Goal: Information Seeking & Learning: Compare options

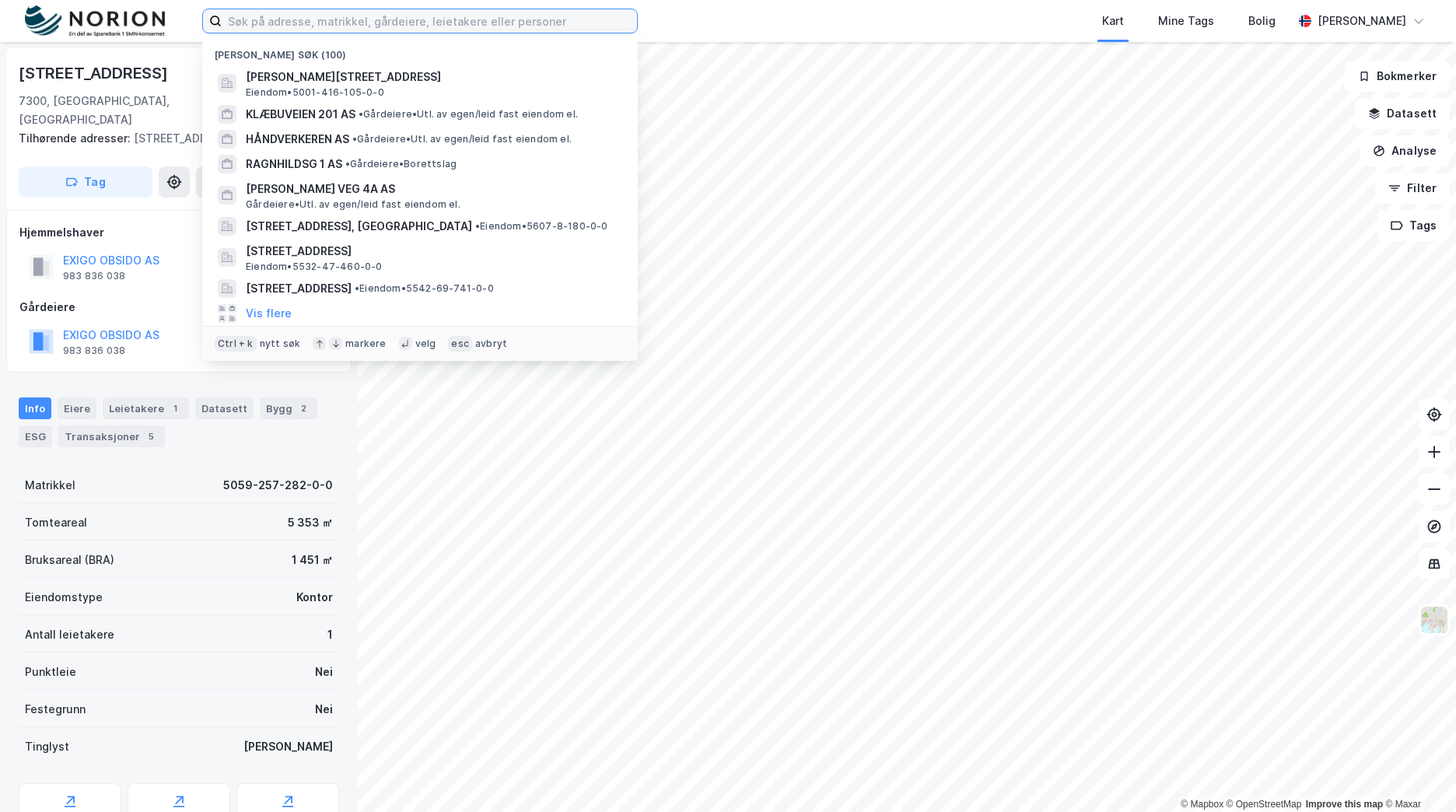
click at [363, 19] on input at bounding box center [429, 21] width 416 height 24
paste input "Bergstien"
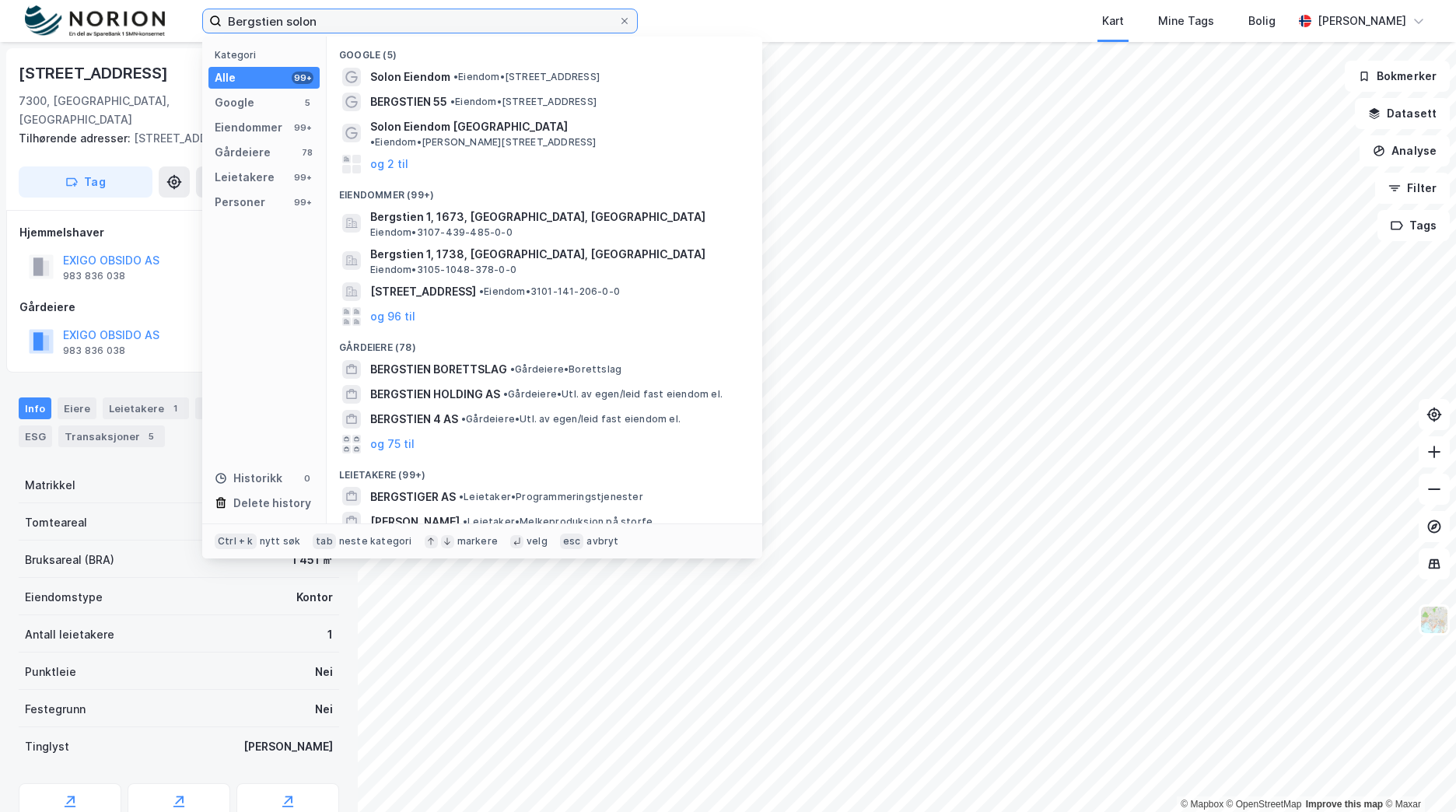
drag, startPoint x: 325, startPoint y: 20, endPoint x: 135, endPoint y: 20, distance: 190.0
click at [133, 20] on div "Bergstien solon Kategori Alle 99+ Google 5 Eiendommer 99+ Gårdeiere 78 Leietake…" at bounding box center [728, 21] width 1456 height 42
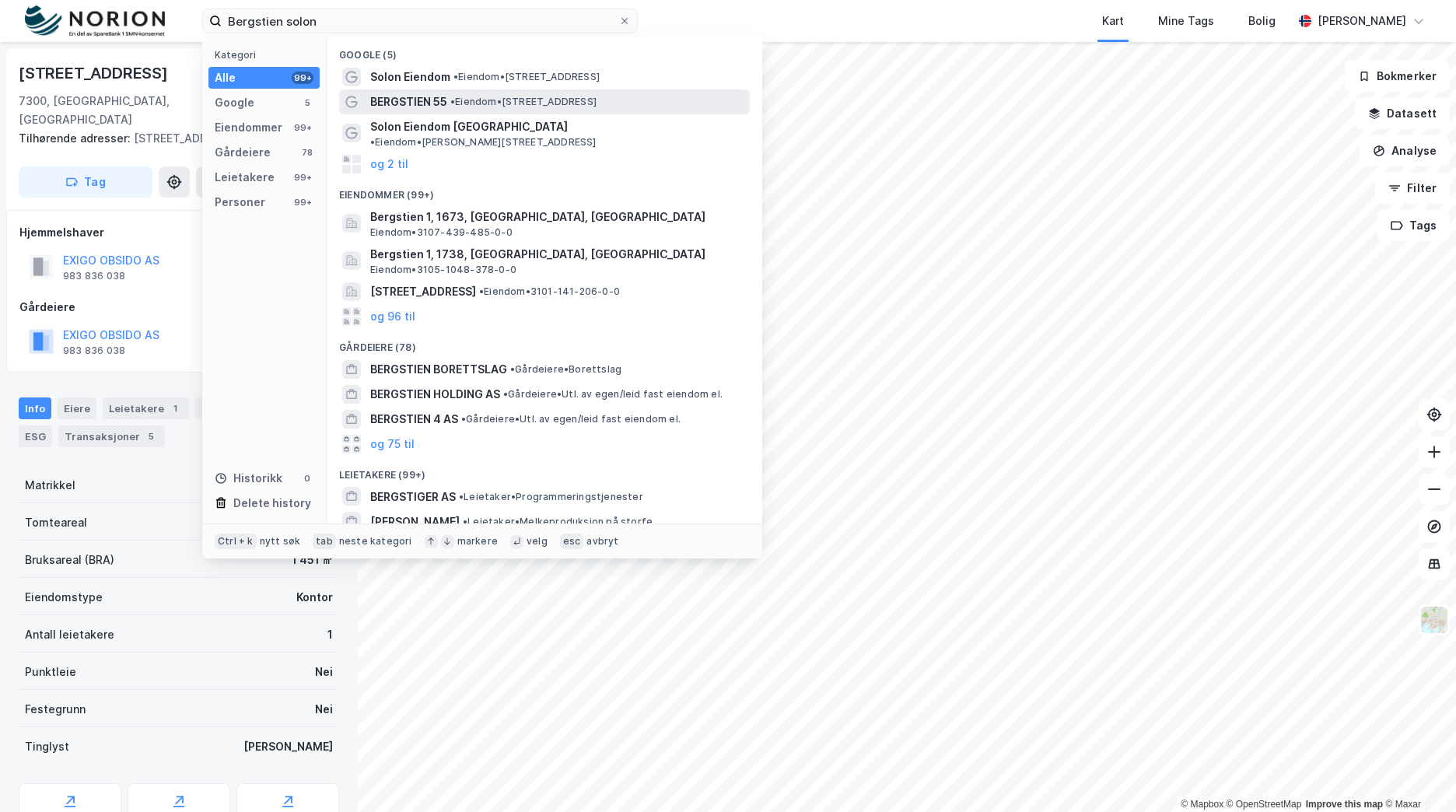
click at [579, 94] on div "BERGSTIEN 55 • Eiendom • Bergstien 3040, 3016 Drammen" at bounding box center [558, 102] width 377 height 19
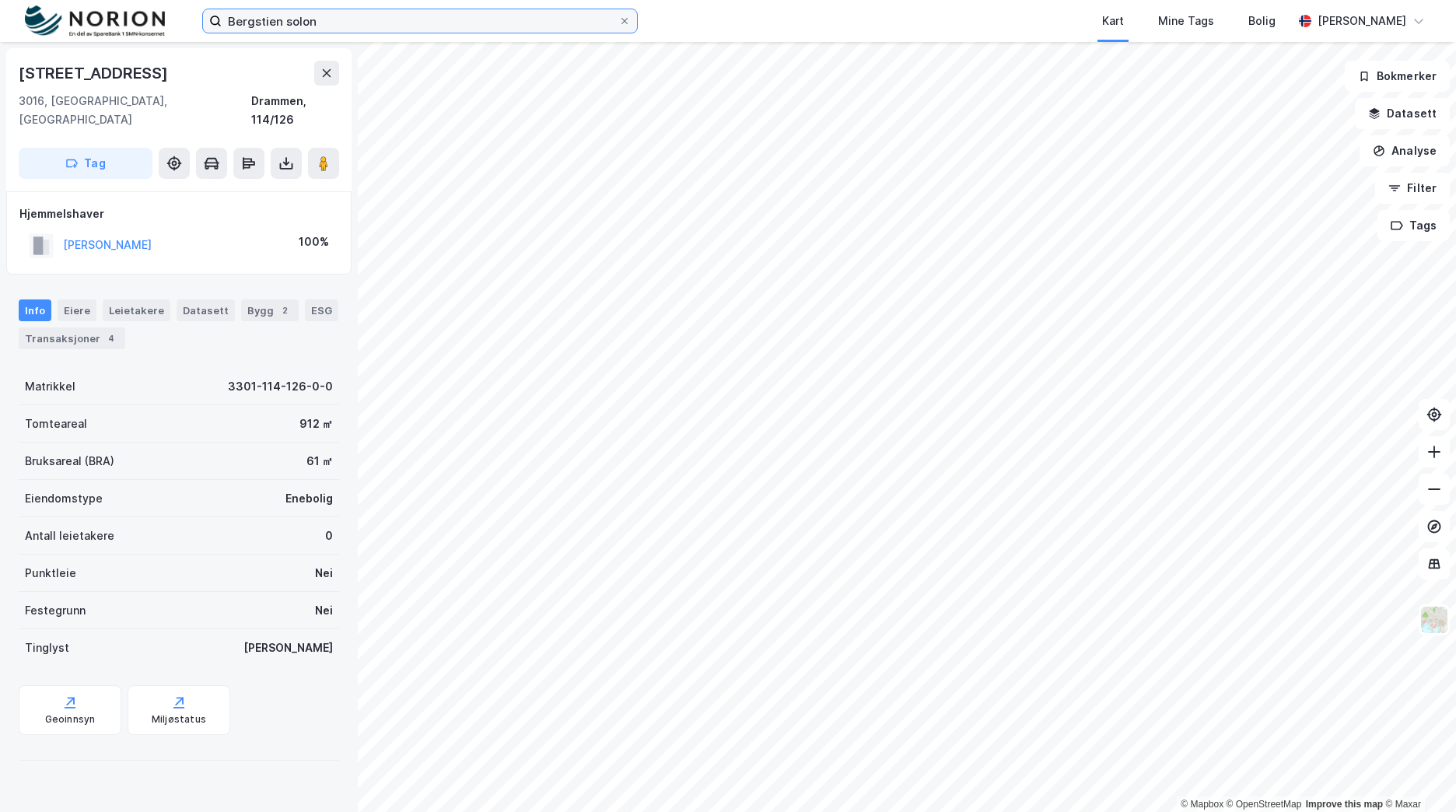
drag, startPoint x: 267, startPoint y: 19, endPoint x: 135, endPoint y: 18, distance: 132.0
click at [135, 18] on div "Bergstien solon Kart Mine Tags Bolig Brage Aarthun" at bounding box center [728, 21] width 1456 height 42
paste input "30 Eiendom AS"
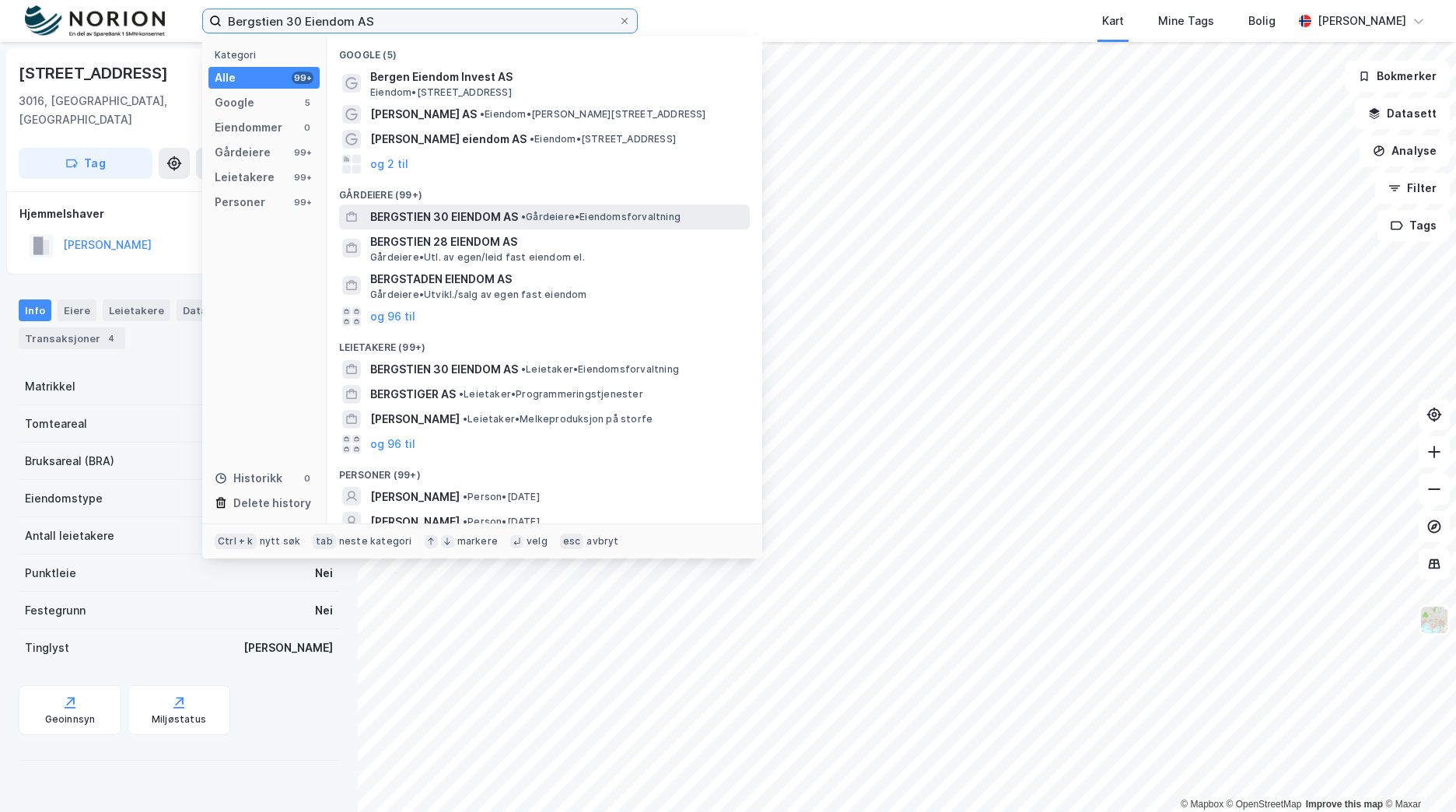
type input "Bergstien 30 Eiendom AS"
click at [477, 216] on span "BERGSTIEN 30 EIENDOM AS" at bounding box center [444, 217] width 148 height 19
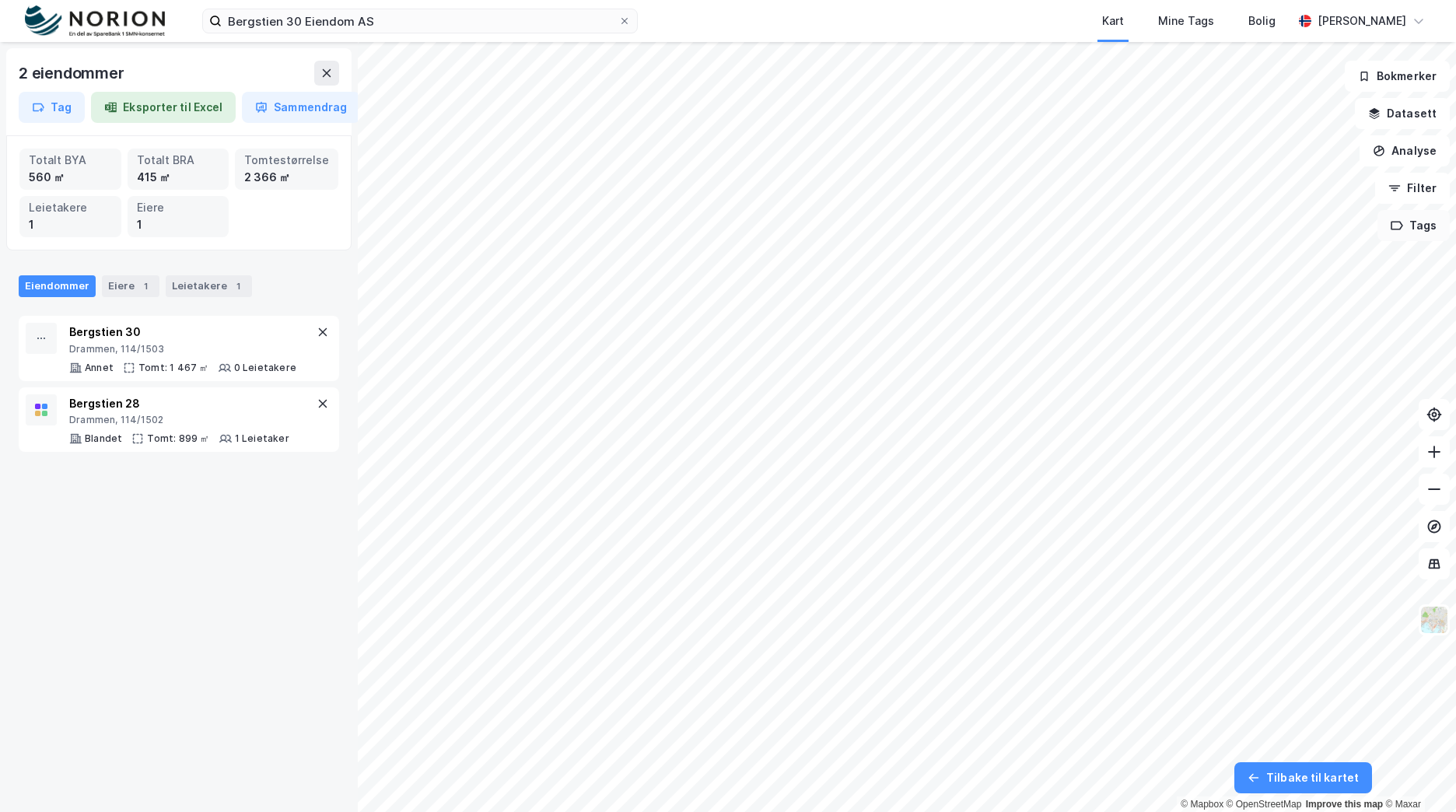
click at [1418, 221] on button "Tags" at bounding box center [1414, 225] width 73 height 31
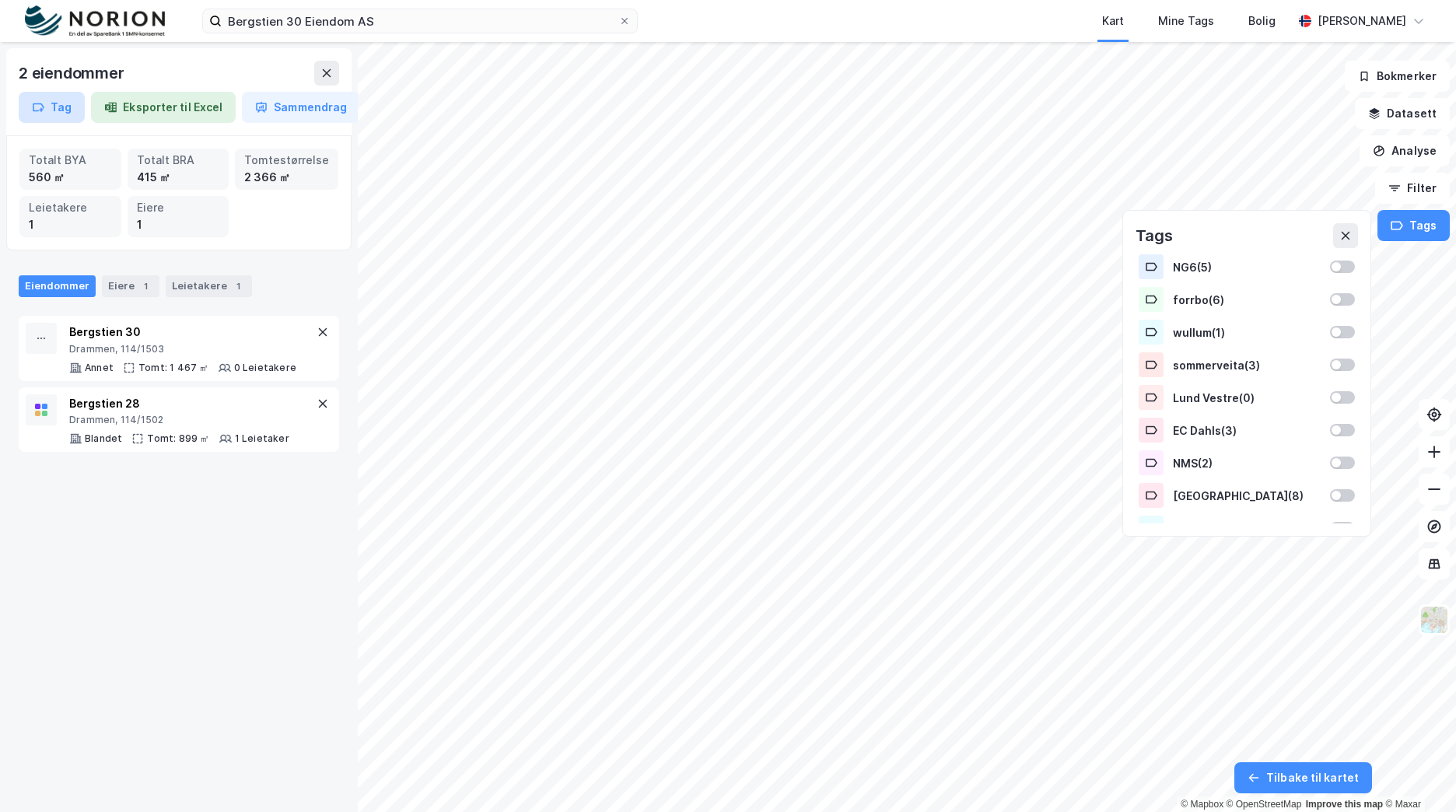
click at [58, 107] on button "Tag" at bounding box center [52, 107] width 66 height 31
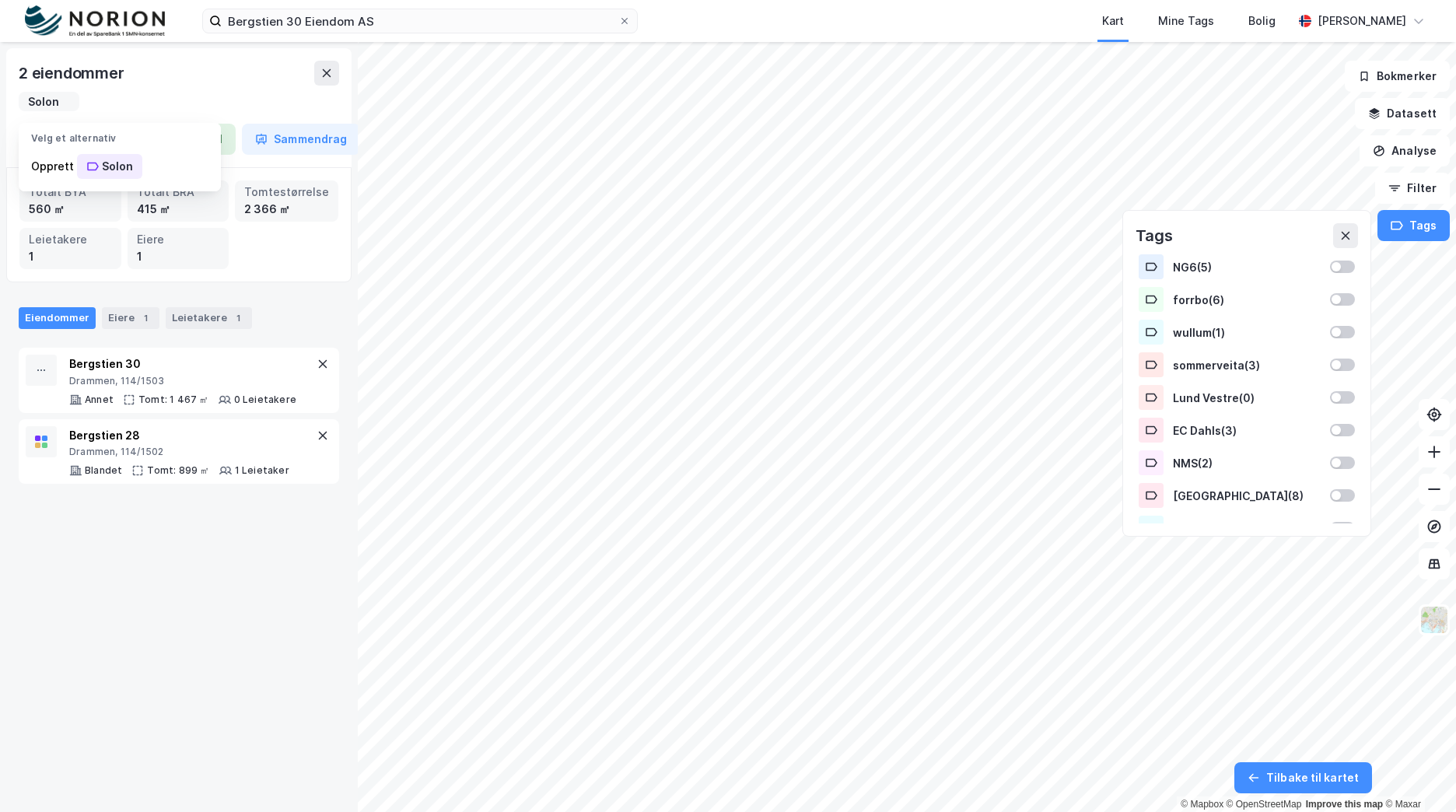
type input "Solon"
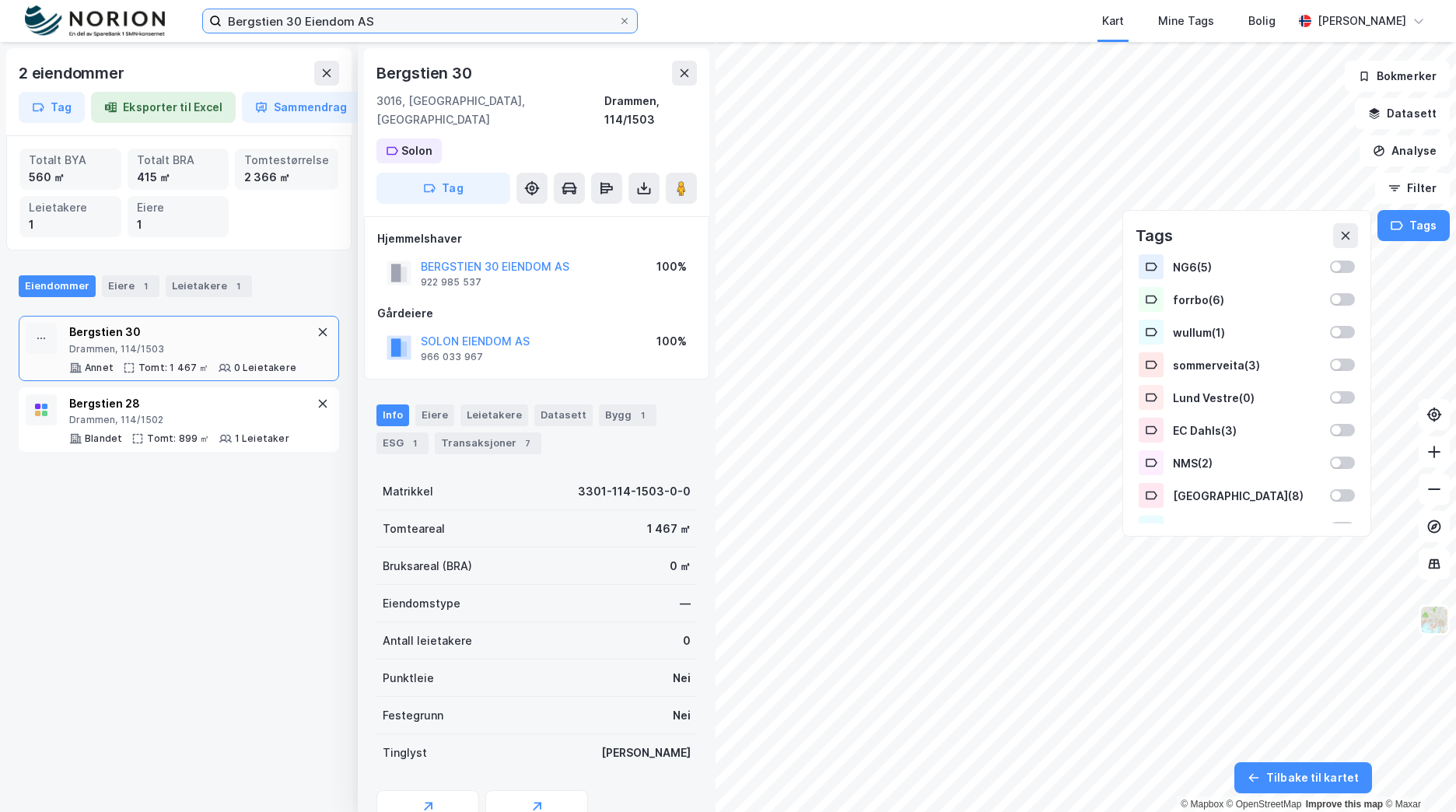
drag, startPoint x: 154, startPoint y: 11, endPoint x: 138, endPoint y: 11, distance: 16.0
click at [138, 11] on div "Bergstien 30 Eiendom AS Kart Mine Tags Bolig Brage Aarthun" at bounding box center [728, 21] width 1456 height 42
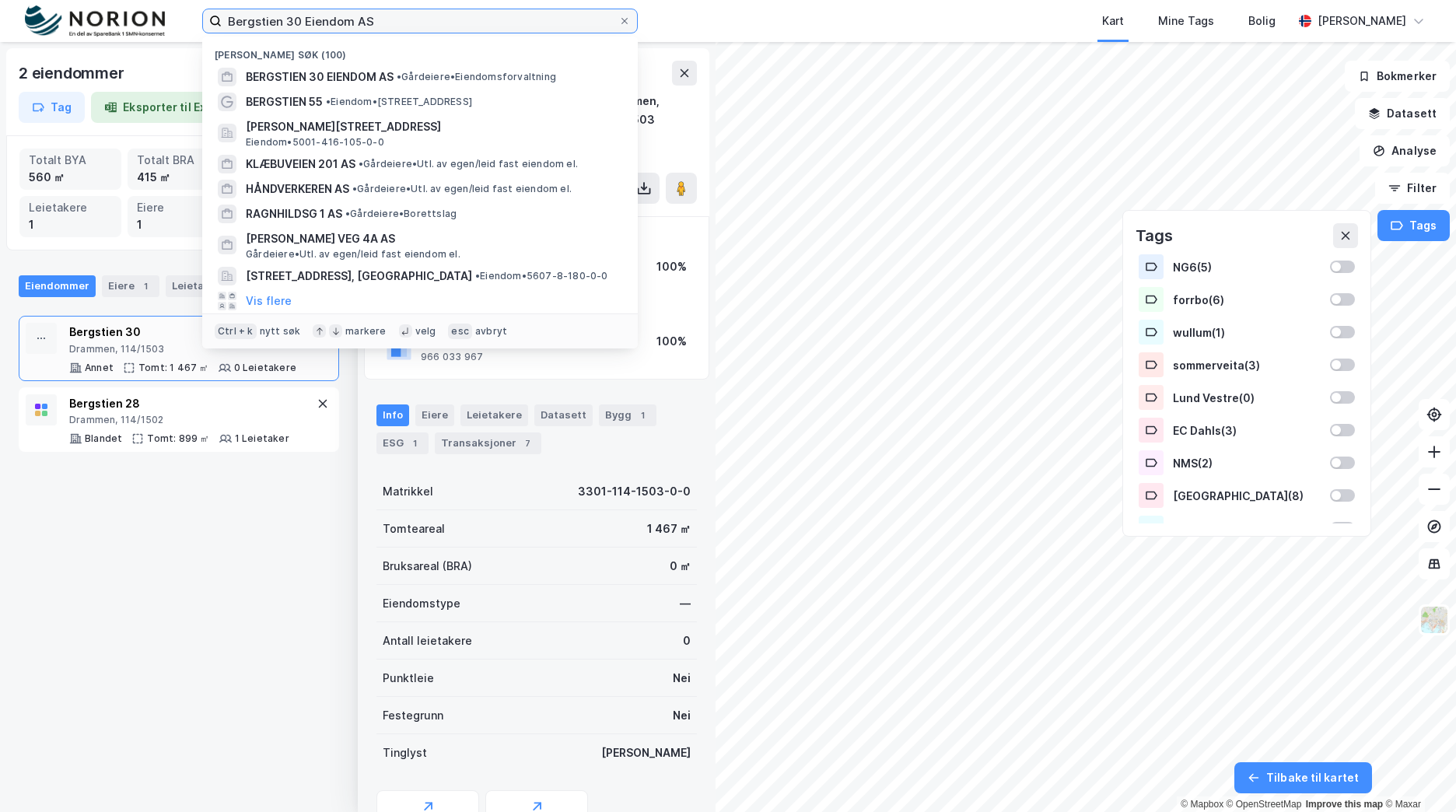
paste input "Drøbak Hageby"
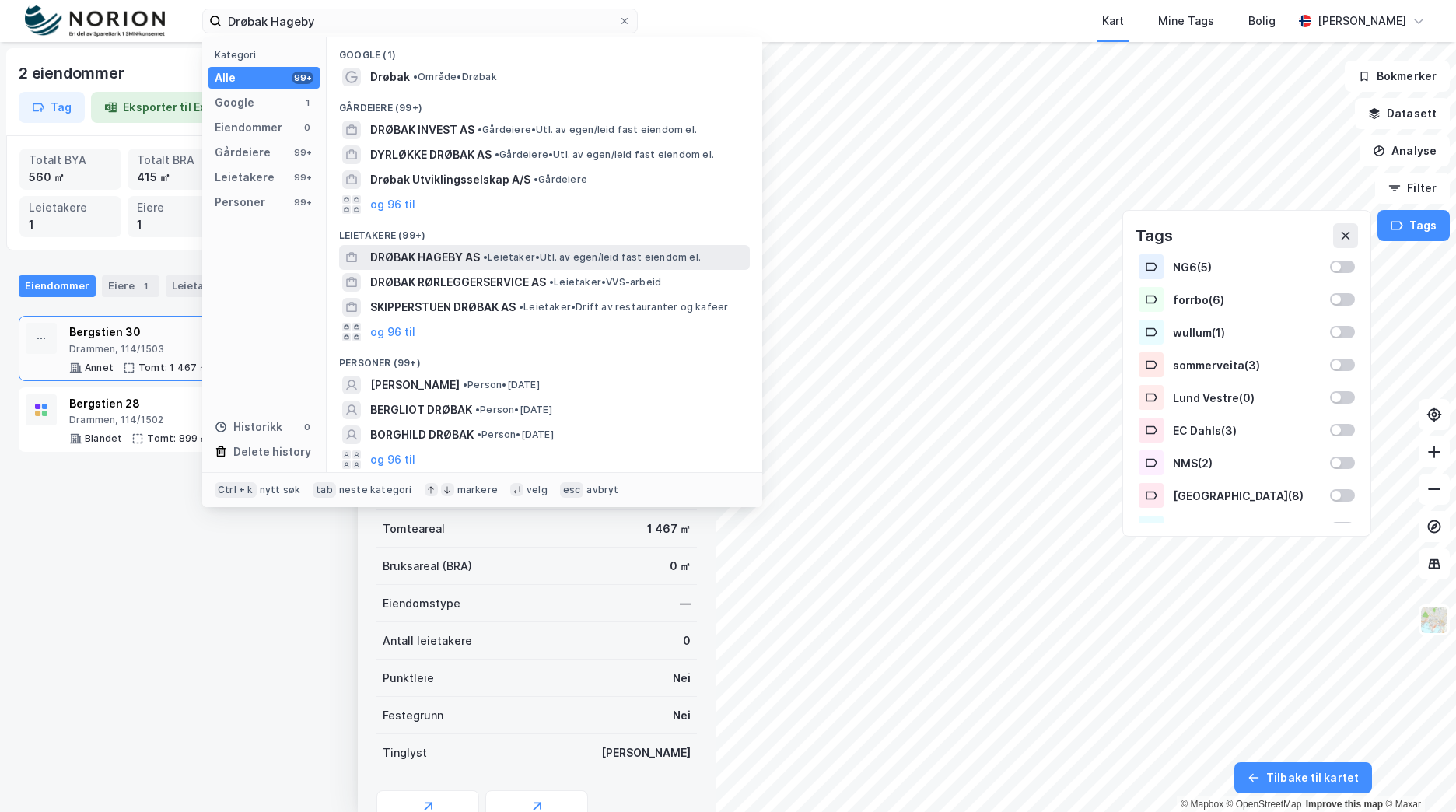
click at [487, 251] on span "•" at bounding box center [485, 257] width 5 height 12
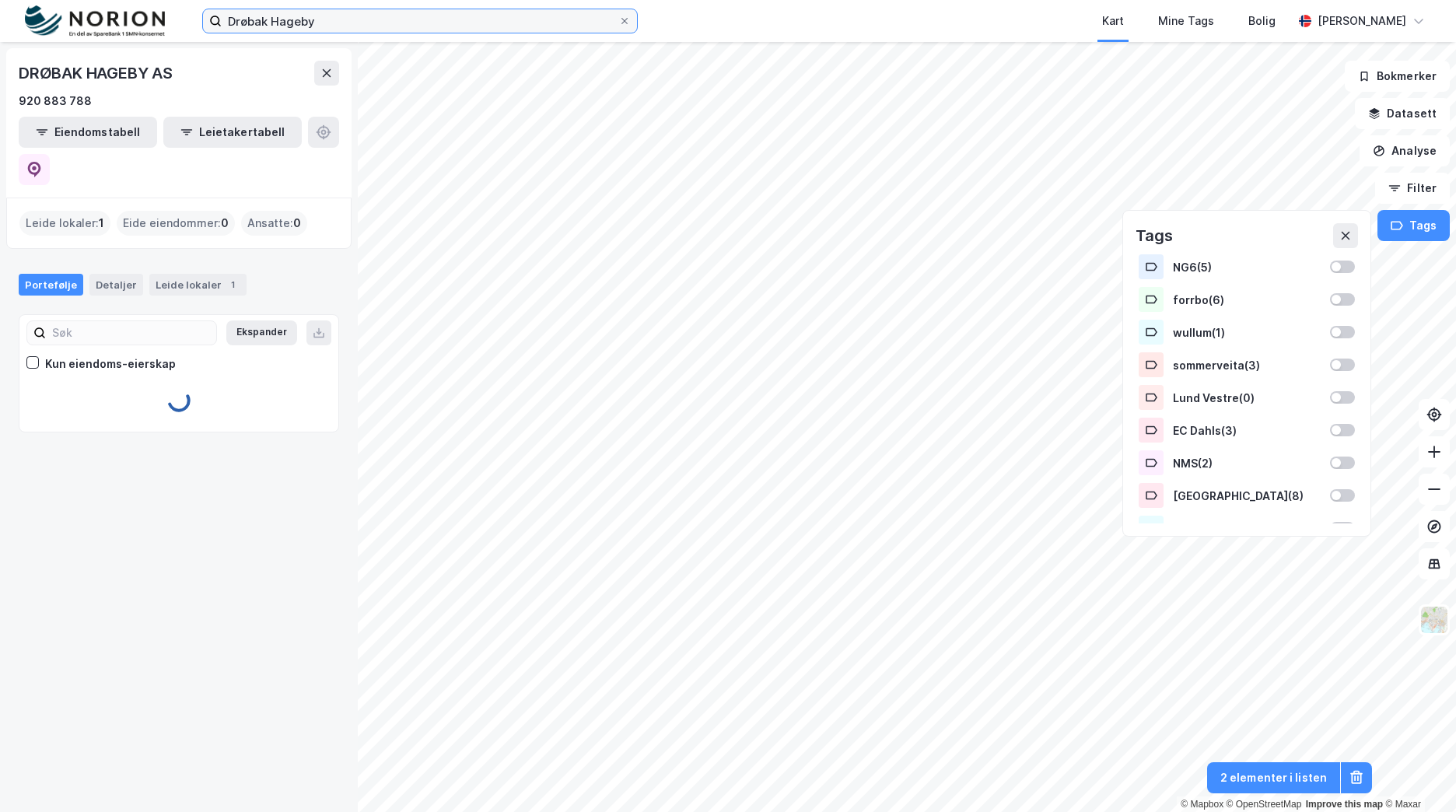
click at [328, 21] on input "Drøbak Hageby" at bounding box center [419, 21] width 397 height 24
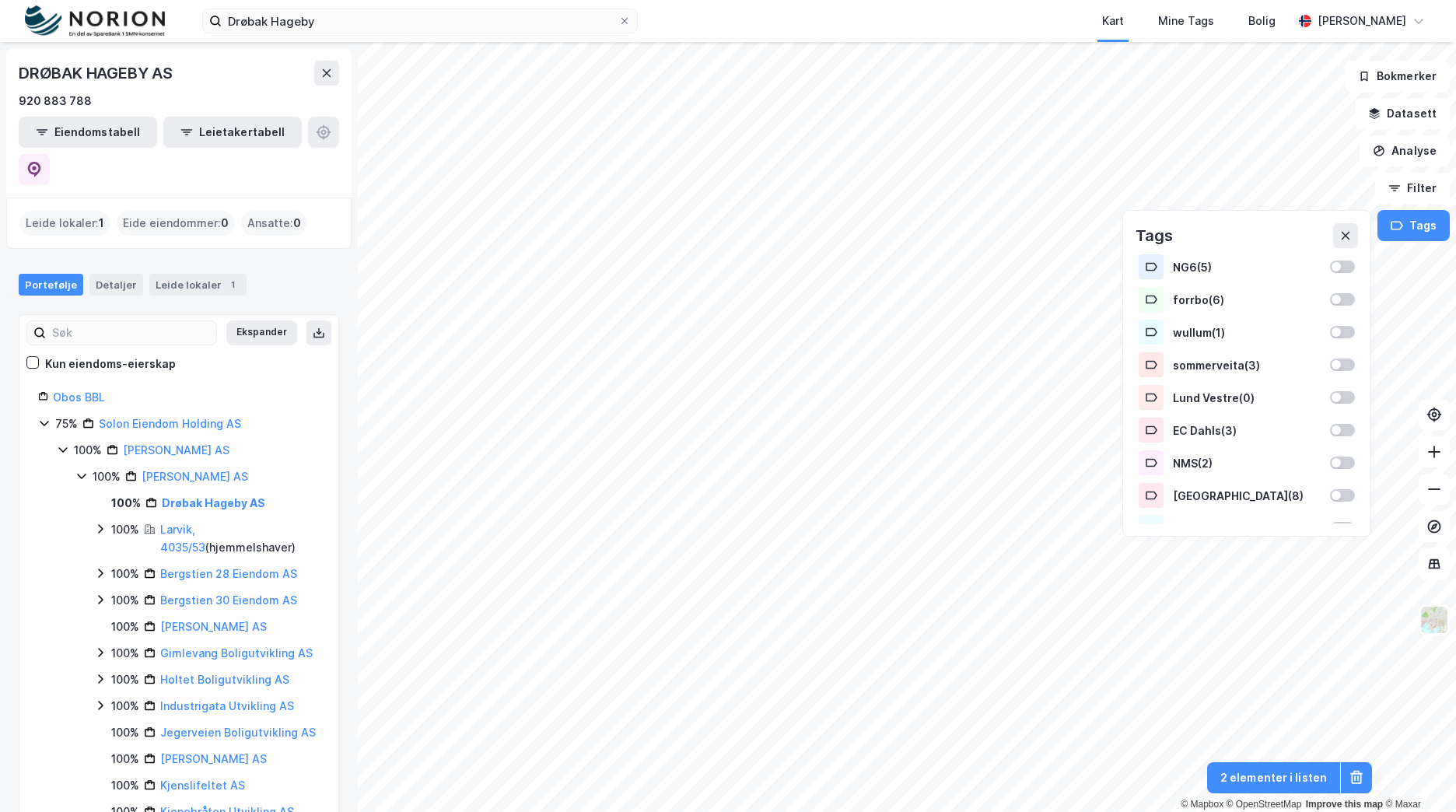
click at [119, 68] on div "DRØBAK HAGEBY AS" at bounding box center [97, 73] width 157 height 24
copy div "DRØBAK HAGEBY AS"
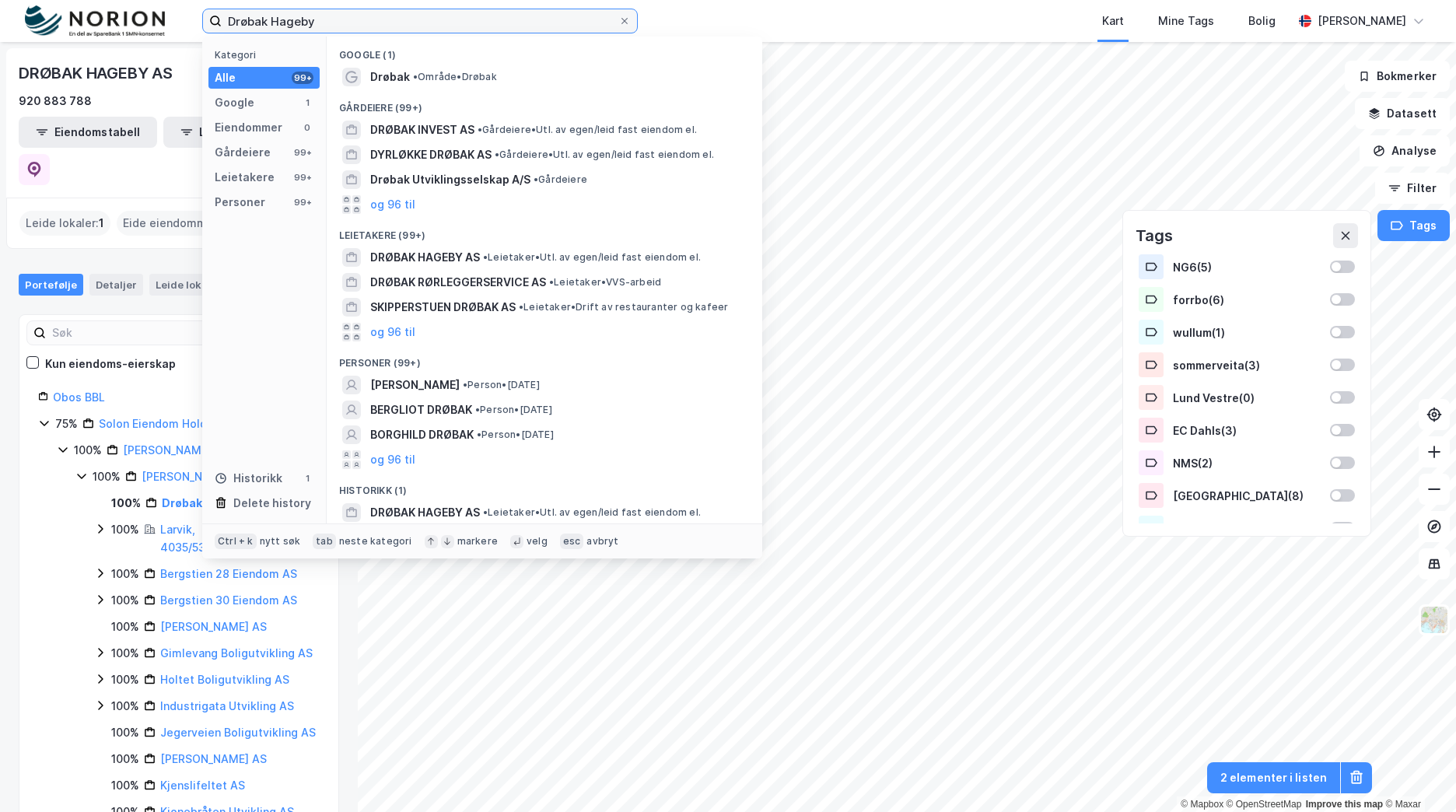
click at [286, 24] on input "Drøbak Hageby" at bounding box center [419, 21] width 397 height 24
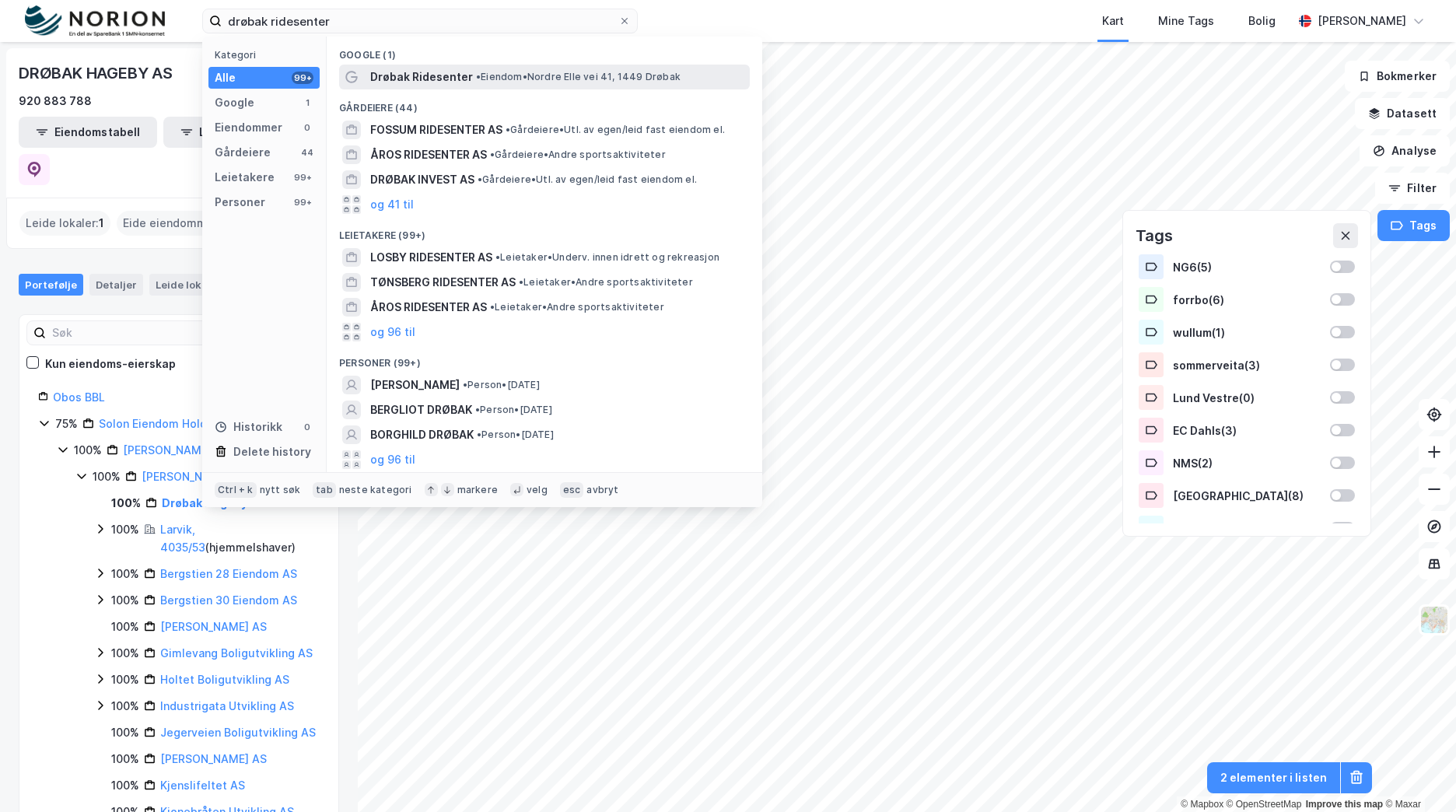
click at [559, 83] on span "• Eiendom • Nordre Elle vei 41, 1449 Drøbak" at bounding box center [577, 77] width 204 height 13
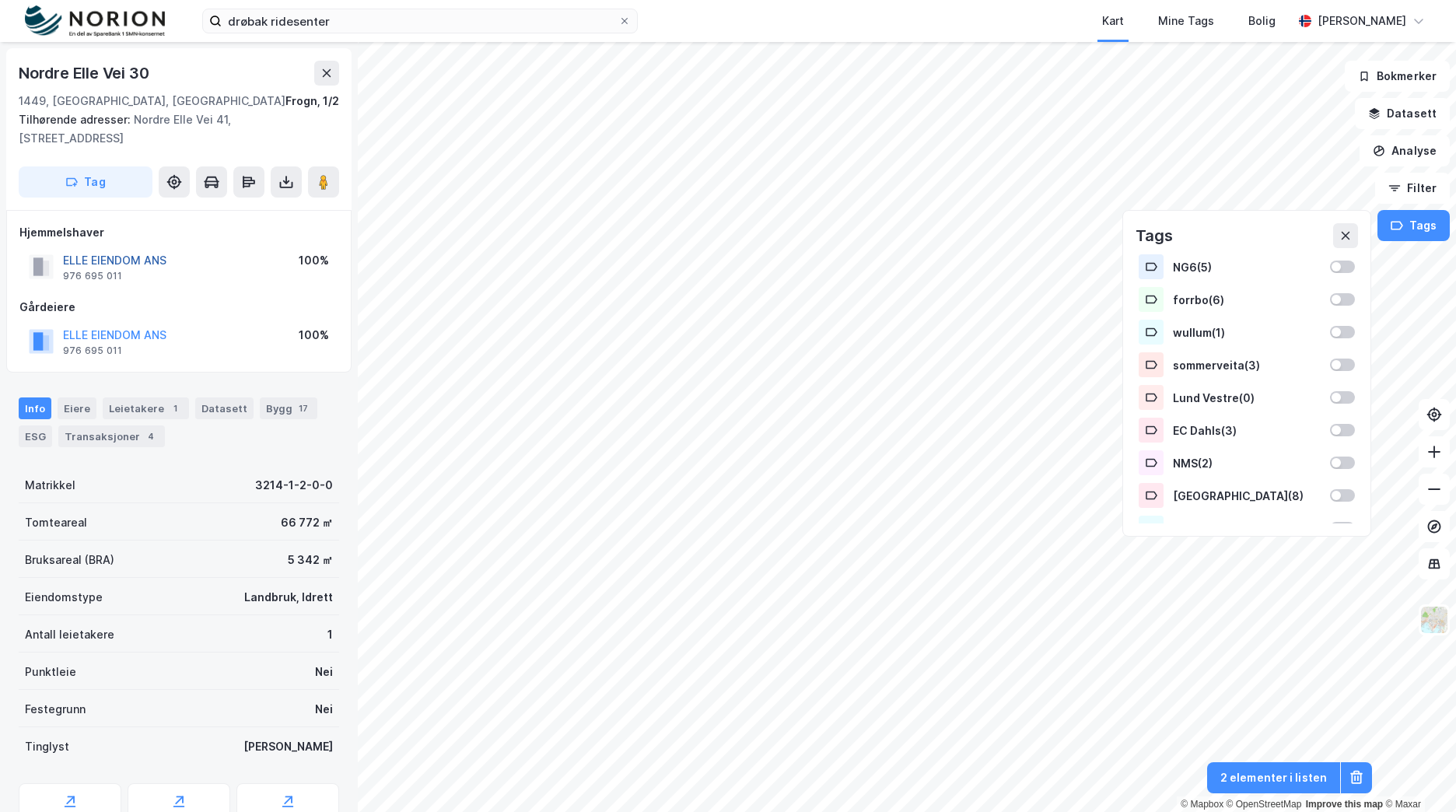
click at [0, 0] on button "ELLE EIENDOM ANS" at bounding box center [0, 0] width 0 height 0
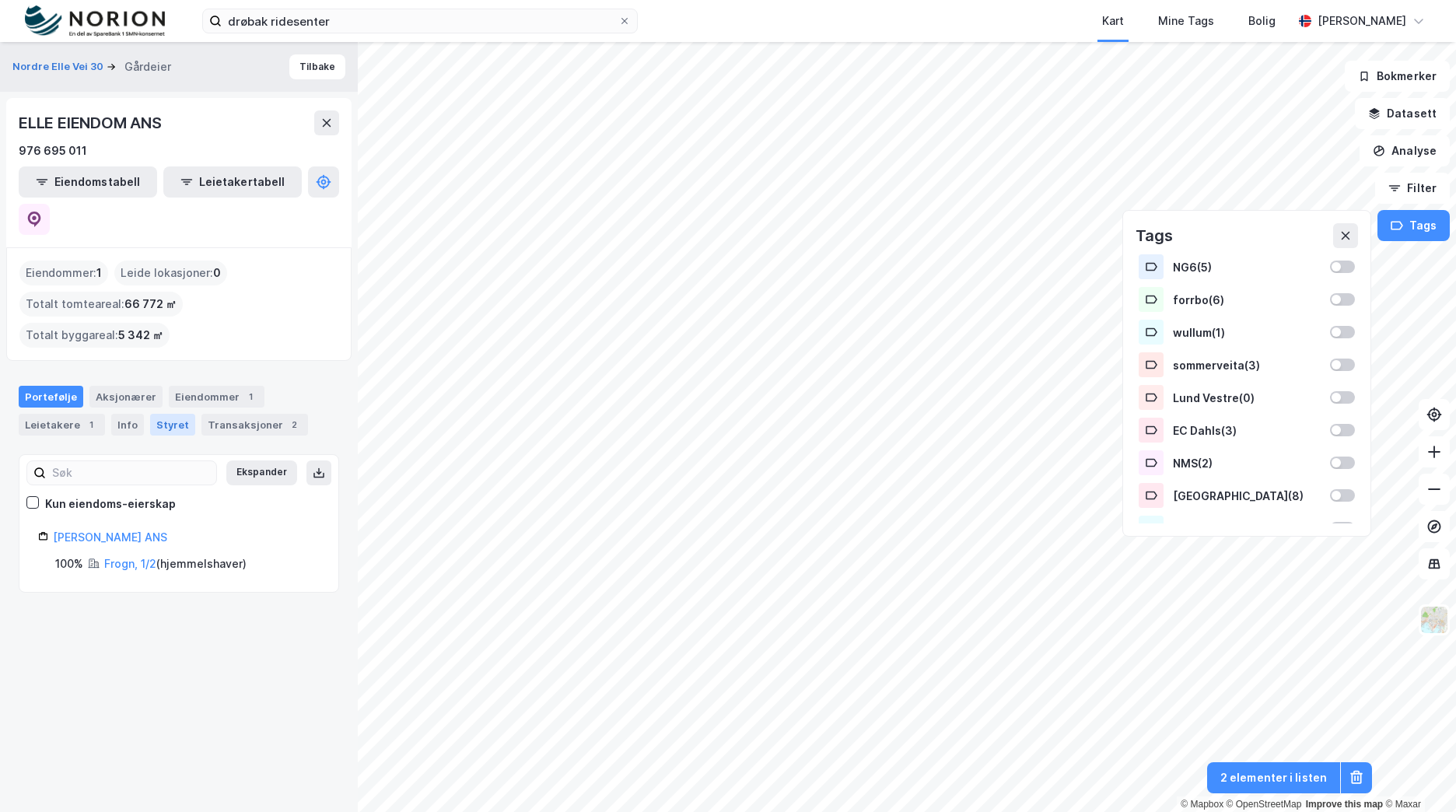
click at [171, 414] on div "Styret" at bounding box center [172, 425] width 45 height 22
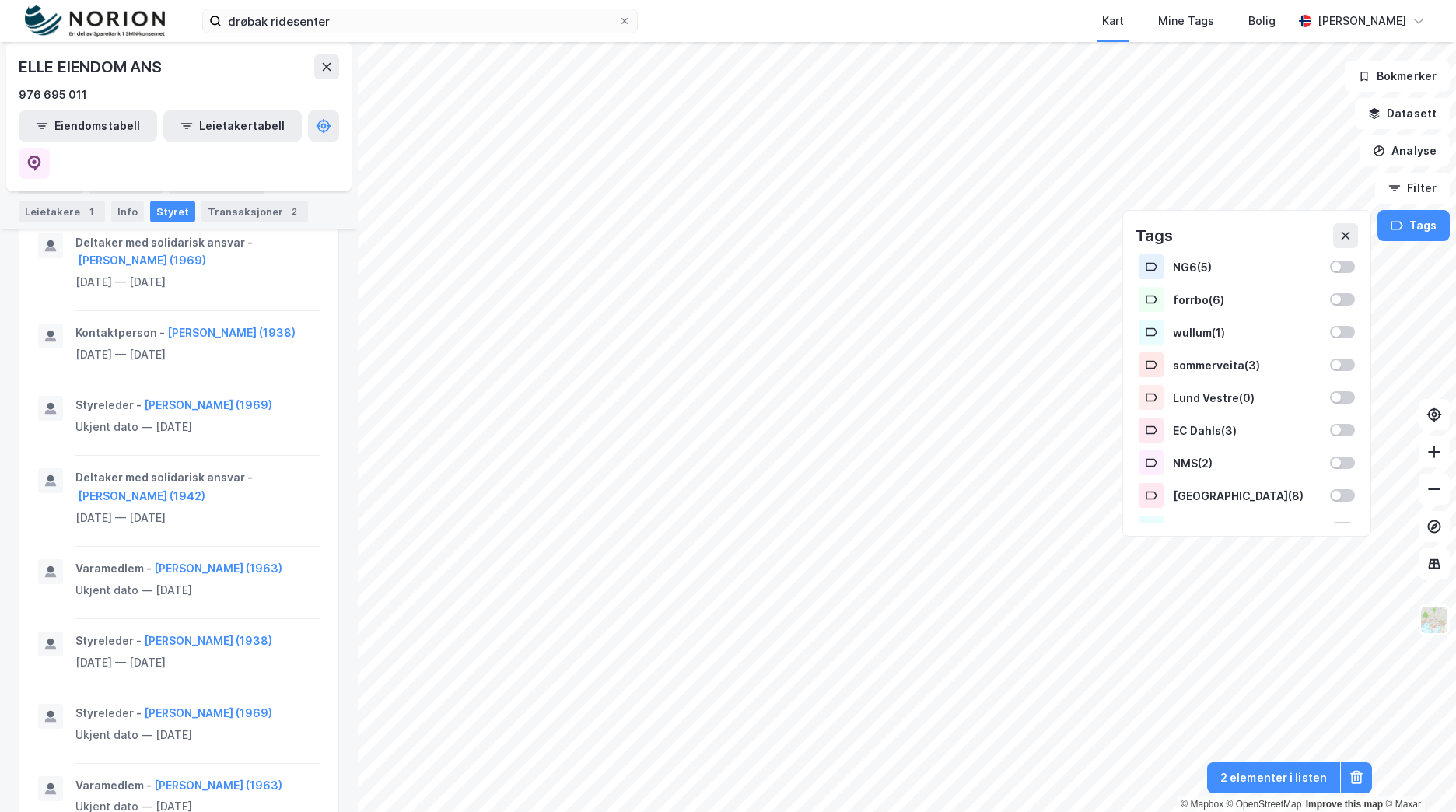
scroll to position [472, 0]
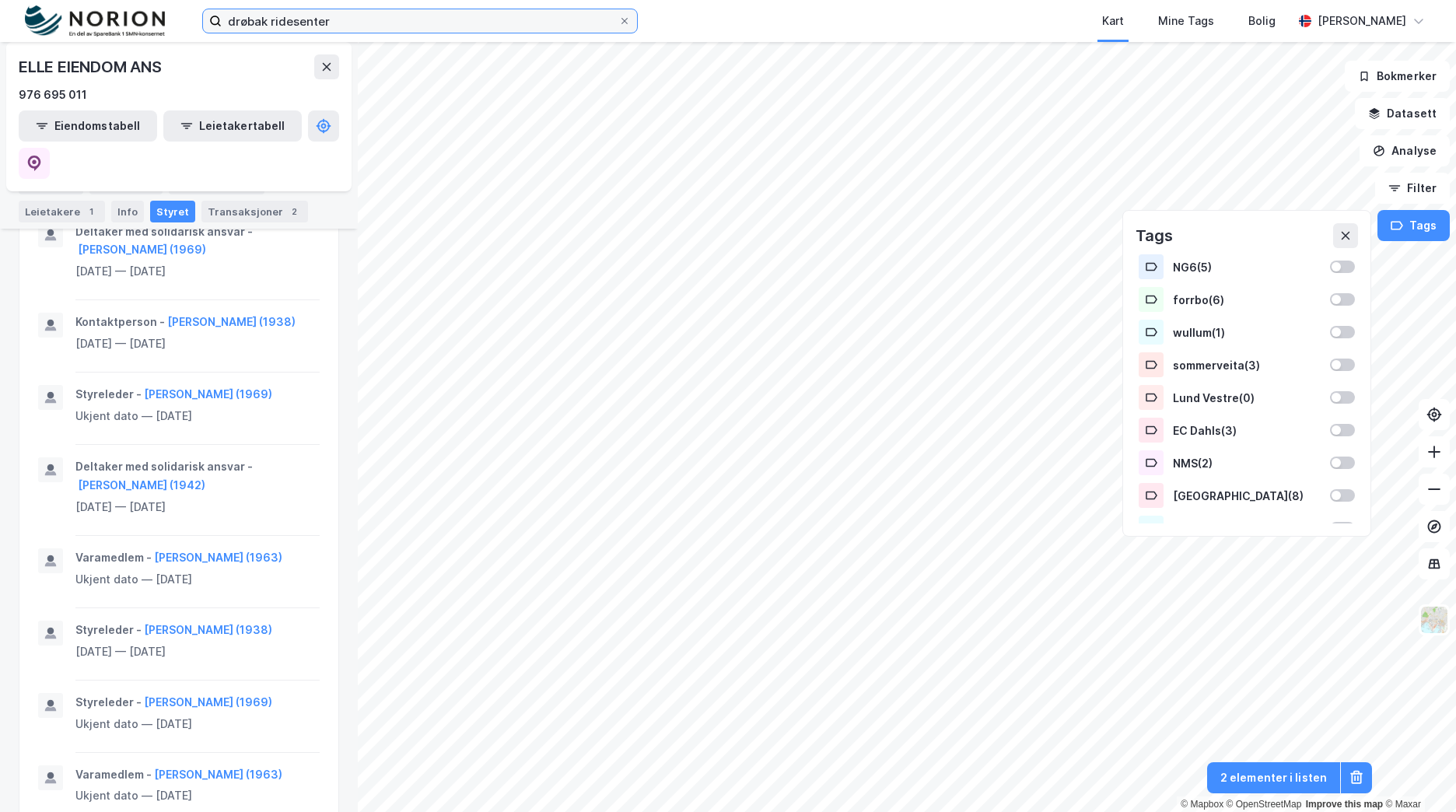
click at [318, 26] on input "drøbak ridesenter" at bounding box center [419, 21] width 397 height 24
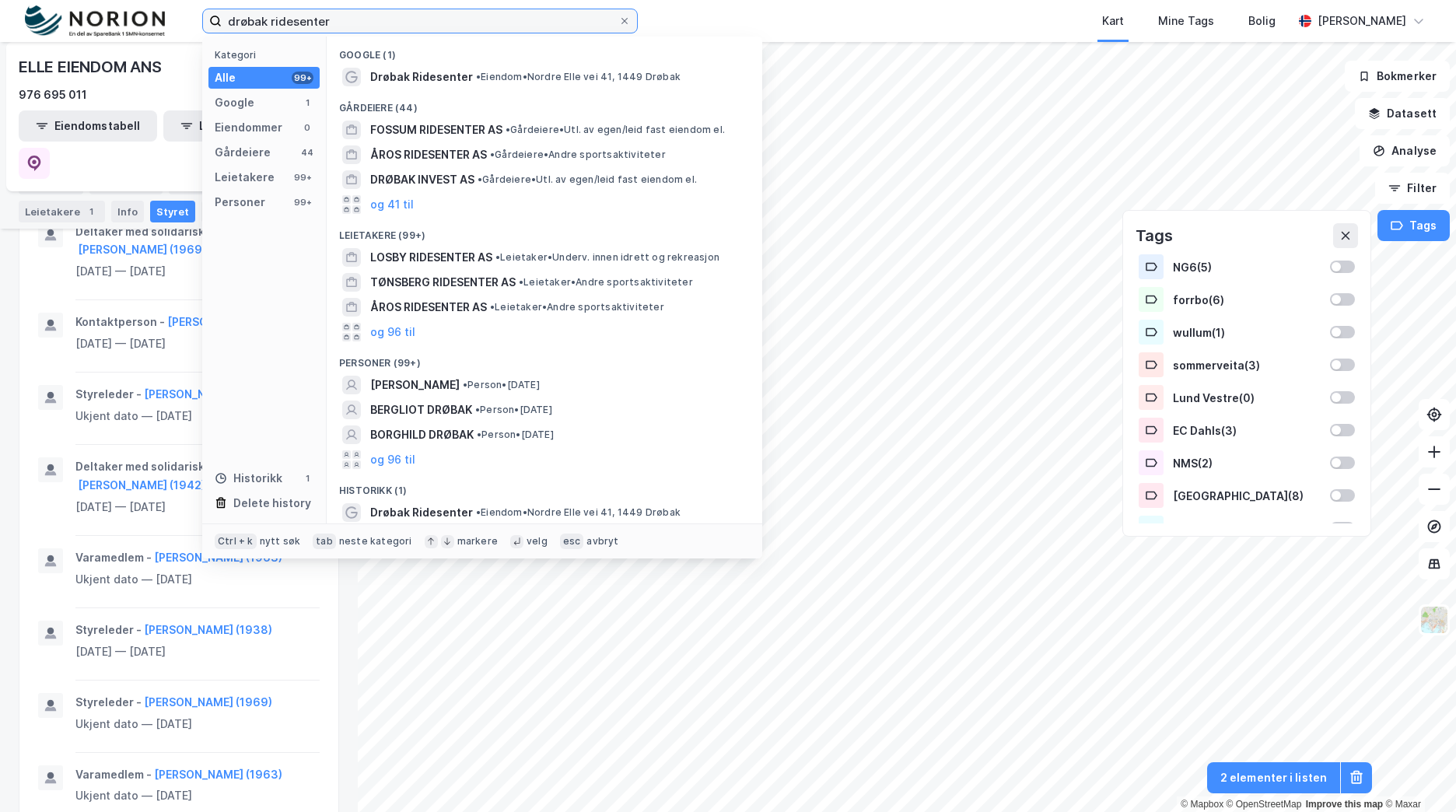
click at [318, 26] on input "drøbak ridesenter" at bounding box center [419, 21] width 397 height 24
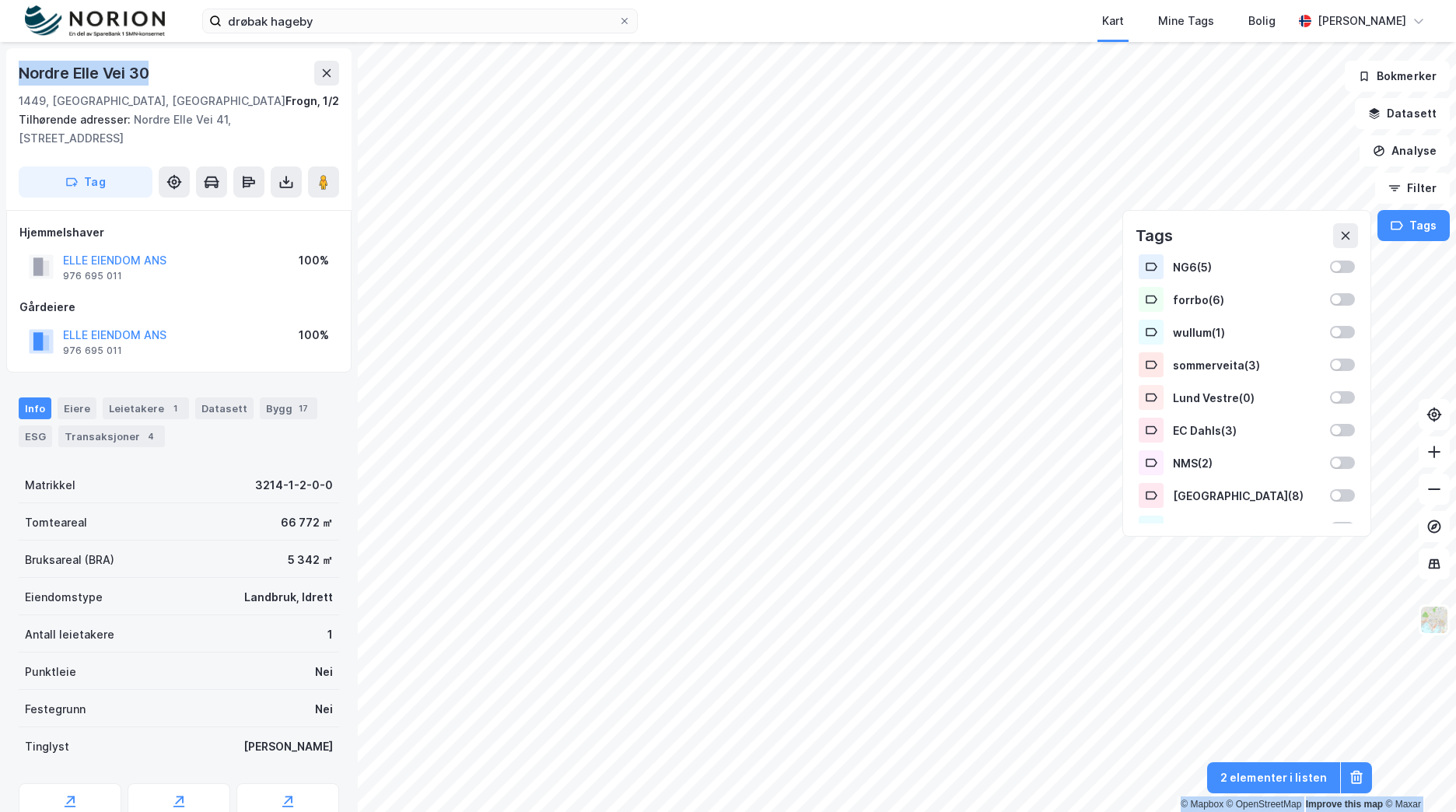
drag, startPoint x: 148, startPoint y: 67, endPoint x: -3, endPoint y: 64, distance: 151.0
click at [0, 64] on html "drøbak hageby Kart Mine Tags Bolig Brage Aarthun © Mapbox © OpenStreetMap Impro…" at bounding box center [728, 406] width 1456 height 812
copy div "© Mapbox © OpenStreetMap Improve this map © Maxar Nordre Elle Vei 30"
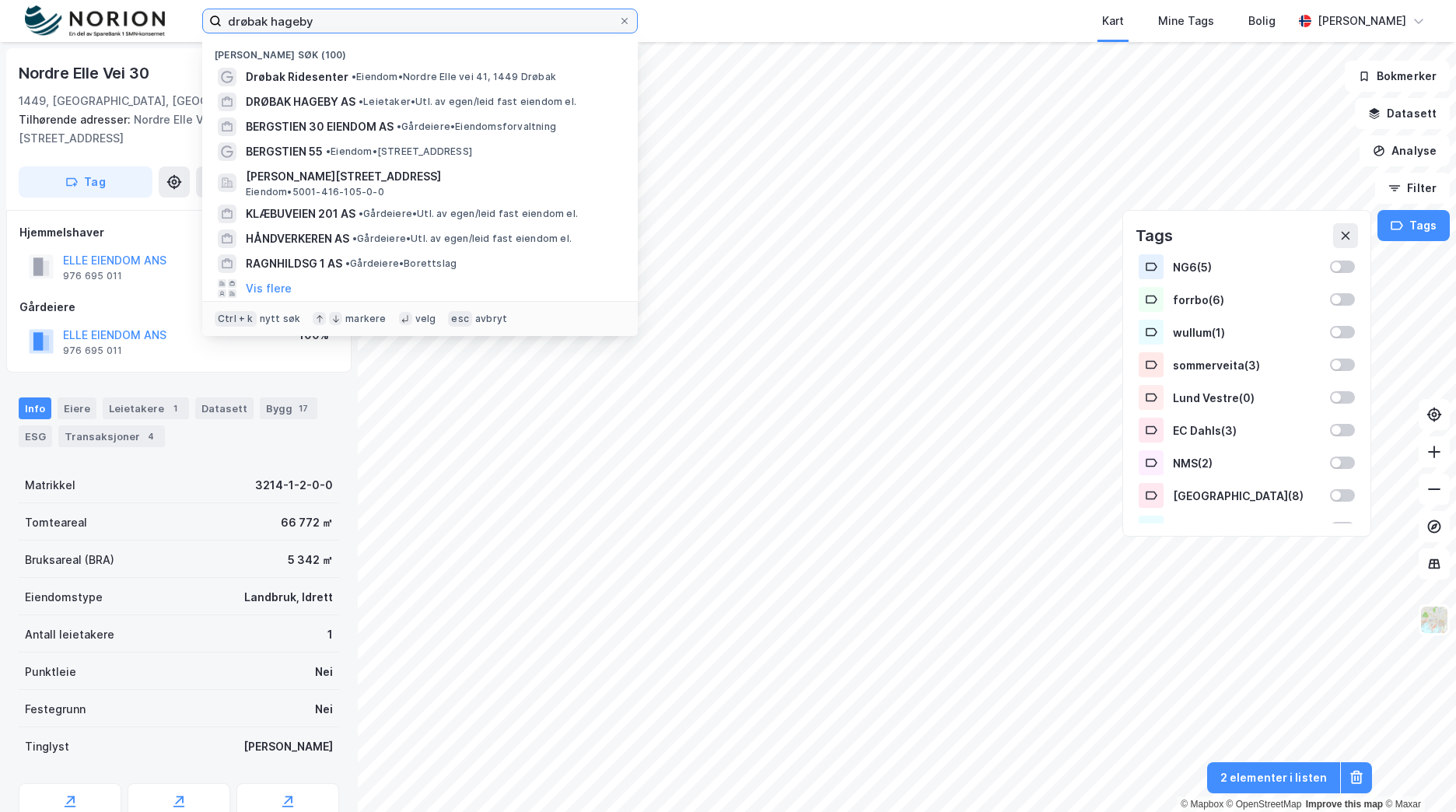
drag, startPoint x: 409, startPoint y: 24, endPoint x: 99, endPoint y: 34, distance: 310.2
click at [99, 34] on div "drøbak hageby Nylige søk (100) Drøbak Ridesenter • Eiendom • Nordre Elle vei 41…" at bounding box center [728, 21] width 1456 height 42
paste input "© Mapbox © OpenStreetMap Improve this map © Maxar Nordre Elle Vei 30"
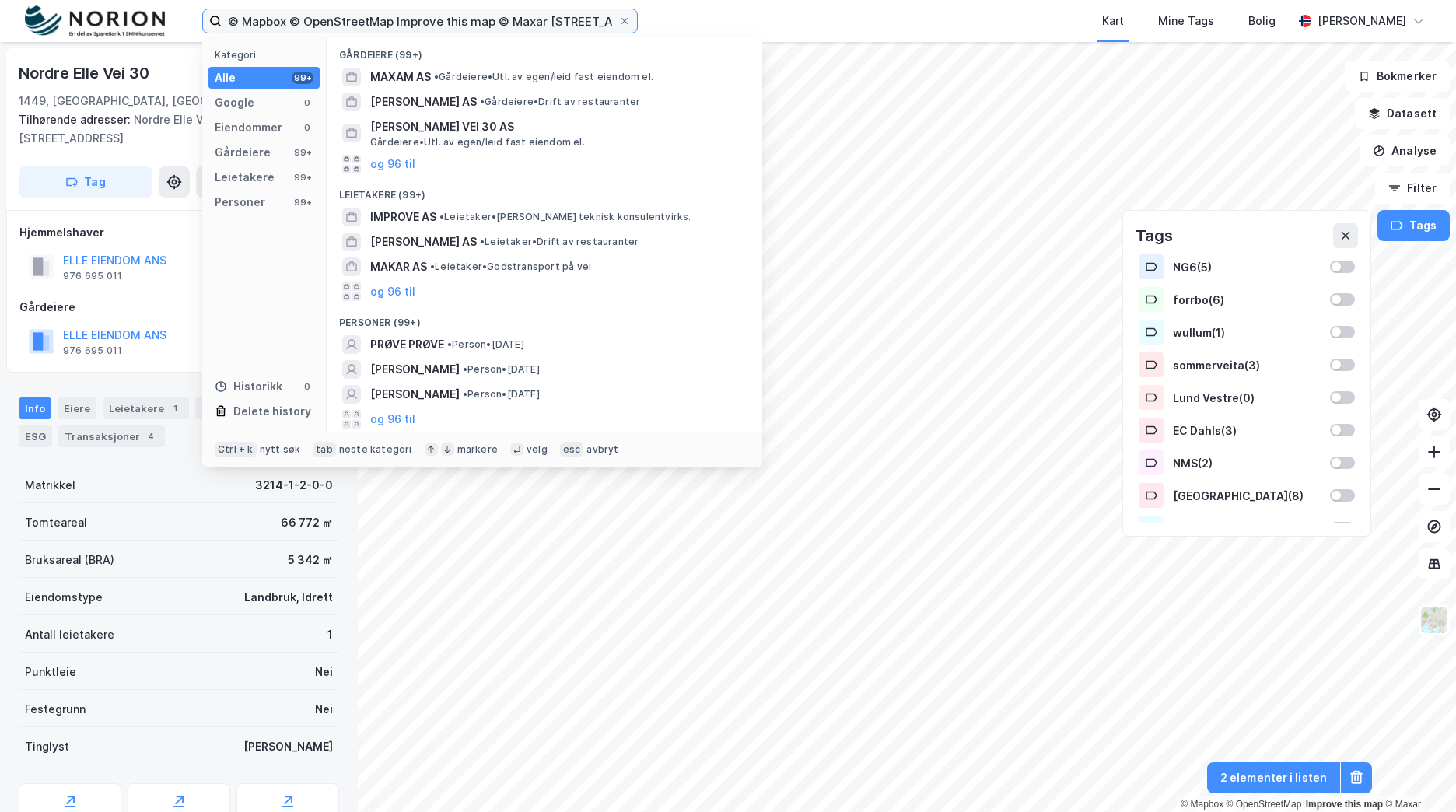
drag, startPoint x: 516, startPoint y: 26, endPoint x: 0, endPoint y: 99, distance: 521.1
click at [0, 93] on html "© Mapbox © OpenStreetMap Improve this map © Maxar Nordre Elle Vei 30 Kategori A…" at bounding box center [728, 406] width 1456 height 812
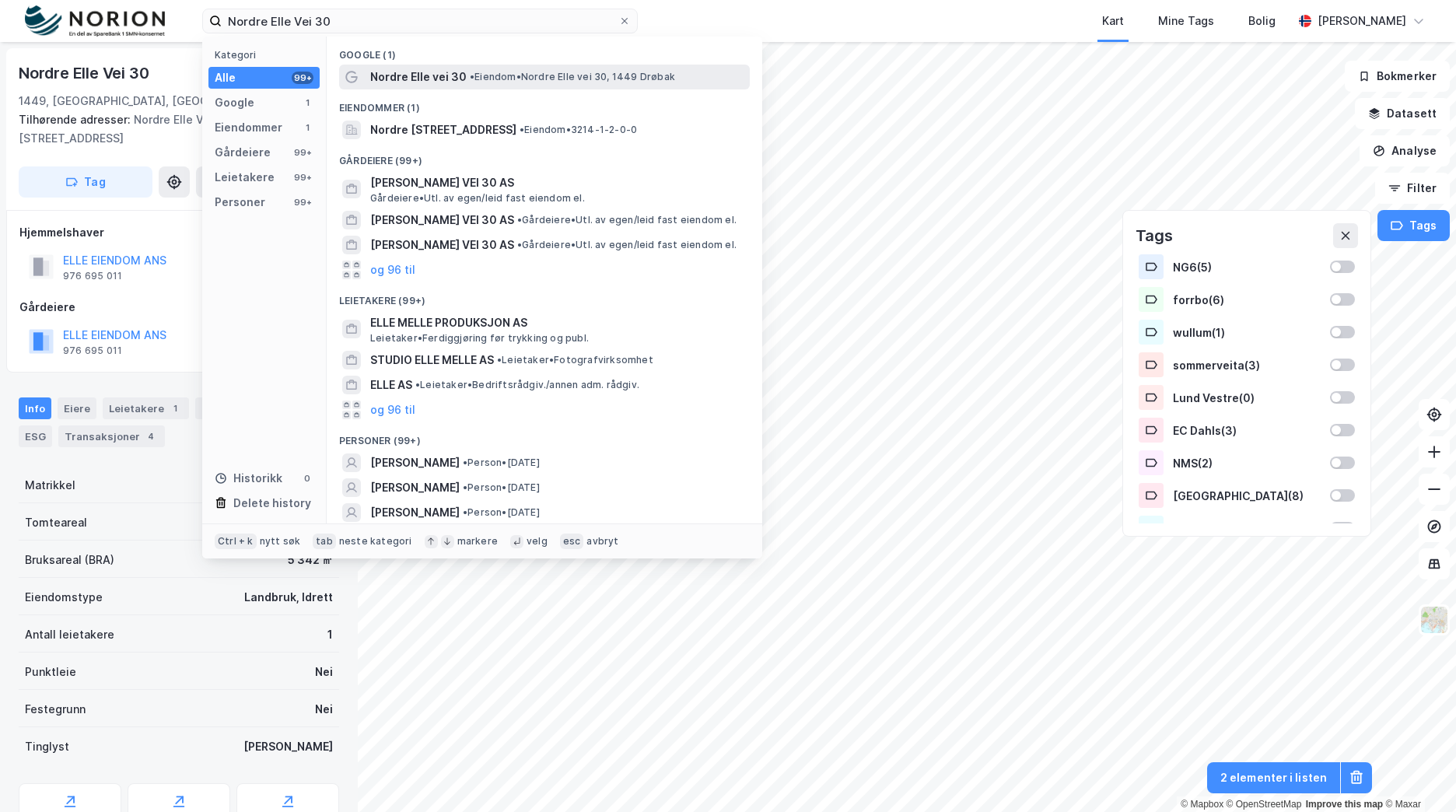
click at [492, 83] on span "• Eiendom • Nordre Elle vei 30, 1449 Drøbak" at bounding box center [573, 77] width 205 height 13
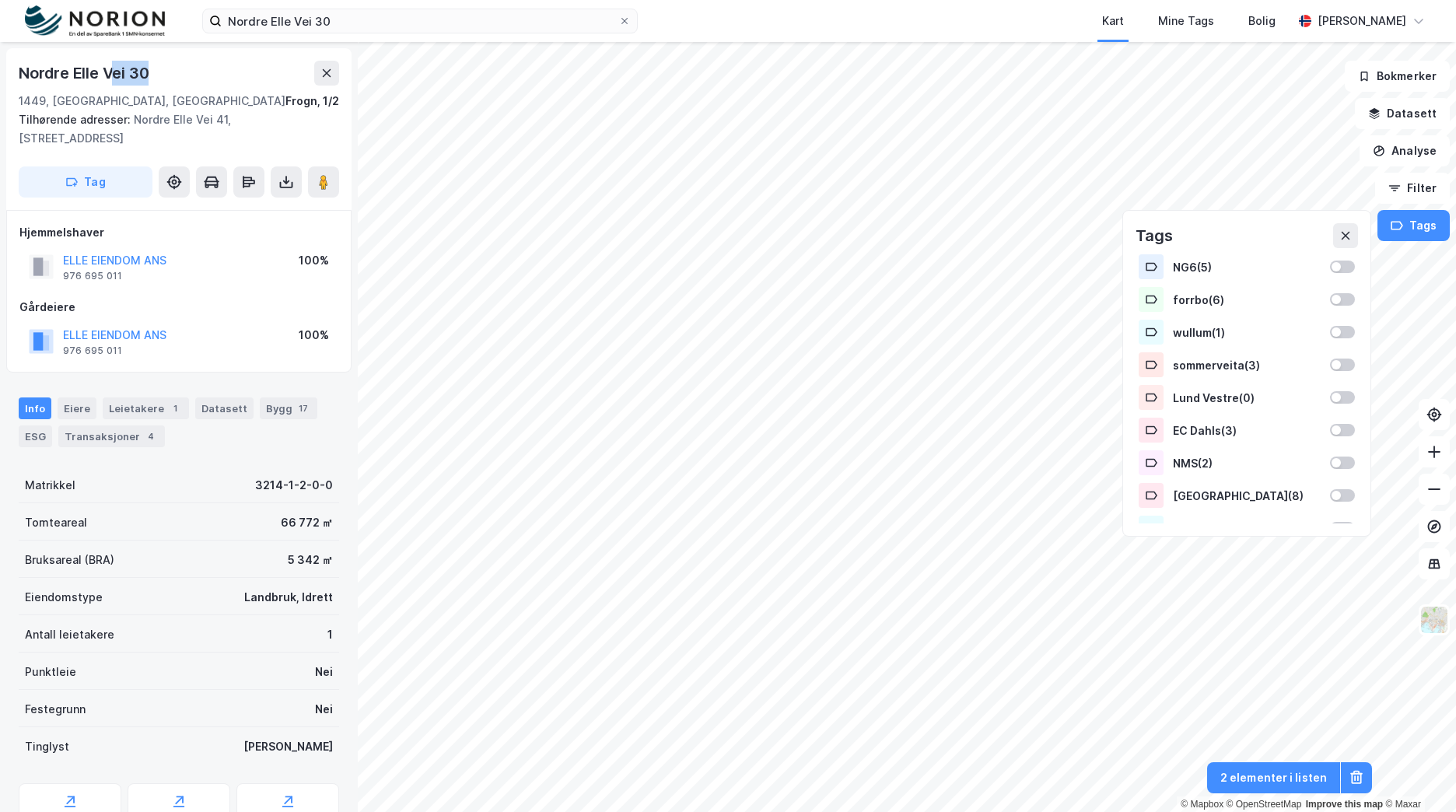
drag, startPoint x: 168, startPoint y: 70, endPoint x: 111, endPoint y: 72, distance: 57.0
click at [111, 72] on div "Nordre Elle Vei 30" at bounding box center [179, 73] width 320 height 24
drag, startPoint x: 111, startPoint y: 72, endPoint x: 156, endPoint y: 101, distance: 53.5
click at [156, 101] on div "1449, Drøbak, Akershus Frogn, 1/2" at bounding box center [179, 101] width 320 height 19
drag, startPoint x: 84, startPoint y: 101, endPoint x: -3, endPoint y: 64, distance: 94.5
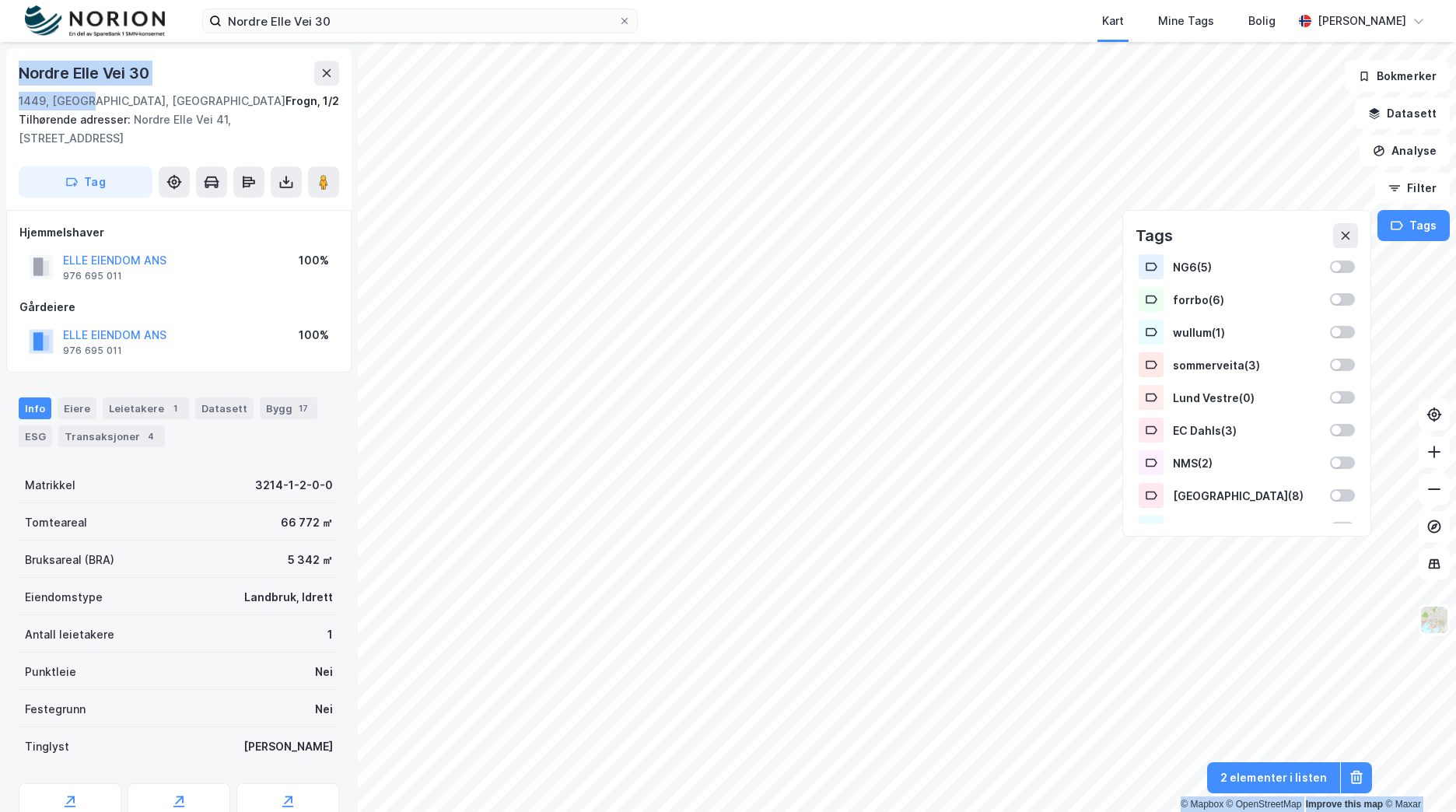
click at [0, 64] on html "Nordre Elle Vei 30 Kart Mine Tags Bolig Brage Aarthun © Mapbox © OpenStreetMap …" at bounding box center [728, 406] width 1456 height 812
copy div "© Mapbox © OpenStreetMap Improve this map © Maxar Nordre Elle Vei 30 1449, Drøb…"
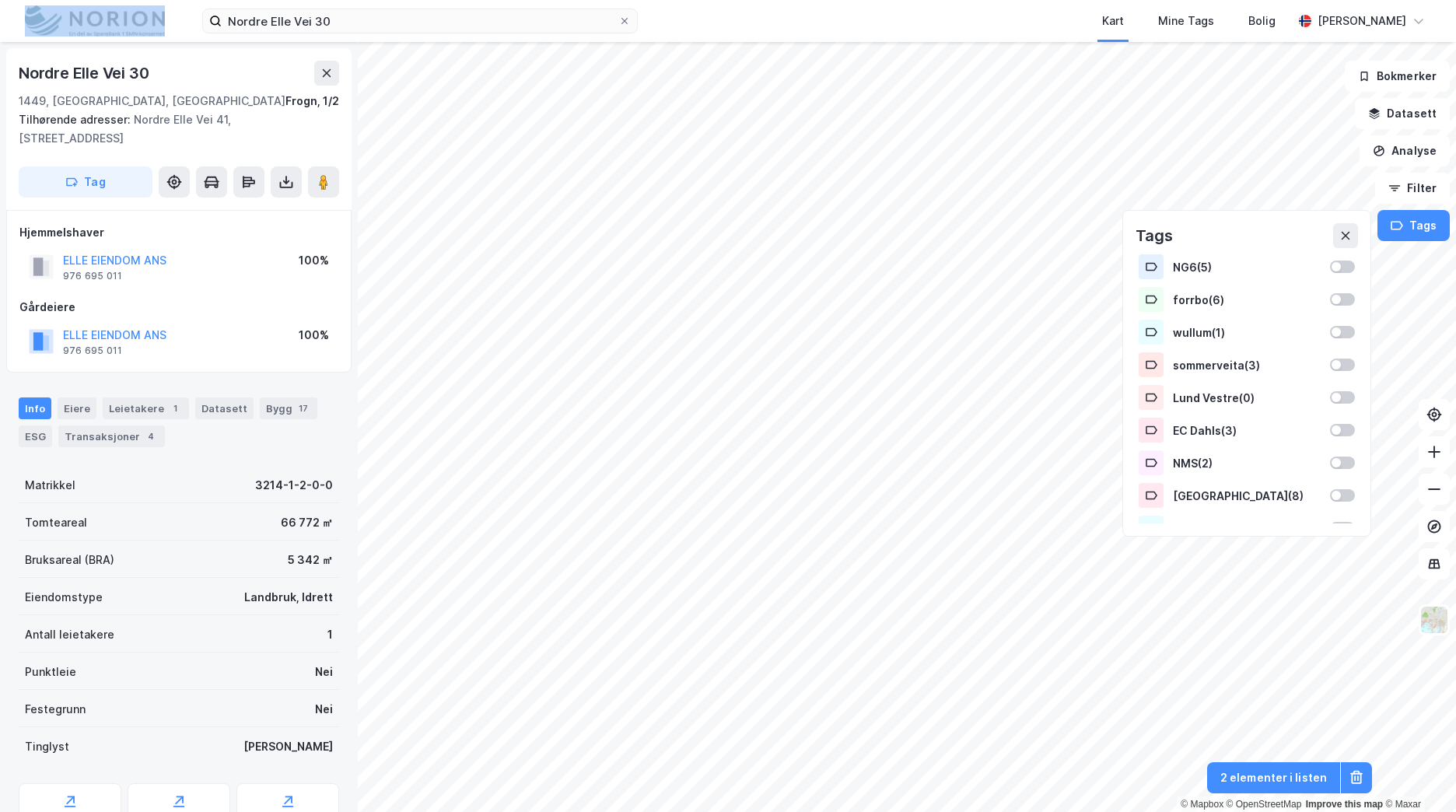
drag, startPoint x: 369, startPoint y: 4, endPoint x: 117, endPoint y: 5, distance: 252.0
click at [117, 5] on div "Nordre Elle Vei 30 Kart Mine Tags Bolig Brage Aarthun" at bounding box center [728, 21] width 1456 height 42
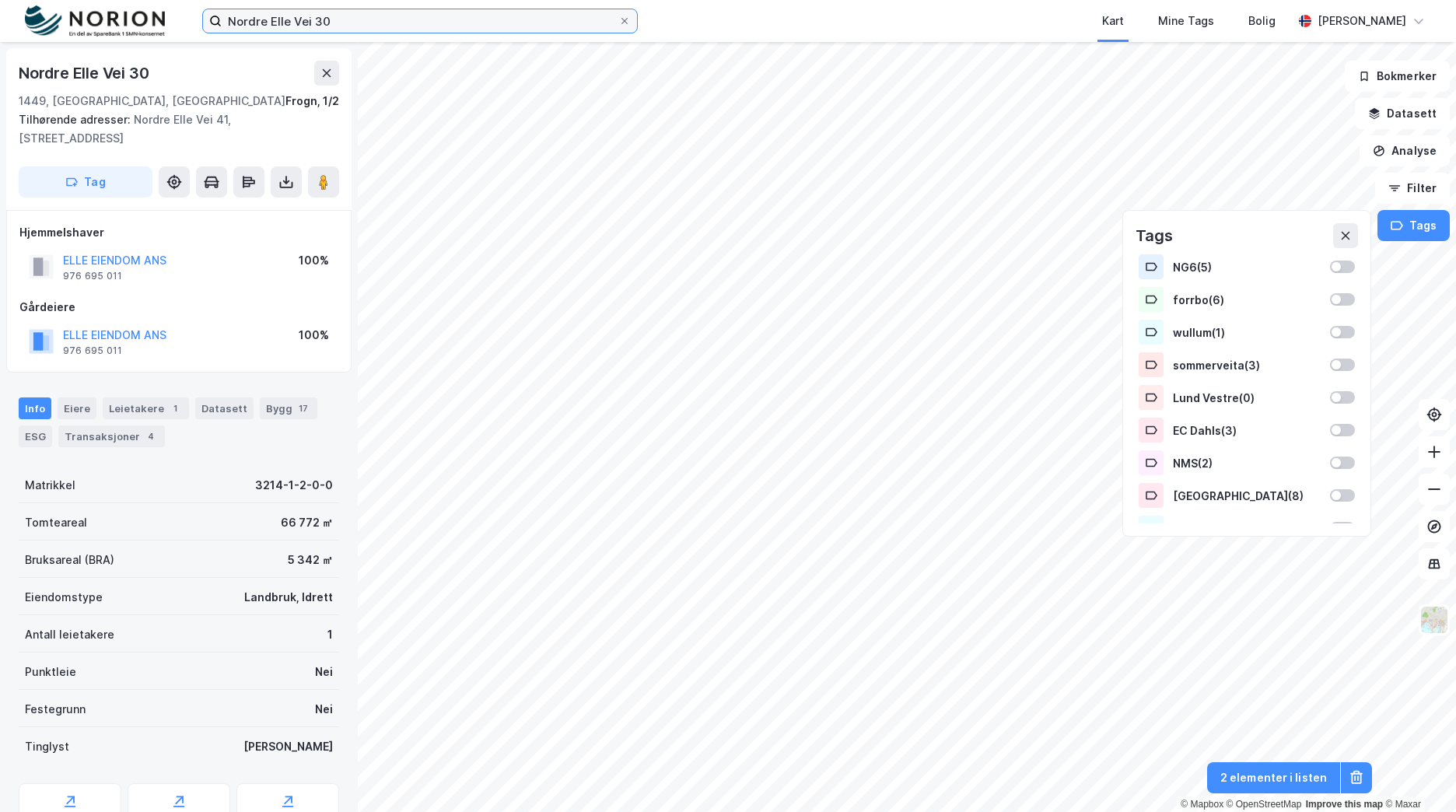
click at [0, 17] on html "Nordre Elle Vei 30 Kart Mine Tags Bolig Brage Aarthun © Mapbox © OpenStreetMap …" at bounding box center [728, 406] width 1456 height 812
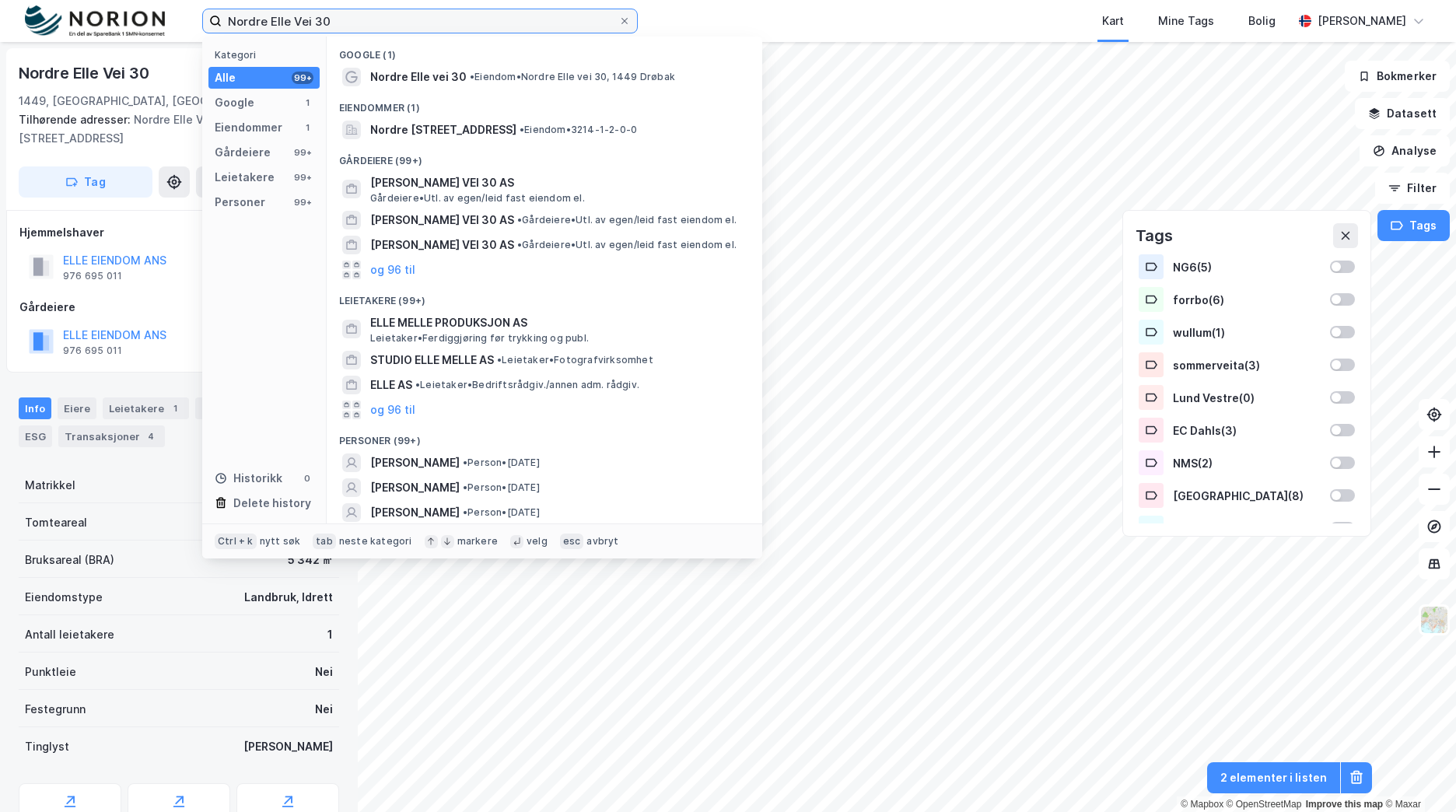
paste input "Ensjø, Lenschows"
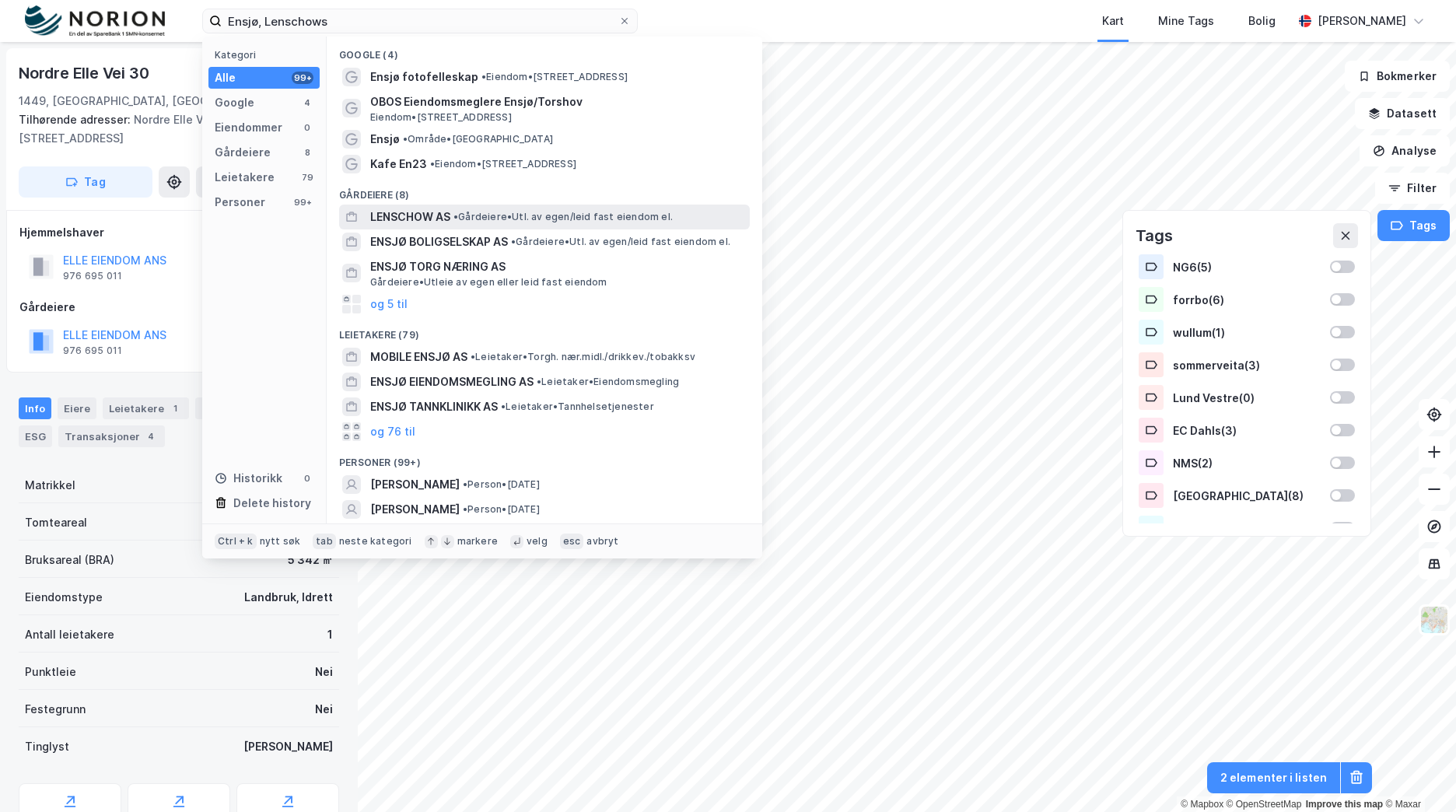
click at [685, 206] on div "LENSCHOW AS • Gårdeiere • Utl. av egen/leid fast eiendom el." at bounding box center [545, 216] width 410 height 24
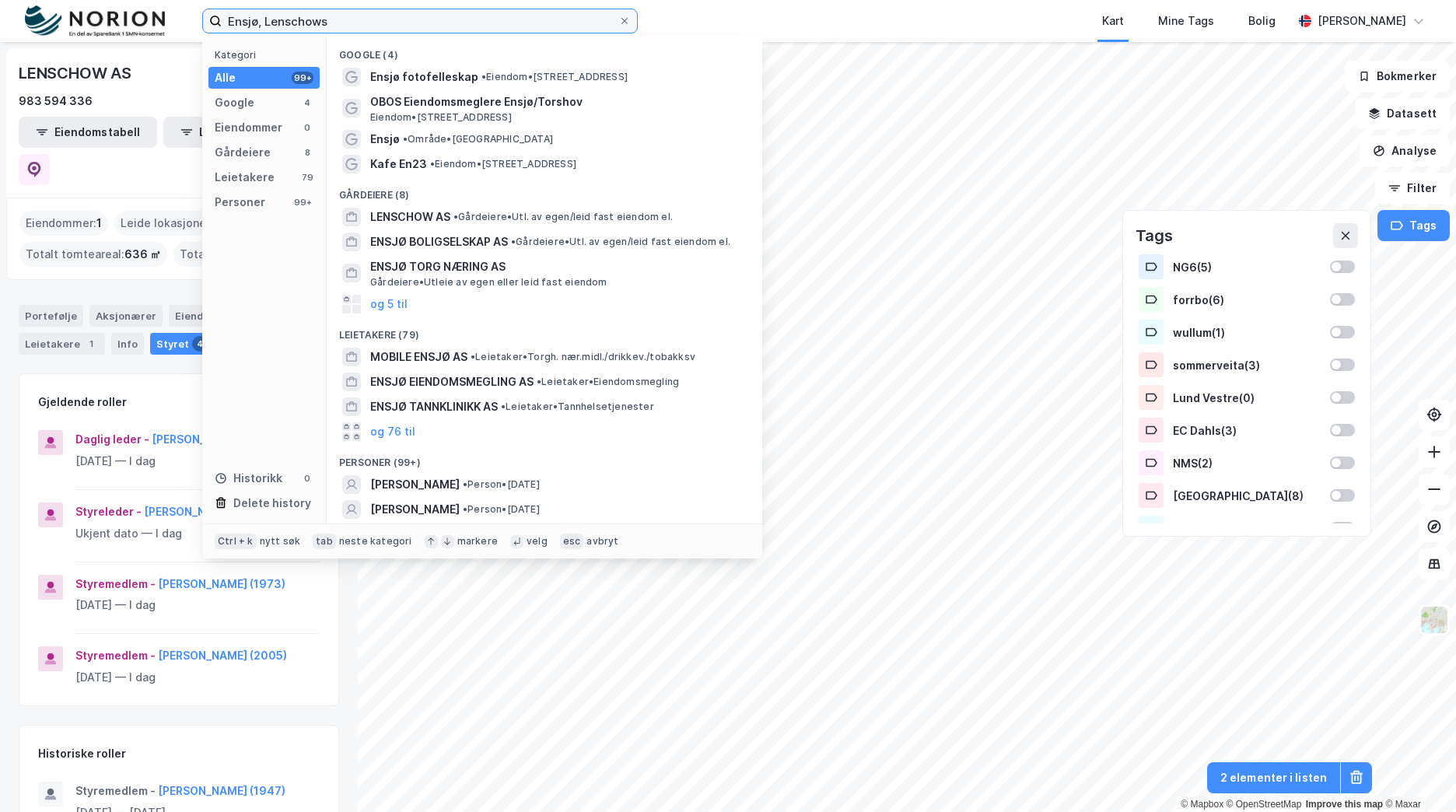
drag, startPoint x: 135, startPoint y: 23, endPoint x: 109, endPoint y: 24, distance: 26.0
click at [107, 23] on div "Ensjø, Lenschows Kategori Alle 99+ Google 4 Eiendommer 0 Gårdeiere 8 Leietakere…" at bounding box center [728, 21] width 1456 height 42
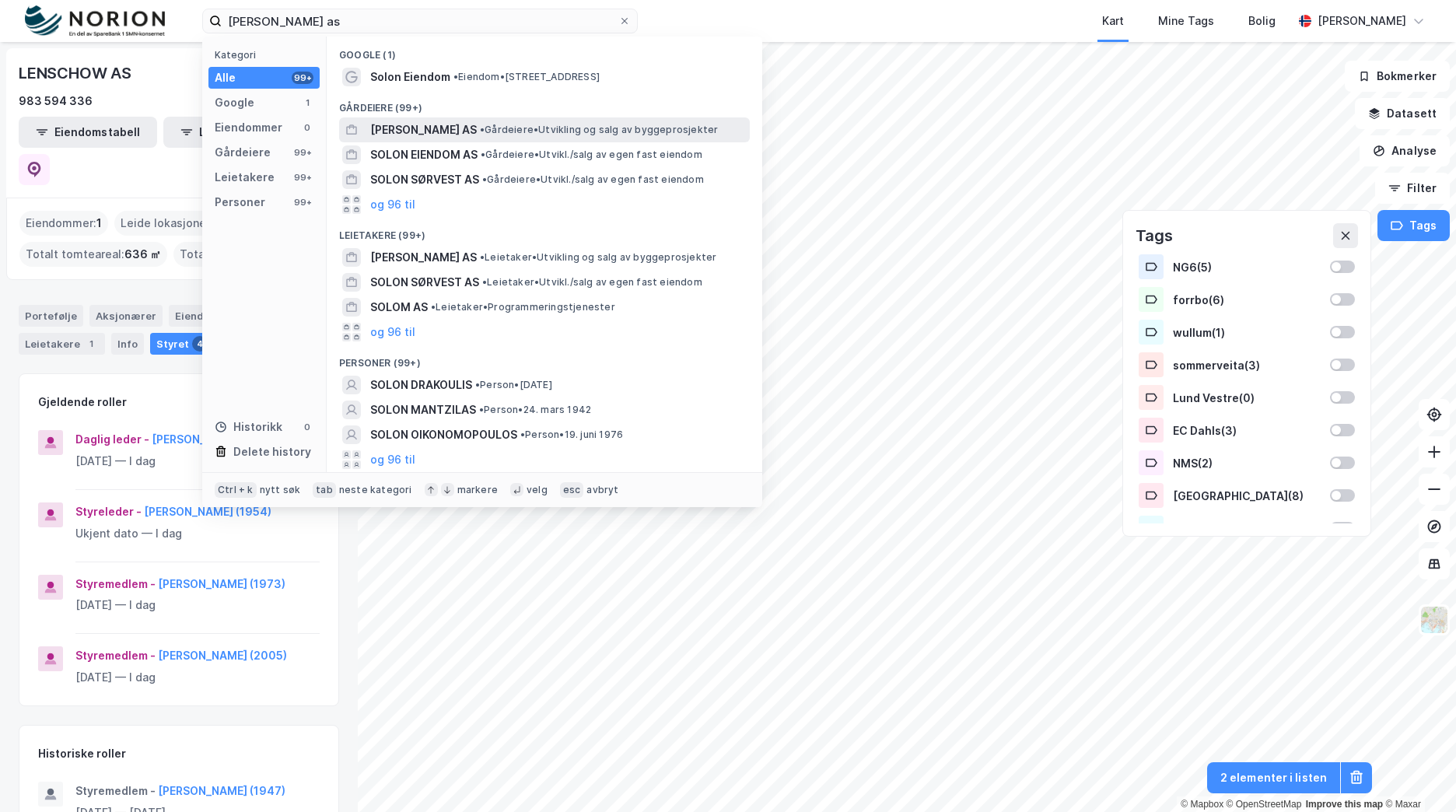
click at [452, 131] on span "[PERSON_NAME] AS" at bounding box center [423, 130] width 106 height 19
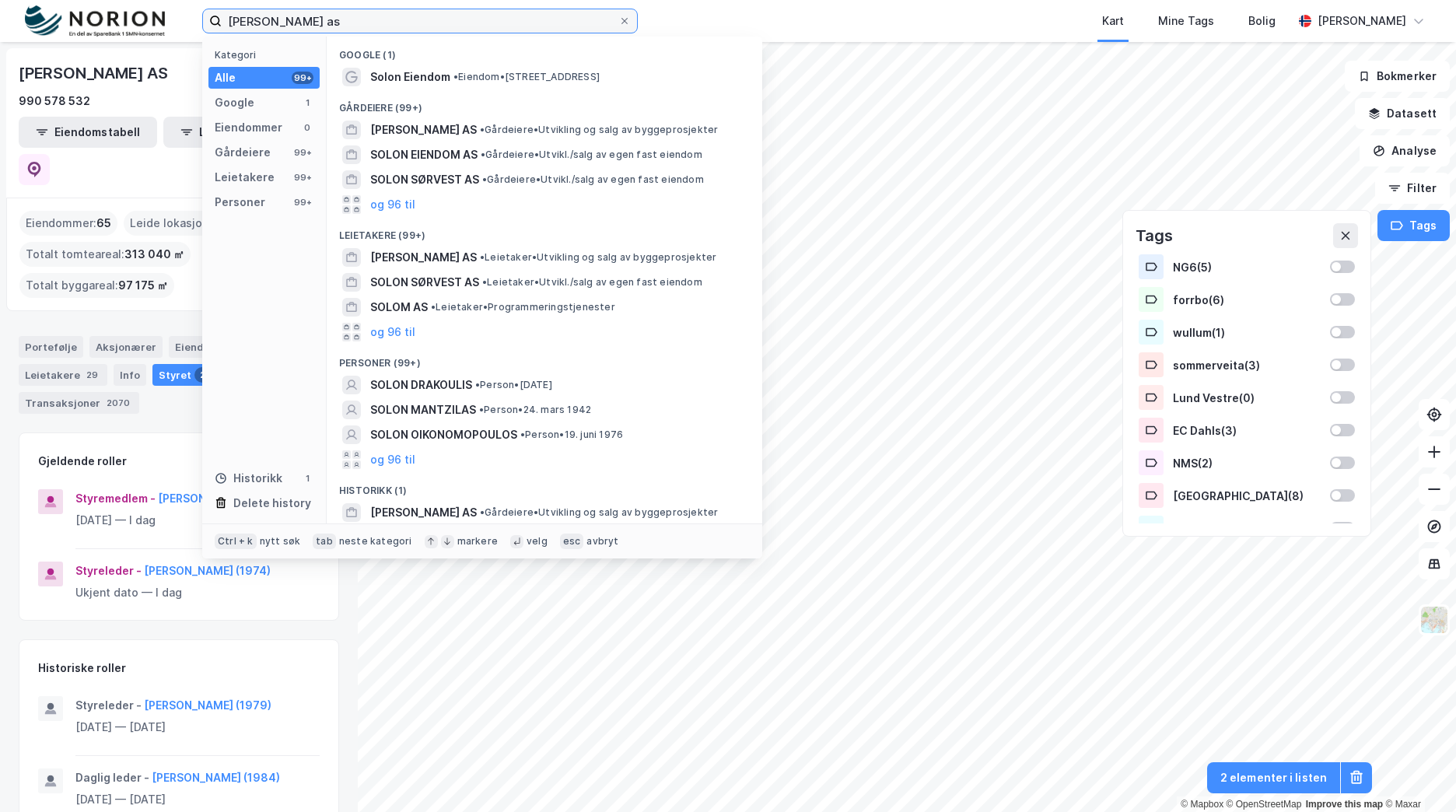
drag, startPoint x: 63, startPoint y: 24, endPoint x: 23, endPoint y: 24, distance: 40.0
click at [23, 24] on div "solon bolig as Kategori Alle 99+ Google 1 Eiendommer 0 Gårdeiere 99+ Leietakere…" at bounding box center [728, 21] width 1456 height 42
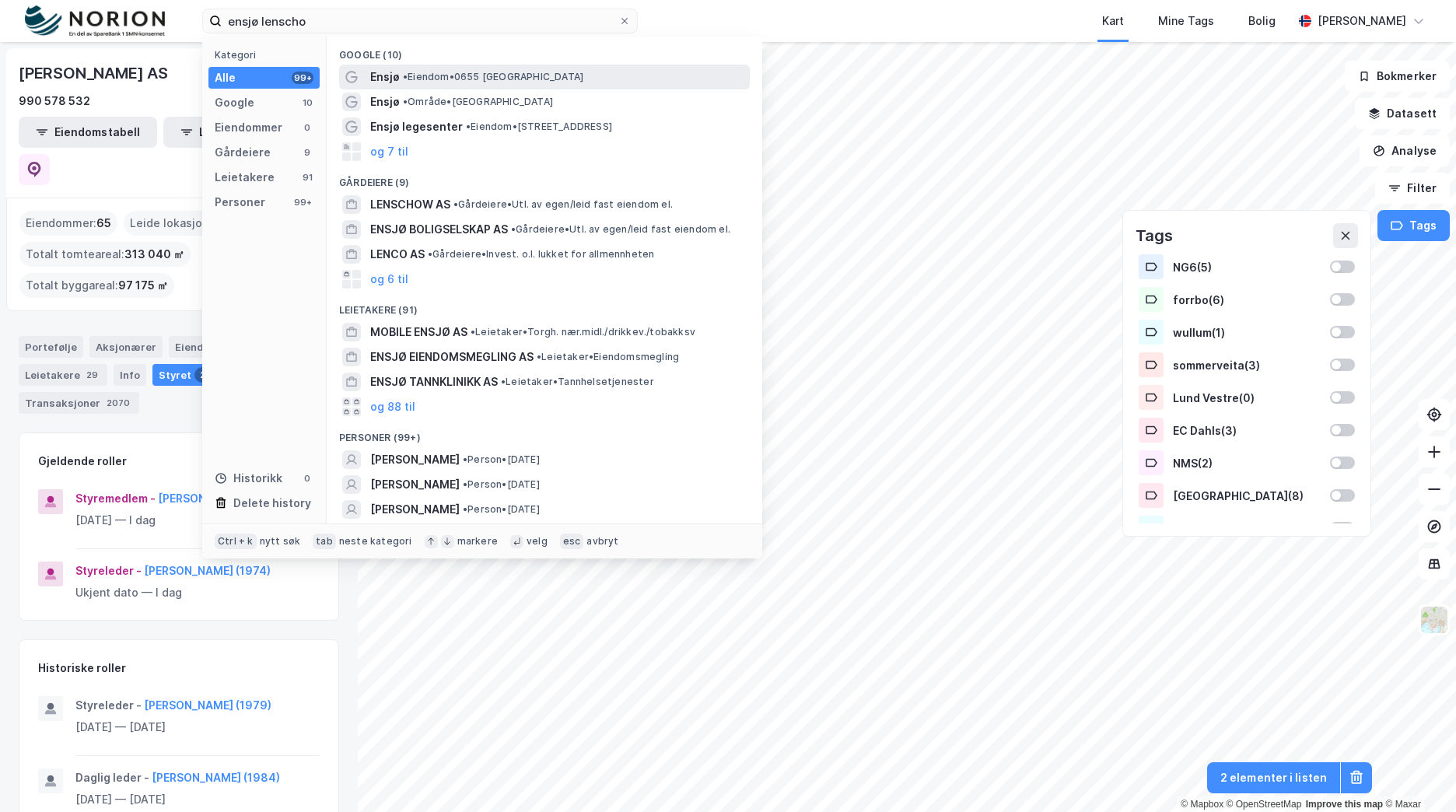
click at [541, 78] on div "Ensjø • Eiendom • 0655 Oslo" at bounding box center [558, 77] width 377 height 19
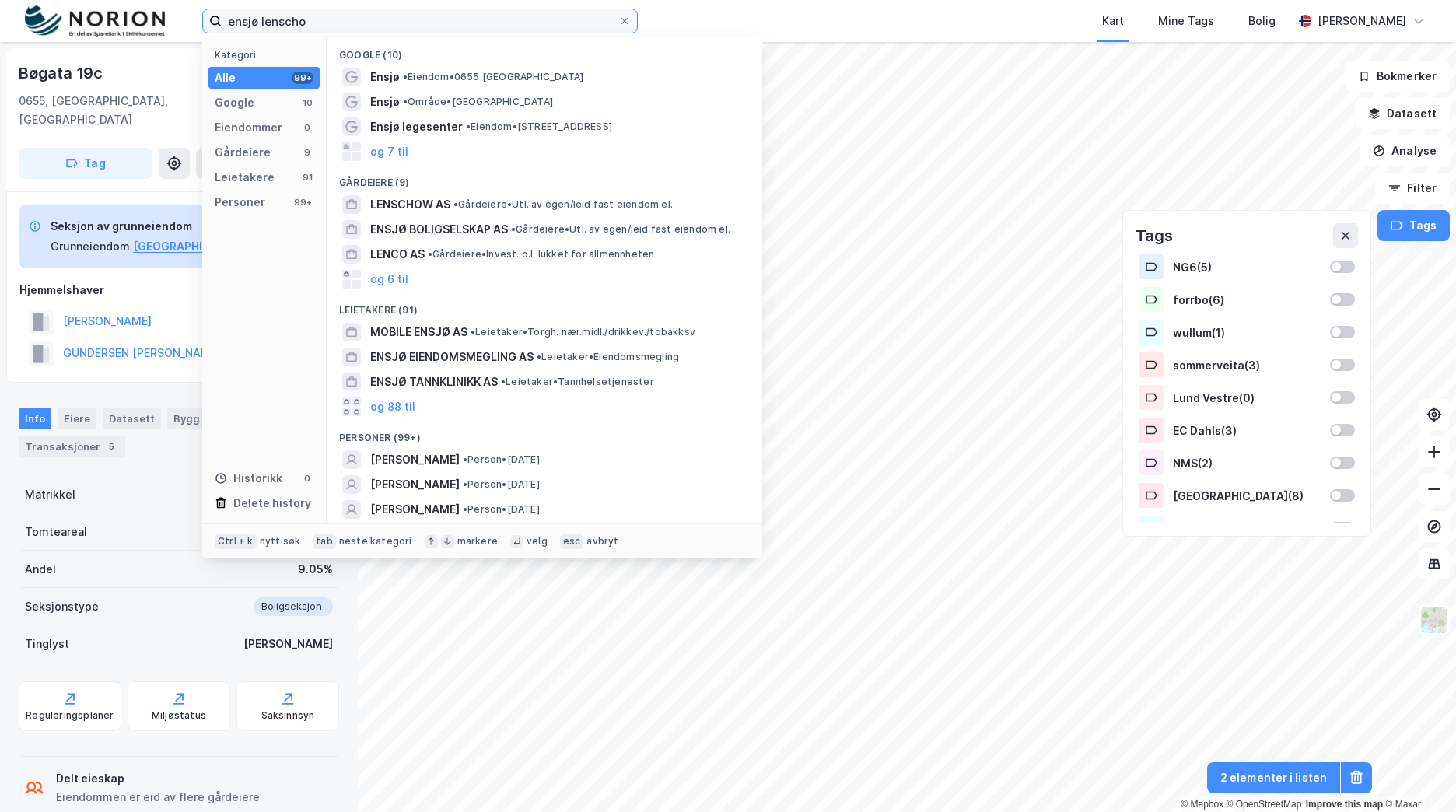
drag, startPoint x: 315, startPoint y: 33, endPoint x: 22, endPoint y: 55, distance: 293.8
click at [20, 54] on div "ensjø lenscho Kategori Alle 99+ Google 10 Eiendommer 0 Gårdeiere 9 Leietakere 9…" at bounding box center [728, 406] width 1456 height 812
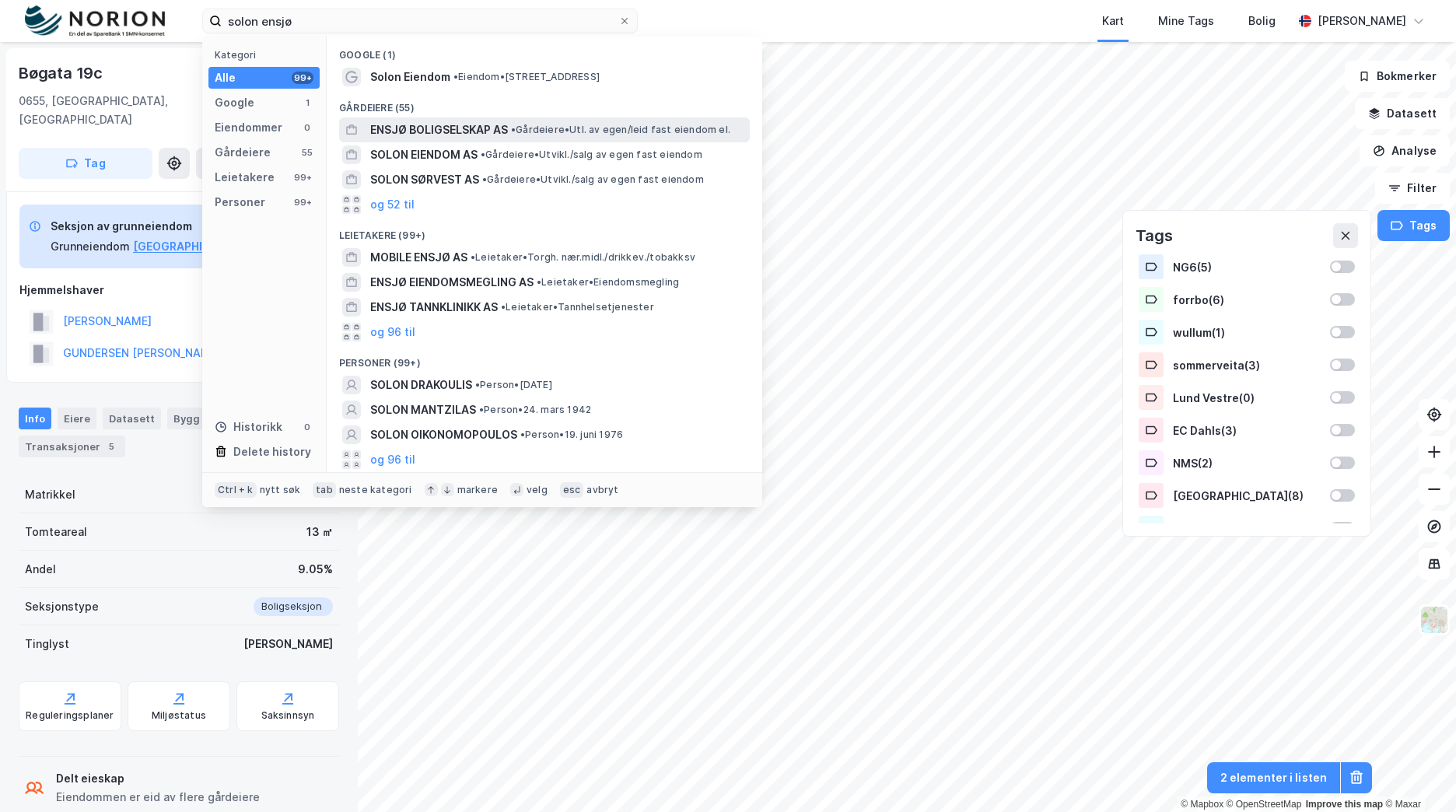
click at [475, 135] on span "ENSJØ BOLIGSELSKAP AS" at bounding box center [439, 130] width 138 height 19
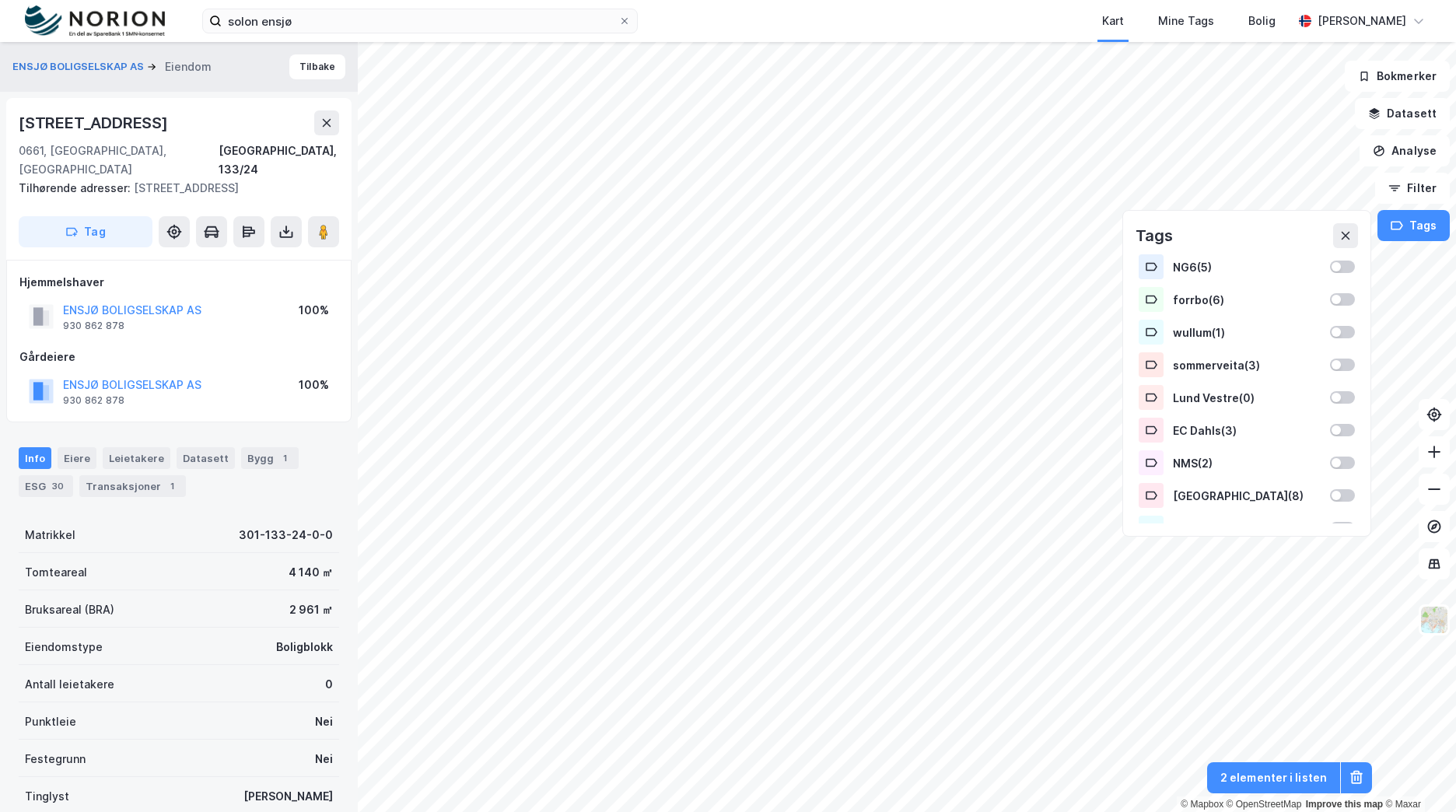
click at [153, 302] on div "ENSJØ BOLIGSELSKAP AS" at bounding box center [132, 310] width 139 height 19
click at [0, 0] on button "ENSJØ BOLIGSELSKAP AS" at bounding box center [0, 0] width 0 height 0
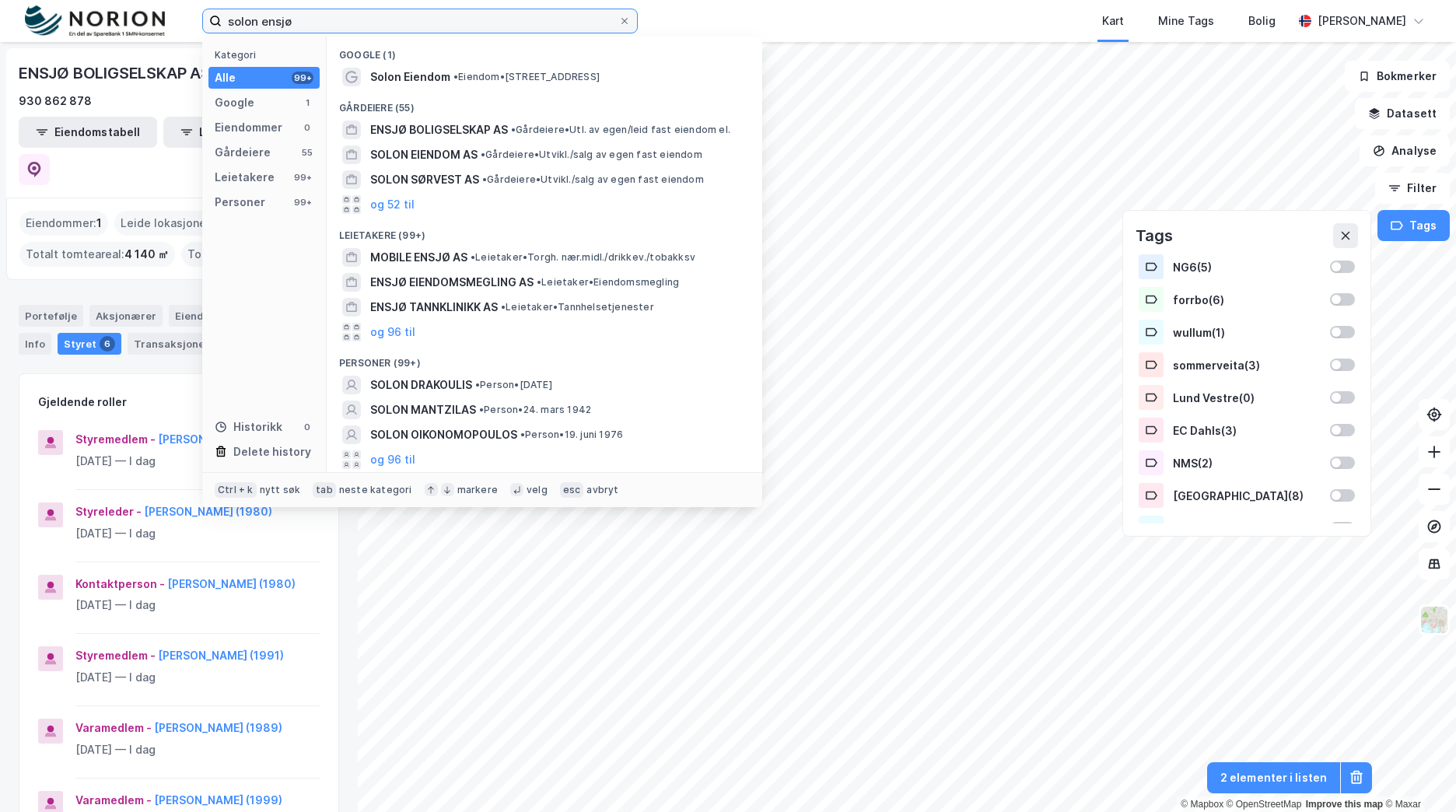
click at [479, 10] on input "solon ensjø" at bounding box center [419, 21] width 397 height 24
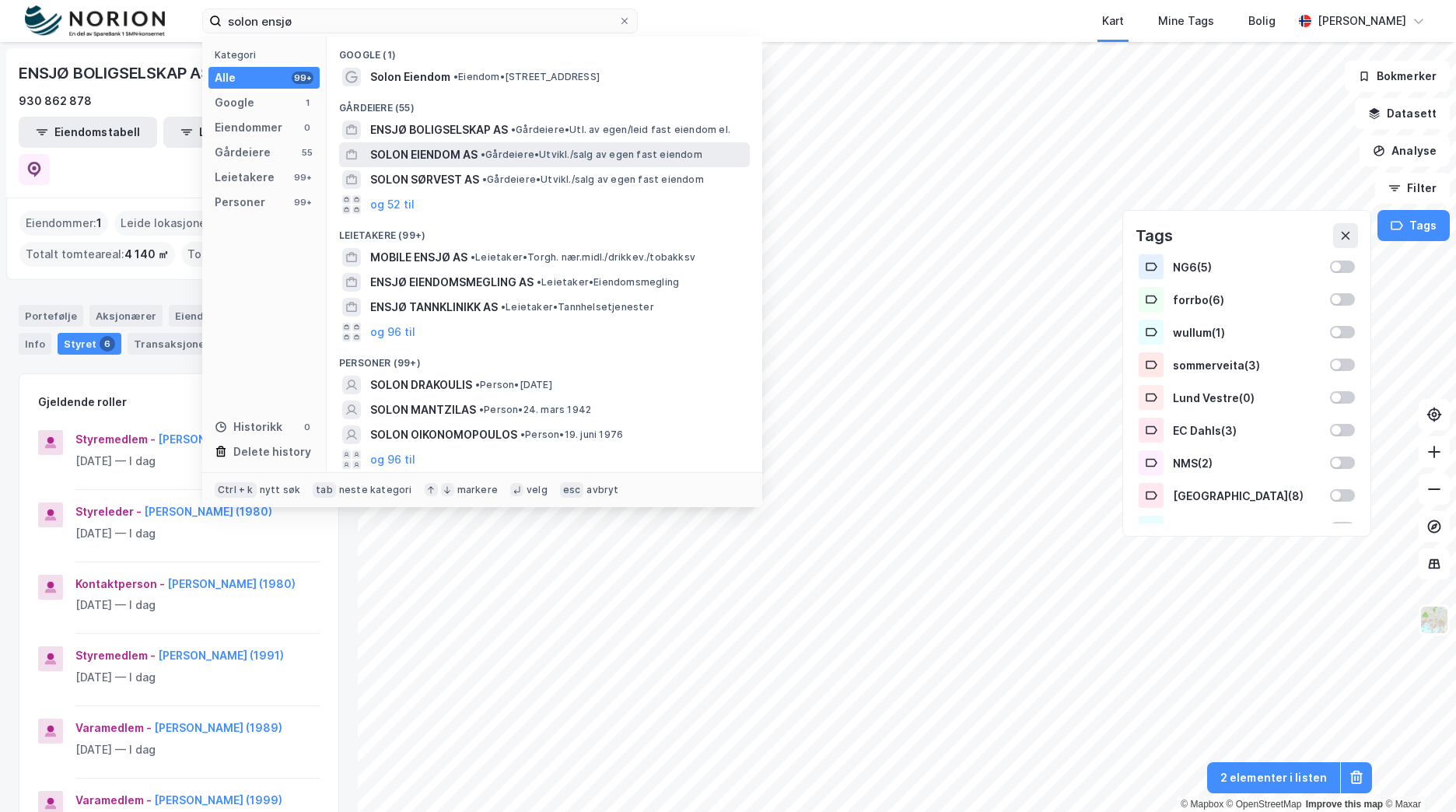
click at [526, 144] on div "SOLON EIENDOM AS • Gårdeiere • Utvikl./salg av egen fast eiendom" at bounding box center [545, 154] width 410 height 24
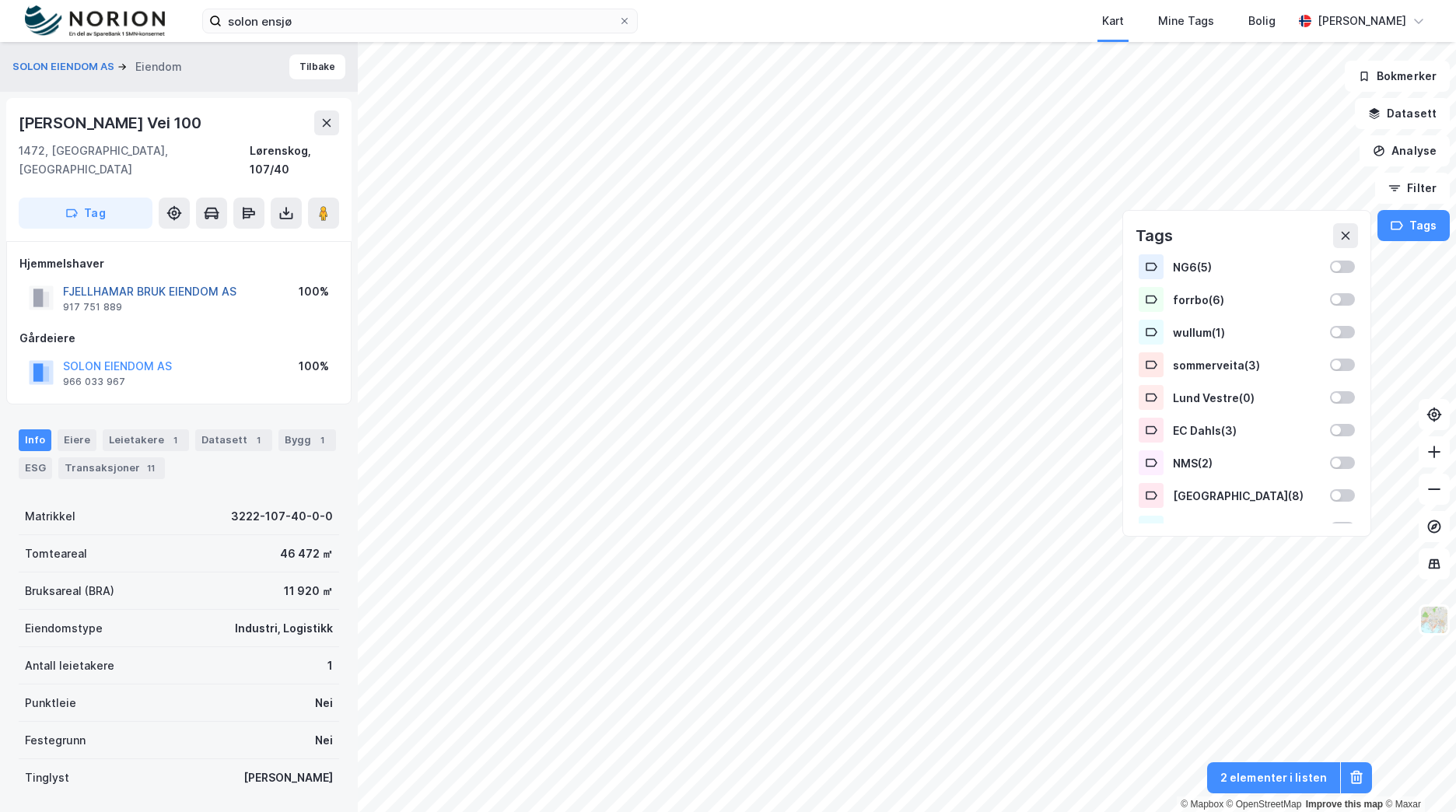
click at [0, 0] on button "FJELLHAMAR BRUK EIENDOM AS" at bounding box center [0, 0] width 0 height 0
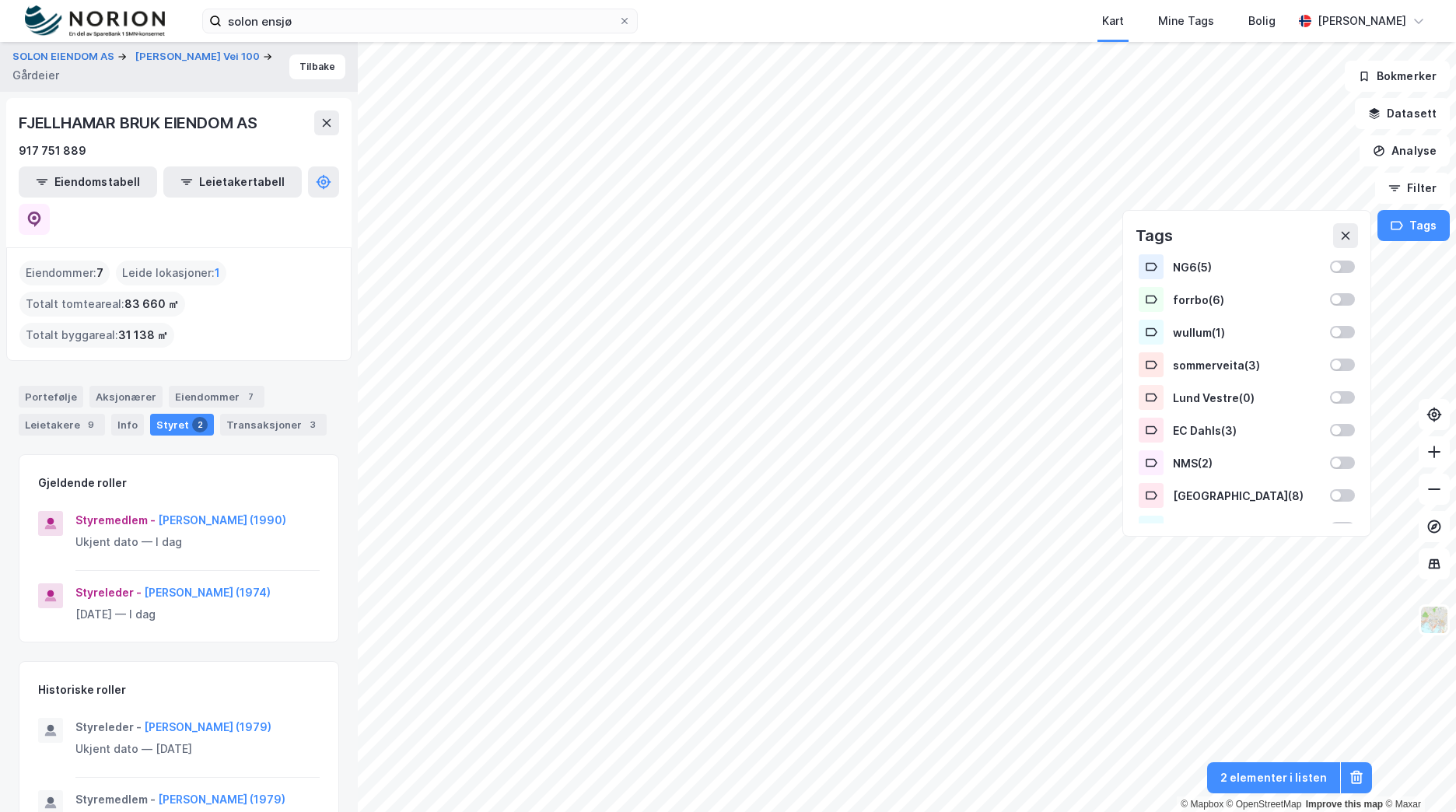
click at [222, 122] on div "FJELLHAMAR BRUK EIENDOM AS" at bounding box center [140, 122] width 242 height 24
copy div "FJELLHAMAR BRUK EIENDOM AS"
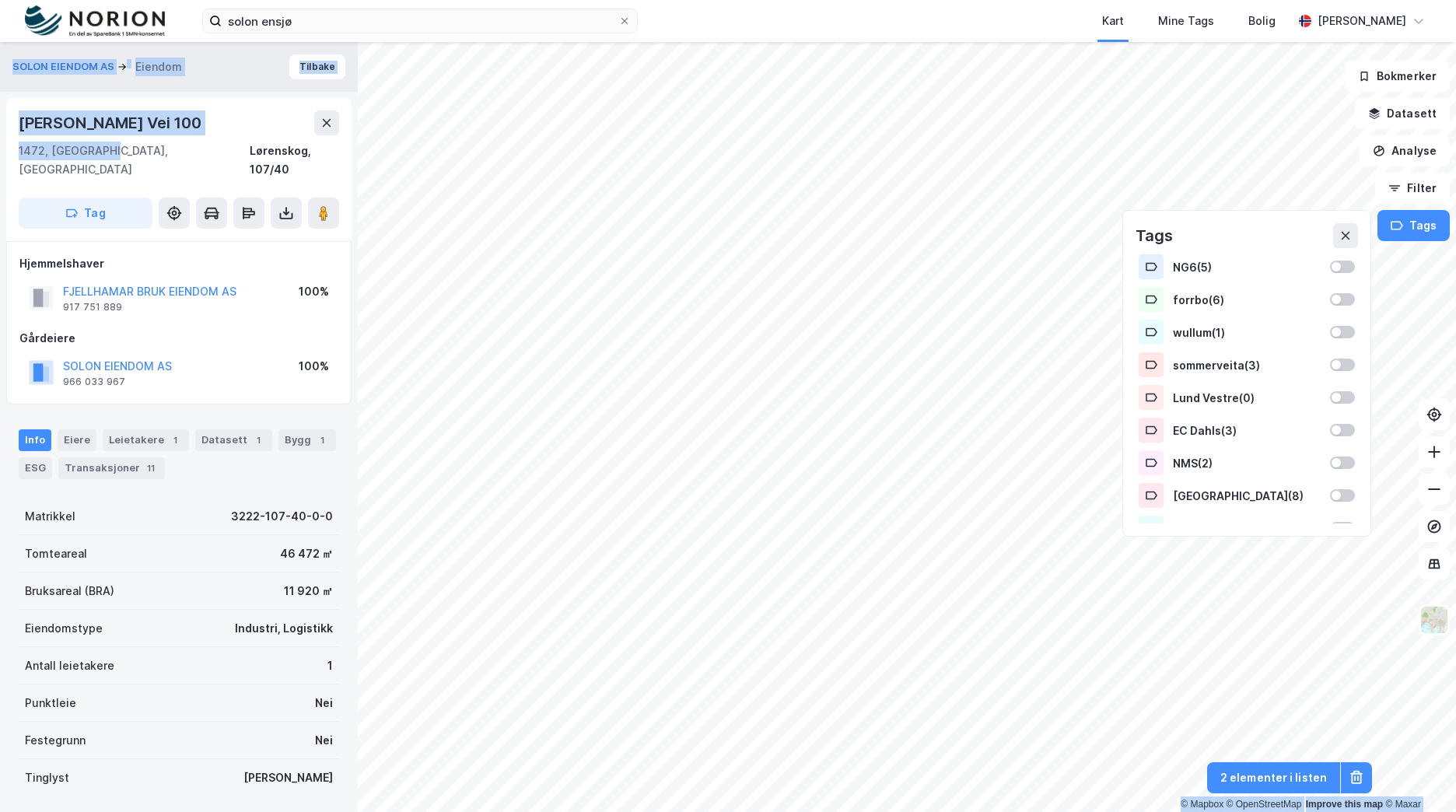
drag, startPoint x: 102, startPoint y: 150, endPoint x: -3, endPoint y: 92, distance: 120.0
click at [0, 92] on html "solon ensjø Kart Mine Tags Bolig Brage Aarthun © Mapbox © OpenStreetMap Improve…" at bounding box center [728, 406] width 1456 height 812
click at [56, 133] on div "Marcus Thranes Vei 100" at bounding box center [112, 122] width 186 height 24
drag, startPoint x: 103, startPoint y: 150, endPoint x: 10, endPoint y: 122, distance: 97.1
click at [10, 122] on div "Marcus Thranes Vei 100 1472, Fjellhamar, Akershus Lørenskog, 107/40 Tag" at bounding box center [179, 170] width 345 height 143
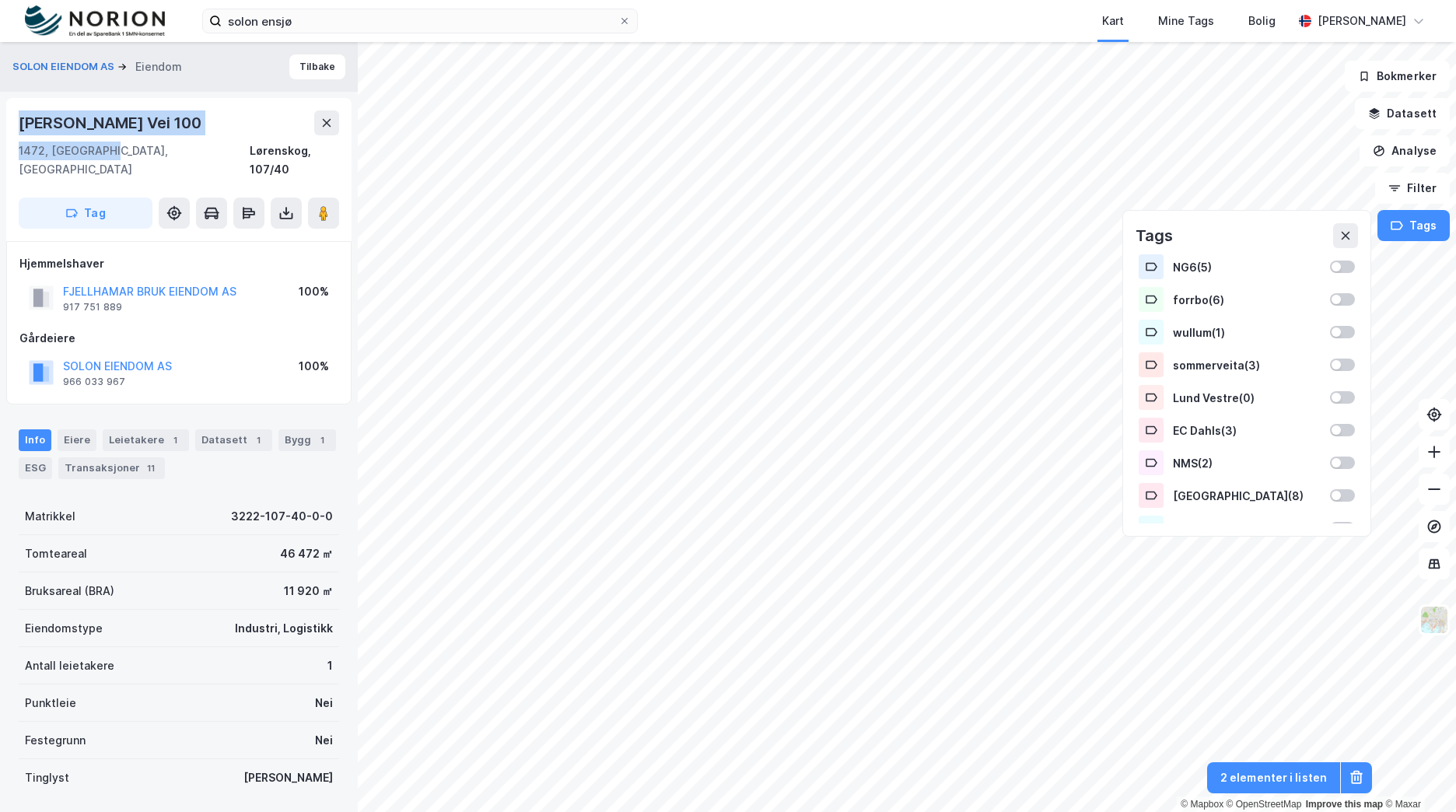
copy div "Marcus Thranes Vei 100 1472, Fjellhamar"
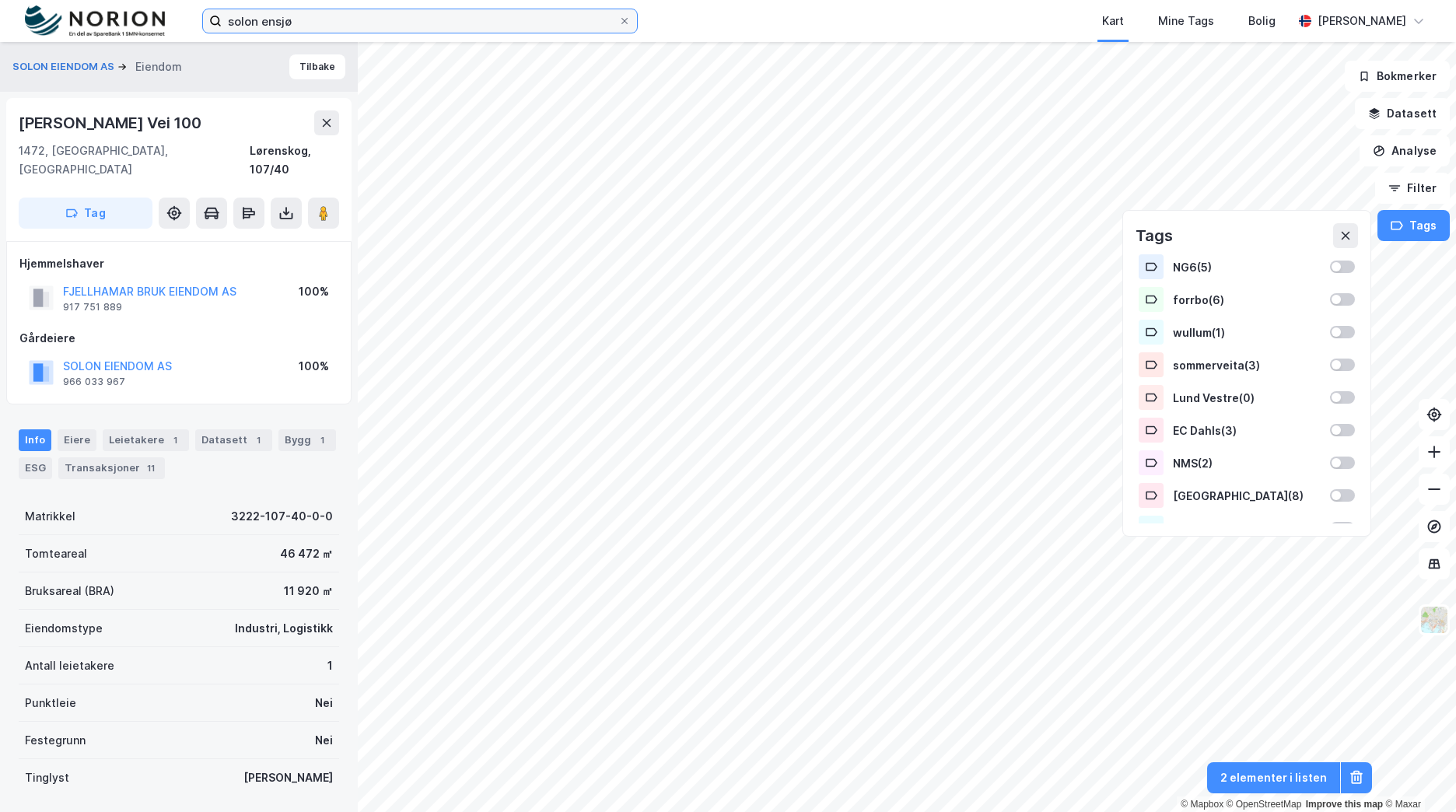
click at [133, 24] on div "solon ensjø Kart Mine Tags Bolig Brage Aarthun" at bounding box center [728, 21] width 1456 height 42
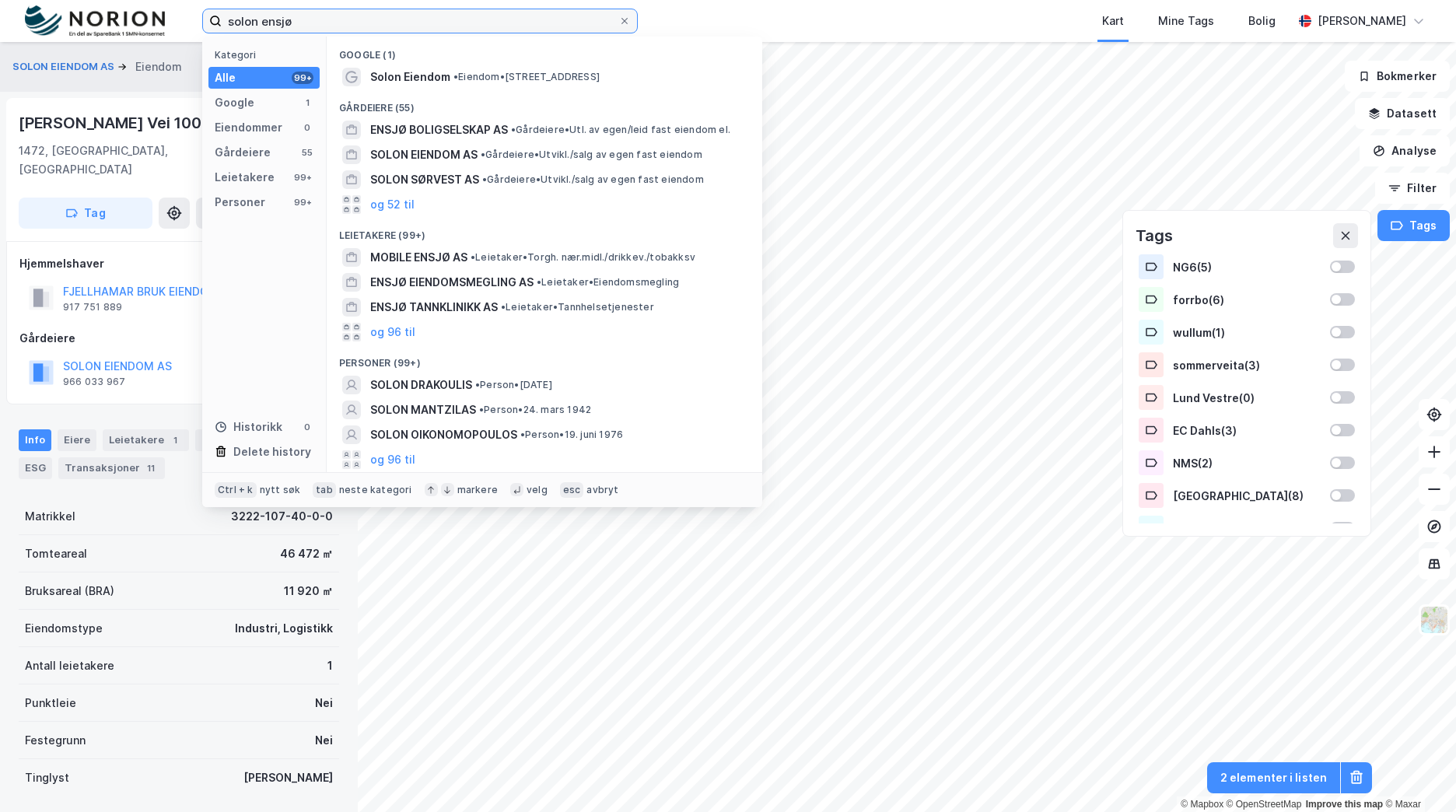
paste input "Fløisbonn"
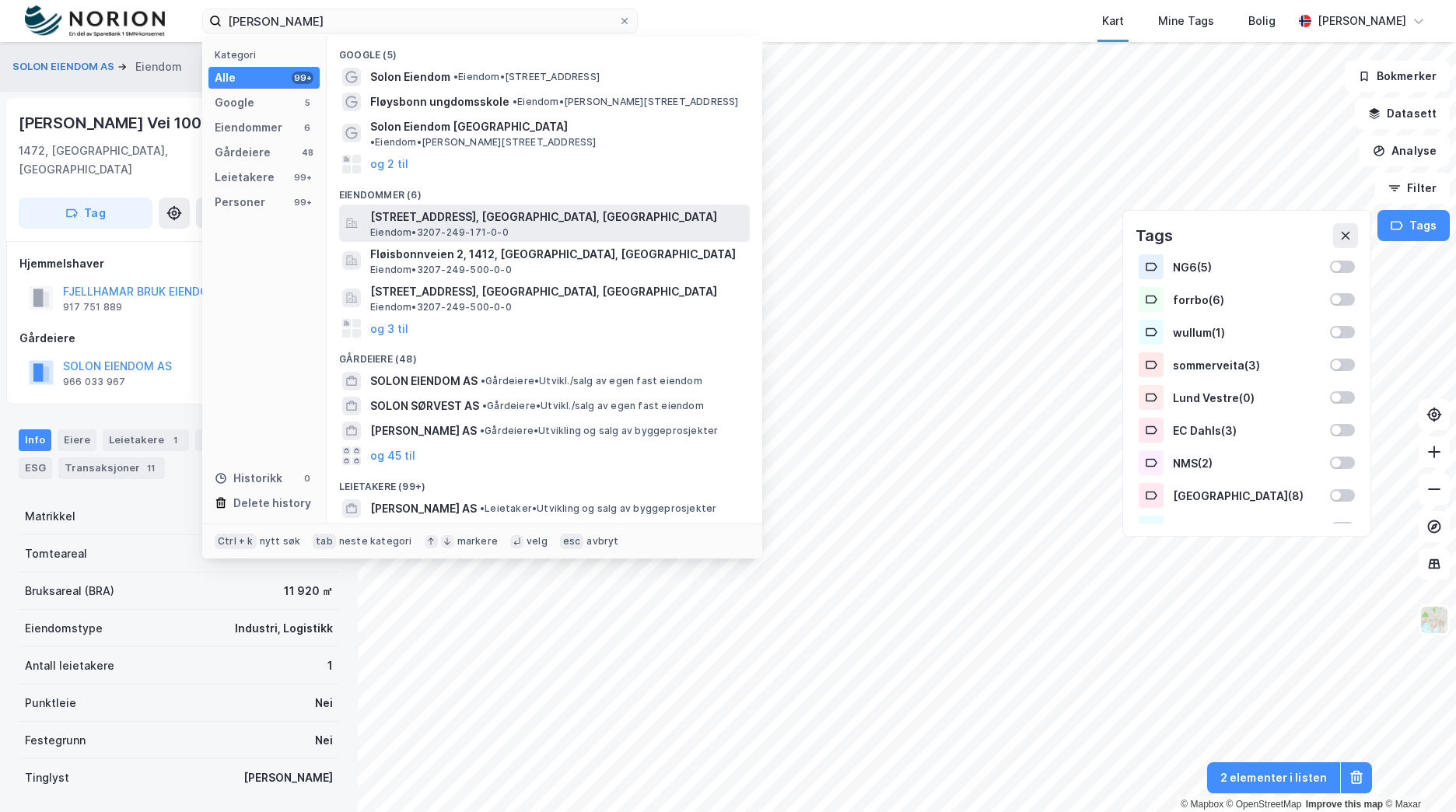
click at [477, 226] on span "Eiendom • 3207-249-171-0-0" at bounding box center [439, 232] width 139 height 13
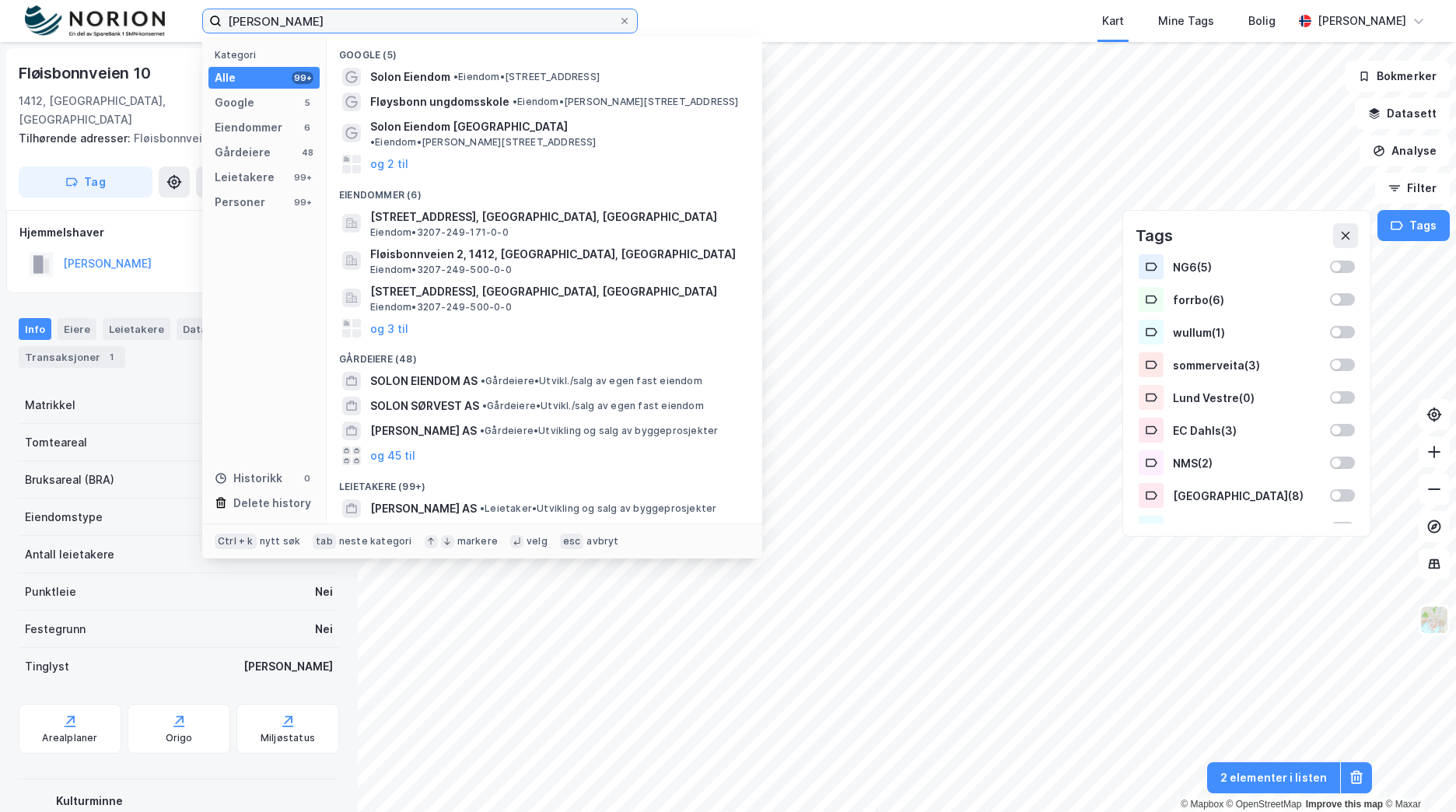
click at [372, 20] on input "Fløisbonn solon" at bounding box center [419, 21] width 397 height 24
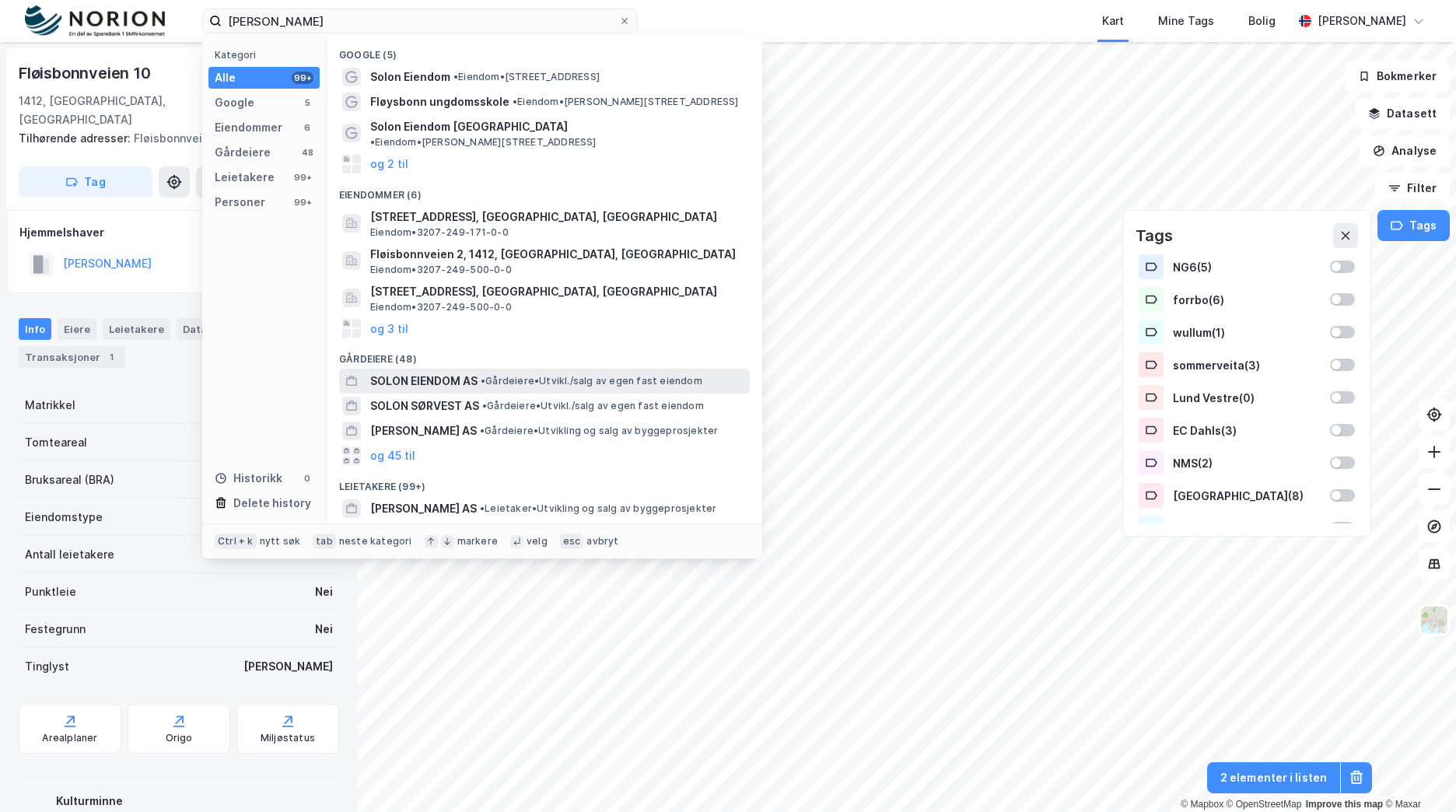
click at [432, 372] on span "SOLON EIENDOM AS" at bounding box center [424, 381] width 107 height 19
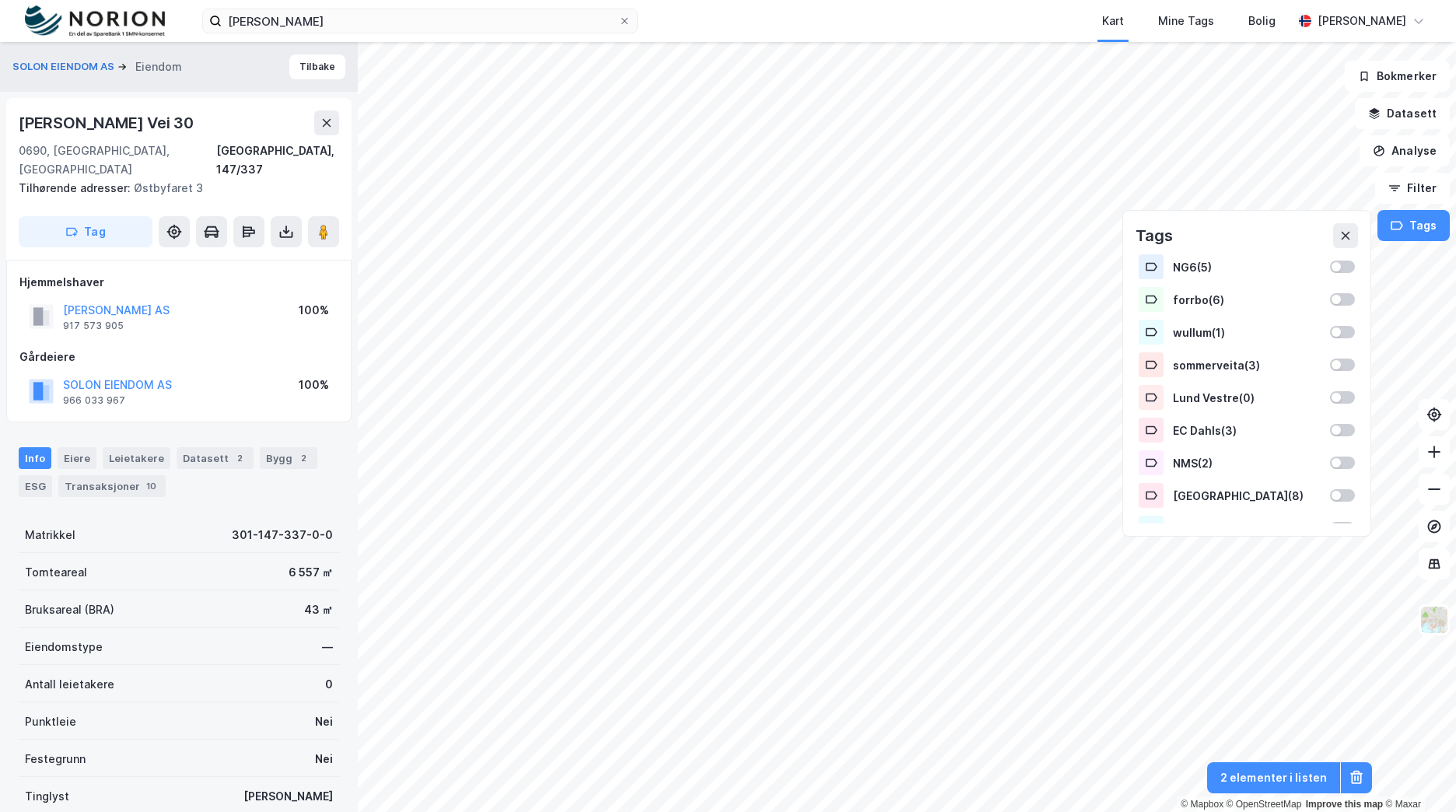
drag, startPoint x: 259, startPoint y: 296, endPoint x: 63, endPoint y: 293, distance: 196.0
click at [63, 298] on div "ULSRUD BOLIGUTVIKLING AS 917 573 905 100%" at bounding box center [178, 316] width 319 height 37
copy button "ULSRUD BOLIGUTVIKLING AS"
click at [0, 0] on button "SOLON EIENDOM AS" at bounding box center [0, 0] width 0 height 0
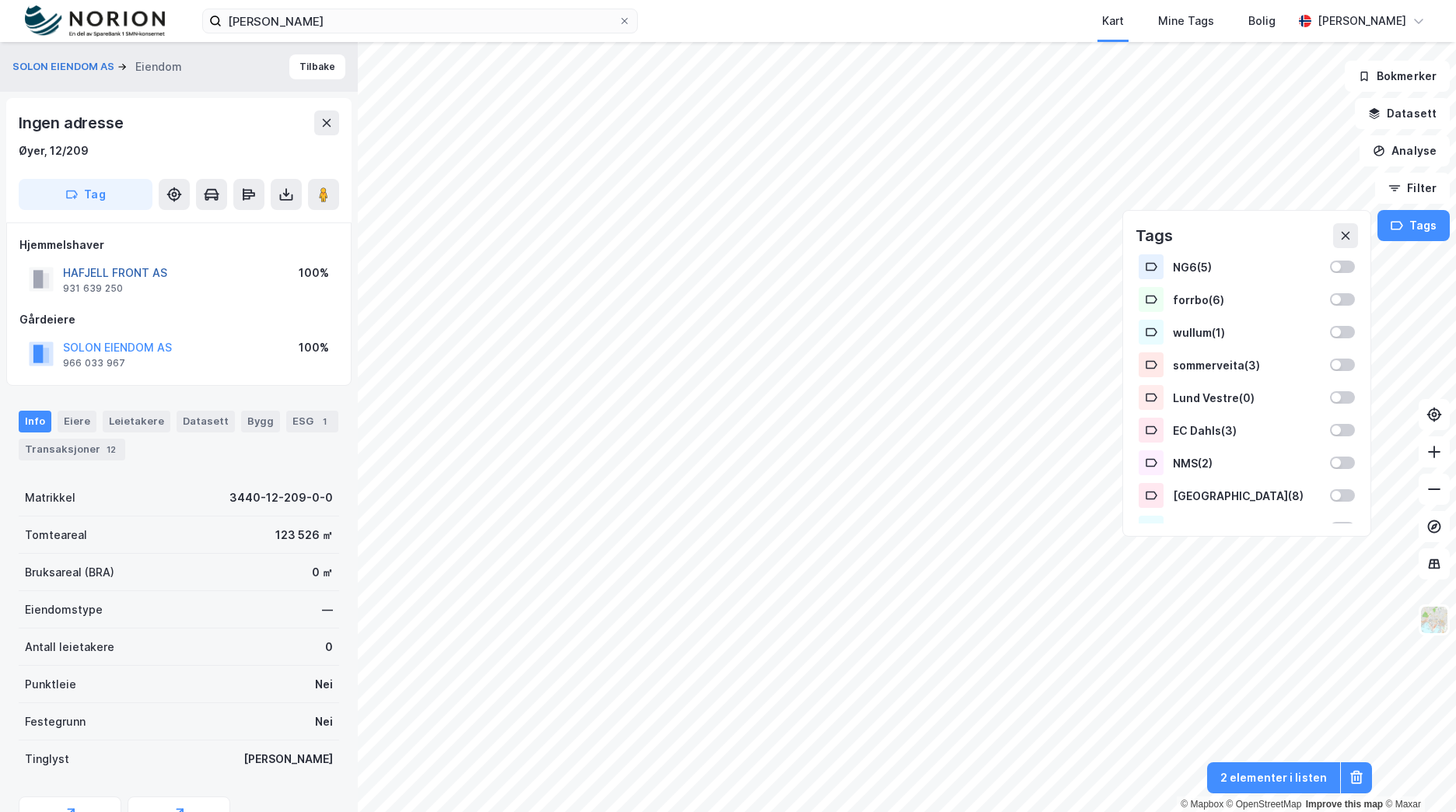
click at [0, 0] on button "HAFJELL FRONT AS" at bounding box center [0, 0] width 0 height 0
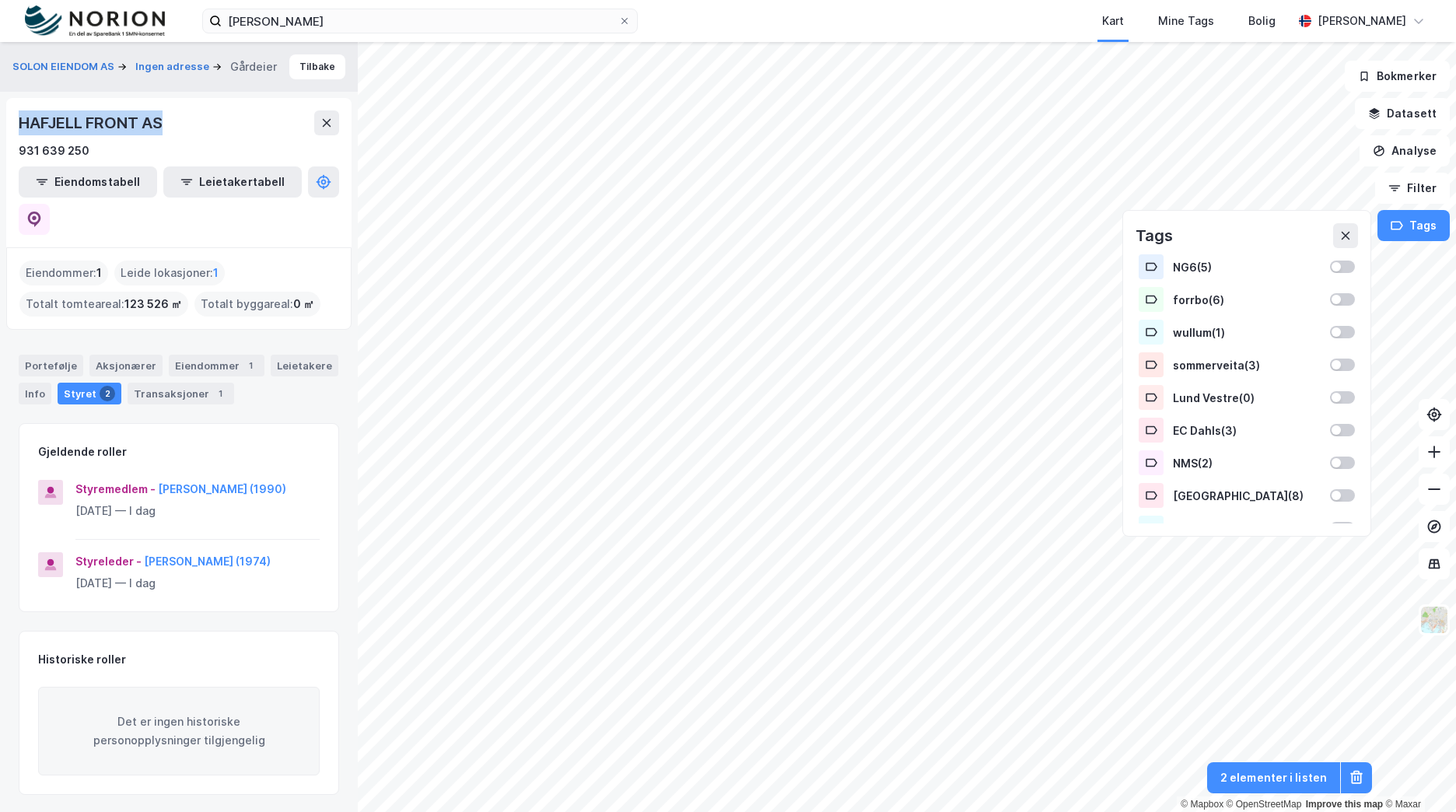
drag, startPoint x: 175, startPoint y: 127, endPoint x: 23, endPoint y: 128, distance: 152.0
click at [23, 128] on div "HAFJELL FRONT AS" at bounding box center [179, 122] width 320 height 24
copy div "HAFJELL FRONT AS"
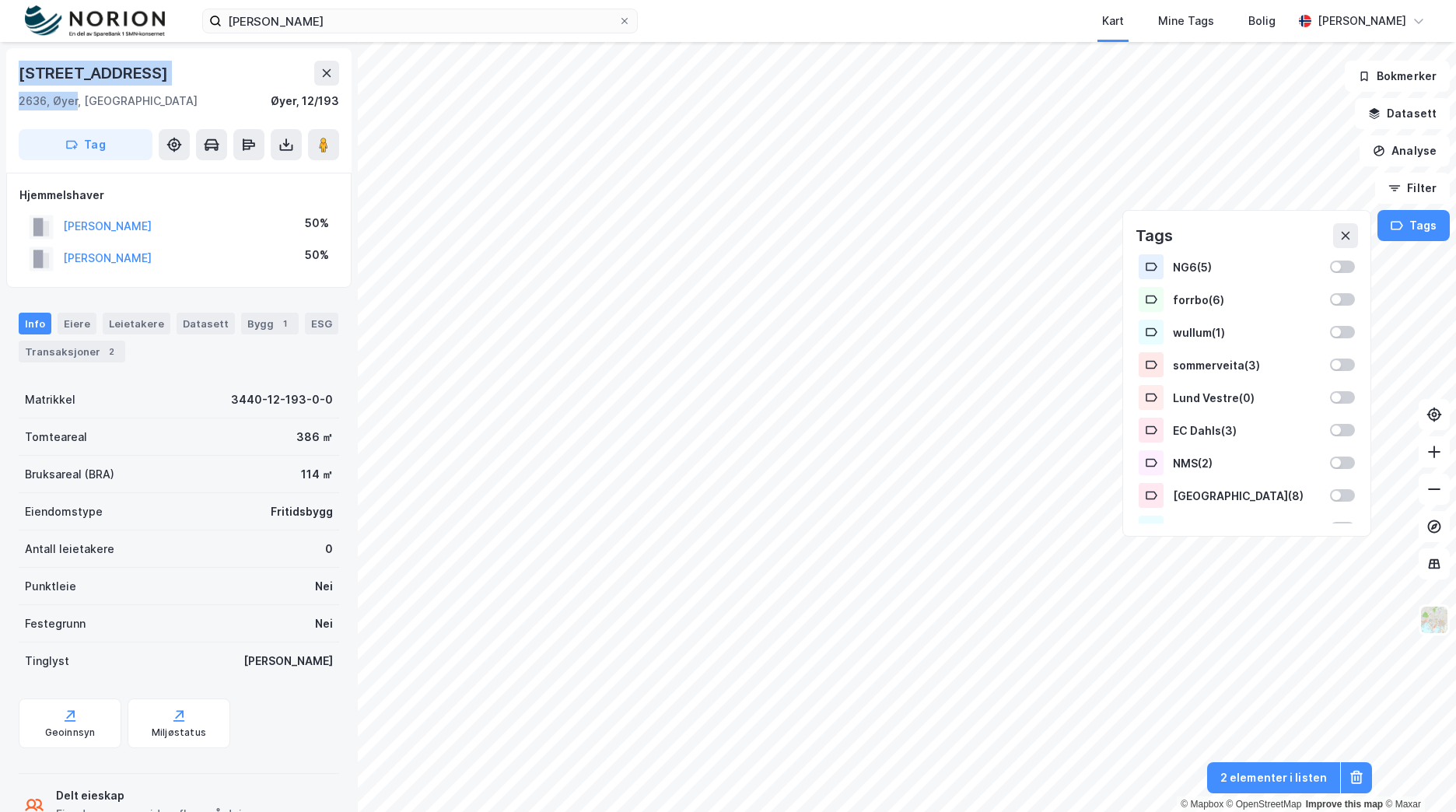
drag, startPoint x: 70, startPoint y: 98, endPoint x: 6, endPoint y: 78, distance: 67.1
click at [6, 78] on div "Storsteinvegen 262 2636, Øyer, Innlandet Øyer, 12/193 Tag" at bounding box center [179, 110] width 345 height 124
copy div "Storsteinvegen 262 2636, Øyer"
drag, startPoint x: 81, startPoint y: 101, endPoint x: 3, endPoint y: 70, distance: 83.9
click at [3, 70] on div "Storsteinvegen 262 2636, Øyer, Innlandet Øyer, 12/193 Tag Hjemmelshaver RØVIK F…" at bounding box center [179, 426] width 358 height 769
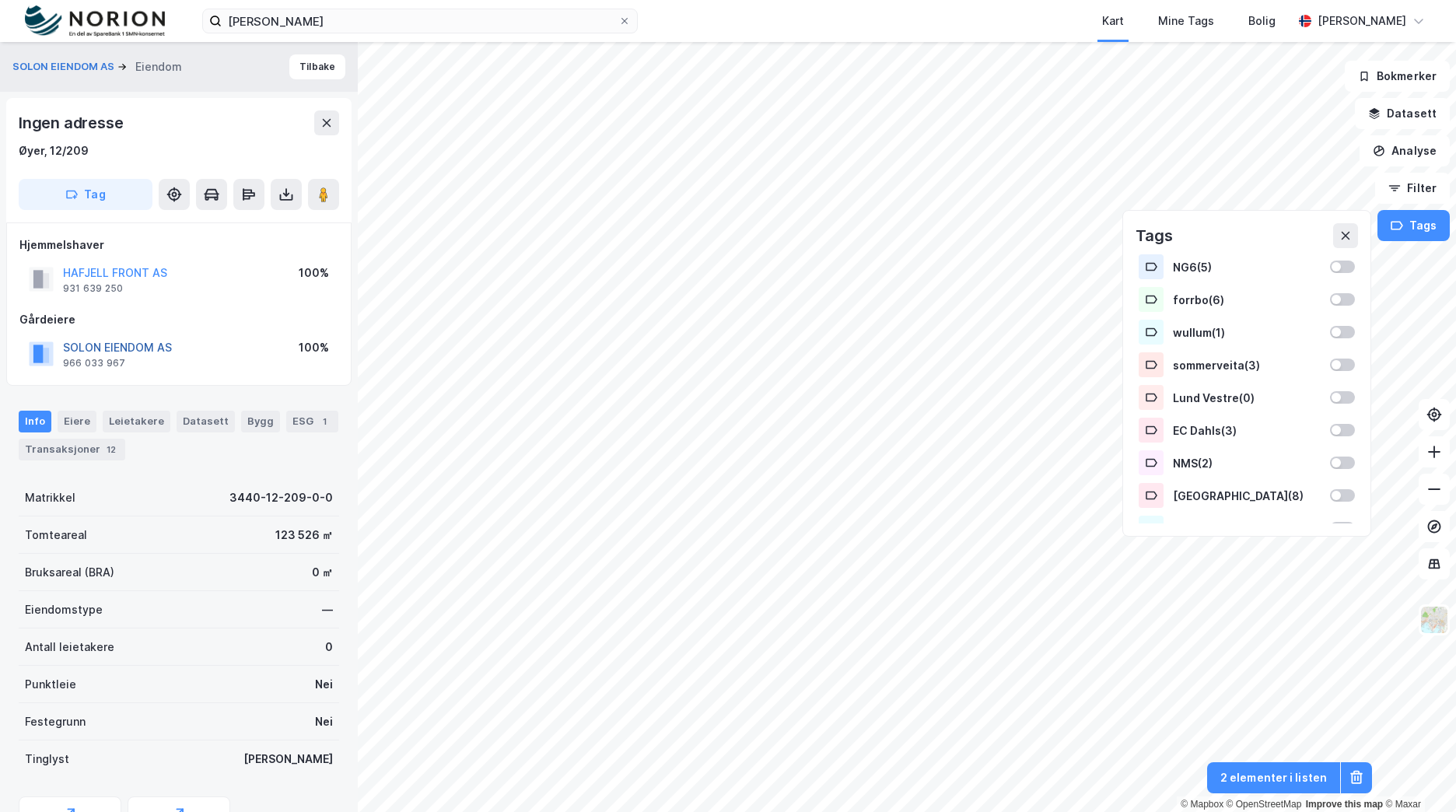
click at [0, 0] on button "SOLON EIENDOM AS" at bounding box center [0, 0] width 0 height 0
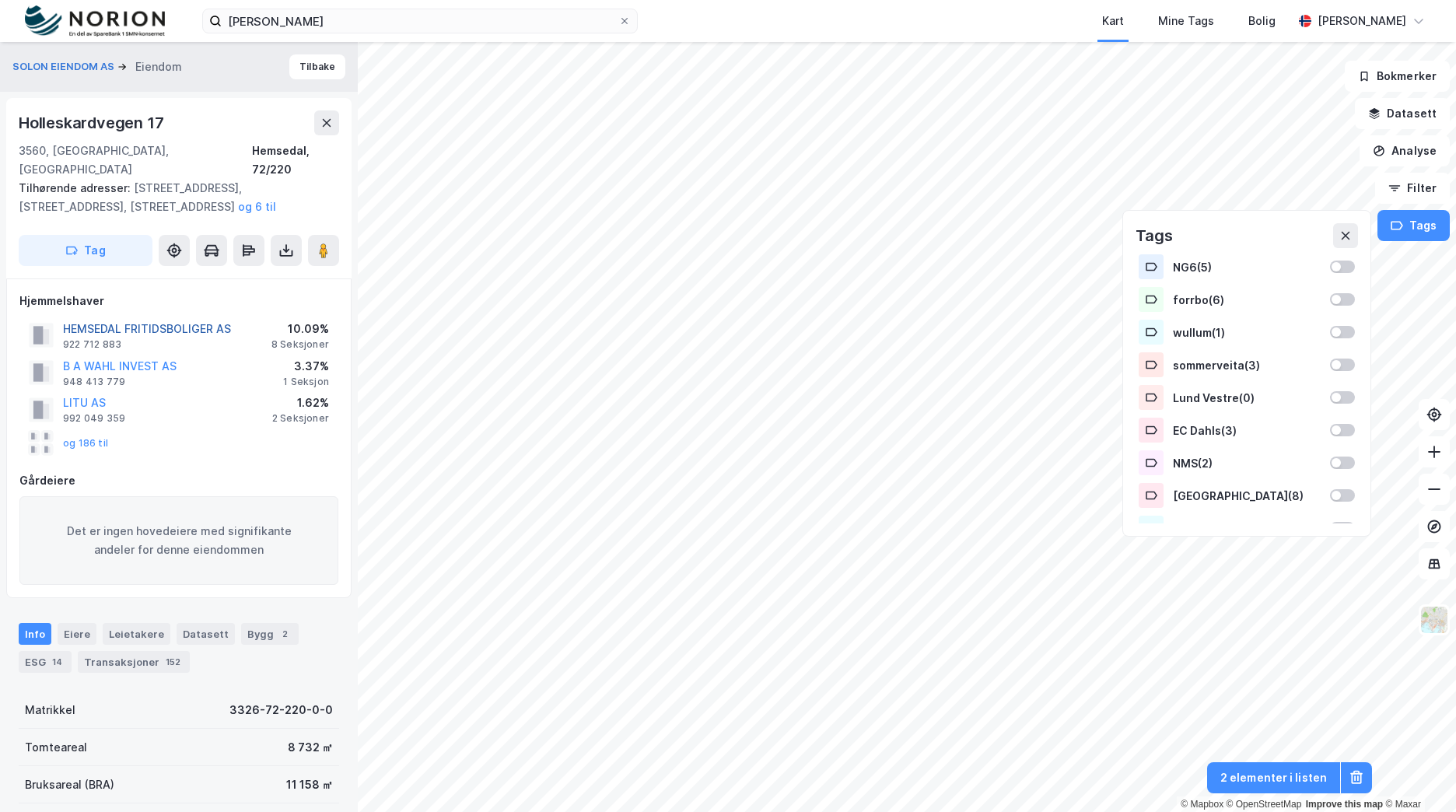
click at [0, 0] on button "HEMSEDAL FRITIDSBOLIGER AS" at bounding box center [0, 0] width 0 height 0
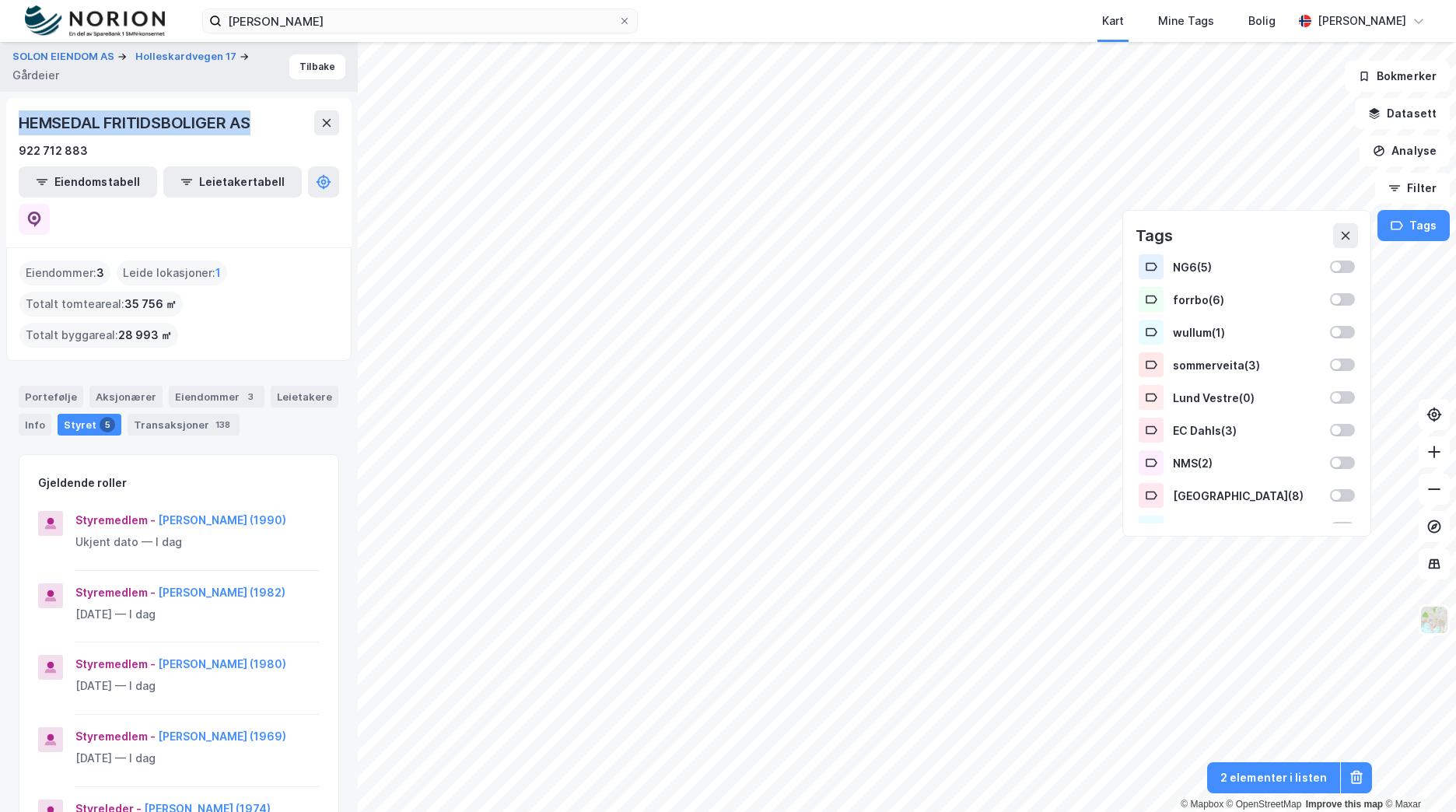
drag, startPoint x: 266, startPoint y: 117, endPoint x: 3, endPoint y: 120, distance: 263.0
click at [3, 120] on div "SOLON EIENDOM AS Holleskardvegen 17 Gårdeier Tilbake HEMSEDAL FRITIDSBOLIGER AS…" at bounding box center [179, 426] width 358 height 769
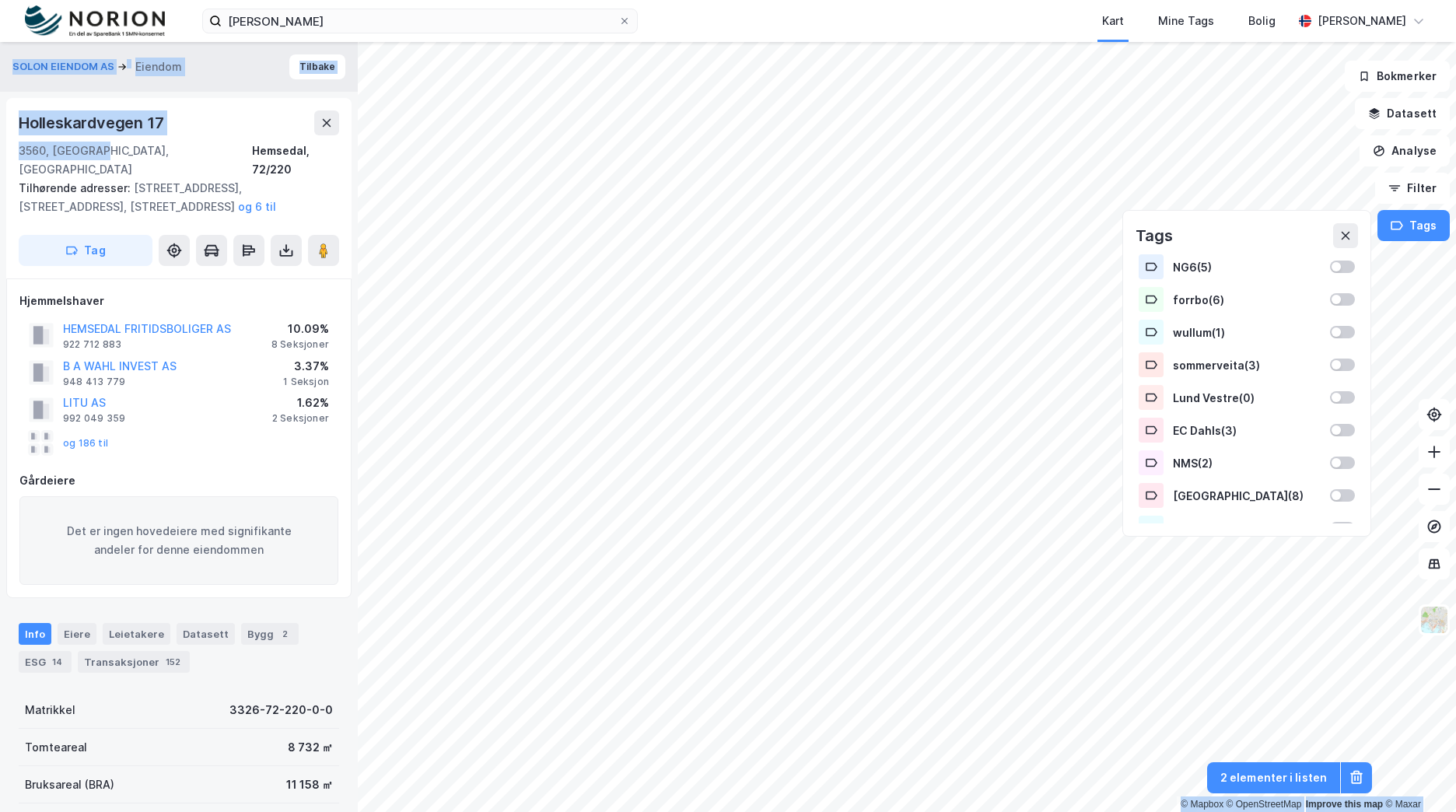
drag, startPoint x: 104, startPoint y: 148, endPoint x: -3, endPoint y: 118, distance: 111.1
click at [0, 118] on html "Fløisbonn solon Kart Mine Tags Bolig Brage Aarthun © Mapbox © OpenStreetMap Imp…" at bounding box center [728, 406] width 1456 height 812
click at [0, 0] on button "HEMSEDAL FRITIDSBOLIGER AS" at bounding box center [0, 0] width 0 height 0
click at [46, 63] on button "SOLON EIENDOM AS" at bounding box center [65, 66] width 105 height 15
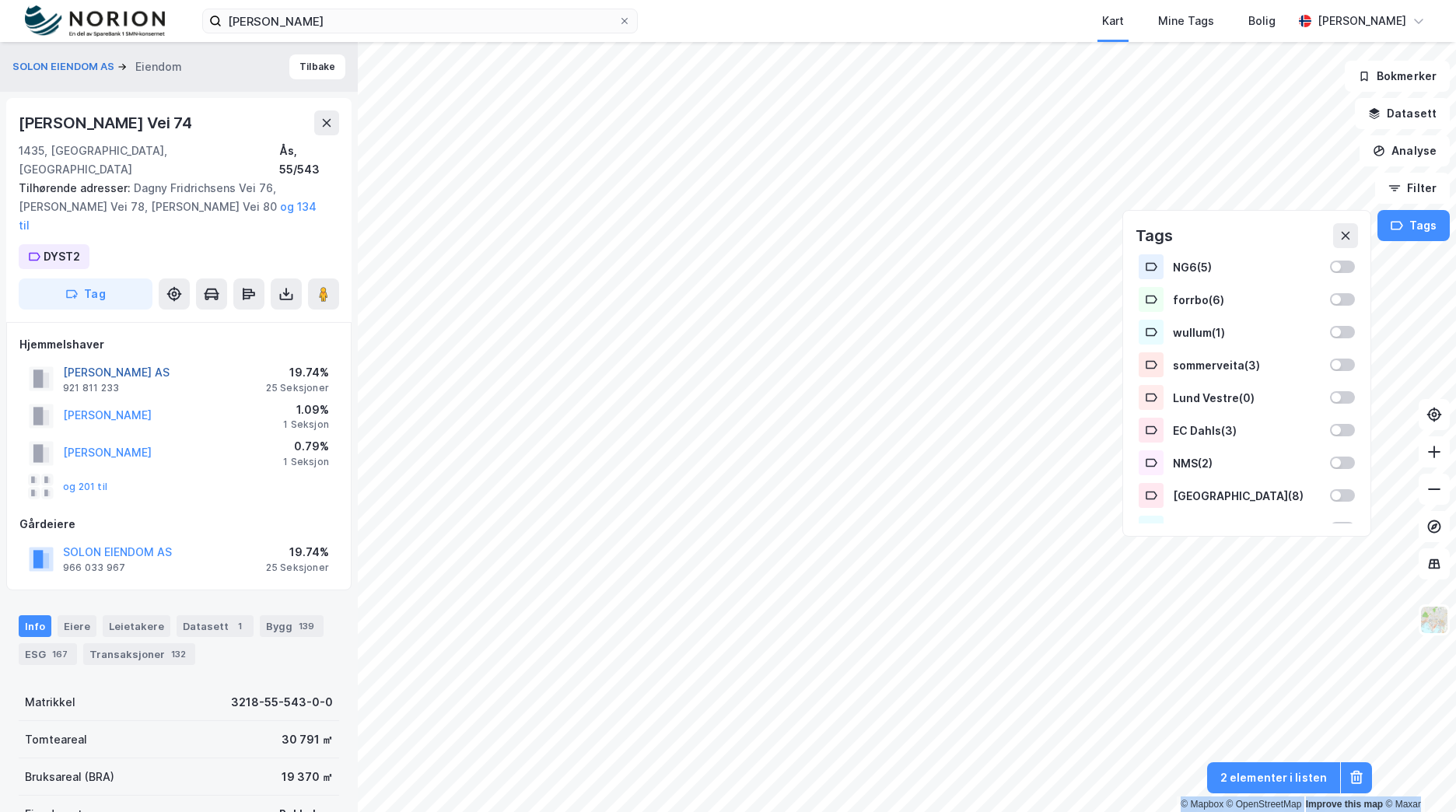
drag, startPoint x: 216, startPoint y: 332, endPoint x: 66, endPoint y: 330, distance: 150.0
click at [66, 360] on div "ÅS BOLIGUTVIKLING AS 921 811 233 19.74% 25 Seksjoner" at bounding box center [178, 378] width 319 height 37
click at [231, 122] on div "Dagny Fridrichsens Vei 74" at bounding box center [179, 122] width 320 height 24
drag, startPoint x: 64, startPoint y: 152, endPoint x: 3, endPoint y: 115, distance: 71.3
click at [3, 115] on div "SOLON EIENDOM AS Eiendom Tilbake Dagny Fridrichsens Vei 74 1435, Ås, Akershus Å…" at bounding box center [179, 426] width 358 height 769
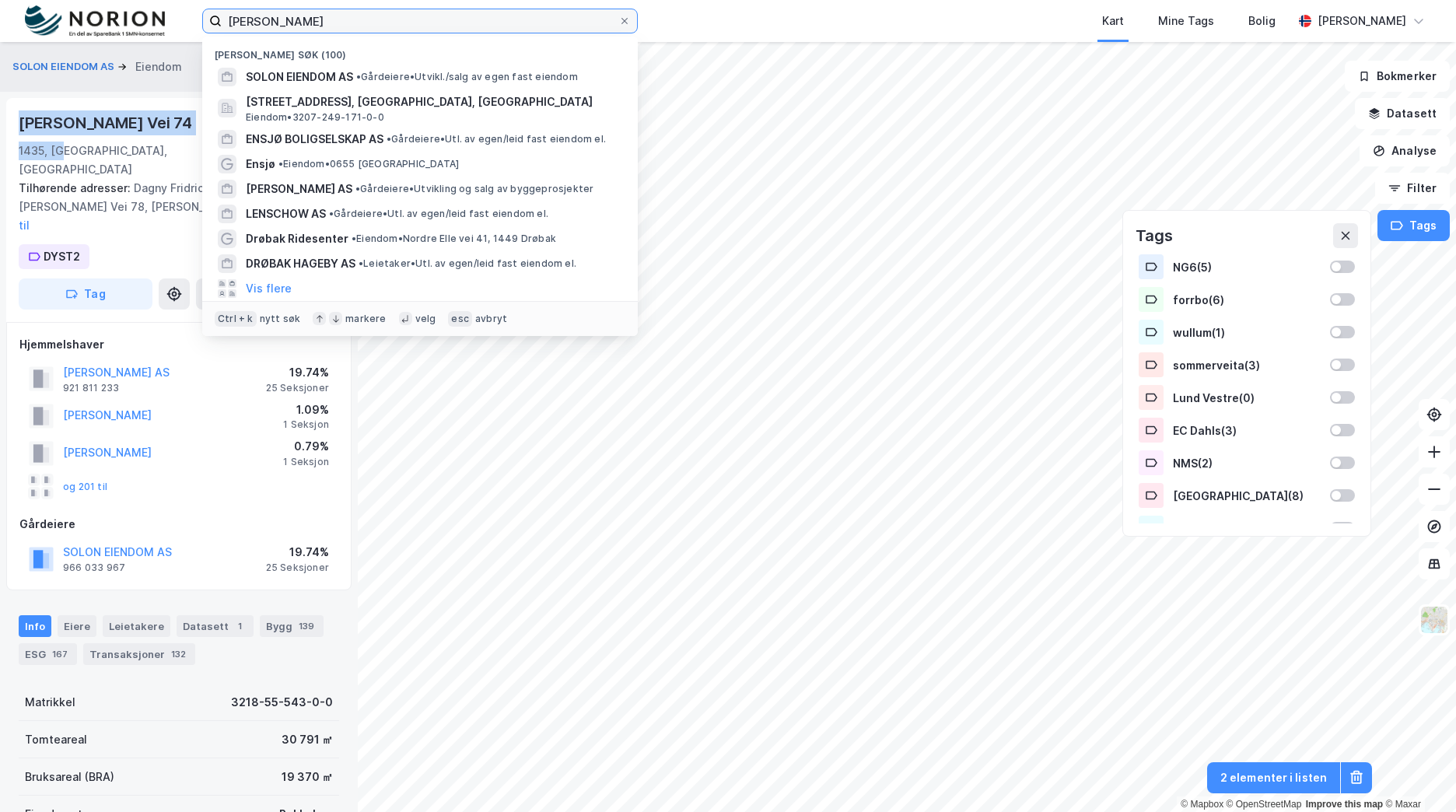
click at [323, 14] on input "Fløisbonn solon" at bounding box center [419, 21] width 397 height 24
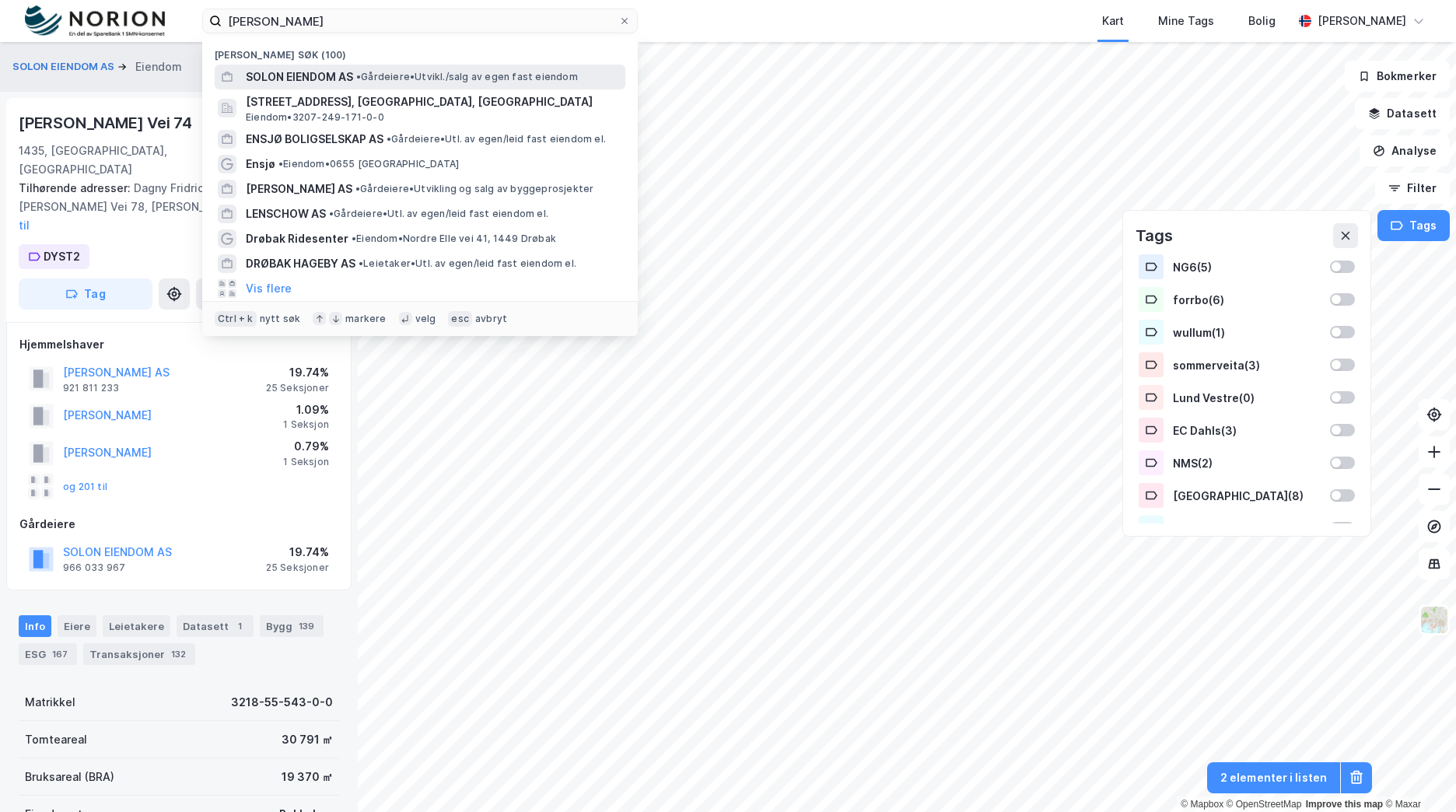
click at [319, 73] on span "SOLON EIENDOM AS" at bounding box center [300, 77] width 107 height 19
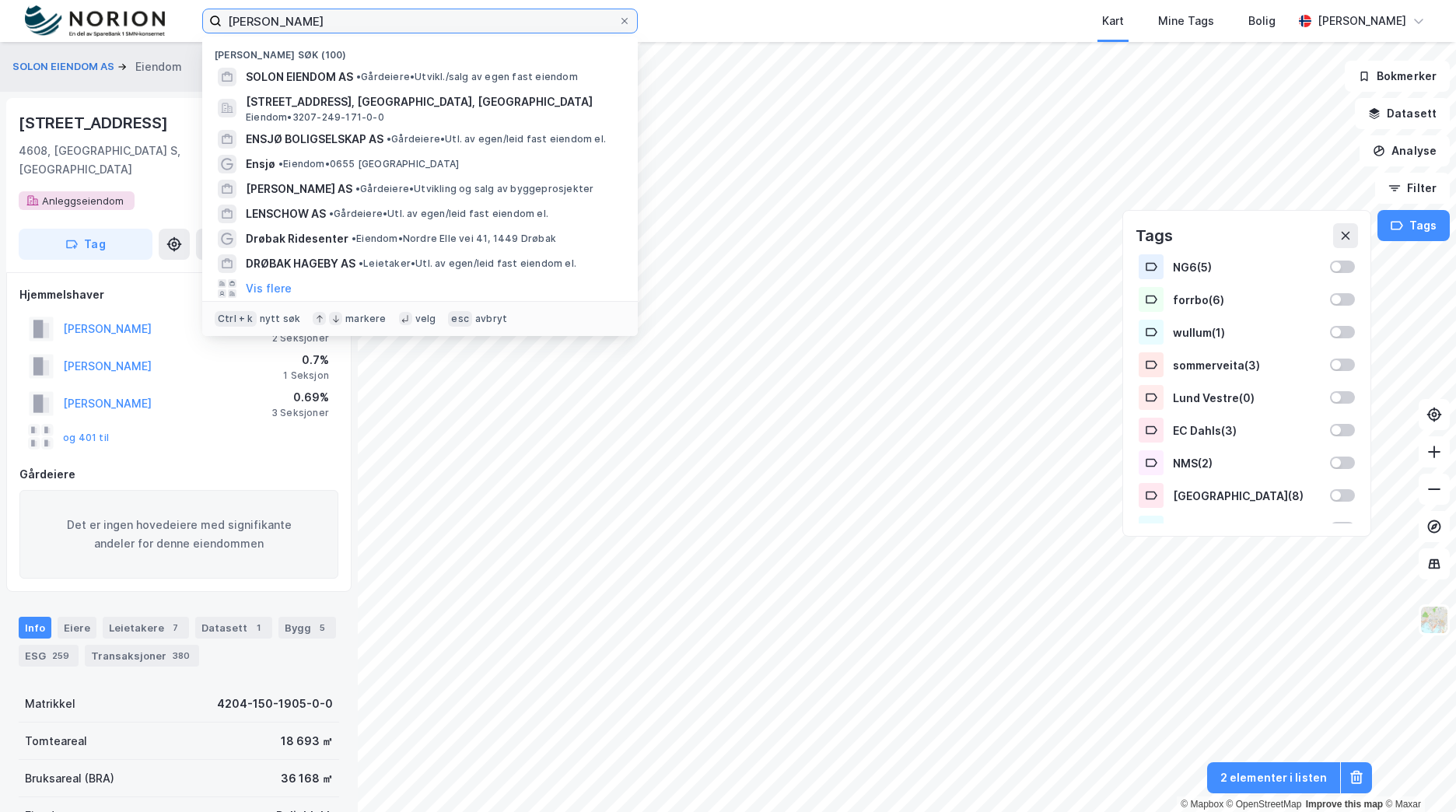
drag, startPoint x: 271, startPoint y: 27, endPoint x: 167, endPoint y: 32, distance: 104.1
click at [167, 31] on div "Fløisbonn solon Nylige søk (100) SOLON EIENDOM AS • Gårdeiere • Utvikl./salg av…" at bounding box center [728, 21] width 1456 height 42
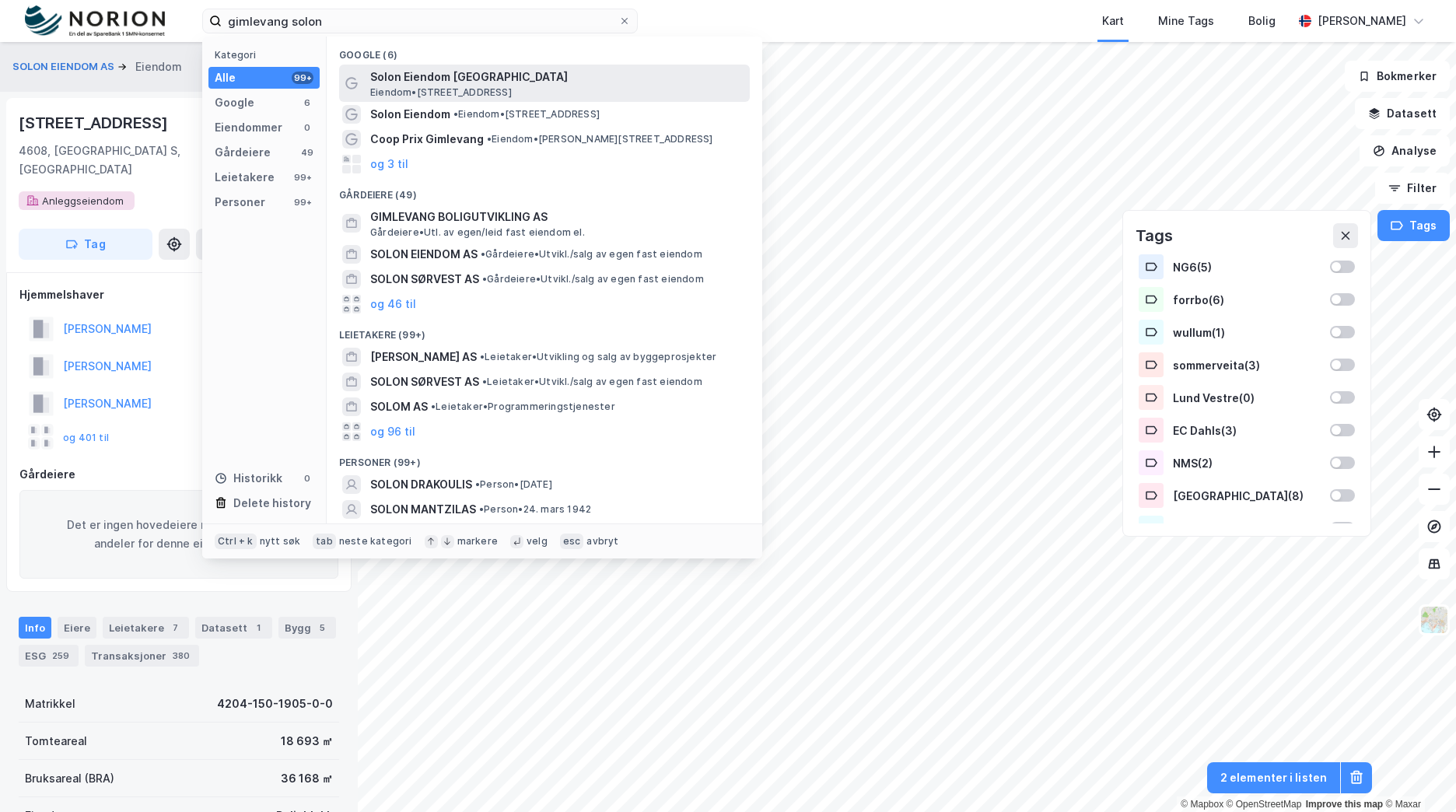
click at [446, 80] on span "Solon Eiendom [GEOGRAPHIC_DATA]" at bounding box center [556, 77] width 373 height 19
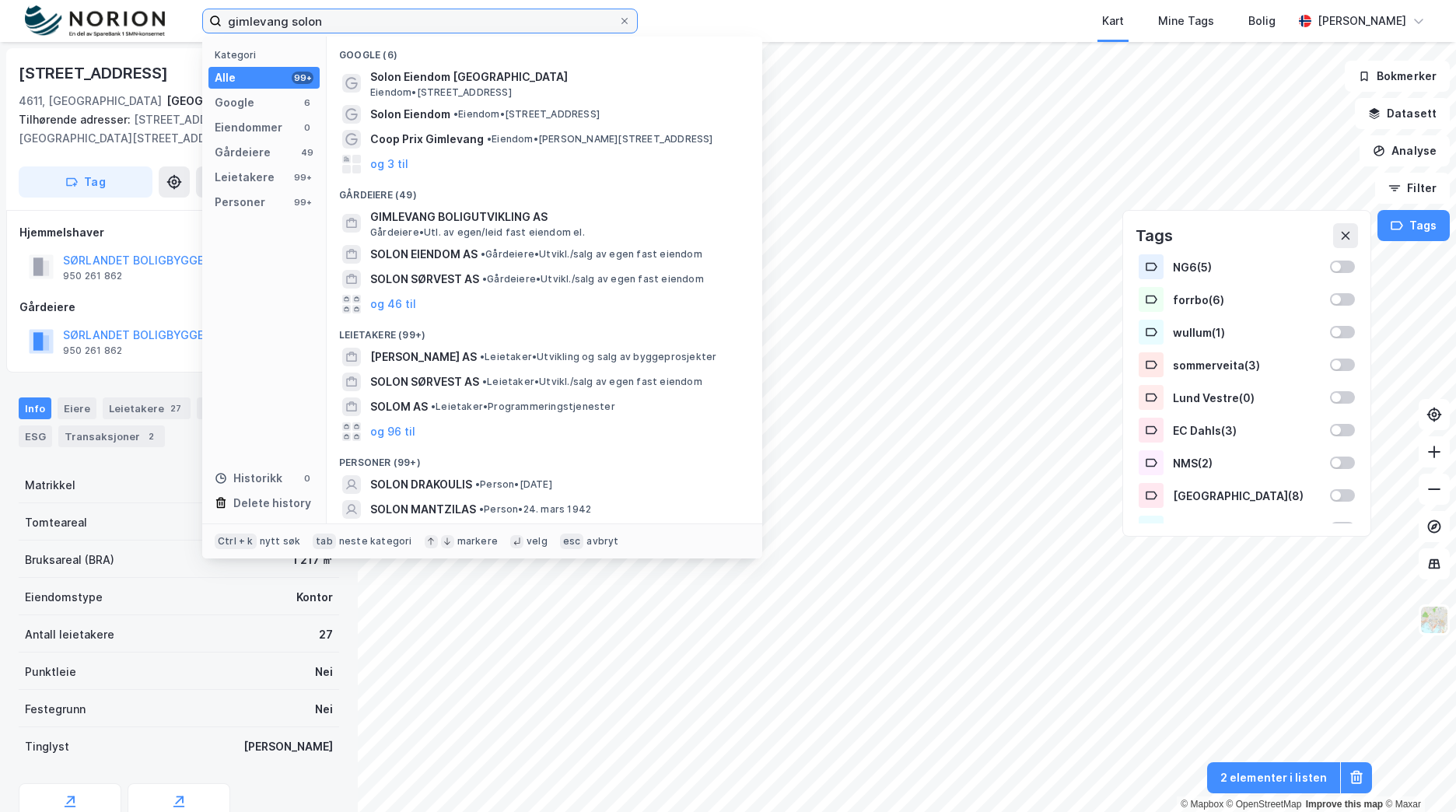
click at [407, 26] on input "gimlevang solon" at bounding box center [419, 21] width 397 height 24
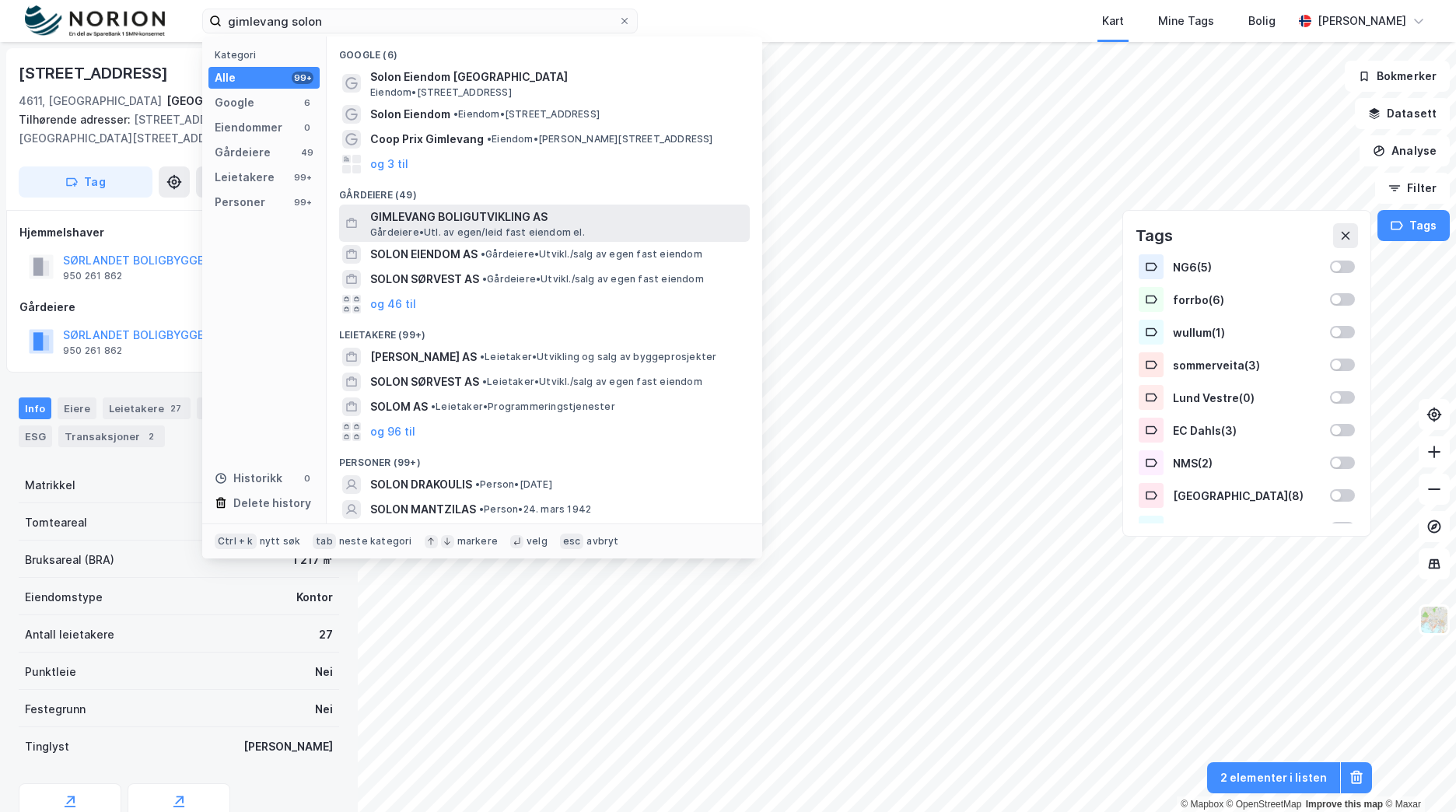
click at [438, 219] on span "GIMLEVANG BOLIGUTVIKLING AS" at bounding box center [556, 217] width 373 height 19
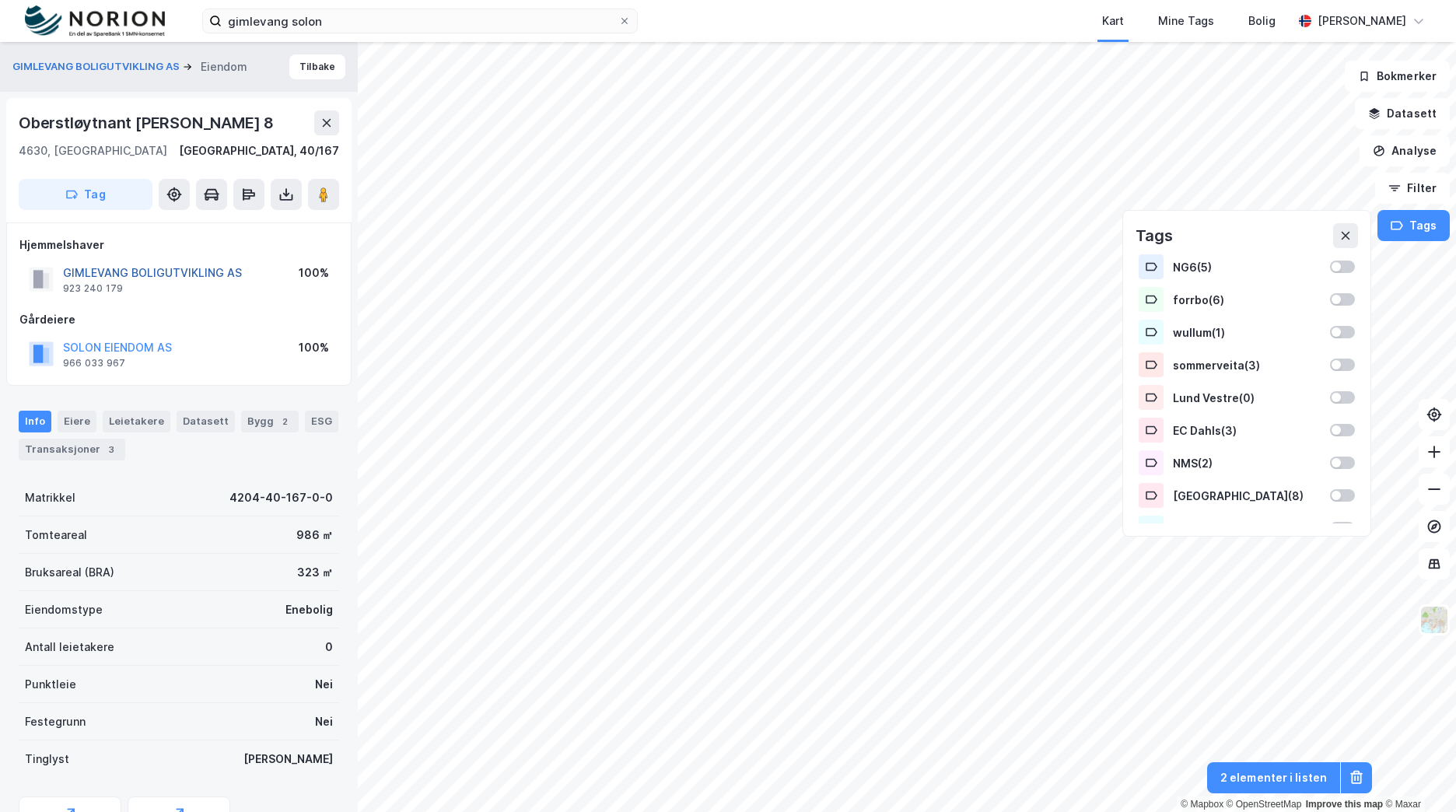
click at [0, 0] on button "GIMLEVANG BOLIGUTVIKLING AS" at bounding box center [0, 0] width 0 height 0
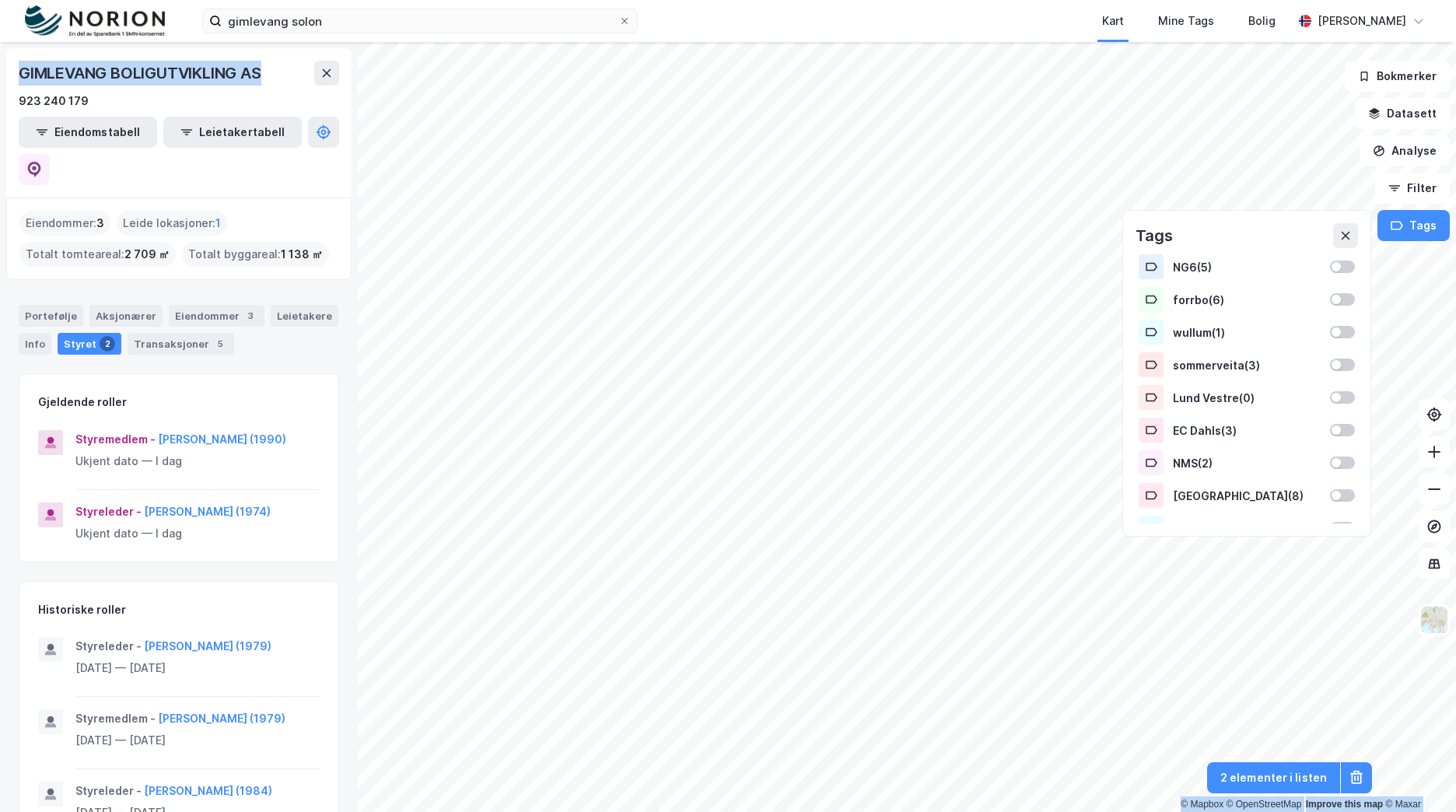
drag, startPoint x: 244, startPoint y: 69, endPoint x: -3, endPoint y: 71, distance: 247.0
click at [0, 71] on html "gimlevang solon Kart Mine Tags Bolig Brage Aarthun © Mapbox © OpenStreetMap Imp…" at bounding box center [728, 406] width 1456 height 812
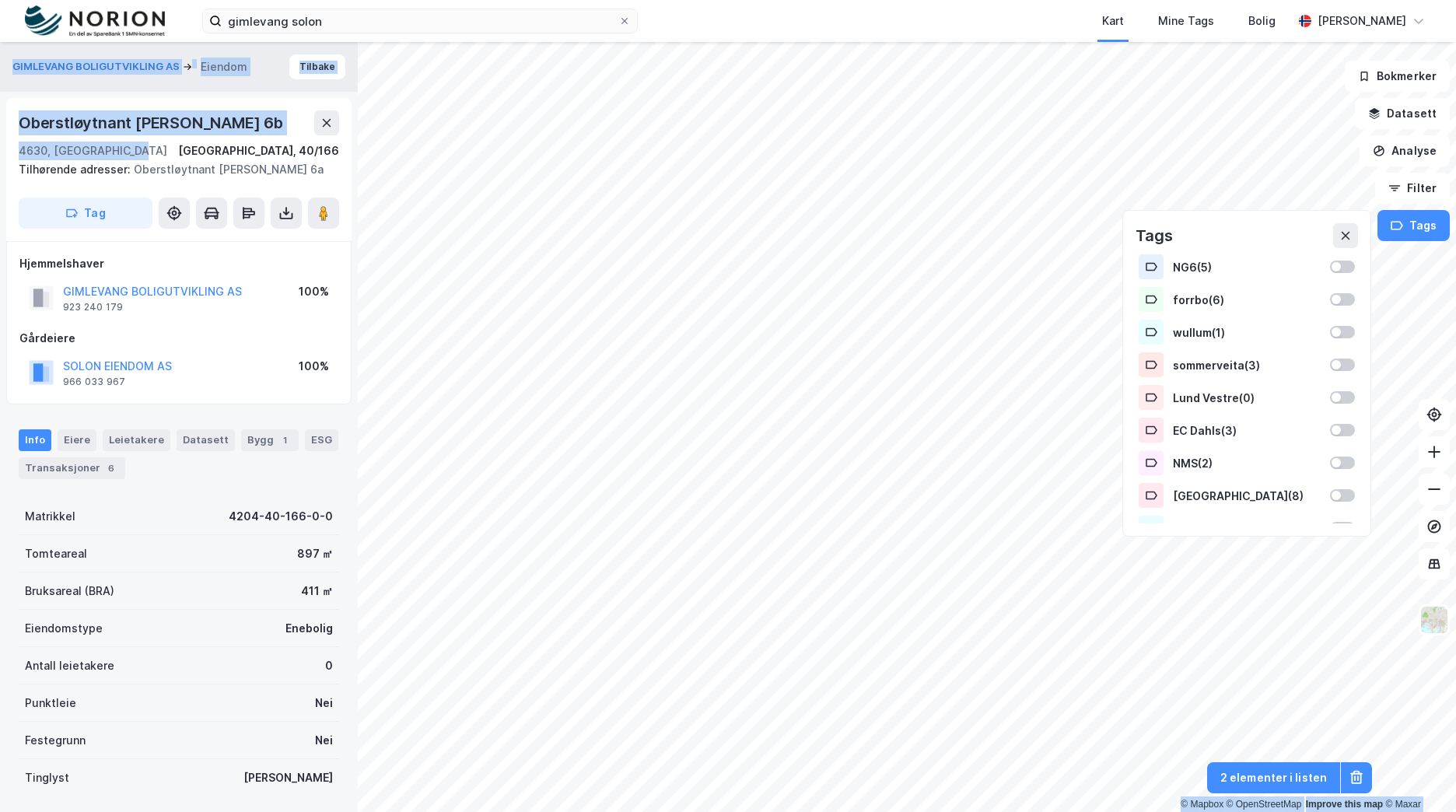
drag, startPoint x: 96, startPoint y: 139, endPoint x: -1, endPoint y: 107, distance: 102.1
click at [0, 107] on html "gimlevang solon Kart Mine Tags Bolig Brage Aarthun © Mapbox © OpenStreetMap Imp…" at bounding box center [728, 406] width 1456 height 812
click at [140, 132] on div "Oberstløytnant Omdals Vei 6b" at bounding box center [152, 122] width 268 height 24
click at [128, 150] on div "4630, Kristiansand S, Agder" at bounding box center [93, 151] width 149 height 19
drag, startPoint x: 120, startPoint y: 150, endPoint x: 24, endPoint y: 130, distance: 98.1
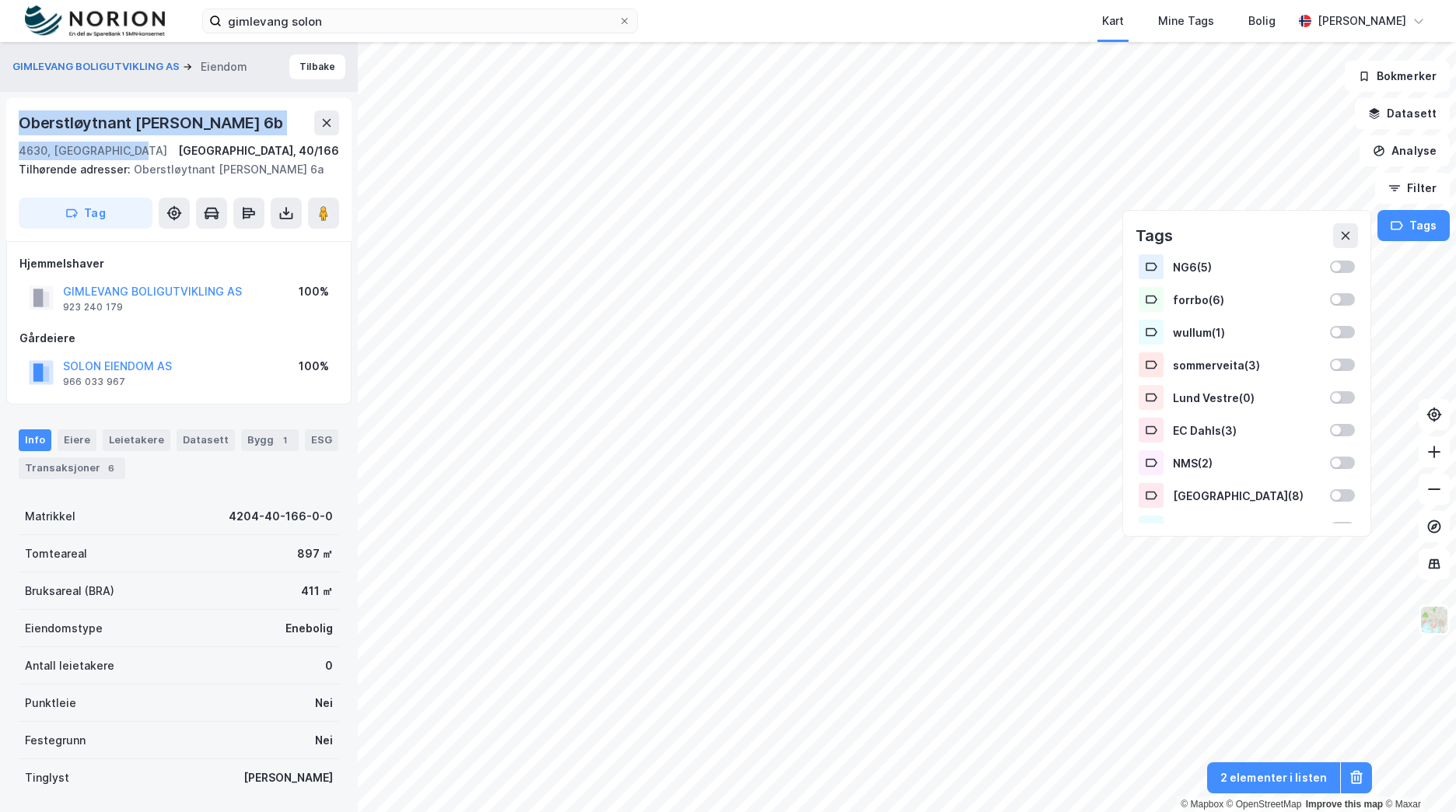
click at [24, 130] on div "Oberstløytnant Omdals Vei 6b 4630, Kristiansand S, Agder Kristiansand, 40/166" at bounding box center [179, 135] width 320 height 50
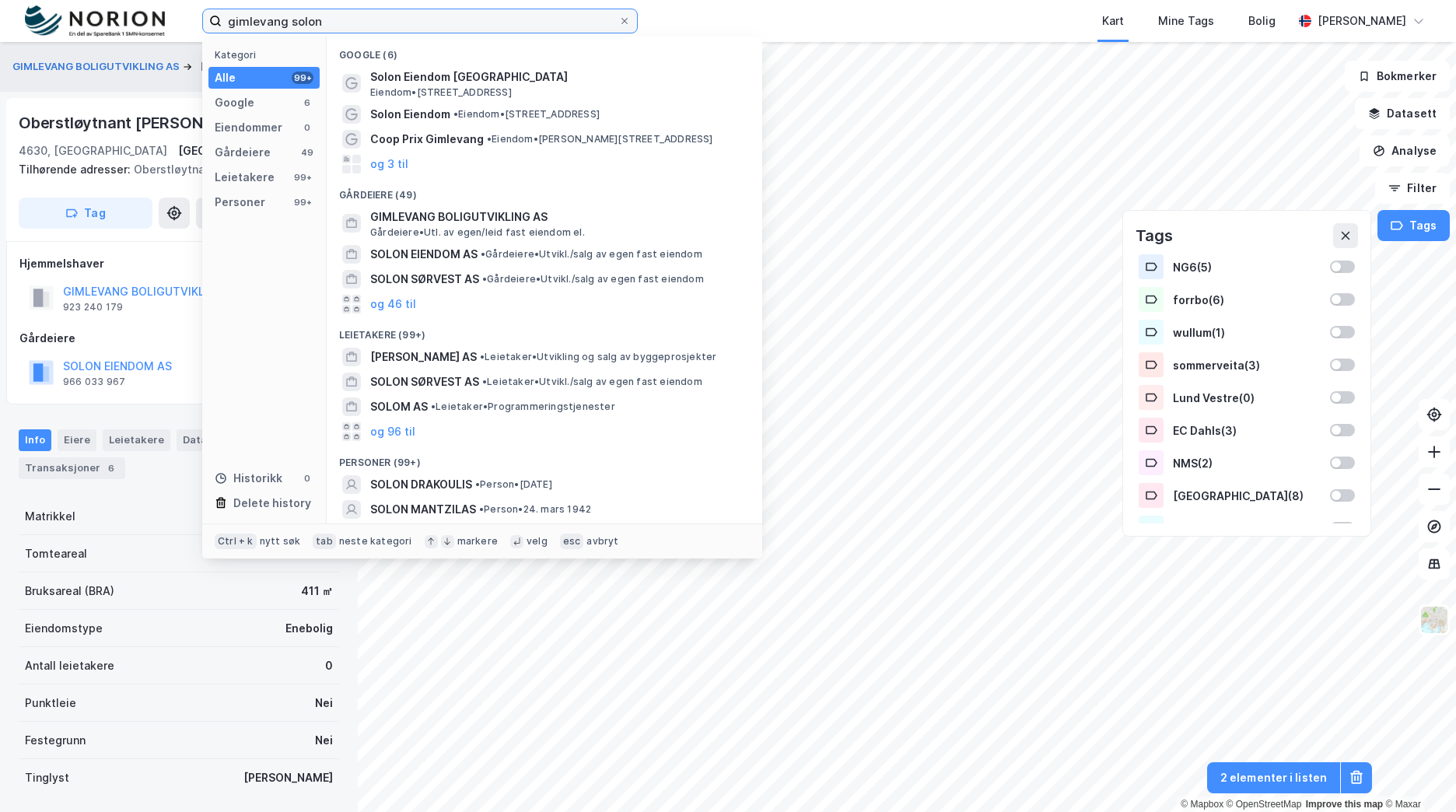
drag, startPoint x: 323, startPoint y: 24, endPoint x: 139, endPoint y: 27, distance: 184.0
click at [139, 27] on div "gimlevang solon Kategori Alle 99+ Google 6 Eiendommer 0 Gårdeiere 49 Leietakere…" at bounding box center [728, 21] width 1456 height 42
paste input "Havneparke"
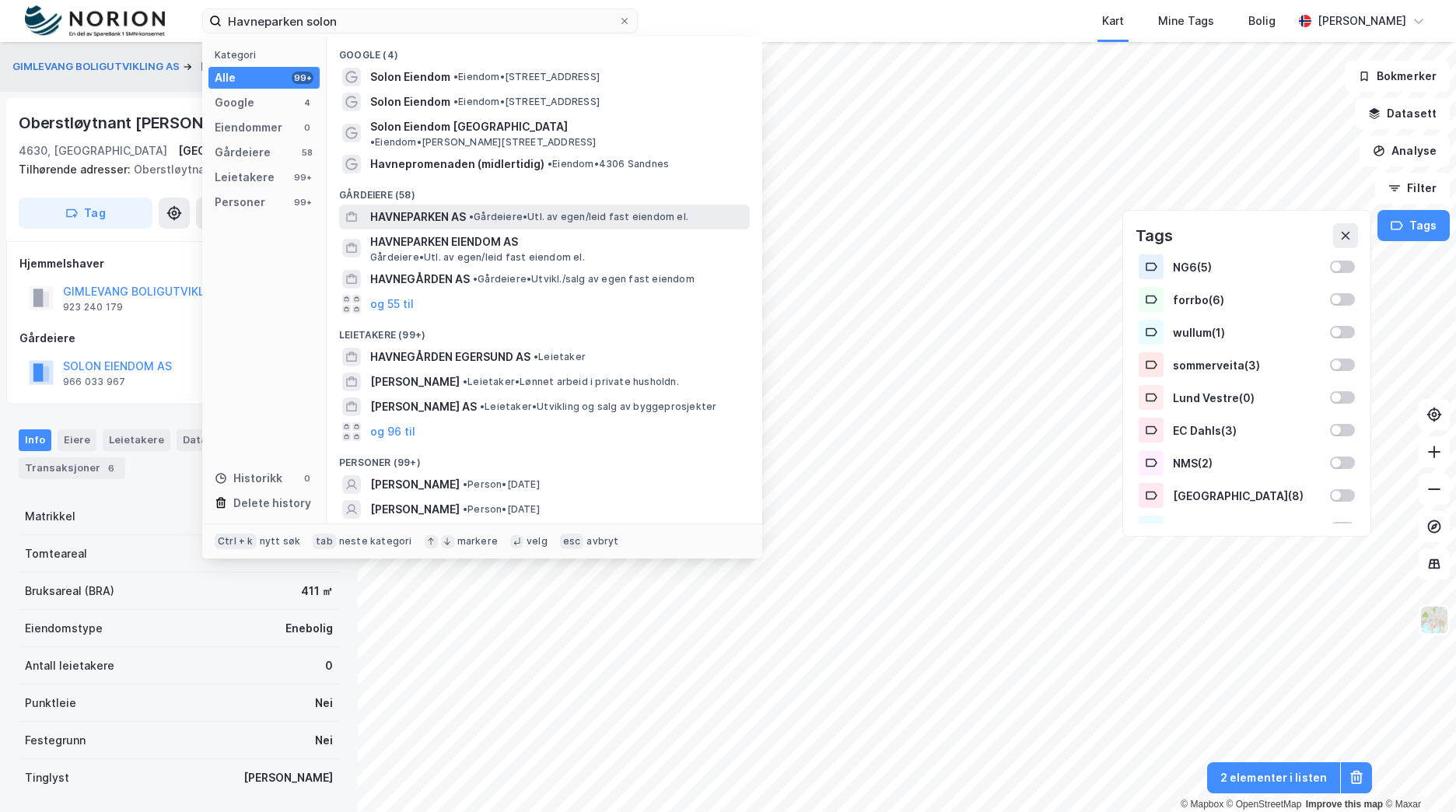
click at [457, 208] on span "HAVNEPARKEN AS" at bounding box center [418, 217] width 95 height 19
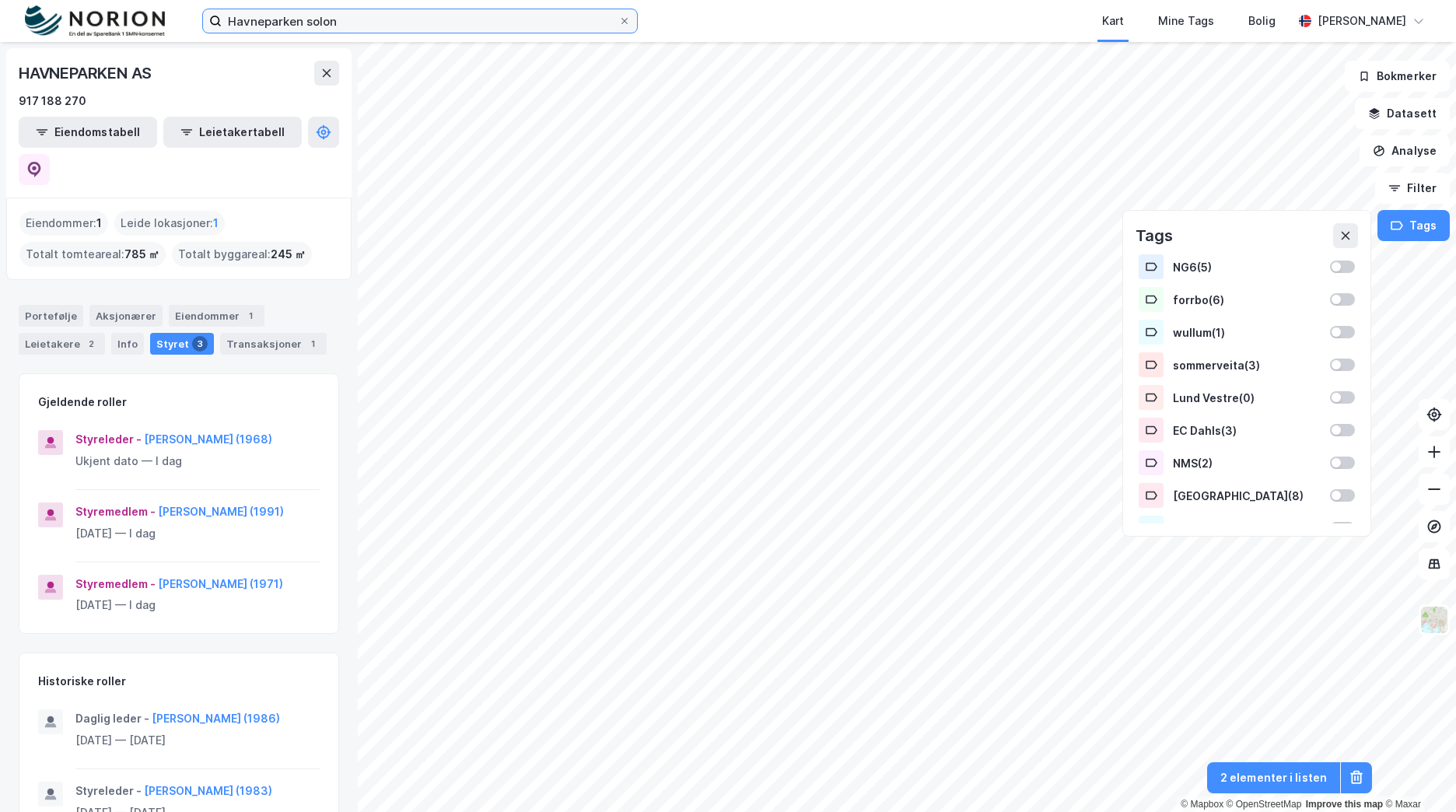
click at [407, 16] on input "Havneparken solon" at bounding box center [419, 21] width 397 height 24
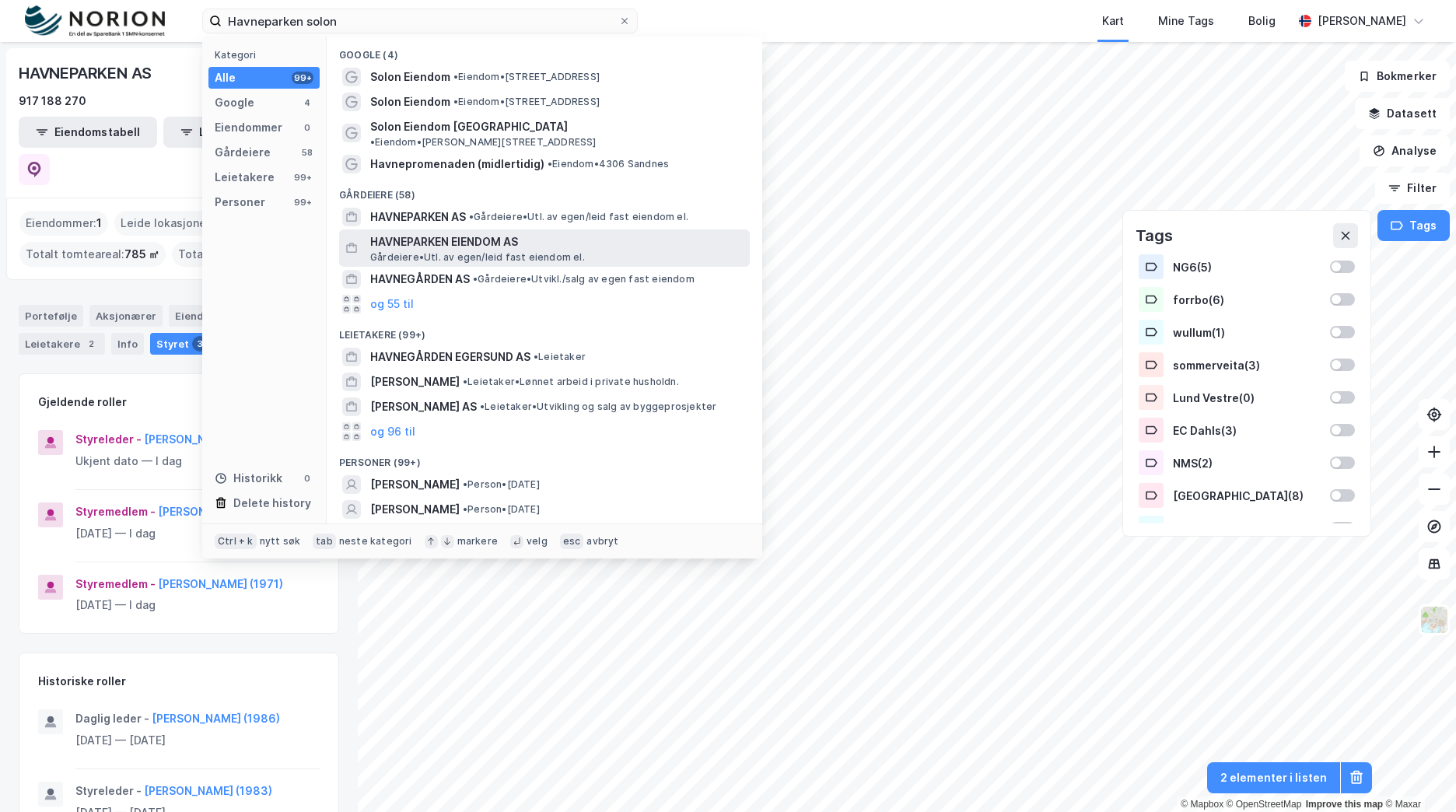
click at [422, 251] on span "Gårdeiere • Utl. av egen/leid fast eiendom el." at bounding box center [477, 258] width 215 height 13
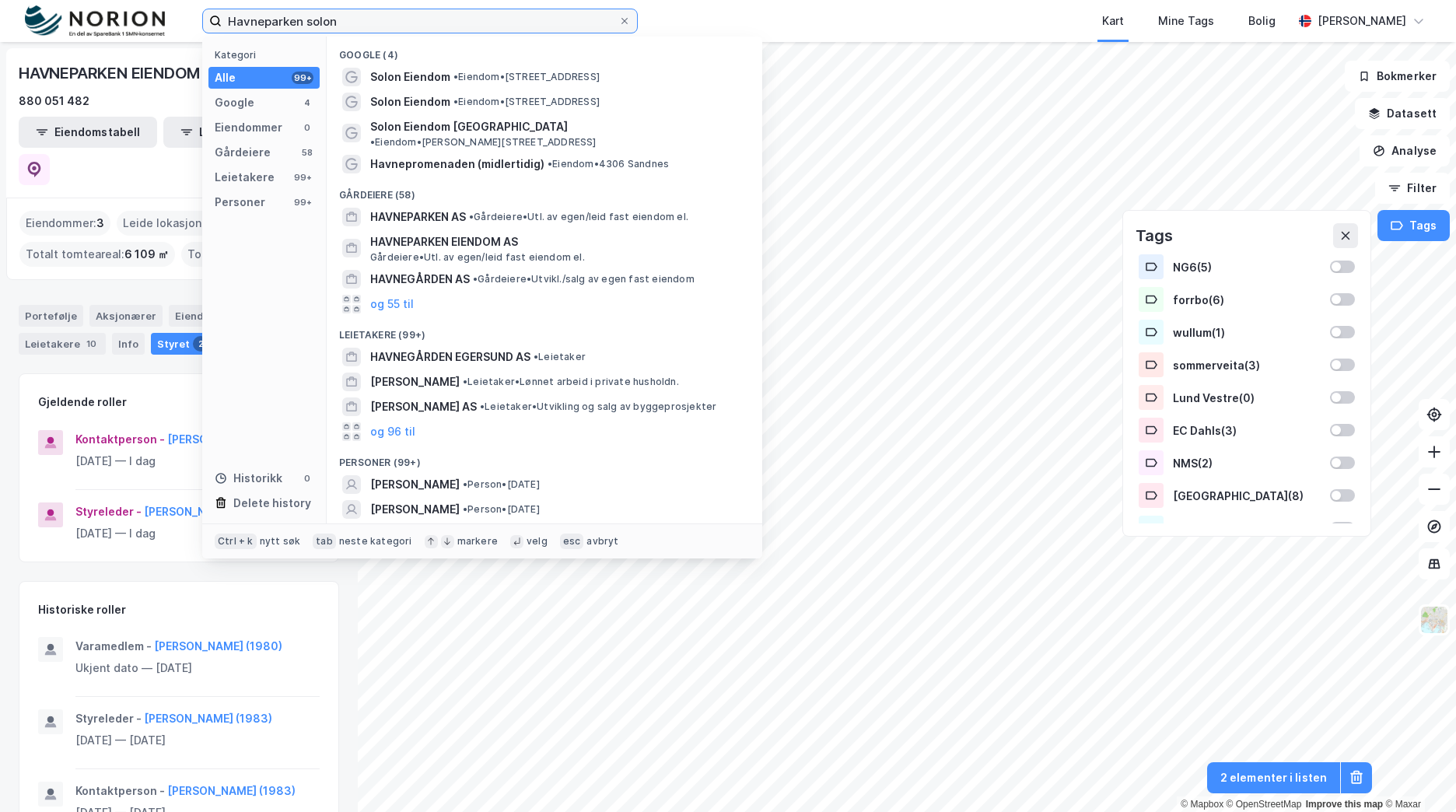
click at [345, 21] on input "Havneparken solon" at bounding box center [419, 21] width 397 height 24
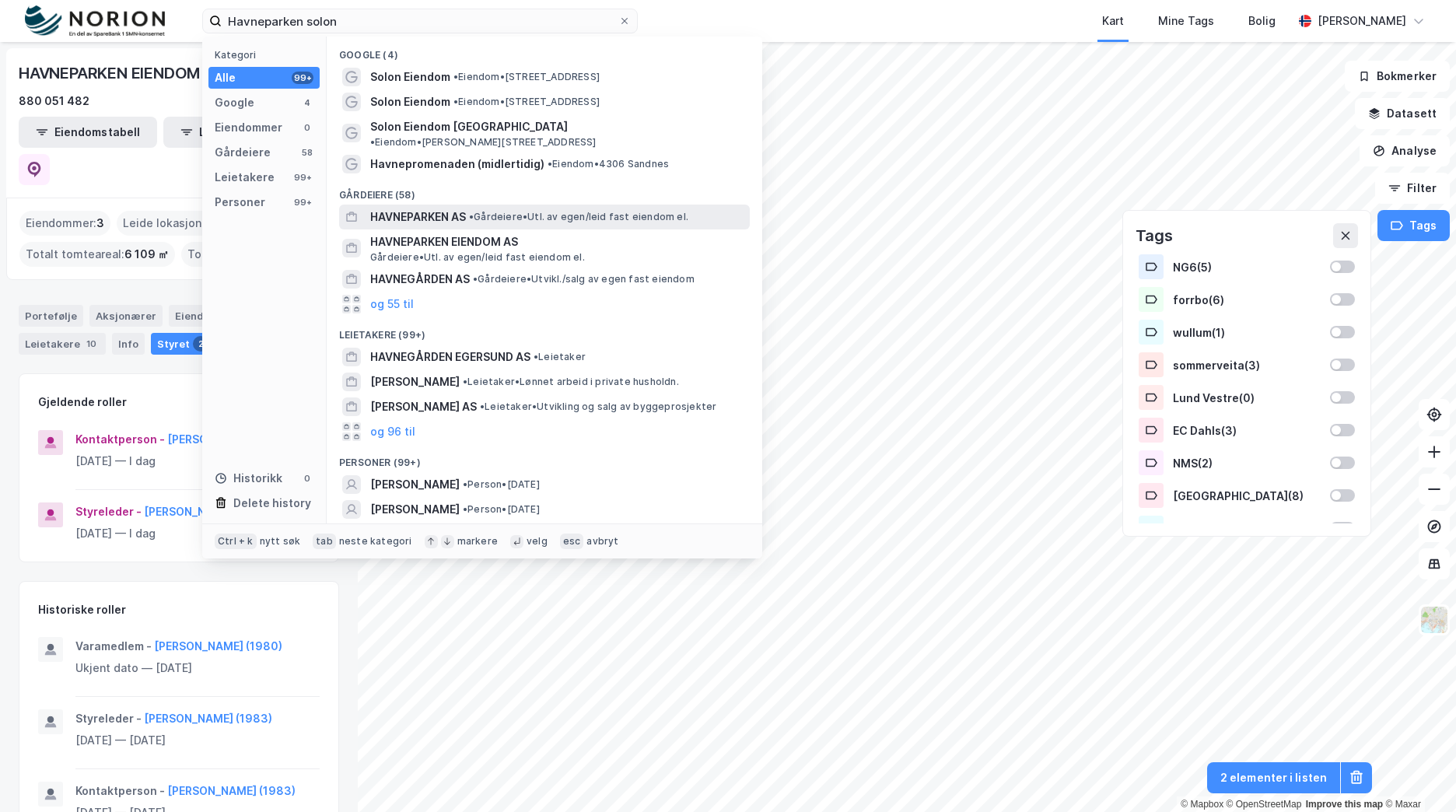
click at [434, 208] on span "HAVNEPARKEN AS" at bounding box center [418, 217] width 95 height 19
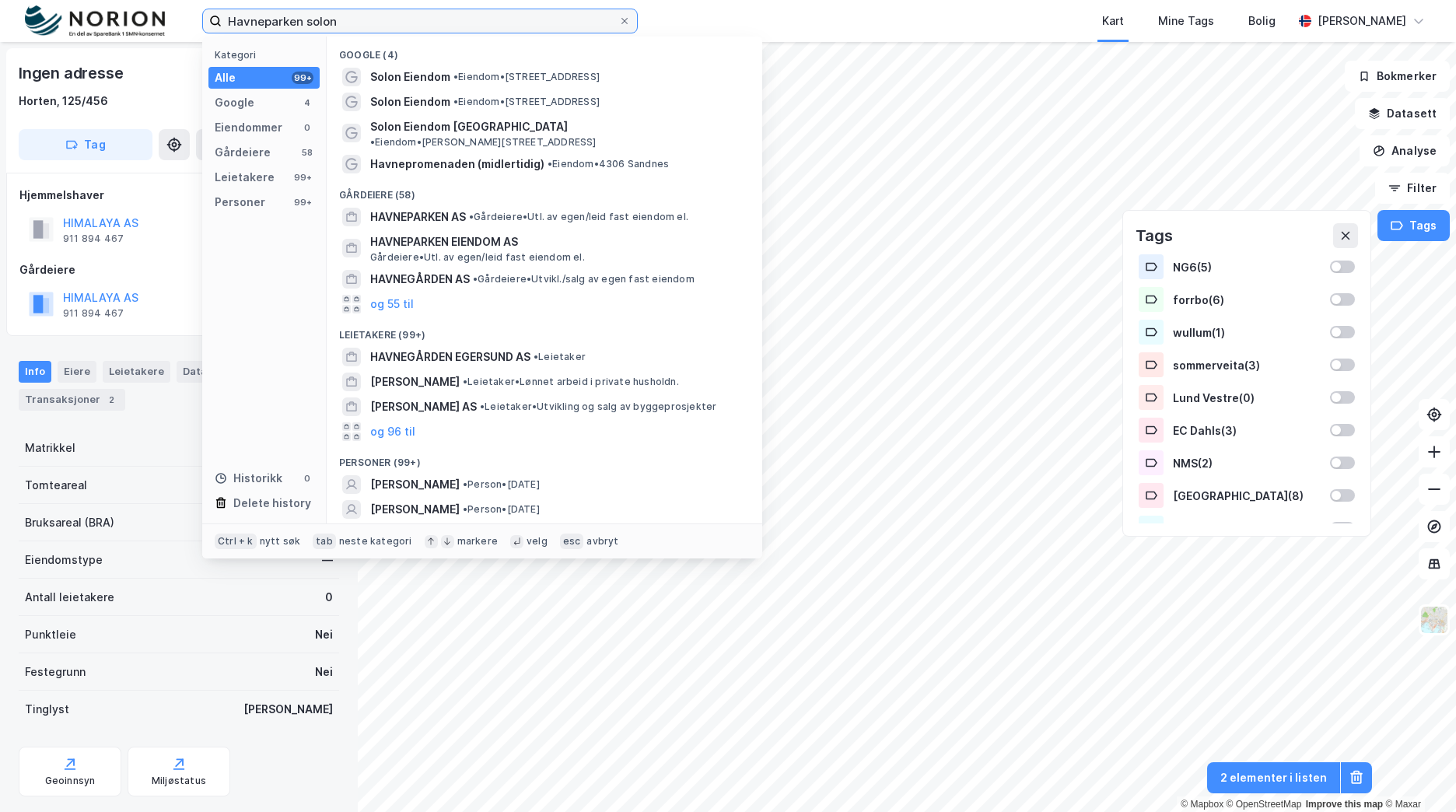
drag, startPoint x: 188, startPoint y: 24, endPoint x: 151, endPoint y: 20, distance: 37.2
click at [151, 20] on div "Havneparken solon Kategori Alle 99+ Google 4 Eiendommer 0 Gårdeiere 58 Leietake…" at bounding box center [728, 21] width 1456 height 42
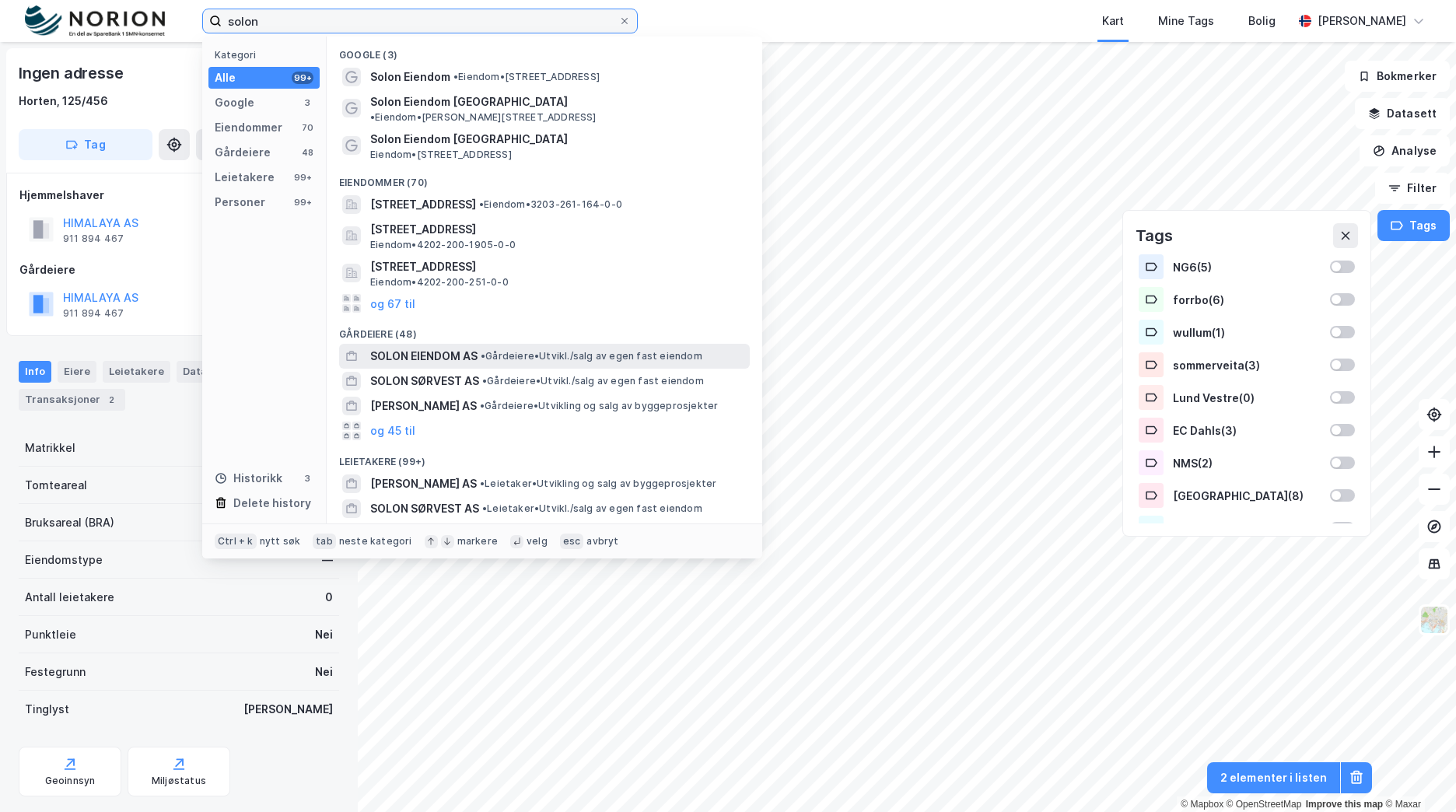
type input "solon"
click at [476, 347] on span "SOLON EIENDOM AS" at bounding box center [424, 356] width 107 height 19
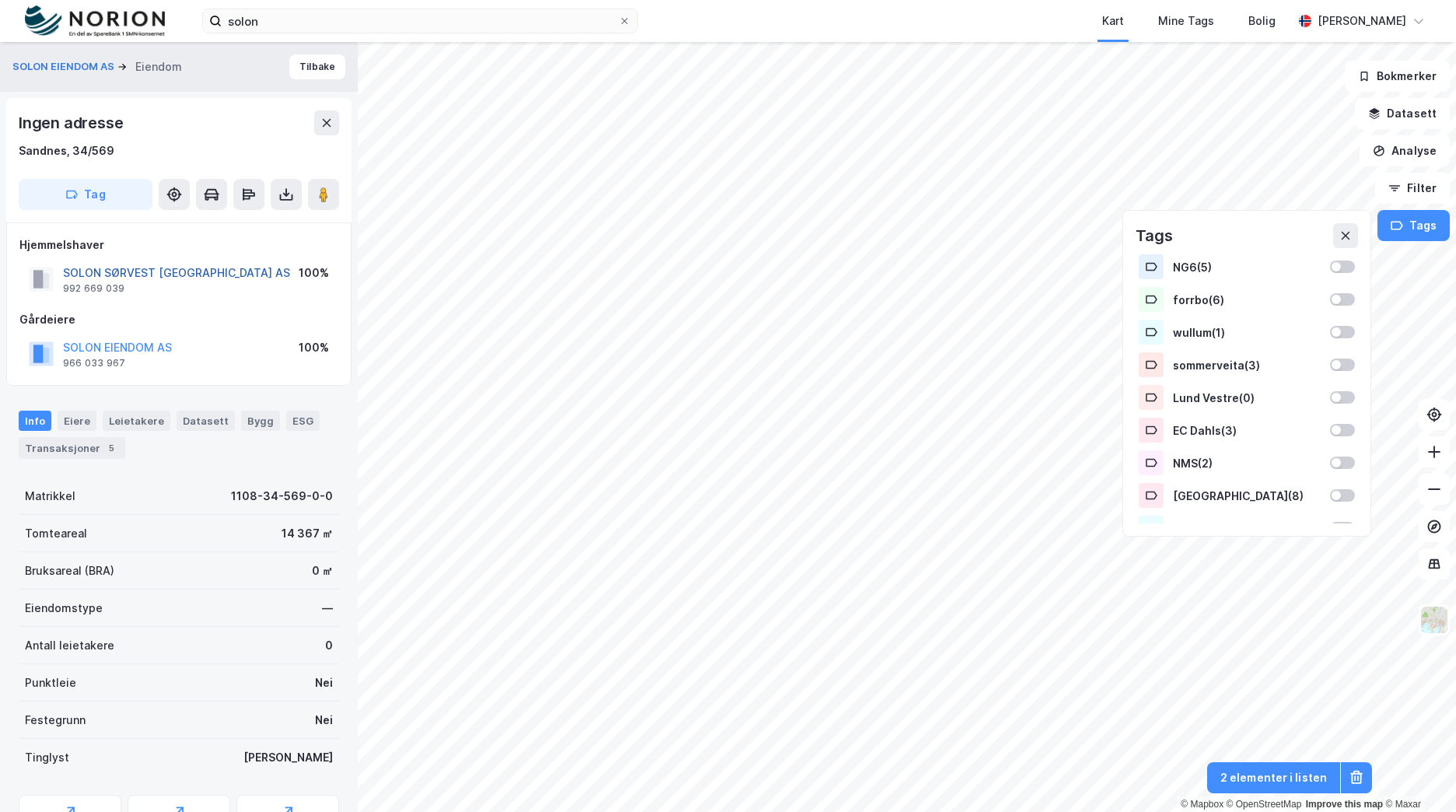
click at [0, 0] on button "SOLON SØRVEST BOLIGUTVIKLING AS" at bounding box center [0, 0] width 0 height 0
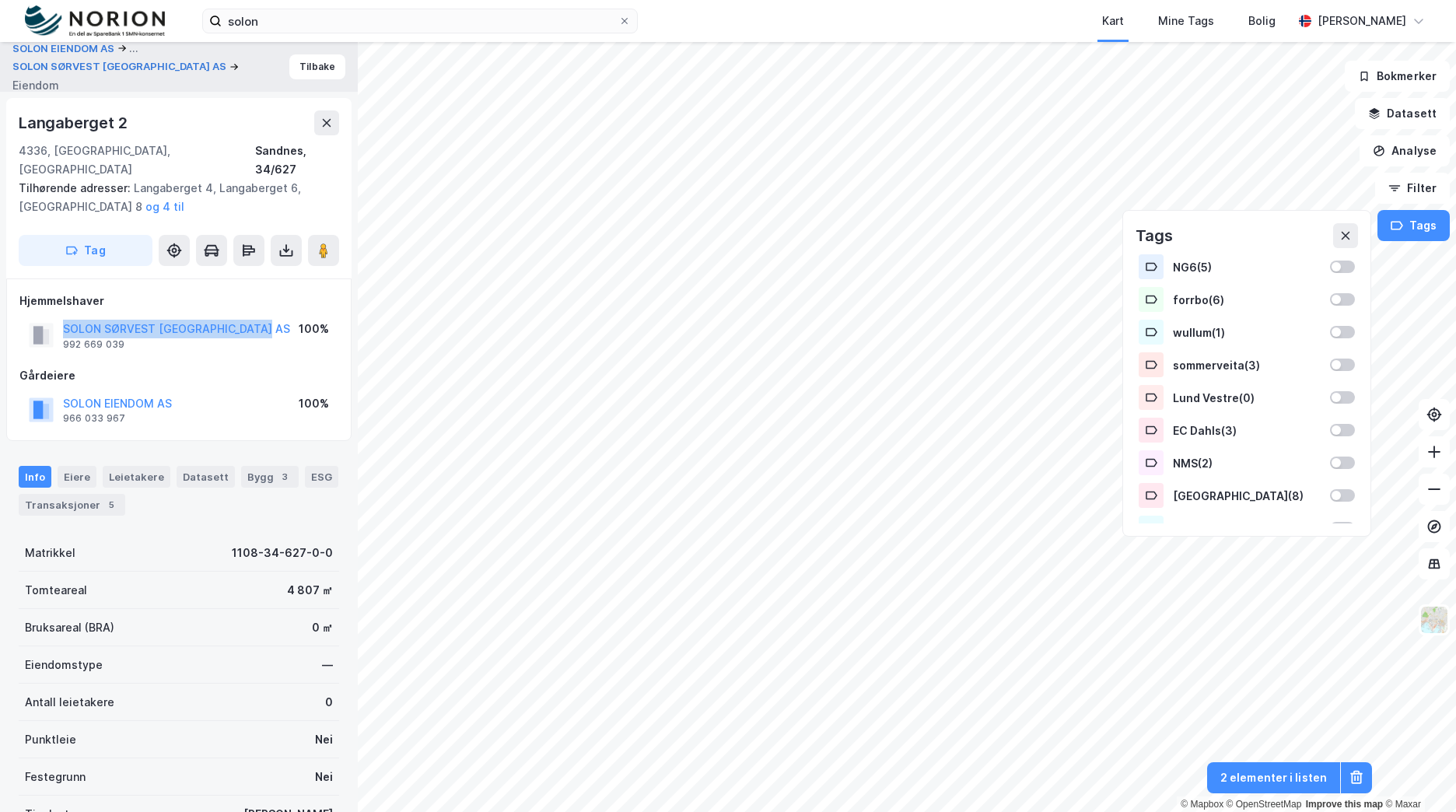
drag, startPoint x: 269, startPoint y: 308, endPoint x: 64, endPoint y: 299, distance: 205.2
click at [64, 317] on div "SOLON SØRVEST BOLIGUTVIKLING AS 992 669 039 100%" at bounding box center [178, 335] width 319 height 37
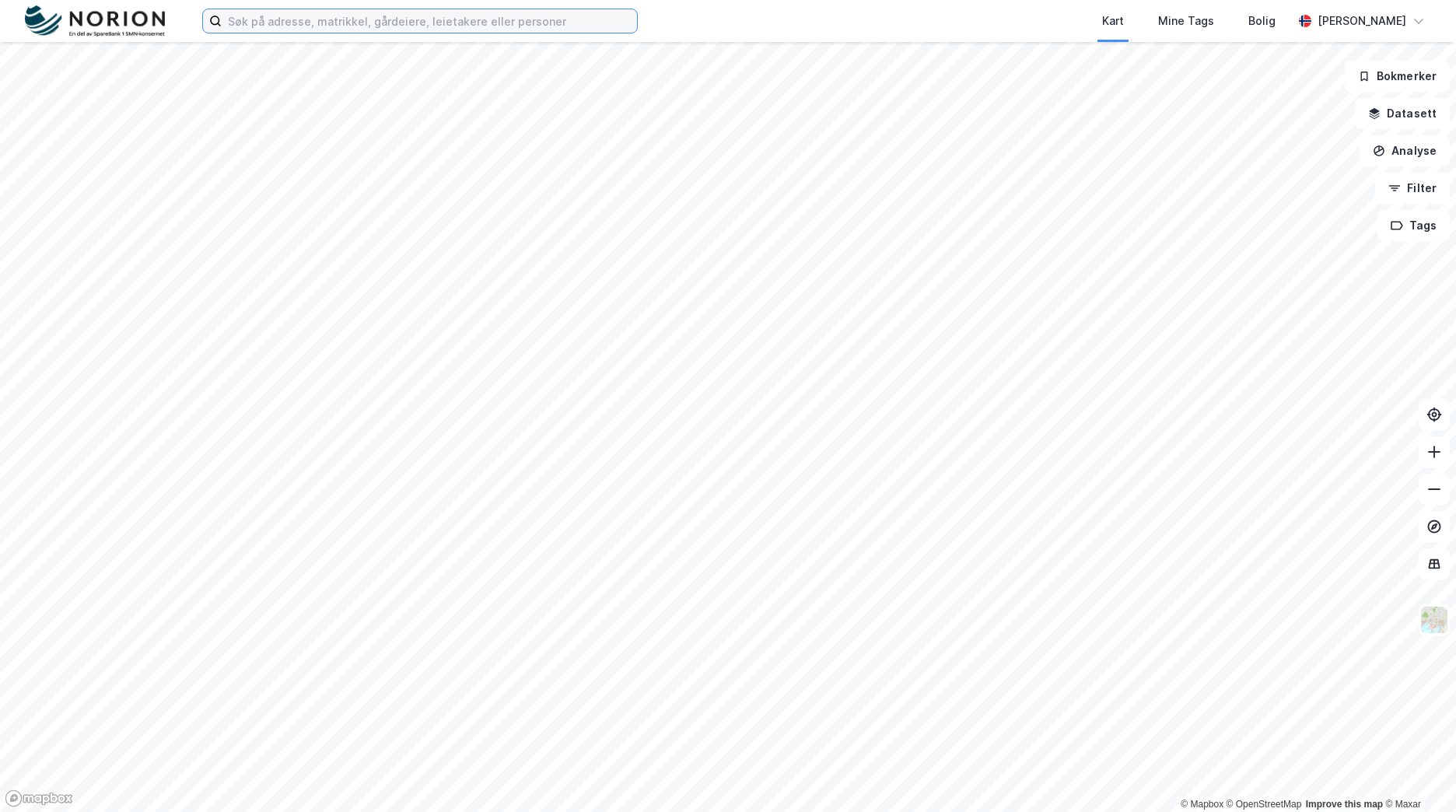
click at [293, 25] on input at bounding box center [429, 21] width 416 height 24
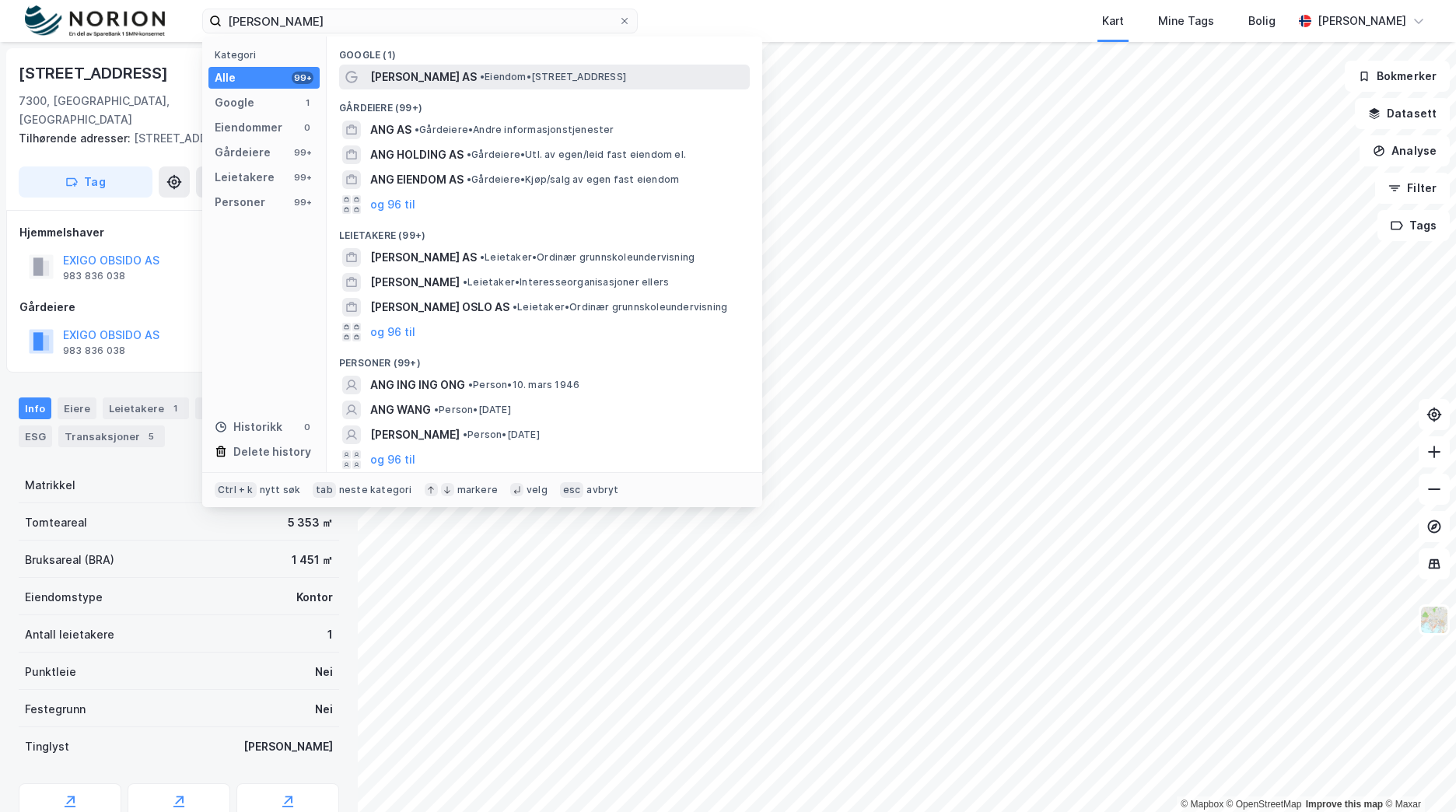
click at [438, 82] on span "[PERSON_NAME] AS" at bounding box center [423, 77] width 106 height 19
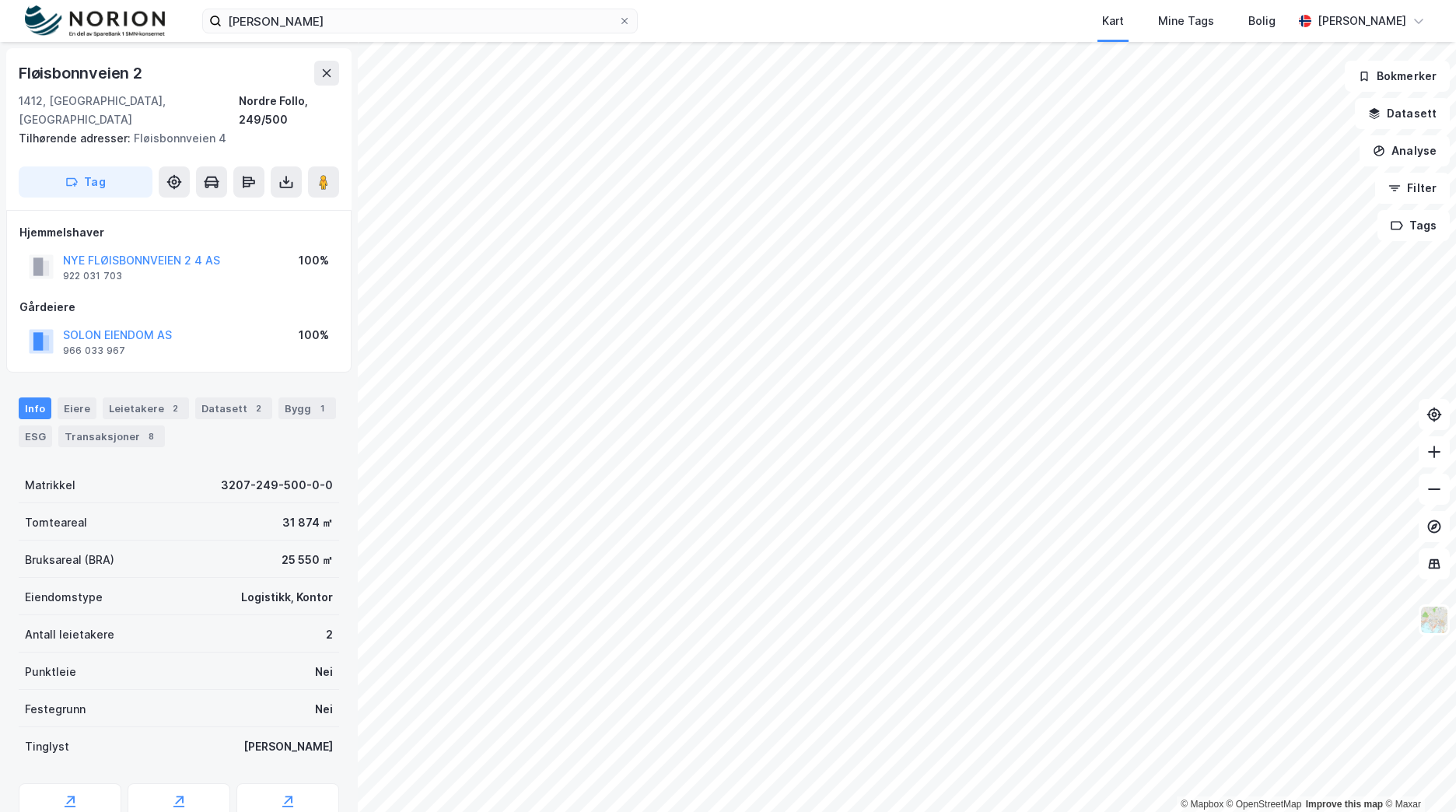
click at [199, 251] on div "NYE FLØISBONNVEIEN 2 4 AS" at bounding box center [141, 260] width 157 height 19
click at [0, 0] on button "SOLON EIENDOM AS" at bounding box center [0, 0] width 0 height 0
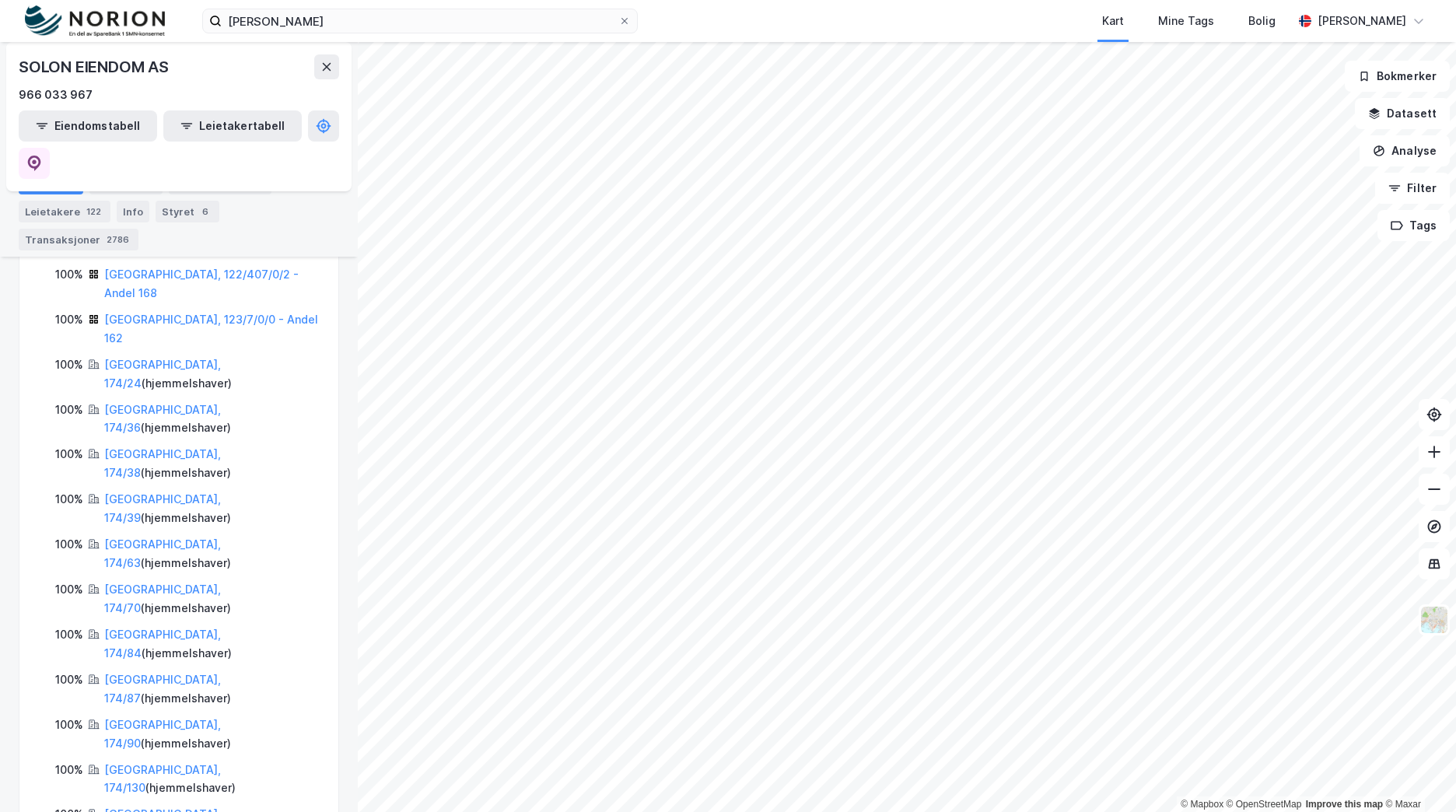
scroll to position [622, 0]
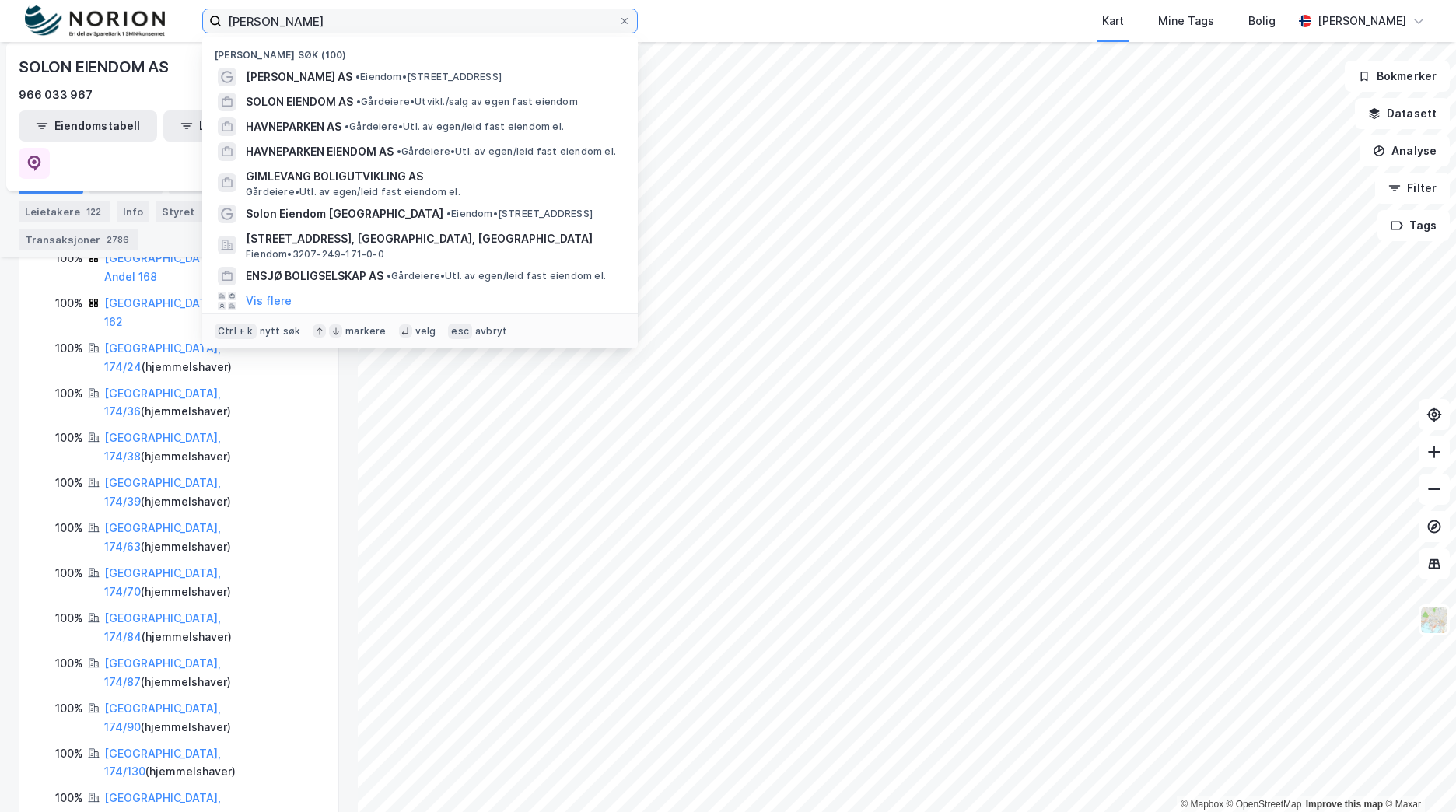
drag, startPoint x: 343, startPoint y: 14, endPoint x: 123, endPoint y: 42, distance: 221.8
click at [123, 42] on div "wang ung follo Nylige søk (100) Wang Ung Follo AS • Eiendom • Fløisbonnveien 2-…" at bounding box center [728, 406] width 1456 height 812
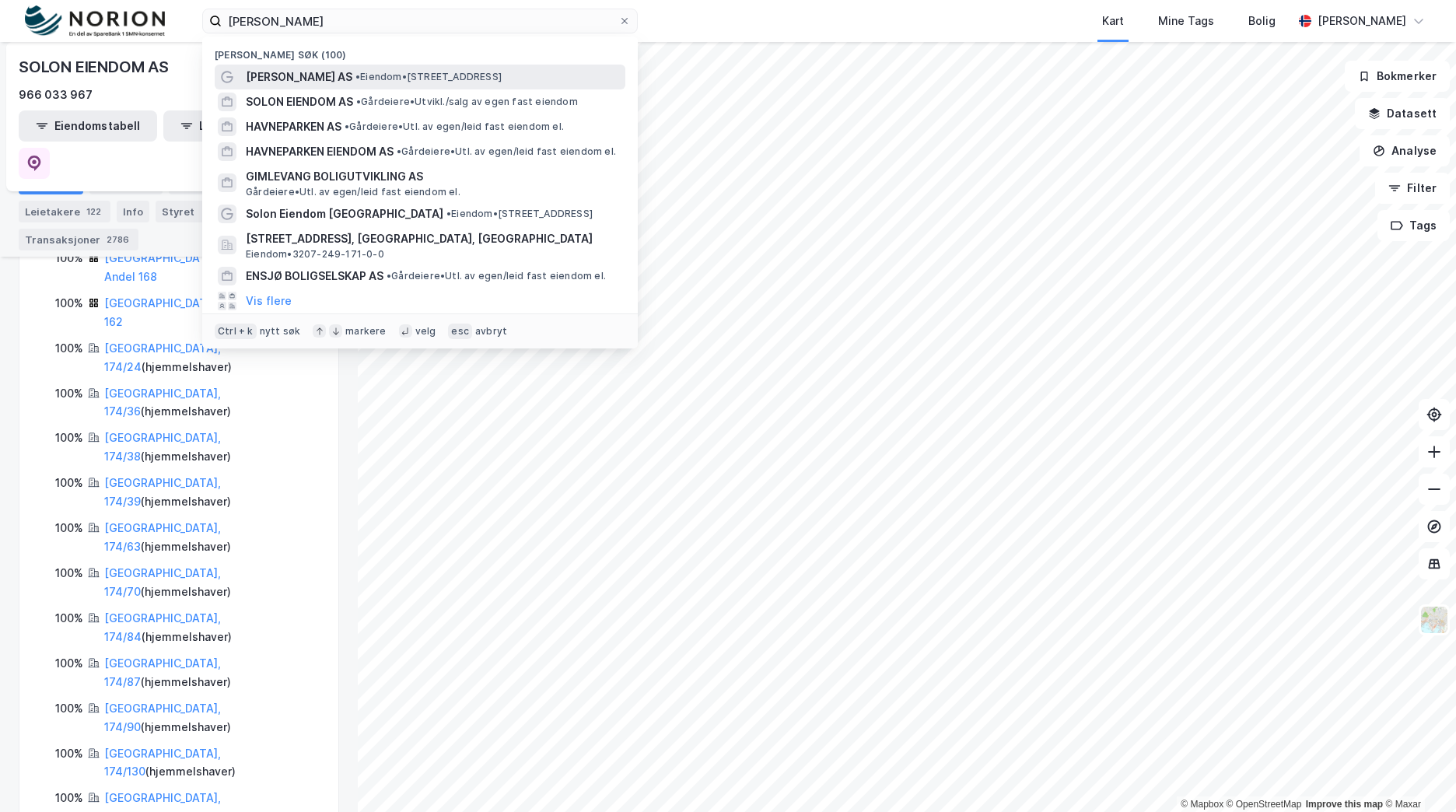
click at [308, 71] on span "Wang Ung Follo AS" at bounding box center [299, 77] width 106 height 19
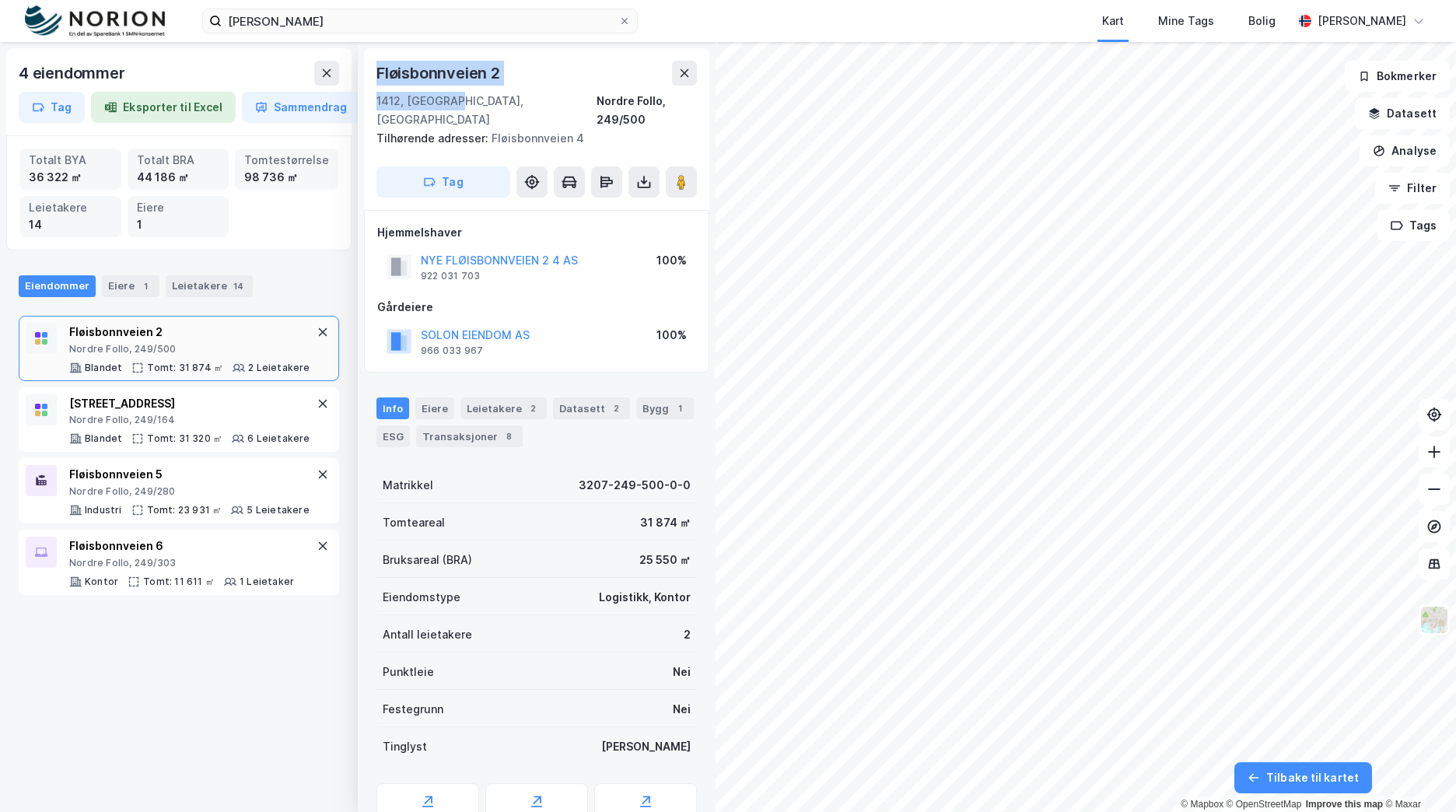
drag, startPoint x: 452, startPoint y: 101, endPoint x: 372, endPoint y: 67, distance: 86.9
click at [372, 67] on div "Fløisbonnveien 2 1412, Sofiemyr, Akershus Nordre Follo, 249/500 Tilhørende adre…" at bounding box center [536, 129] width 345 height 161
copy div "Fløisbonnveien 2 1412, Sofiemyr"
drag, startPoint x: 589, startPoint y: 240, endPoint x: 405, endPoint y: 243, distance: 184.0
click at [405, 248] on div "NYE FLØISBONNVEIEN 2 4 AS 922 031 703 100%" at bounding box center [536, 266] width 319 height 37
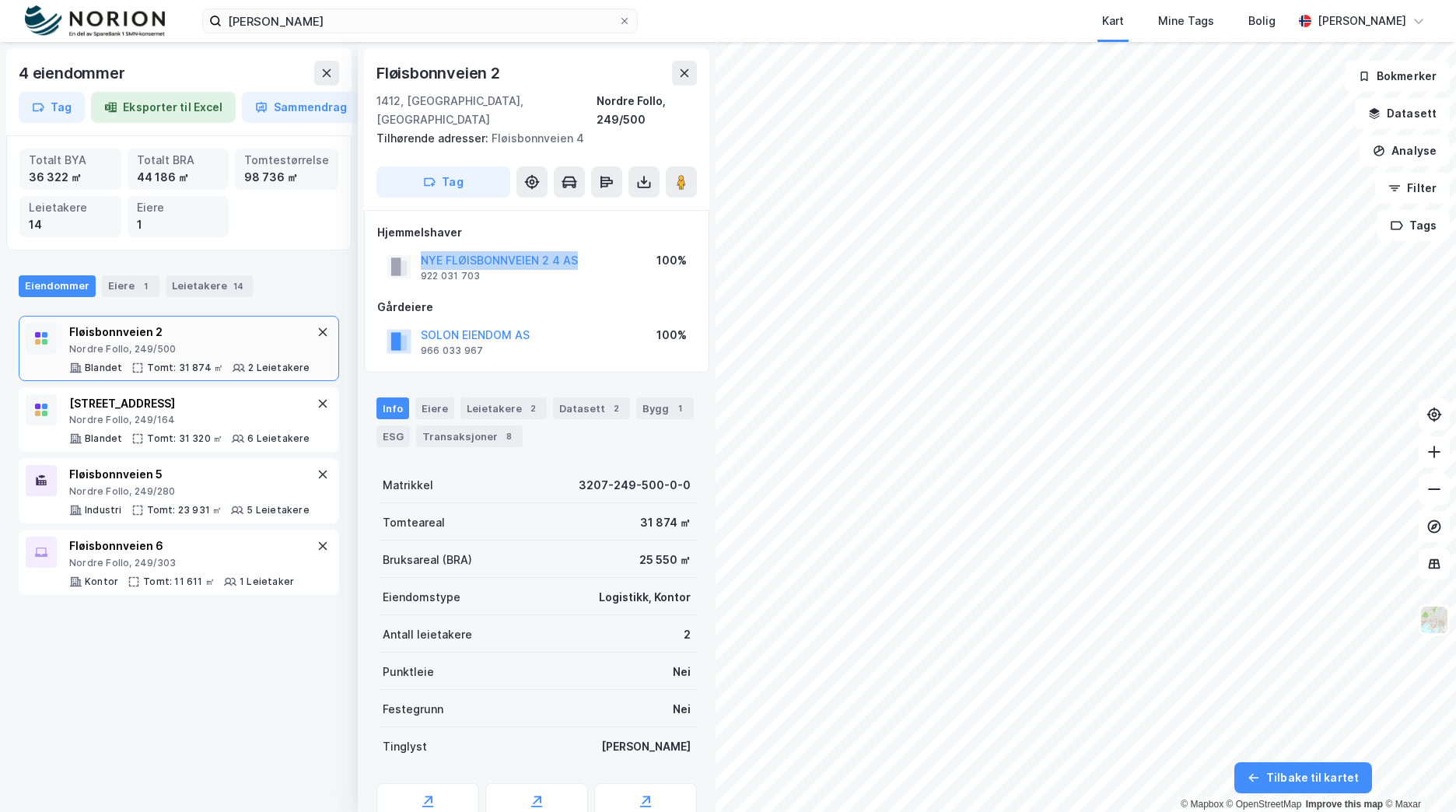
copy button "NYE FLØISBONNVEIEN 2 4 AS"
drag, startPoint x: 336, startPoint y: 26, endPoint x: 159, endPoint y: 20, distance: 177.1
click at [159, 20] on div "wang ung follo Kart Mine Tags Bolig Brage Aarthun" at bounding box center [728, 21] width 1456 height 42
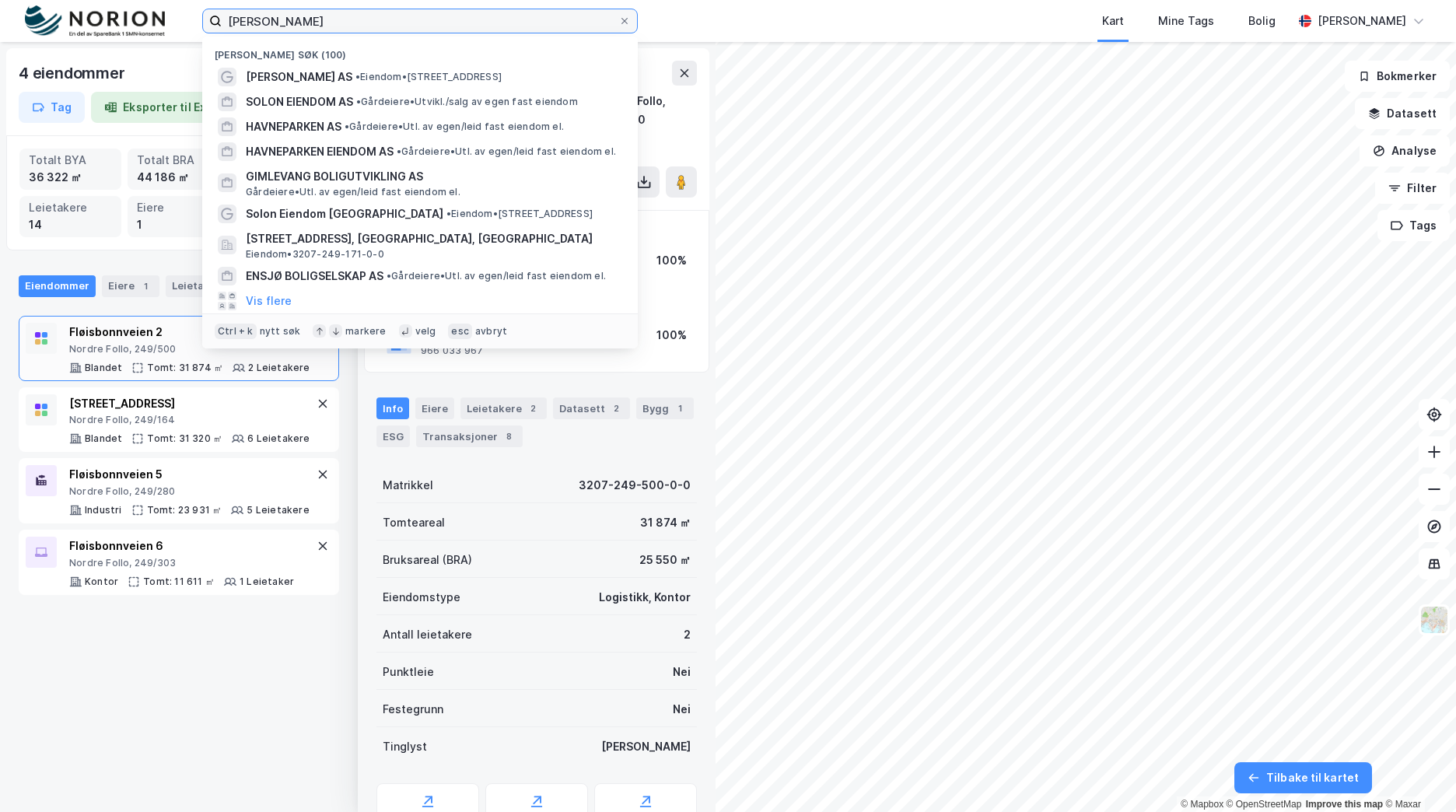
paste input "Kvartal 71"
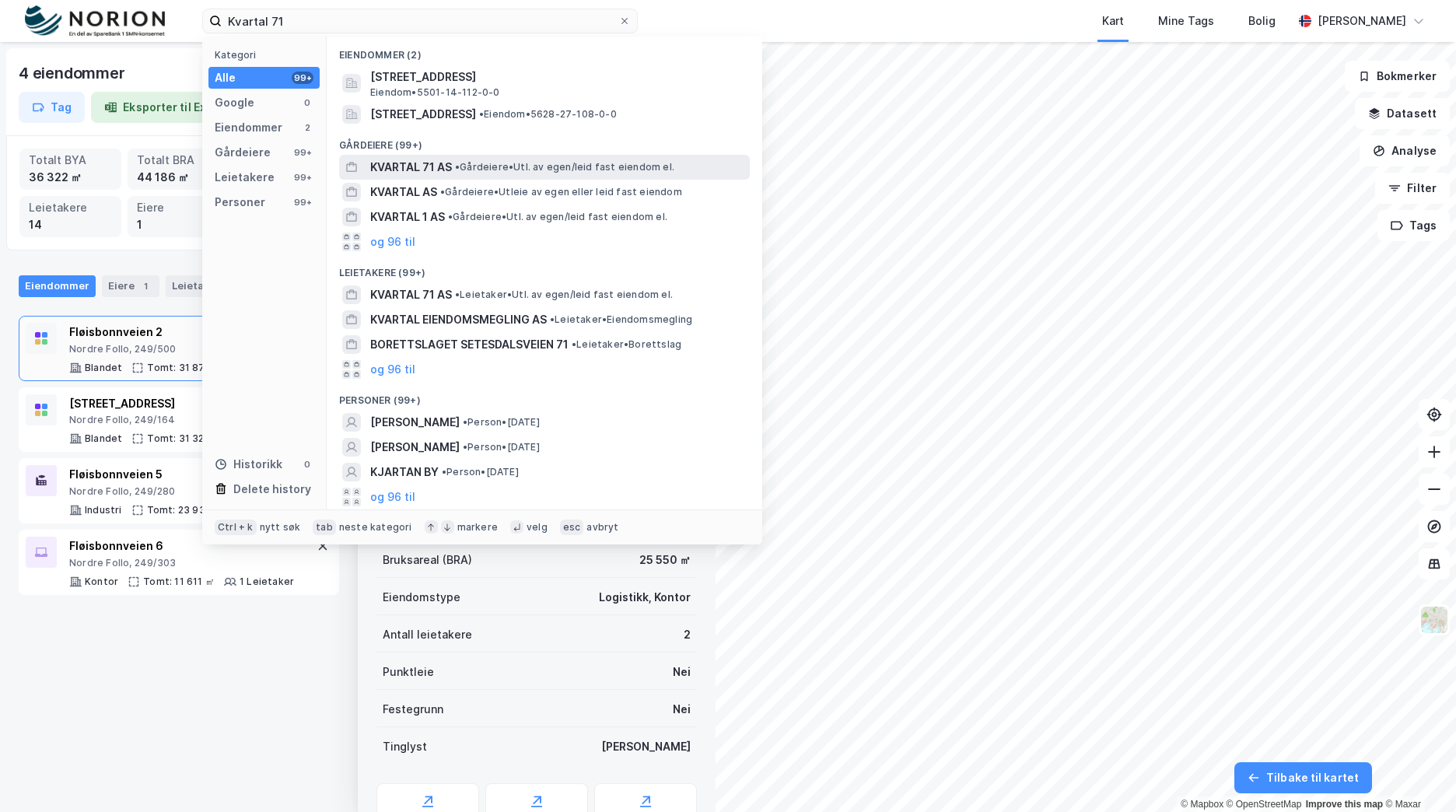
click at [459, 170] on span "•" at bounding box center [457, 166] width 5 height 12
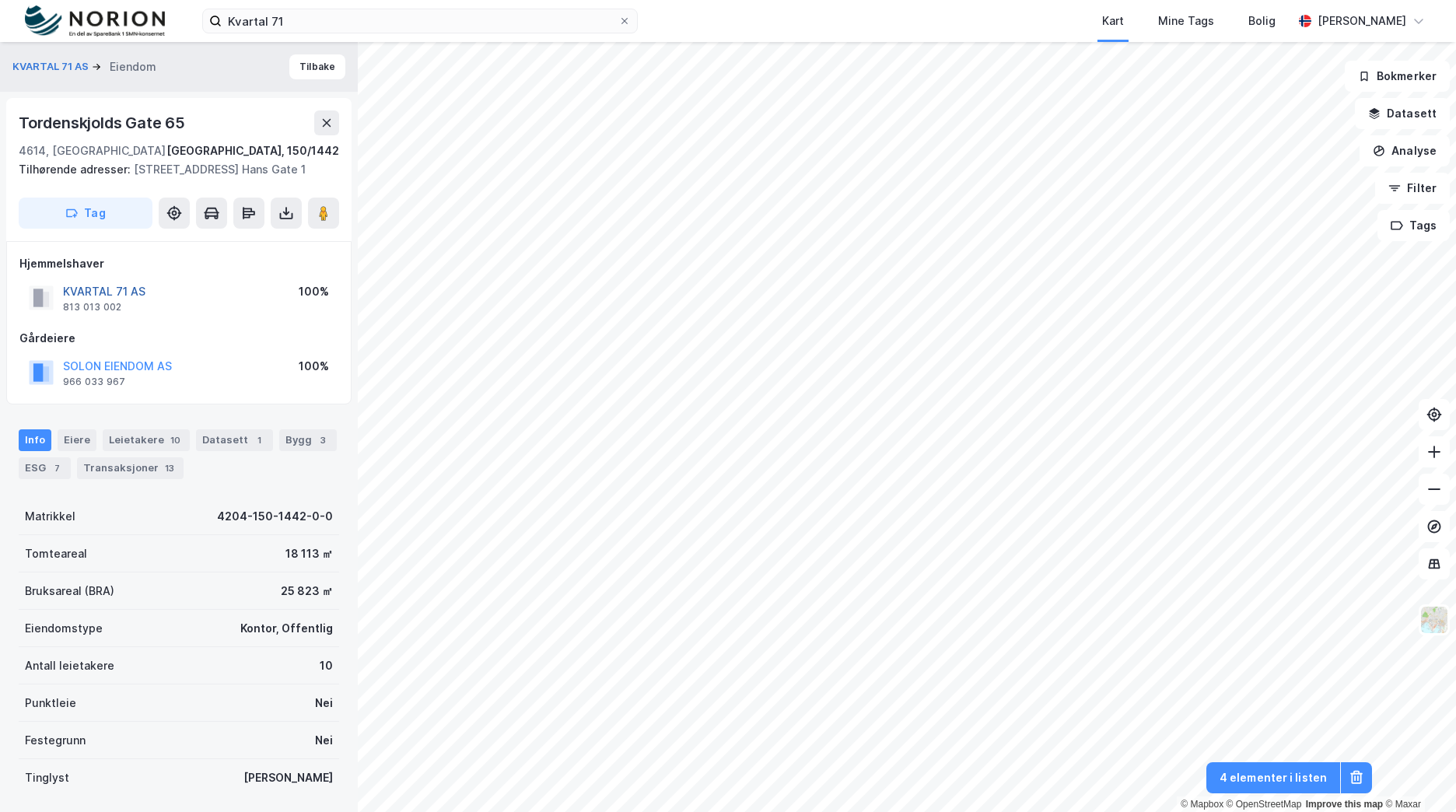
click at [0, 0] on button "KVARTAL 71 AS" at bounding box center [0, 0] width 0 height 0
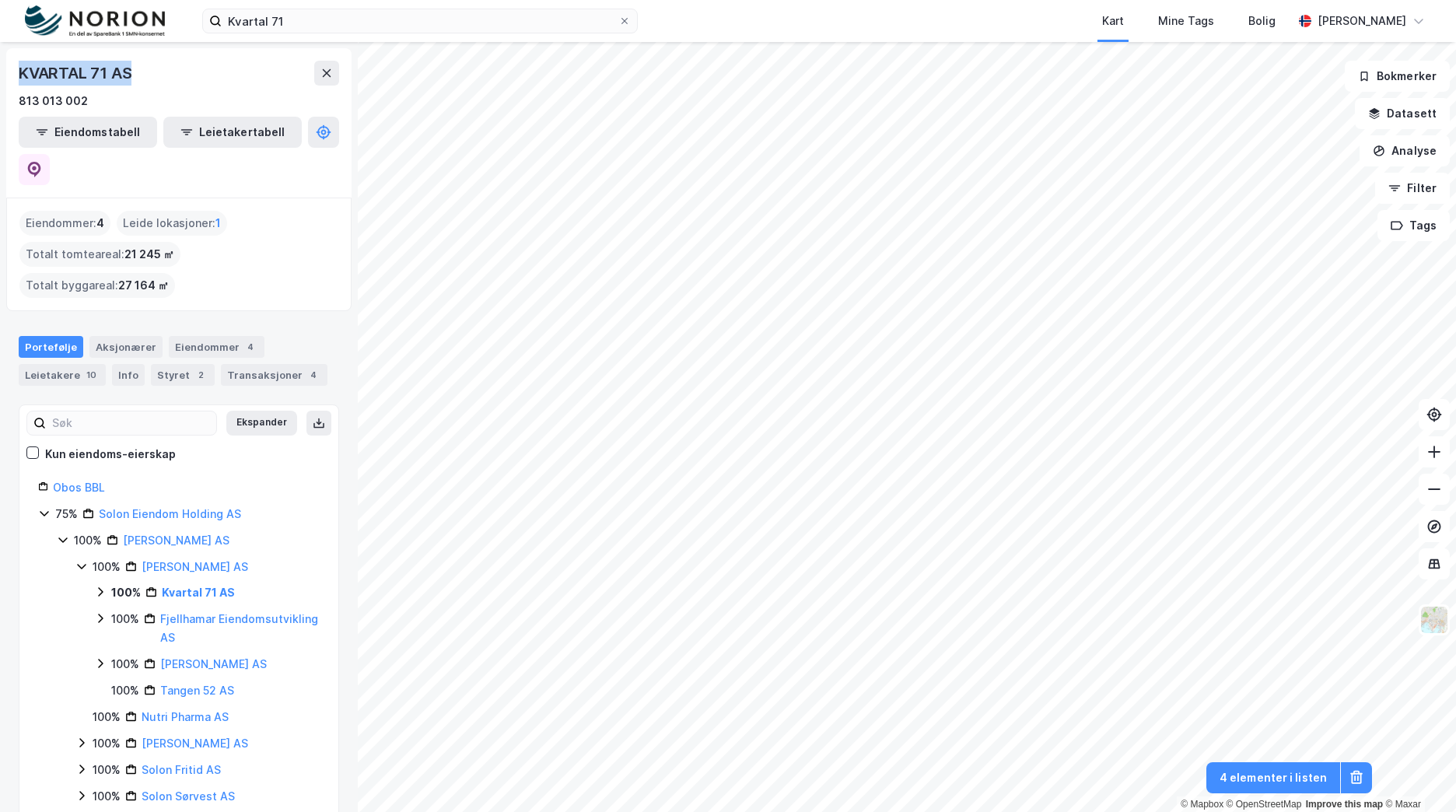
drag, startPoint x: 155, startPoint y: 80, endPoint x: 11, endPoint y: 73, distance: 144.2
click at [11, 73] on div "KVARTAL 71 AS 813 013 002 Eiendomstabell Leietakertabell" at bounding box center [179, 122] width 345 height 150
copy div "KVARTAL 71 AS"
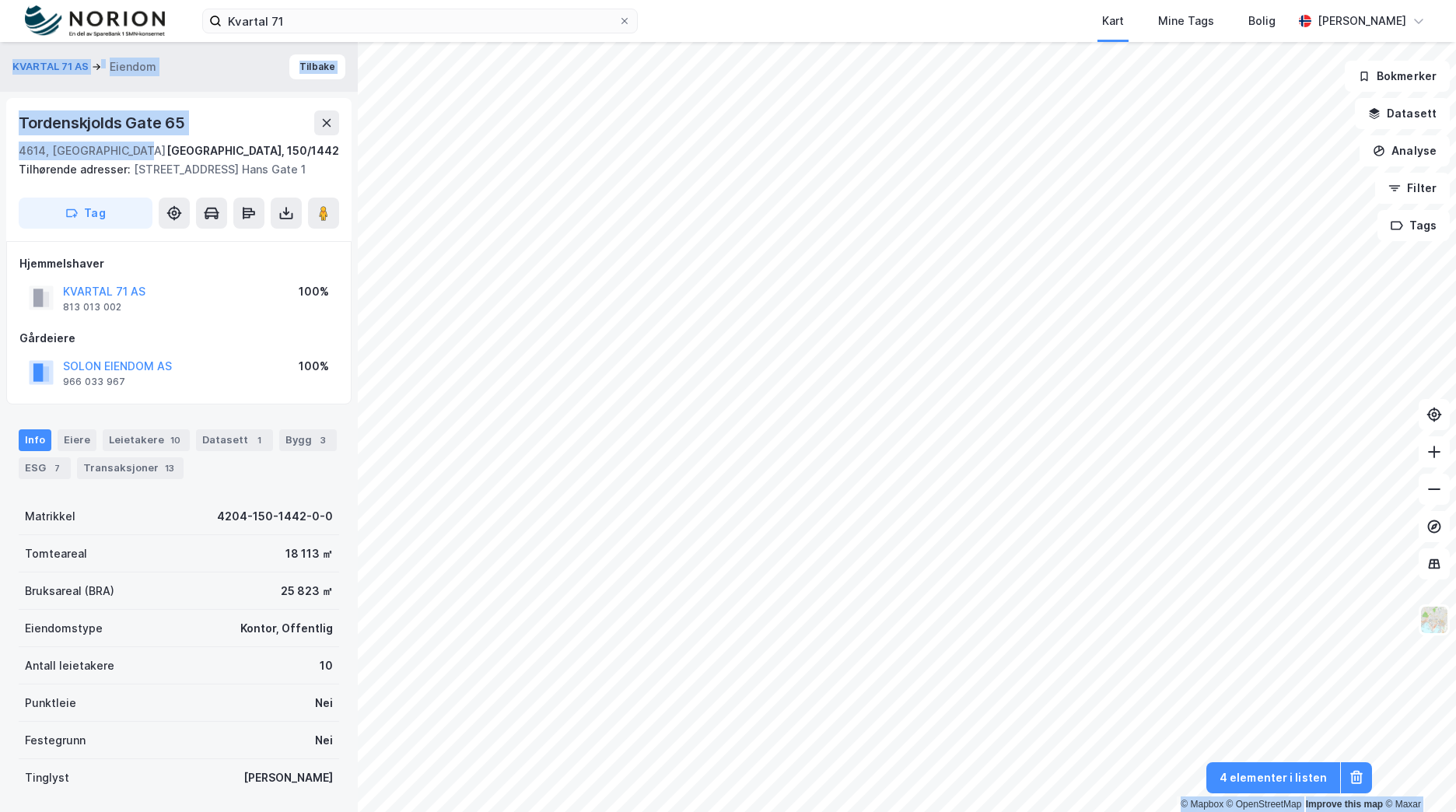
drag, startPoint x: 116, startPoint y: 150, endPoint x: -2, endPoint y: 112, distance: 124.0
click at [0, 112] on html "Kvartal 71 Kart Mine Tags Bolig Brage Aarthun © Mapbox © OpenStreetMap Improve …" at bounding box center [728, 406] width 1456 height 812
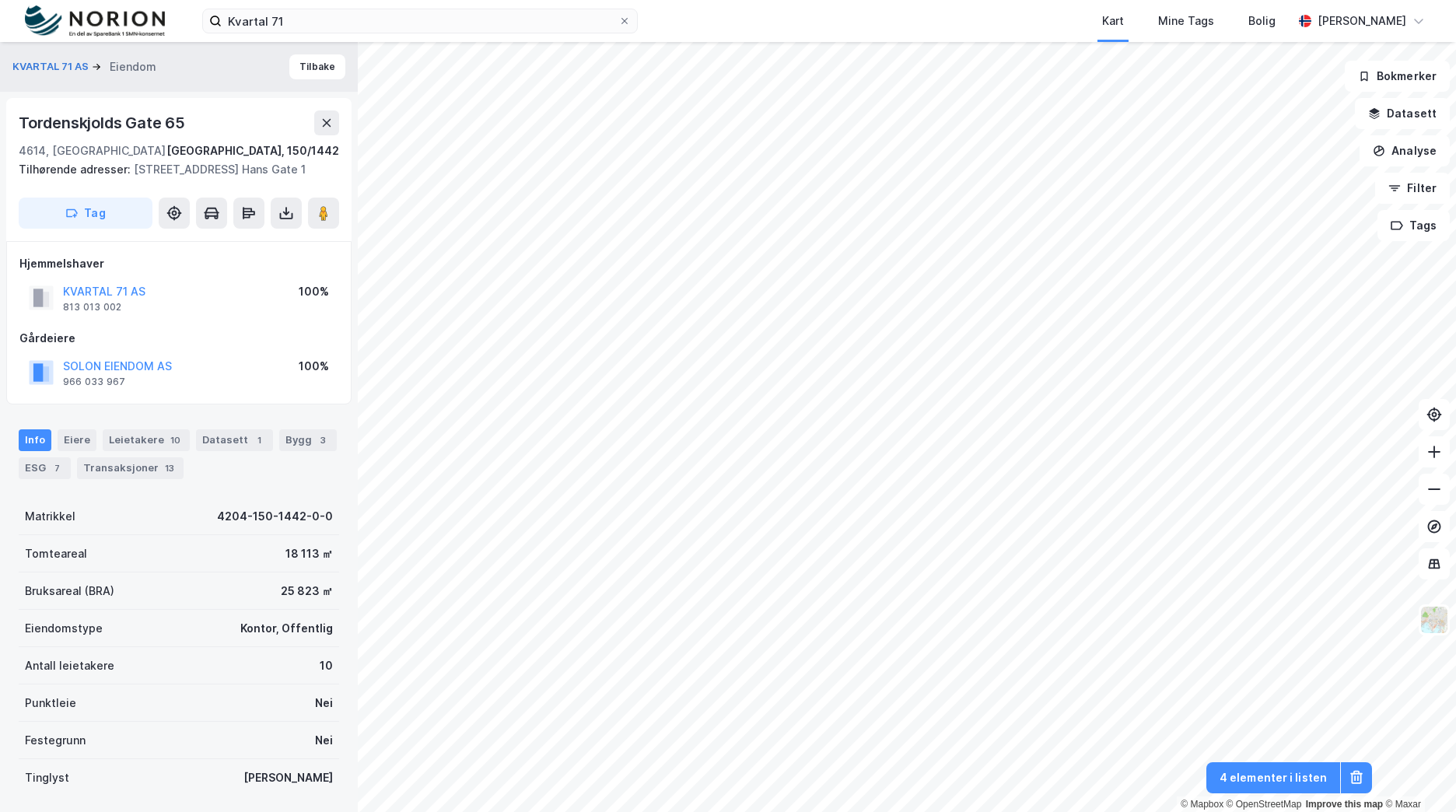
click at [135, 142] on div "4614, Kristiansand S, Agder" at bounding box center [93, 151] width 147 height 19
drag, startPoint x: 109, startPoint y: 150, endPoint x: 13, endPoint y: 132, distance: 97.7
click at [13, 132] on div "Tordenskjolds Gate 65 4614, Kristiansand S, Agder Kristiansand, 150/1442 Tilhør…" at bounding box center [179, 170] width 345 height 143
copy div "Tordenskjolds Gate 65 4614, Kristiansand S"
drag, startPoint x: 204, startPoint y: 20, endPoint x: 194, endPoint y: 21, distance: 10.0
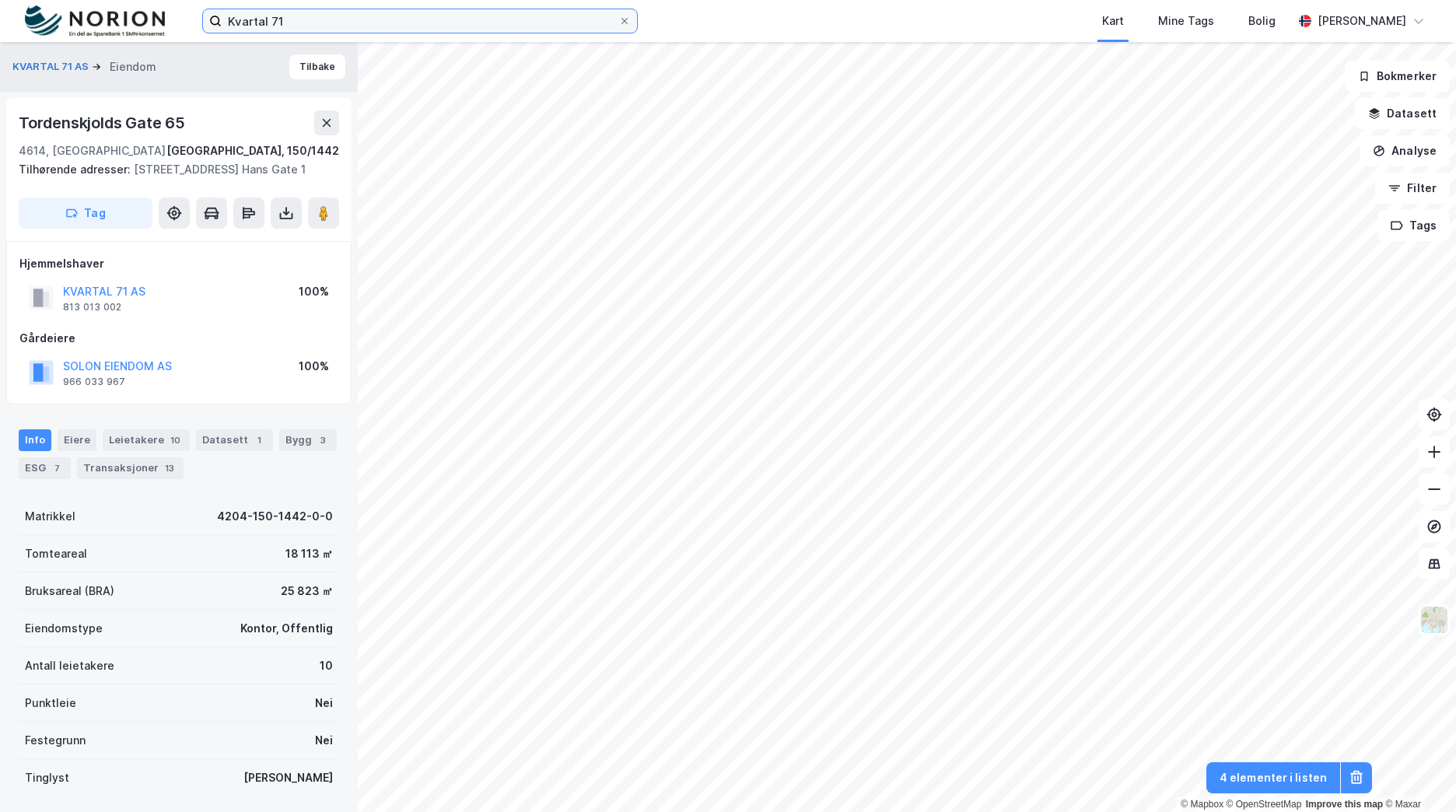
click at [194, 20] on div "Kvartal 71 Kart Mine Tags Bolig Brage Aarthun" at bounding box center [728, 21] width 1456 height 42
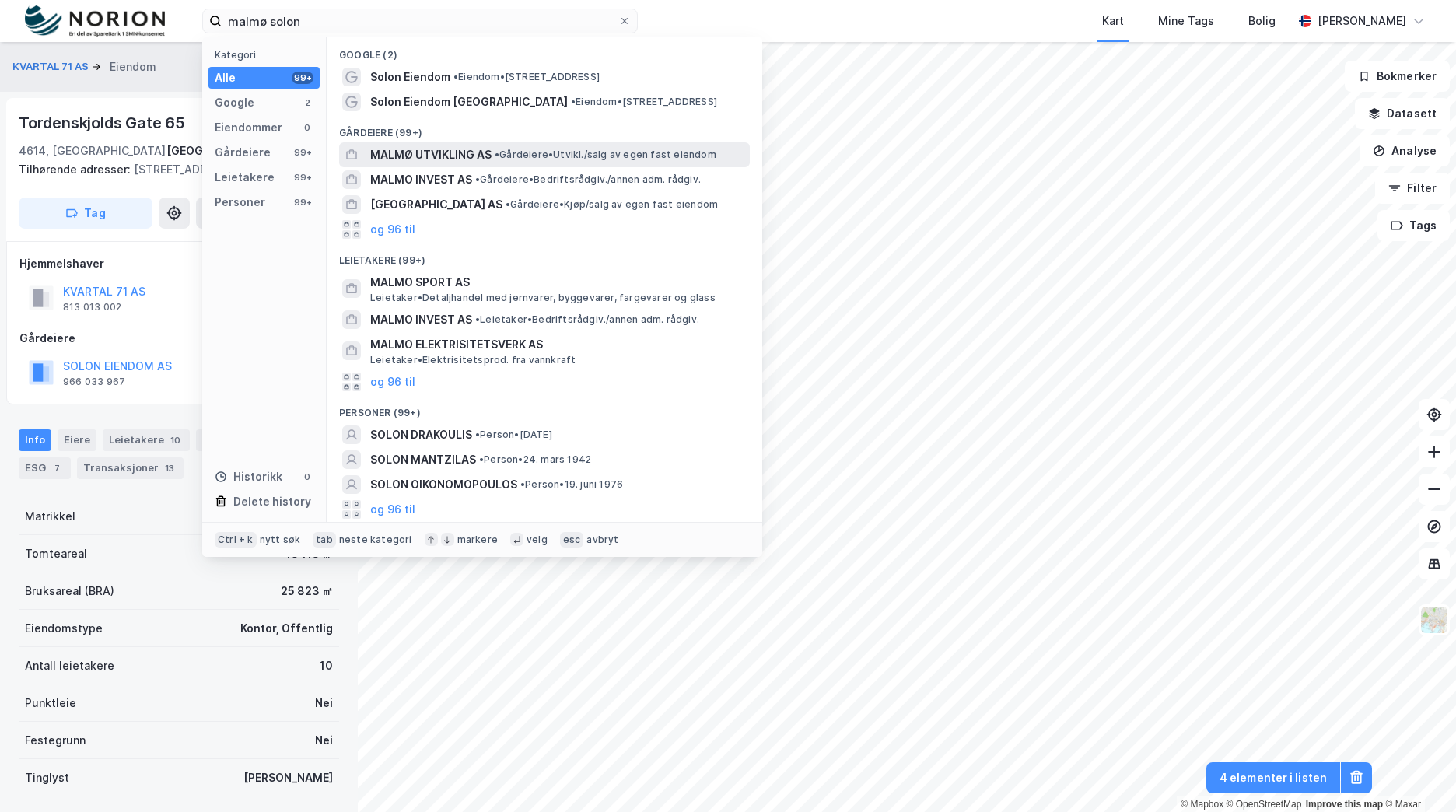
click at [409, 154] on span "MALMØ UTVIKLING AS" at bounding box center [431, 154] width 122 height 19
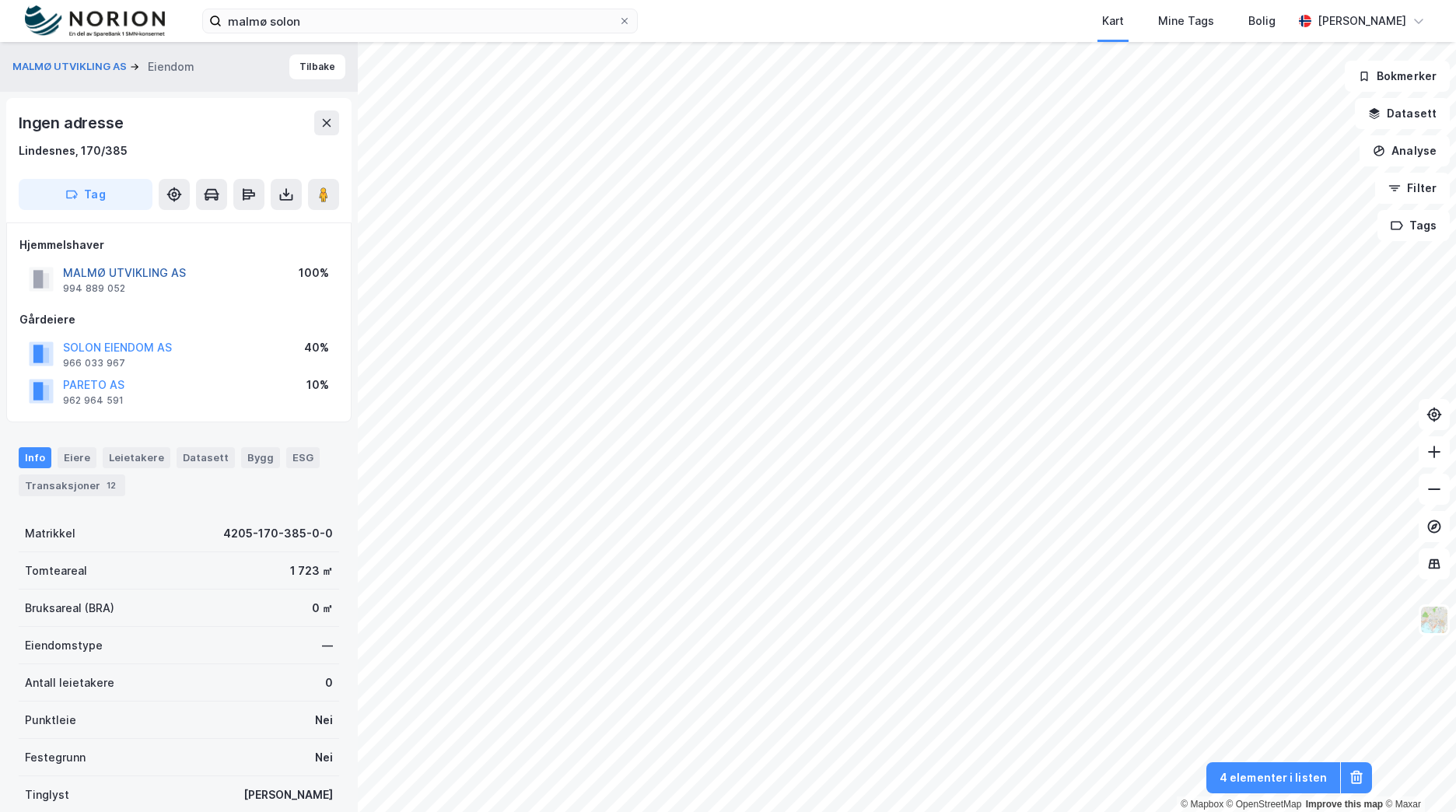
click at [0, 0] on button "MALMØ UTVIKLING AS" at bounding box center [0, 0] width 0 height 0
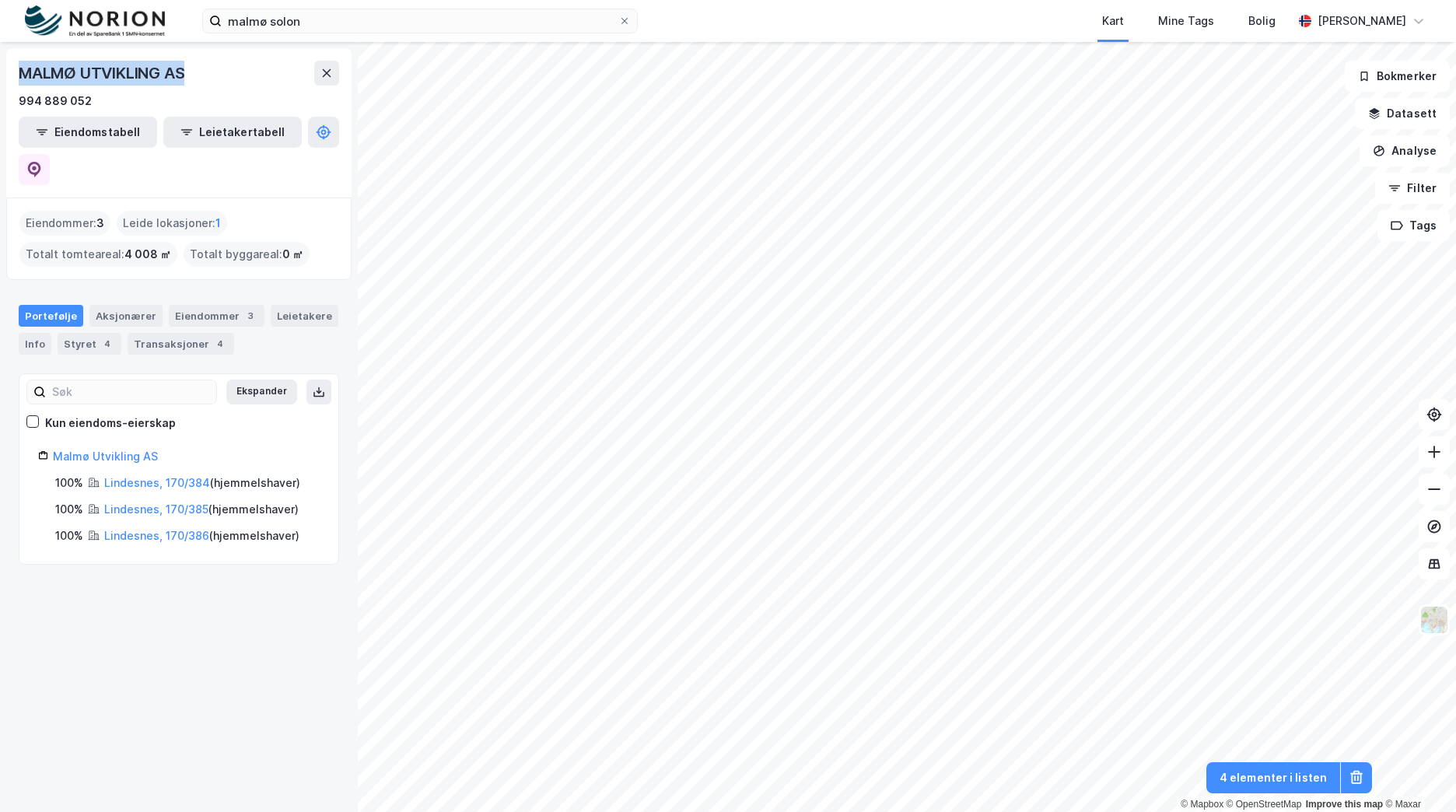
drag, startPoint x: 210, startPoint y: 75, endPoint x: 7, endPoint y: 80, distance: 203.1
click at [7, 80] on div "MALMØ UTVIKLING AS 994 889 052 Eiendomstabell Leietakertabell" at bounding box center [179, 122] width 345 height 150
copy div "MALMØ UTVIKLING AS"
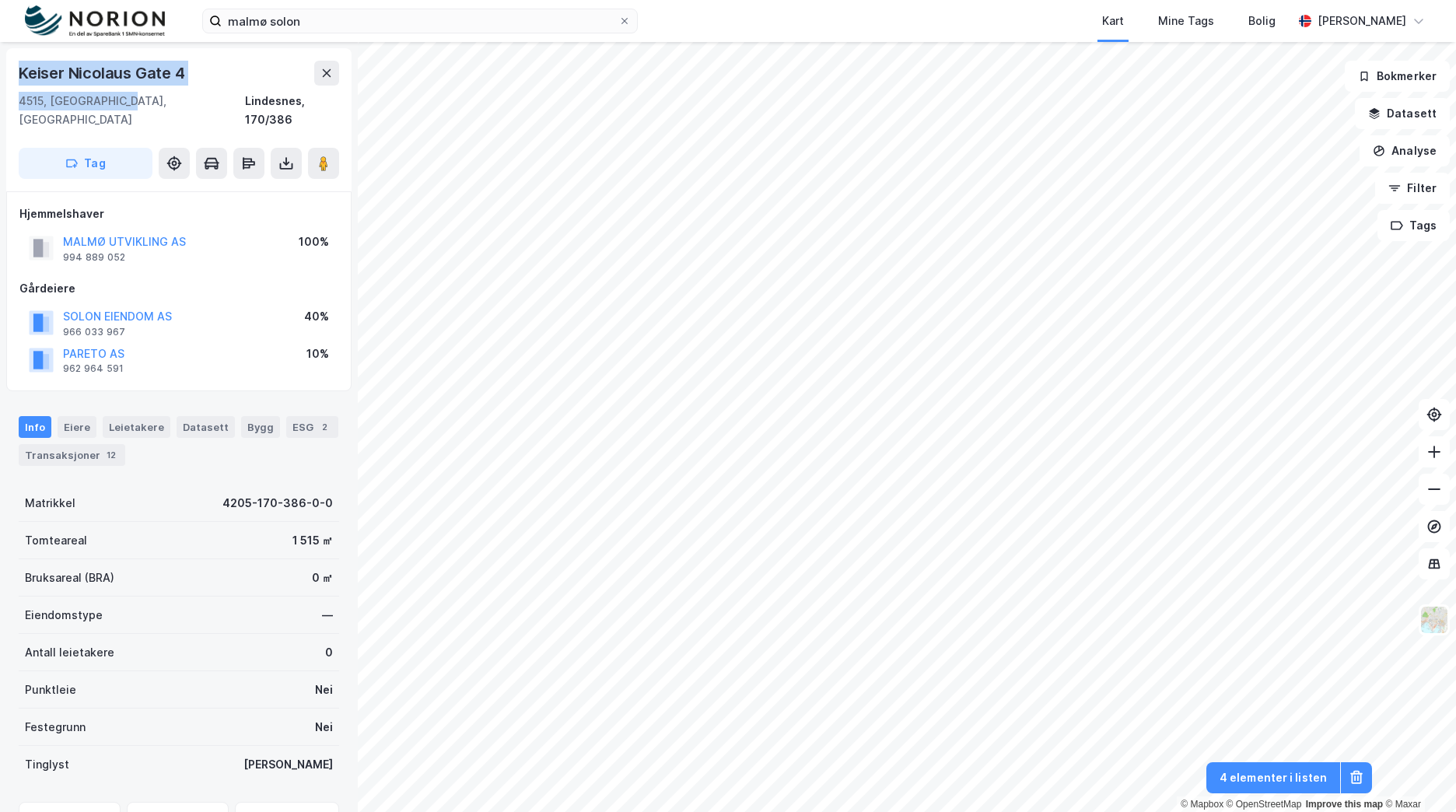
drag, startPoint x: 130, startPoint y: 100, endPoint x: 4, endPoint y: 62, distance: 131.6
click at [4, 62] on div "Keiser Nicolaus Gate 4 4515, Mandal, Agder Lindesnes, 170/386 Tag Hjemmelshaver…" at bounding box center [179, 426] width 358 height 769
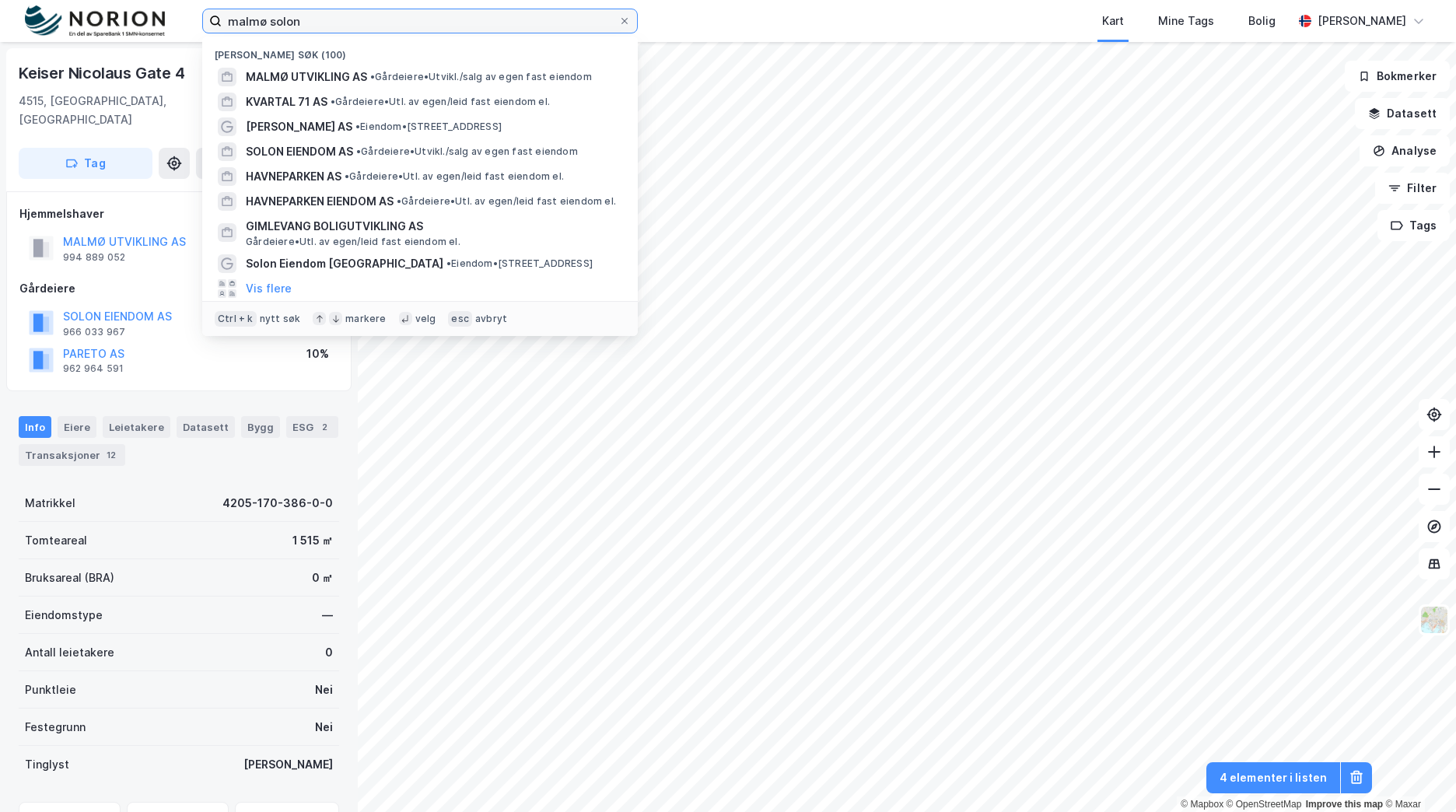
drag, startPoint x: 233, startPoint y: 15, endPoint x: 117, endPoint y: 13, distance: 116.0
click at [117, 13] on div "malmø solon Nylige søk (100) MALMØ UTVIKLING AS • Gårdeiere • Utvikl./salg av e…" at bounding box center [728, 21] width 1456 height 42
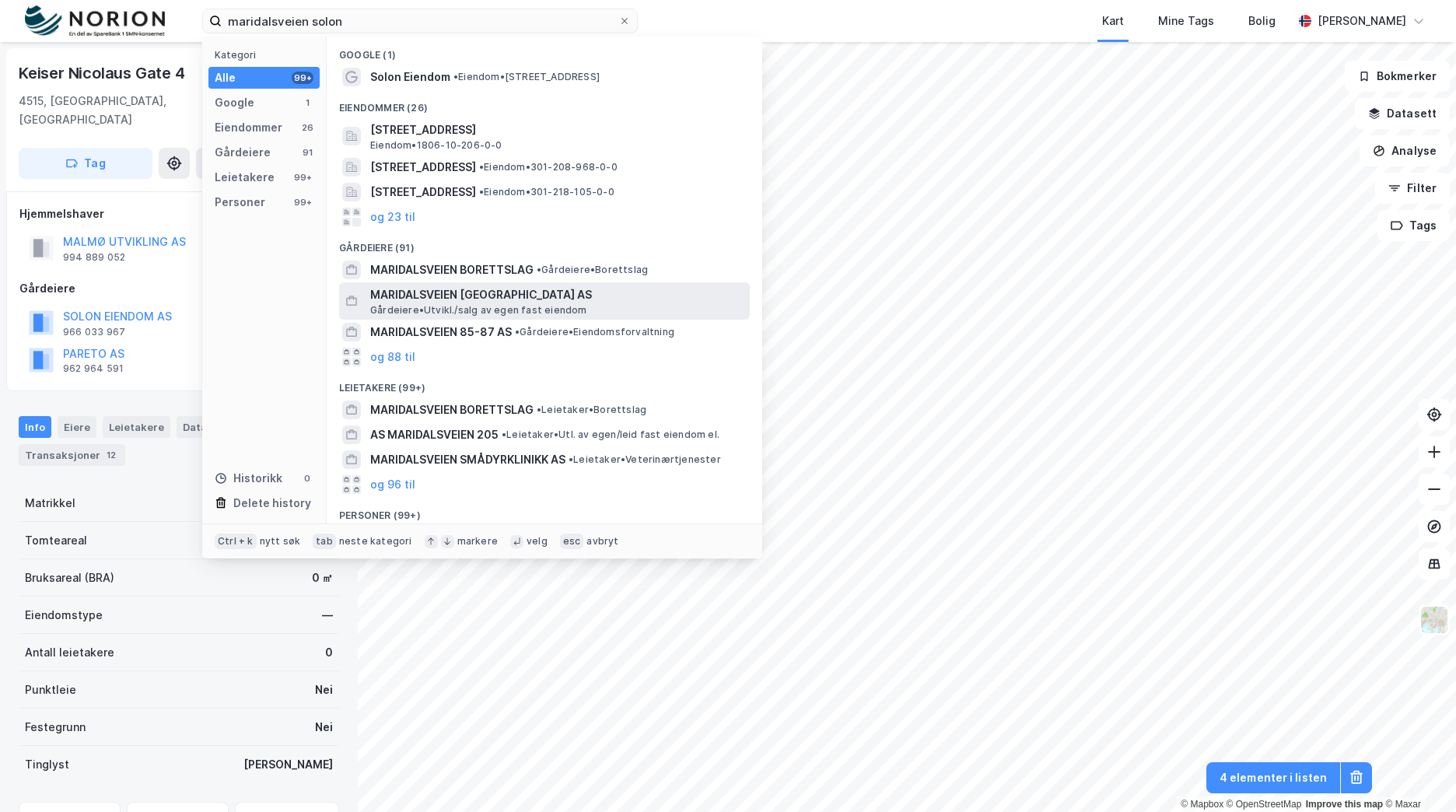
click at [566, 300] on span "MARIDALSVEIEN BOLIGUTVIKLING AS" at bounding box center [556, 295] width 373 height 19
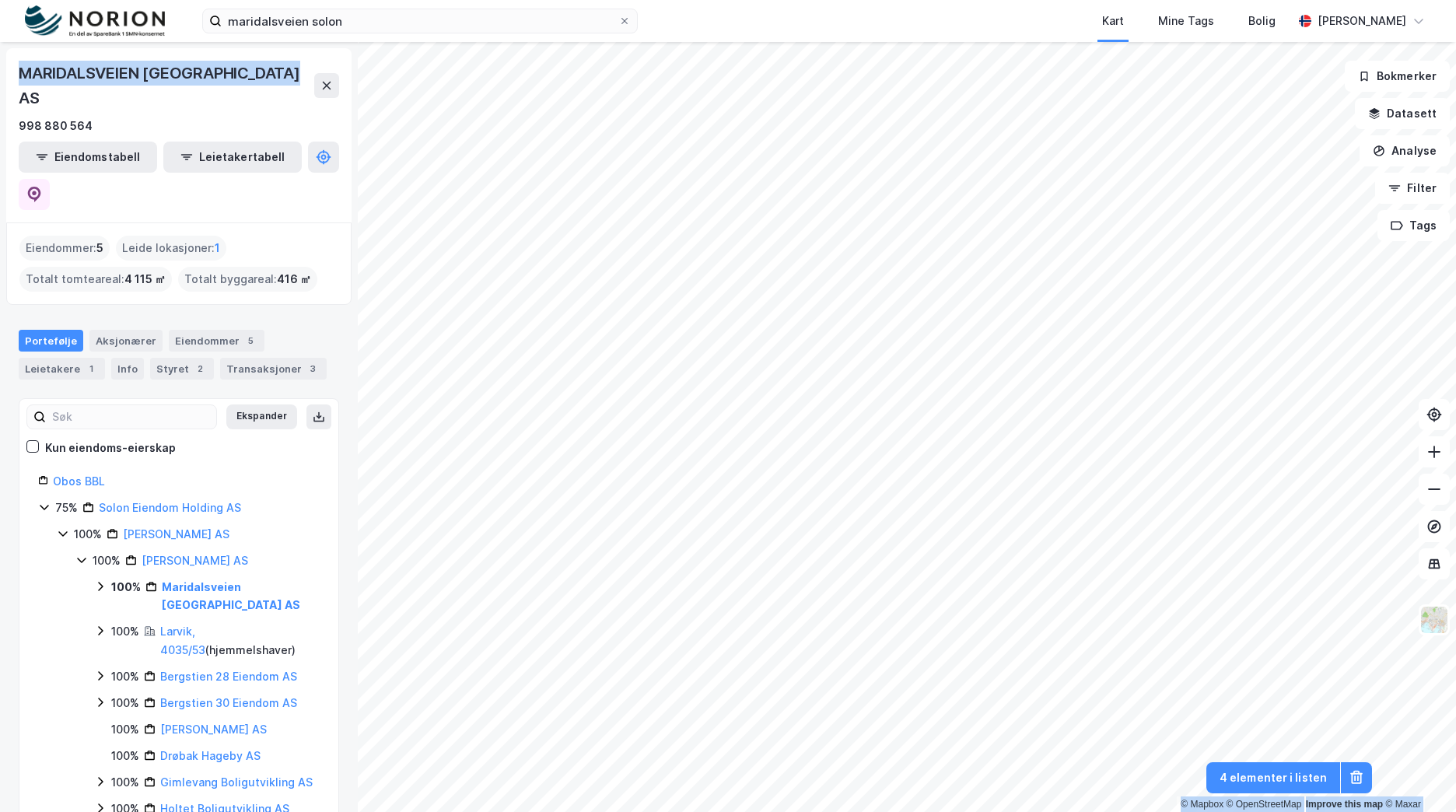
drag, startPoint x: 302, startPoint y: 69, endPoint x: 1, endPoint y: 74, distance: 301.0
click at [1, 74] on div "MARIDALSVEIEN BOLIGUTVIKLING AS 998 880 564 Eiendomstabell Leietakertabell Eien…" at bounding box center [179, 426] width 358 height 769
copy div "MARIDALSVEIEN BOLIGUTVIKLING AS"
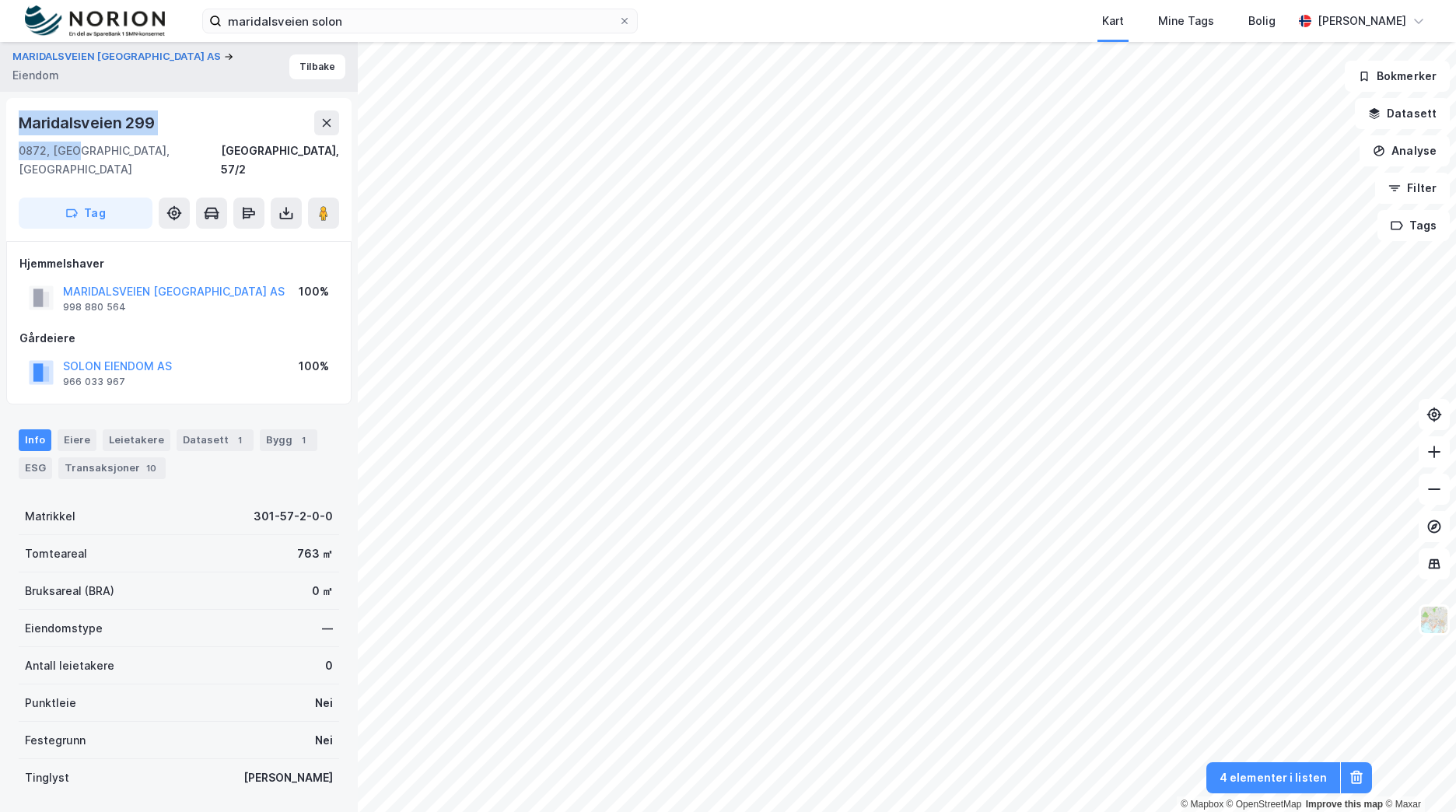
drag, startPoint x: 34, startPoint y: 134, endPoint x: 1, endPoint y: 109, distance: 41.4
click at [1, 109] on div "MARIDALSVEIEN BOLIGUTVIKLING AS Eiendom Tilbake Maridalsveien 299 0872, Oslo, O…" at bounding box center [179, 426] width 358 height 769
drag, startPoint x: 366, startPoint y: 8, endPoint x: 54, endPoint y: 10, distance: 312.0
click at [53, 14] on div "maridalsveien solon Kart Mine Tags Bolig Brage Aarthun" at bounding box center [728, 21] width 1456 height 42
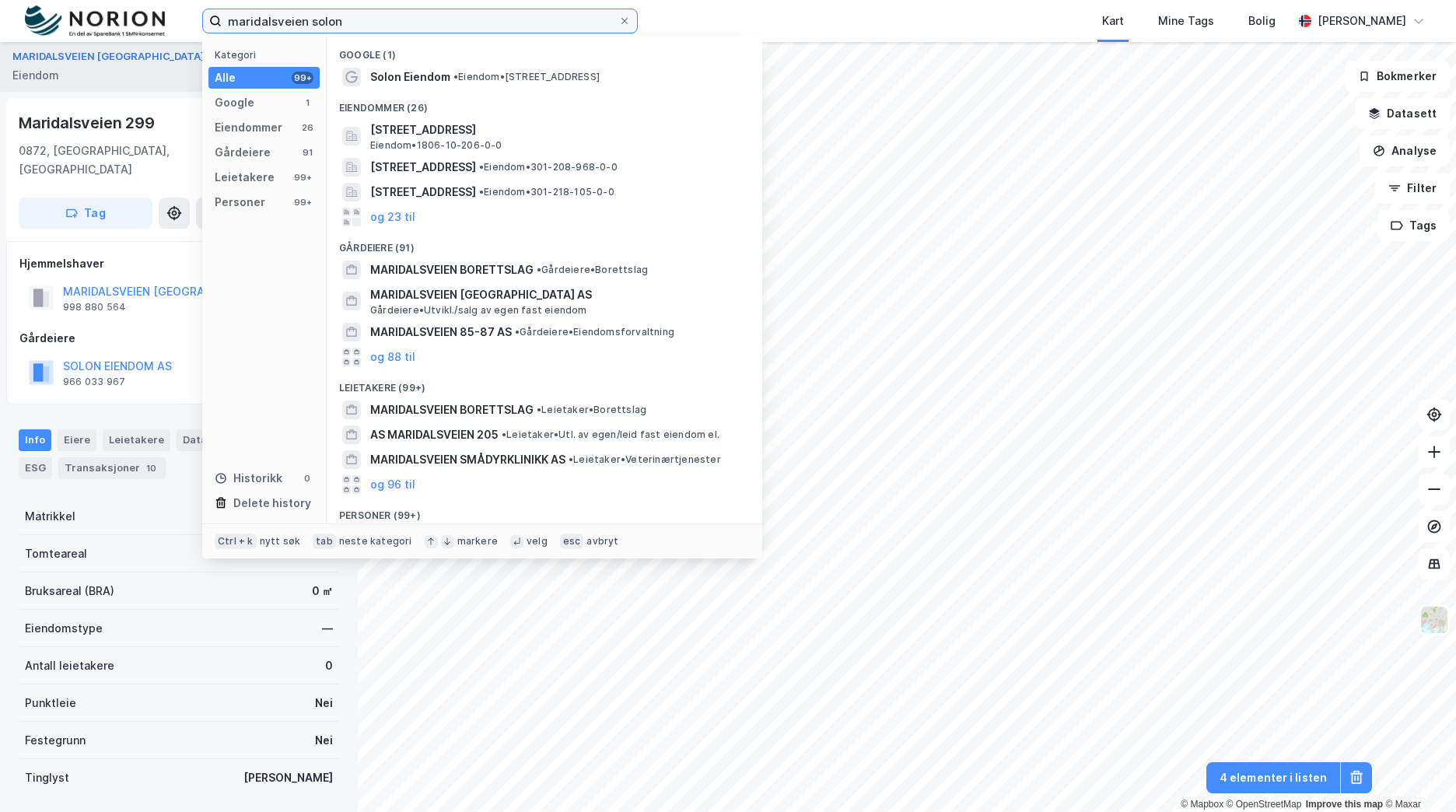
click at [341, 21] on input "maridalsveien solon" at bounding box center [419, 21] width 397 height 24
drag, startPoint x: 337, startPoint y: 24, endPoint x: 44, endPoint y: 8, distance: 293.4
click at [43, 8] on div "maridalsveien solon Kategori Alle 99+ Google 1 Eiendommer 26 Gårdeiere 91 Leiet…" at bounding box center [728, 21] width 1456 height 42
paste input "Siriskjæret"
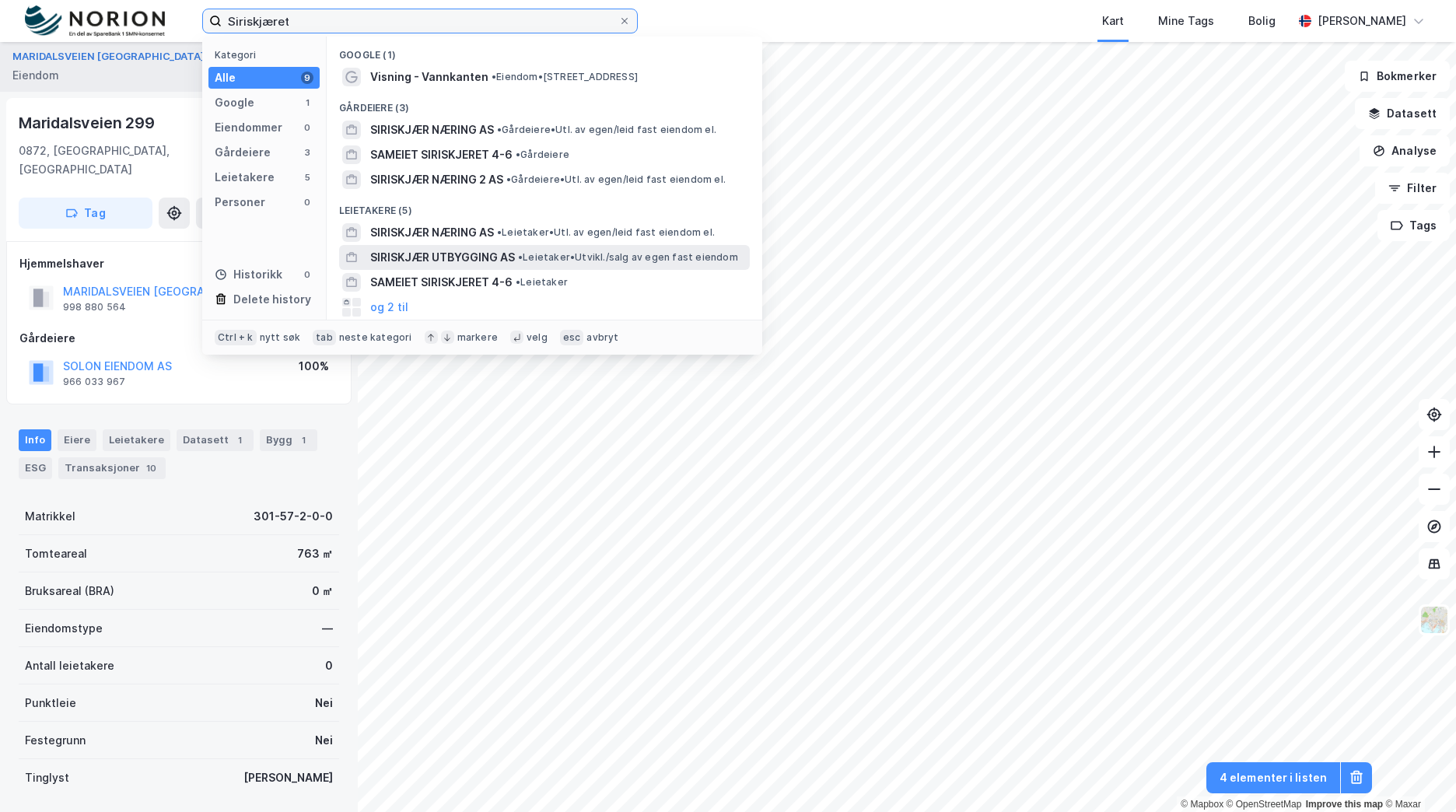
type input "Siriskjæret"
click at [447, 252] on span "SIRISKJÆR UTBYGGING AS" at bounding box center [442, 257] width 144 height 19
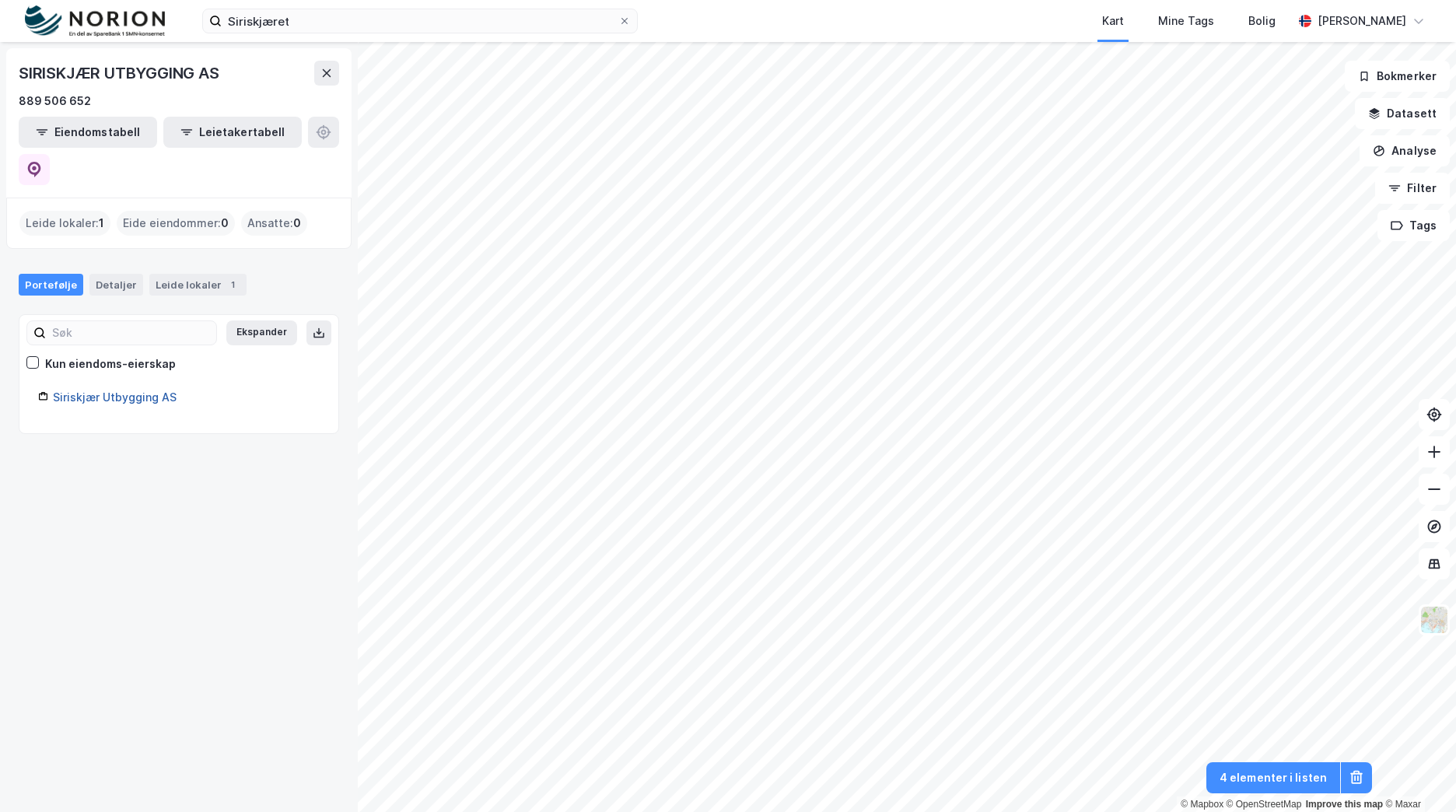
click at [135, 390] on link "Siriskjær Utbygging AS" at bounding box center [114, 396] width 123 height 14
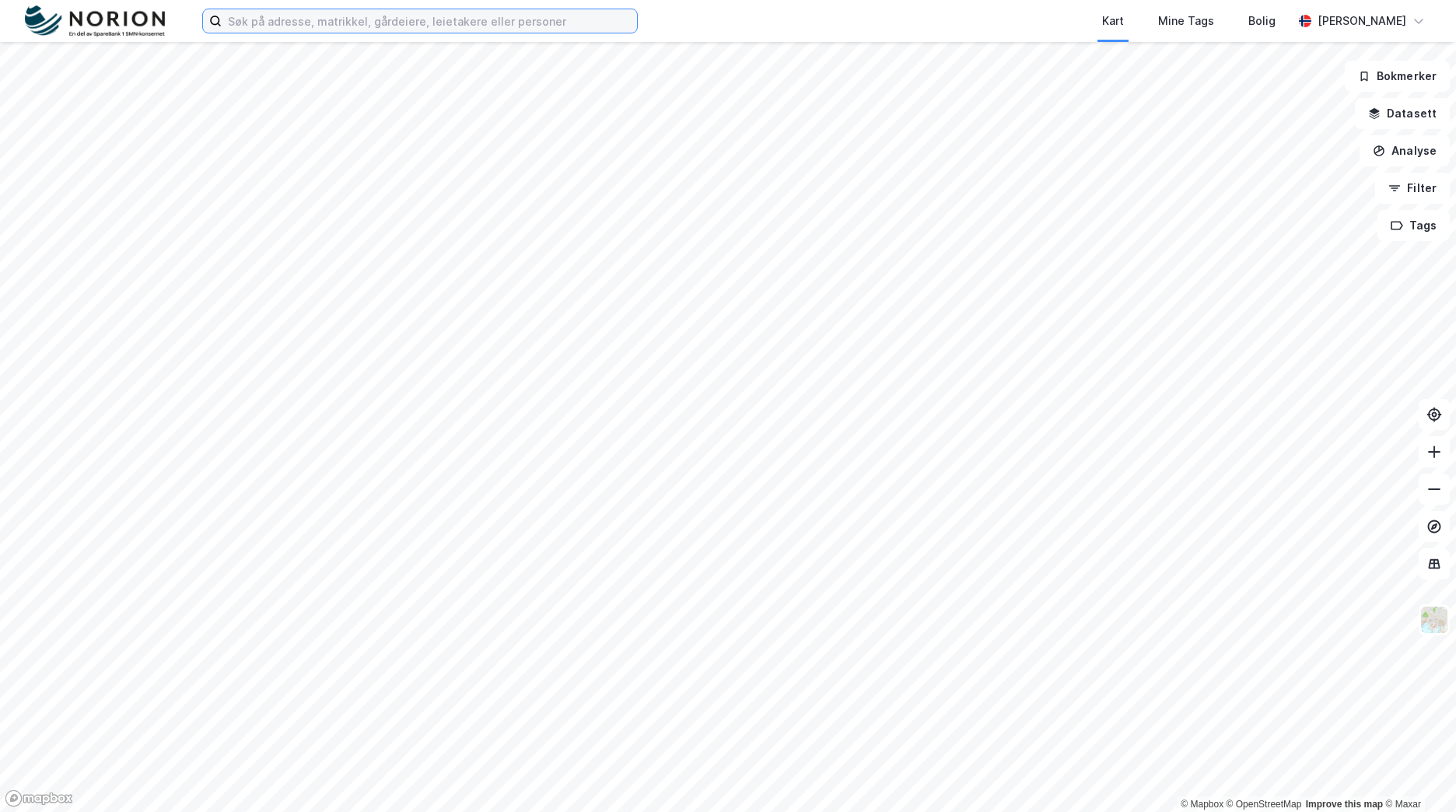
click at [364, 28] on input at bounding box center [429, 21] width 416 height 24
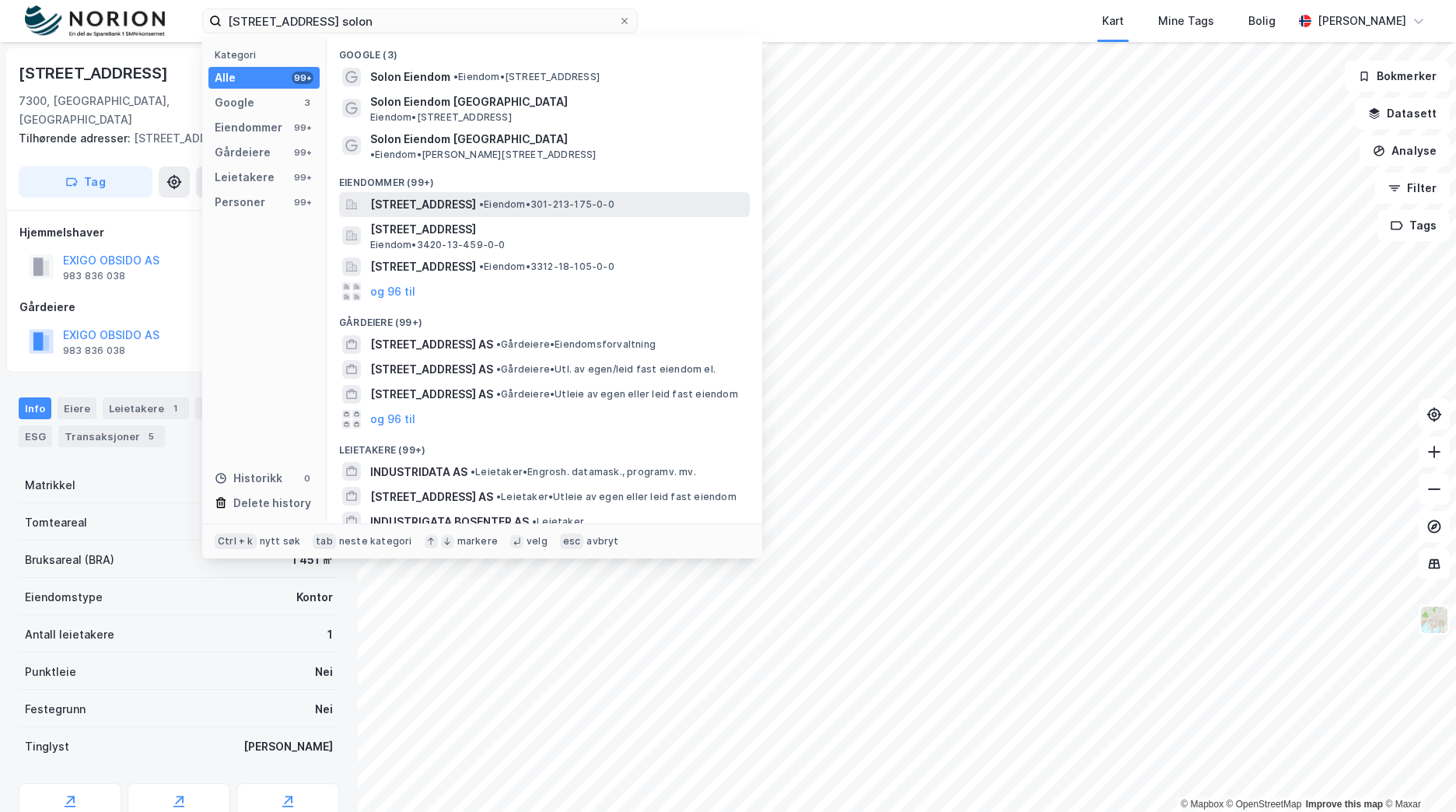
click at [476, 195] on span "[STREET_ADDRESS]" at bounding box center [423, 204] width 106 height 19
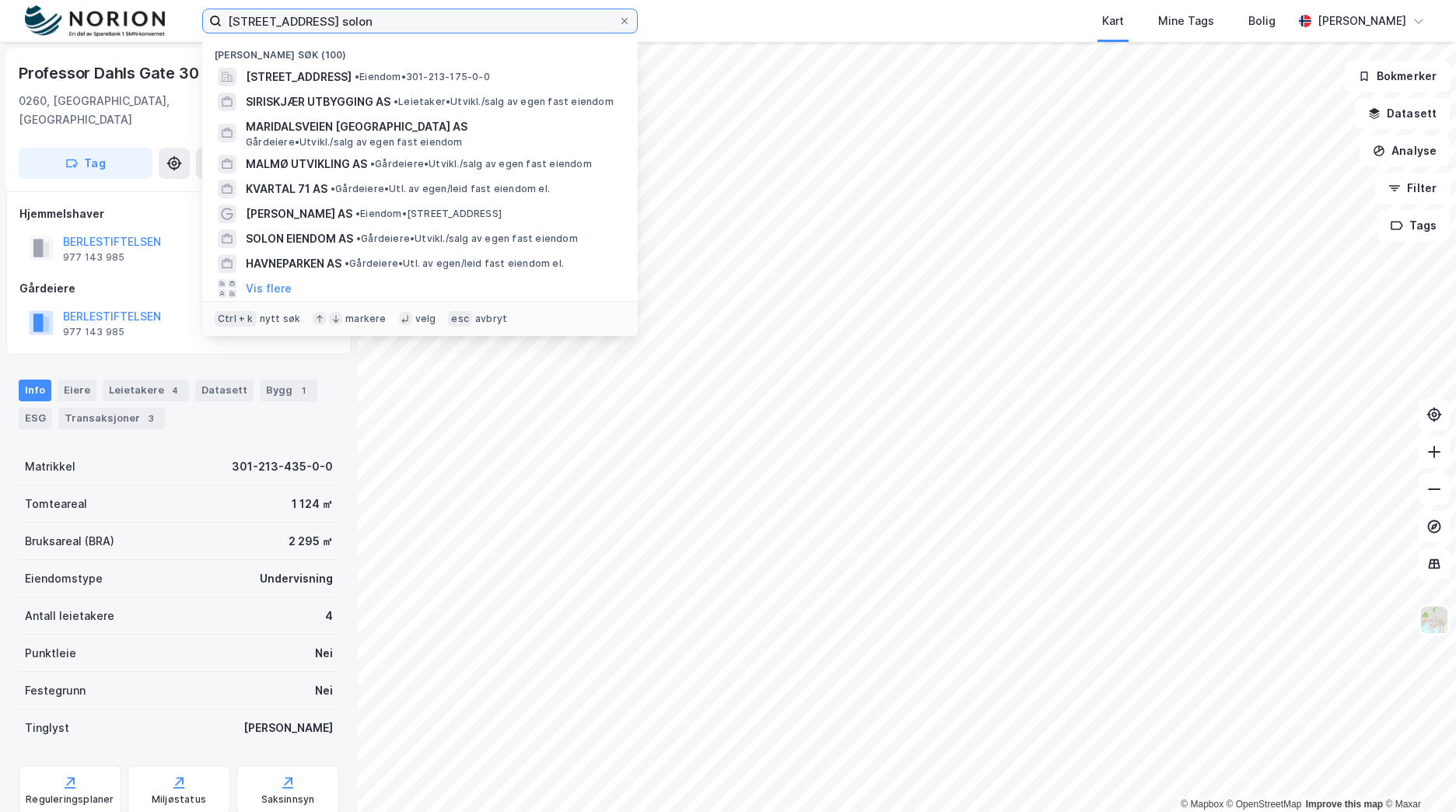
drag, startPoint x: 298, startPoint y: 20, endPoint x: 99, endPoint y: 14, distance: 199.1
click at [99, 14] on div "industrigata 15 solon Nylige søk (100) Industrigata 15, 0259, OSLO, OSLO • Eien…" at bounding box center [728, 21] width 1456 height 42
paste input "Måkeveie"
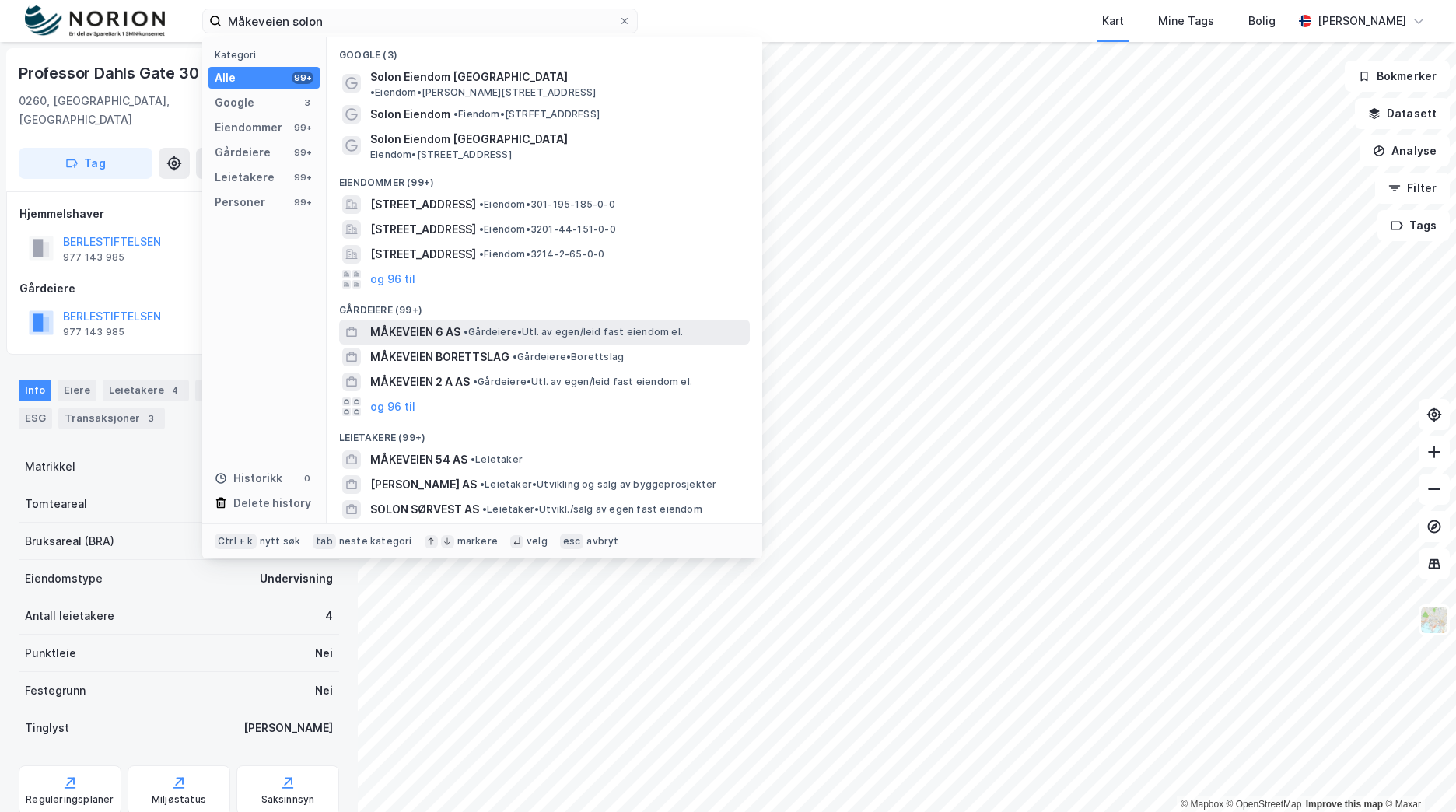
click at [531, 326] on span "• Gårdeiere • Utl. av egen/leid fast eiendom el." at bounding box center [574, 332] width 220 height 13
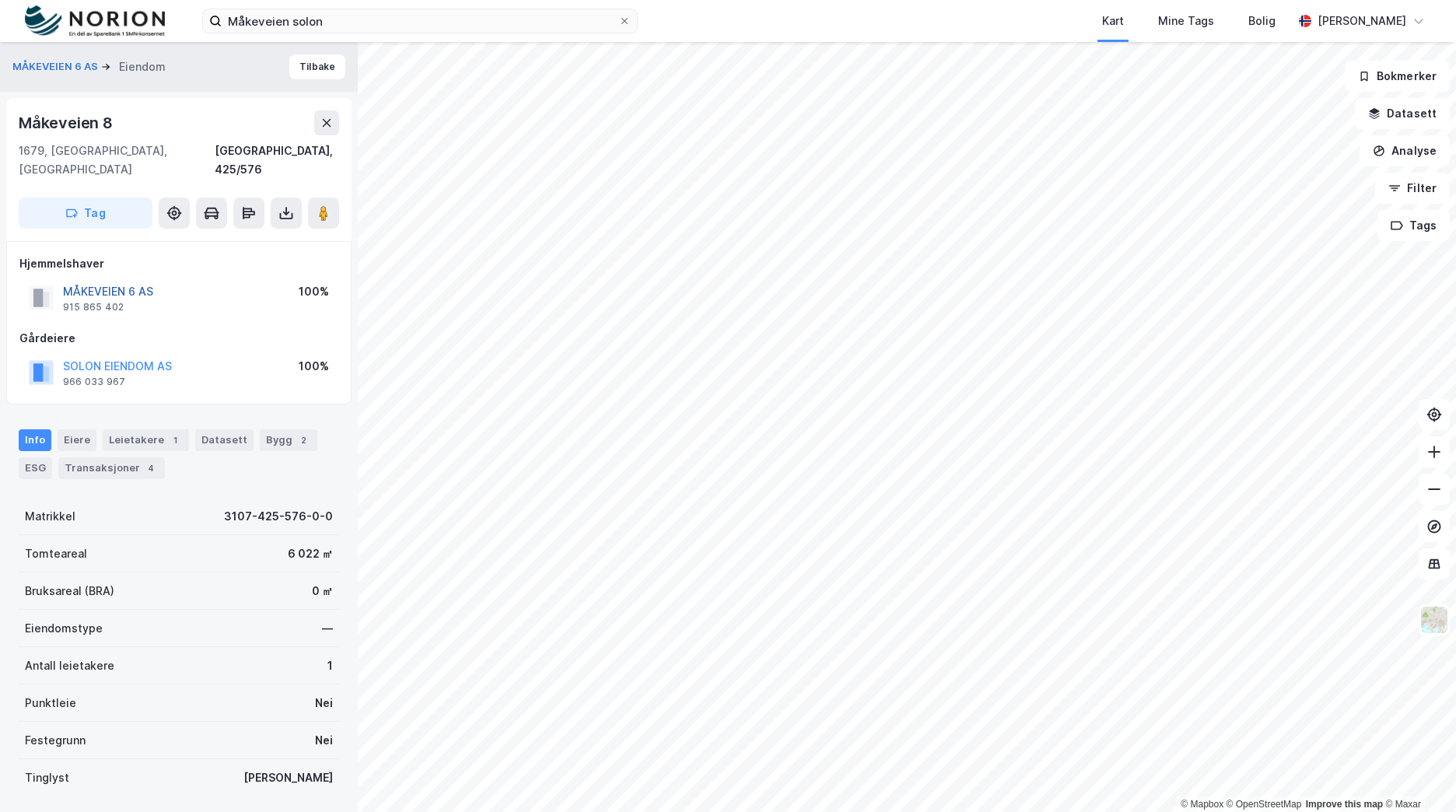
click at [0, 0] on button "MÅKEVEIEN 6 AS" at bounding box center [0, 0] width 0 height 0
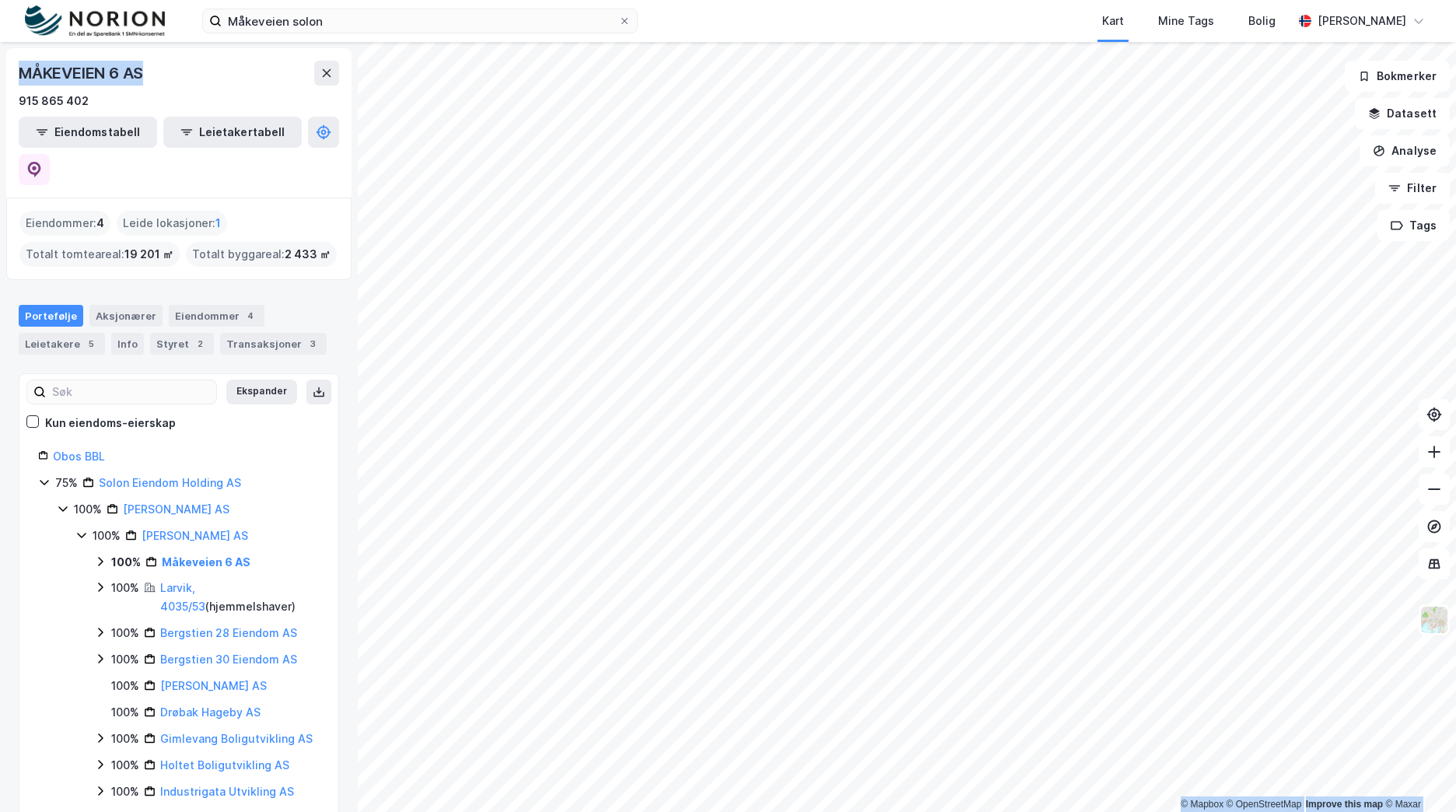
drag, startPoint x: 165, startPoint y: 72, endPoint x: -3, endPoint y: 66, distance: 168.1
click at [0, 66] on html "Måkeveien solon Kart Mine Tags Bolig Brage Aarthun © Mapbox © OpenStreetMap Imp…" at bounding box center [728, 406] width 1456 height 812
copy div "© Mapbox © OpenStreetMap Improve this map © Maxar MÅKEVEIEN 6 AS"
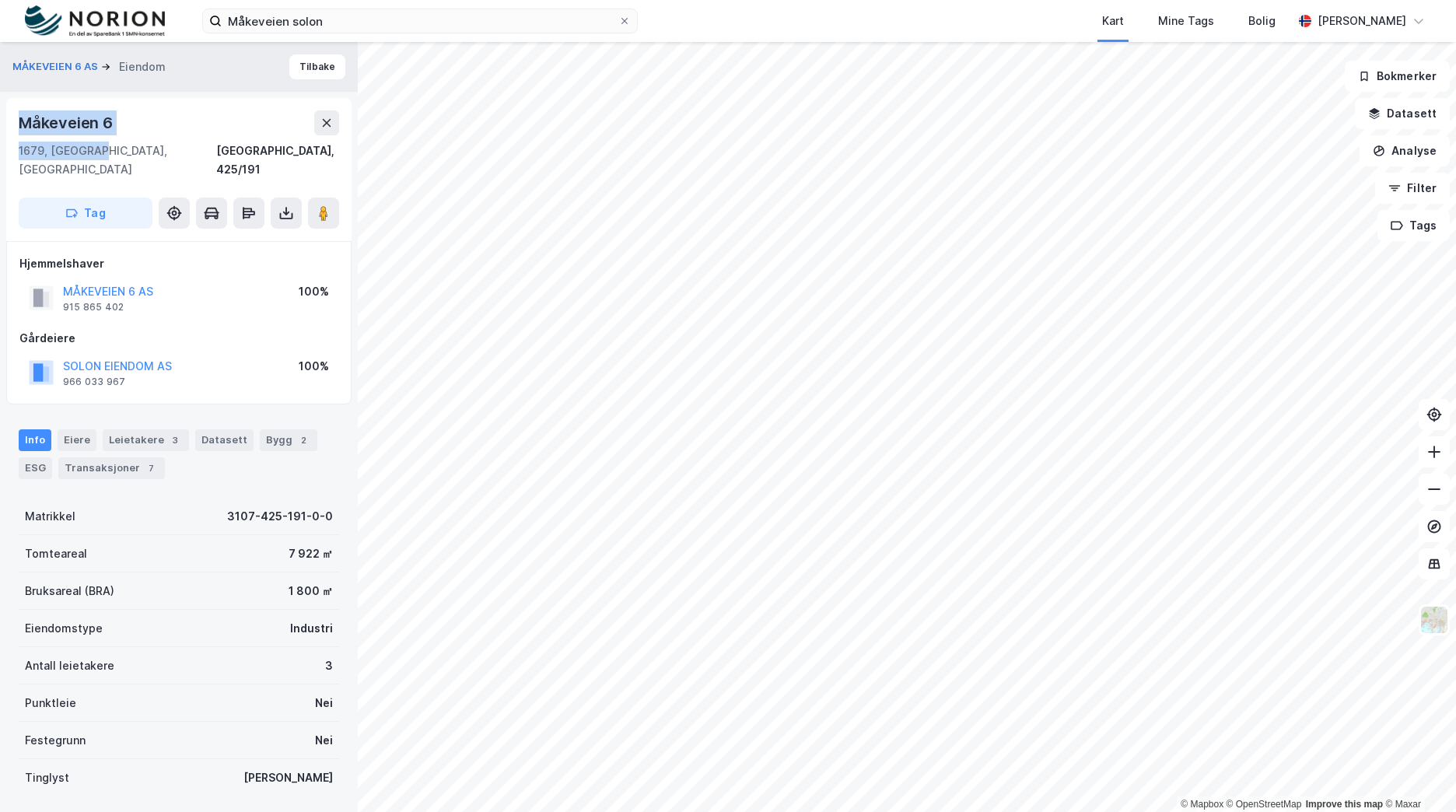
drag, startPoint x: 94, startPoint y: 147, endPoint x: 20, endPoint y: 125, distance: 77.2
click at [20, 125] on div "Måkeveien 6 1679, Kråkerøy, Østfold Fredrikstad, 425/191" at bounding box center [179, 144] width 320 height 68
copy div "Måkeveien 6 1679, Kråkerøy"
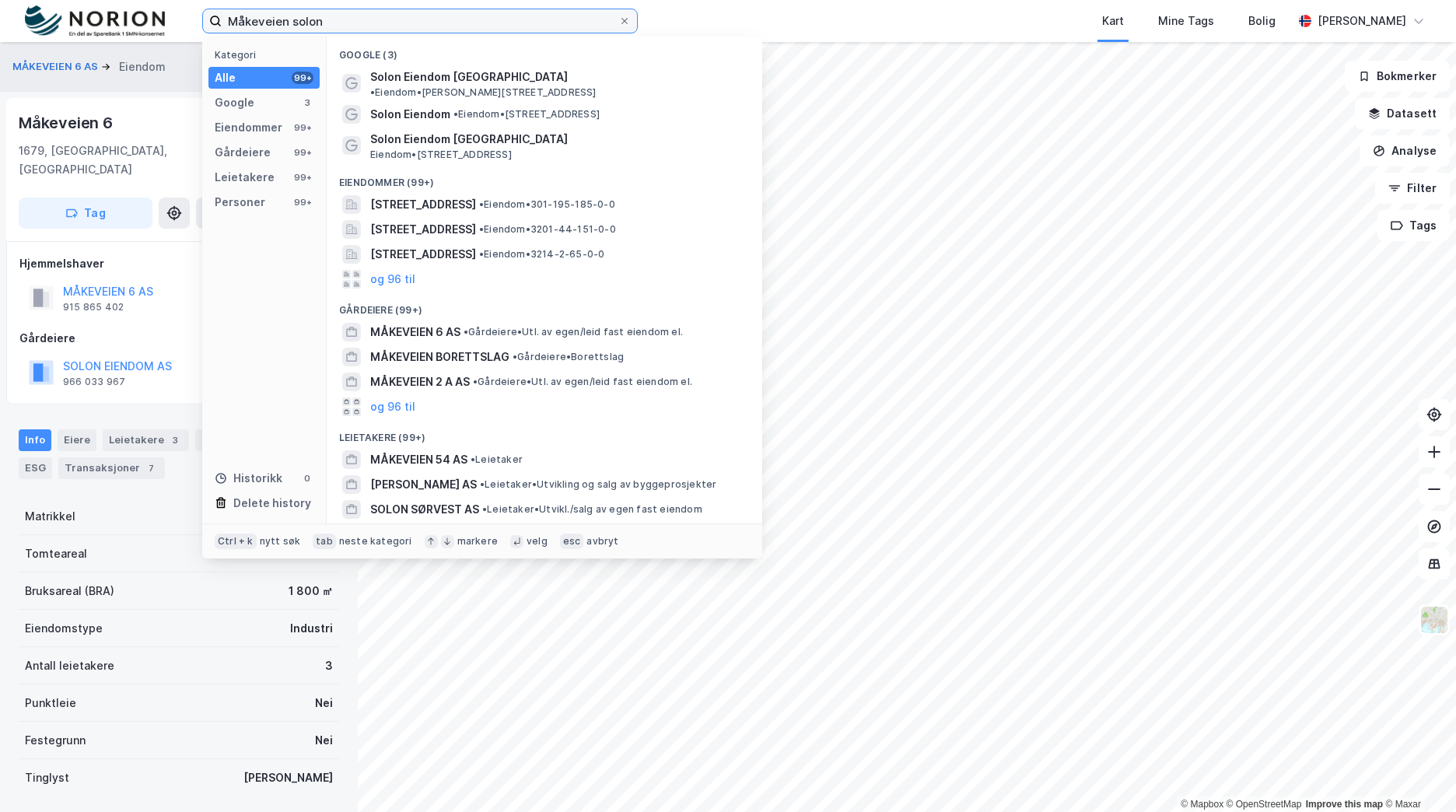
drag, startPoint x: 352, startPoint y: 19, endPoint x: 115, endPoint y: 13, distance: 237.1
click at [115, 13] on div "Måkeveien solon Kategori Alle 99+ Google 3 Eiendommer 99+ Gårdeiere 99+ Leietak…" at bounding box center [728, 21] width 1456 height 42
paste input "Prestebekke"
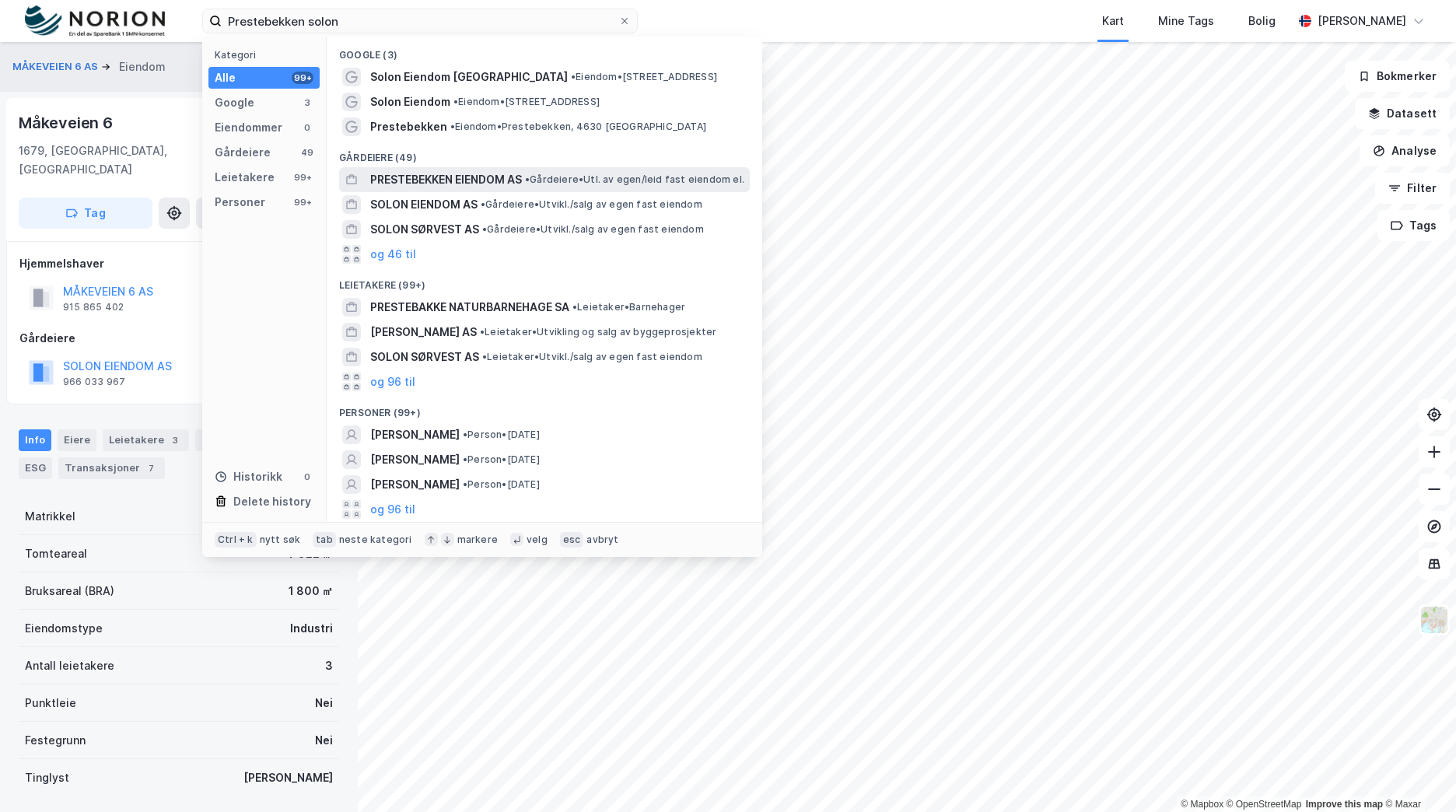
click at [457, 176] on span "PRESTEBEKKEN EIENDOM AS" at bounding box center [446, 180] width 152 height 19
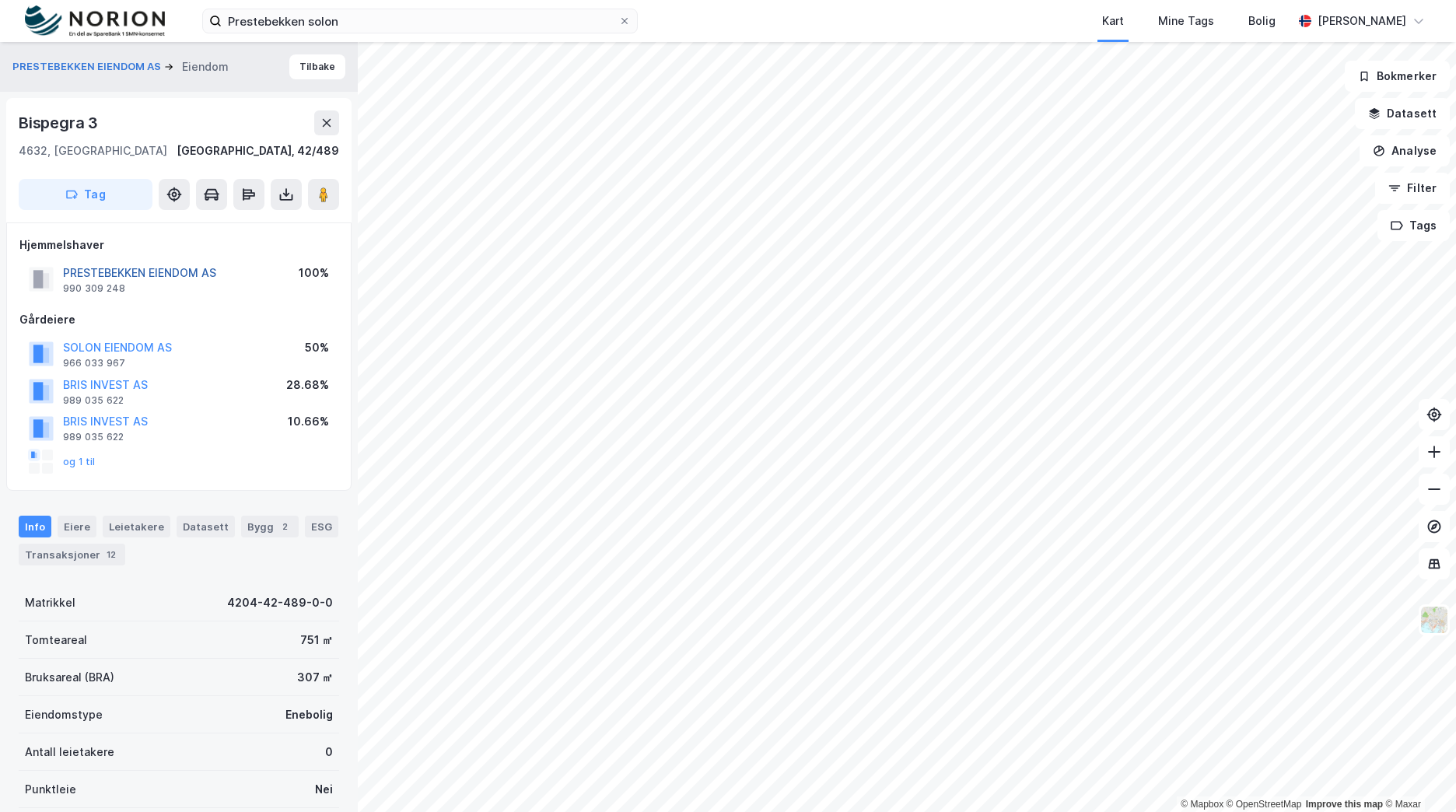
click at [0, 0] on button "PRESTEBEKKEN EIENDOM AS" at bounding box center [0, 0] width 0 height 0
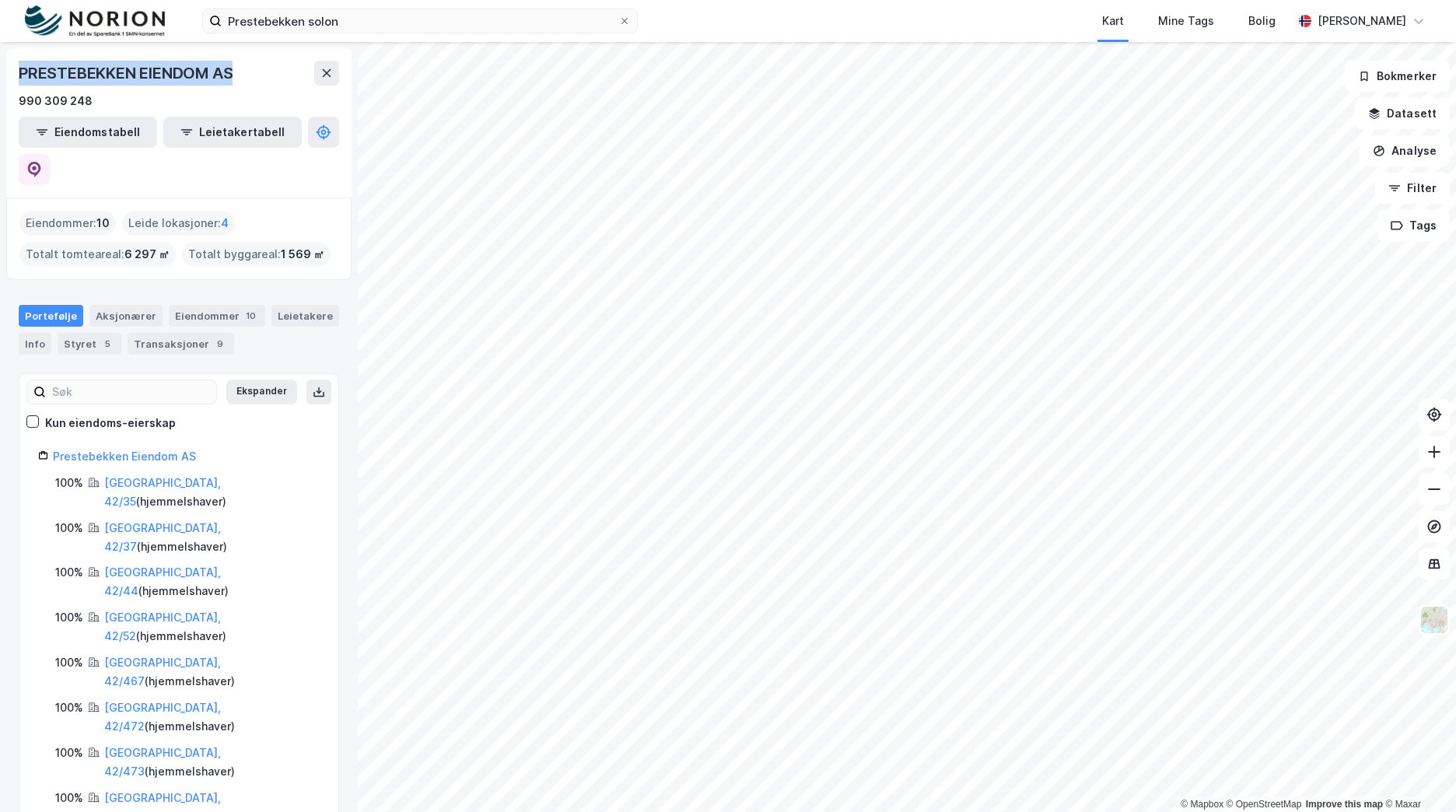
drag, startPoint x: 253, startPoint y: 66, endPoint x: 6, endPoint y: 72, distance: 247.1
click at [6, 72] on div "PRESTEBEKKEN EIENDOM AS 990 309 248 Eiendomstabell Leietakertabell" at bounding box center [179, 122] width 345 height 150
copy div "PRESTEBEKKEN EIENDOM AS"
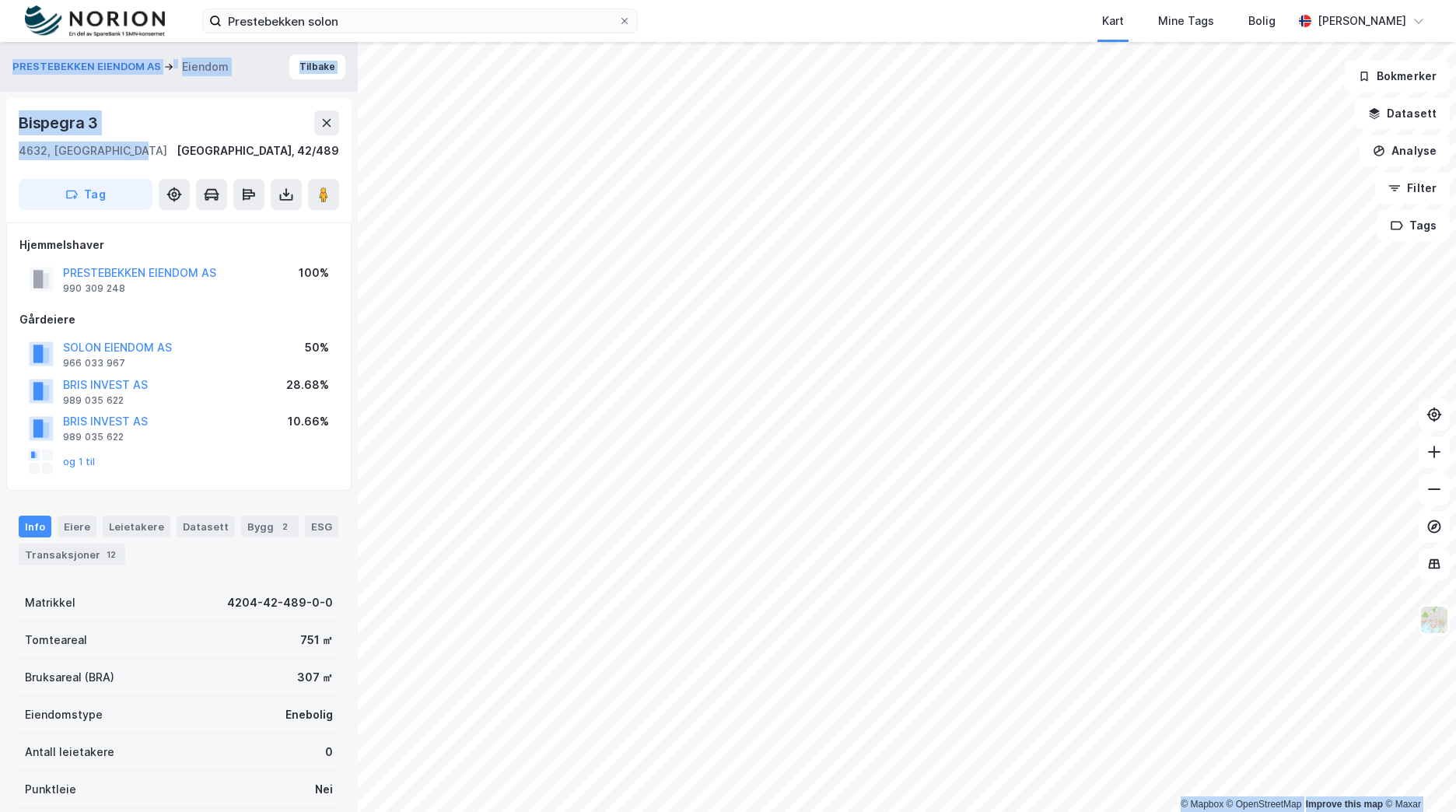
drag, startPoint x: 119, startPoint y: 147, endPoint x: -1, endPoint y: 90, distance: 132.8
click at [0, 90] on html "Prestebekken solon Kart Mine Tags Bolig Brage Aarthun © Mapbox © OpenStreetMap …" at bounding box center [728, 406] width 1456 height 812
drag, startPoint x: 97, startPoint y: 122, endPoint x: 111, endPoint y: 134, distance: 18.4
click at [97, 122] on div "Bispegra 3" at bounding box center [60, 122] width 83 height 24
click at [125, 150] on div "4632, [GEOGRAPHIC_DATA]" at bounding box center [93, 151] width 149 height 19
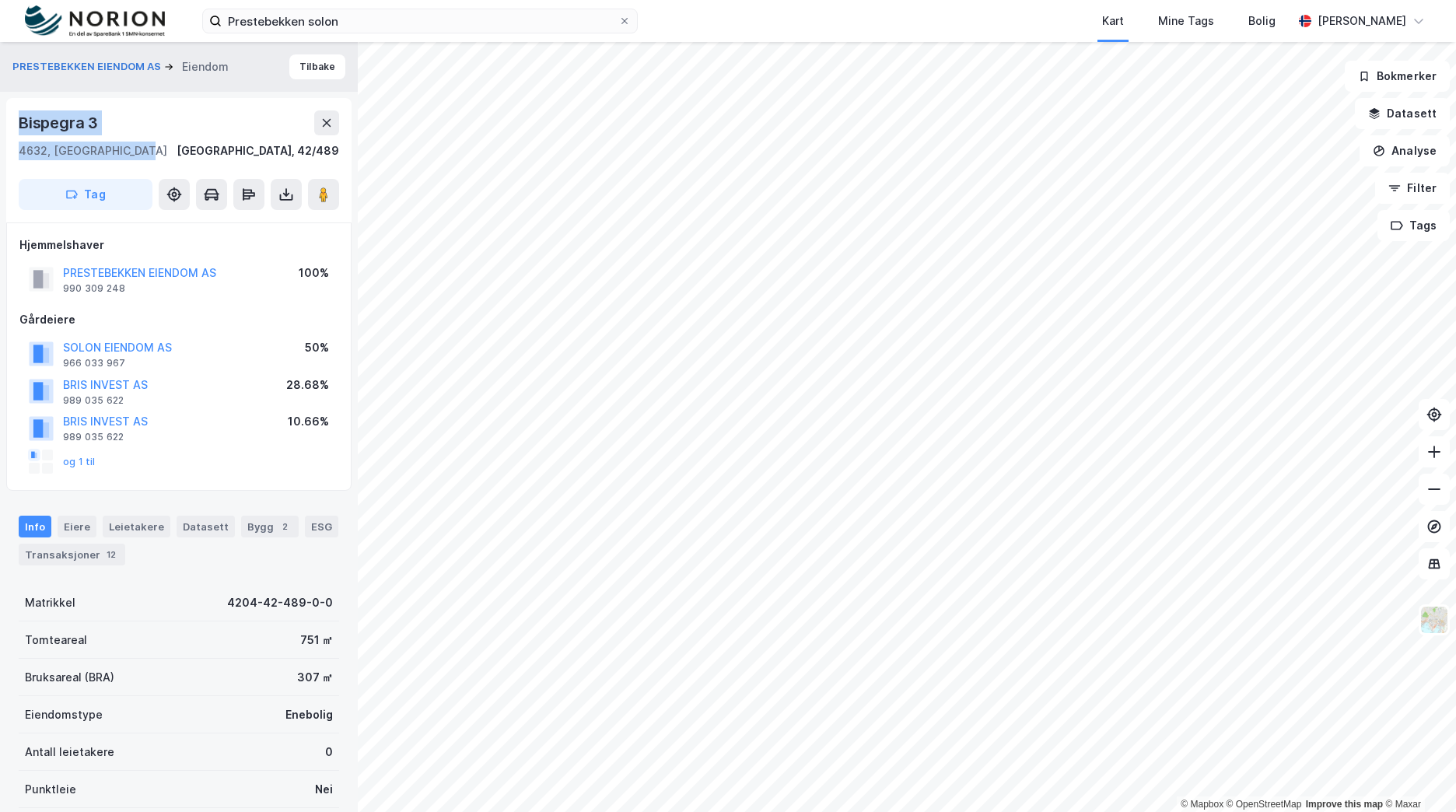
drag, startPoint x: 52, startPoint y: 131, endPoint x: 25, endPoint y: 122, distance: 28.5
click at [25, 122] on div "Bispegra 3 4632, Kristiansand S, Agder Kristiansand, 42/489" at bounding box center [179, 135] width 320 height 50
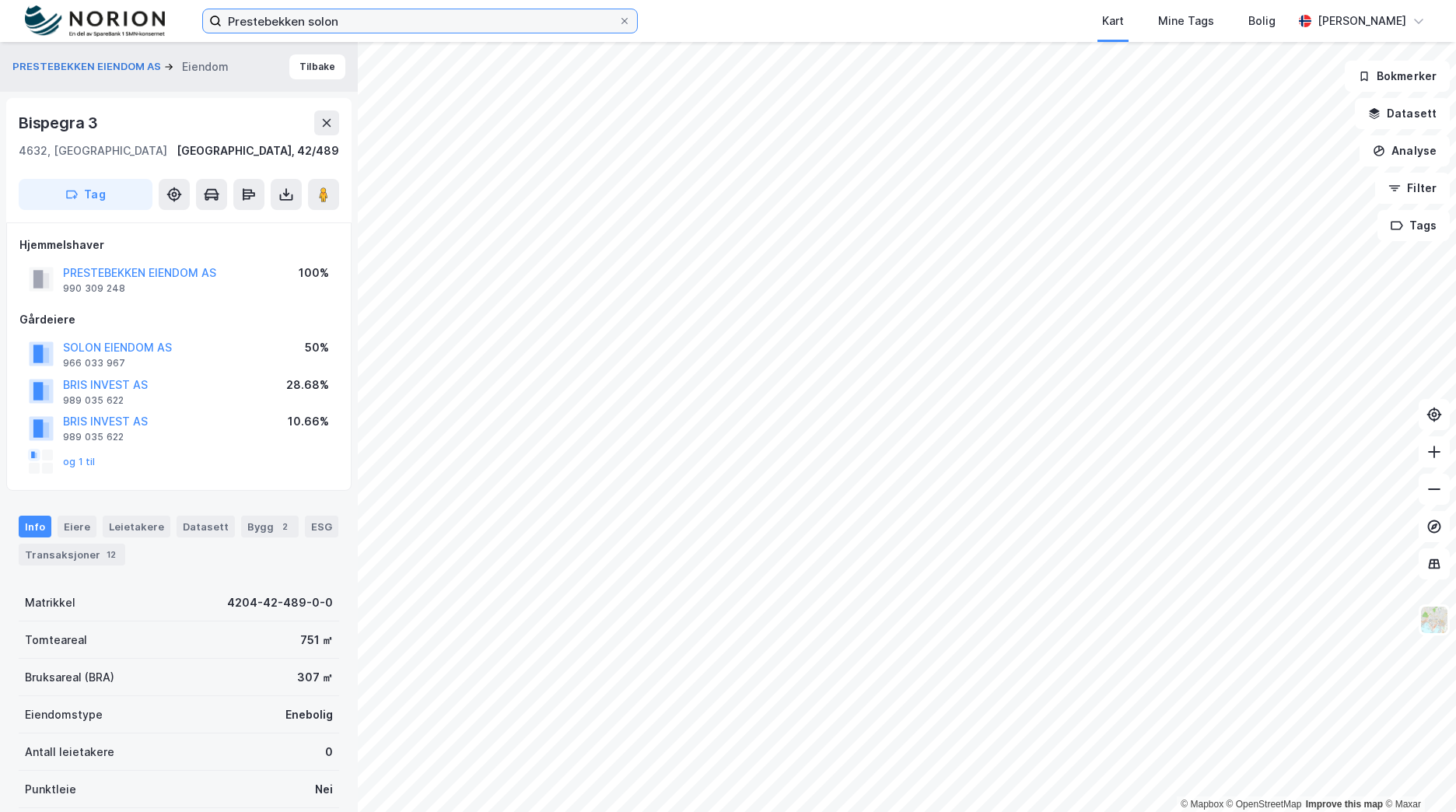
drag, startPoint x: 367, startPoint y: 23, endPoint x: 112, endPoint y: 15, distance: 255.1
click at [117, 15] on div "Prestebekken solon Kart Mine Tags Bolig Brage Aarthun" at bounding box center [728, 21] width 1456 height 42
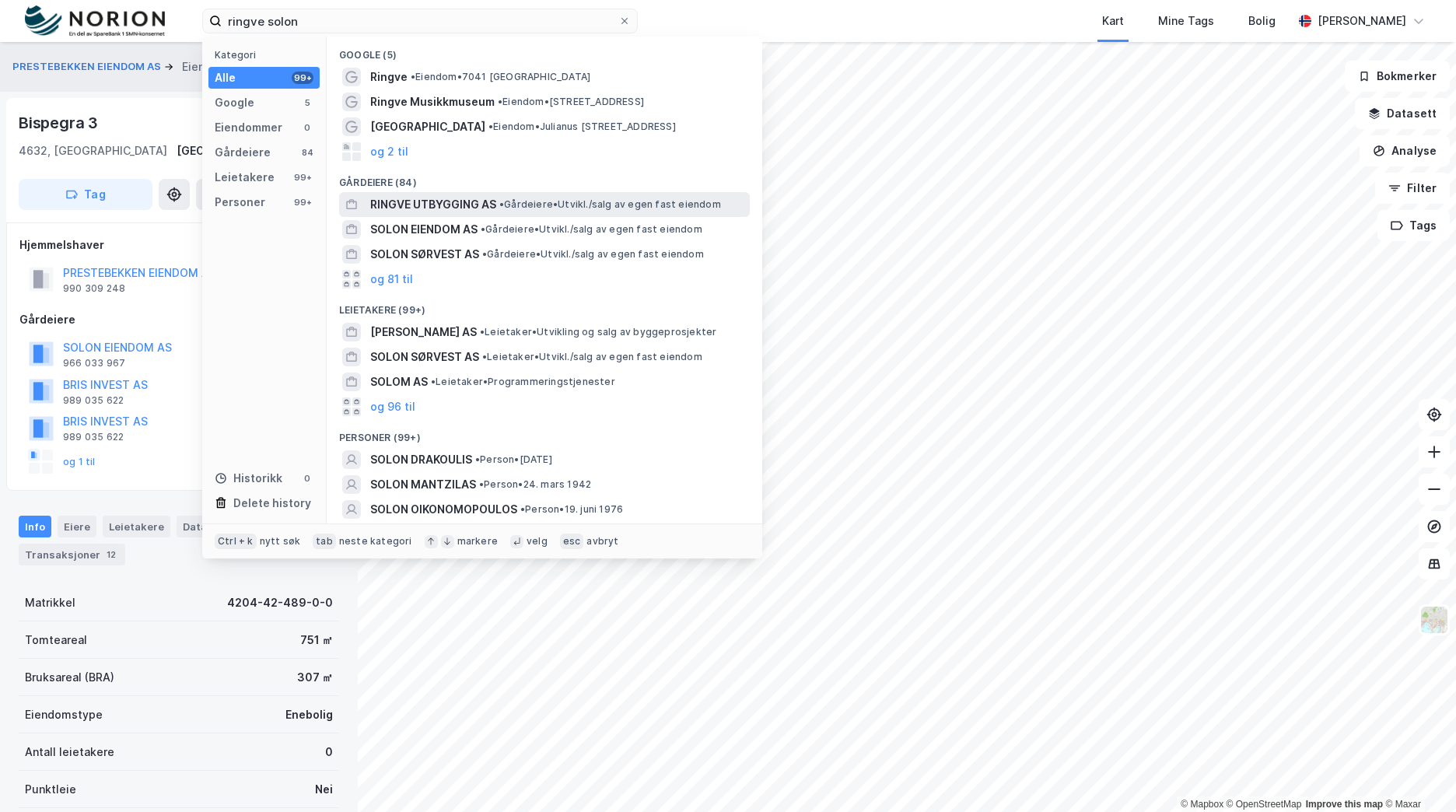
click at [460, 195] on span "RINGVE UTBYGGING AS" at bounding box center [433, 204] width 126 height 19
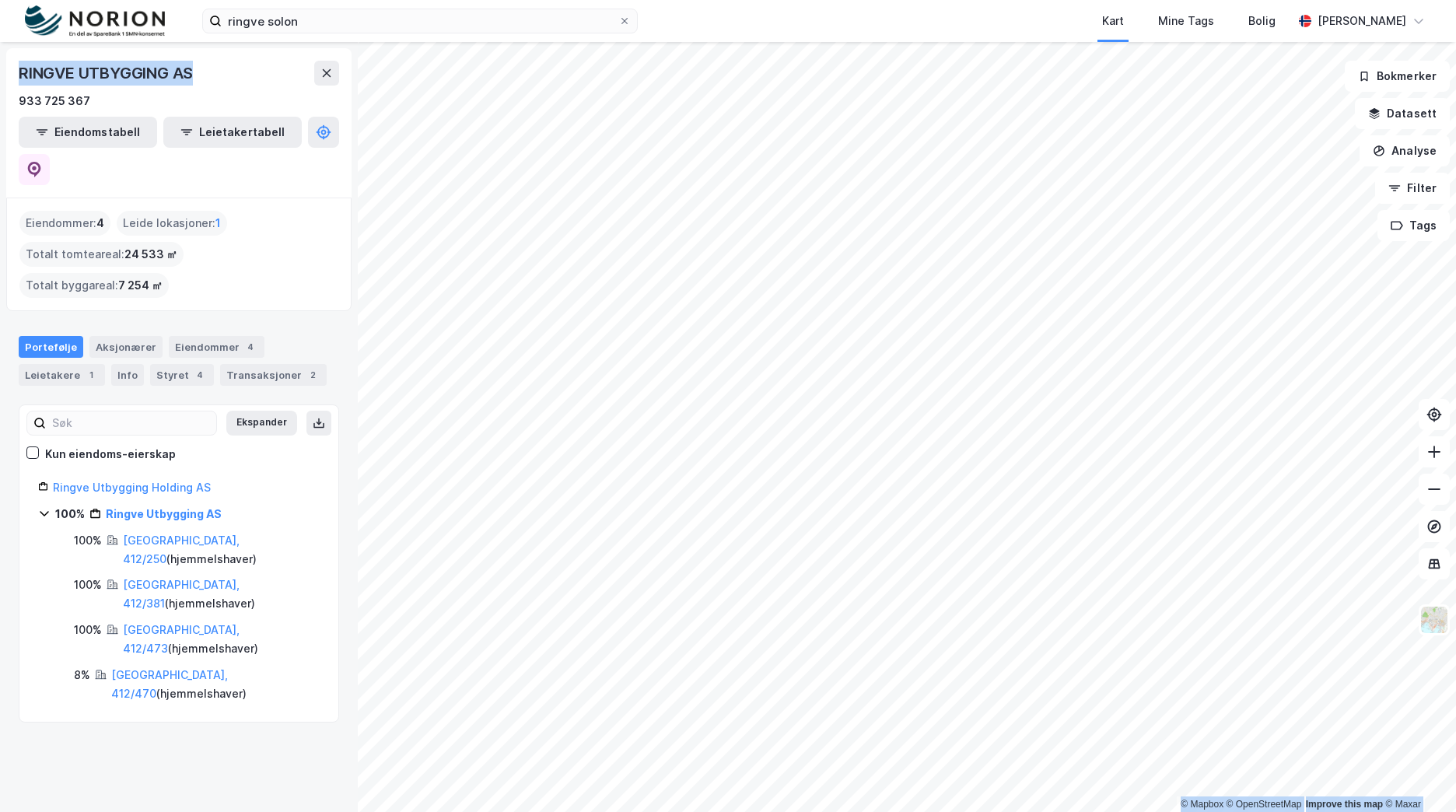
drag, startPoint x: -3, startPoint y: 73, endPoint x: 224, endPoint y: 187, distance: 254.0
click at [0, 75] on html "ringve solon Kart Mine Tags Bolig Brage Aarthun © Mapbox © OpenStreetMap Improv…" at bounding box center [728, 406] width 1456 height 812
copy div "© Mapbox © OpenStreetMap Improve this map © Maxar RINGVE UTBYGGING AS"
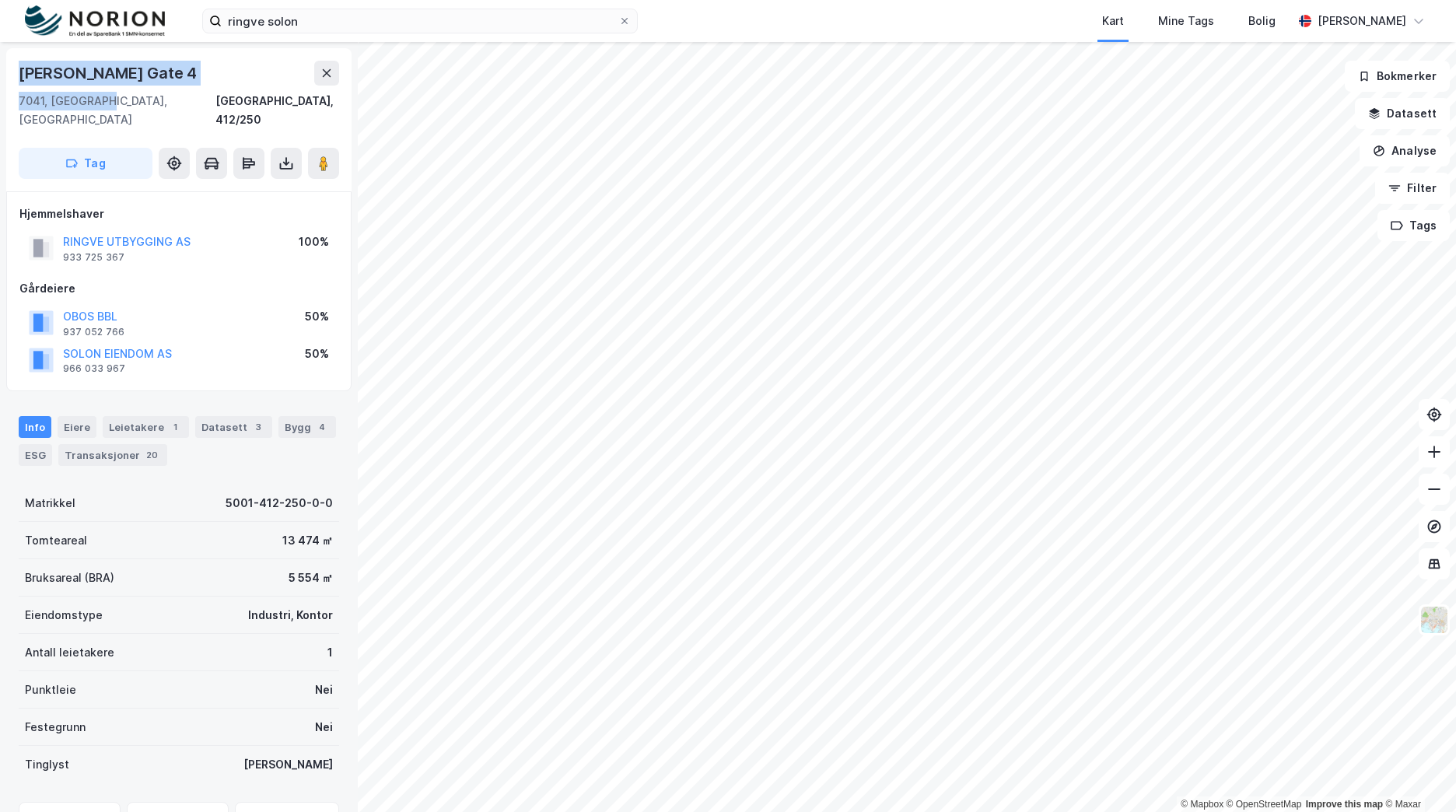
drag, startPoint x: 98, startPoint y: 100, endPoint x: 13, endPoint y: 67, distance: 91.2
click at [13, 67] on div "Haakon Vii's Gate 4 7041, Trondheim, Trøndelag Trondheim, 412/250 Tag" at bounding box center [179, 120] width 345 height 143
copy div "Haakon Vii's Gate 4 7041, Trondheim"
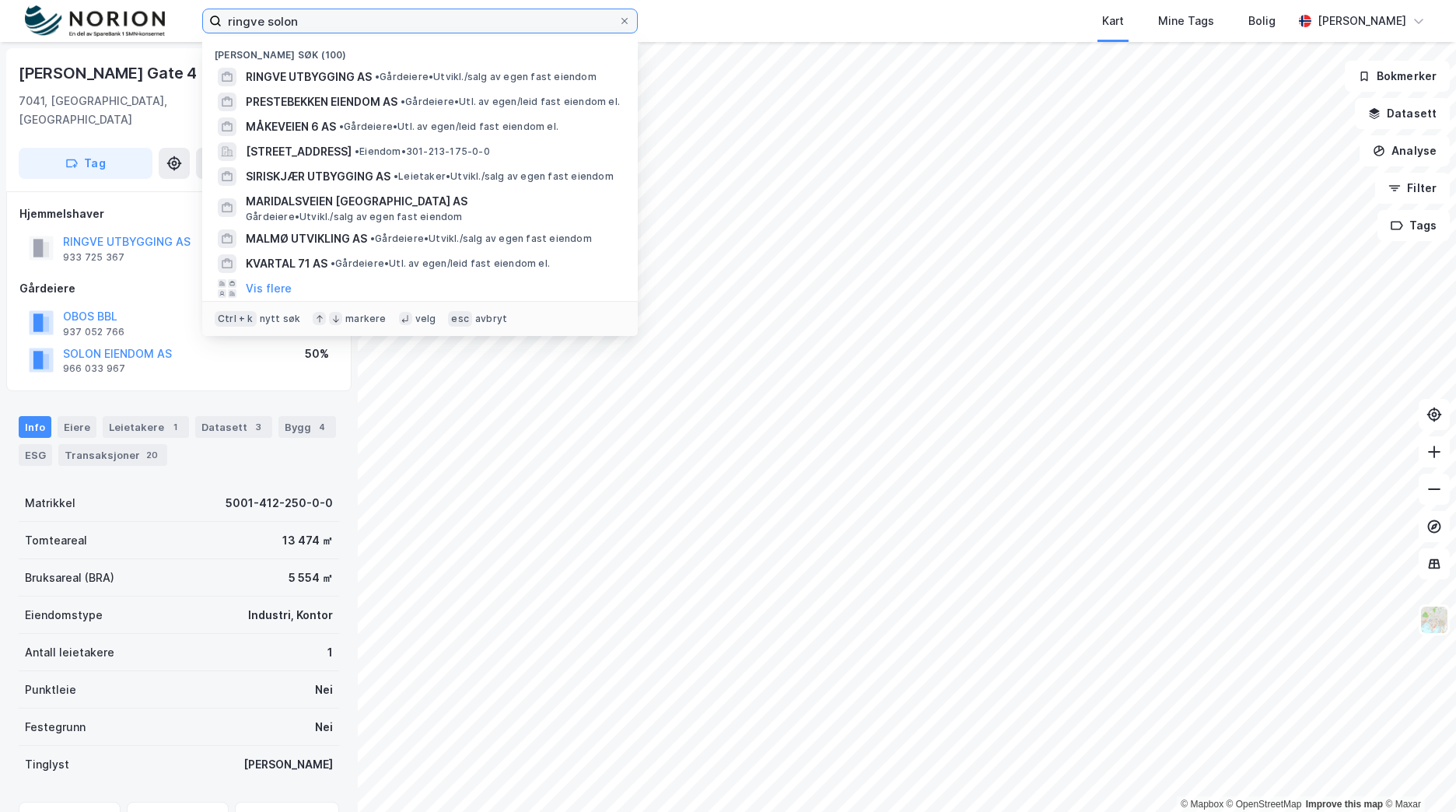
drag, startPoint x: 297, startPoint y: 19, endPoint x: 189, endPoint y: 2, distance: 109.3
click at [189, 2] on div "ringve solon Nylige søk (100) RINGVE UTBYGGING AS • Gårdeiere • Utvikl./salg av…" at bounding box center [728, 21] width 1456 height 42
paste input "Rustadgrenda"
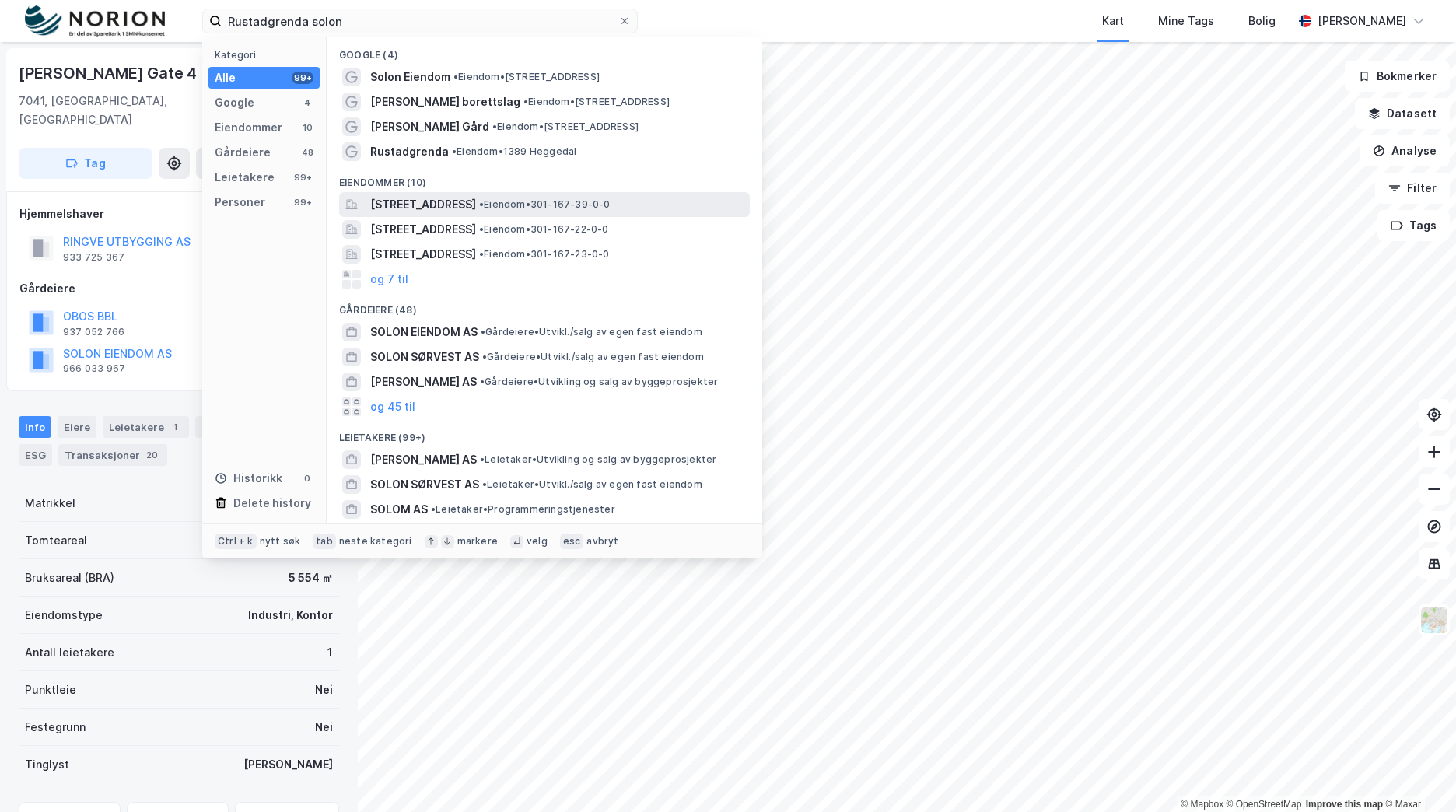
click at [476, 204] on span "[STREET_ADDRESS]" at bounding box center [423, 204] width 106 height 19
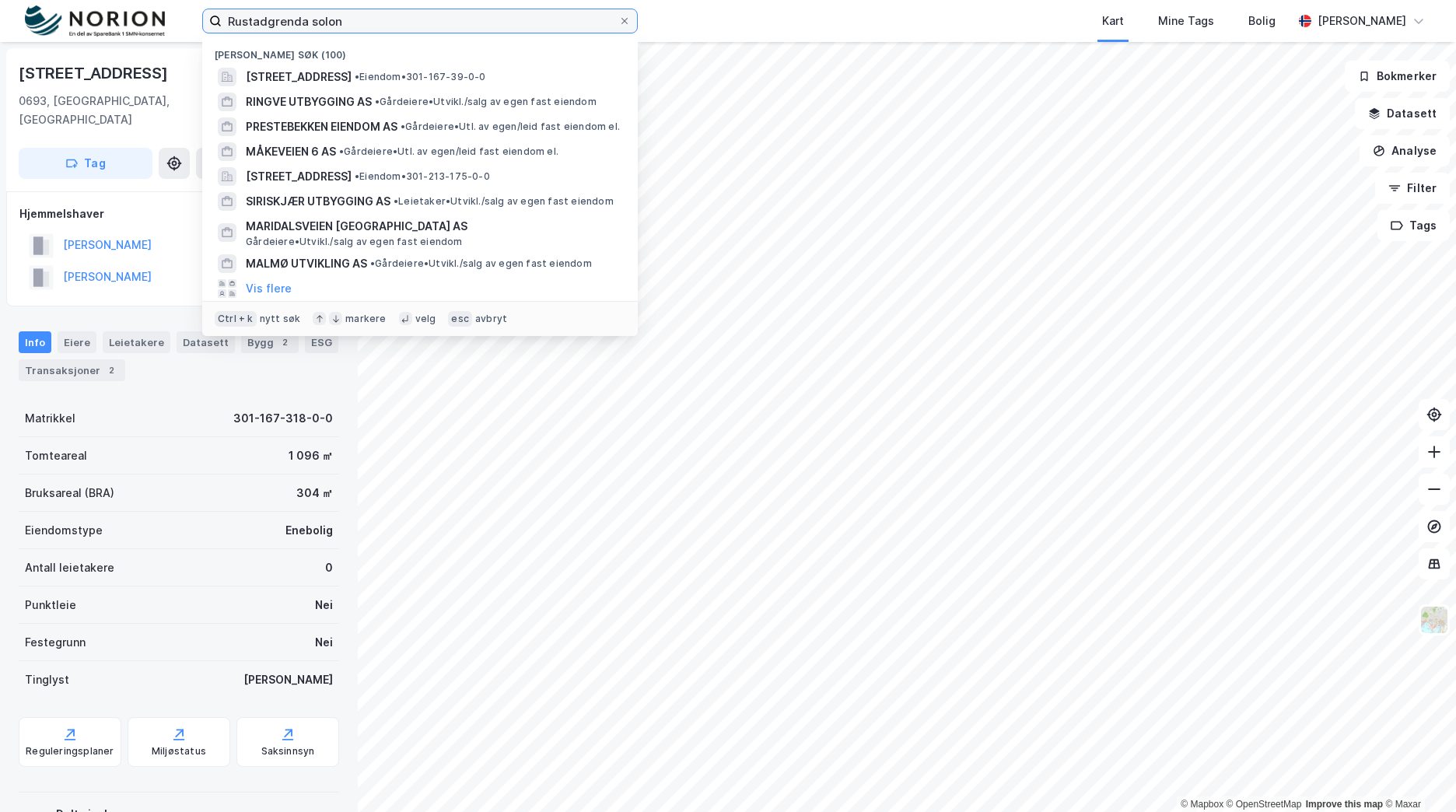
drag, startPoint x: 80, startPoint y: 24, endPoint x: 93, endPoint y: 26, distance: 13.2
click at [48, 23] on div "Rustadgrenda solon Nylige søk (100) Rustadgrenda 1, 0693, OSLO, OSLO • Eiendom …" at bounding box center [728, 21] width 1456 height 42
paste input "Søndre Tåse"
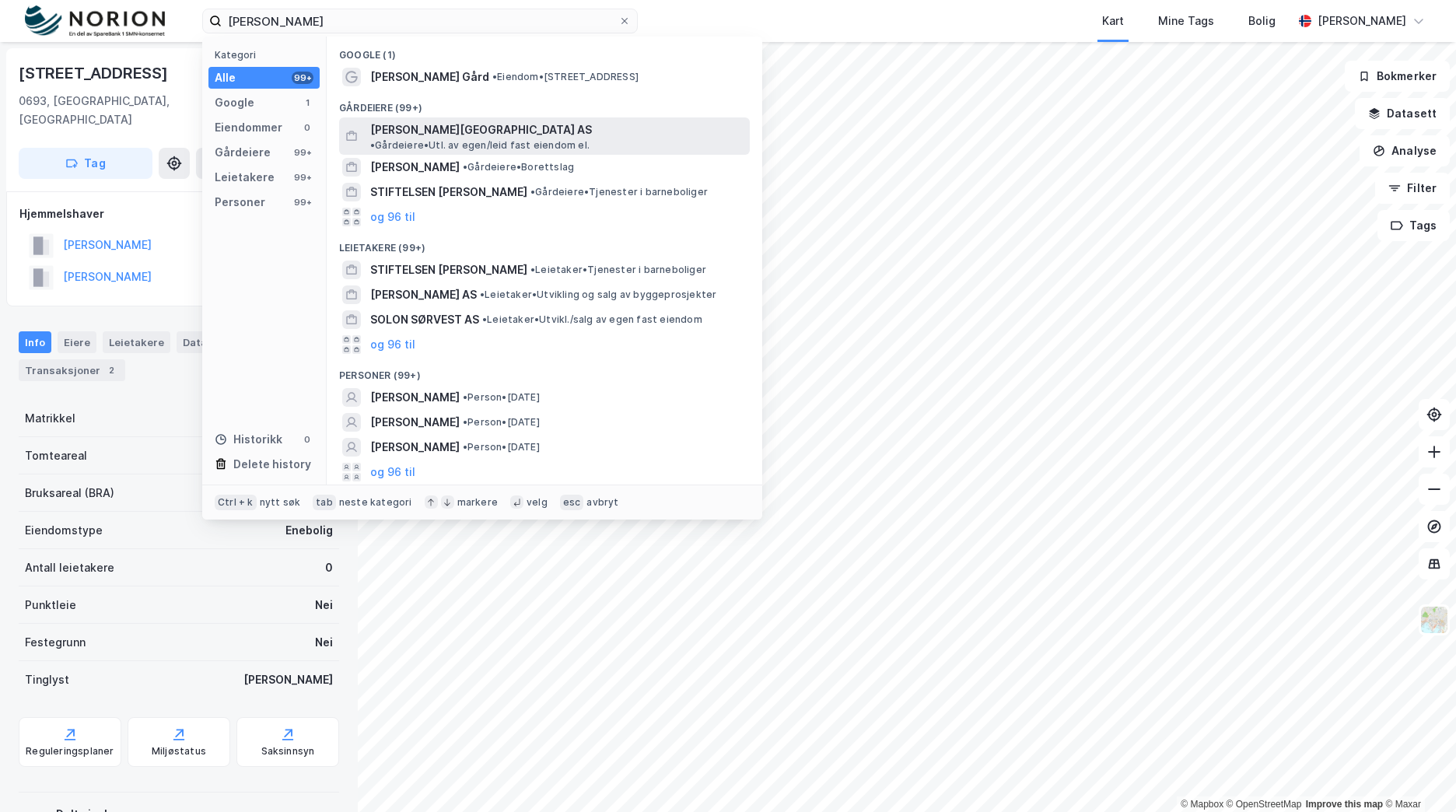
click at [480, 136] on span "SØNDRE TÅSEN GÅRD AS" at bounding box center [481, 130] width 221 height 19
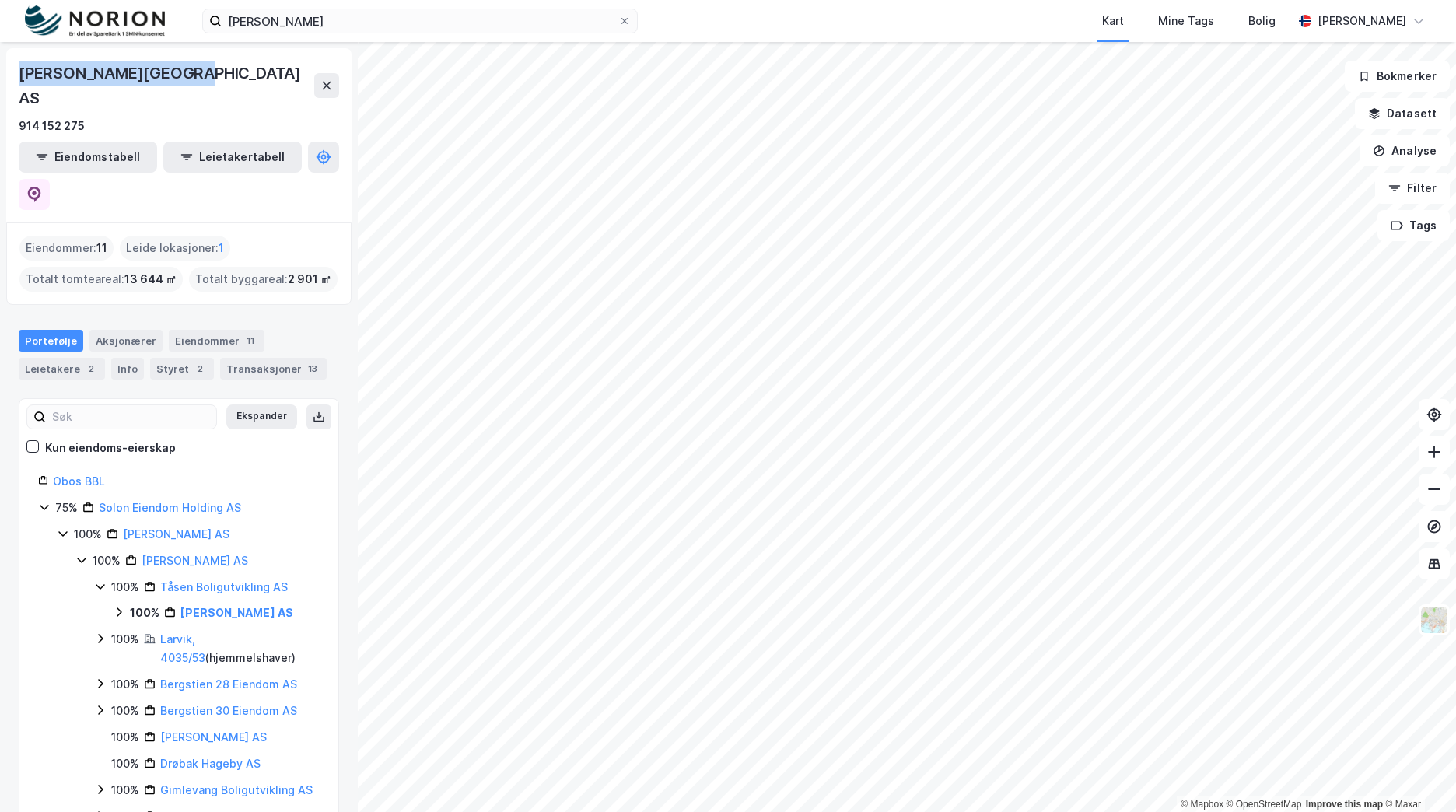
drag, startPoint x: 216, startPoint y: 71, endPoint x: 12, endPoint y: 71, distance: 204.0
click at [12, 71] on div "SØNDRE TÅSEN GÅRD AS 914 152 275 Eiendomstabell Leietakertabell" at bounding box center [179, 135] width 345 height 174
copy div "SØNDRE TÅSEN GÅRD AS"
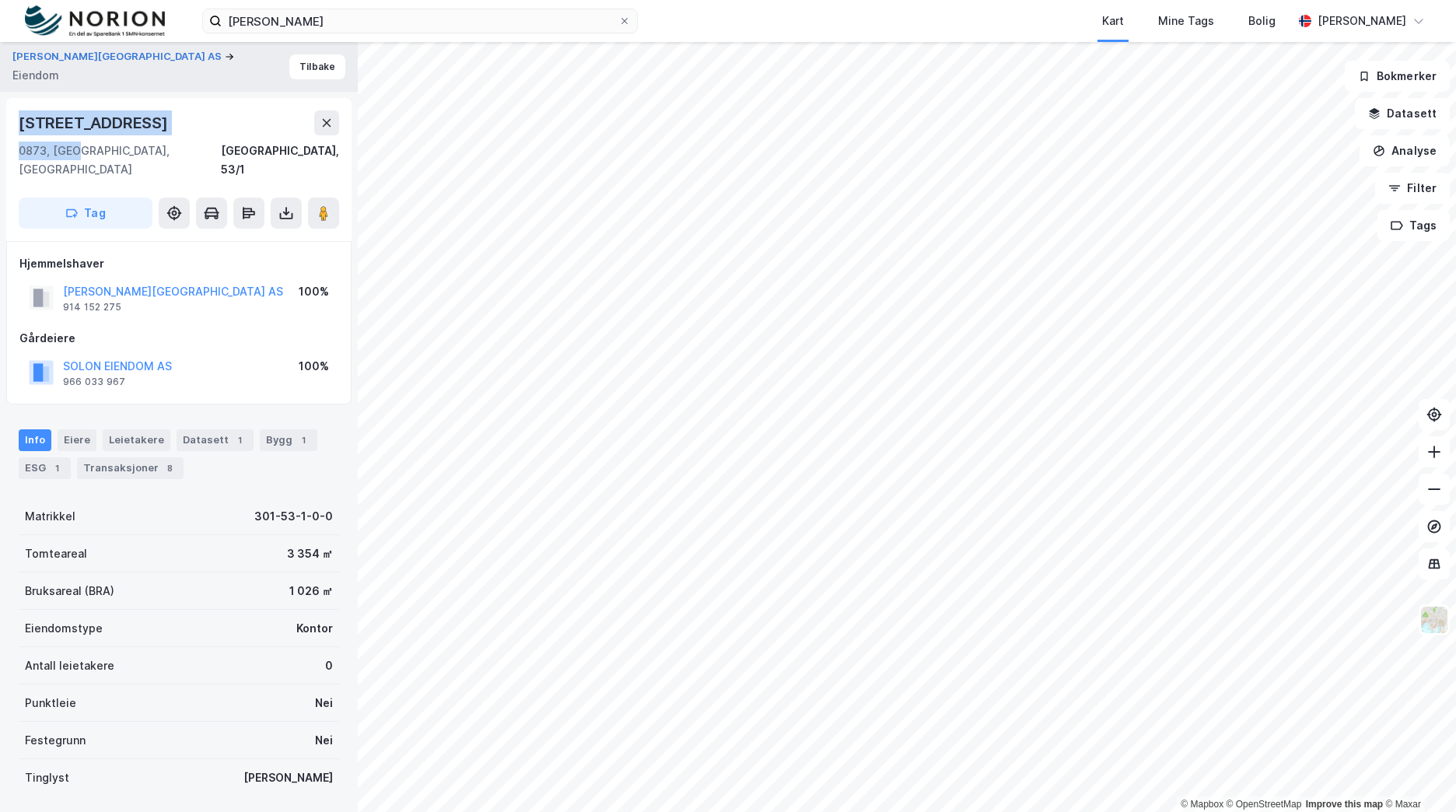
drag, startPoint x: 41, startPoint y: 126, endPoint x: 15, endPoint y: 101, distance: 36.1
click at [15, 101] on div "Tåsenveien 71 0873, Oslo, Oslo Oslo, 53/1 Tag" at bounding box center [179, 170] width 345 height 143
copy div "Tåsenveien 71 0873, Oslo"
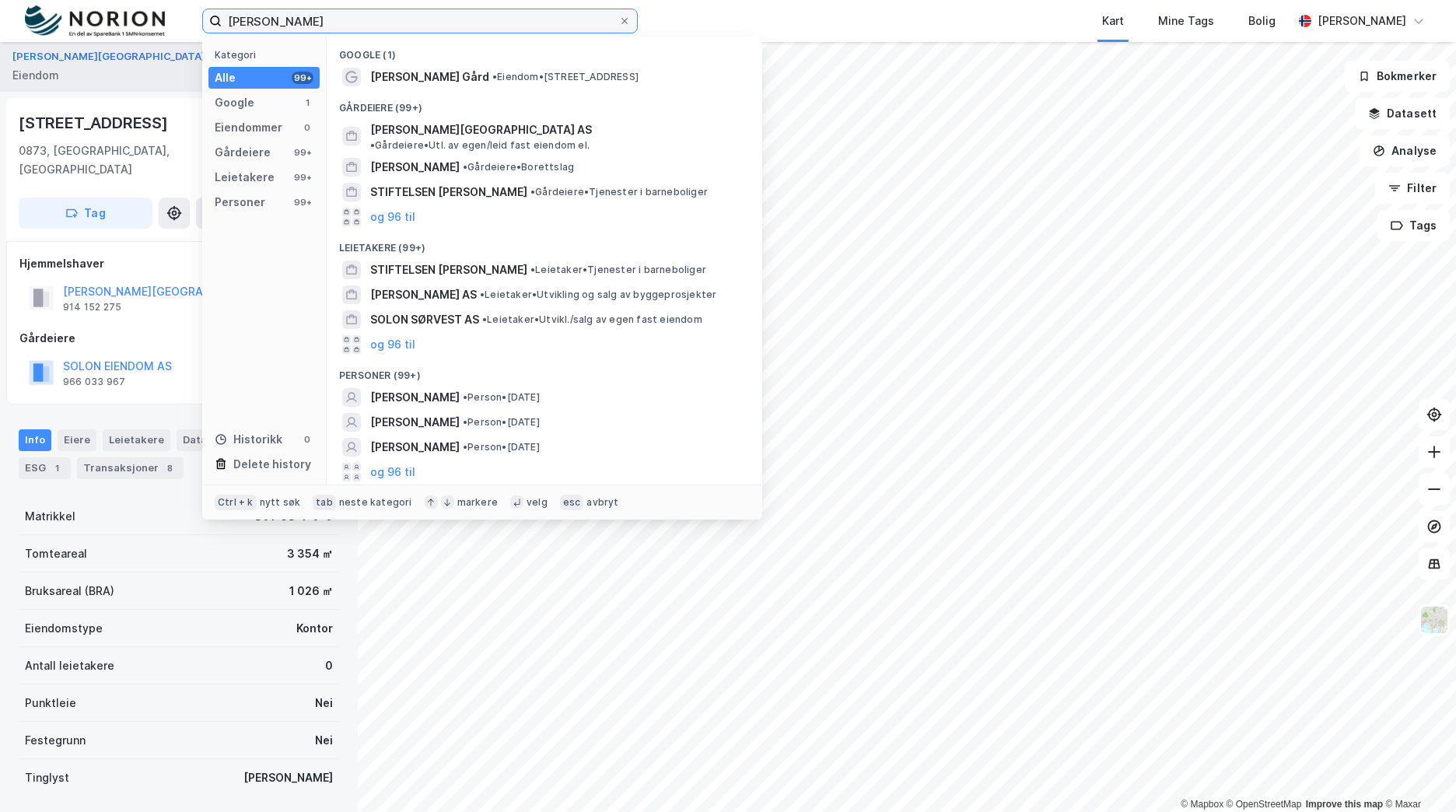
drag, startPoint x: 306, startPoint y: 18, endPoint x: 0, endPoint y: 5, distance: 306.3
click at [0, 5] on html "Søndre Tåsen solon Kategori Alle 99+ Google 1 Eiendommer 0 Gårdeiere 99+ Leieta…" at bounding box center [728, 406] width 1456 height 812
paste input "Ulsrud"
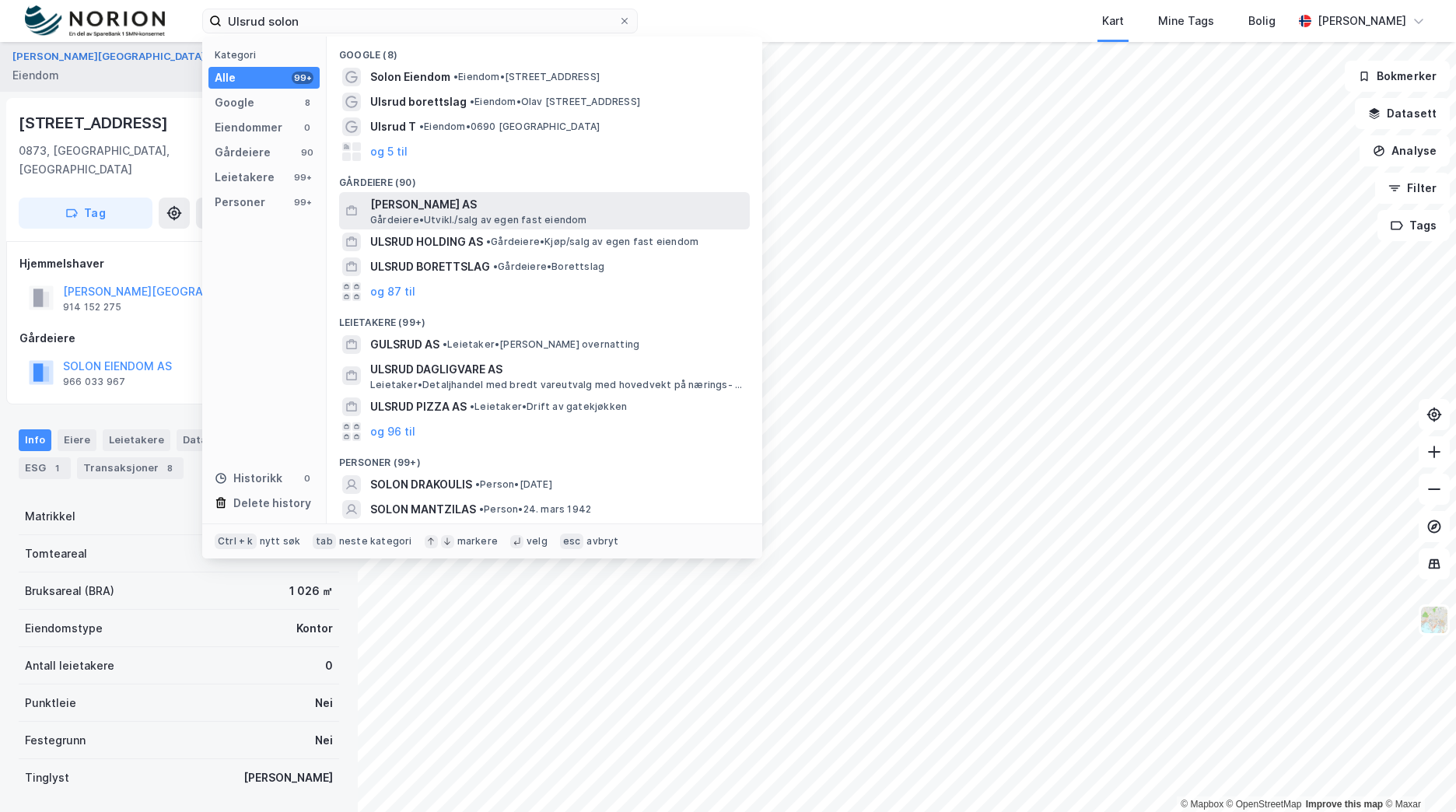
click at [505, 216] on span "Gårdeiere • Utvikl./salg av egen fast eiendom" at bounding box center [478, 220] width 217 height 13
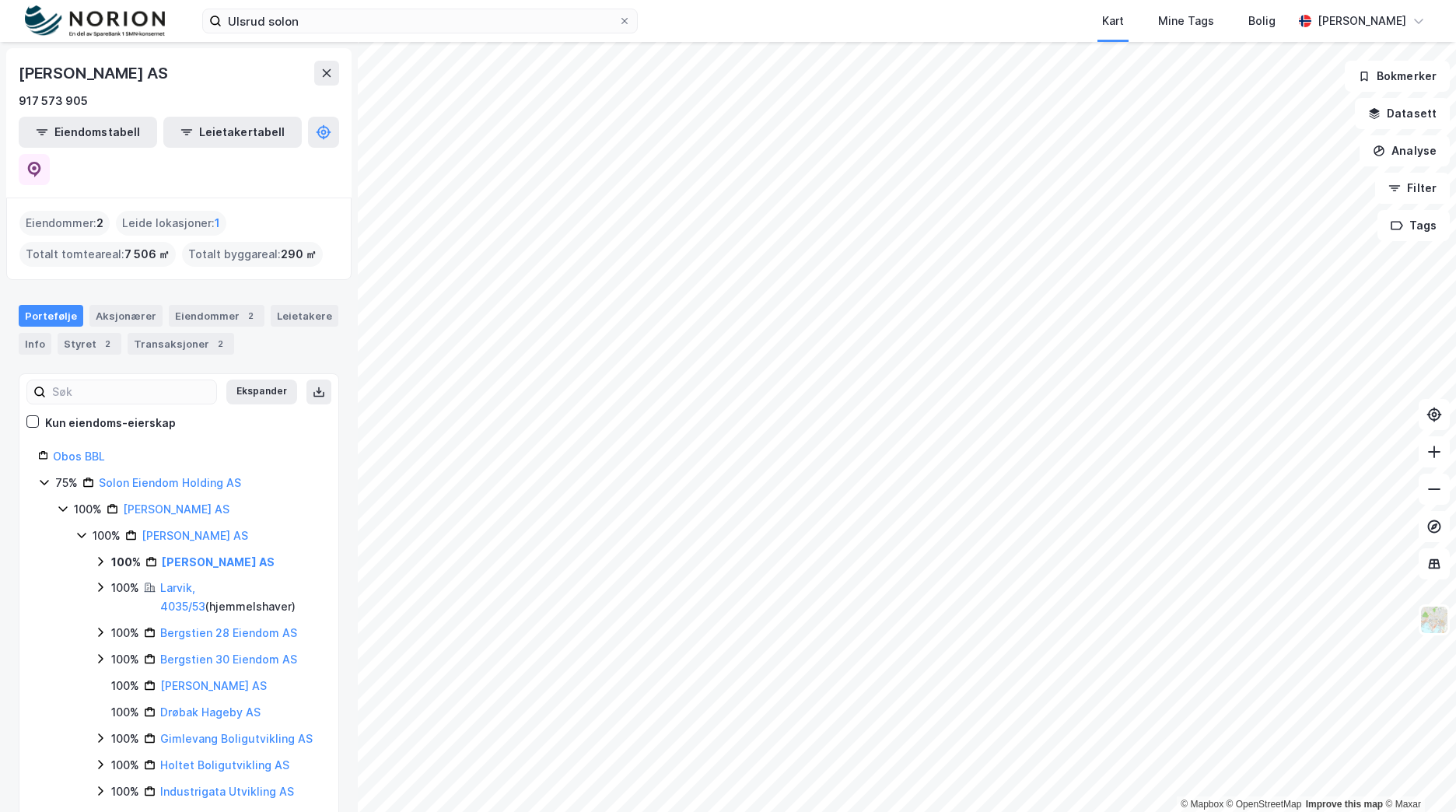
drag, startPoint x: 239, startPoint y: 73, endPoint x: -3, endPoint y: 70, distance: 242.0
click at [0, 70] on html "Ulsrud solon Kart Mine Tags Bolig Brage Aarthun © Mapbox © OpenStreetMap Improv…" at bounding box center [728, 406] width 1456 height 812
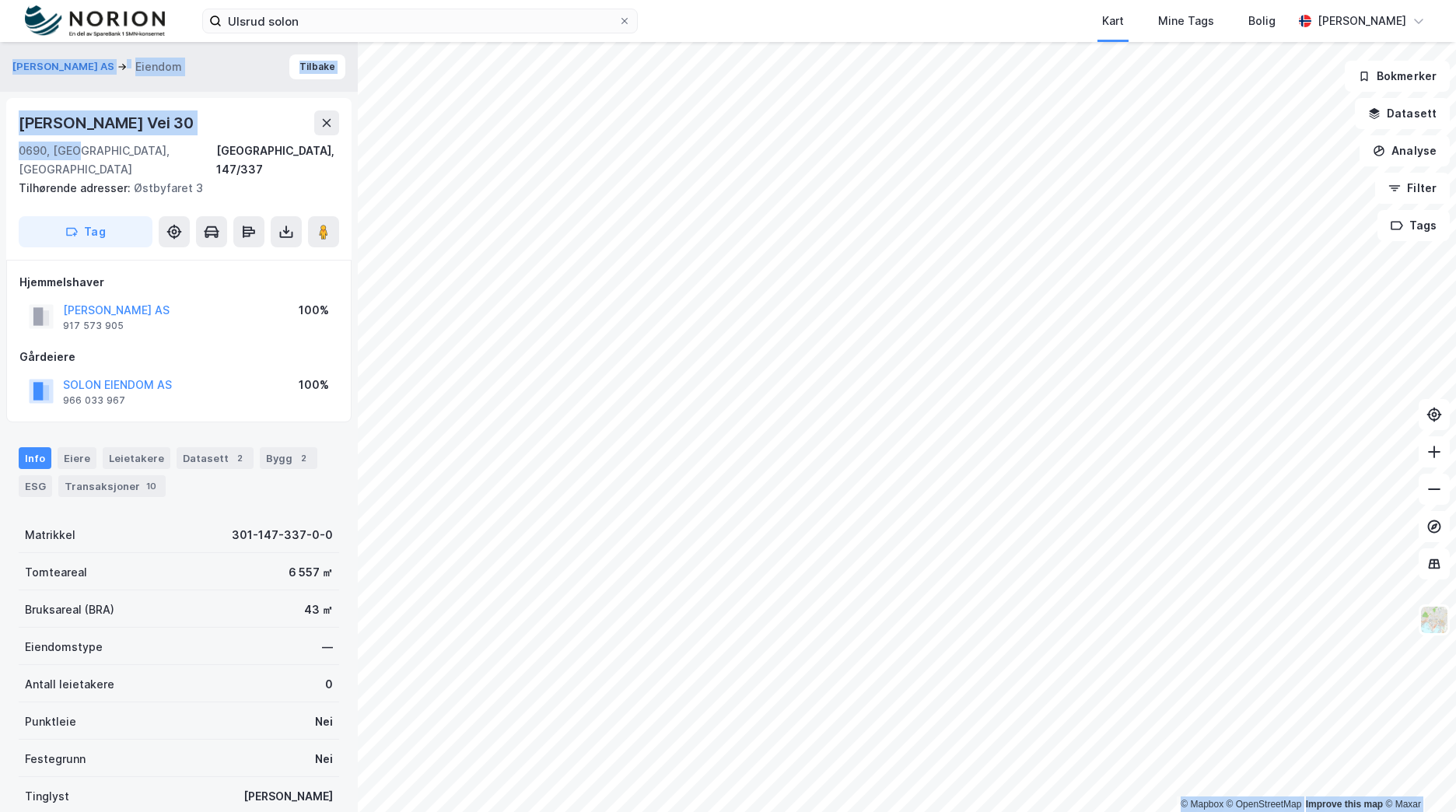
drag, startPoint x: 74, startPoint y: 150, endPoint x: -3, endPoint y: 118, distance: 83.4
click at [0, 118] on html "Ulsrud solon Kart Mine Tags Bolig Brage Aarthun © Mapbox © OpenStreetMap Improv…" at bounding box center [728, 406] width 1456 height 812
click at [63, 153] on div "0690, Oslo, Oslo" at bounding box center [118, 160] width 198 height 37
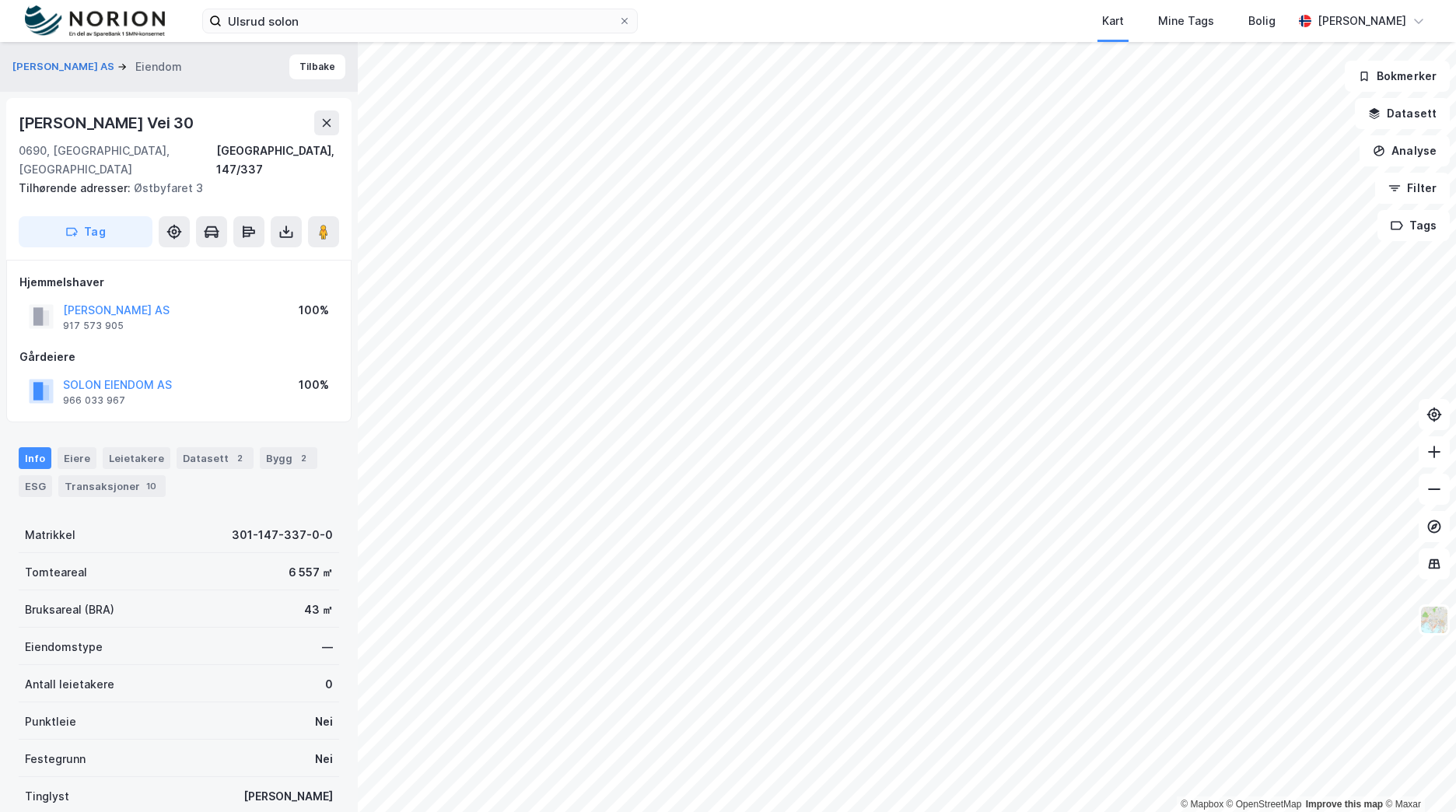
click at [189, 179] on div "Tilhørende adresser: Østbyfaret 3" at bounding box center [172, 188] width 308 height 19
drag, startPoint x: 50, startPoint y: 141, endPoint x: 5, endPoint y: 123, distance: 48.5
click at [5, 123] on div "ULSRUD BOLIGUTVIKLING AS Eiendom Tilbake Knut Valstads Vei 30 0690, Oslo, Oslo …" at bounding box center [179, 426] width 358 height 769
copy div "Knut Valstads Vei 30 0690, Oslo"
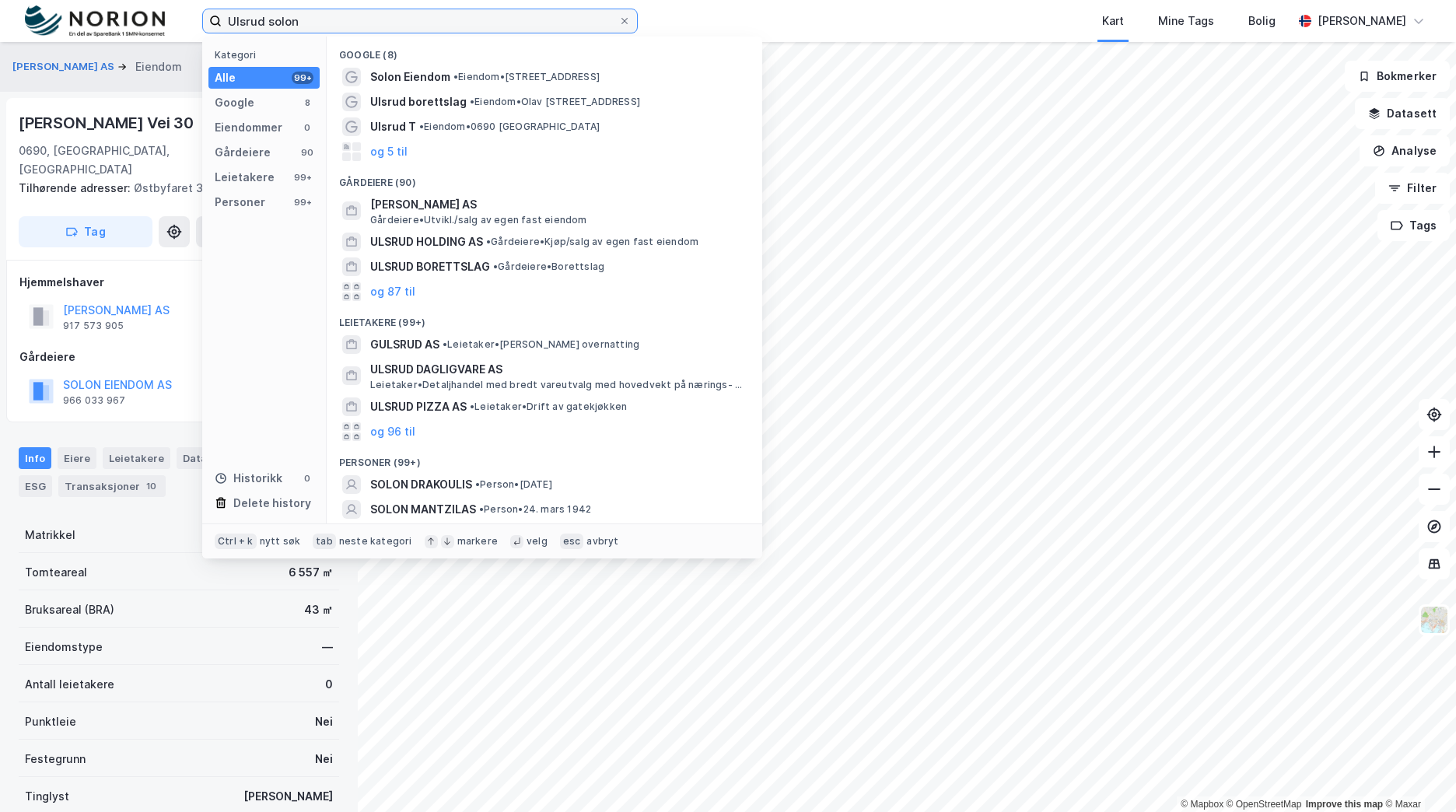
drag, startPoint x: 283, startPoint y: 13, endPoint x: 56, endPoint y: 14, distance: 227.0
click at [56, 14] on div "Ulsrud solon Kategori Alle 99+ Google 8 Eiendommer 0 Gårdeiere 90 Leietakere 99…" at bounding box center [728, 21] width 1456 height 42
paste input "Varde"
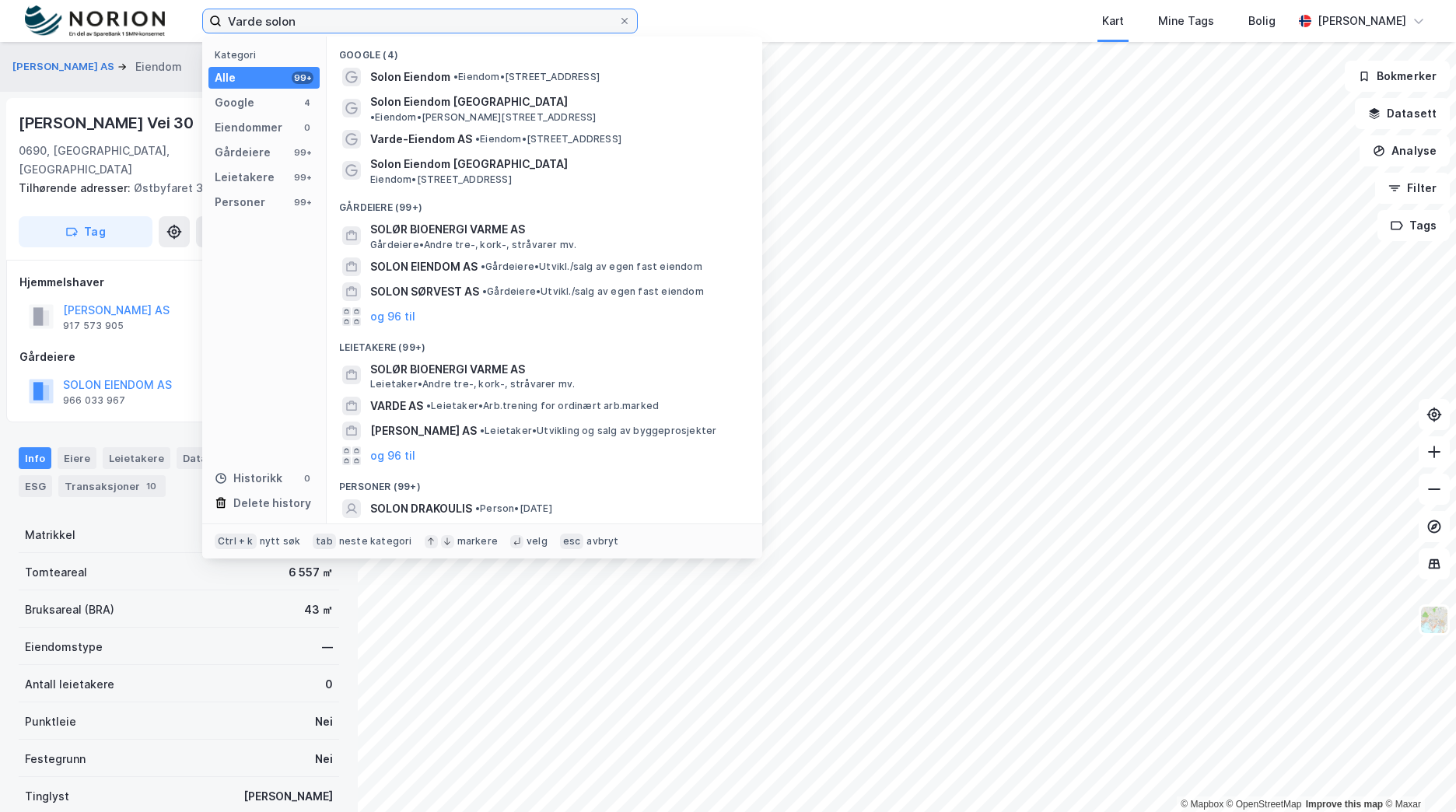
drag, startPoint x: 322, startPoint y: 20, endPoint x: 188, endPoint y: 16, distance: 134.1
click at [188, 16] on div "Varde solon Kategori Alle 99+ Google 4 Eiendommer 0 Gårdeiere 99+ Leietakere 99…" at bounding box center [728, 21] width 1456 height 42
paste input "edafjell"
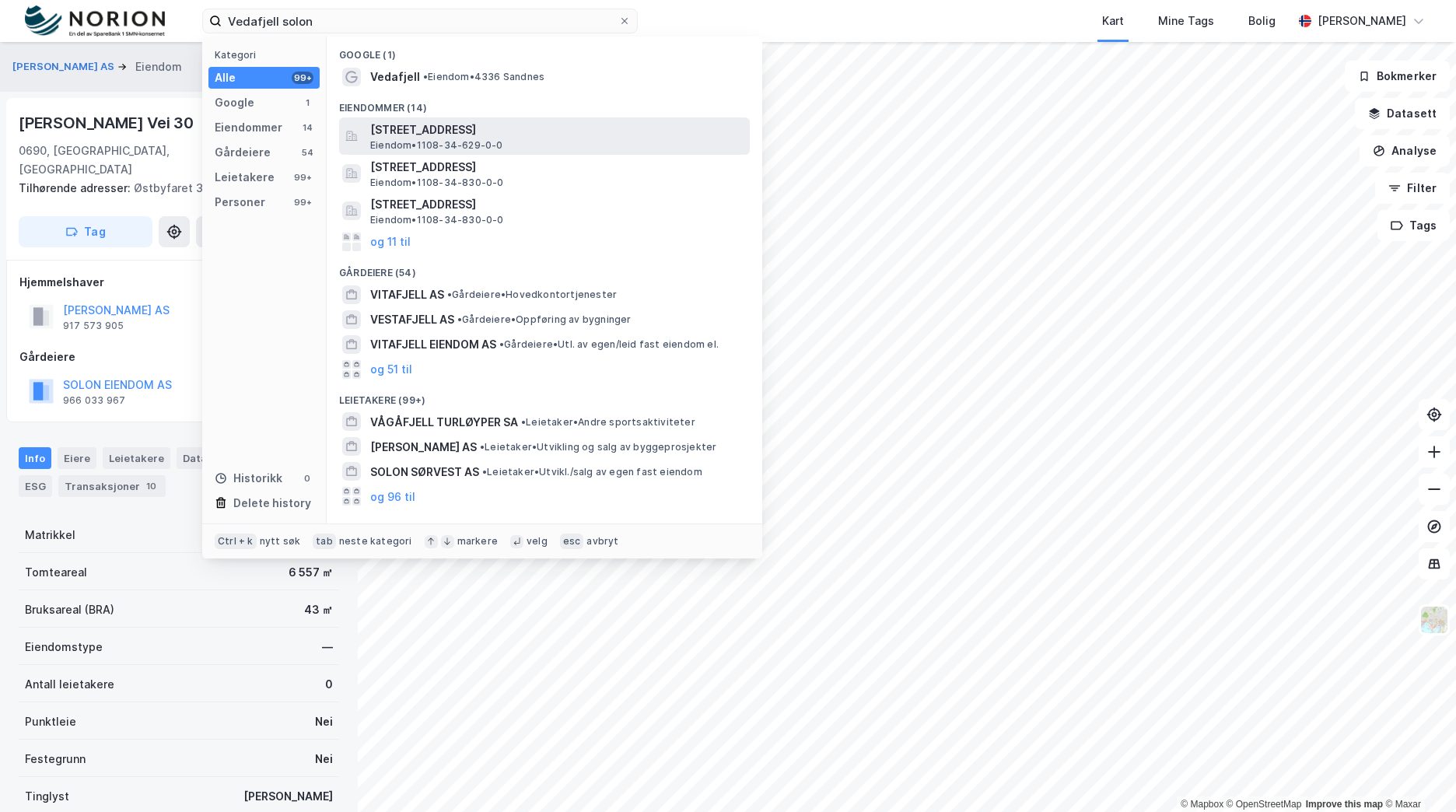
click at [533, 146] on div "Vedafjellveien 1, 4336, SANDNES, SANDNES Eiendom • 1108-34-629-0-0" at bounding box center [558, 136] width 377 height 31
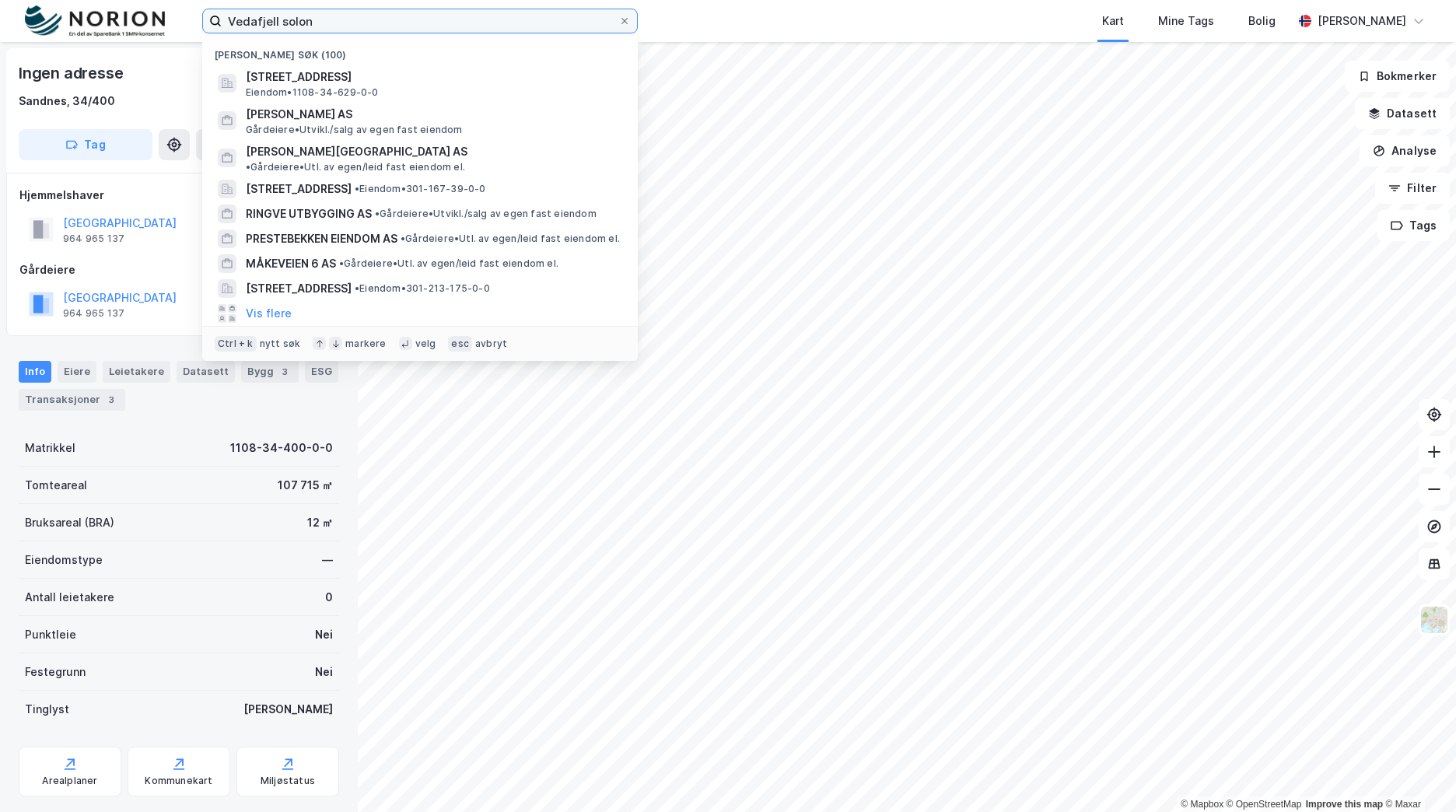
drag, startPoint x: 281, startPoint y: 21, endPoint x: 189, endPoint y: 27, distance: 92.2
click at [189, 27] on div "Vedafjell solon Nylige søk (100) Vedafjellveien 1, 4336, SANDNES, SANDNES Eiend…" at bounding box center [728, 21] width 1456 height 42
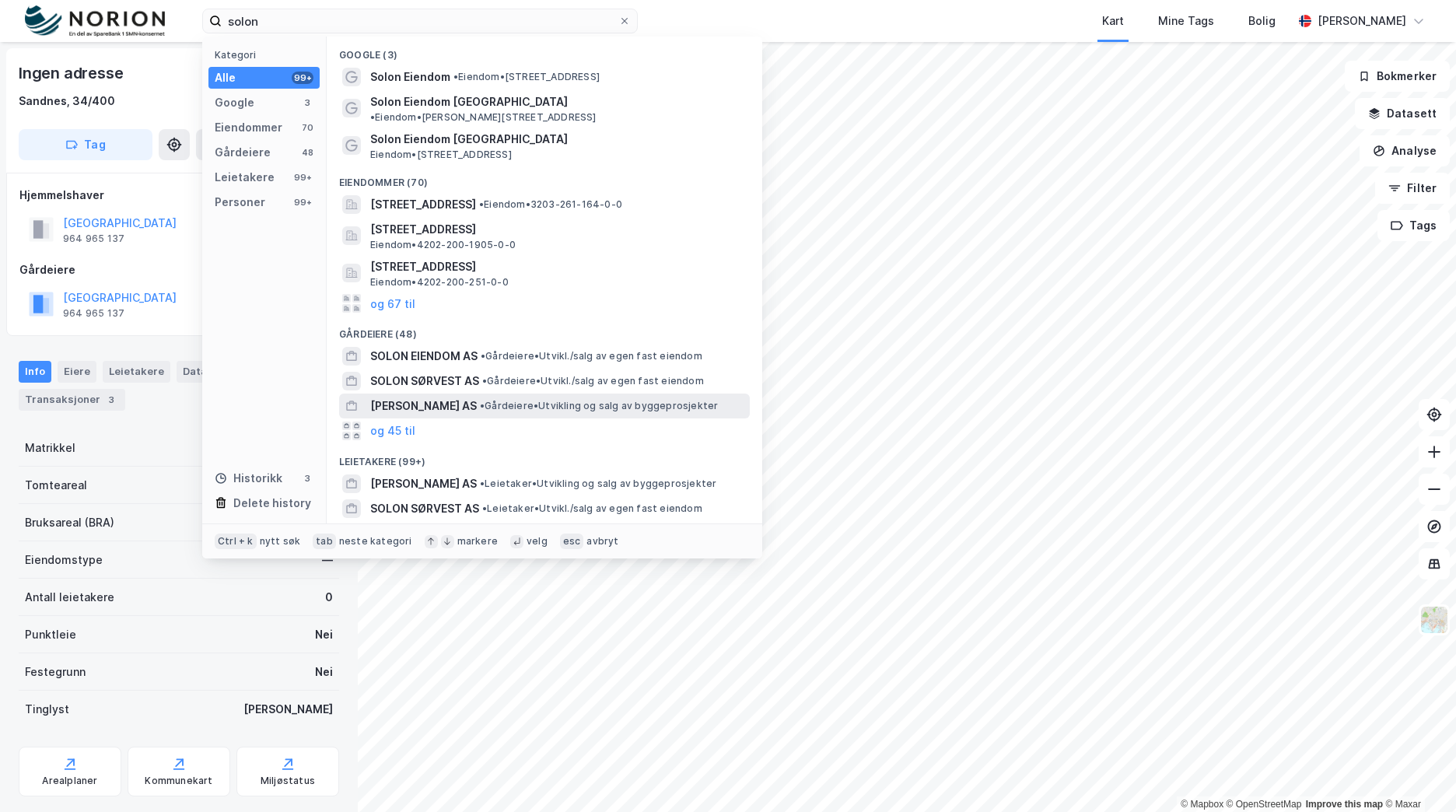
click at [470, 396] on div "SOLON BOLIG AS • Gårdeiere • Utvikling og salg av byggeprosjekter" at bounding box center [558, 406] width 377 height 19
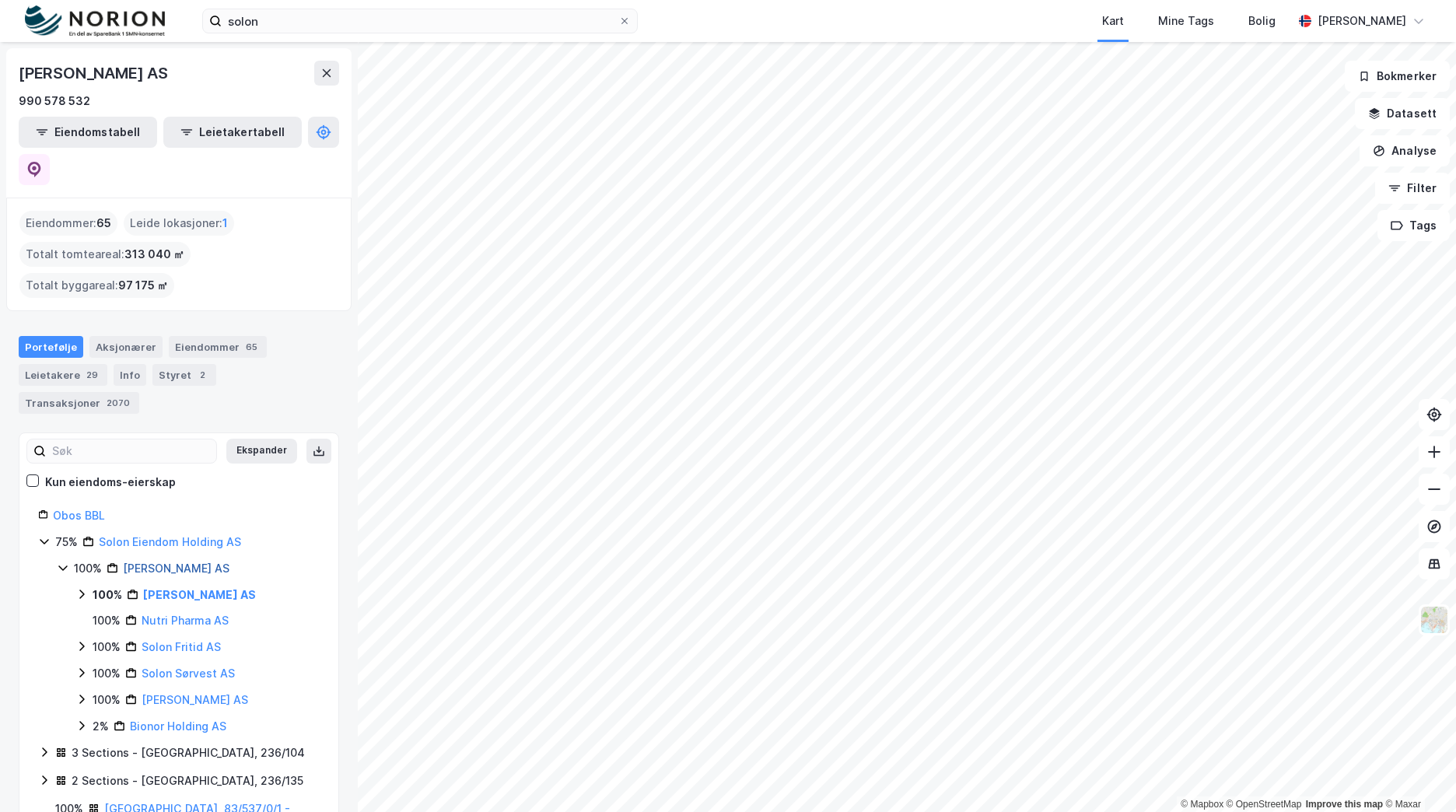
click at [196, 562] on link "[PERSON_NAME] AS" at bounding box center [175, 568] width 106 height 14
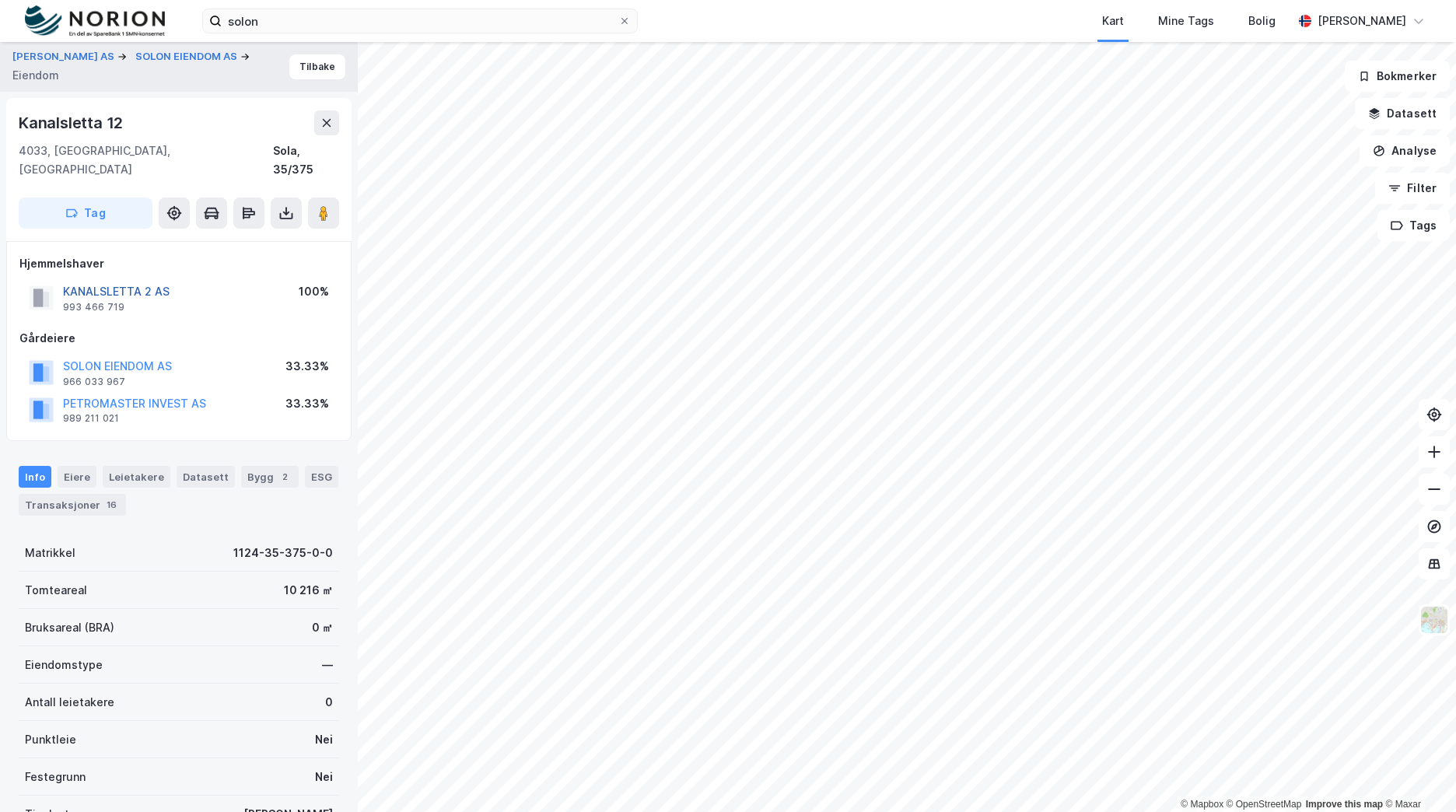
click at [0, 0] on button "KANALSLETTA 2 AS" at bounding box center [0, 0] width 0 height 0
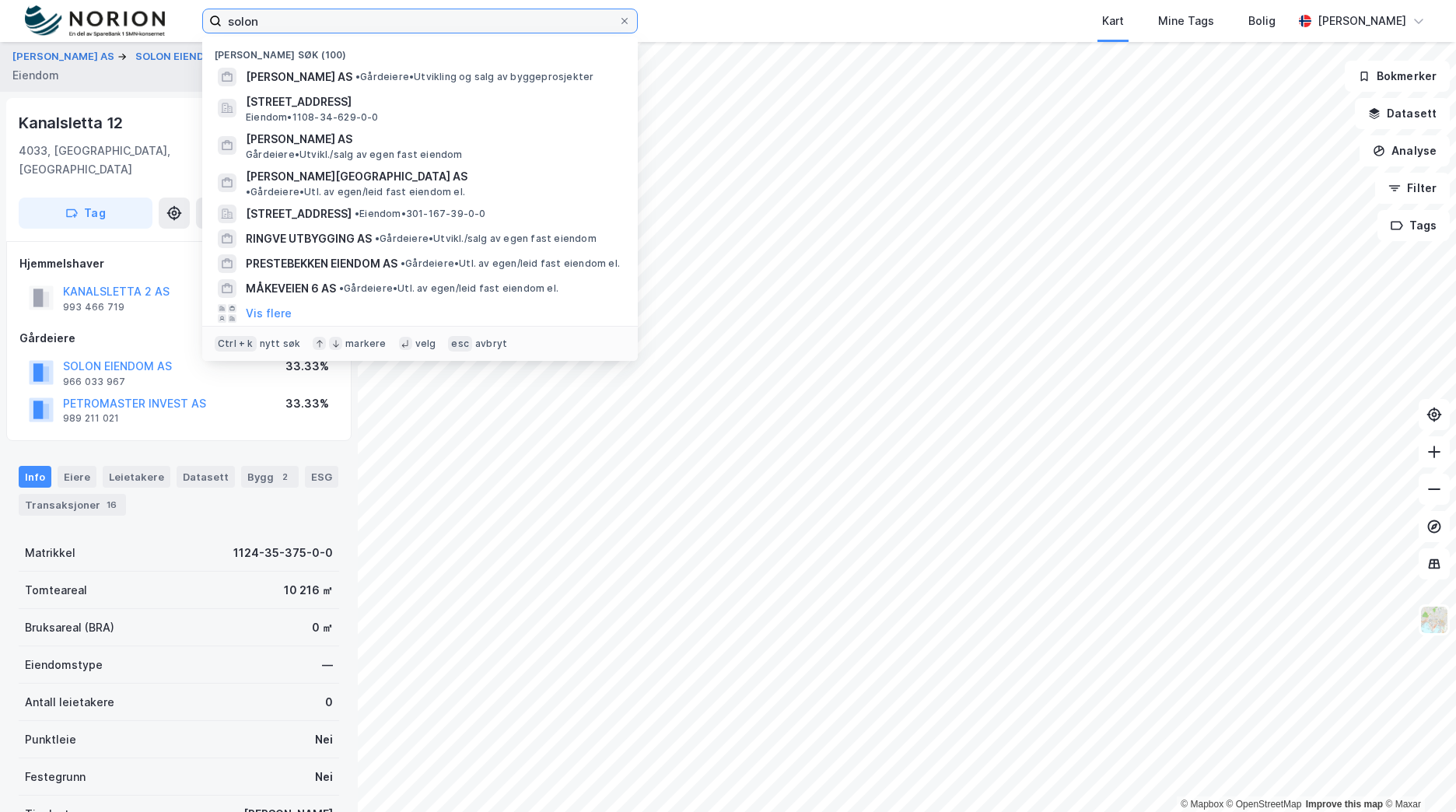
drag, startPoint x: 280, startPoint y: 21, endPoint x: 193, endPoint y: 21, distance: 87.0
click at [193, 21] on div "solon Nylige søk (100) SOLON BOLIG AS • Gårdeiere • Utvikling og salg av byggep…" at bounding box center [728, 21] width 1456 height 42
paste input "Jåsund, Sola"
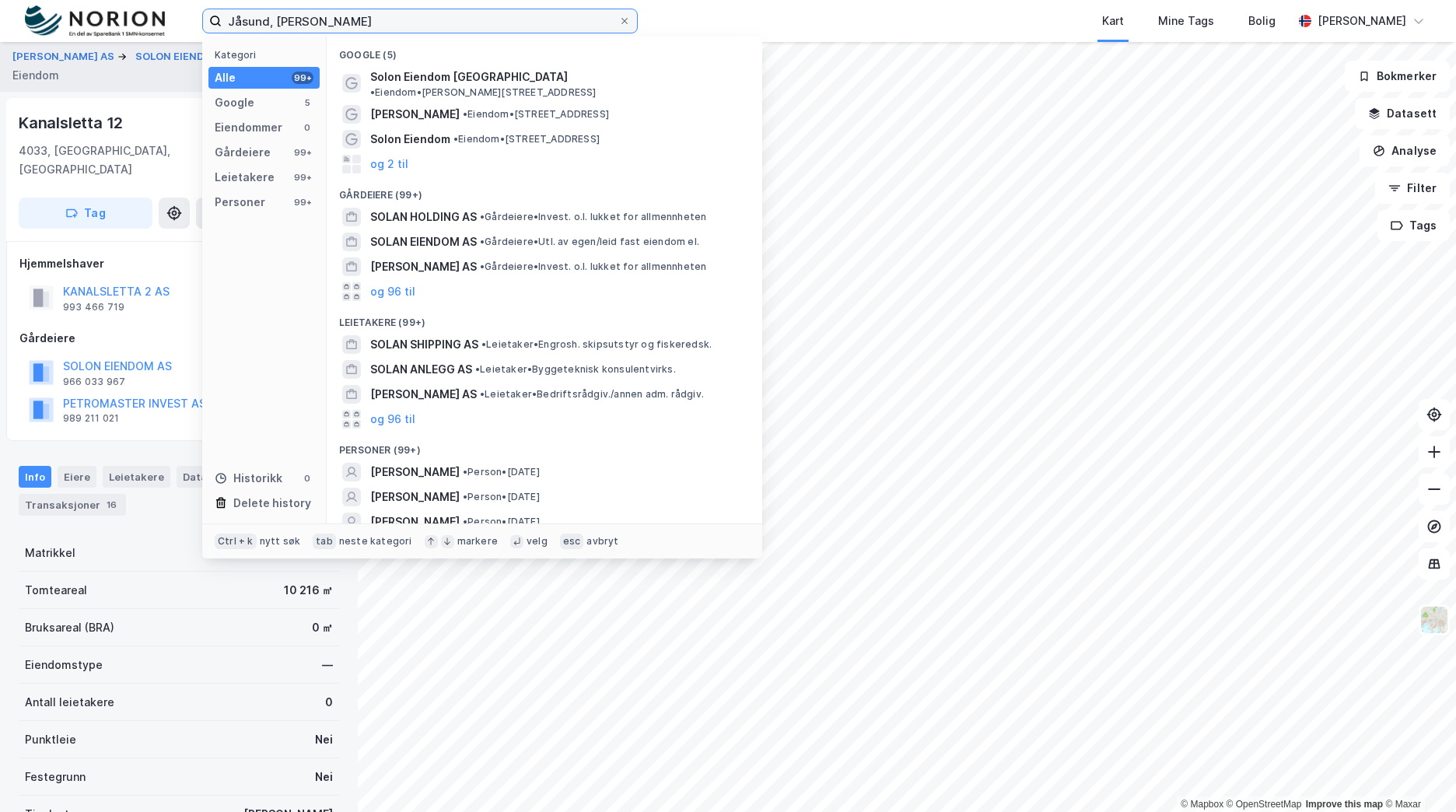
click at [303, 19] on input "Jåsund, Sola solon" at bounding box center [419, 21] width 397 height 24
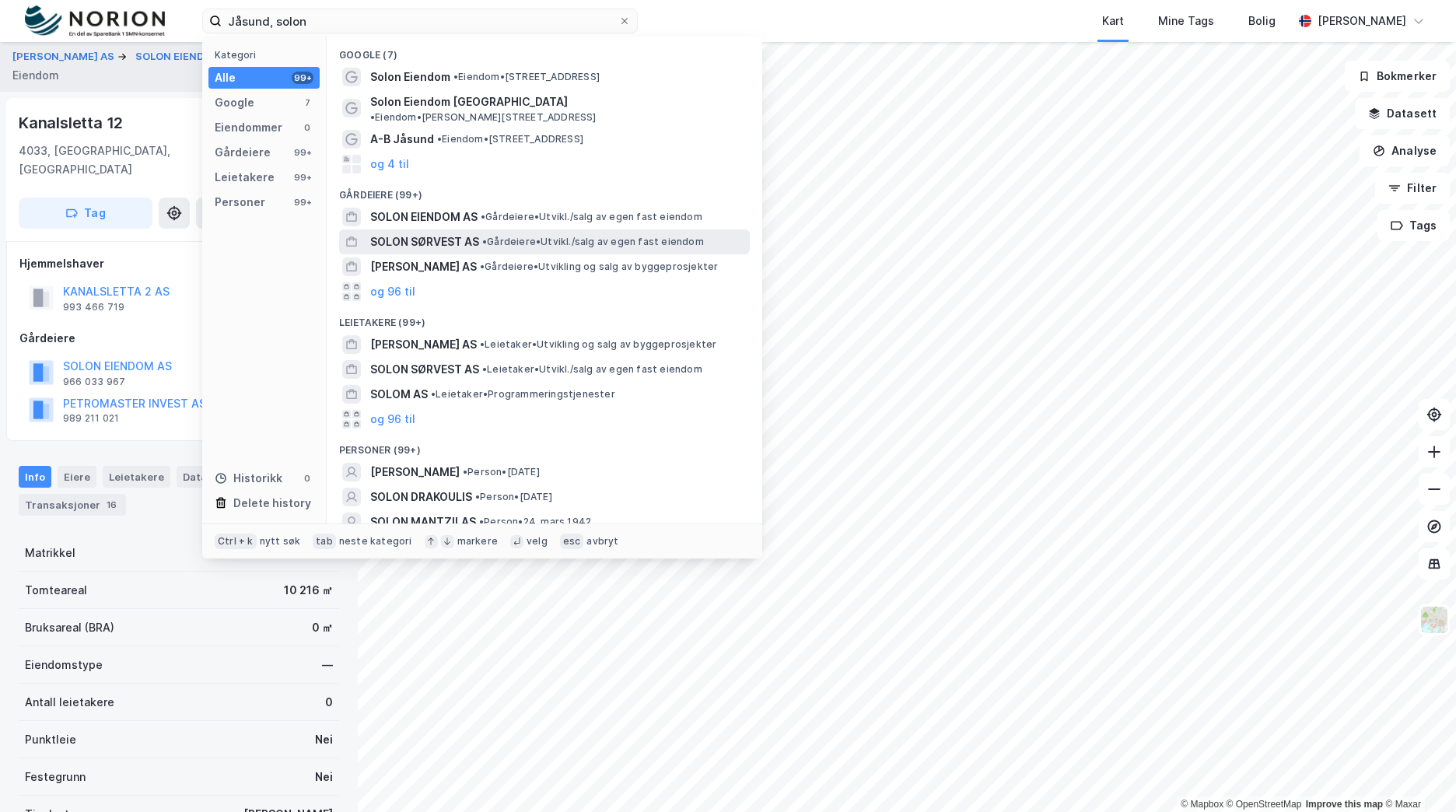
click at [510, 236] on span "• Gårdeiere • Utvikl./salg av egen fast eiendom" at bounding box center [593, 242] width 221 height 13
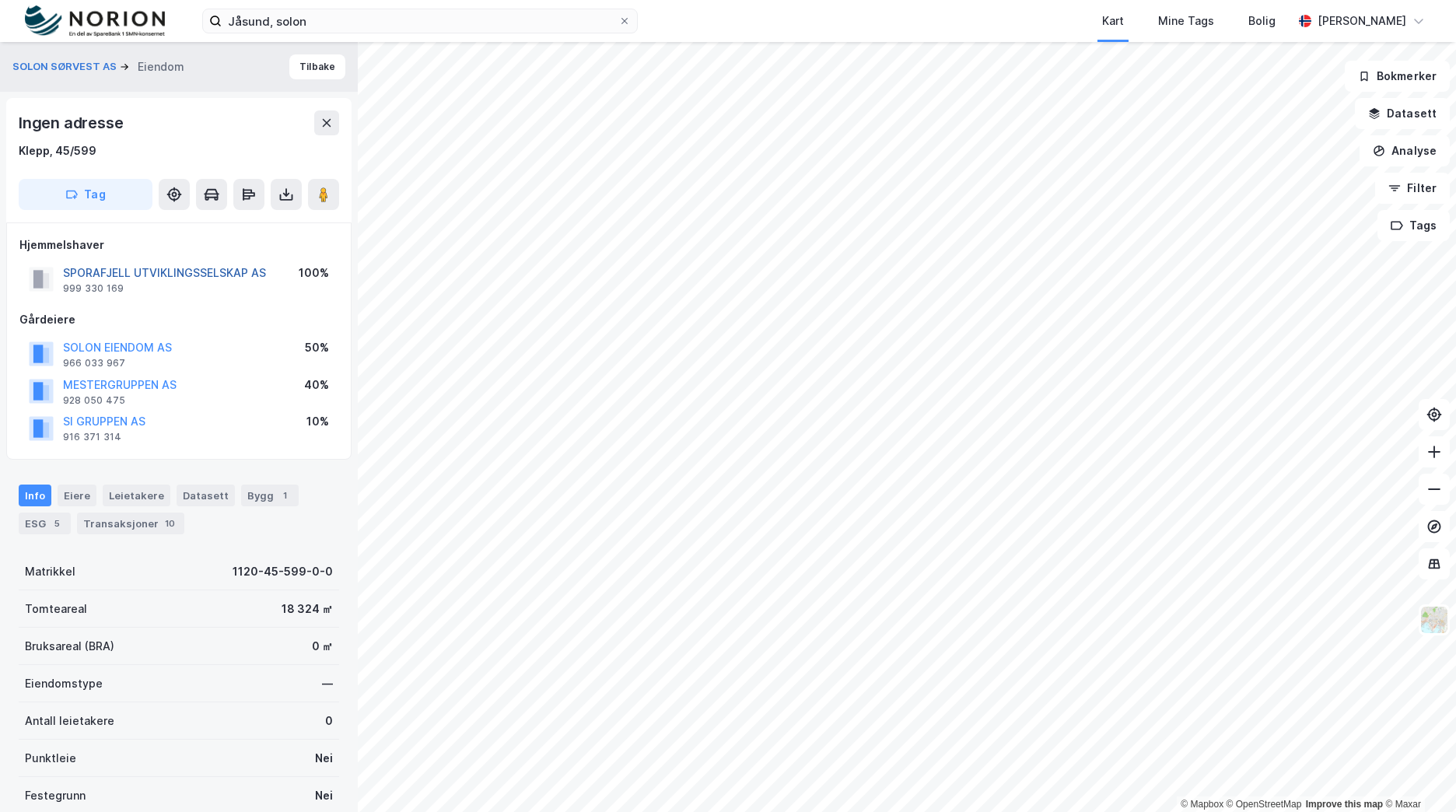
click at [0, 0] on button "SPORAFJELL UTVIKLINGSSELSKAP AS" at bounding box center [0, 0] width 0 height 0
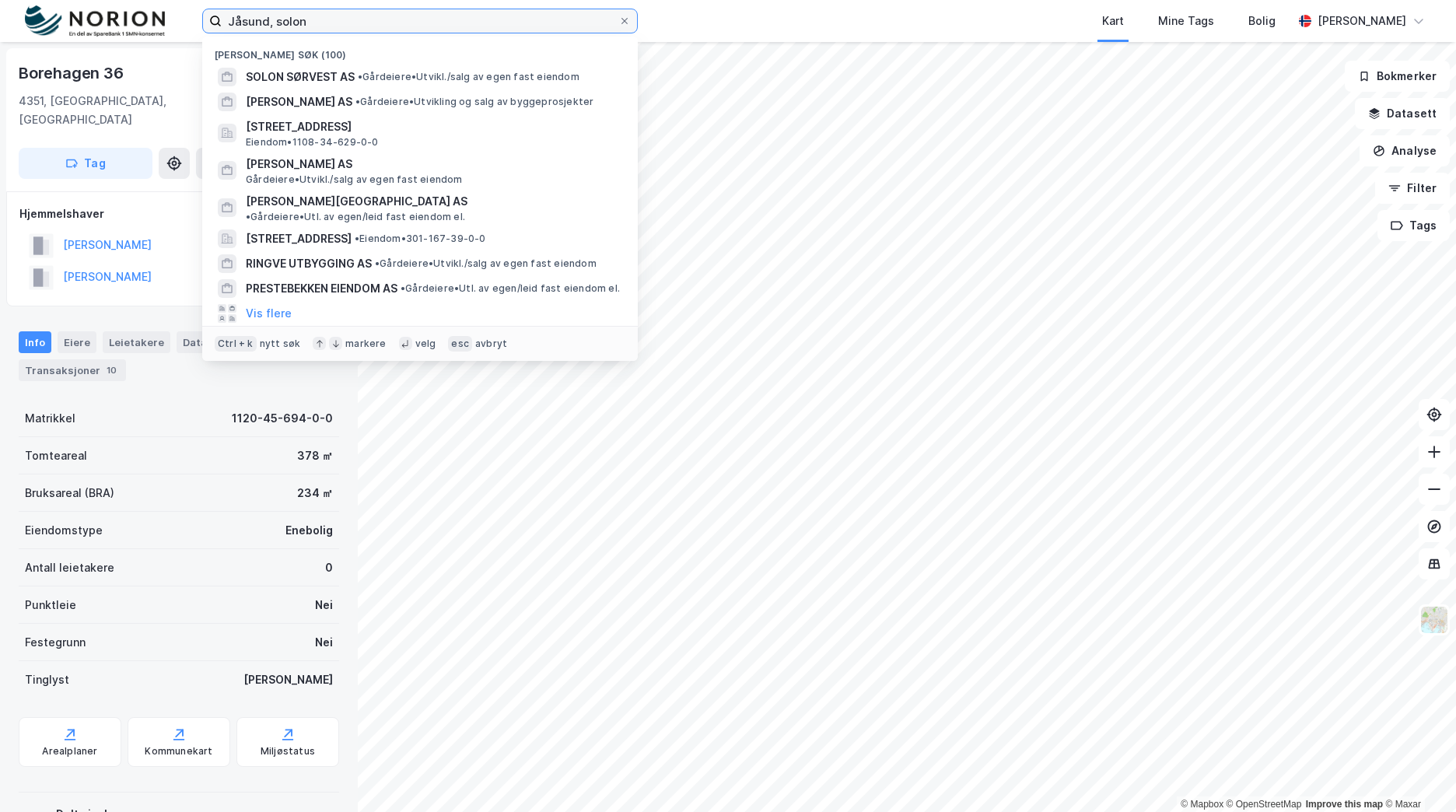
drag, startPoint x: 337, startPoint y: 20, endPoint x: 192, endPoint y: 30, distance: 145.3
click at [192, 30] on div "Jåsund, solon Nylige søk (100) SOLON SØRVEST AS • Gårdeiere • Utvikl./salg av e…" at bounding box center [728, 21] width 1456 height 42
paste input "Rustadgrenda"
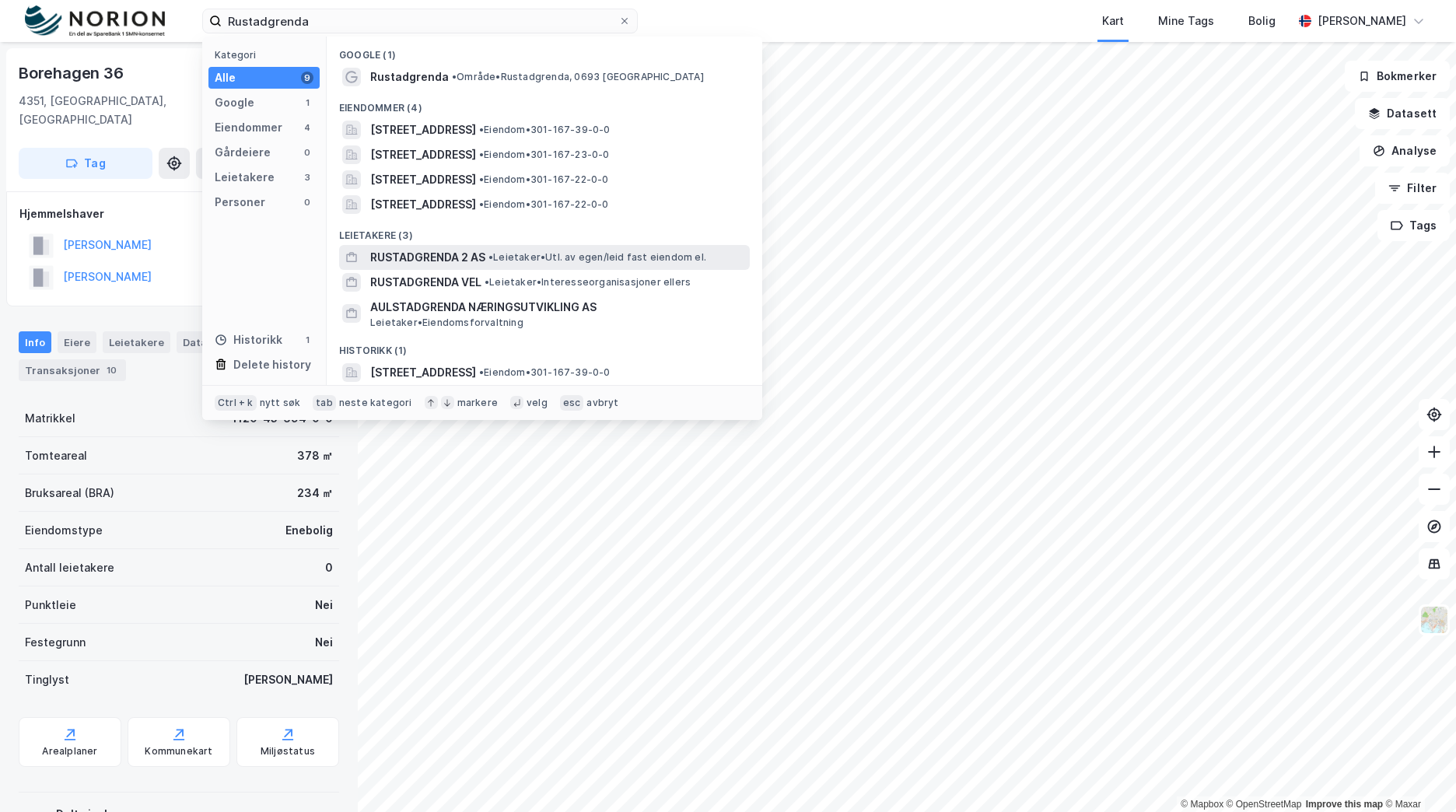
click at [467, 253] on span "RUSTADGRENDA 2 AS" at bounding box center [428, 257] width 115 height 19
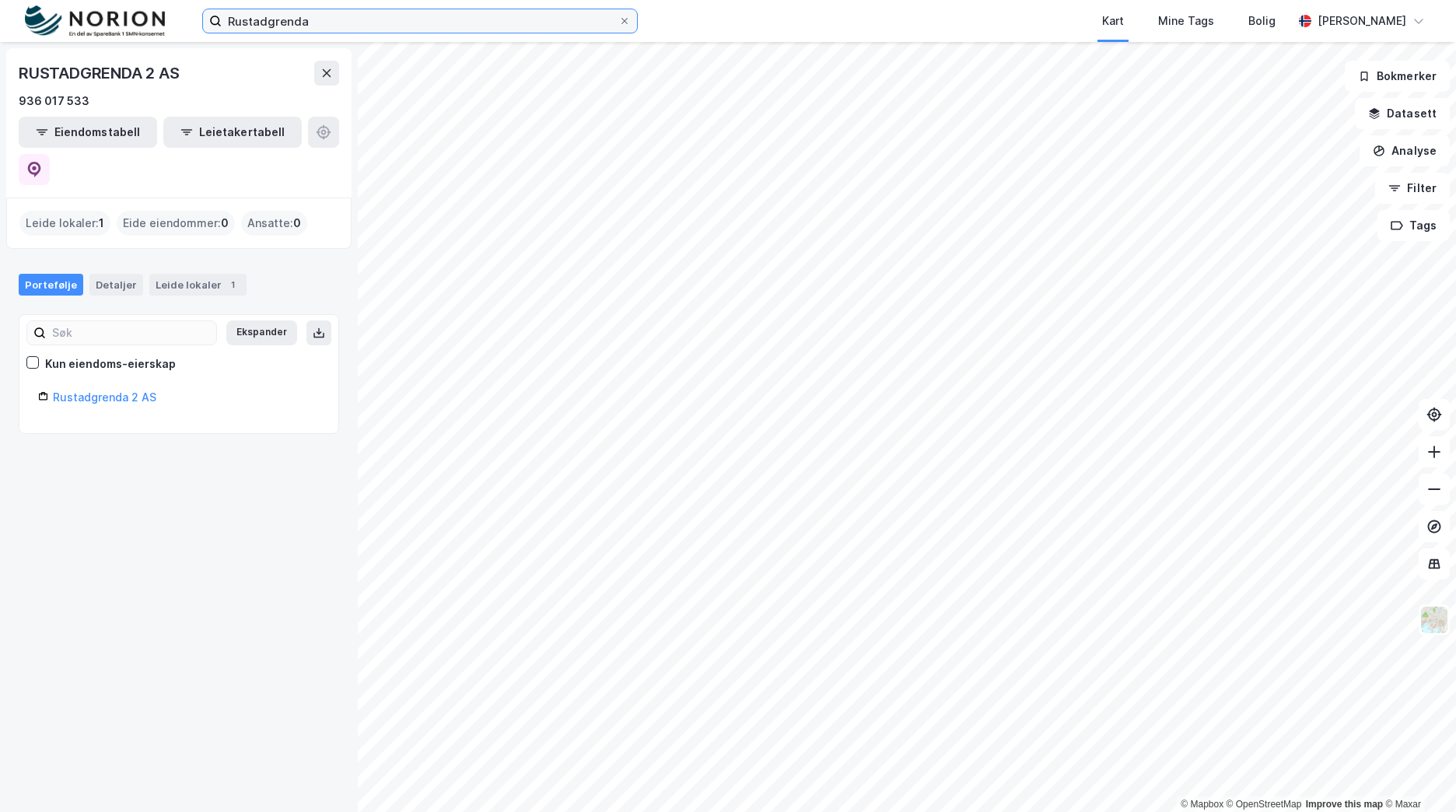
click at [342, 15] on input "Rustadgrenda" at bounding box center [419, 21] width 397 height 24
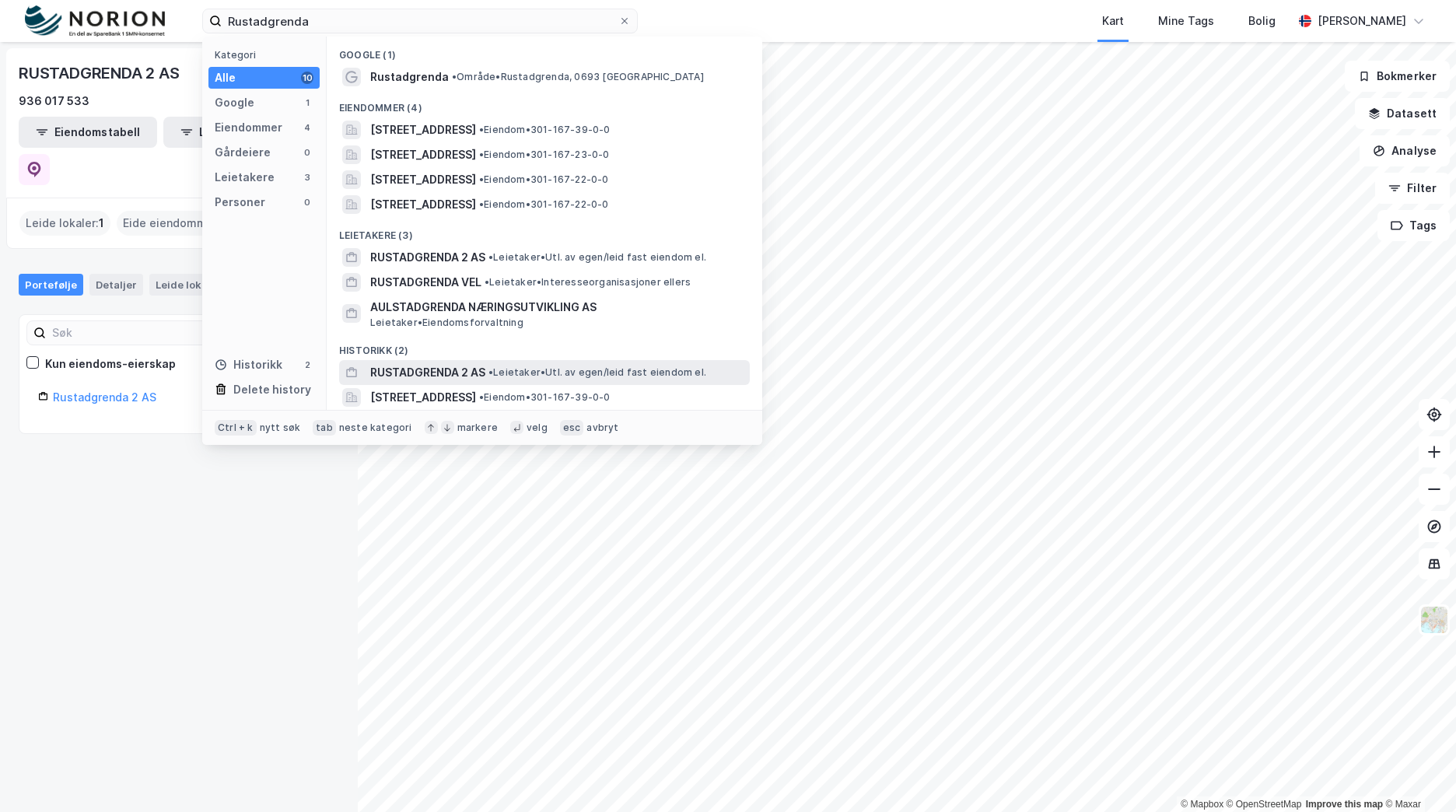
click at [542, 367] on span "• Leietaker • Utl. av egen/leid fast eiendom el." at bounding box center [597, 373] width 218 height 13
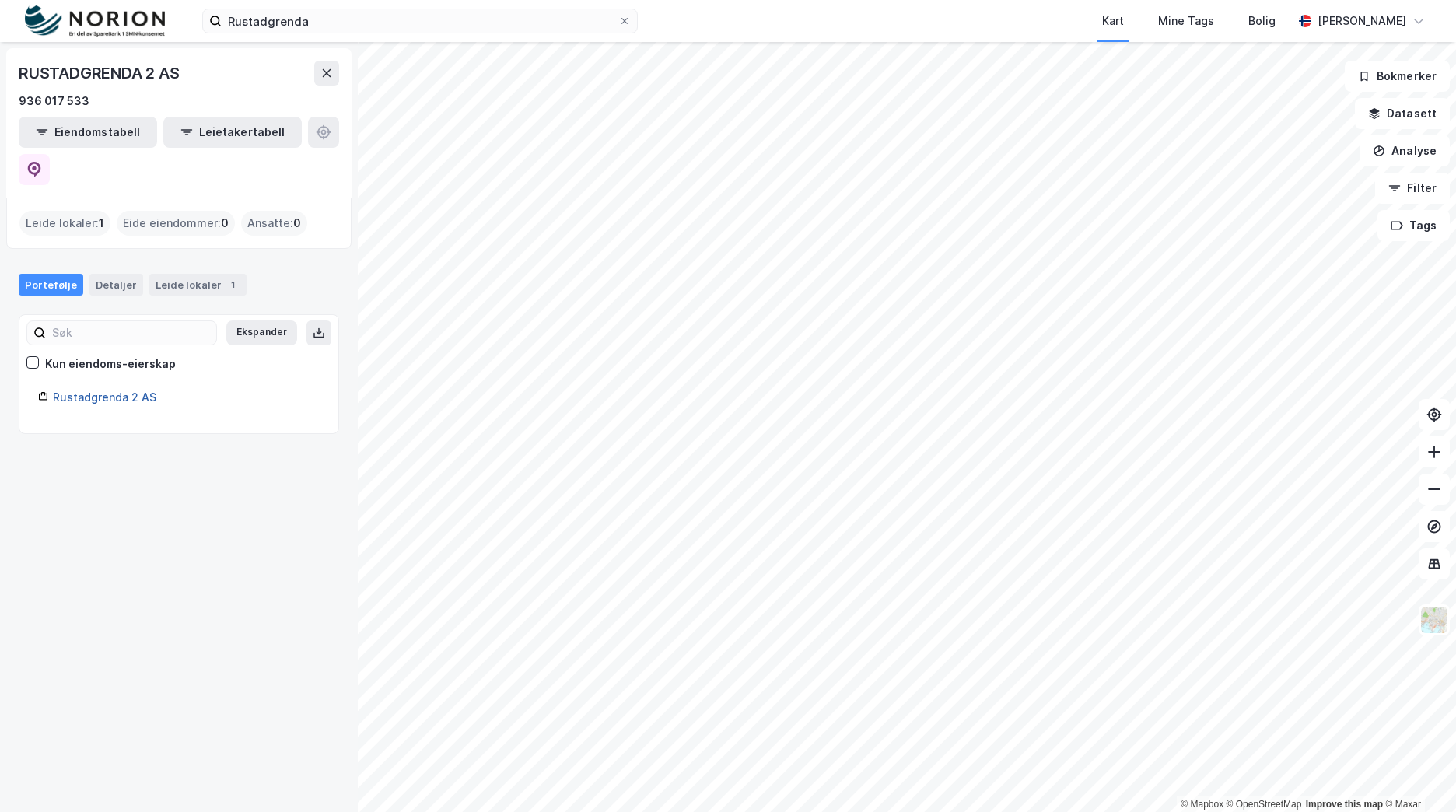
click at [112, 390] on link "Rustadgrenda 2 AS" at bounding box center [104, 396] width 103 height 14
click at [113, 390] on link "Rustadgrenda 2 AS" at bounding box center [104, 396] width 103 height 14
click at [119, 390] on link "Rustadgrenda 2 AS" at bounding box center [104, 396] width 103 height 14
click at [192, 274] on div "Leide lokaler 1" at bounding box center [198, 285] width 97 height 22
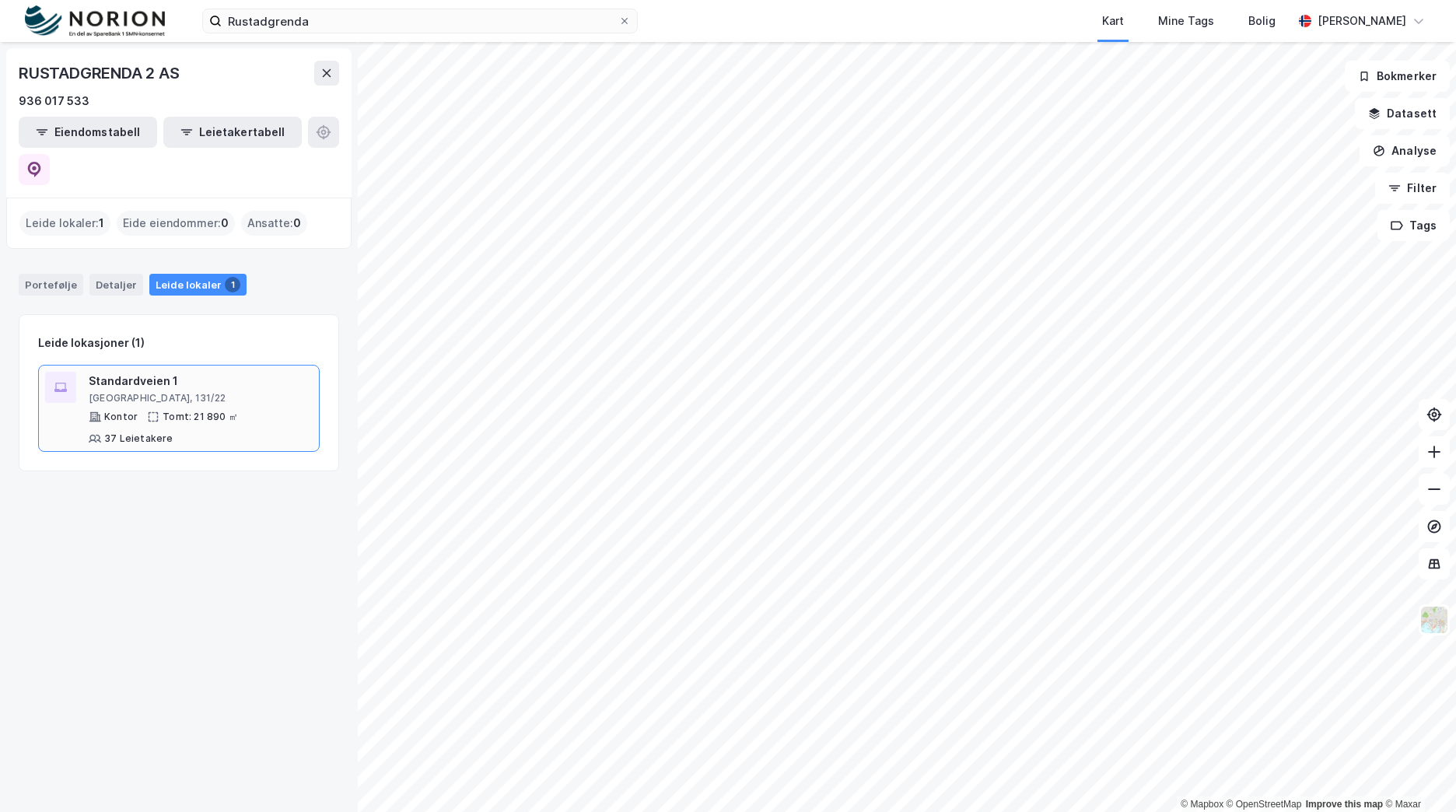
click at [153, 372] on div "Standardveien 1 Oslo, 131/22" at bounding box center [201, 388] width 224 height 33
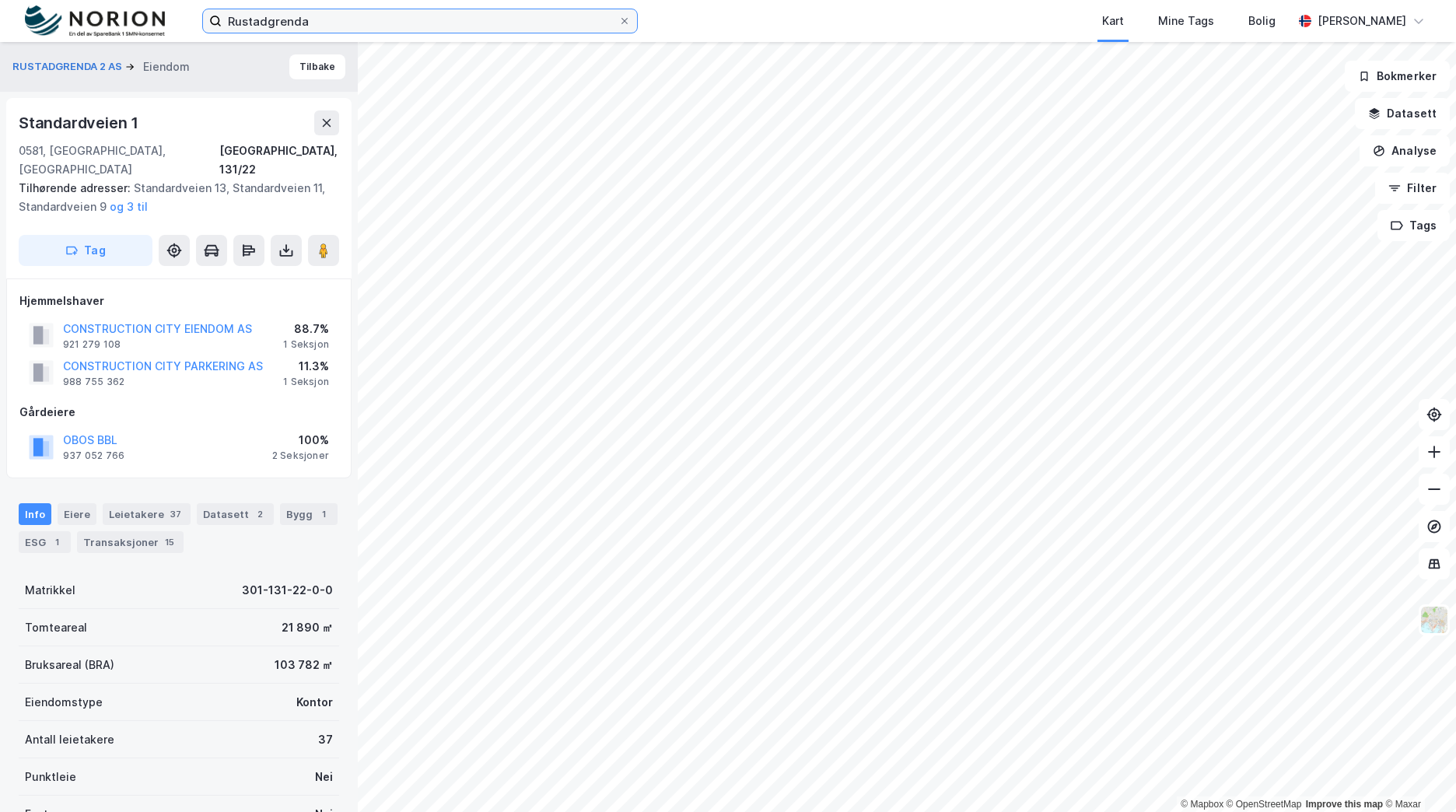
click at [389, 23] on input "Rustadgrenda" at bounding box center [419, 21] width 397 height 24
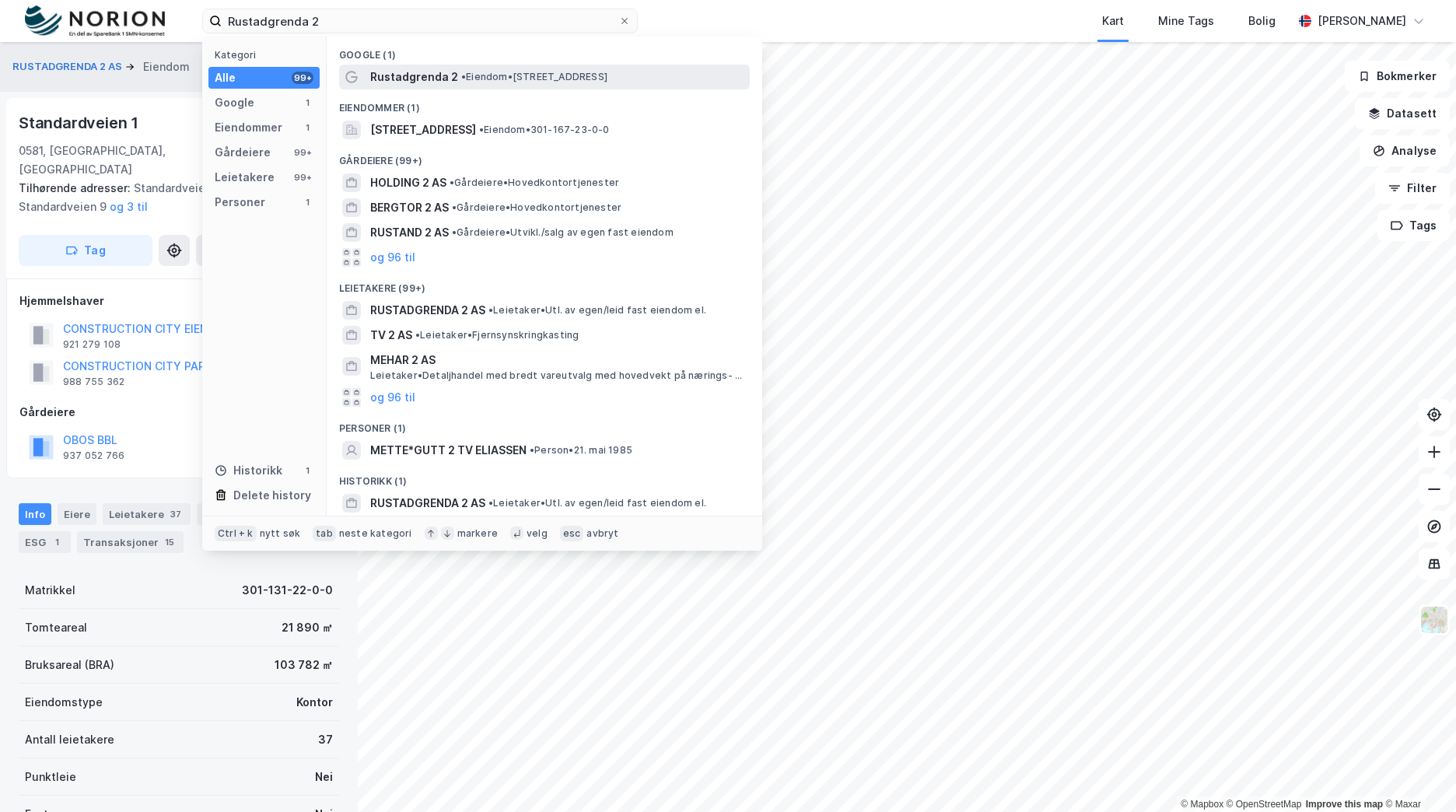
click at [419, 70] on span "Rustadgrenda 2" at bounding box center [414, 77] width 88 height 19
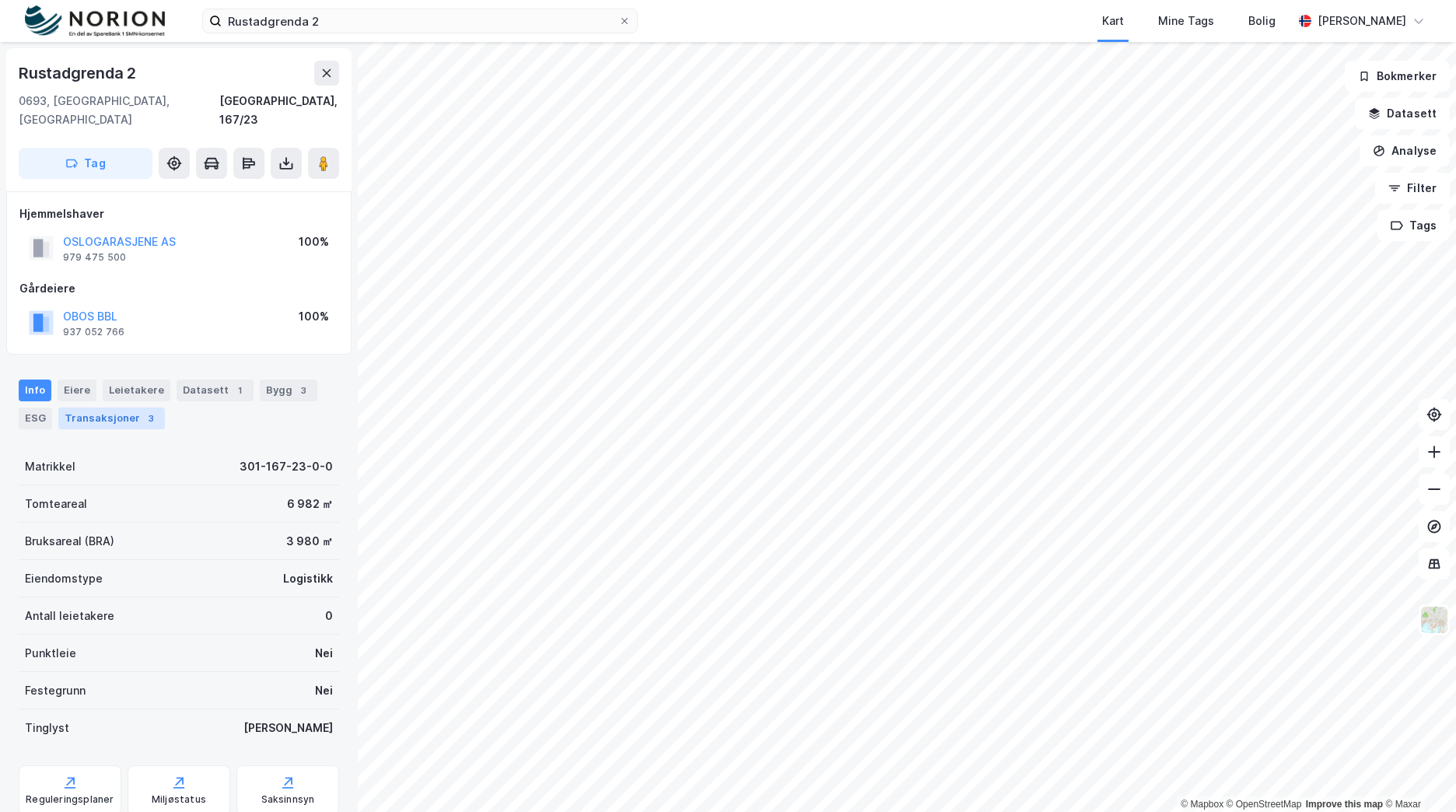
click at [118, 407] on div "Transaksjoner 3" at bounding box center [111, 418] width 106 height 22
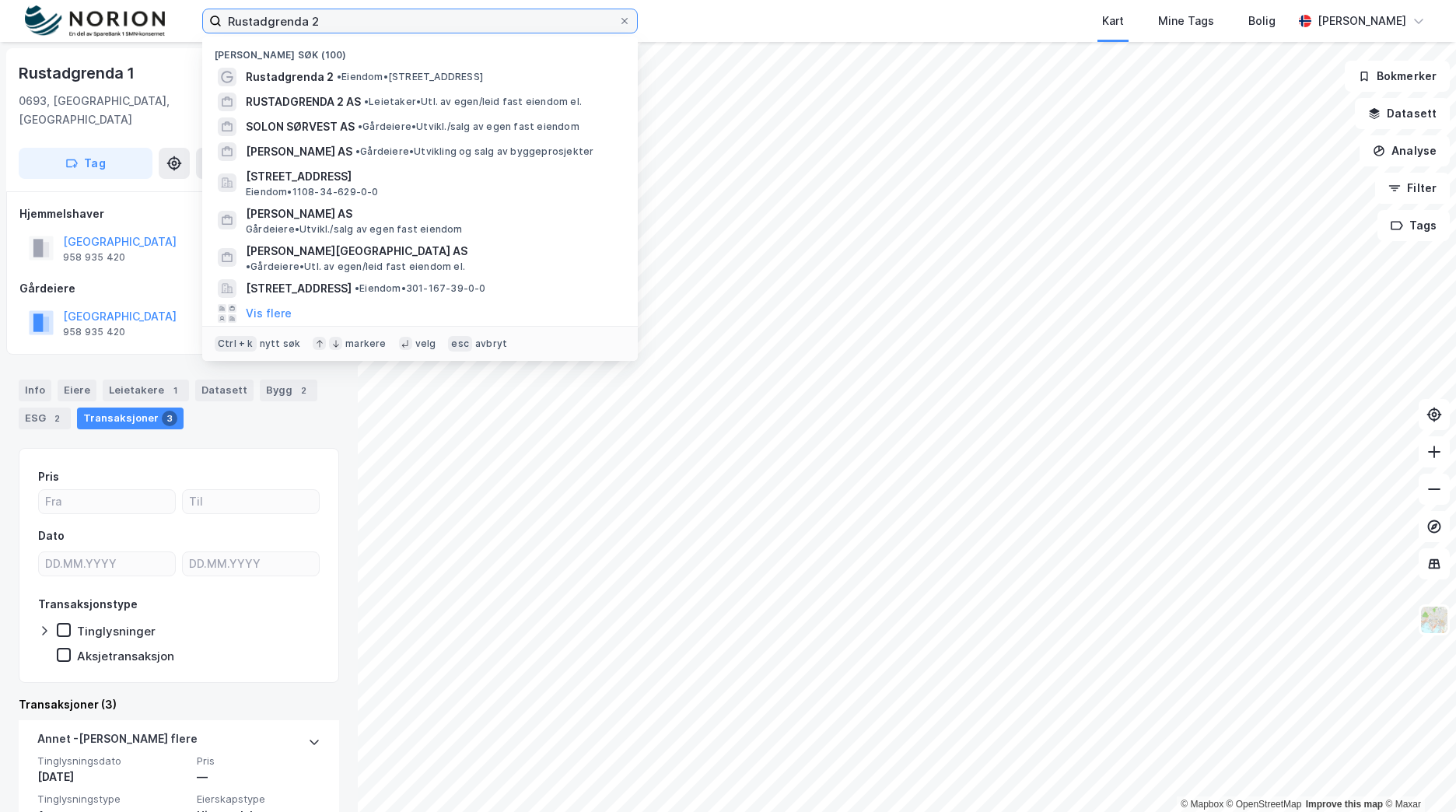
drag, startPoint x: 345, startPoint y: 24, endPoint x: 139, endPoint y: 31, distance: 206.1
click at [137, 31] on div "Rustadgrenda 2 Nylige søk (100) Rustadgrenda 2 • Eiendom • Rustadgrenda 2, 0693…" at bounding box center [728, 21] width 1456 height 42
paste input "Veslebukt"
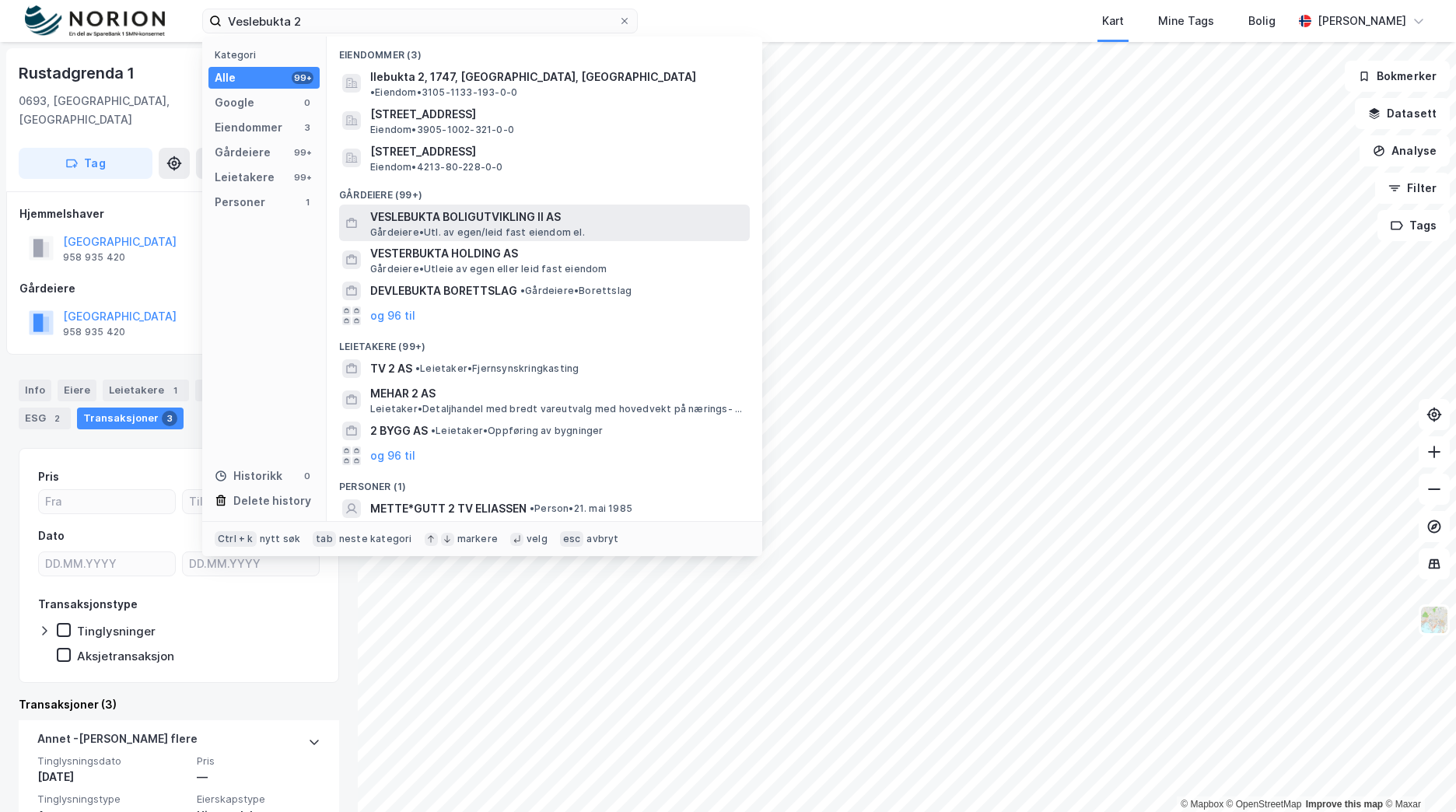
click at [516, 208] on span "VESLEBUKTA BOLIGUTVIKLING II AS" at bounding box center [556, 217] width 373 height 19
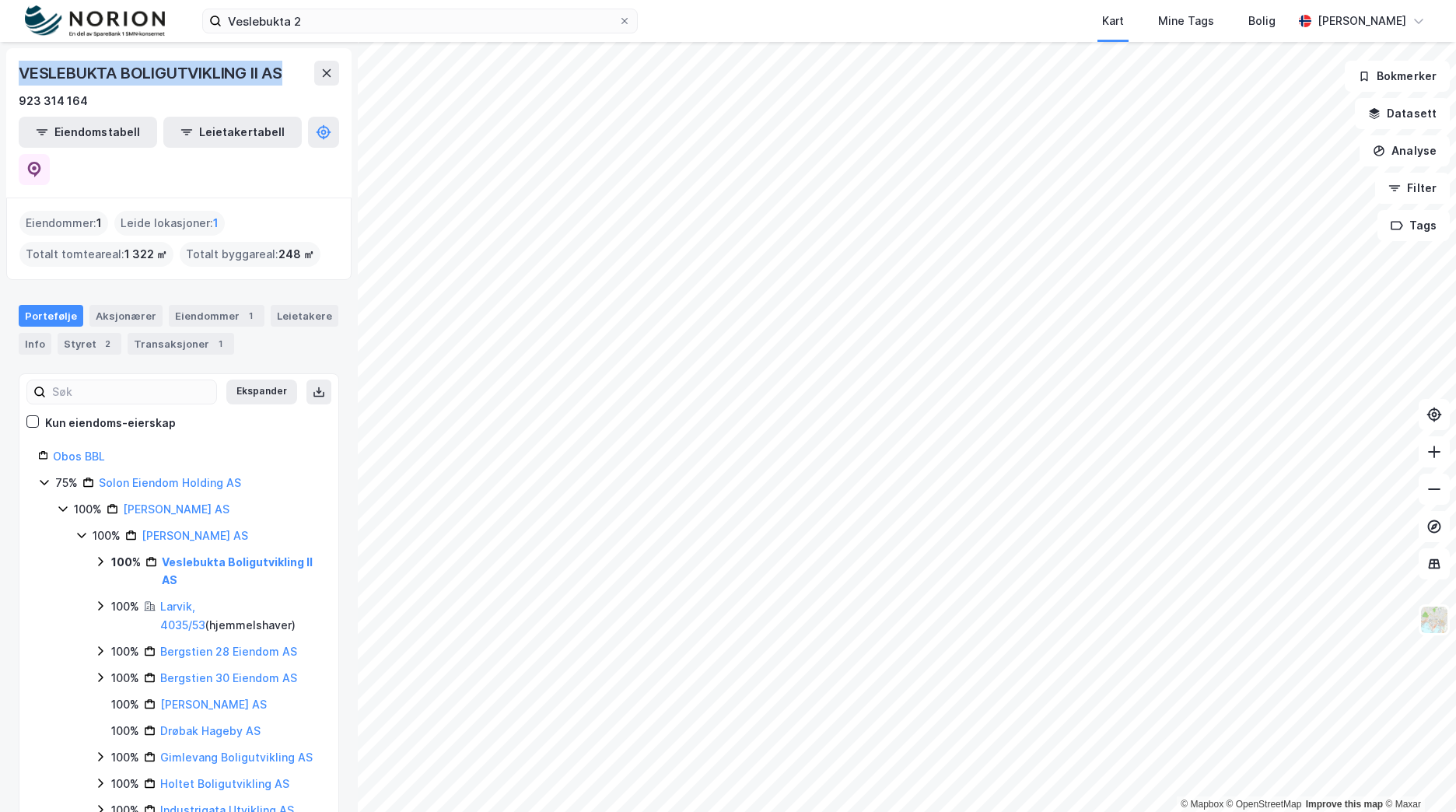
drag, startPoint x: 25, startPoint y: 73, endPoint x: 288, endPoint y: 72, distance: 263.0
click at [286, 72] on div "VESLEBUKTA BOLIGUTVIKLING II AS" at bounding box center [152, 73] width 267 height 24
copy div "VESLEBUKTA BOLIGUTVIKLING II AS"
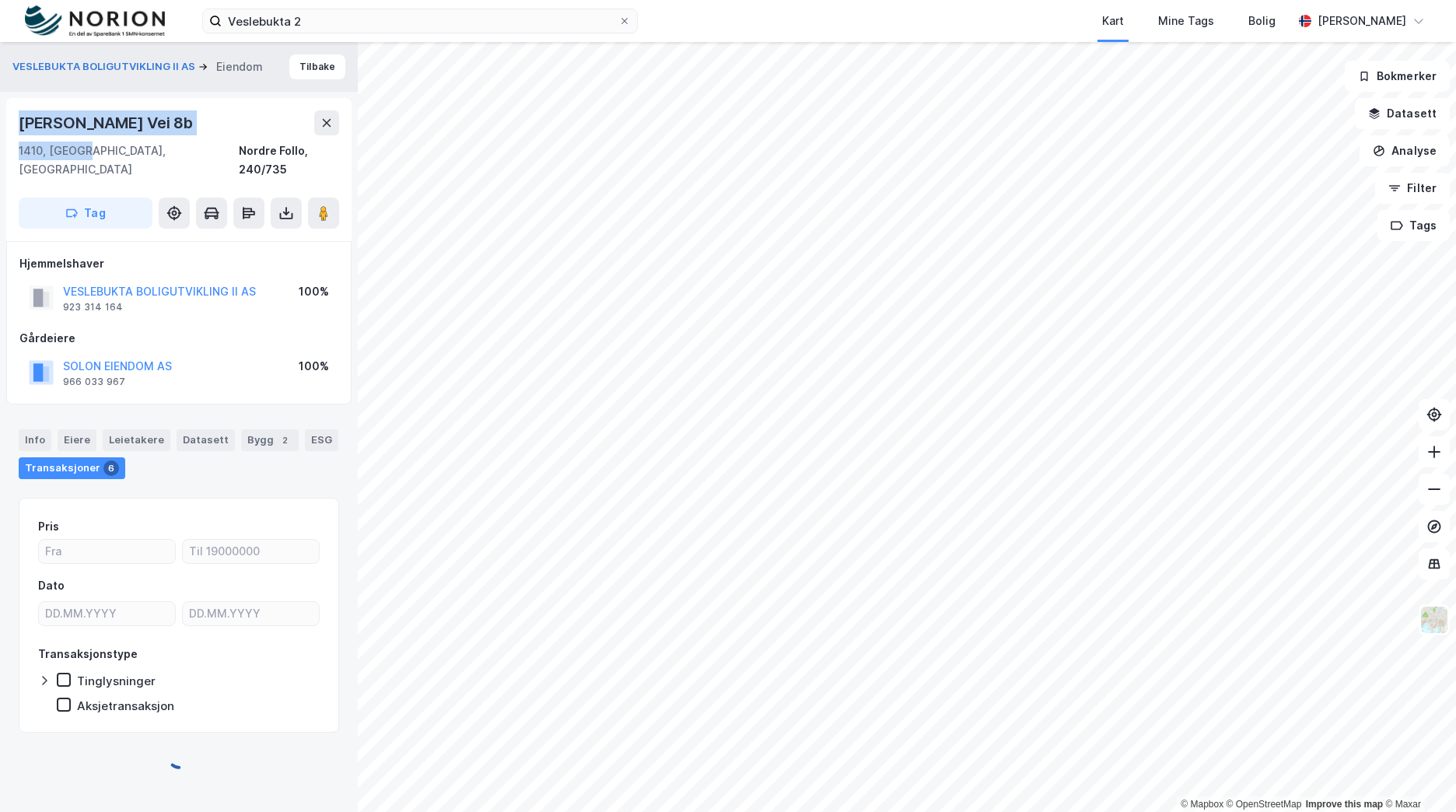
drag, startPoint x: 84, startPoint y: 148, endPoint x: 5, endPoint y: 132, distance: 80.6
click at [5, 132] on div "VESLEBUKTA BOLIGUTVIKLING II AS Eiendom Tilbake Theodor Hansens Vei 8b 1410, Ko…" at bounding box center [179, 426] width 358 height 769
drag, startPoint x: 5, startPoint y: 132, endPoint x: 90, endPoint y: 152, distance: 87.3
click at [90, 152] on div "1410, [GEOGRAPHIC_DATA], [GEOGRAPHIC_DATA]" at bounding box center [129, 160] width 221 height 37
drag, startPoint x: 65, startPoint y: 144, endPoint x: 19, endPoint y: 126, distance: 49.4
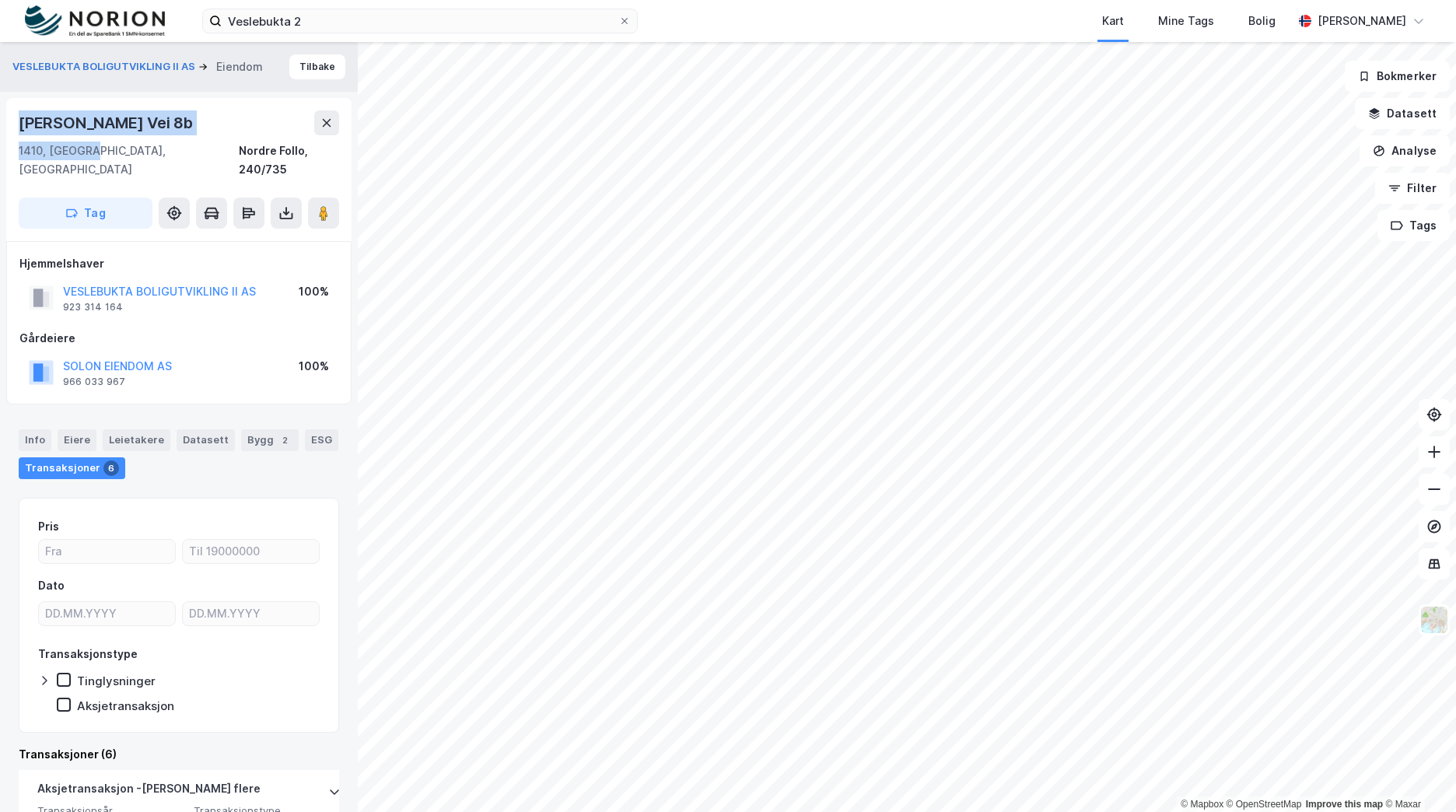
click at [19, 126] on div "Theodor Hansens Vei 8b 1410, Kolbotn, Akershus Nordre Follo, 240/735" at bounding box center [179, 144] width 320 height 68
copy div "Theodor Hansens Vei 8b 1410, Kolbotn"
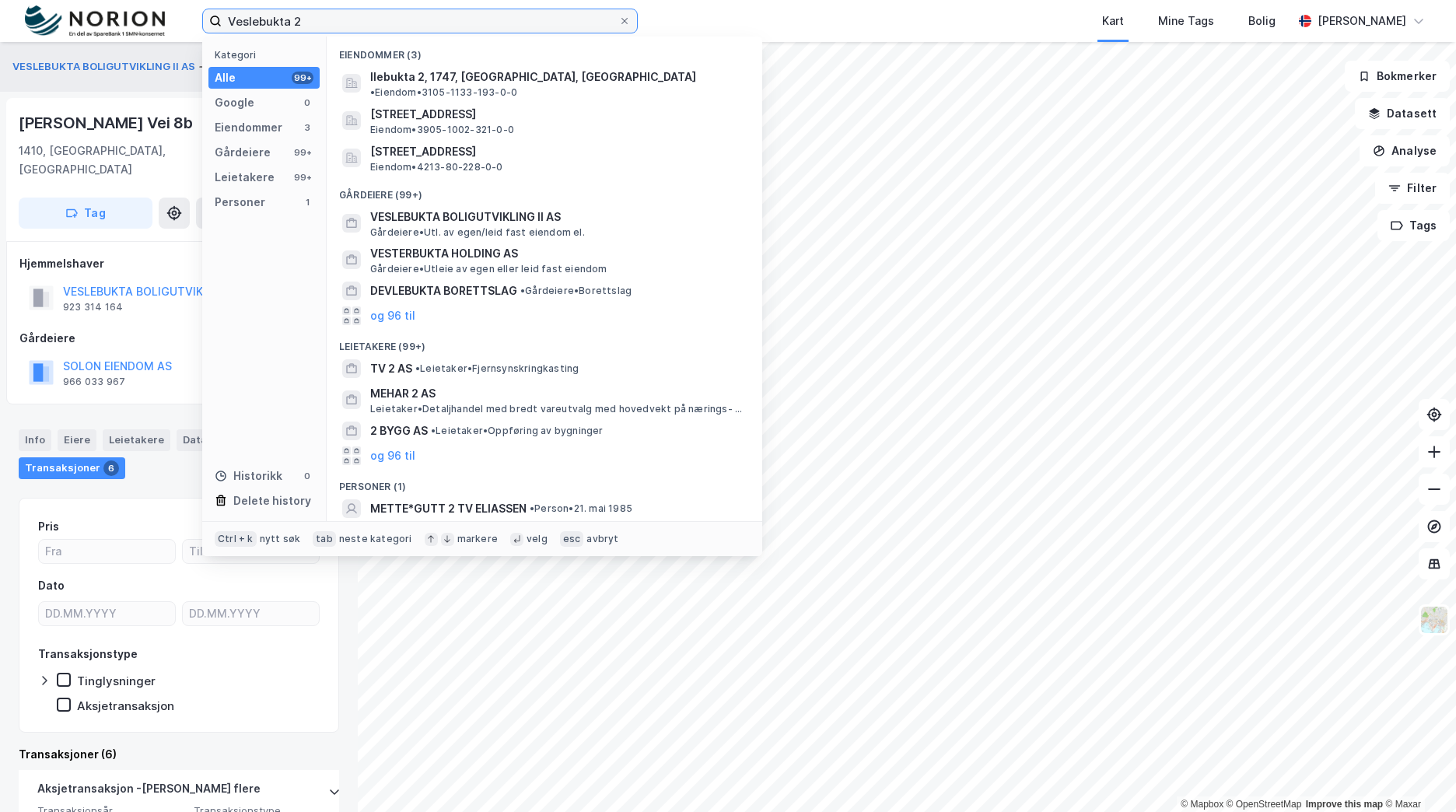
drag, startPoint x: 112, startPoint y: 30, endPoint x: 103, endPoint y: 30, distance: 9.0
click at [103, 30] on div "Veslebukta 2 Kategori Alle 99+ Google 0 Eiendommer 3 Gårdeiere 99+ Leietakere 9…" at bounding box center [728, 21] width 1456 height 42
paste input "aagsbyen Bolig"
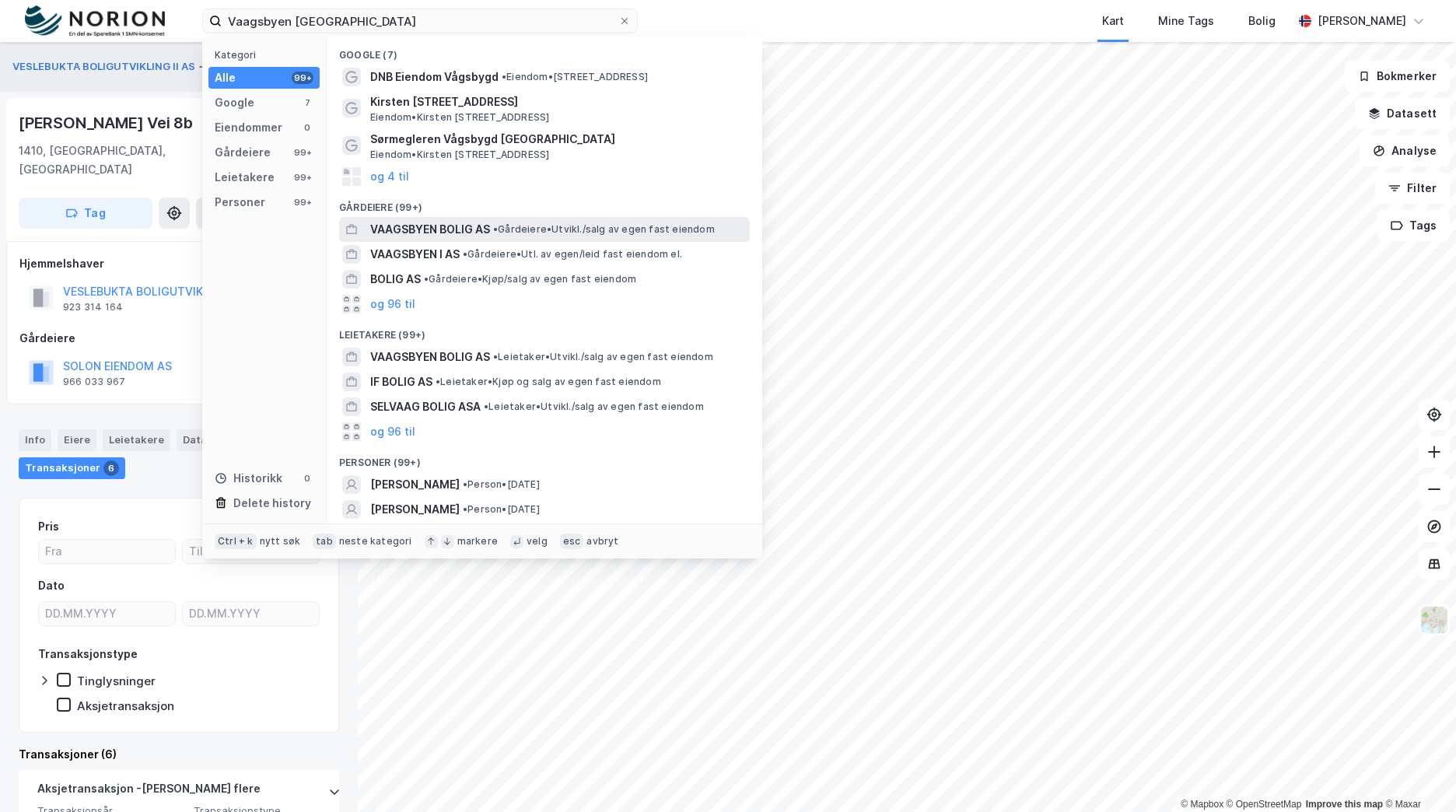
click at [508, 221] on div "VAAGSBYEN BOLIG AS • Gårdeiere • Utvikl./salg av egen fast eiendom" at bounding box center [558, 230] width 377 height 19
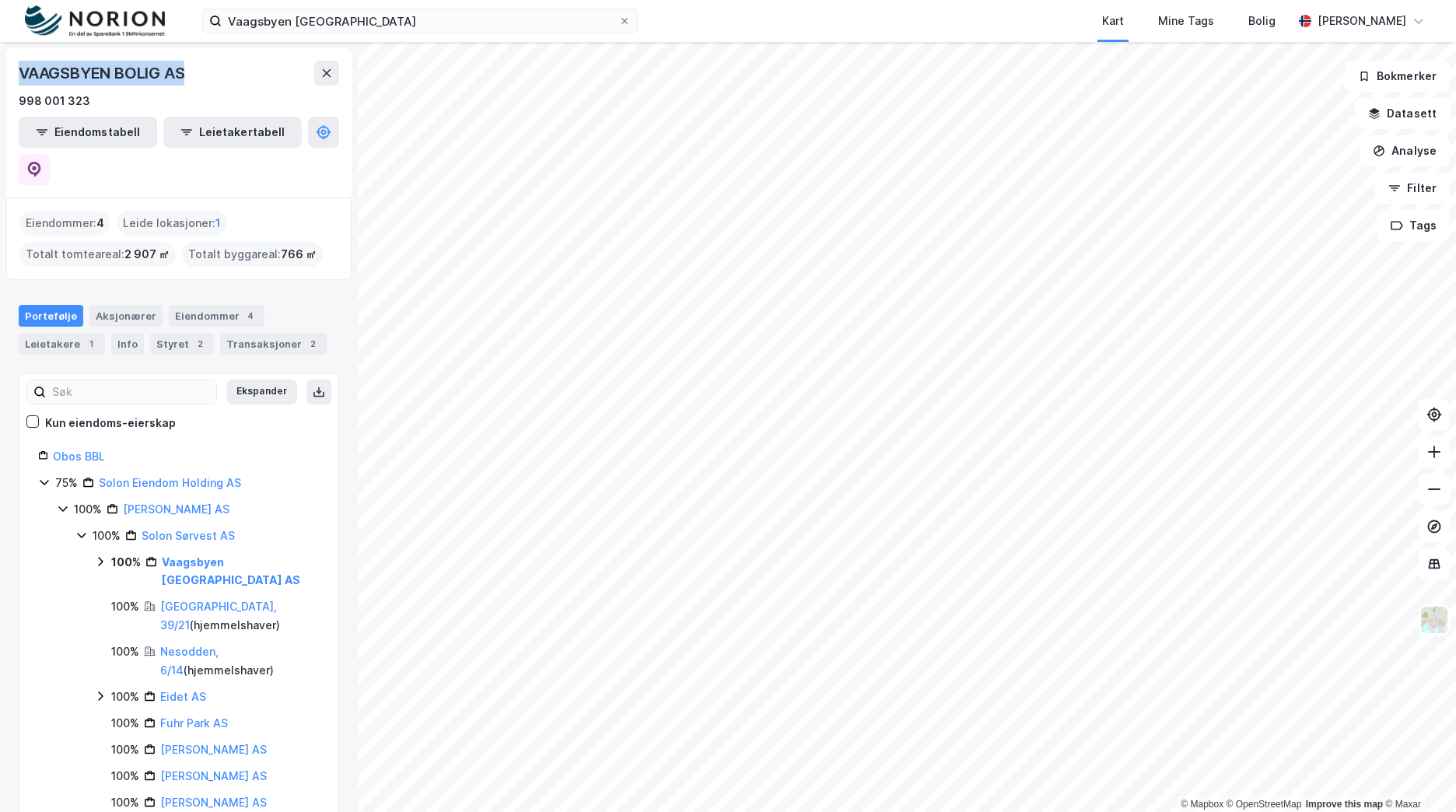
drag, startPoint x: 95, startPoint y: 78, endPoint x: 4, endPoint y: 80, distance: 91.0
click at [4, 80] on div "VAAGSBYEN BOLIG AS 998 001 323 Eiendomstabell Leietakertabell Eiendommer : 4 Le…" at bounding box center [179, 426] width 358 height 769
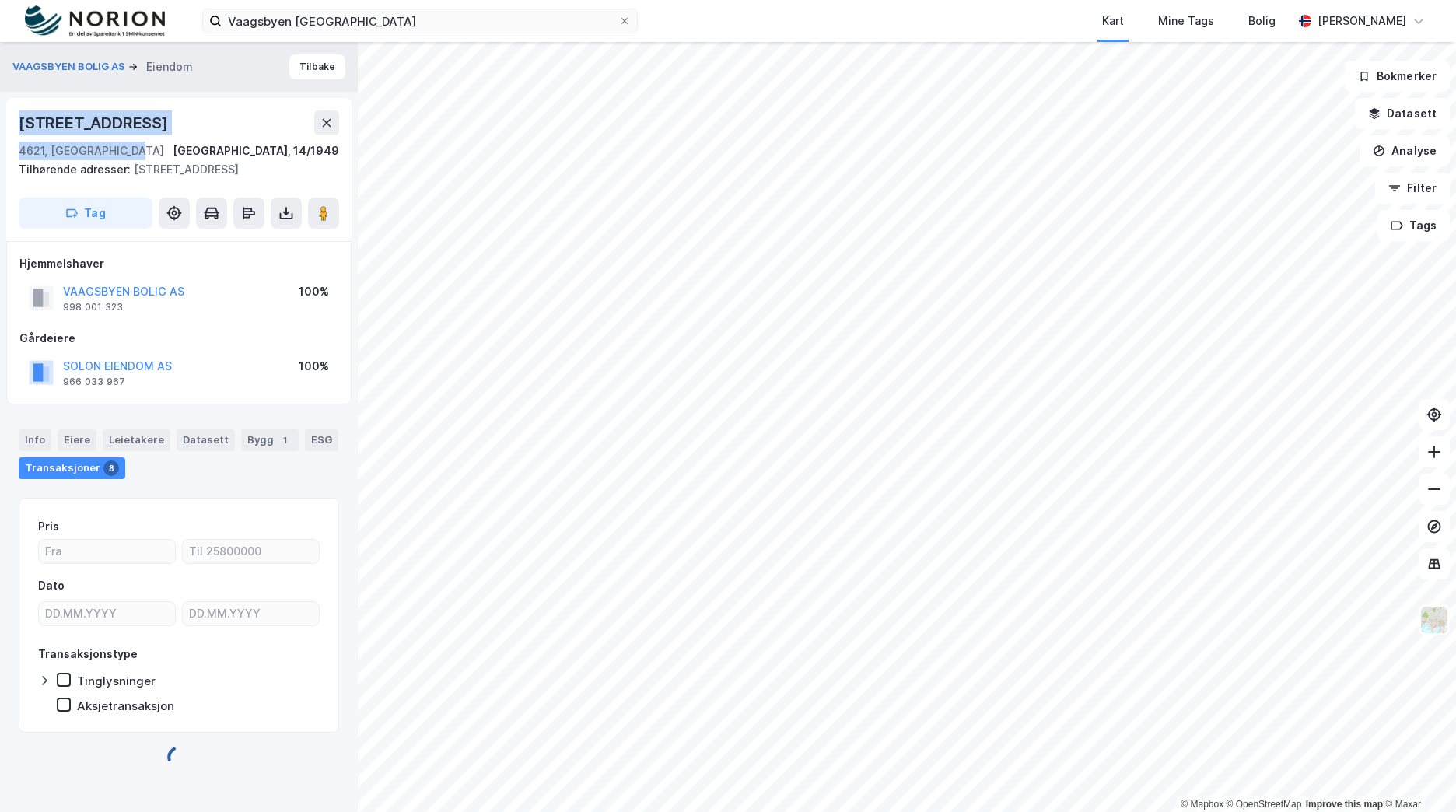
drag, startPoint x: 123, startPoint y: 155, endPoint x: 19, endPoint y: 127, distance: 107.7
click at [19, 127] on div "Vågsbygdveien 40 4621, Kristiansand S, Agder Kristiansand, 14/1949" at bounding box center [179, 135] width 320 height 50
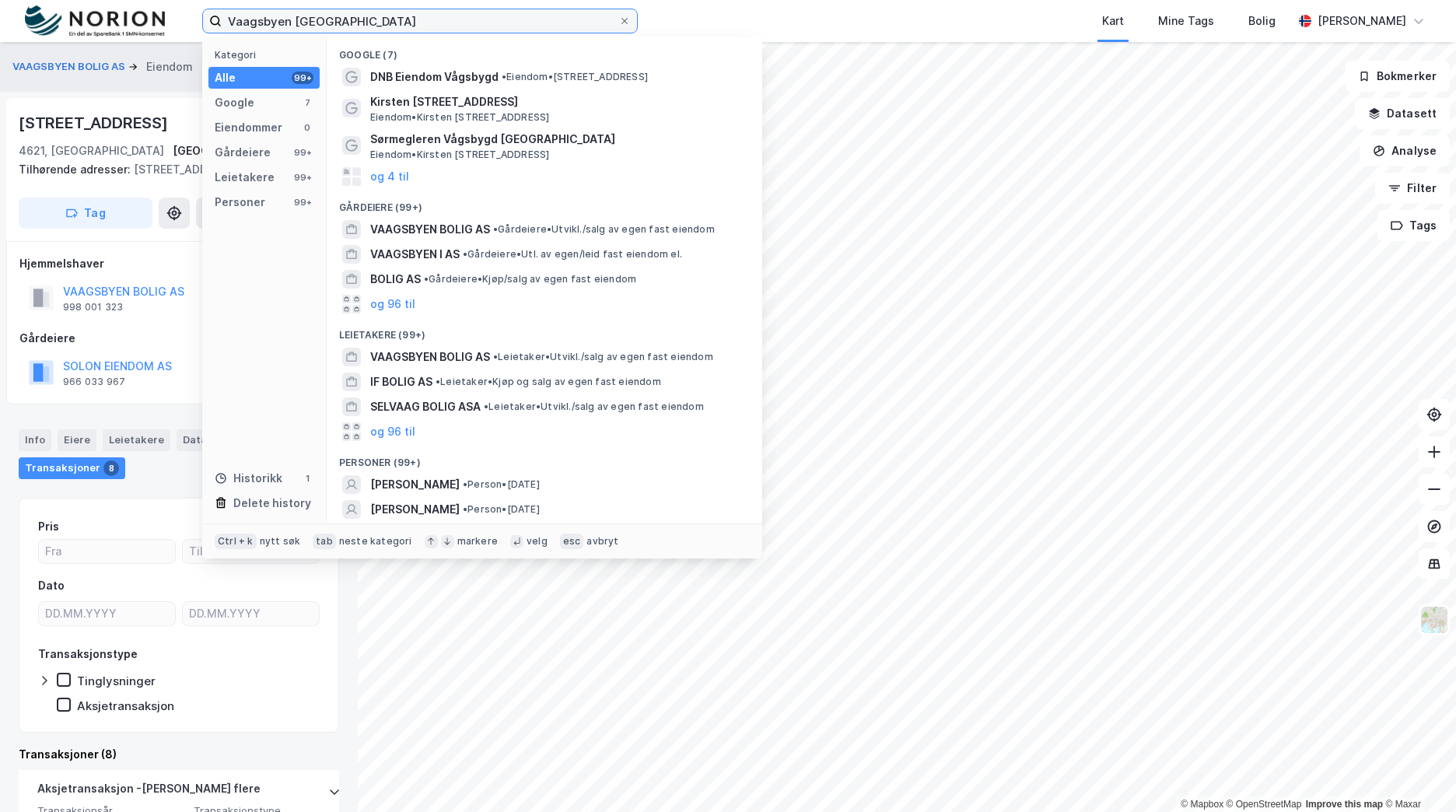
drag, startPoint x: 348, startPoint y: 16, endPoint x: 53, endPoint y: 28, distance: 295.2
click at [52, 28] on div "Vaagsbyen Bolig Kategori Alle 99+ Google 7 Eiendommer 0 Gårdeiere 99+ Leietaker…" at bounding box center [728, 21] width 1456 height 42
paste input "årli, Ekebergveien"
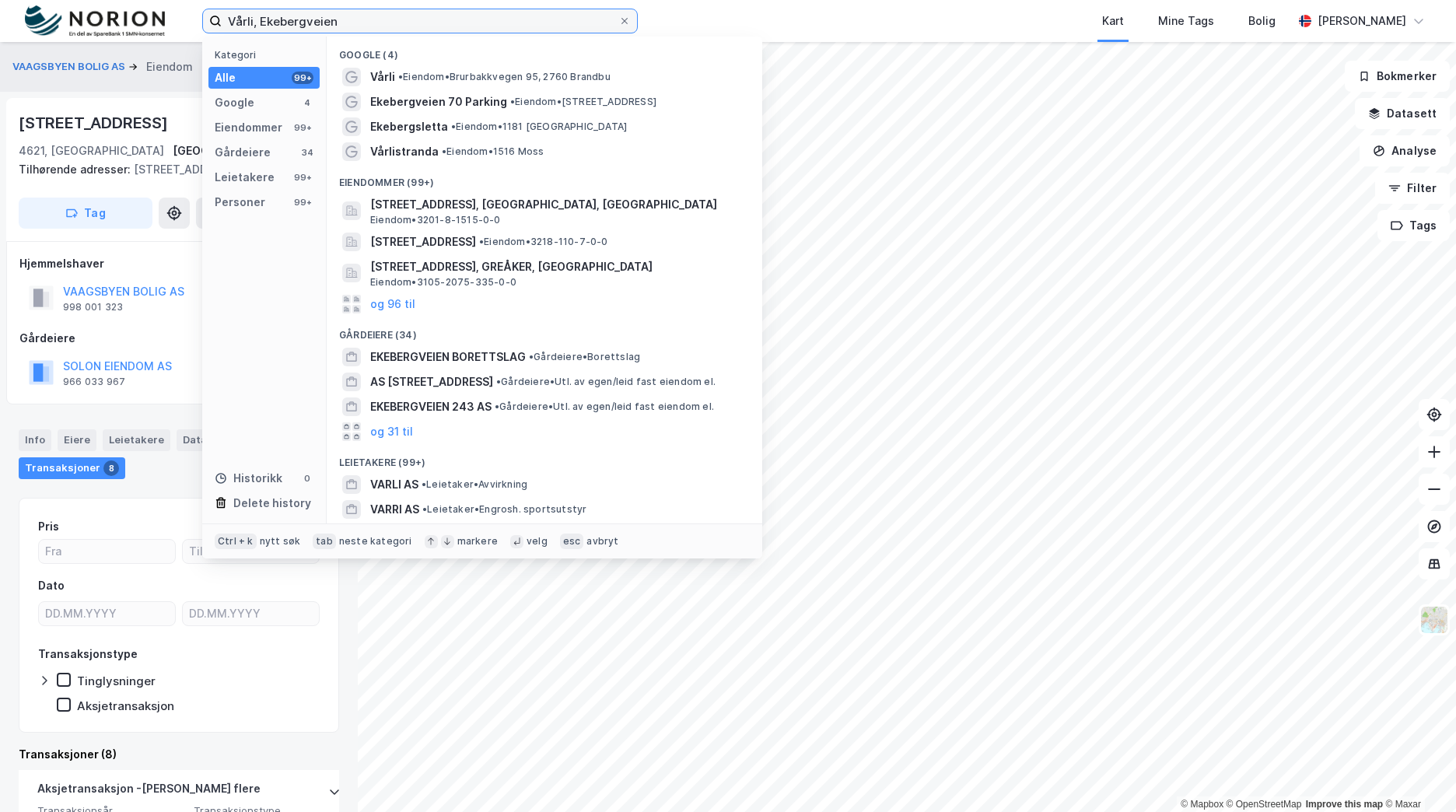
drag, startPoint x: 259, startPoint y: 16, endPoint x: 138, endPoint y: 31, distance: 121.9
click at [138, 31] on div "Vårli, Ekebergveien Kategori Alle 99+ Google 4 Eiendommer 99+ Gårdeiere 34 Leie…" at bounding box center [728, 21] width 1456 height 42
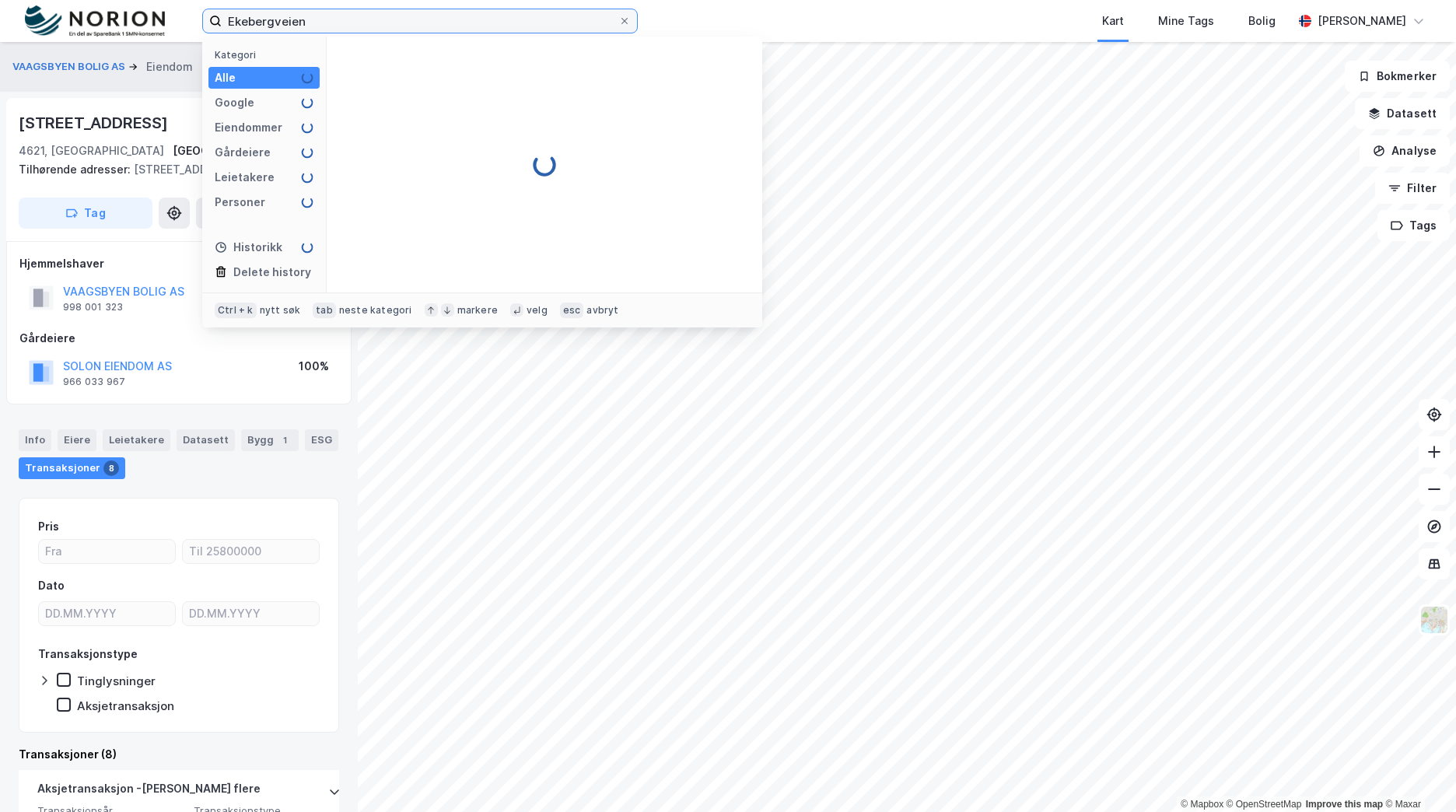
click at [308, 18] on input "Ekebergveien" at bounding box center [419, 21] width 397 height 24
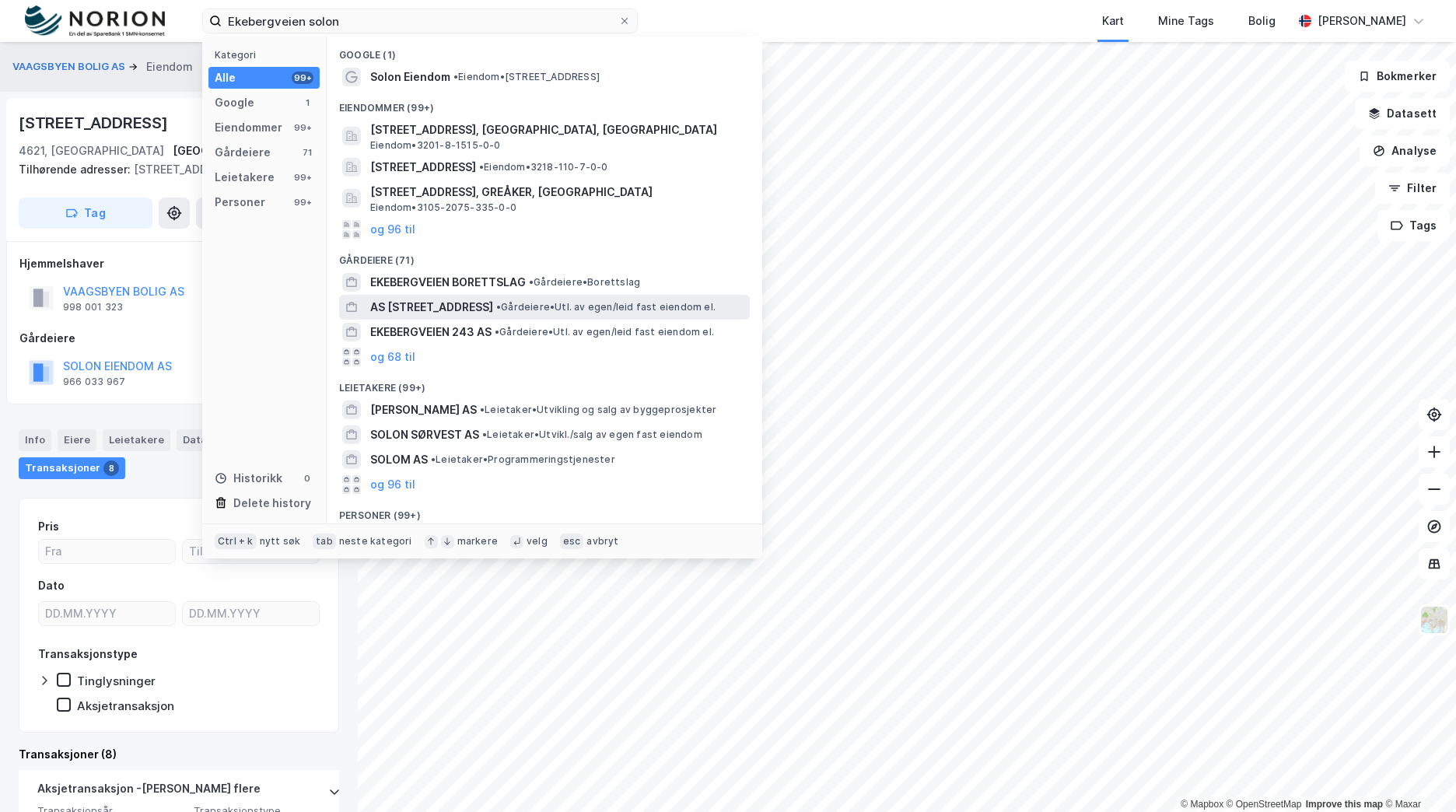
click at [514, 310] on span "• Gårdeiere • Utl. av egen/leid fast eiendom el." at bounding box center [606, 308] width 220 height 13
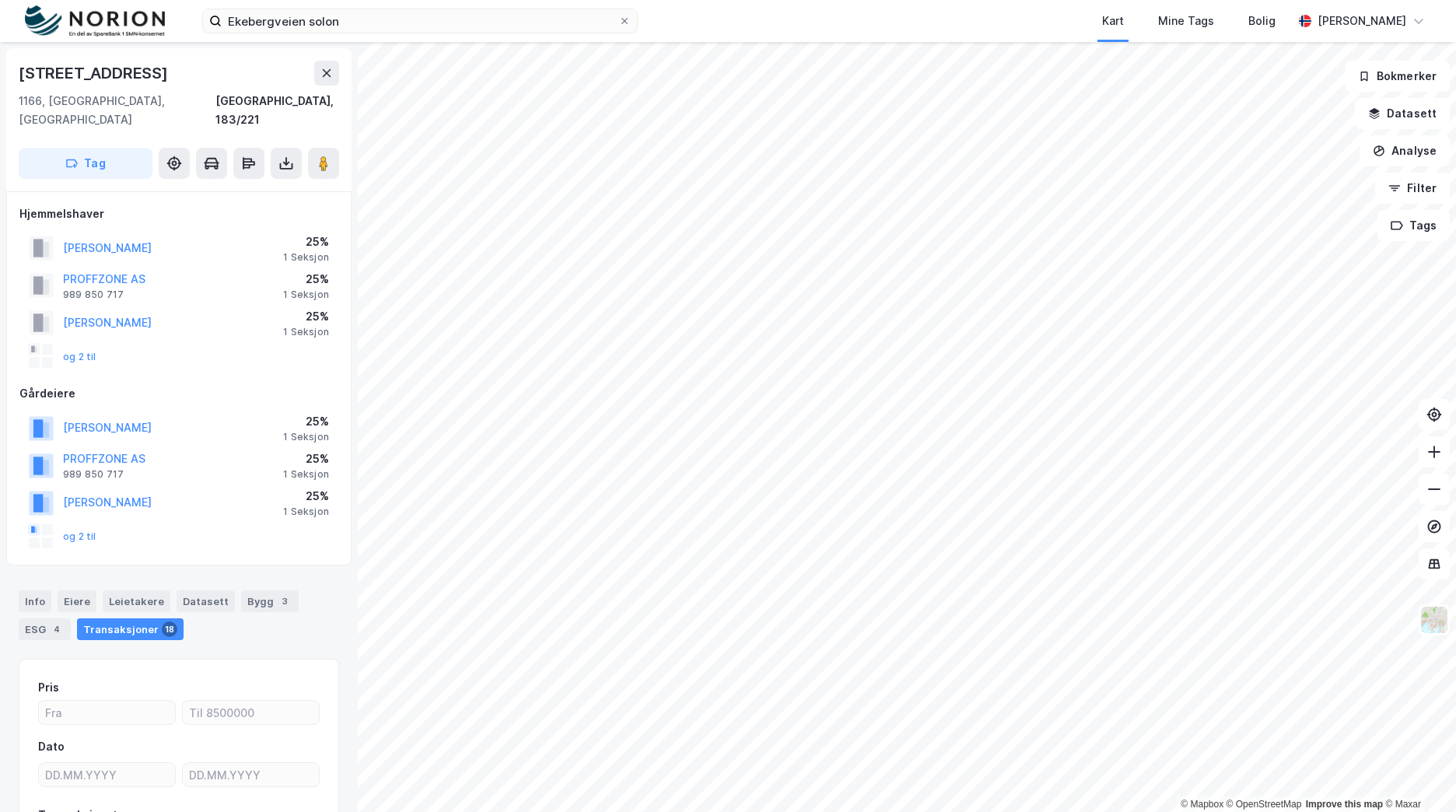
scroll to position [4, 0]
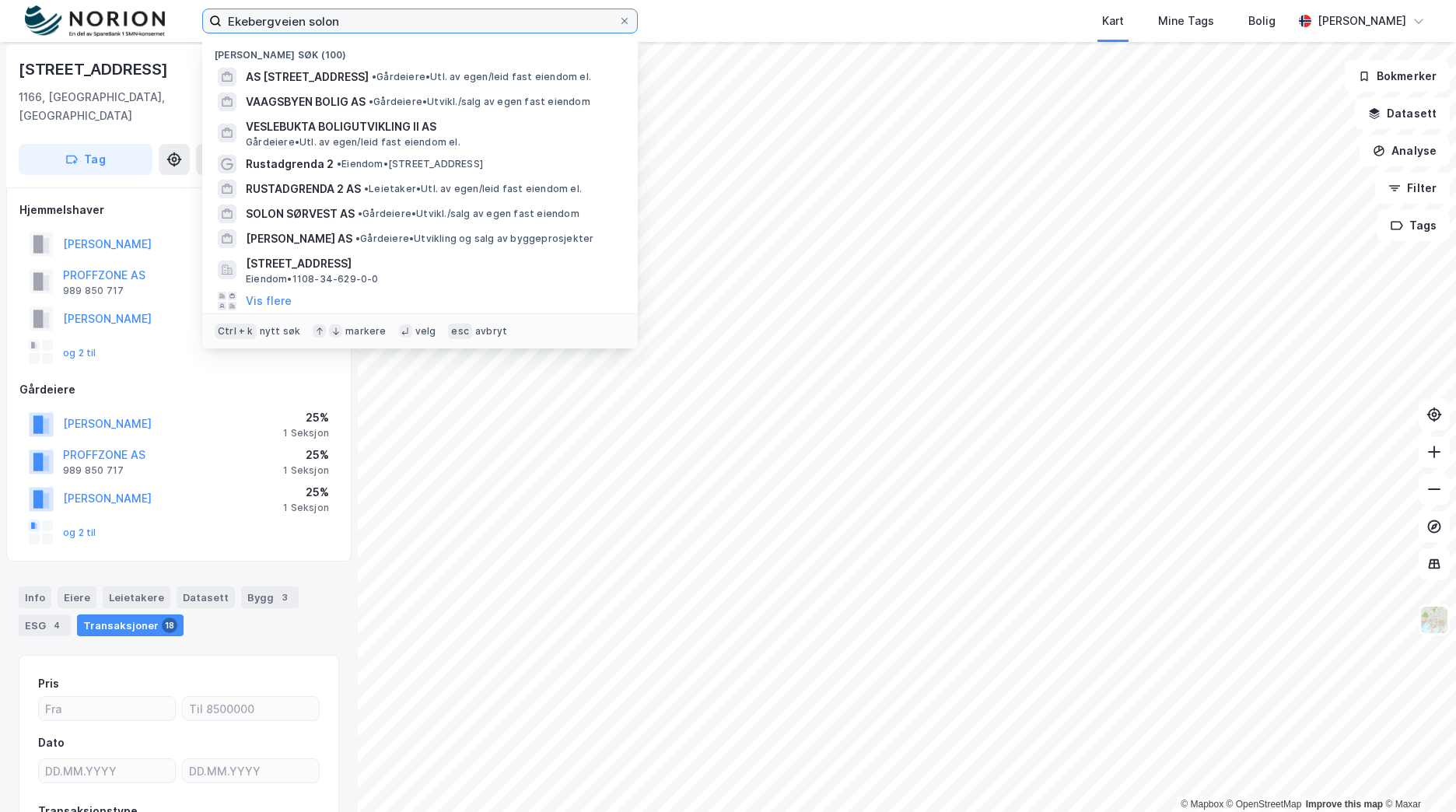
drag, startPoint x: 369, startPoint y: 24, endPoint x: 105, endPoint y: 24, distance: 264.0
click at [105, 24] on div "Ekebergveien solon Nylige søk (100) AS EKEBERGVEIEN 253 • Gårdeiere • Utl. av e…" at bounding box center [728, 21] width 1456 height 42
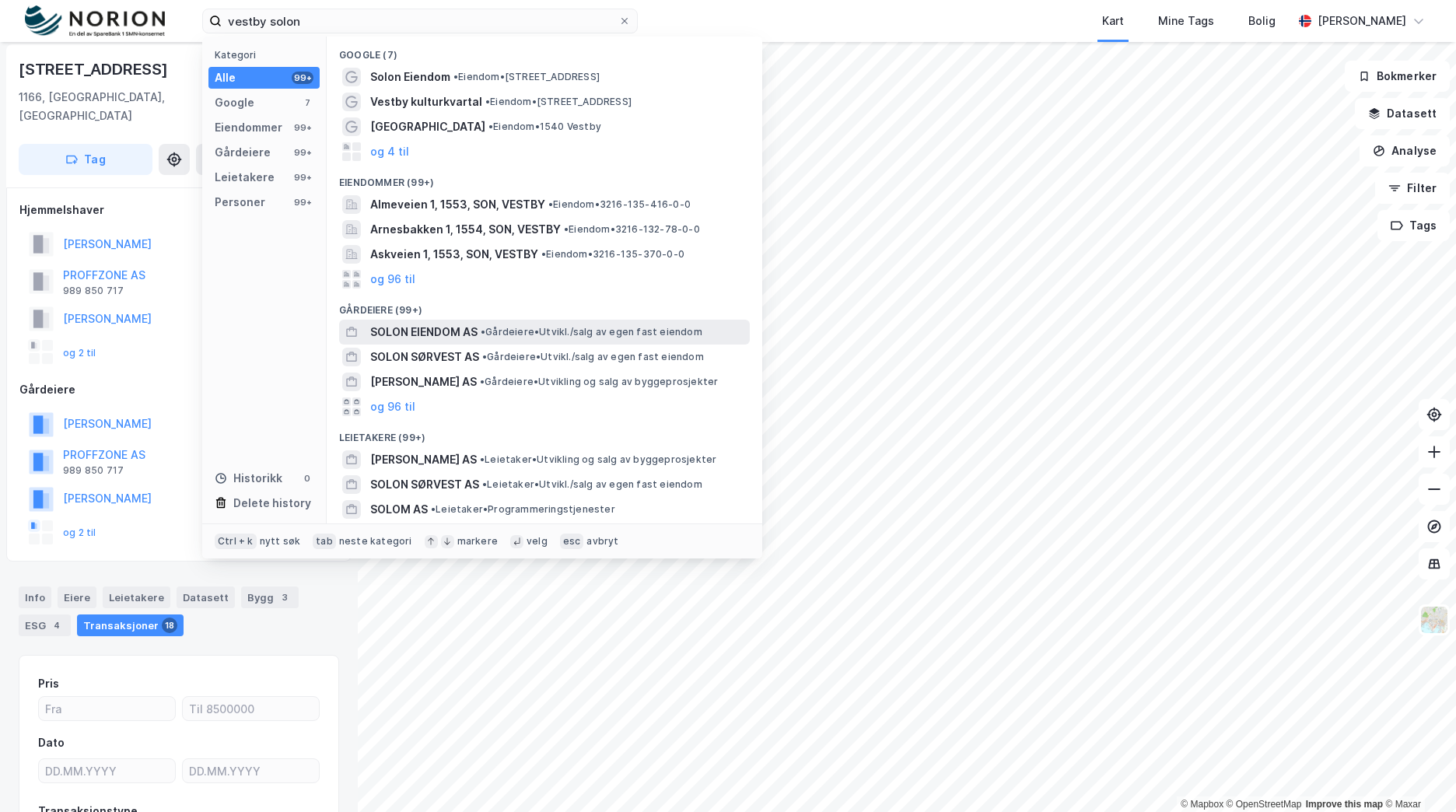
click at [586, 338] on div "SOLON EIENDOM AS • Gårdeiere • Utvikl./salg av egen fast eiendom" at bounding box center [558, 332] width 377 height 19
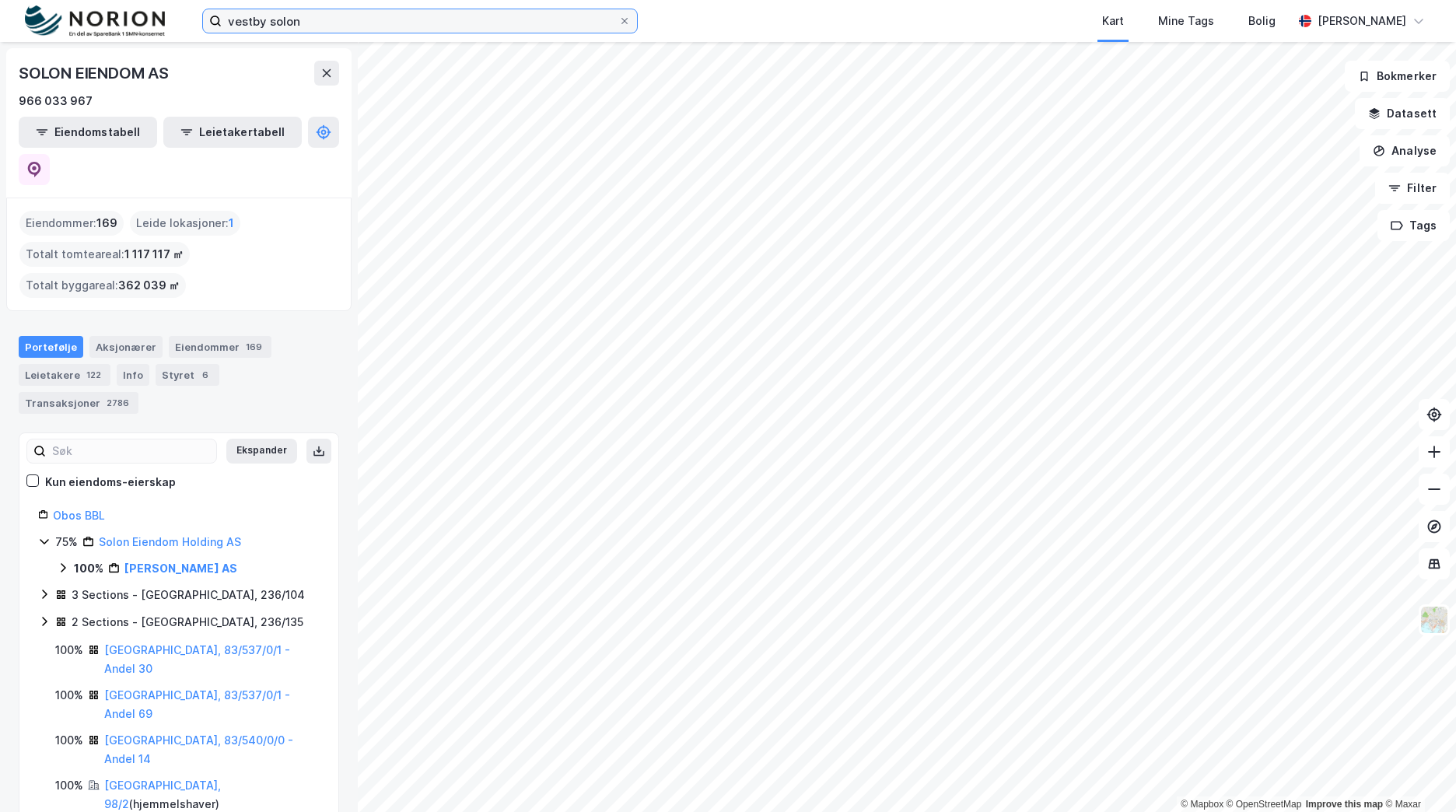
click at [326, 12] on input "vestby solon" at bounding box center [419, 21] width 397 height 24
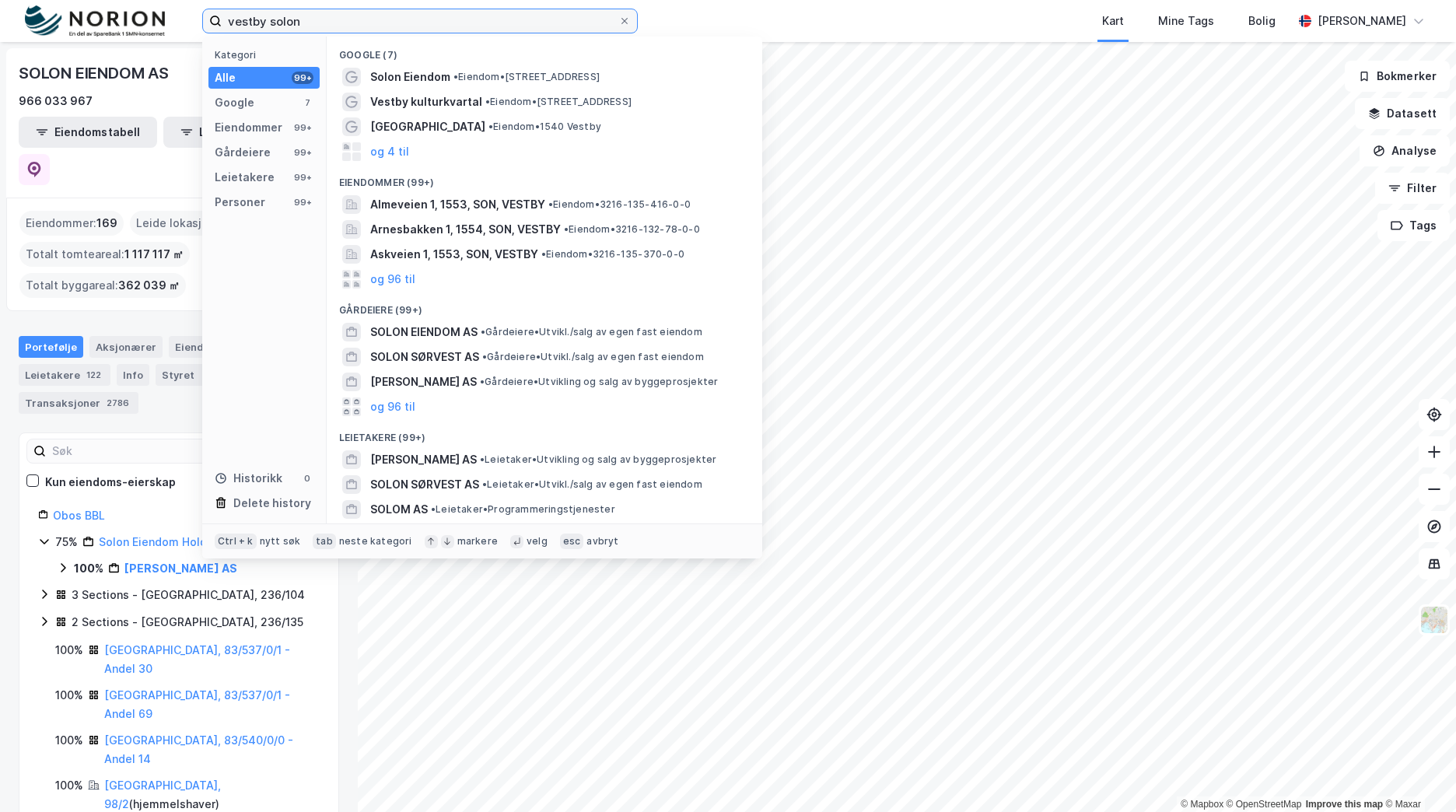
drag, startPoint x: 314, startPoint y: 23, endPoint x: 215, endPoint y: 22, distance: 99.0
click at [215, 22] on label "vestby solon" at bounding box center [420, 20] width 436 height 24
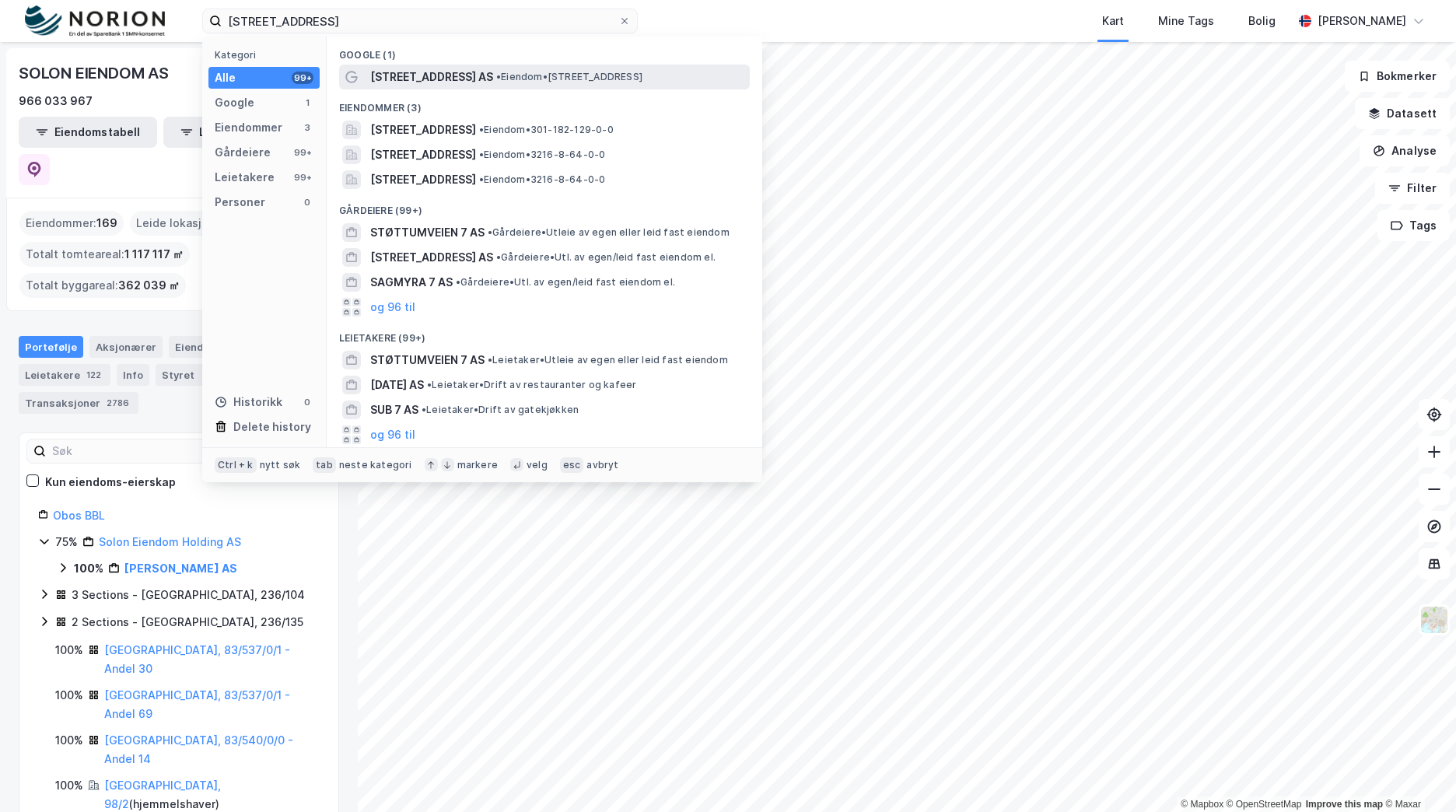
click at [643, 77] on span "• Eiendom • Støttumveien 1, 1543 Vestby" at bounding box center [569, 77] width 146 height 13
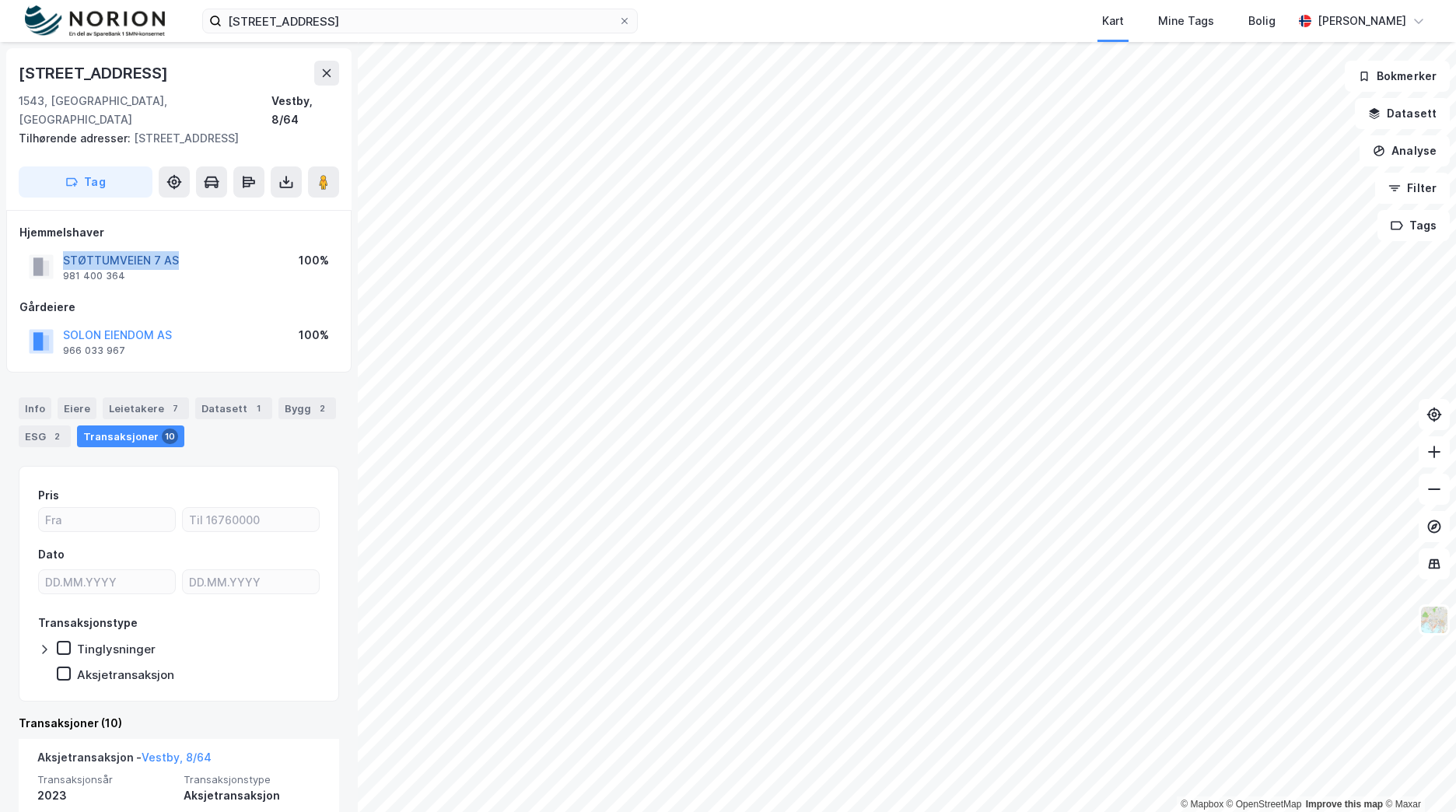
drag, startPoint x: 186, startPoint y: 240, endPoint x: 64, endPoint y: 241, distance: 122.0
click at [64, 248] on div "STØTTUMVEIEN 7 AS 981 400 364 100%" at bounding box center [178, 266] width 319 height 37
drag, startPoint x: 84, startPoint y: 97, endPoint x: 3, endPoint y: 57, distance: 90.3
click at [3, 57] on div "Støttumveien 7b 1543, Vestby, Akershus Vestby, 8/64 Tilhørende adresser: Støttu…" at bounding box center [179, 426] width 358 height 769
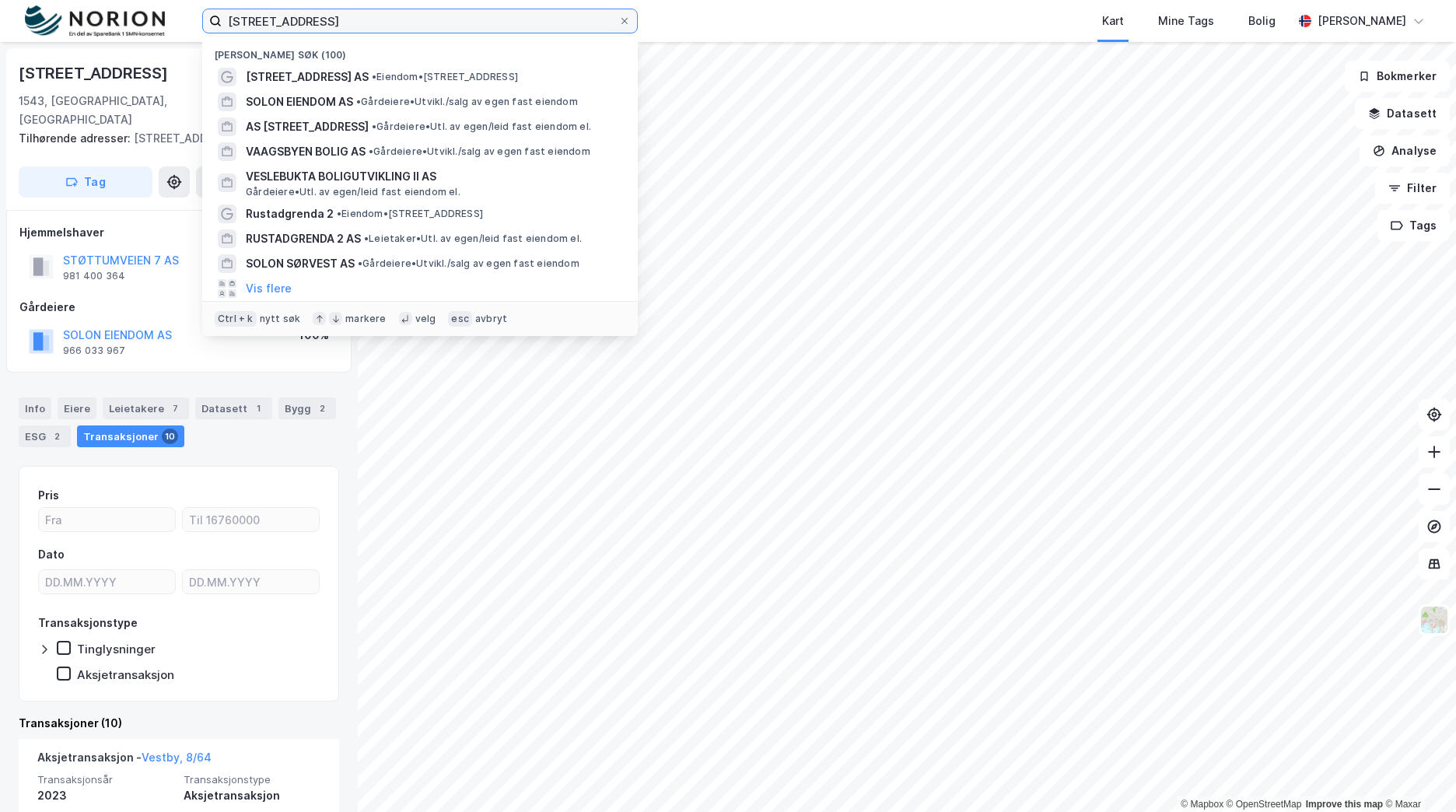
drag, startPoint x: 340, startPoint y: 24, endPoint x: 162, endPoint y: 15, distance: 178.2
click at [166, 15] on div "støttumveien 7 Nylige søk (100) Støttumveien 7 AS • Eiendom • Støttumveien 1, 1…" at bounding box center [728, 21] width 1456 height 42
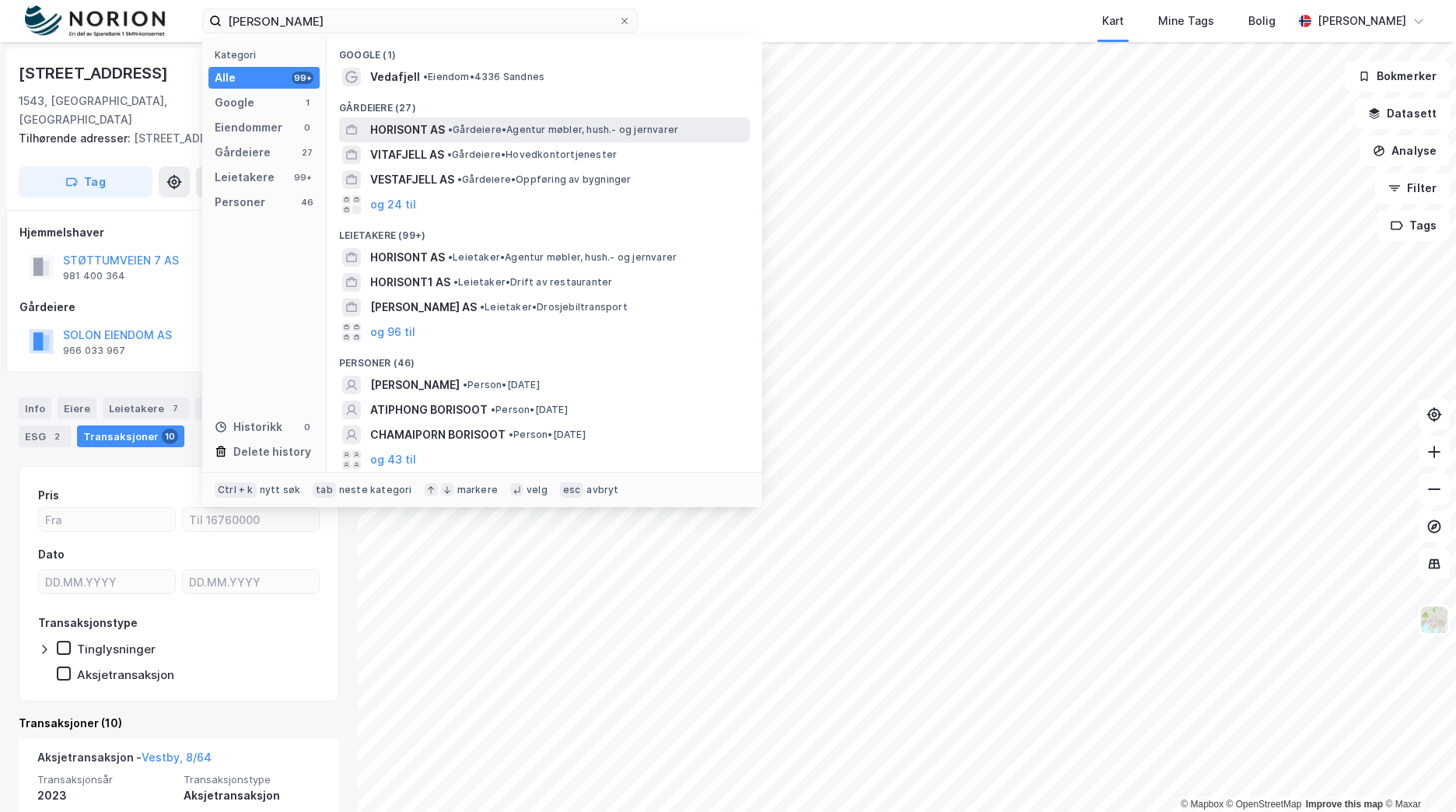
click at [587, 133] on span "• Gårdeiere • Agentur møbler, hush.- og jernvarer" at bounding box center [564, 130] width 231 height 13
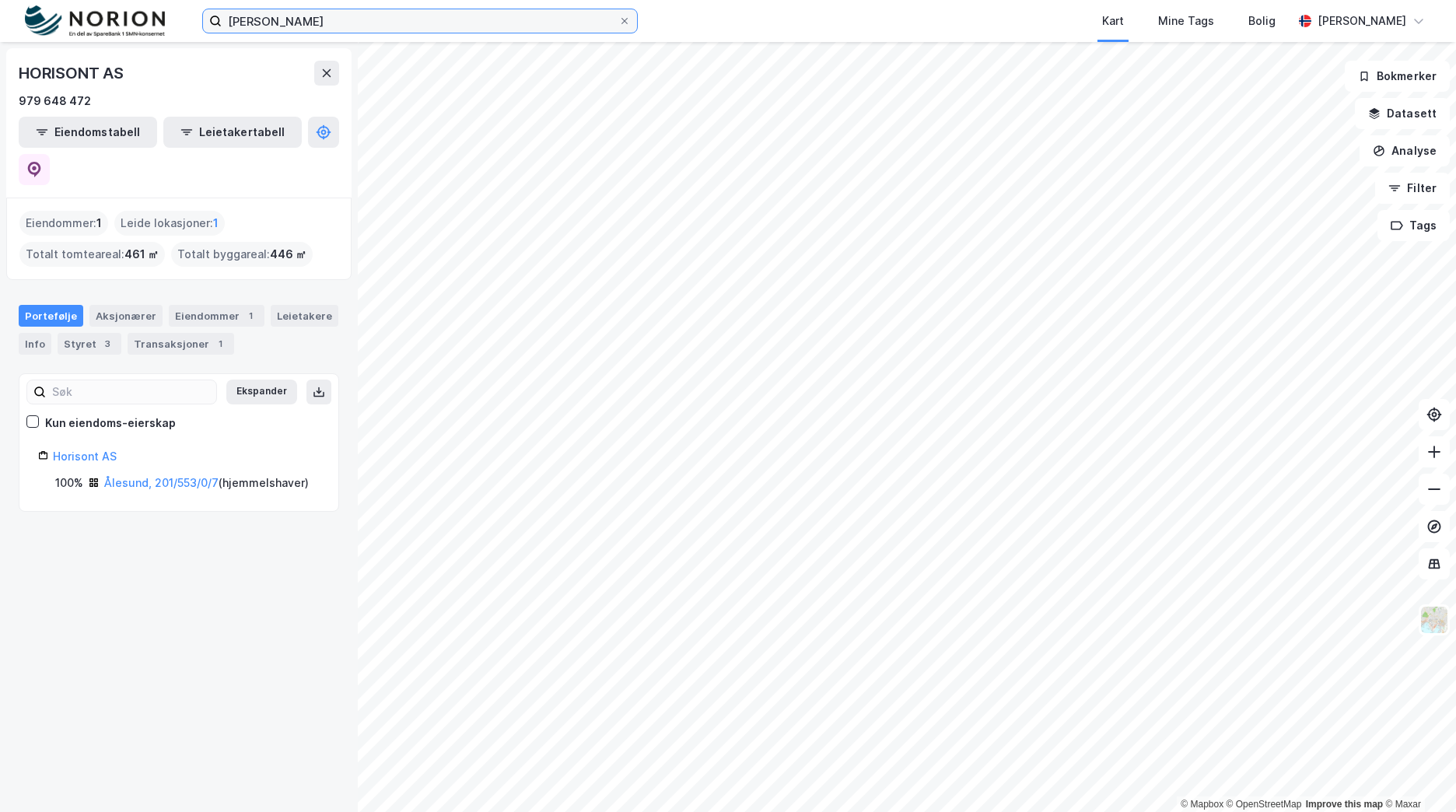
click at [421, 25] on input "vedafjell horisont" at bounding box center [419, 21] width 397 height 24
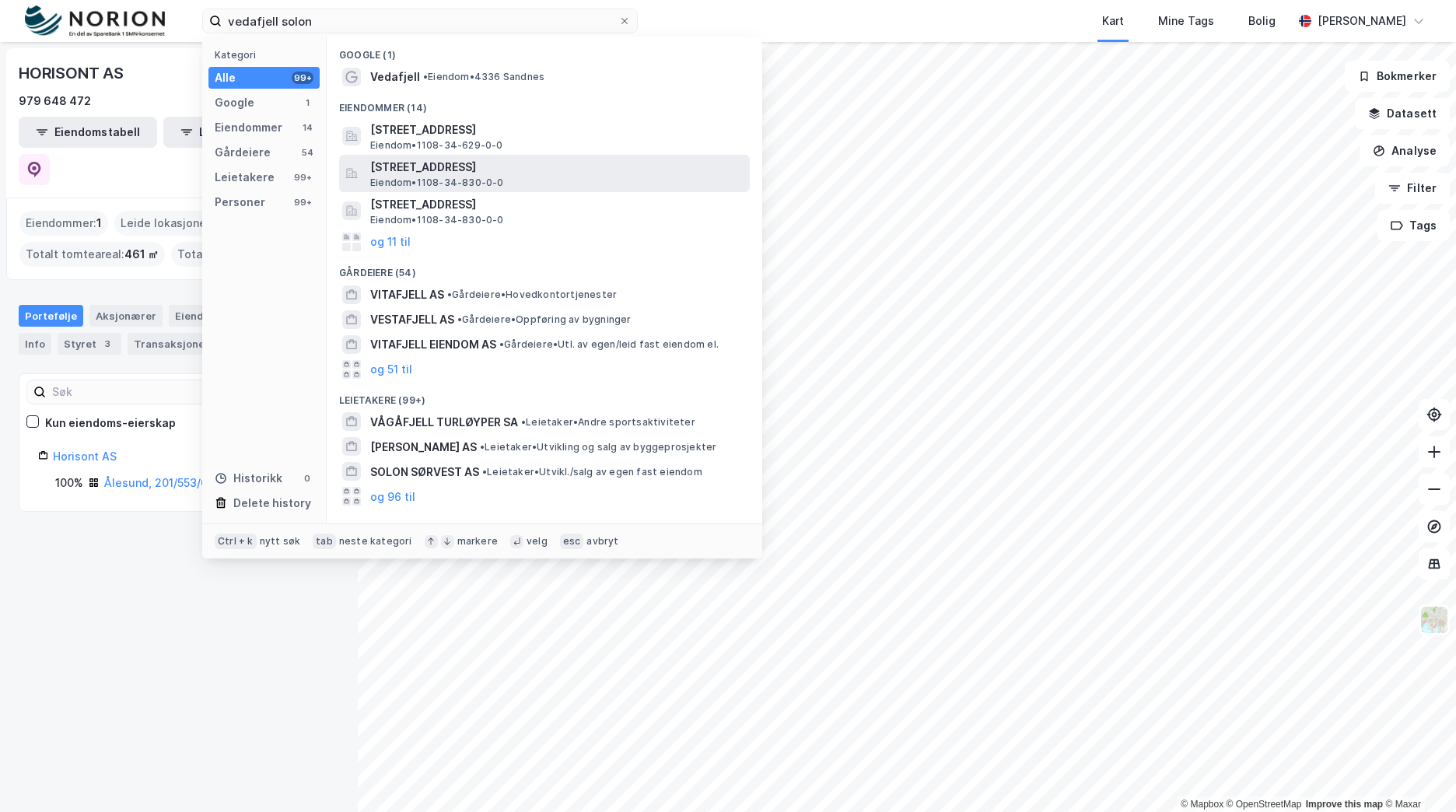
click at [535, 177] on div "Vedafjellveien 10A, 4336, SANDNES, SANDNES Eiendom • 1108-34-830-0-0" at bounding box center [558, 173] width 377 height 31
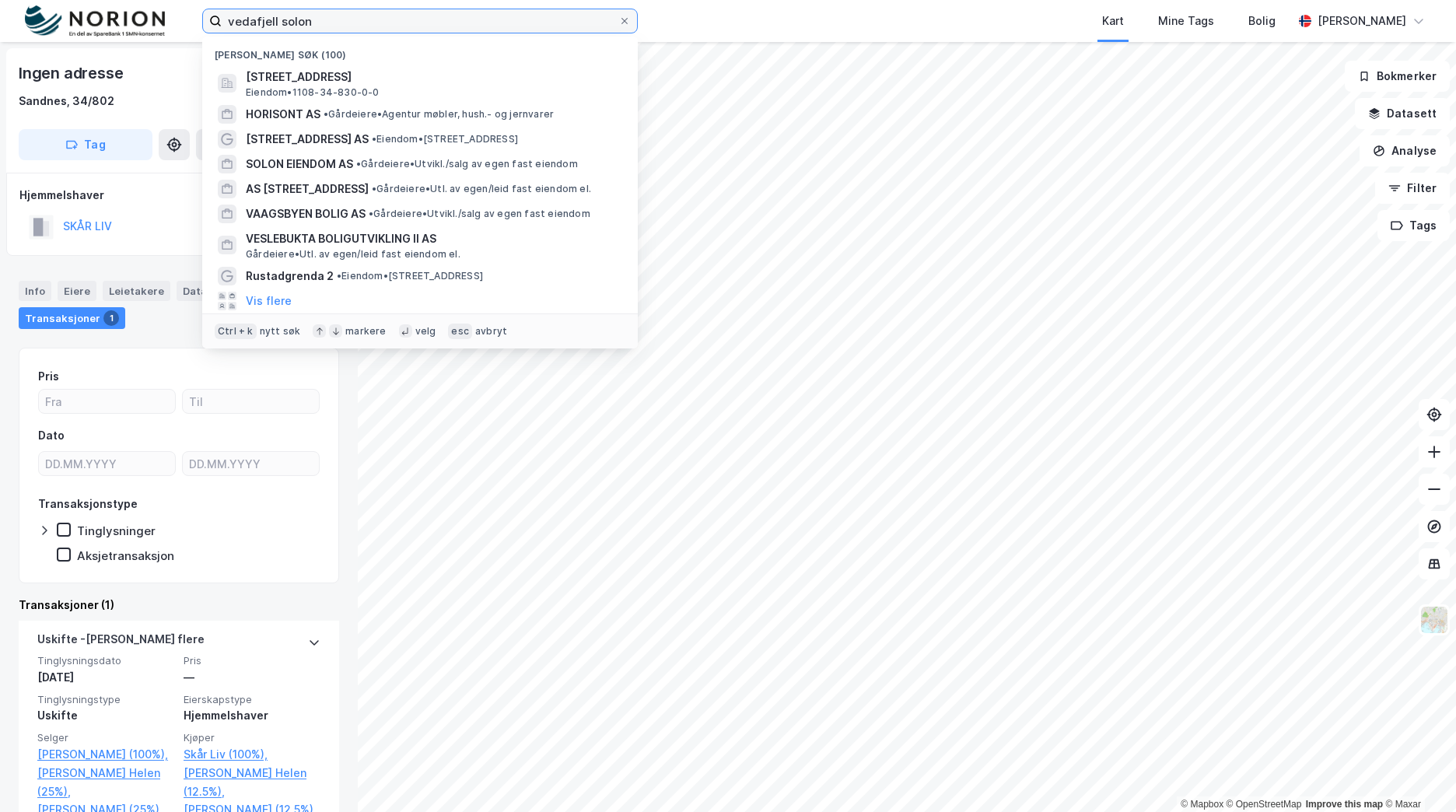
drag, startPoint x: 221, startPoint y: 25, endPoint x: 175, endPoint y: 25, distance: 46.0
click at [175, 25] on div "vedafjell solon Nylige søk (100) Vedafjellveien 10A, 4336, SANDNES, SANDNES Eie…" at bounding box center [728, 21] width 1456 height 42
paste input "Langaberget 2, 4336 Sandnes"
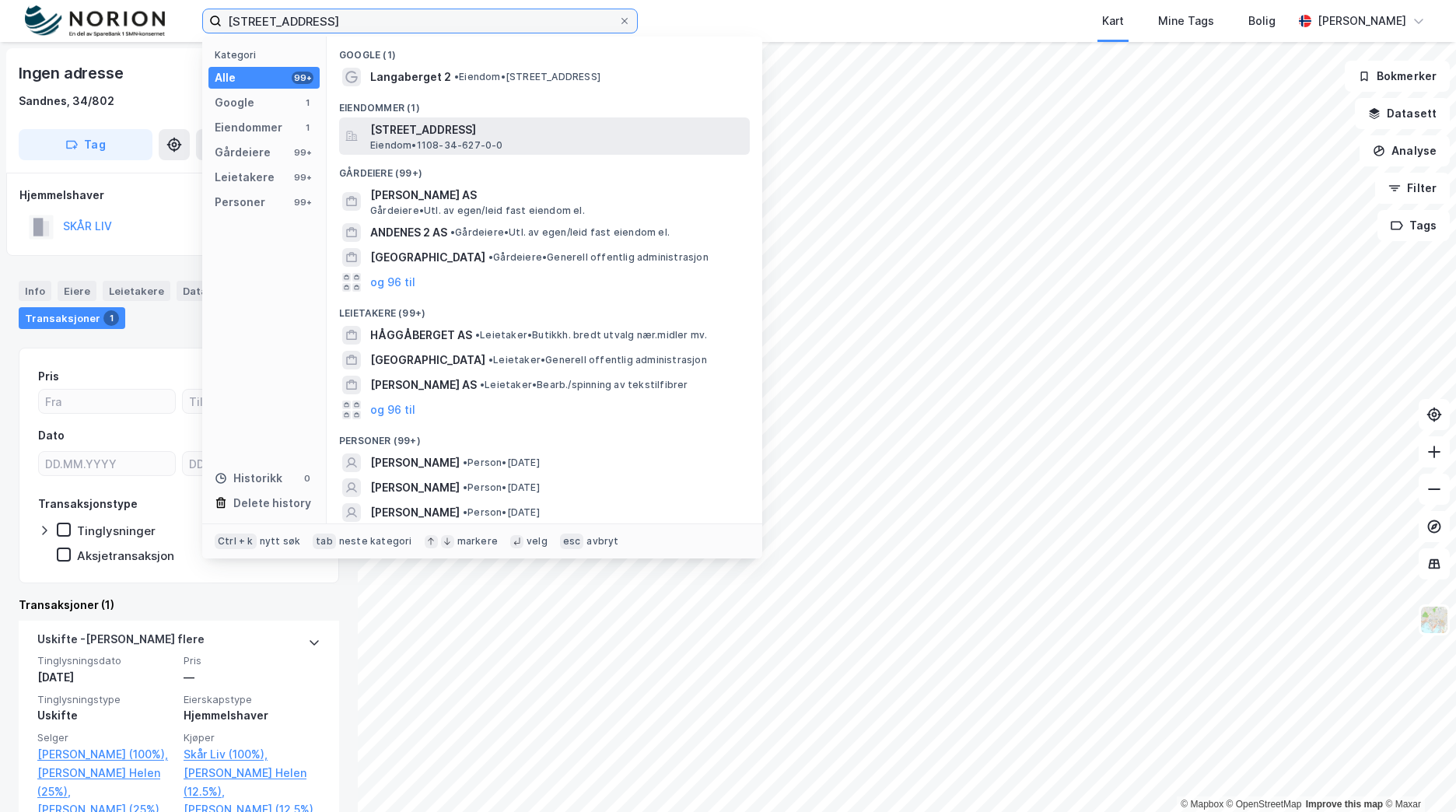
type input "Langaberget 2, 4336 Sandnes"
click at [536, 132] on span "[STREET_ADDRESS]" at bounding box center [556, 130] width 373 height 19
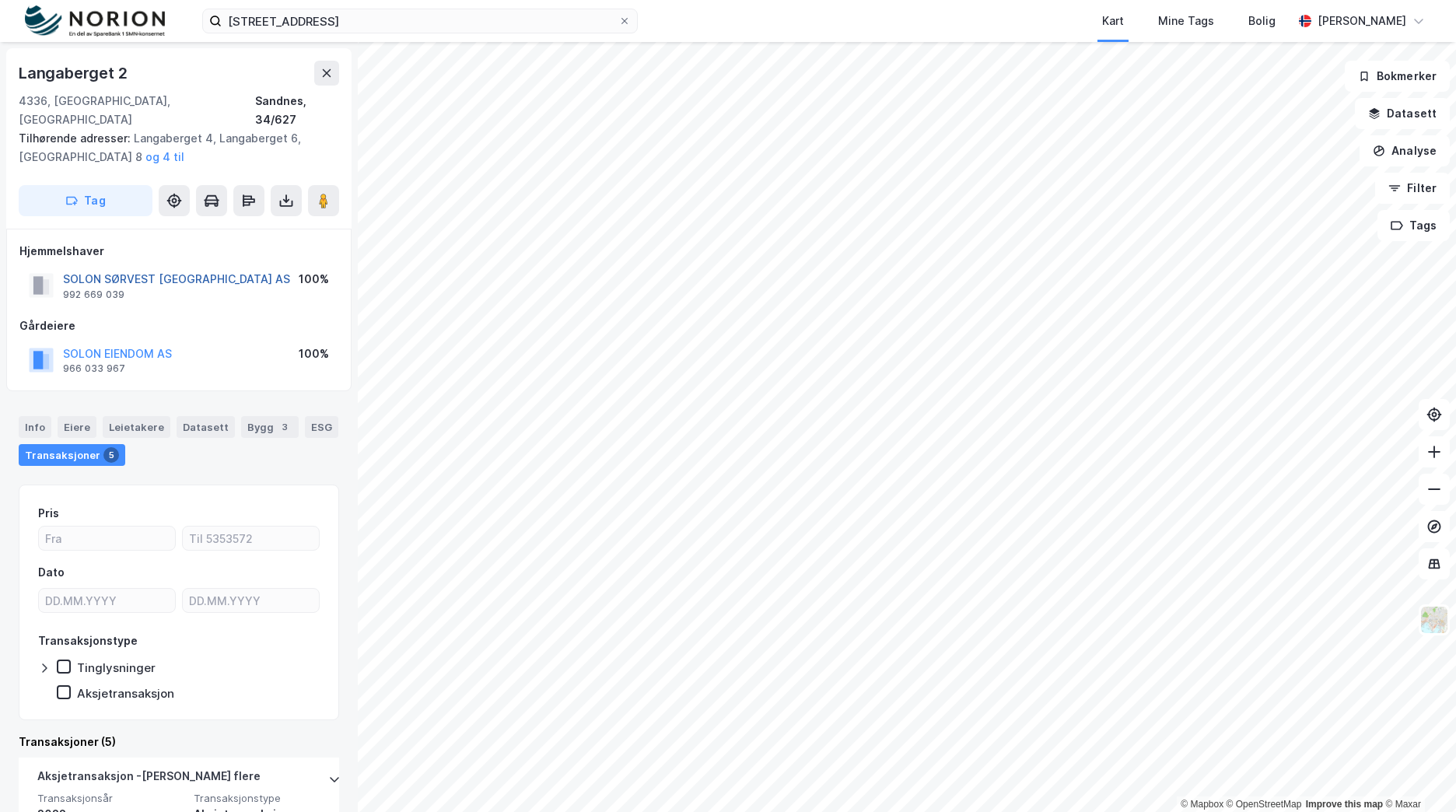
click at [0, 0] on button "SOLON SØRVEST BOLIGUTVIKLING AS" at bounding box center [0, 0] width 0 height 0
drag, startPoint x: 241, startPoint y: 264, endPoint x: 62, endPoint y: 264, distance: 179.0
click at [62, 267] on div "SOLON SØRVEST BOLIGUTVIKLING AS 992 669 039 100%" at bounding box center [178, 285] width 319 height 37
drag, startPoint x: 62, startPoint y: 264, endPoint x: 14, endPoint y: 77, distance: 193.1
click at [14, 77] on div "Langaberget 2 4336, Sandnes, Rogaland Sandnes, 34/627 Tilhørende adresser: Lang…" at bounding box center [179, 138] width 345 height 181
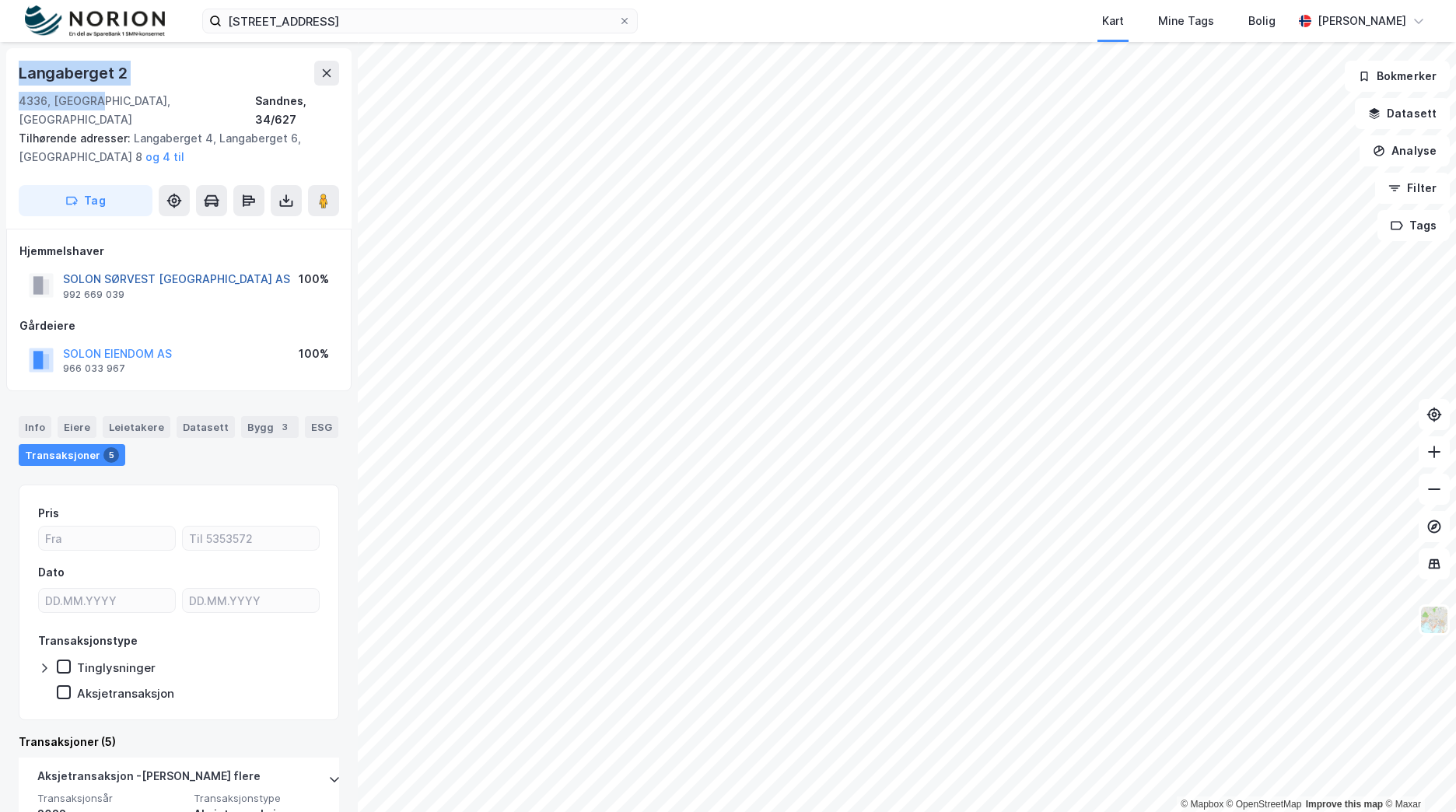
click at [0, 0] on button "SOLON SØRVEST BOLIGUTVIKLING AS" at bounding box center [0, 0] width 0 height 0
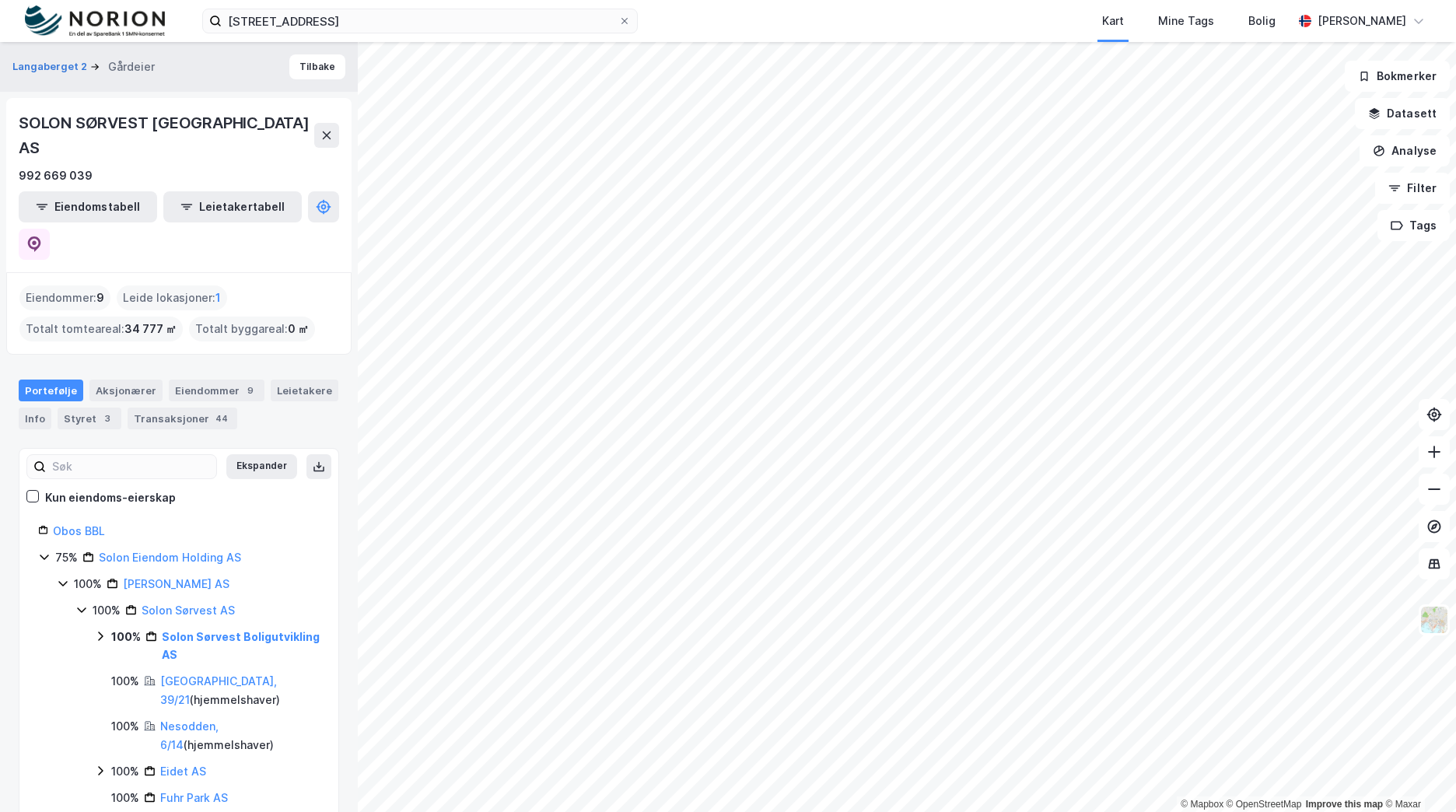
click at [180, 122] on div "SOLON SØRVEST BOLIGUTVIKLING AS" at bounding box center [167, 135] width 296 height 50
click at [180, 121] on div "SOLON SØRVEST BOLIGUTVIKLING AS" at bounding box center [167, 135] width 296 height 50
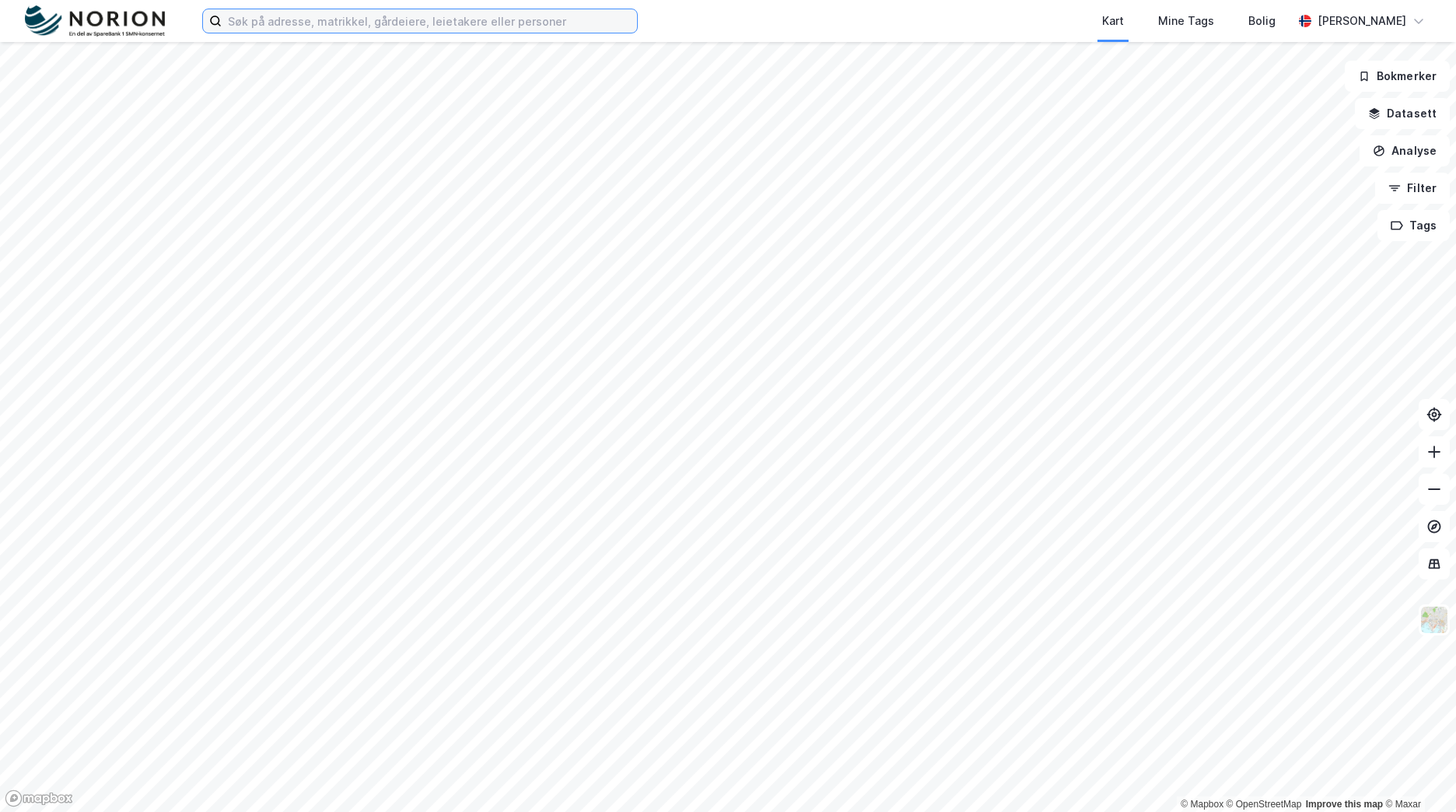
click at [312, 22] on input at bounding box center [429, 21] width 416 height 24
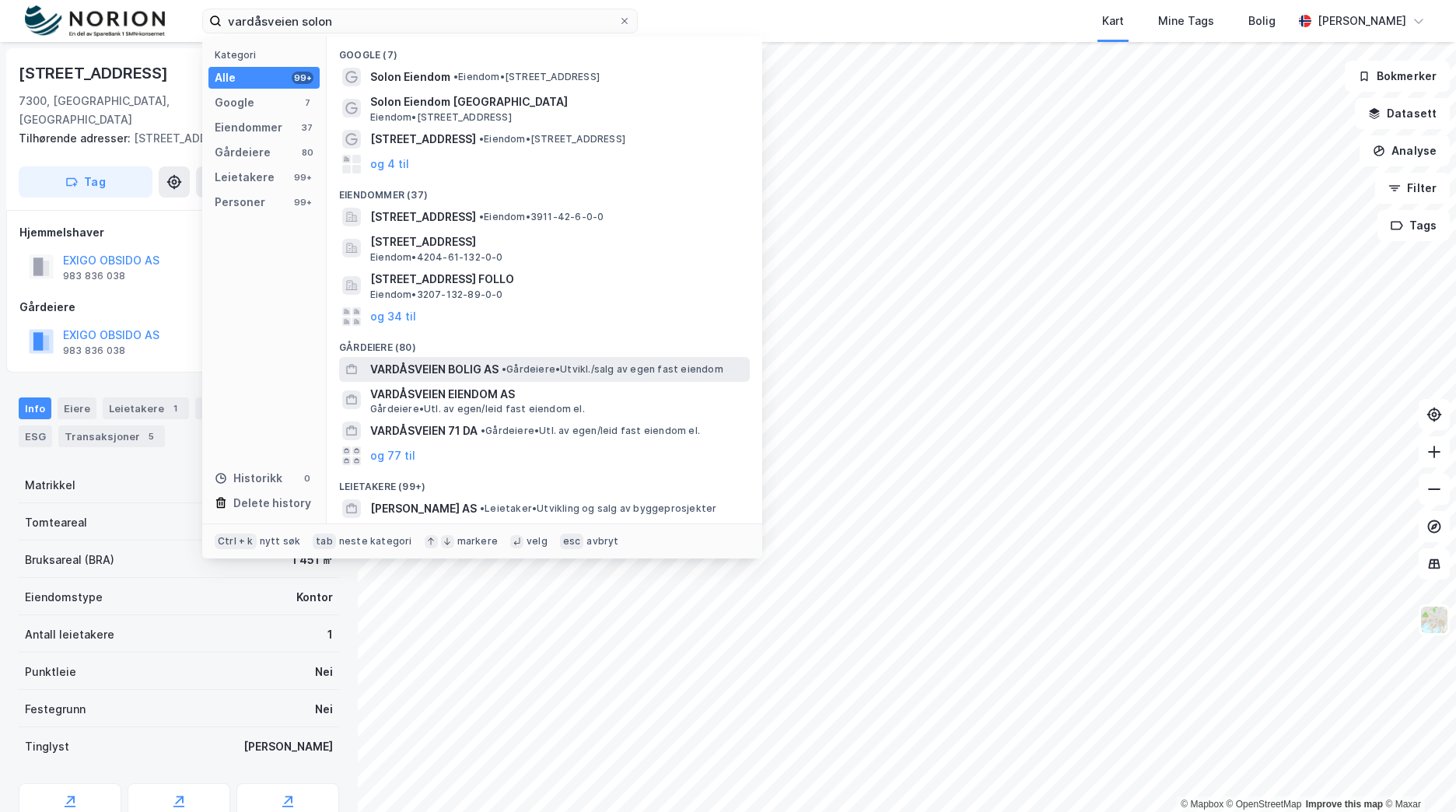
click at [578, 363] on span "• Gårdeiere • Utvikl./salg av egen fast eiendom" at bounding box center [613, 369] width 221 height 13
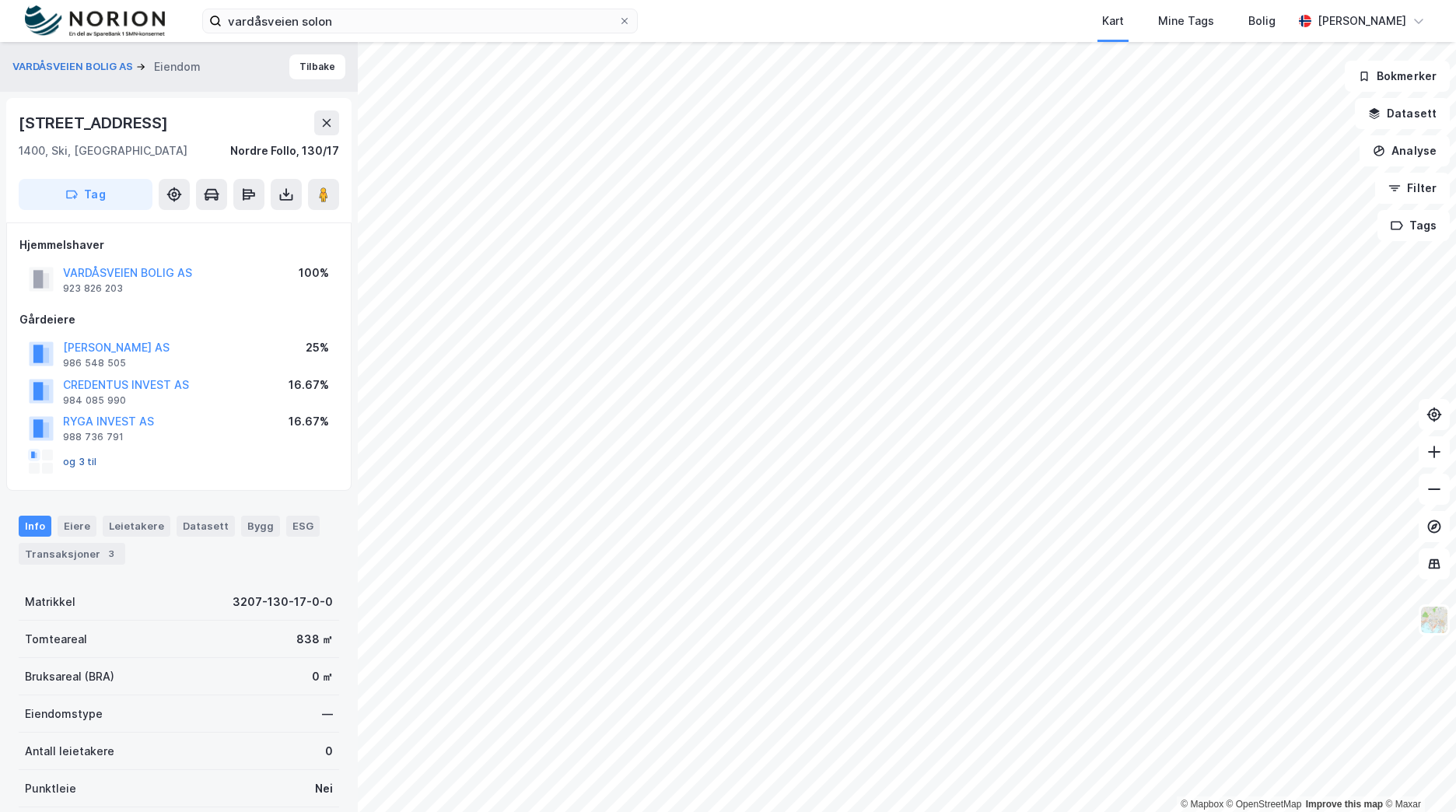
click at [0, 0] on button "og 3 til" at bounding box center [0, 0] width 0 height 0
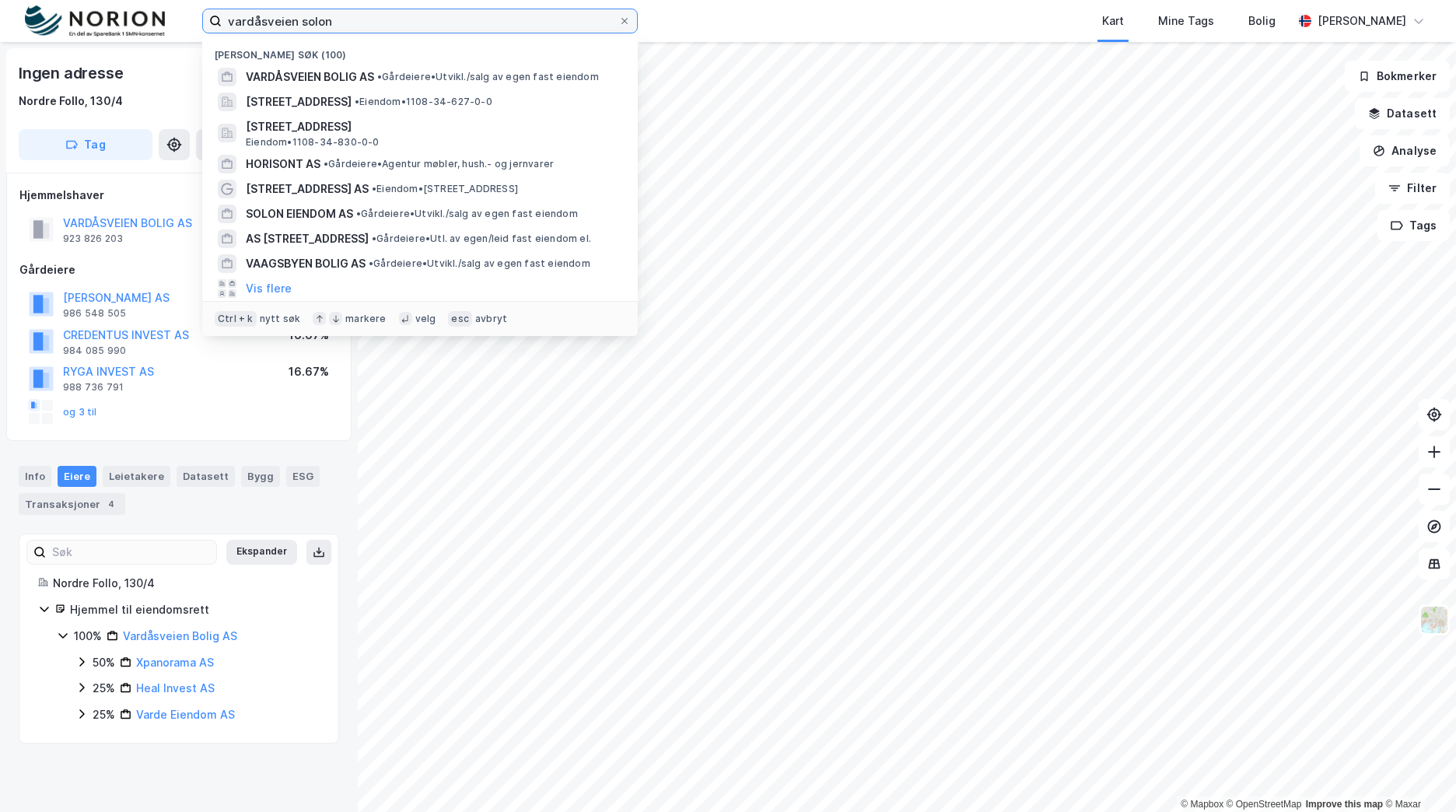
drag, startPoint x: 349, startPoint y: 19, endPoint x: 166, endPoint y: 16, distance: 183.0
click at [166, 16] on div "vardåsveien solon Nylige søk (100) VARDÅSVEIEN BOLIG AS • Gårdeiere • Utvikl./s…" at bounding box center [728, 21] width 1456 height 42
paste input "Vardåsveien 73-75"
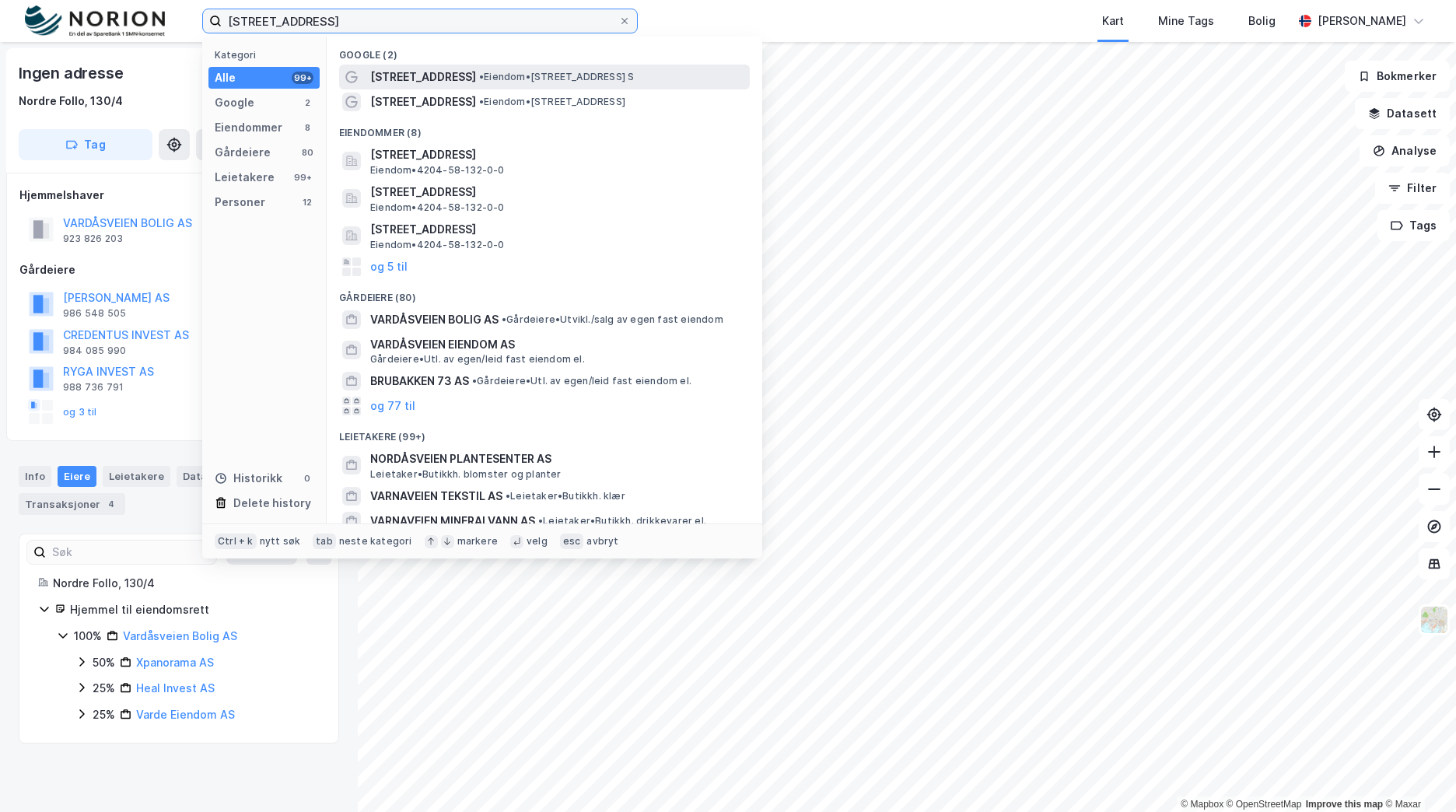
type input "Vardåsveien 73"
click at [479, 73] on span "•" at bounding box center [481, 76] width 5 height 12
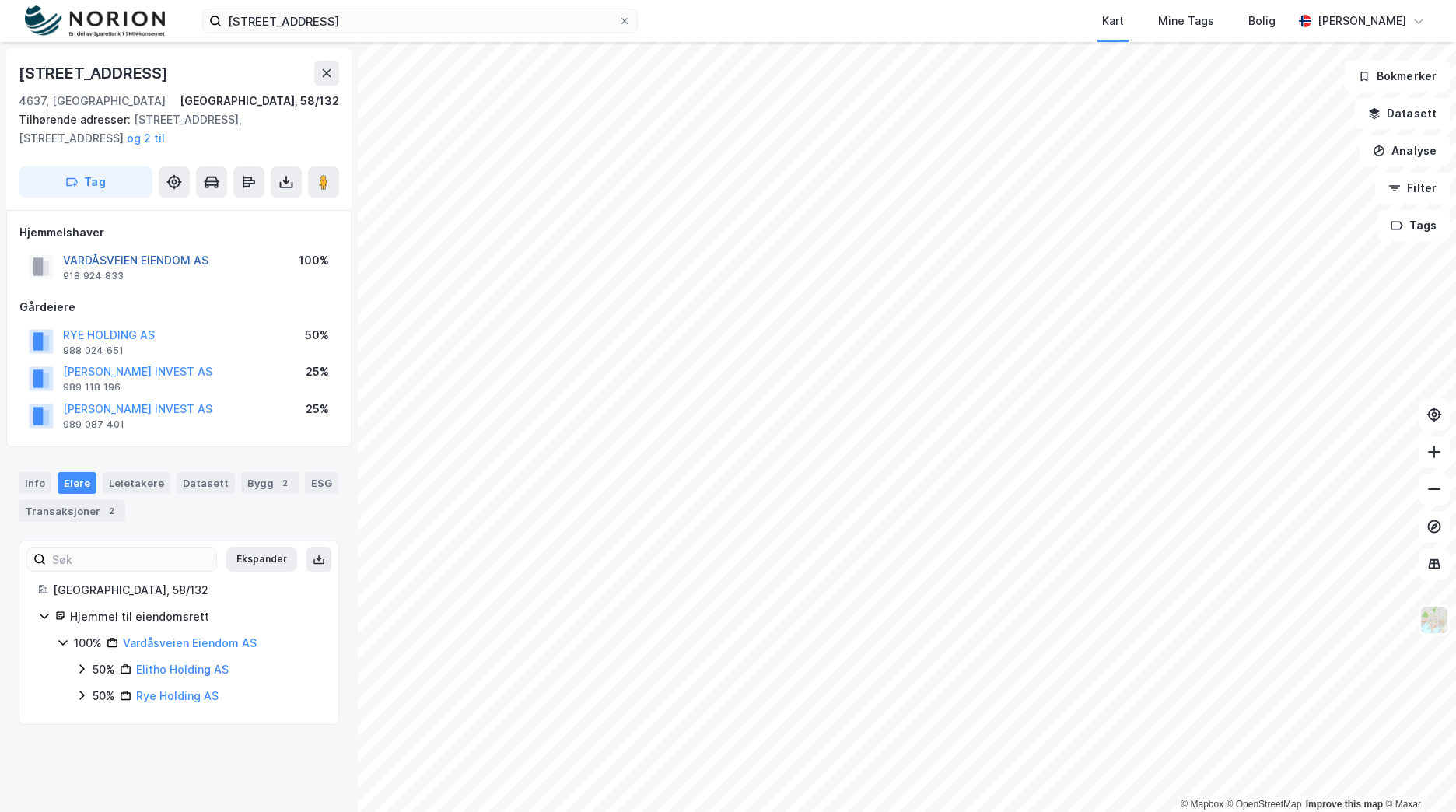
click at [0, 0] on button "VARDÅSVEIEN EIENDOM AS" at bounding box center [0, 0] width 0 height 0
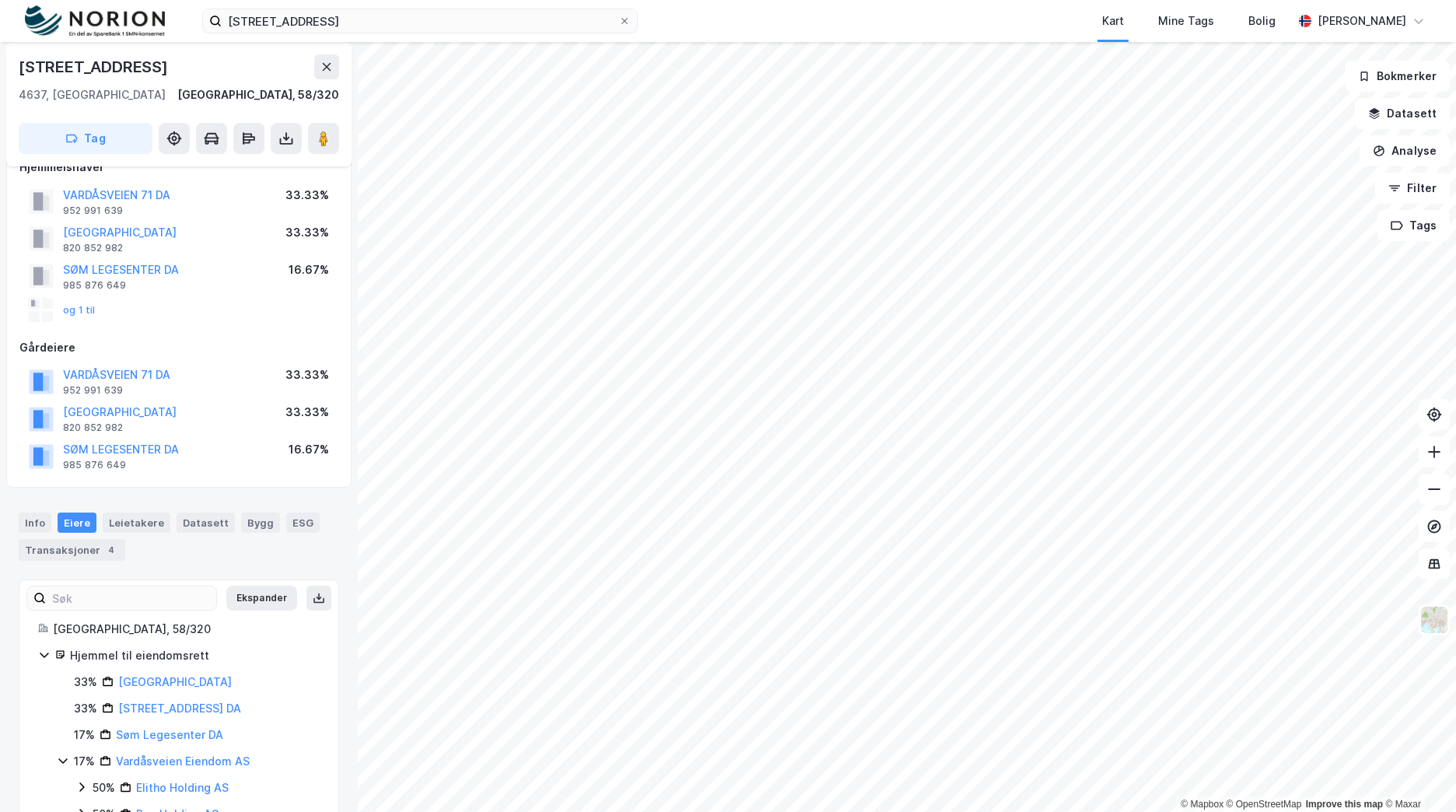
scroll to position [128, 0]
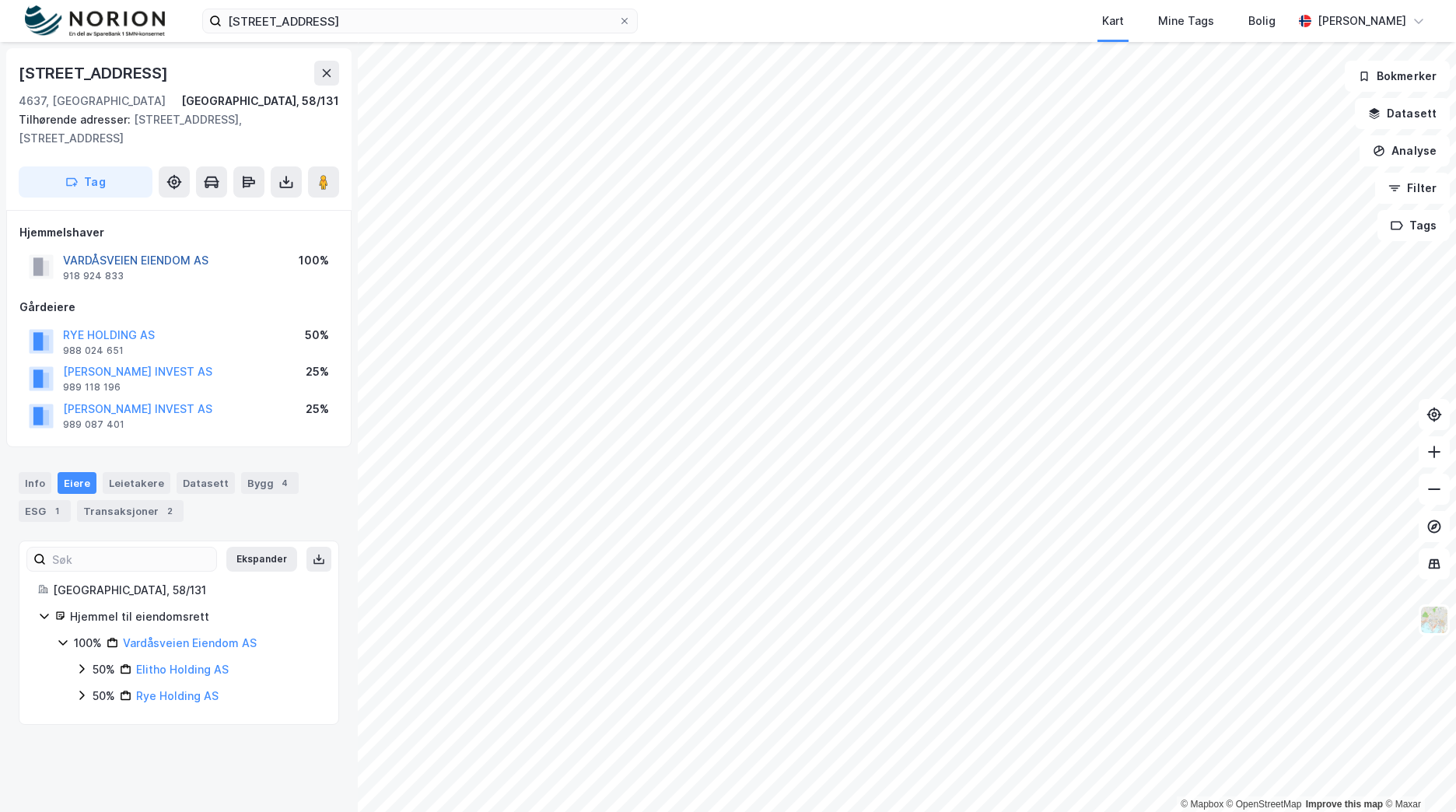
click at [0, 0] on button "VARDÅSVEIEN EIENDOM AS" at bounding box center [0, 0] width 0 height 0
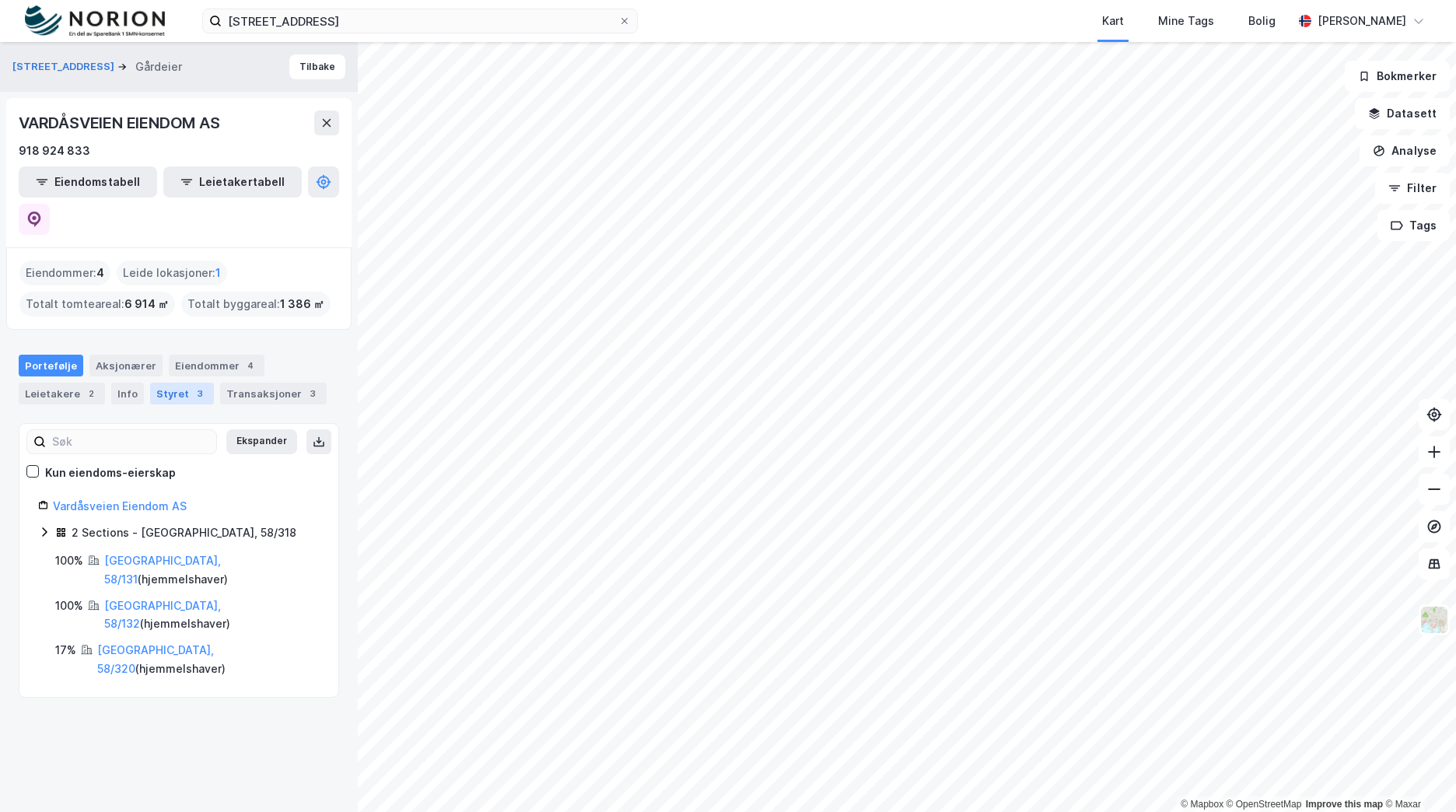
click at [192, 386] on div "3" at bounding box center [200, 393] width 15 height 15
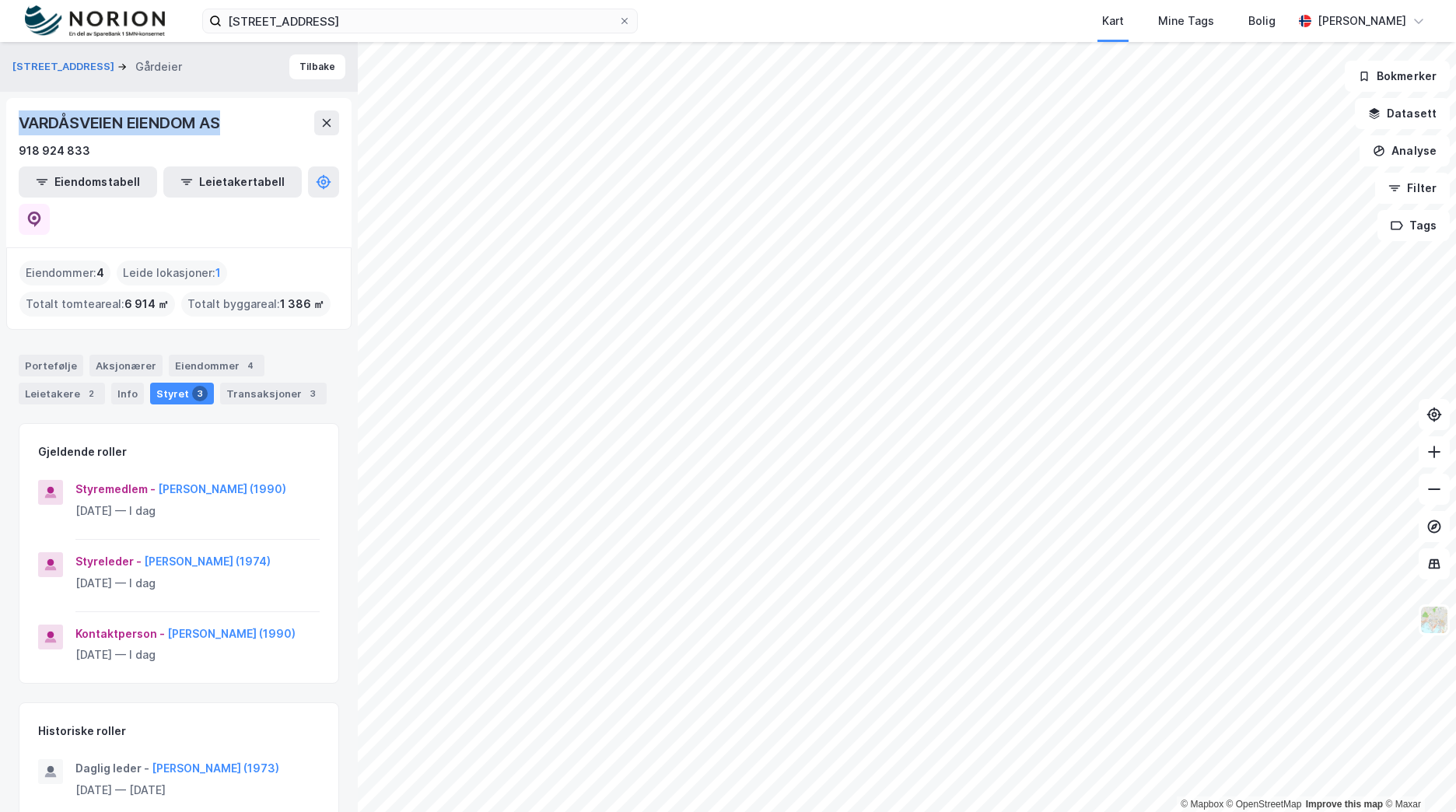
drag, startPoint x: 190, startPoint y: 123, endPoint x: 16, endPoint y: 122, distance: 174.0
click at [16, 122] on div "VARDÅSVEIEN EIENDOM AS 918 924 833 Eiendomstabell Leietakertabell" at bounding box center [179, 172] width 345 height 150
copy div "VARDÅSVEIEN EIENDOM AS"
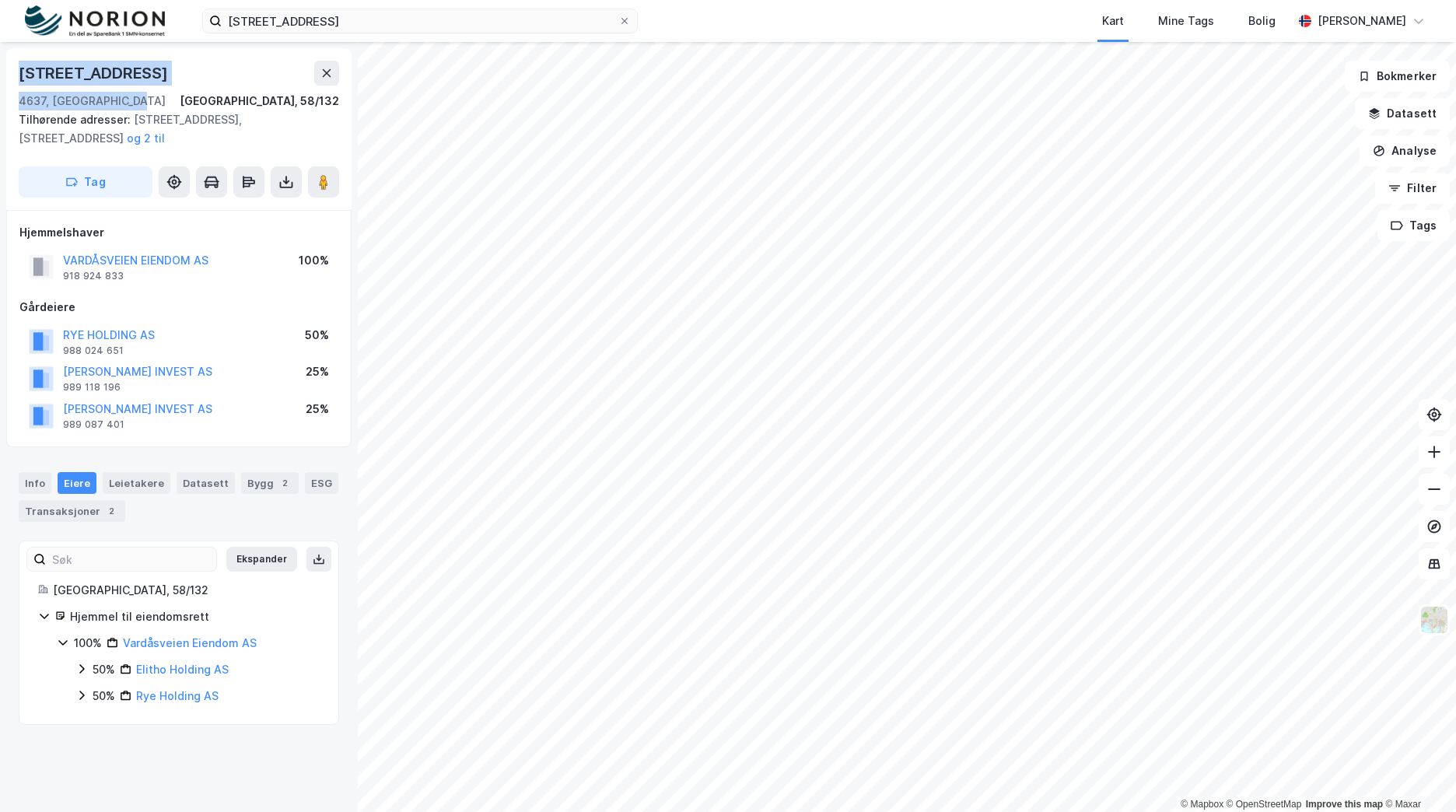
drag, startPoint x: 125, startPoint y: 101, endPoint x: 8, endPoint y: 73, distance: 120.3
click at [8, 73] on div "Vardåsveien 73 4637, Kristiansand S, Agder Kristiansand, 58/132 Tilhørende adre…" at bounding box center [179, 129] width 345 height 161
copy div "Vardåsveien 73 4637, Kristiansand S"
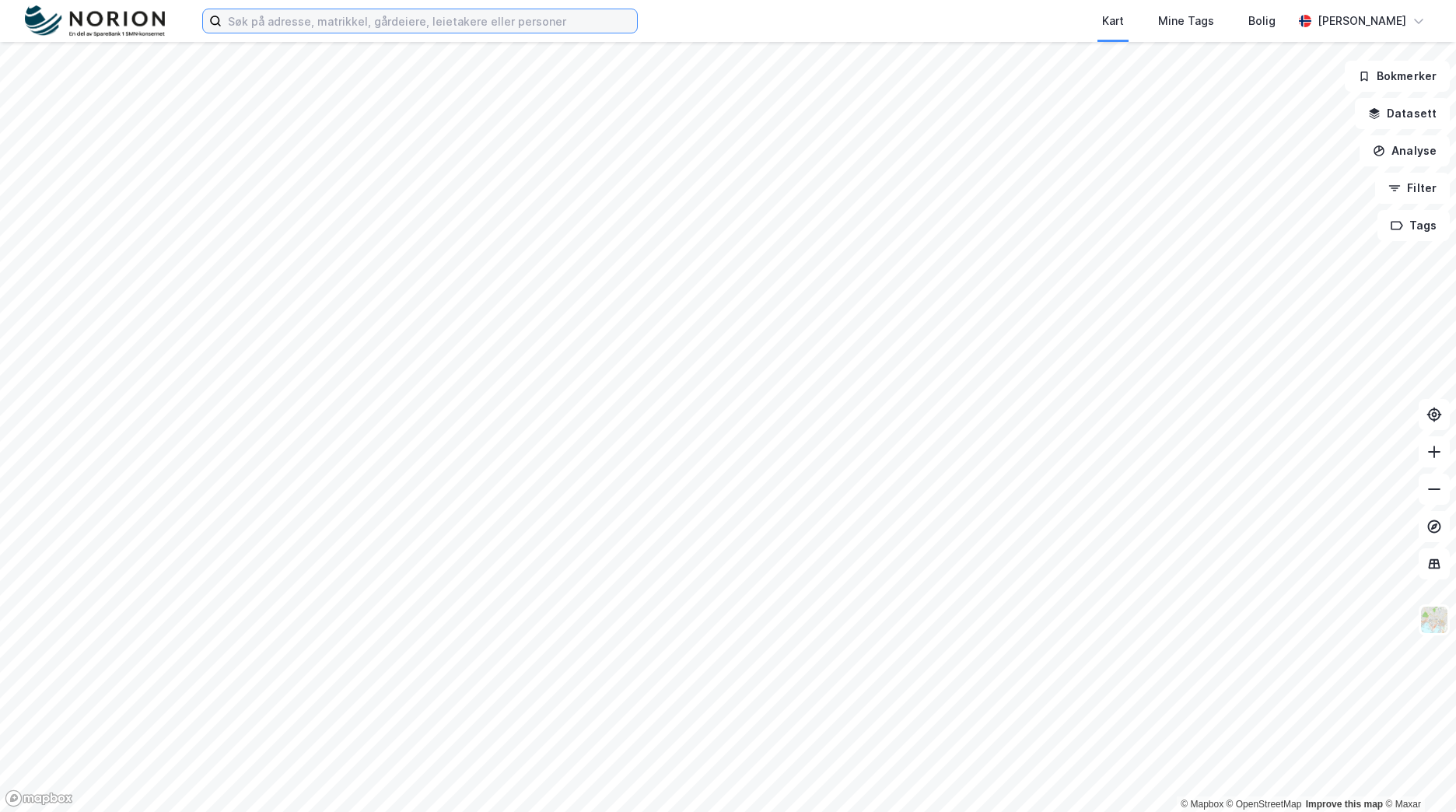
click at [303, 19] on input at bounding box center [429, 21] width 416 height 24
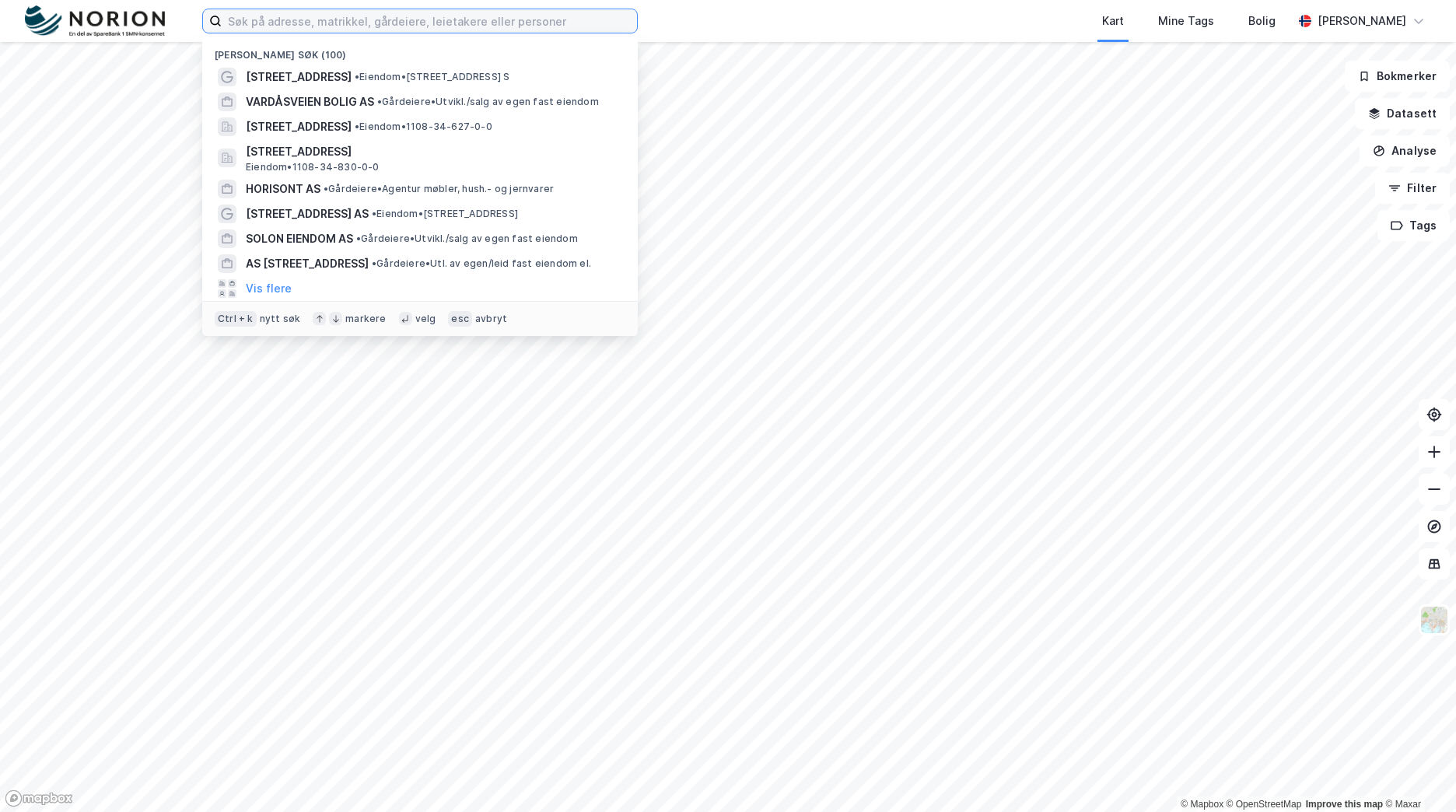
paste input "[STREET_ADDRESS]"
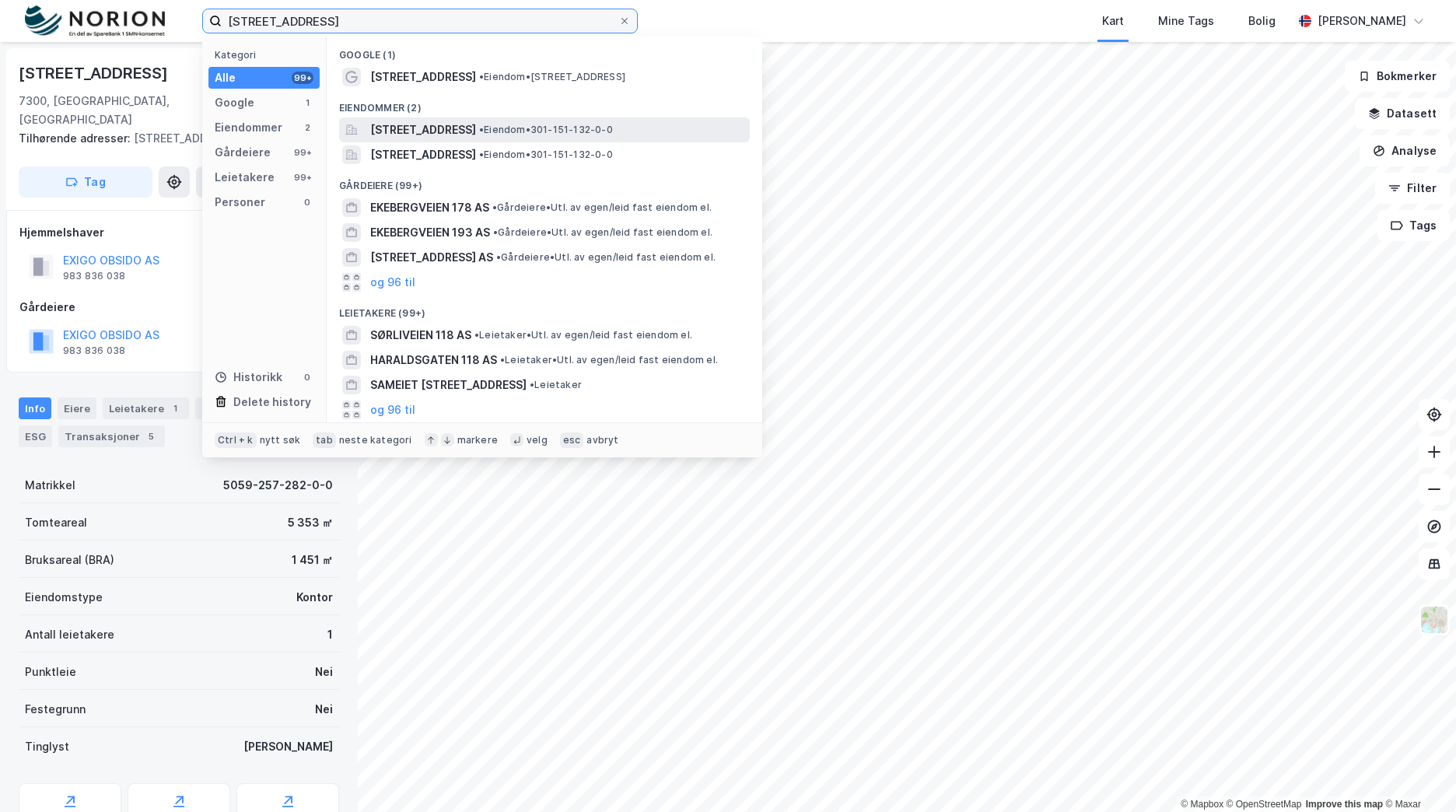
type input "[STREET_ADDRESS]"
click at [459, 128] on span "[STREET_ADDRESS]" at bounding box center [423, 130] width 106 height 19
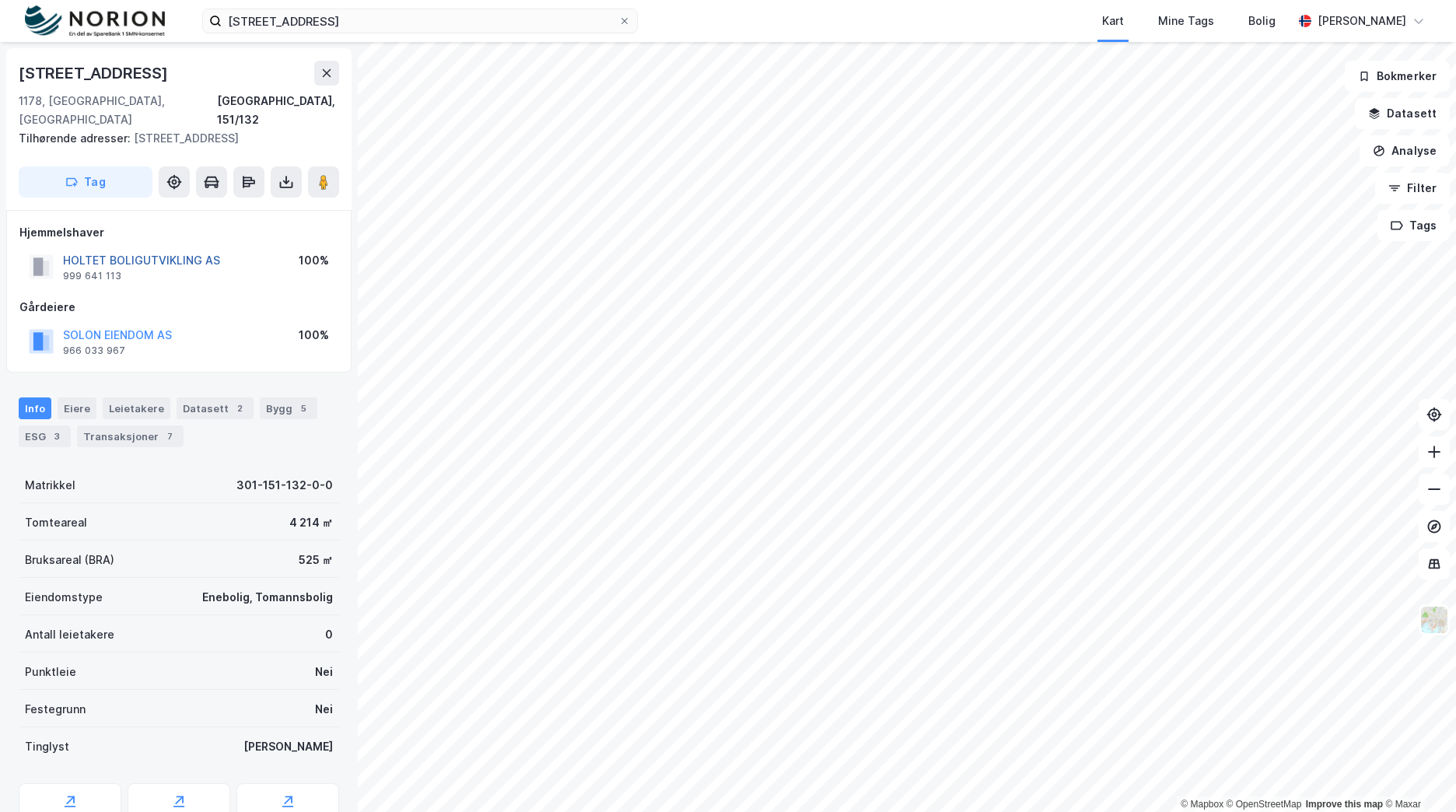
click at [0, 0] on button "HOLTET BOLIGUTVIKLING AS" at bounding box center [0, 0] width 0 height 0
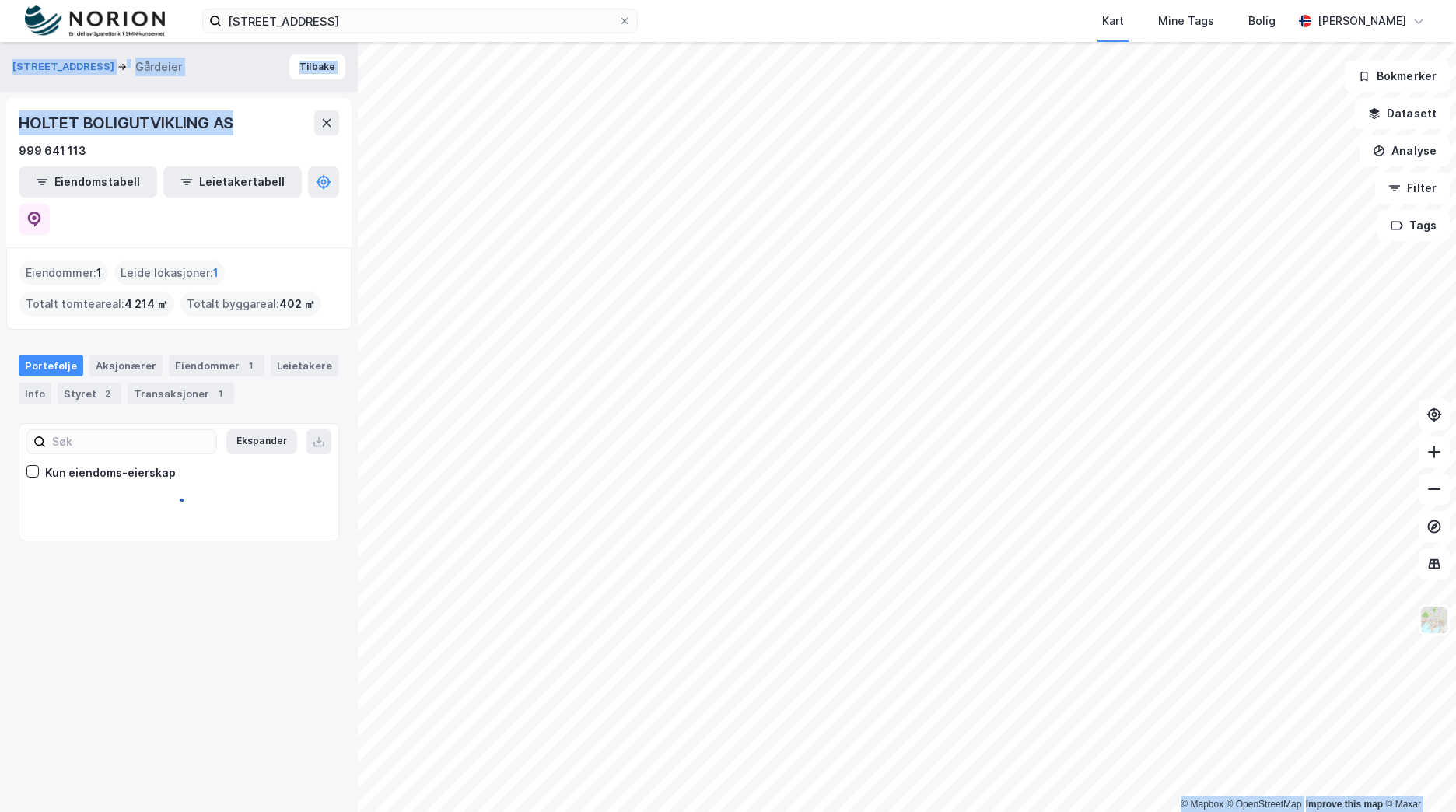
drag, startPoint x: 241, startPoint y: 124, endPoint x: -3, endPoint y: 132, distance: 244.1
click at [0, 132] on html "[STREET_ADDRESS] Kart Mine Tags Bolig [PERSON_NAME] © Mapbox © OpenStreetMap Im…" at bounding box center [728, 406] width 1456 height 812
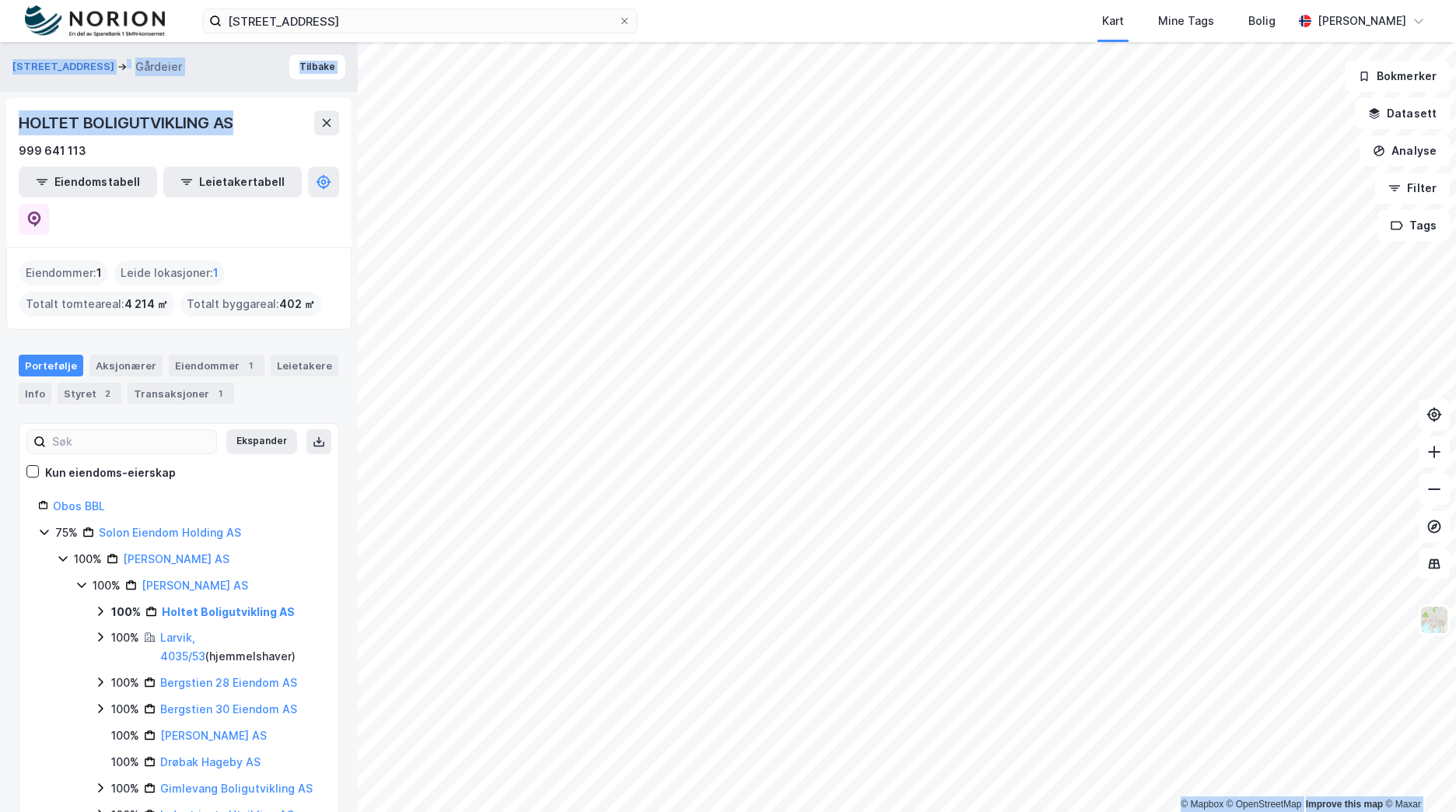
click at [196, 122] on div "HOLTET BOLIGUTVIKLING AS" at bounding box center [128, 122] width 218 height 24
click at [233, 128] on div "HOLTET BOLIGUTVIKLING AS" at bounding box center [128, 122] width 218 height 24
click at [63, 128] on div "HOLTET BOLIGUTVIKLING AS" at bounding box center [128, 122] width 218 height 24
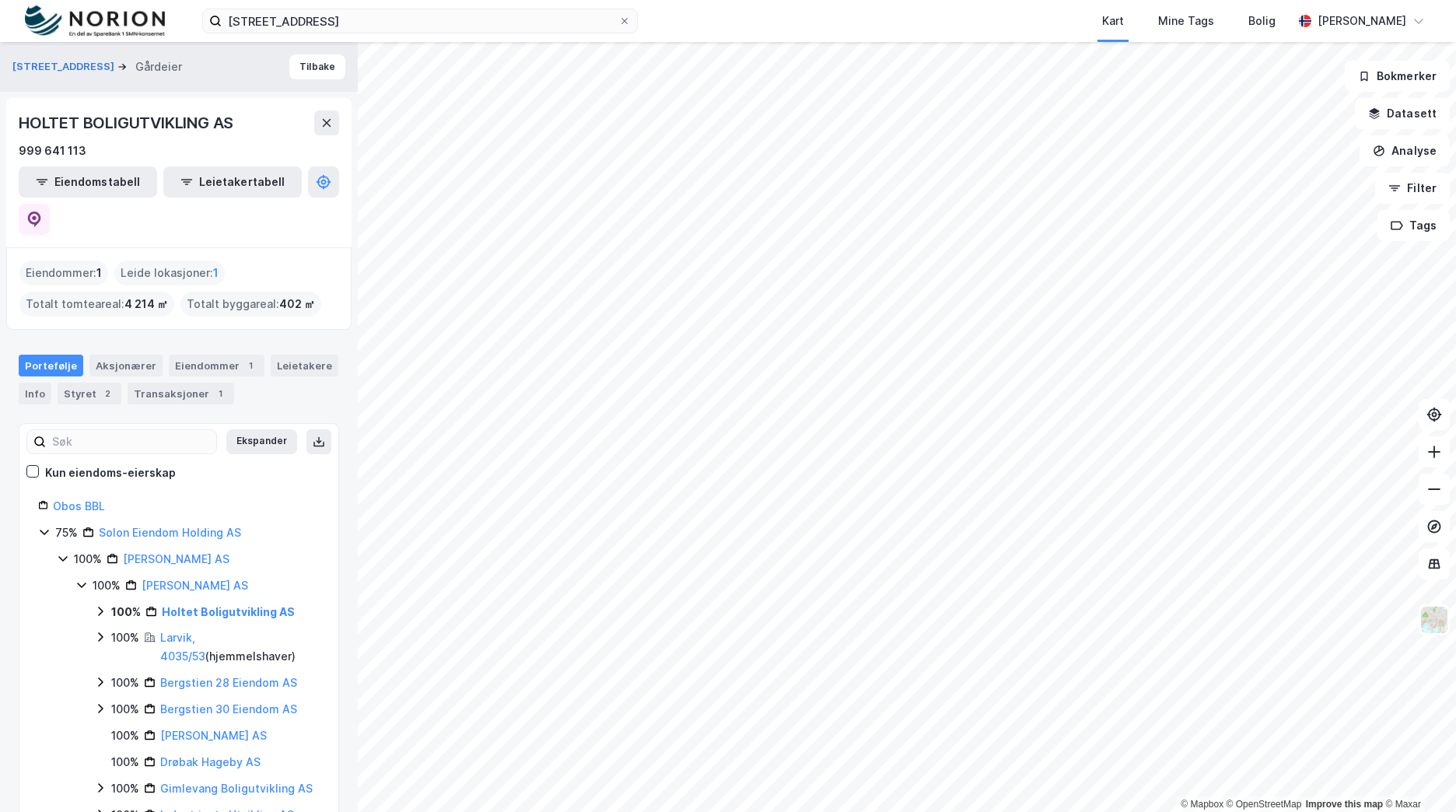
click at [242, 497] on div "Obos BBL" at bounding box center [186, 506] width 267 height 19
drag, startPoint x: 19, startPoint y: 122, endPoint x: 248, endPoint y: 128, distance: 229.1
click at [248, 128] on div "HOLTET BOLIGUTVIKLING AS" at bounding box center [179, 122] width 320 height 24
copy div "HOLTET BOLIGUTVIKLING AS"
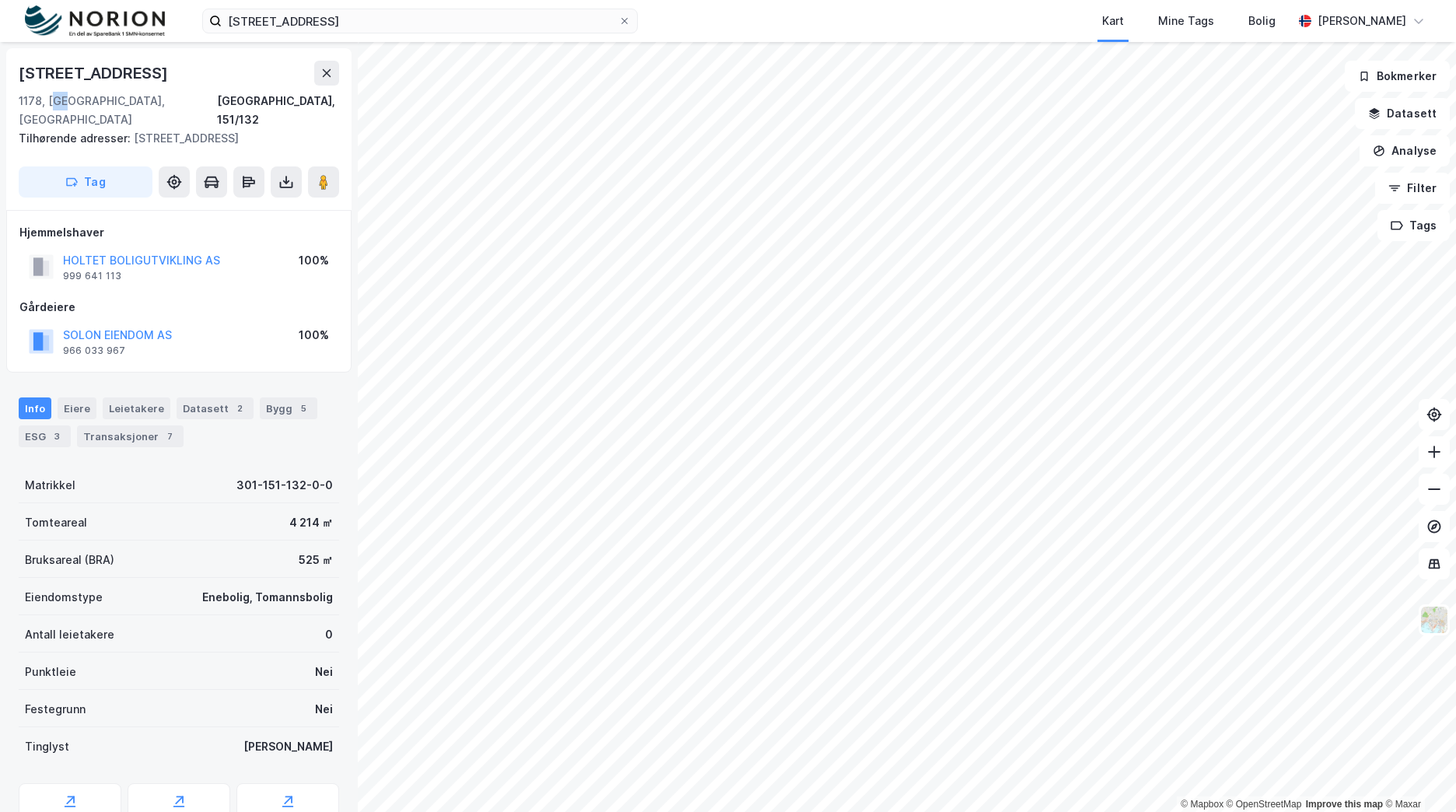
drag, startPoint x: 68, startPoint y: 100, endPoint x: 54, endPoint y: 89, distance: 17.8
click at [54, 89] on div "[STREET_ADDRESS], 151/132" at bounding box center [179, 94] width 320 height 68
drag, startPoint x: 55, startPoint y: 89, endPoint x: 71, endPoint y: 102, distance: 20.6
click at [71, 102] on div "1178, [GEOGRAPHIC_DATA], [GEOGRAPHIC_DATA]" at bounding box center [118, 110] width 199 height 37
drag, startPoint x: 71, startPoint y: 102, endPoint x: 12, endPoint y: 77, distance: 64.1
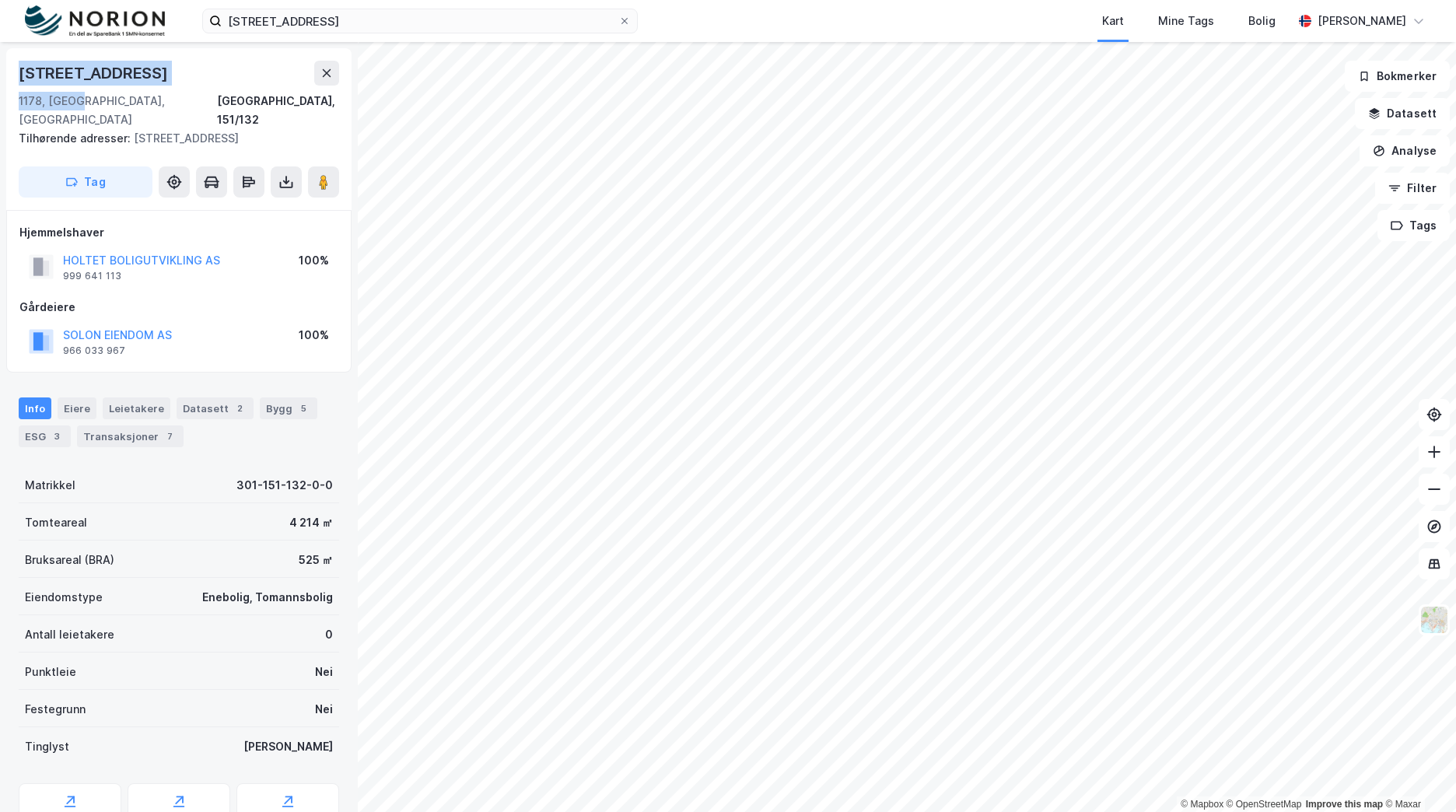
click at [12, 77] on div "[STREET_ADDRESS], 151/132 Tilhørende adresser: [STREET_ADDRESS], [STREET_ADDRES…" at bounding box center [179, 129] width 345 height 161
copy div "[STREET_ADDRESS],"
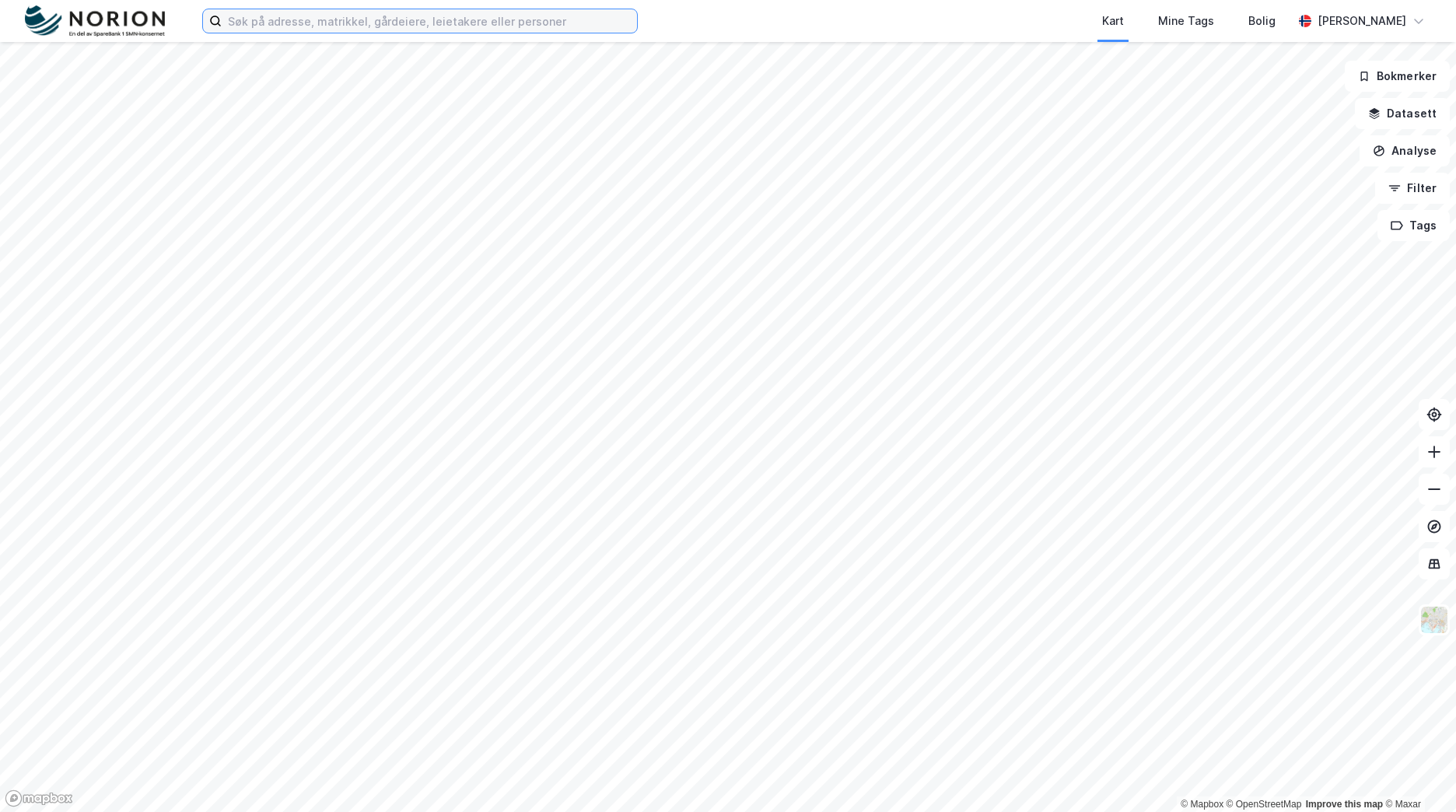
click at [381, 20] on input at bounding box center [429, 21] width 416 height 24
paste input "[PERSON_NAME] vei"
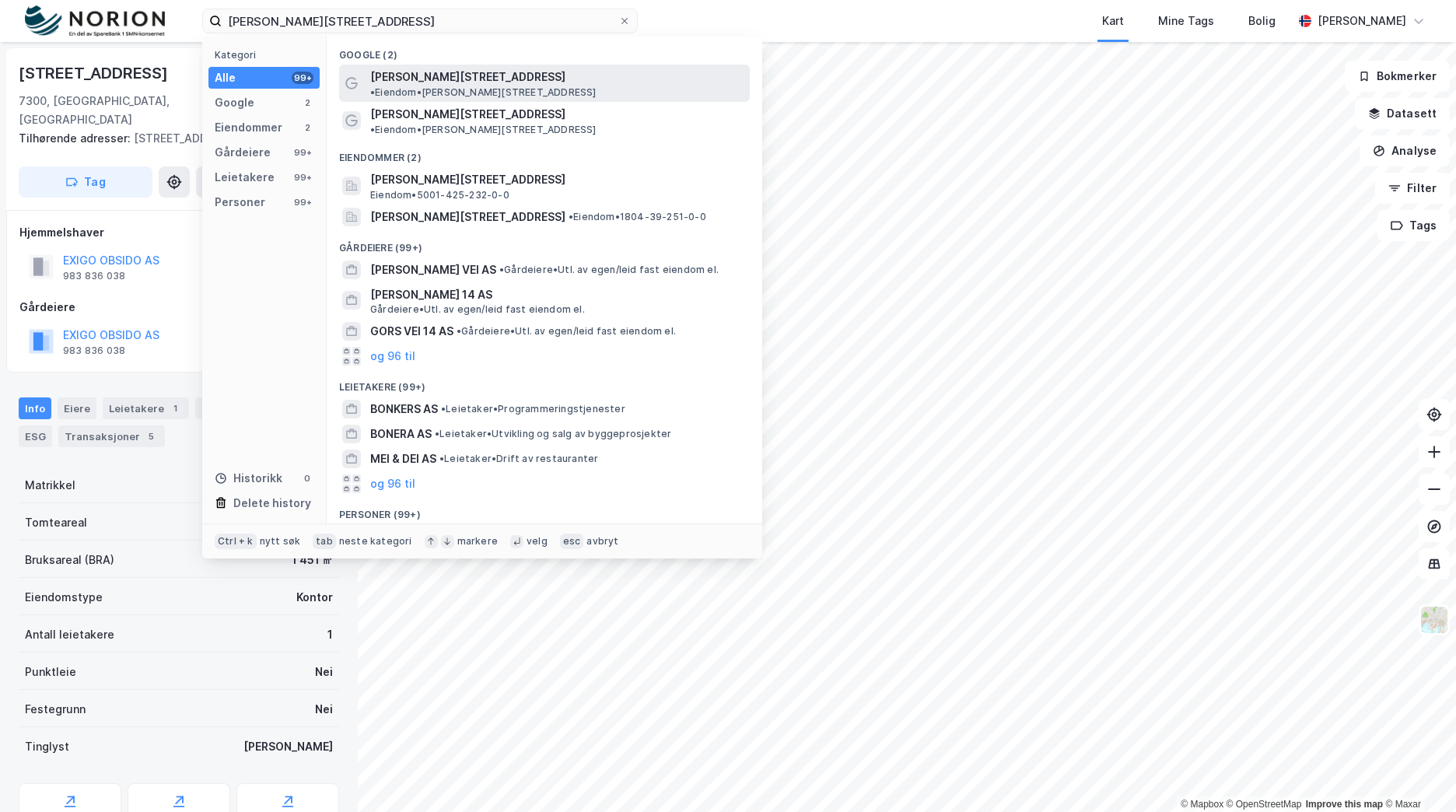
click at [444, 81] on span "[PERSON_NAME][STREET_ADDRESS]" at bounding box center [467, 77] width 195 height 19
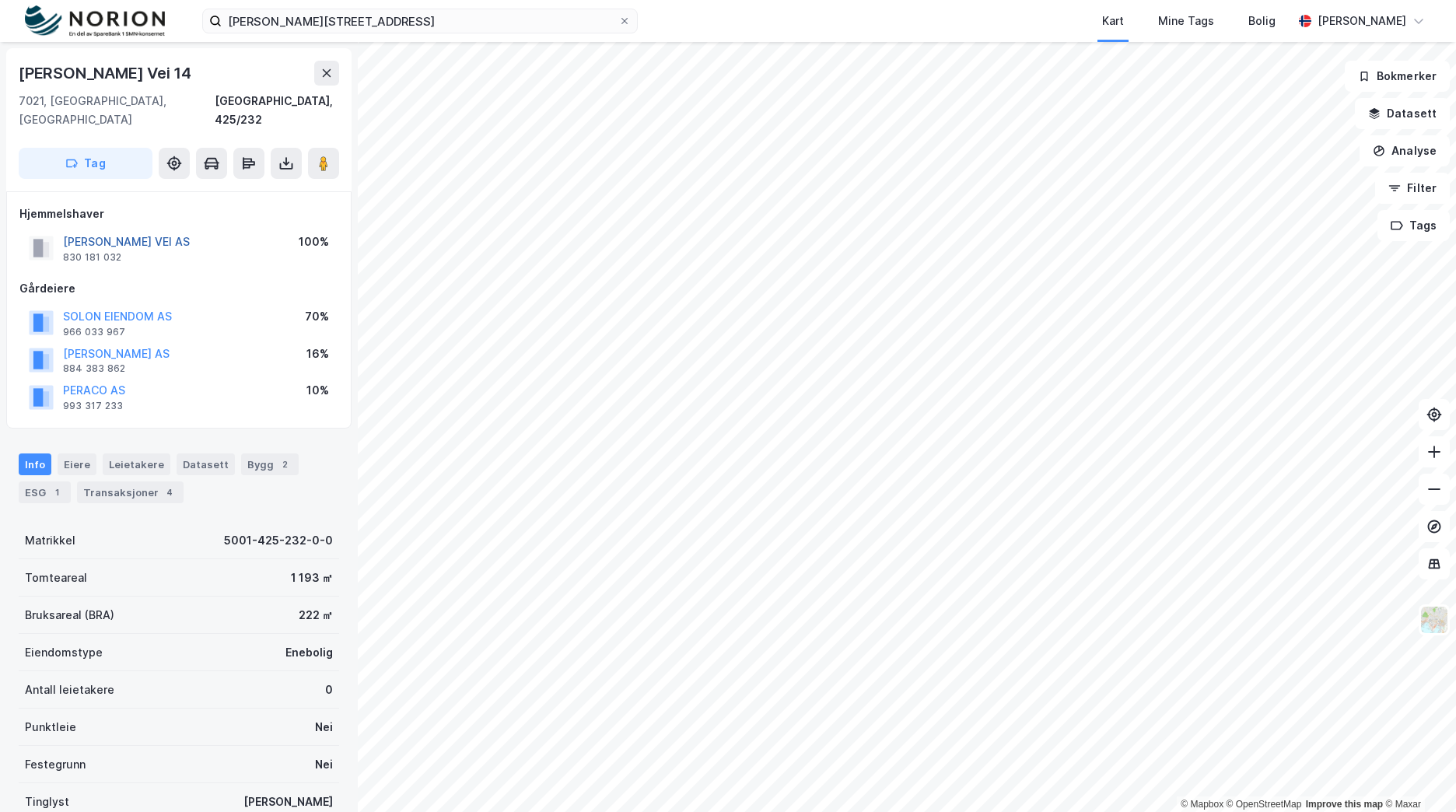
click at [0, 0] on button "[PERSON_NAME] VEI AS" at bounding box center [0, 0] width 0 height 0
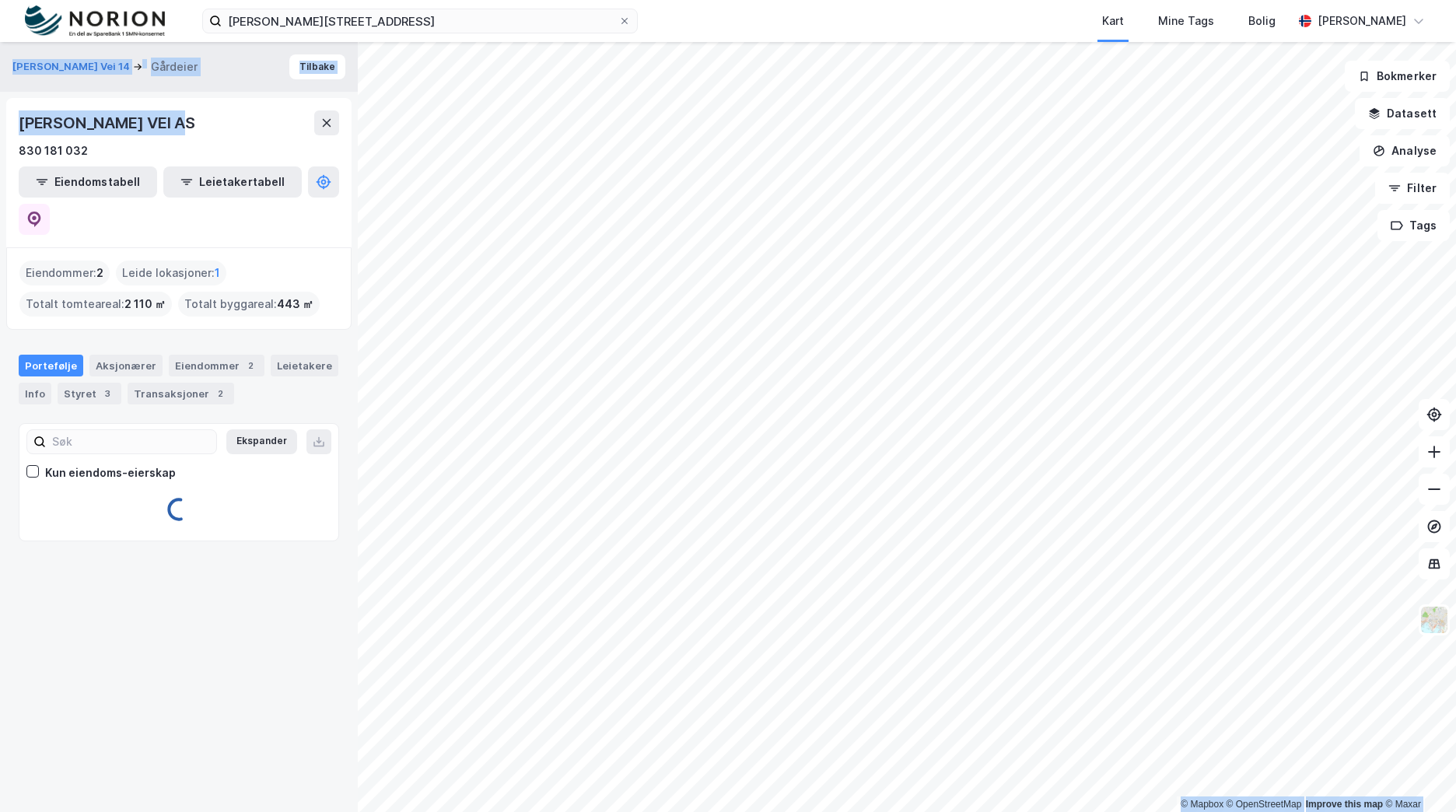
drag, startPoint x: 200, startPoint y: 114, endPoint x: -3, endPoint y: 120, distance: 203.1
click at [0, 120] on html "[PERSON_NAME] vei 14 Kart Mine Tags Bolig [PERSON_NAME] © Mapbox © OpenStreetMa…" at bounding box center [728, 406] width 1456 height 812
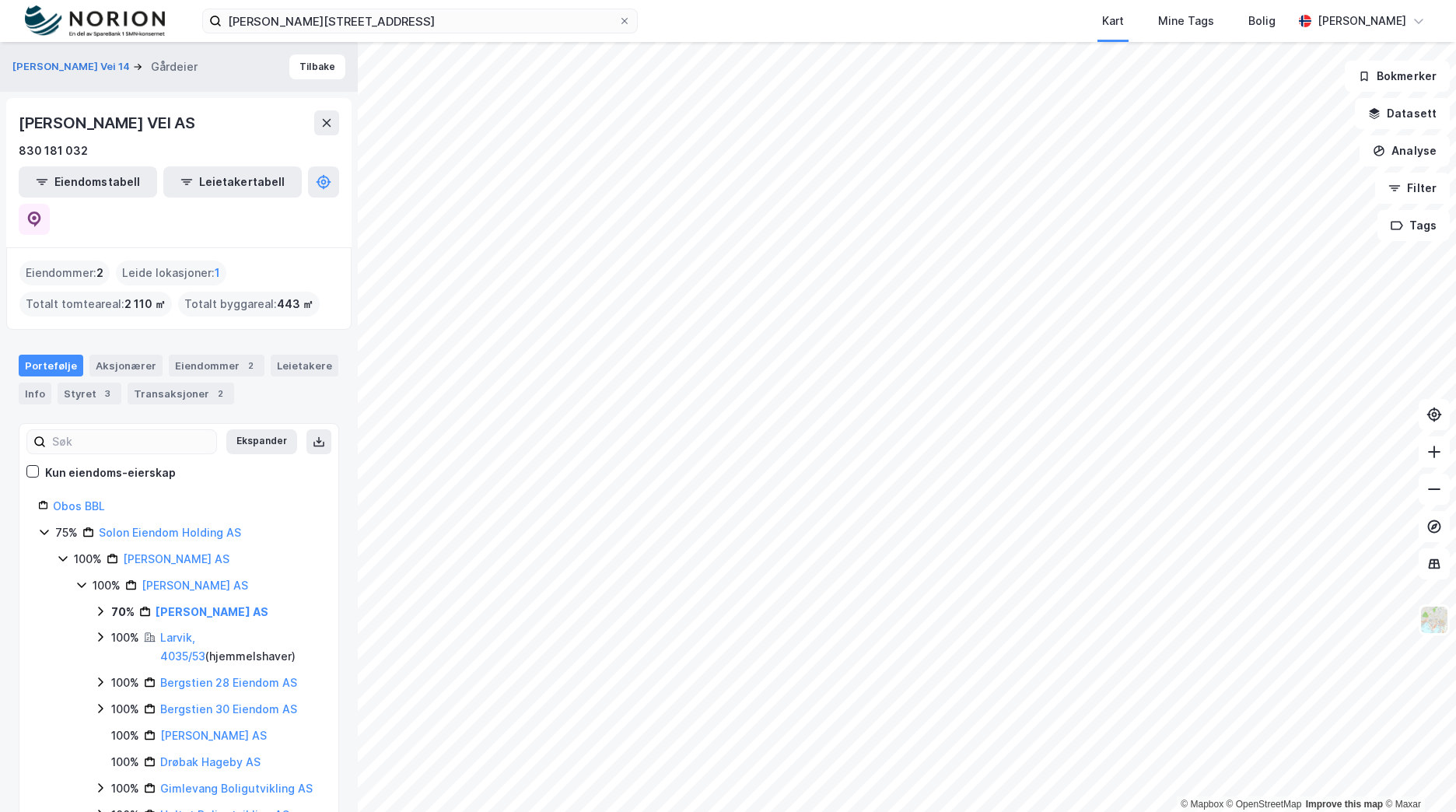
drag, startPoint x: 253, startPoint y: 127, endPoint x: 228, endPoint y: 128, distance: 25.0
click at [251, 126] on div "[PERSON_NAME] VEI AS" at bounding box center [179, 122] width 320 height 24
drag, startPoint x: 191, startPoint y: 125, endPoint x: 25, endPoint y: 134, distance: 166.2
click at [25, 134] on div "[PERSON_NAME] VEI AS" at bounding box center [109, 122] width 180 height 24
click at [23, 126] on div "[PERSON_NAME] VEI AS" at bounding box center [109, 122] width 180 height 24
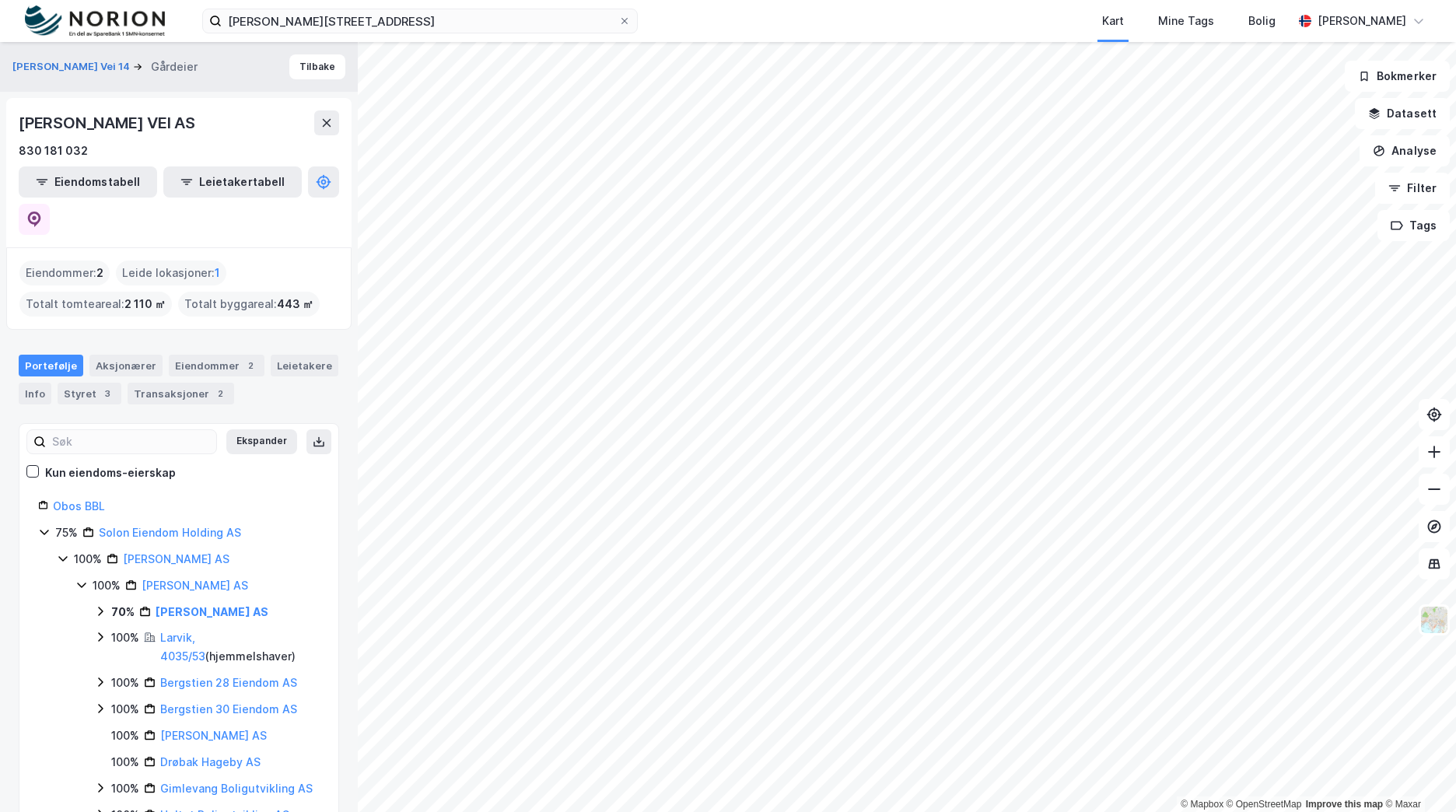
click at [18, 122] on div "[PERSON_NAME] VEI AS 830 181 032 Eiendomstabell Leietakertabell" at bounding box center [179, 172] width 345 height 150
drag, startPoint x: 20, startPoint y: 121, endPoint x: 193, endPoint y: 121, distance: 173.0
click at [193, 121] on div "[PERSON_NAME] VEI AS" at bounding box center [179, 122] width 320 height 24
copy div "[PERSON_NAME] VEI AS"
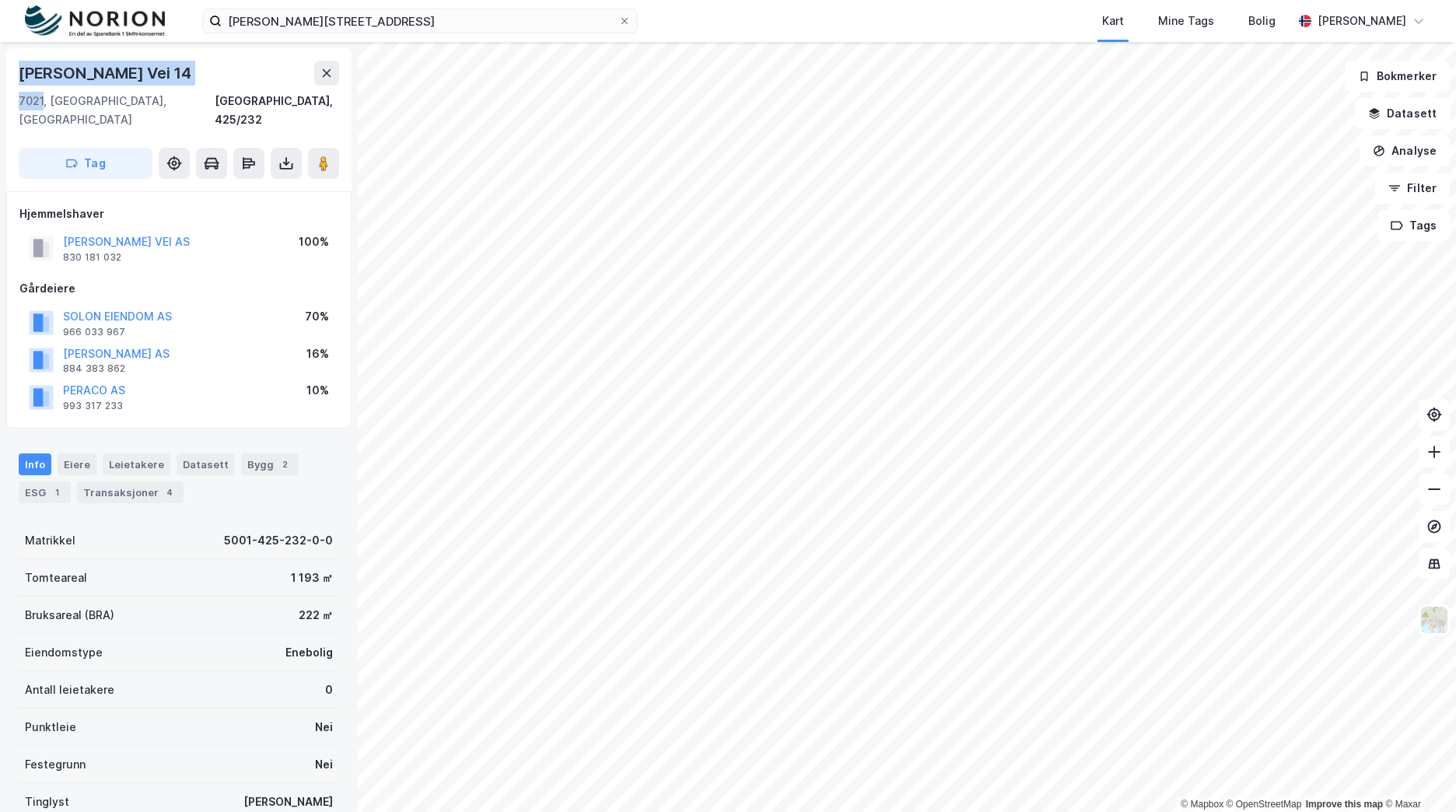
drag, startPoint x: 27, startPoint y: 99, endPoint x: 12, endPoint y: 71, distance: 31.8
click at [12, 71] on div "[PERSON_NAME][STREET_ADDRESS]" at bounding box center [179, 120] width 345 height 143
drag, startPoint x: 12, startPoint y: 71, endPoint x: 102, endPoint y: 104, distance: 95.9
click at [101, 103] on div "7021, [GEOGRAPHIC_DATA], [GEOGRAPHIC_DATA]" at bounding box center [117, 110] width 196 height 37
drag, startPoint x: 64, startPoint y: 95, endPoint x: 0, endPoint y: 73, distance: 67.7
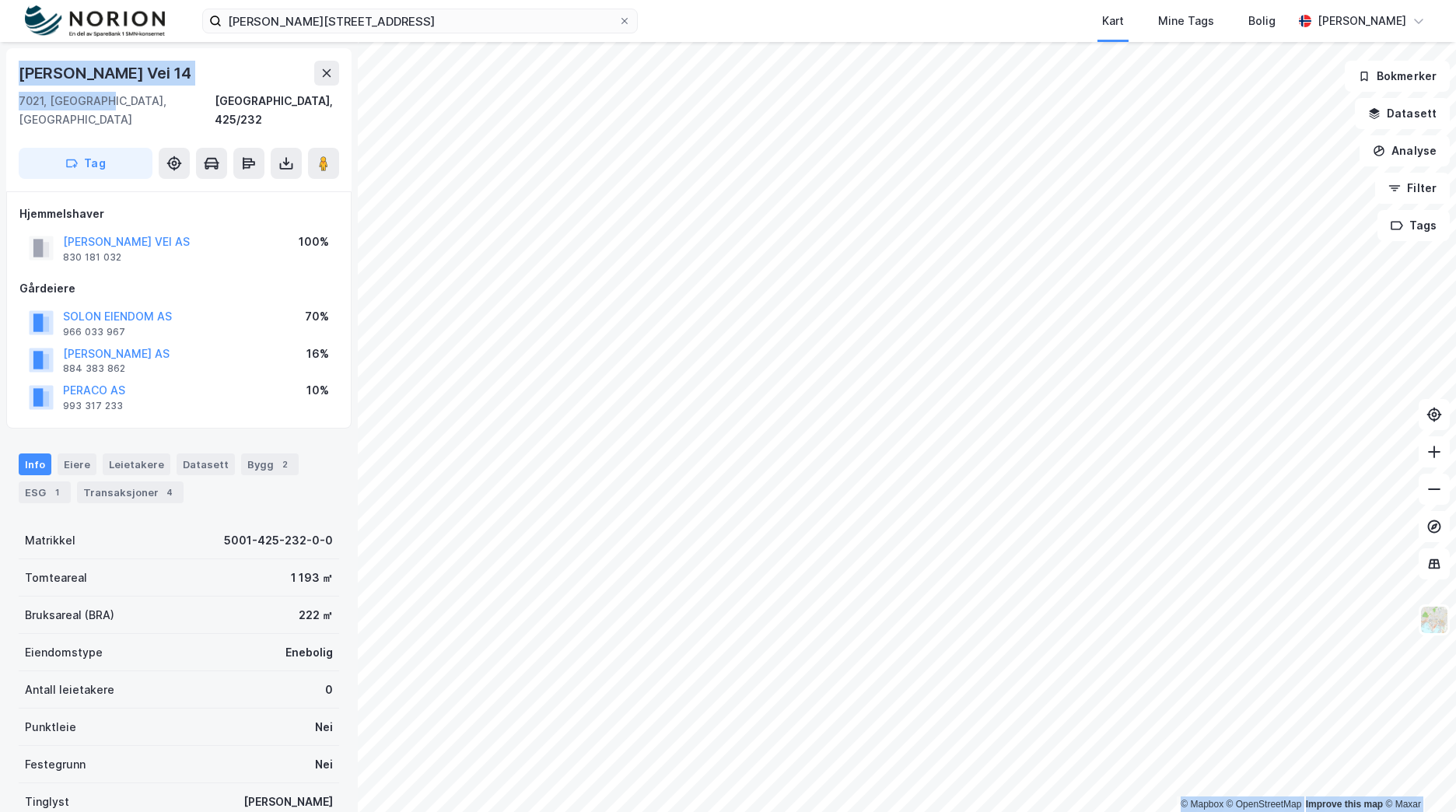
click at [0, 73] on div "Johan [STREET_ADDRESS], 425/232 Tag Hjemmelshaver [PERSON_NAME] VEI AS 830 181 …" at bounding box center [179, 426] width 358 height 769
copy div "Johan [STREET_ADDRESS]"
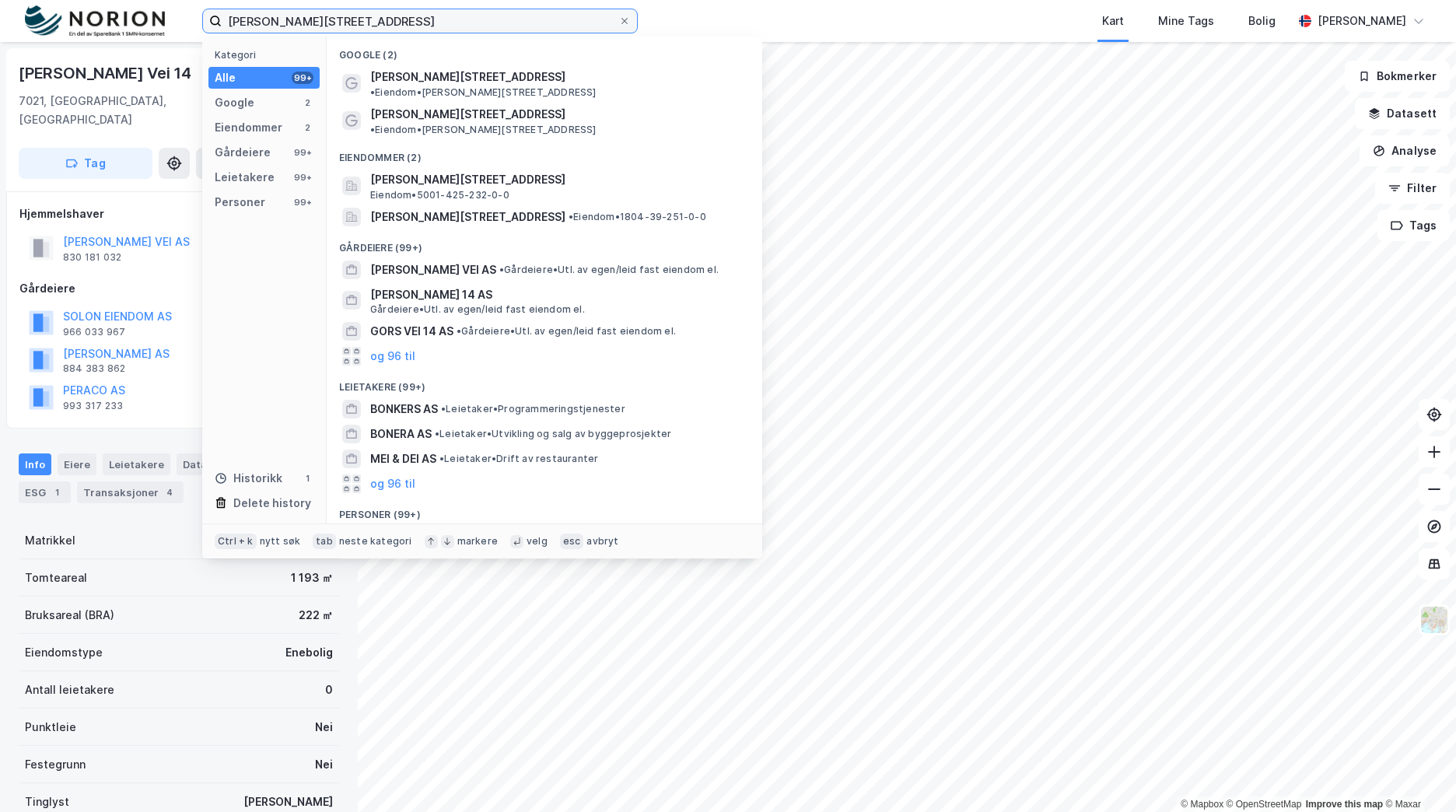
drag, startPoint x: 314, startPoint y: 29, endPoint x: 139, endPoint y: 34, distance: 175.1
click at [124, 34] on div "[PERSON_NAME] vei 14 Kategori Alle 99+ Google 2 Eiendommer 2 Gårdeiere 99+ Leie…" at bounding box center [728, 21] width 1456 height 42
paste input "Siriskjæret"
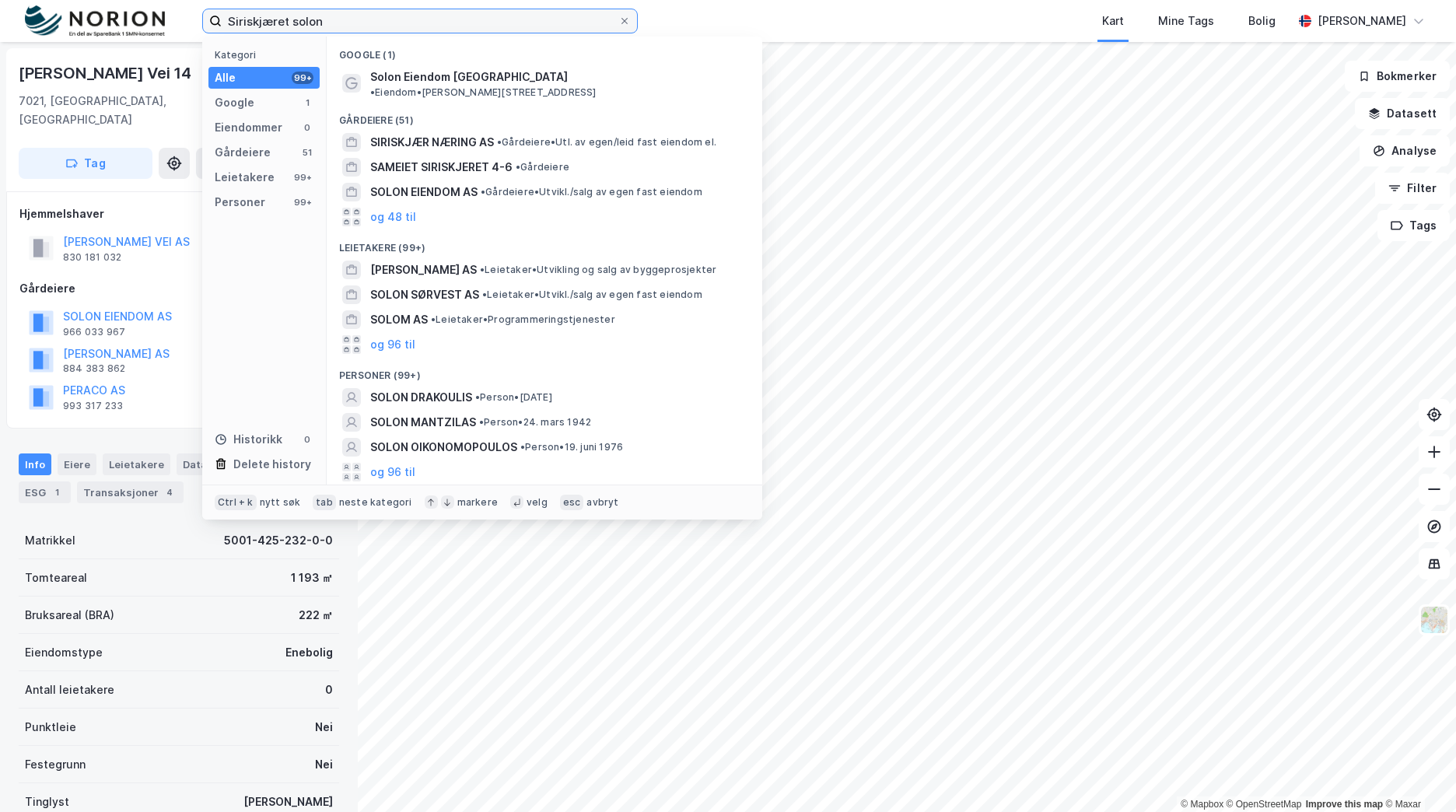
click at [248, 17] on input "Siriskjæret solon" at bounding box center [419, 21] width 397 height 24
click at [336, 24] on input "Siriskjæret solon" at bounding box center [419, 21] width 397 height 24
click at [266, 19] on input "Siriskjæret solon" at bounding box center [419, 21] width 397 height 24
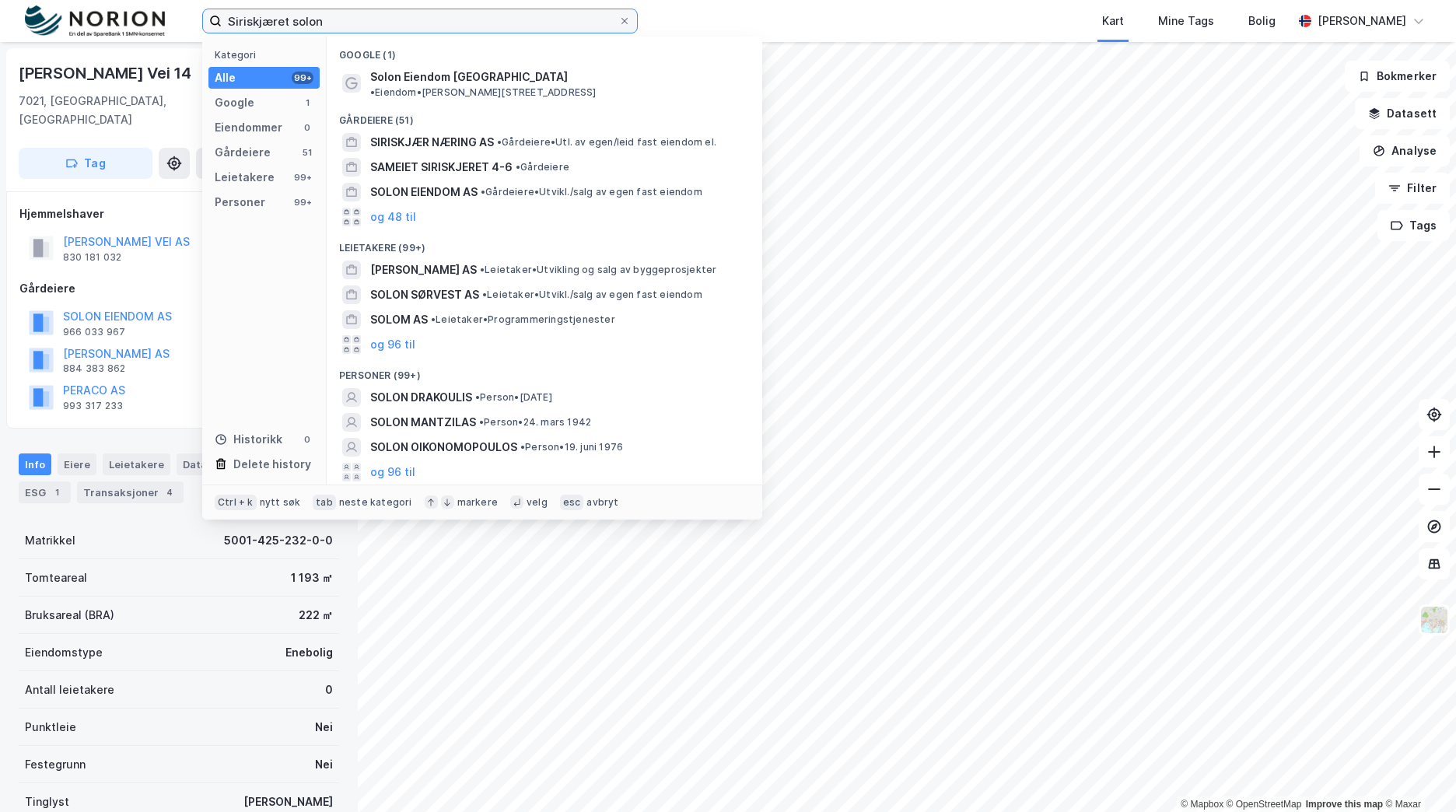
click at [270, 23] on input "Siriskjæret solon" at bounding box center [419, 21] width 397 height 24
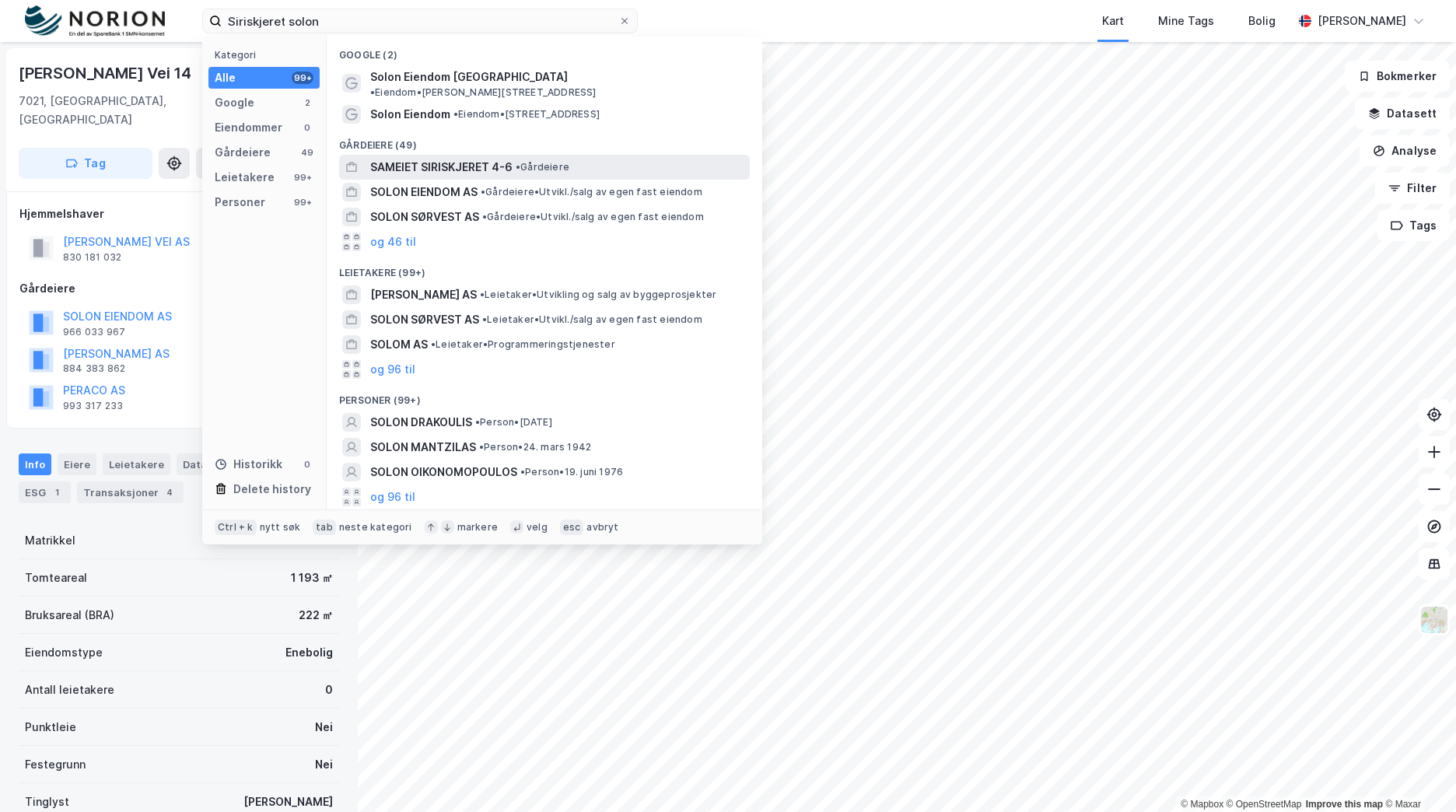
click at [437, 158] on span "SAMEIET SIRISKJERET 4-6" at bounding box center [441, 167] width 143 height 19
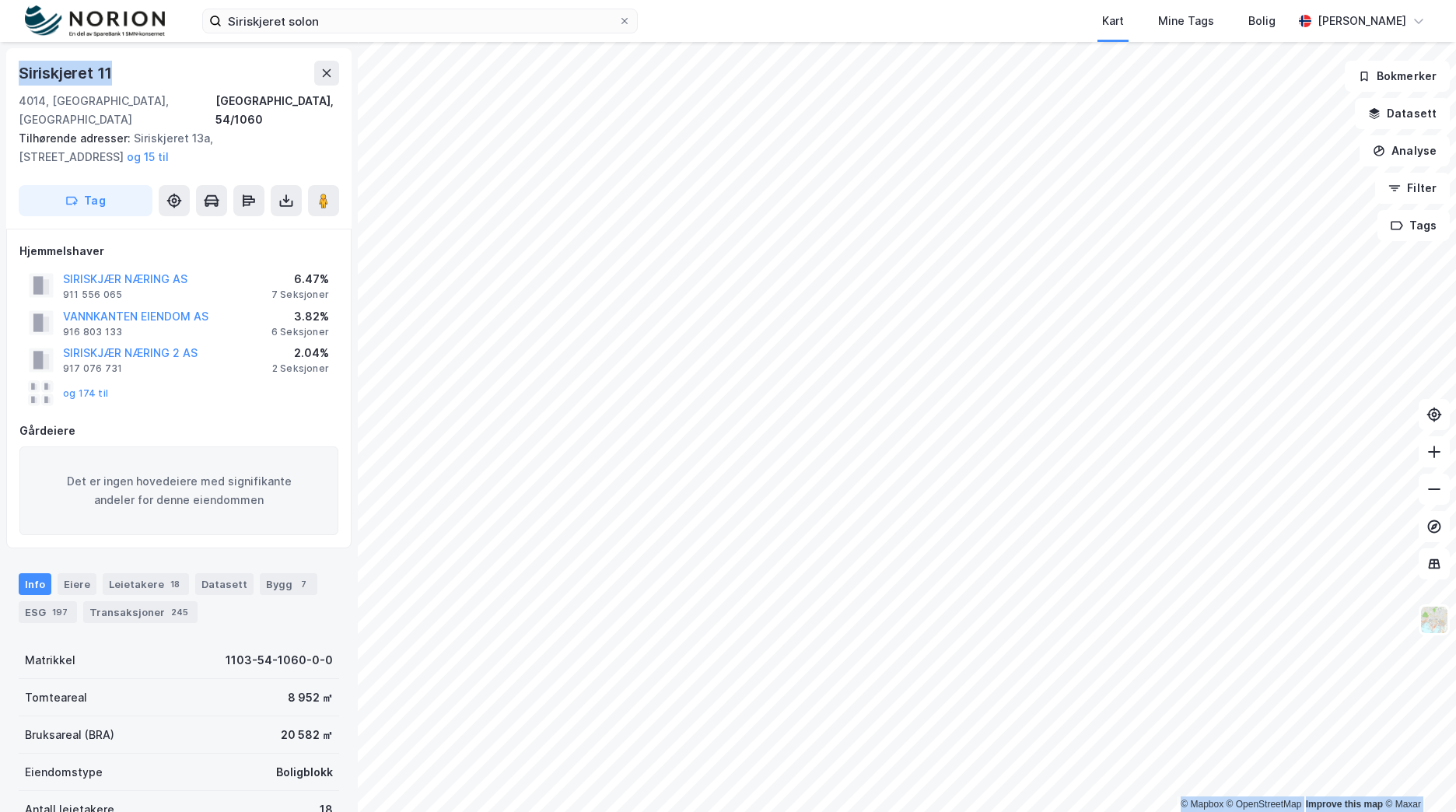
drag, startPoint x: 128, startPoint y: 66, endPoint x: 131, endPoint y: 163, distance: 97.0
click at [0, 67] on html "Siriskjeret solon Kart Mine Tags Bolig [PERSON_NAME] © Mapbox © OpenStreetMap I…" at bounding box center [728, 406] width 1456 height 812
copy div "© Mapbox © OpenStreetMap Improve this map © [PERSON_NAME] 11"
click at [0, 0] on button "VANNKANTEN EIENDOM AS" at bounding box center [0, 0] width 0 height 0
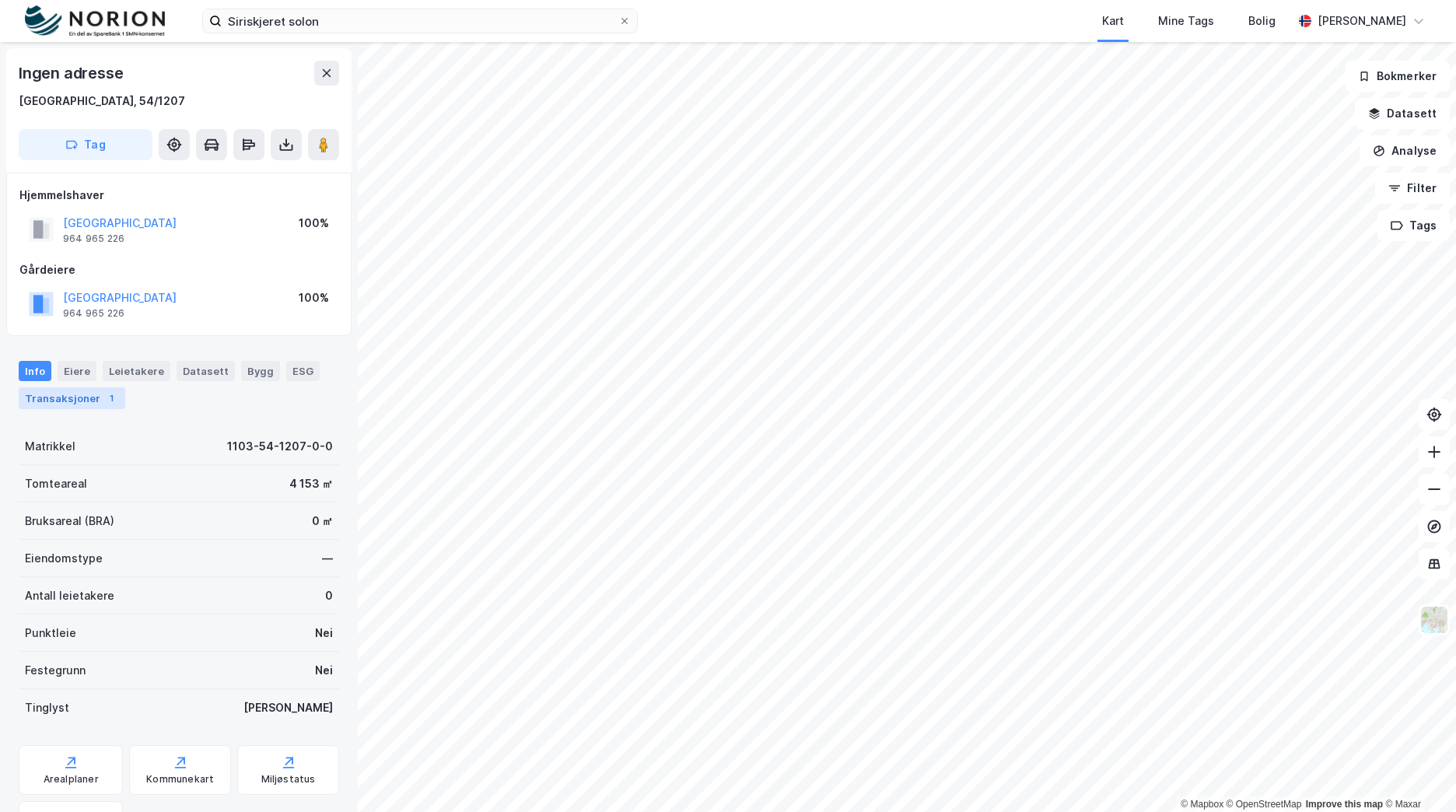
click at [84, 403] on div "Transaksjoner 1" at bounding box center [72, 398] width 106 height 22
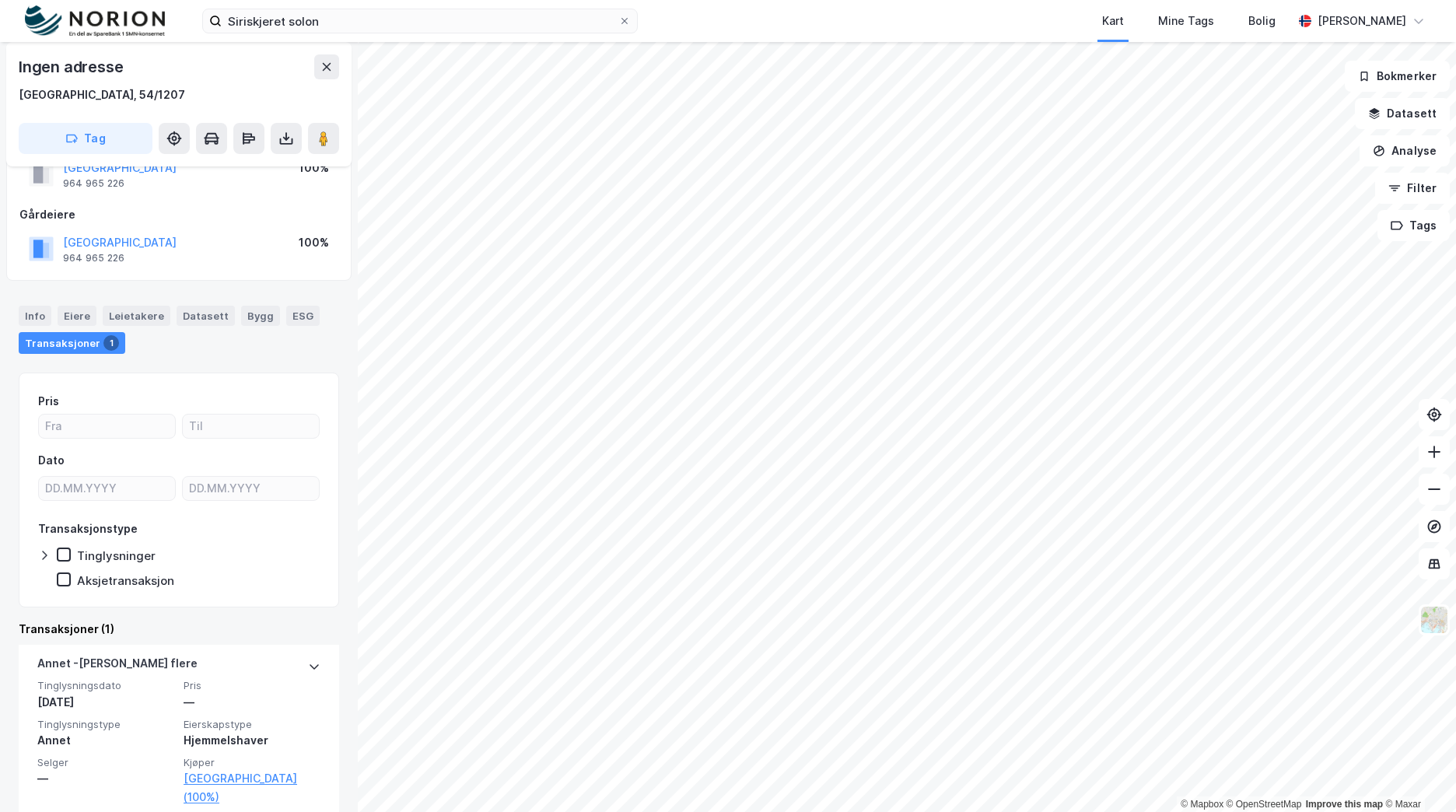
scroll to position [78, 0]
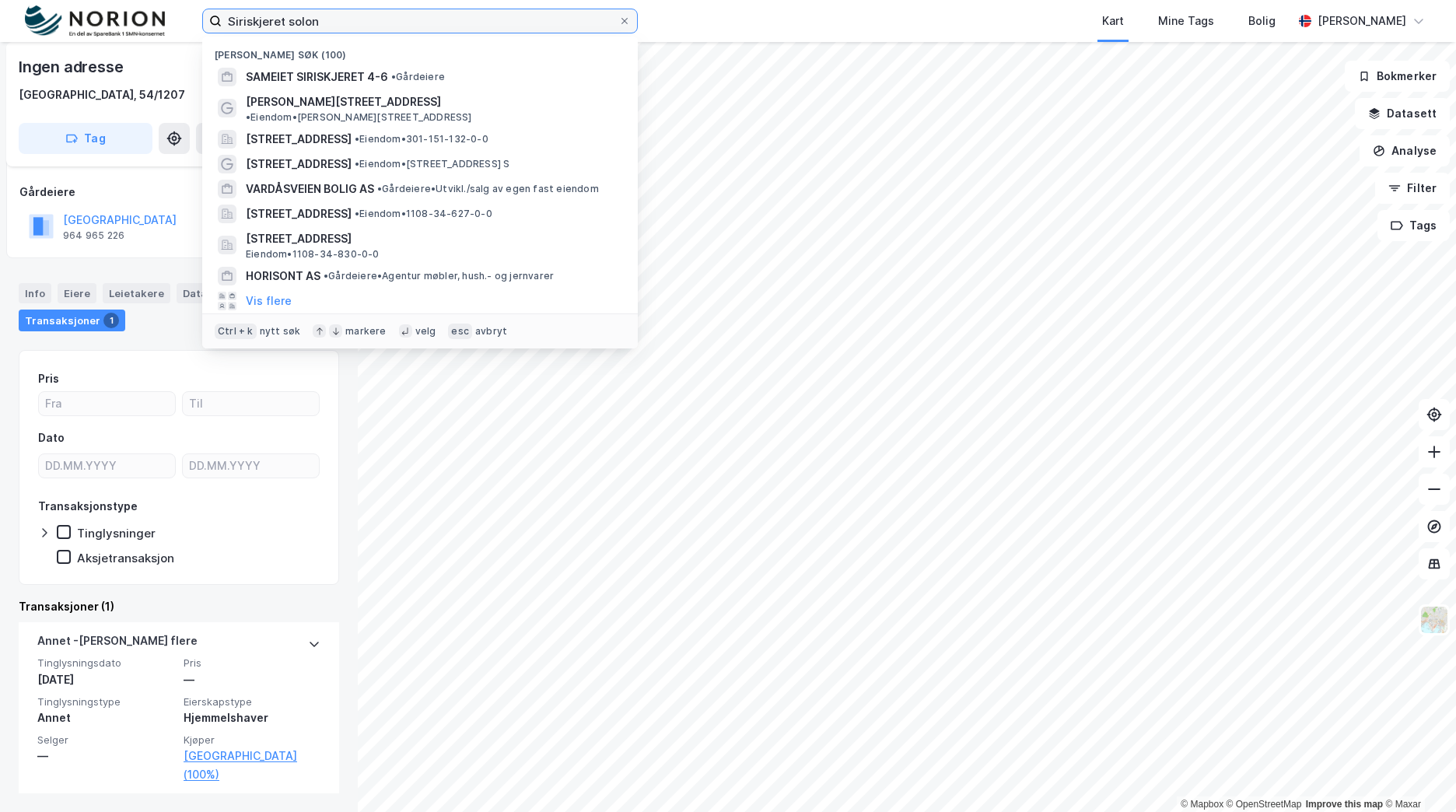
drag, startPoint x: 333, startPoint y: 20, endPoint x: 192, endPoint y: 19, distance: 141.0
click at [184, 20] on div "Siriskjeret solon Nylige søk (100) SAMEIET SIRISKJERET 4-6 • Gårdeiere [PERSON_…" at bounding box center [728, 21] width 1456 height 42
paste input "Rustadgrenda"
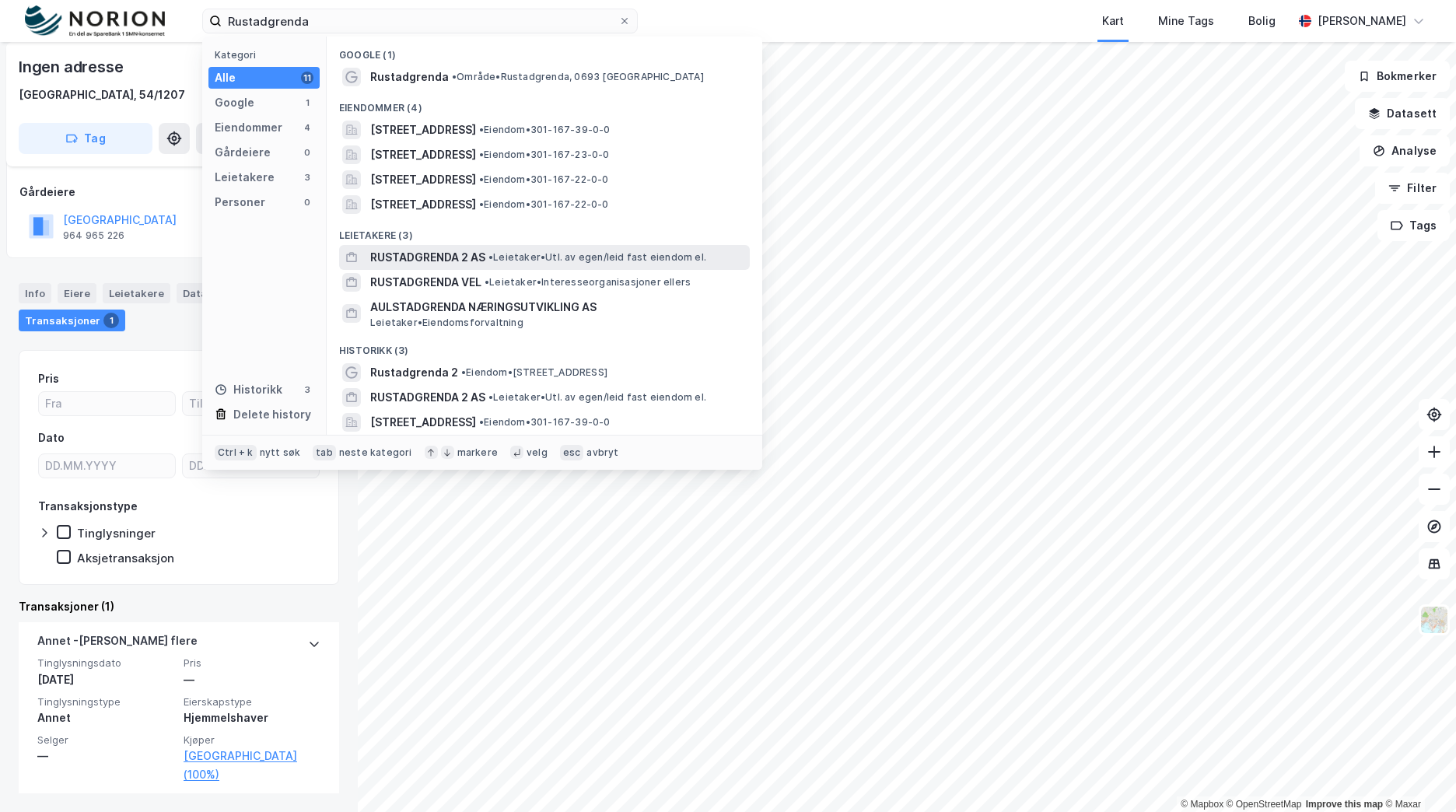
click at [510, 259] on span "• Leietaker • Utl. av egen/leid fast eiendom el." at bounding box center [597, 258] width 218 height 13
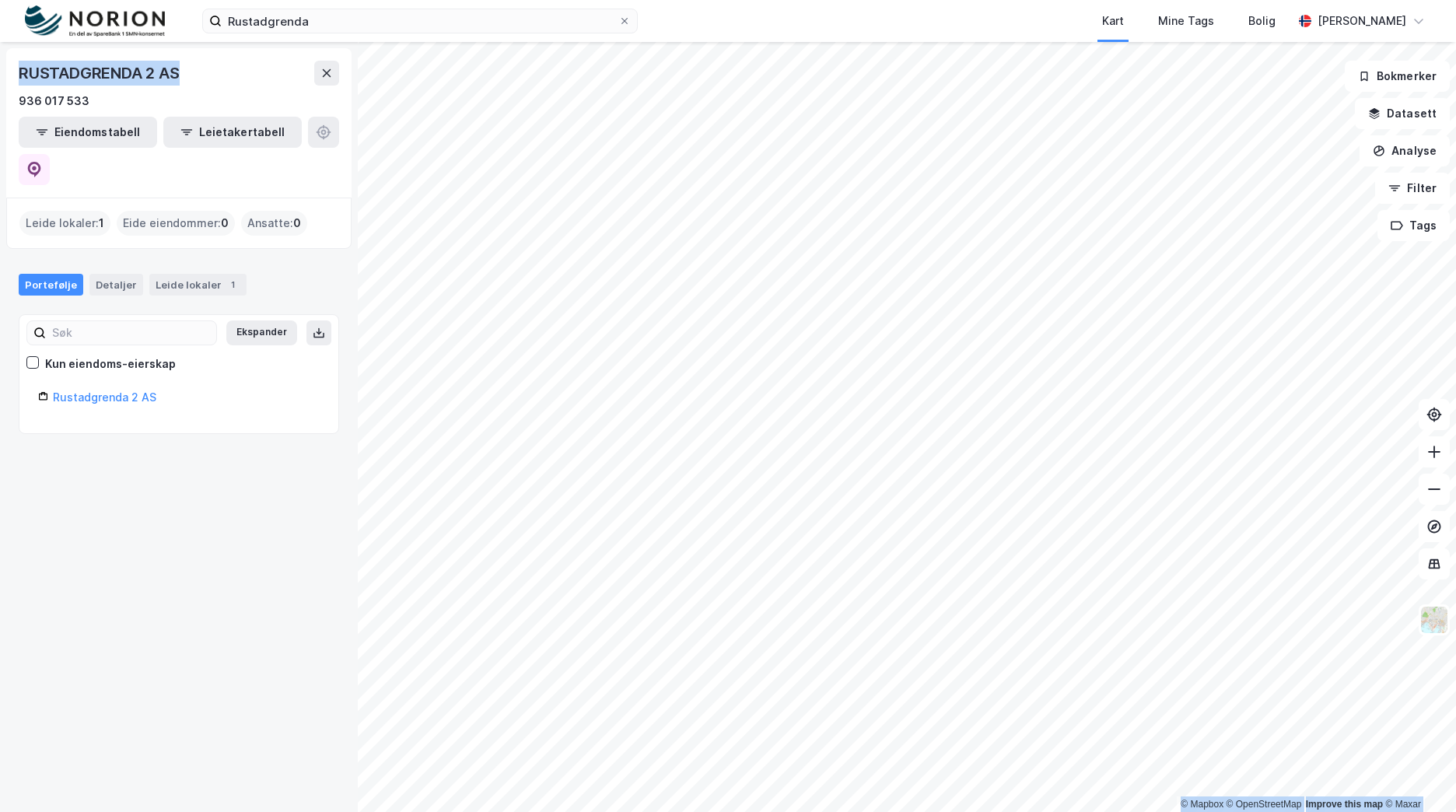
drag, startPoint x: 196, startPoint y: 68, endPoint x: -3, endPoint y: 76, distance: 199.2
click at [0, 76] on html "Rustadgrenda Kart Mine Tags Bolig [PERSON_NAME] © Mapbox © OpenStreetMap Improv…" at bounding box center [728, 406] width 1456 height 812
copy div "© Mapbox © OpenStreetMap Improve this map © [PERSON_NAME] 2 AS"
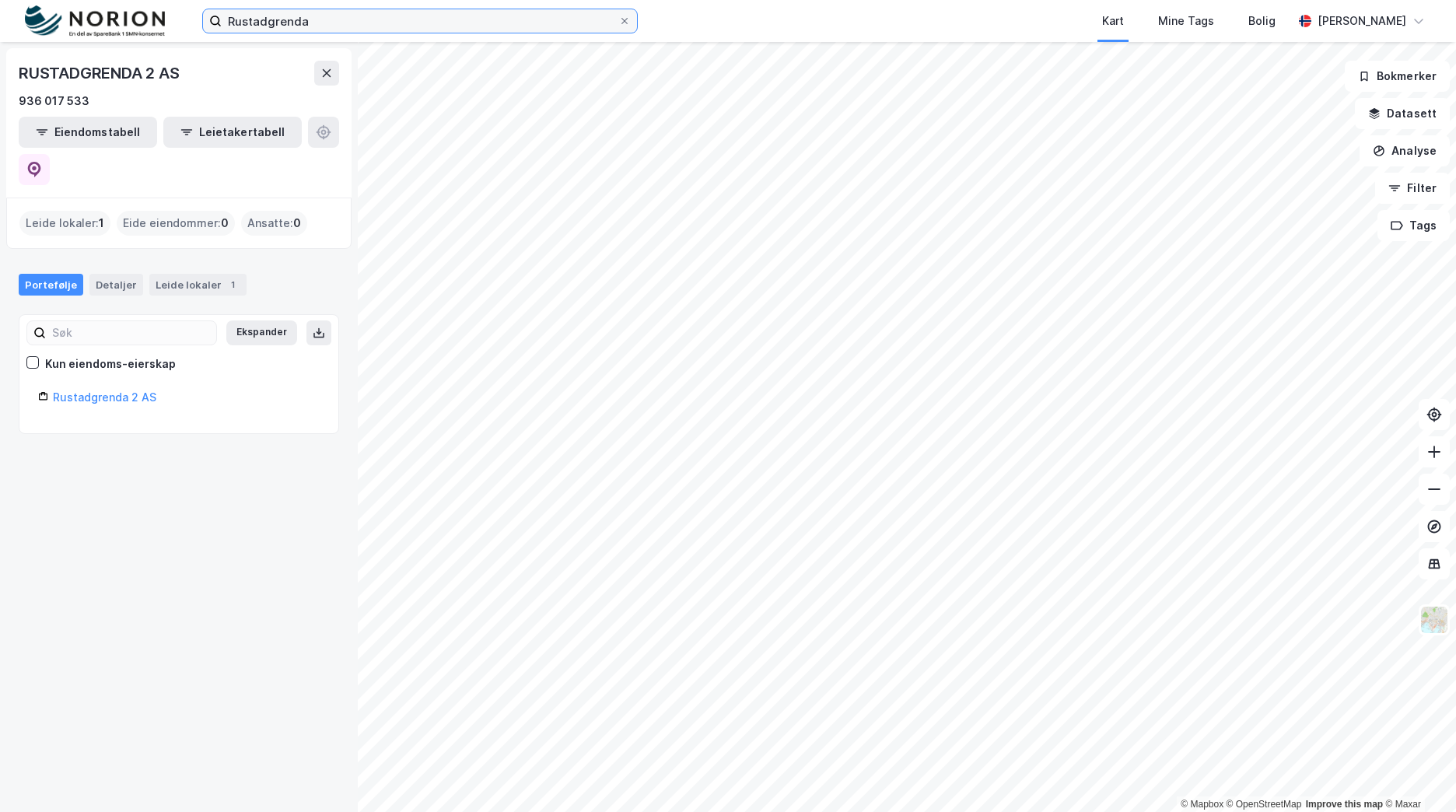
click at [372, 13] on input "Rustadgrenda" at bounding box center [419, 21] width 397 height 24
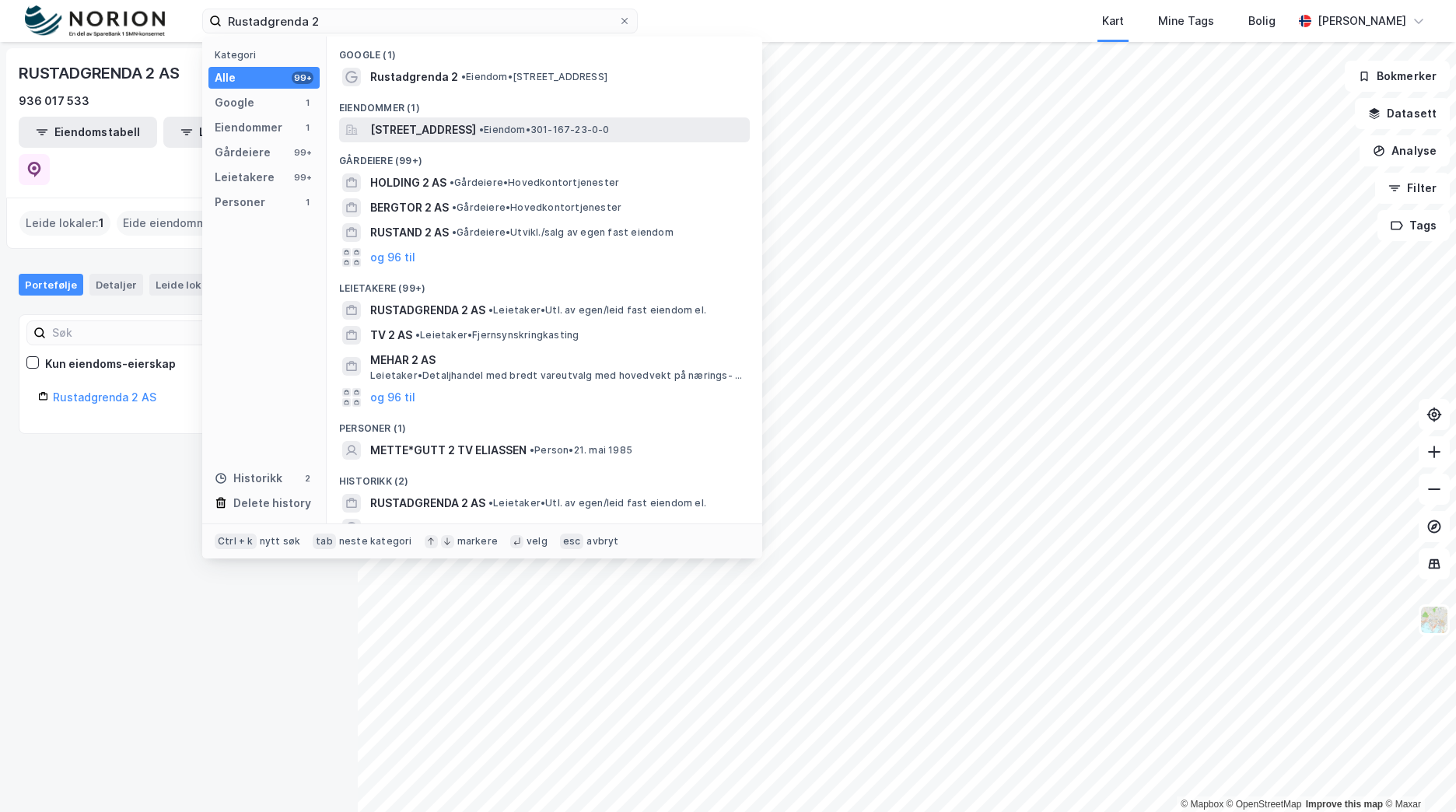
click at [439, 128] on span "[STREET_ADDRESS]" at bounding box center [423, 130] width 106 height 19
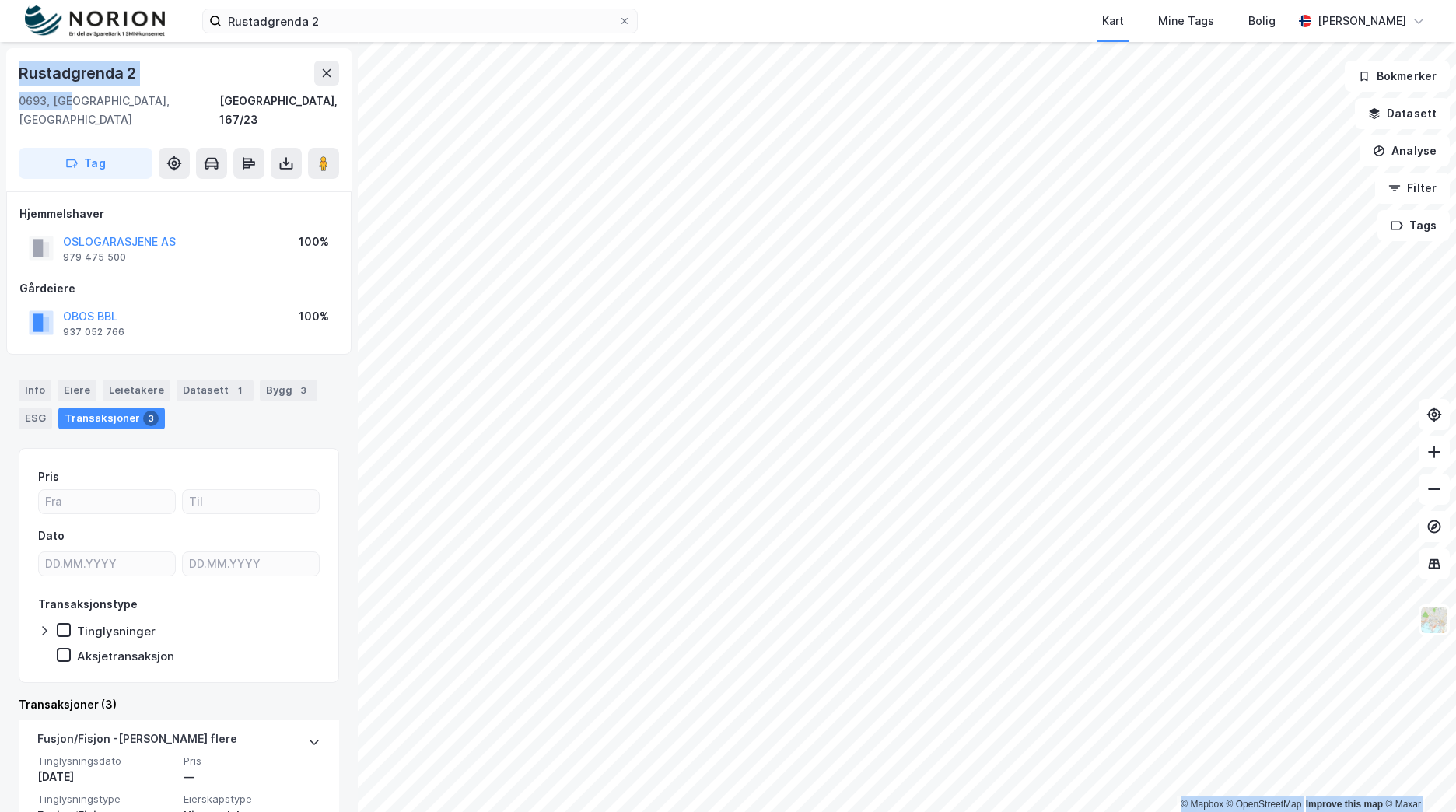
drag, startPoint x: 73, startPoint y: 99, endPoint x: -3, endPoint y: 70, distance: 81.3
click at [0, 70] on html "Rustadgrenda 2 Kart Mine Tags Bolig [PERSON_NAME] © Mapbox © OpenStreetMap Impr…" at bounding box center [728, 406] width 1456 height 812
drag, startPoint x: 0, startPoint y: 70, endPoint x: 75, endPoint y: 103, distance: 81.9
click at [75, 103] on div "0693, [GEOGRAPHIC_DATA], [GEOGRAPHIC_DATA]" at bounding box center [119, 110] width 201 height 37
drag, startPoint x: 73, startPoint y: 101, endPoint x: -3, endPoint y: 73, distance: 81.0
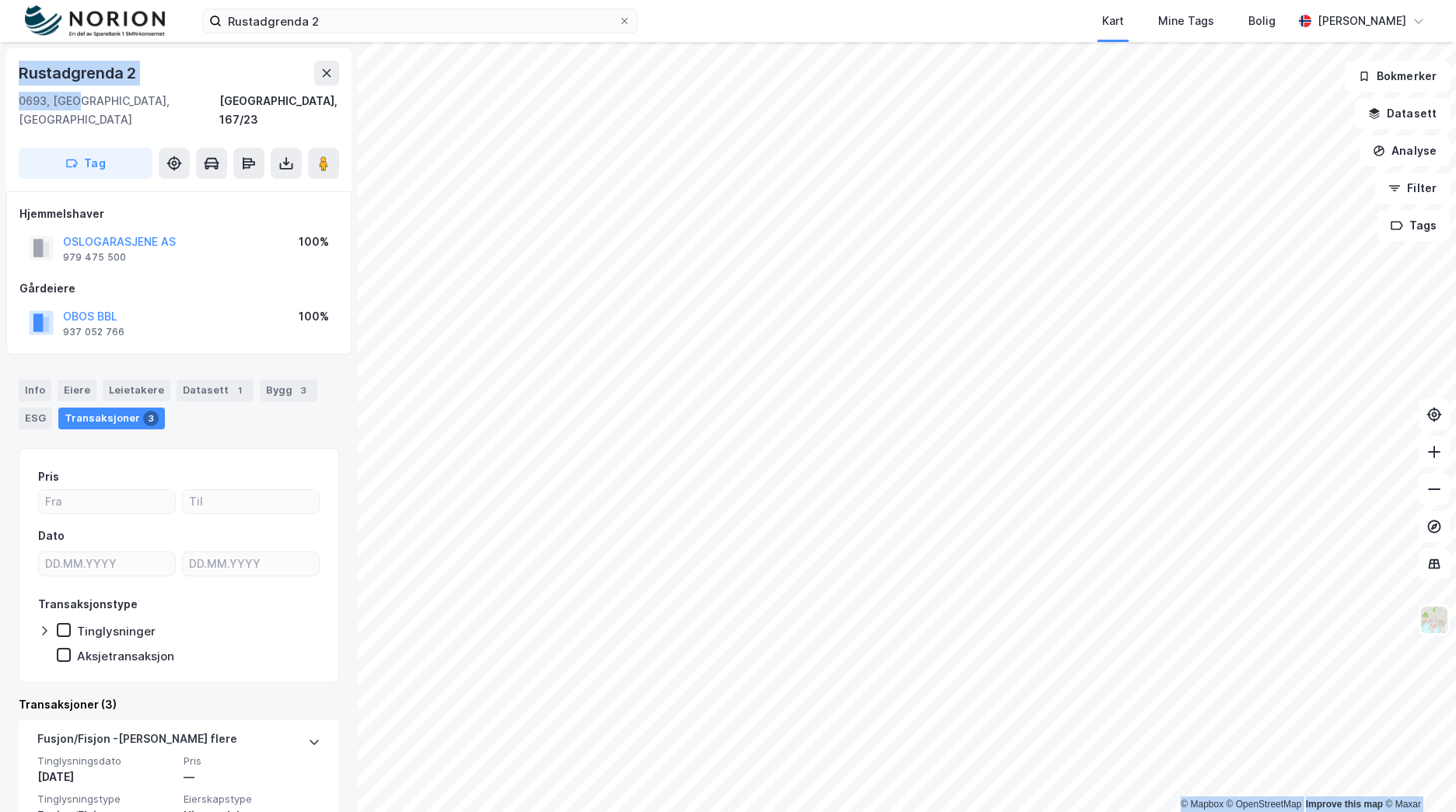
click at [0, 73] on html "Rustadgrenda 2 Kart Mine Tags Bolig [PERSON_NAME] © Mapbox © OpenStreetMap Impr…" at bounding box center [728, 406] width 1456 height 812
copy div "© Mapbox © OpenStreetMap Improve this map © [PERSON_NAME][STREET_ADDRESS]"
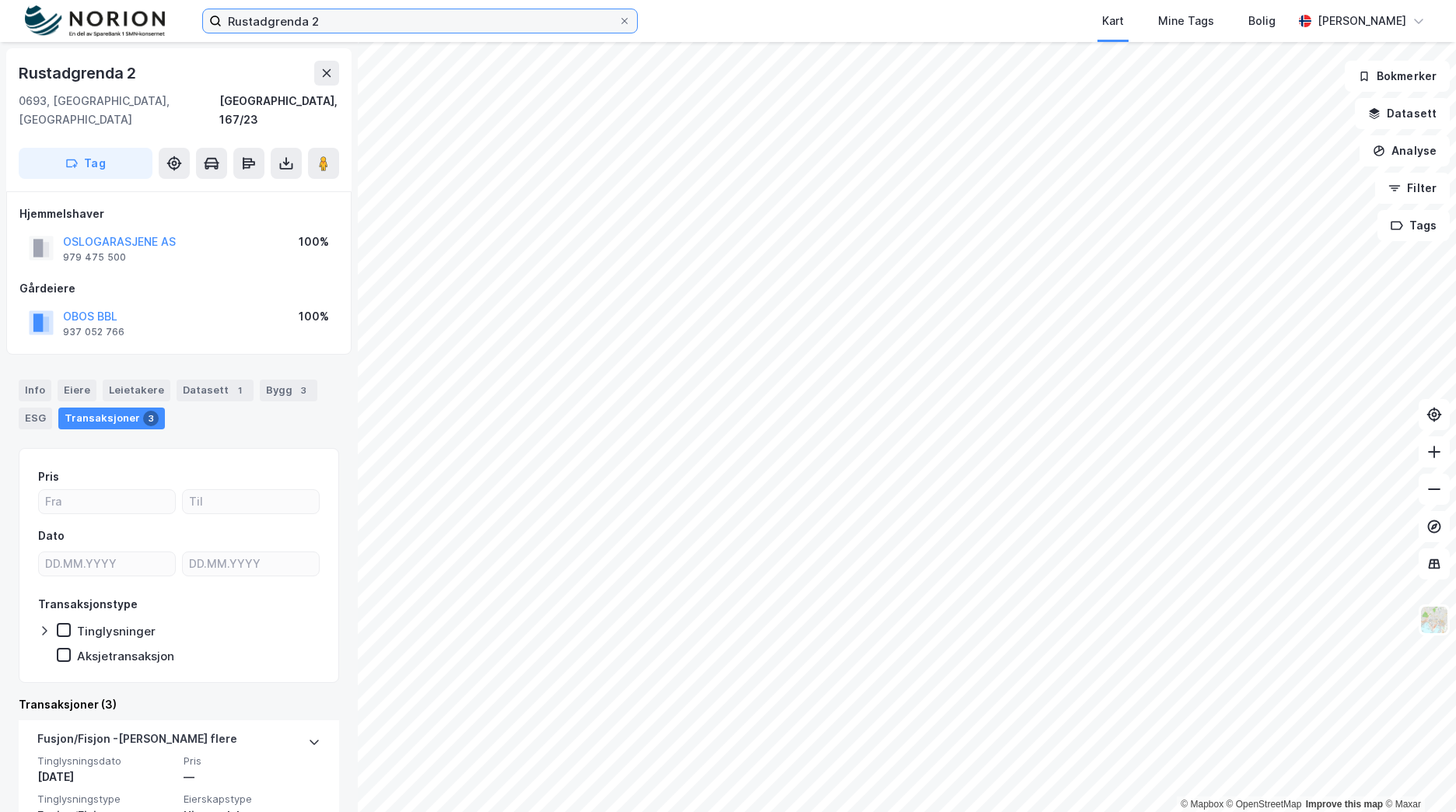
click at [62, 8] on div "Rustadgrenda 2 Kart Mine Tags Bolig [PERSON_NAME]" at bounding box center [728, 21] width 1456 height 42
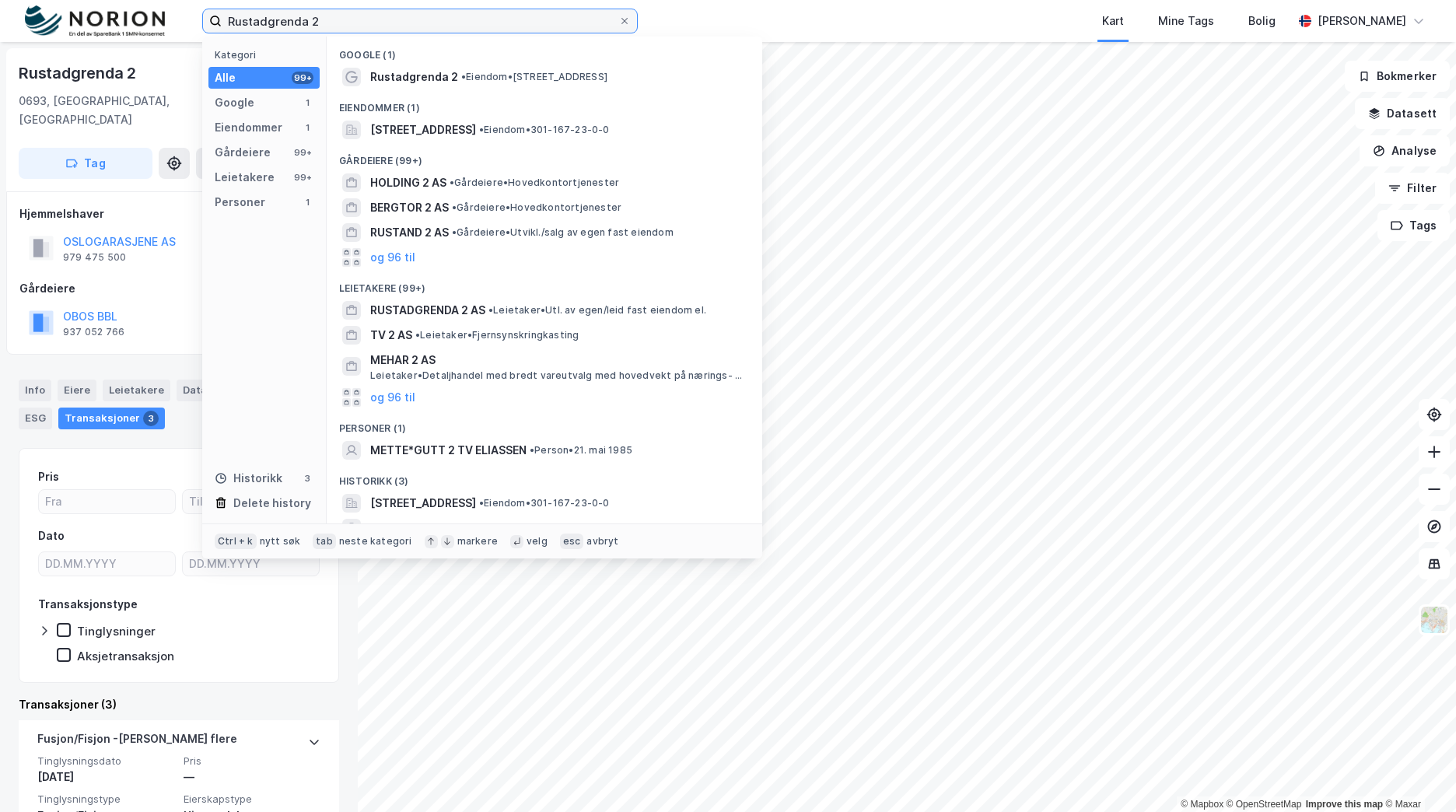
paste input "Løkenåsen"
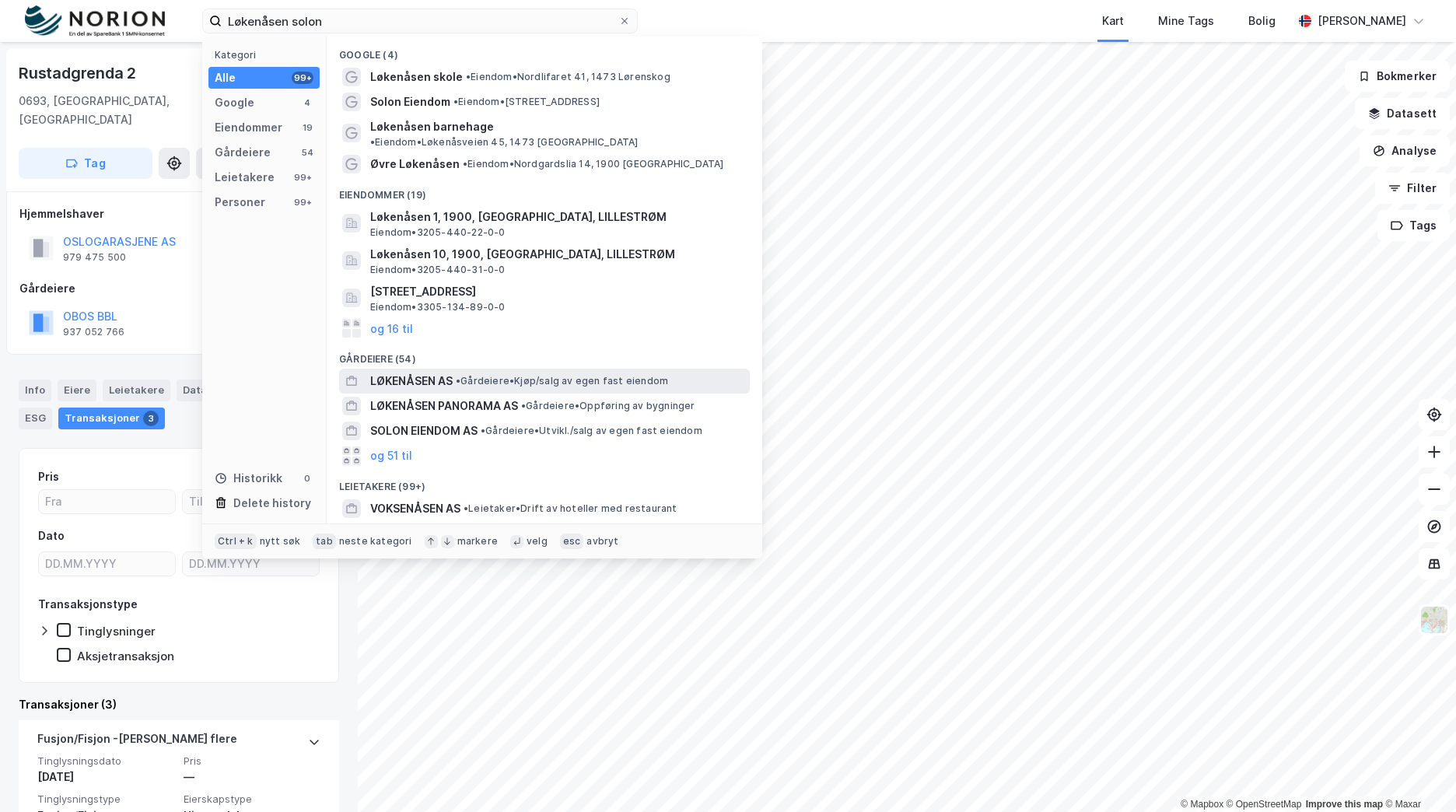
click at [517, 375] on span "• Gårdeiere • Kjøp/salg av egen fast eiendom" at bounding box center [562, 381] width 212 height 13
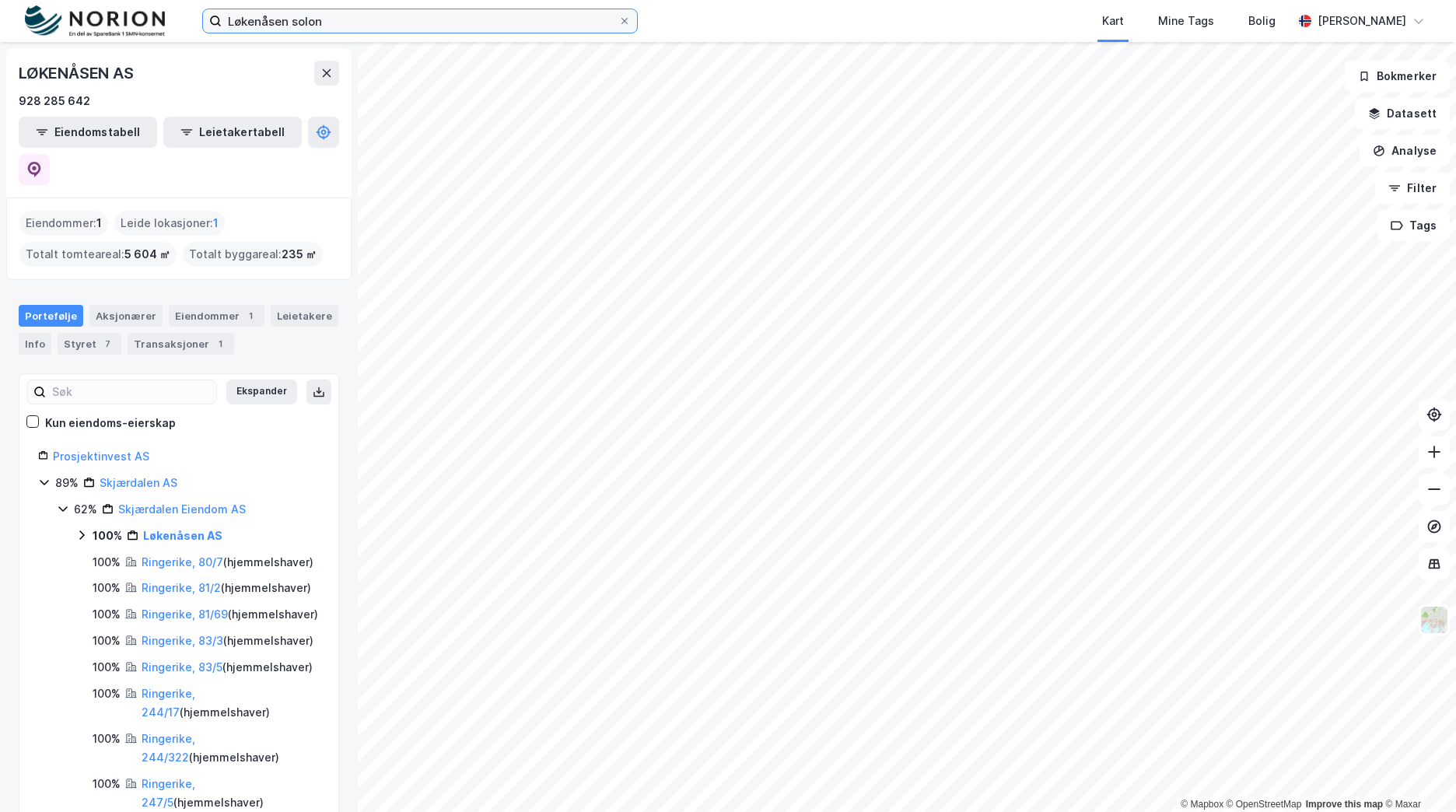
click at [349, 16] on input "Løkenåsen solon" at bounding box center [419, 21] width 397 height 24
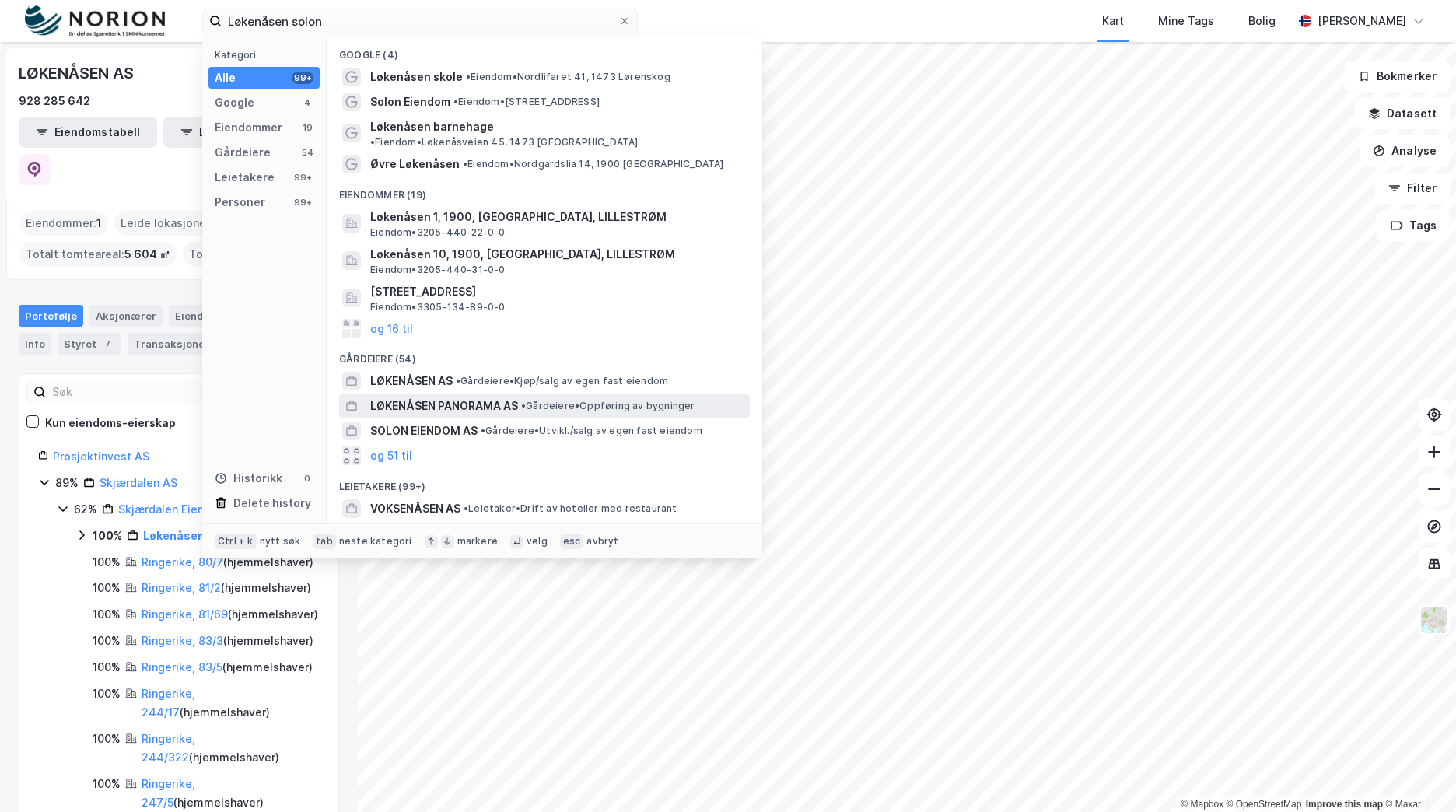
click at [429, 396] on span "LØKENÅSEN PANORAMA AS" at bounding box center [444, 406] width 148 height 19
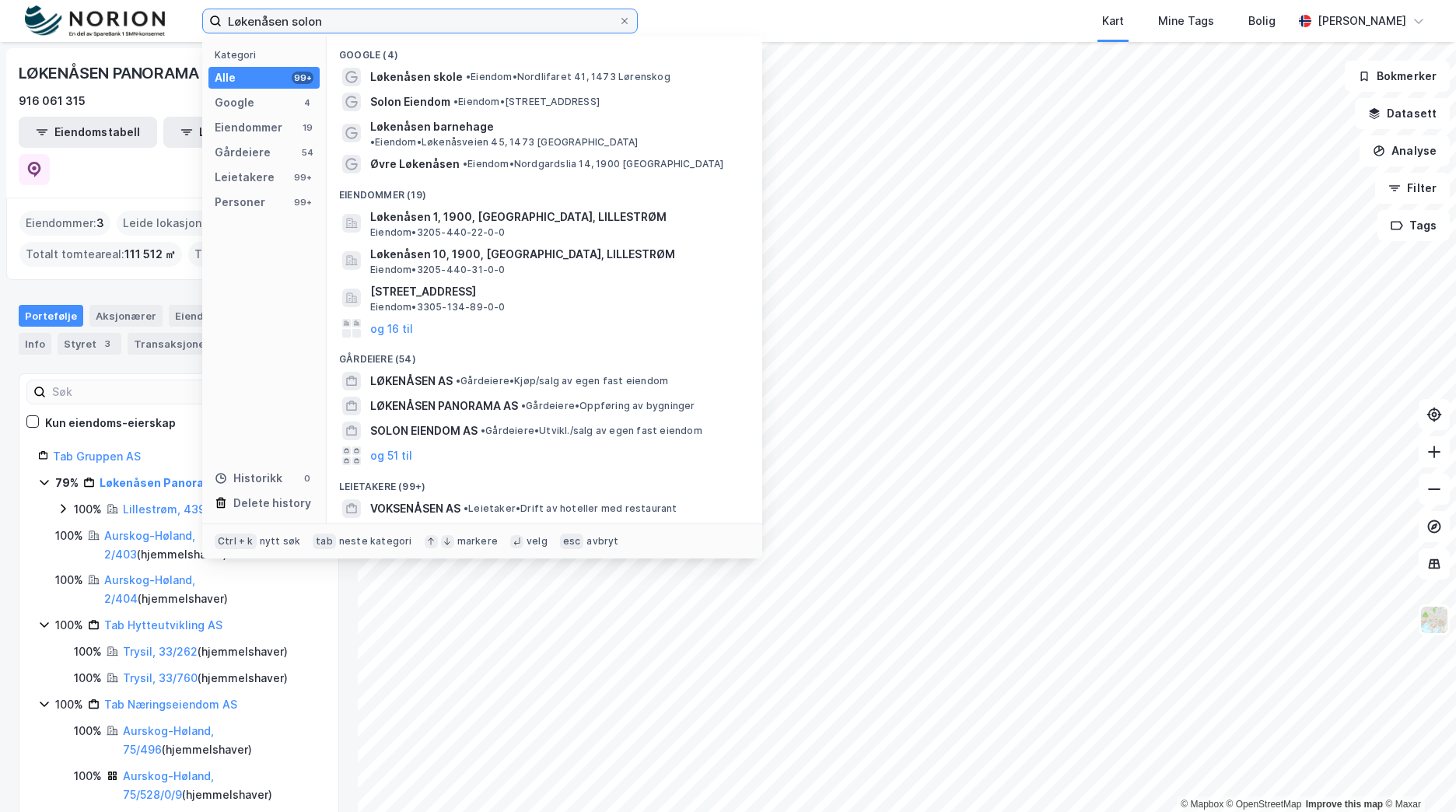
drag, startPoint x: 226, startPoint y: 29, endPoint x: 186, endPoint y: 35, distance: 40.4
click at [158, 34] on div "Løkenåsen solon Kategori Alle 99+ Google 4 Eiendommer 19 Gårdeiere 54 Leietaker…" at bounding box center [728, 21] width 1456 height 42
paste input "Industrigata Utvikling AS"
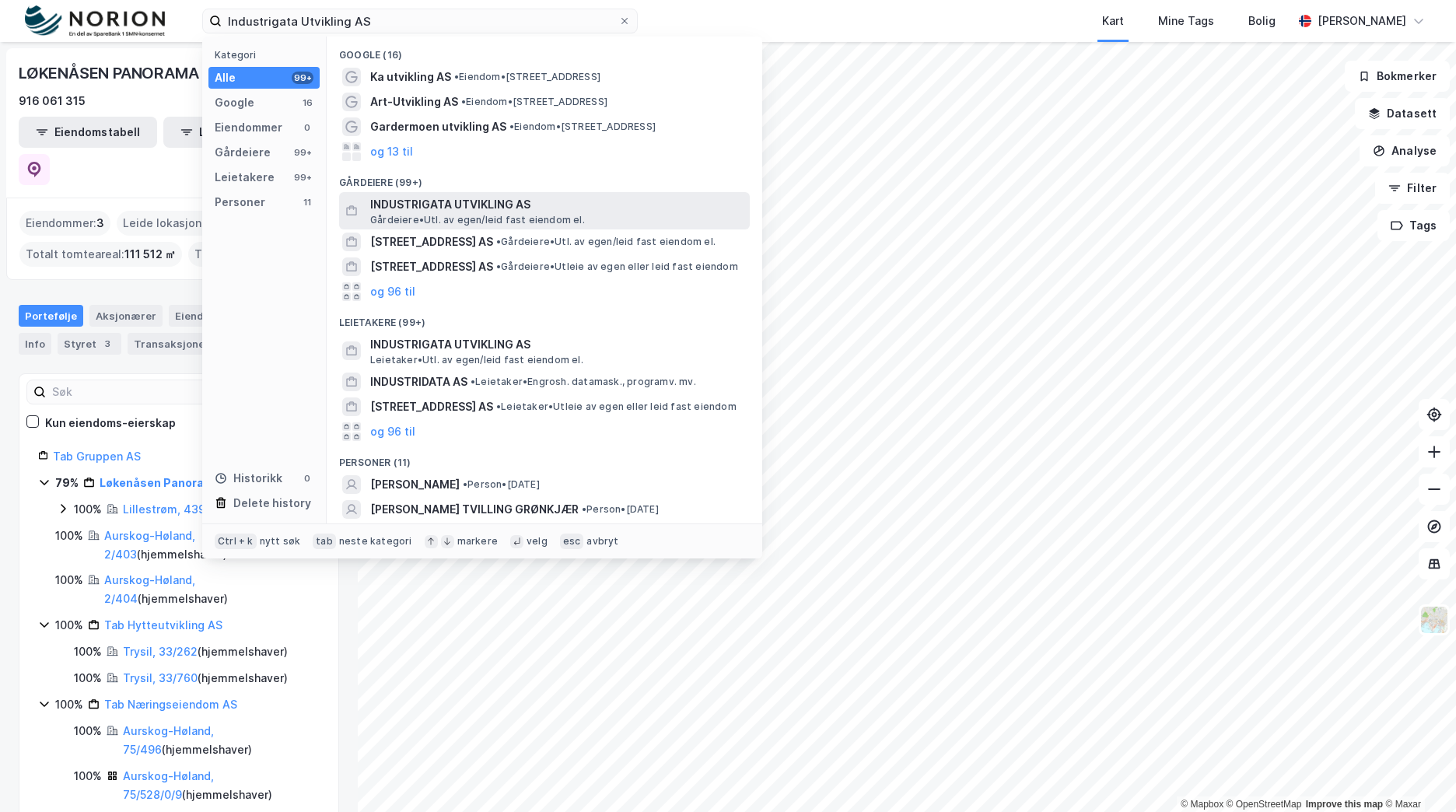
click at [476, 210] on span "INDUSTRIGATA UTVIKLING AS" at bounding box center [556, 204] width 373 height 19
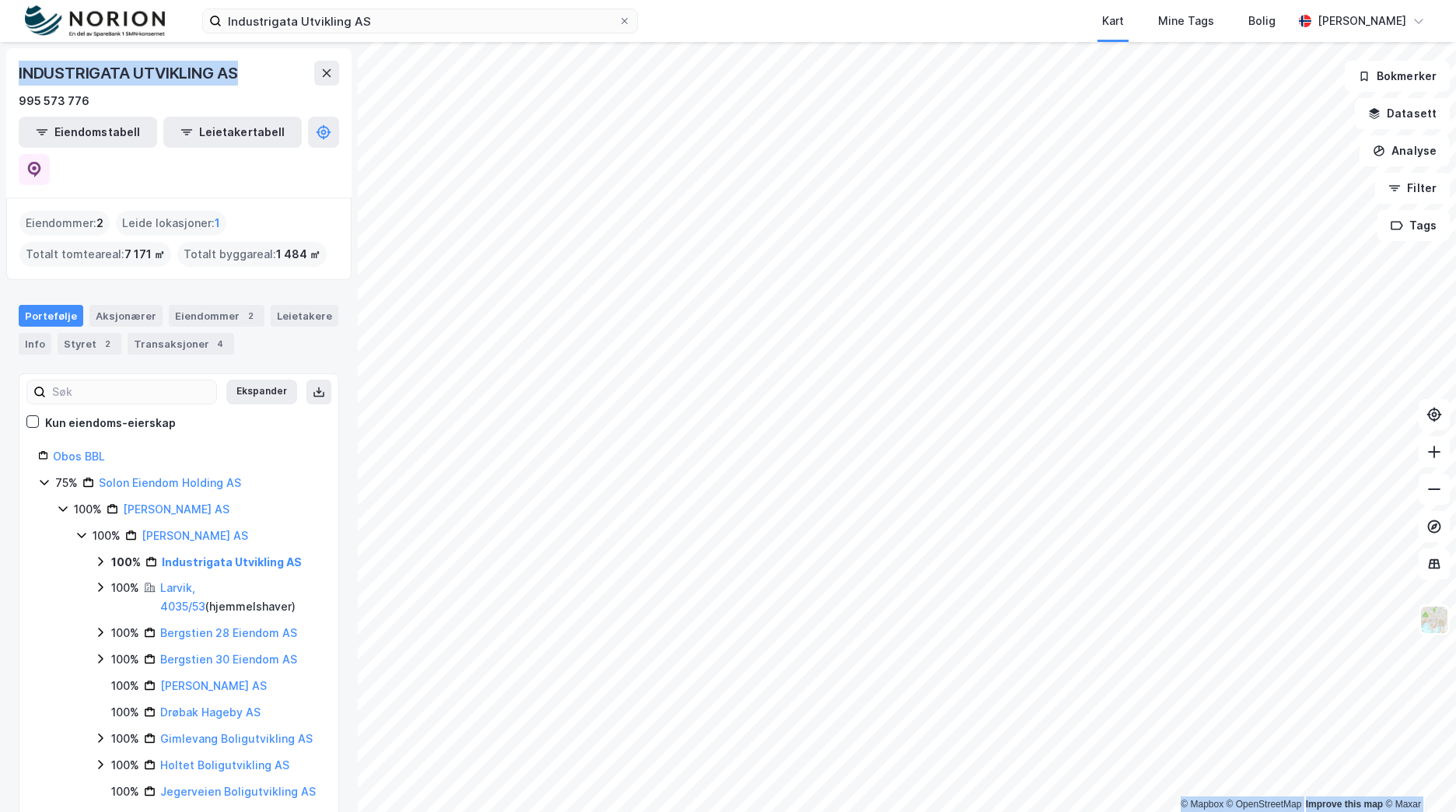
drag, startPoint x: 240, startPoint y: 67, endPoint x: -2, endPoint y: 78, distance: 242.2
click at [0, 78] on html "Industrigata Utvikling AS Kart Mine Tags Bolig [PERSON_NAME] © Mapbox © OpenStr…" at bounding box center [728, 406] width 1456 height 812
copy div "© Mapbox © OpenStreetMap Improve this map © Maxar INDUSTRIGATA UTVIKLING AS"
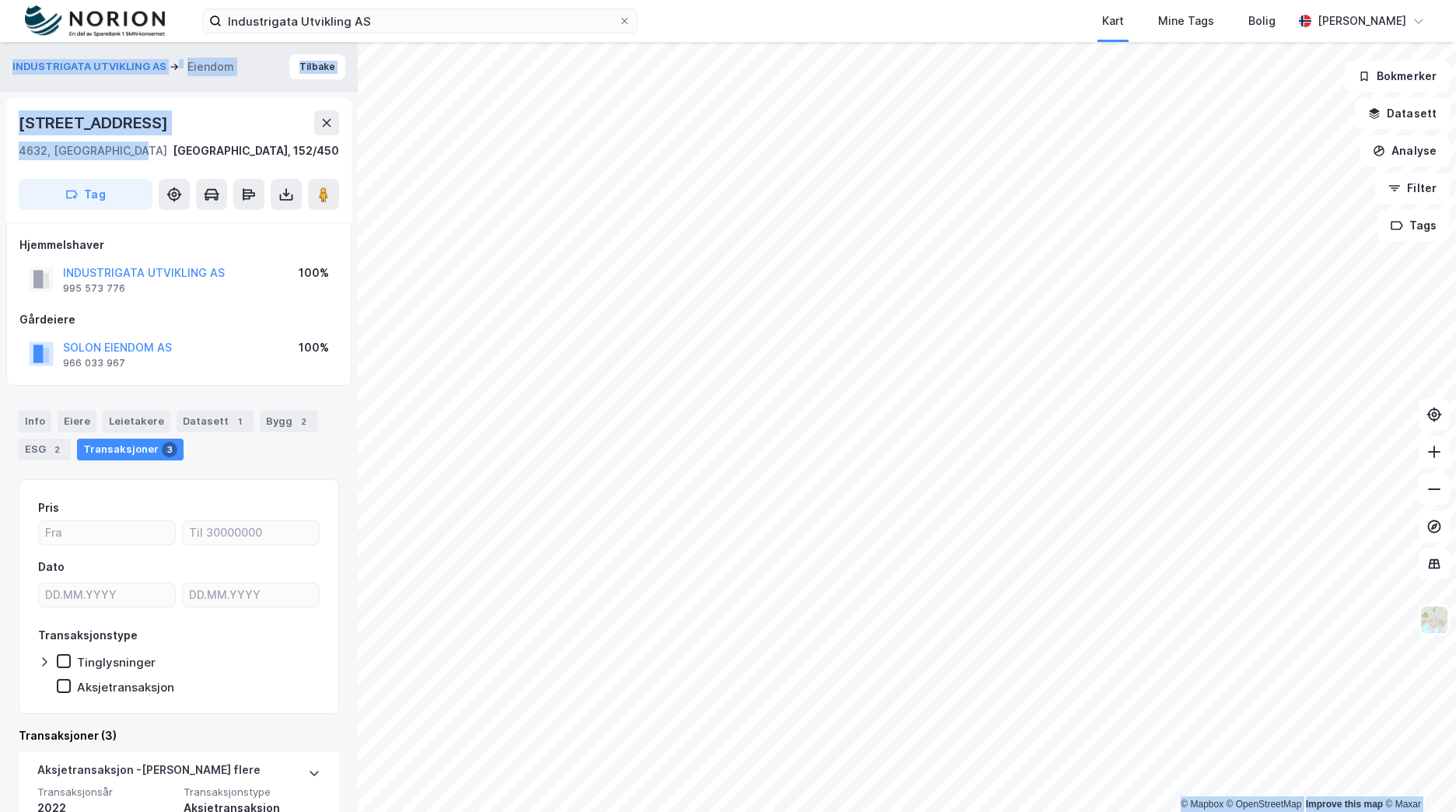
drag, startPoint x: 113, startPoint y: 146, endPoint x: -3, endPoint y: 101, distance: 124.4
click at [0, 101] on html "Industrigata Utvikling AS Kart Mine Tags Bolig [PERSON_NAME] © Mapbox © OpenStr…" at bounding box center [728, 406] width 1456 height 812
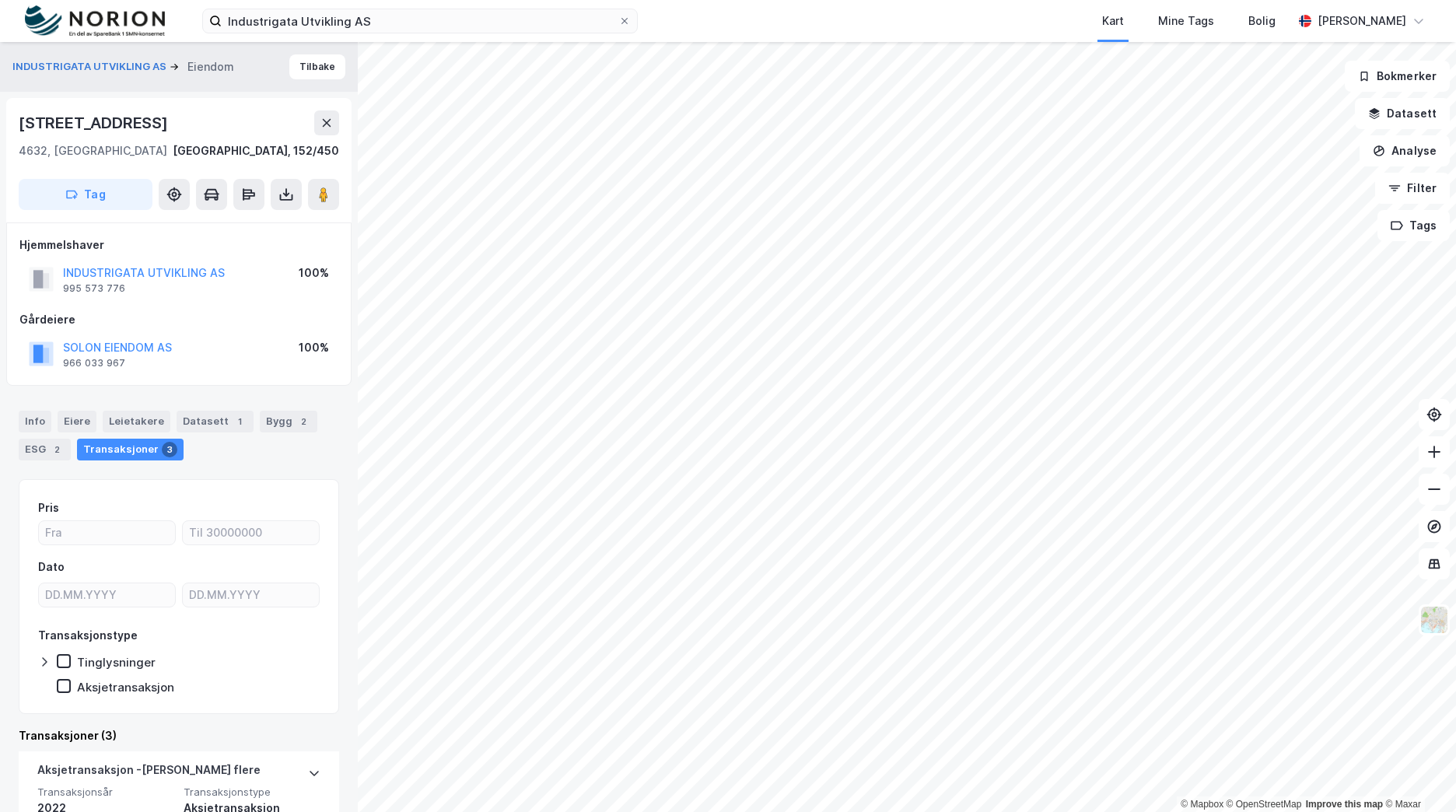
click at [129, 146] on div "4632, [GEOGRAPHIC_DATA]" at bounding box center [93, 151] width 149 height 19
drag, startPoint x: 127, startPoint y: 150, endPoint x: 17, endPoint y: 131, distance: 111.6
click at [17, 131] on div "[STREET_ADDRESS]" at bounding box center [179, 160] width 345 height 124
copy div "[STREET_ADDRESS] S"
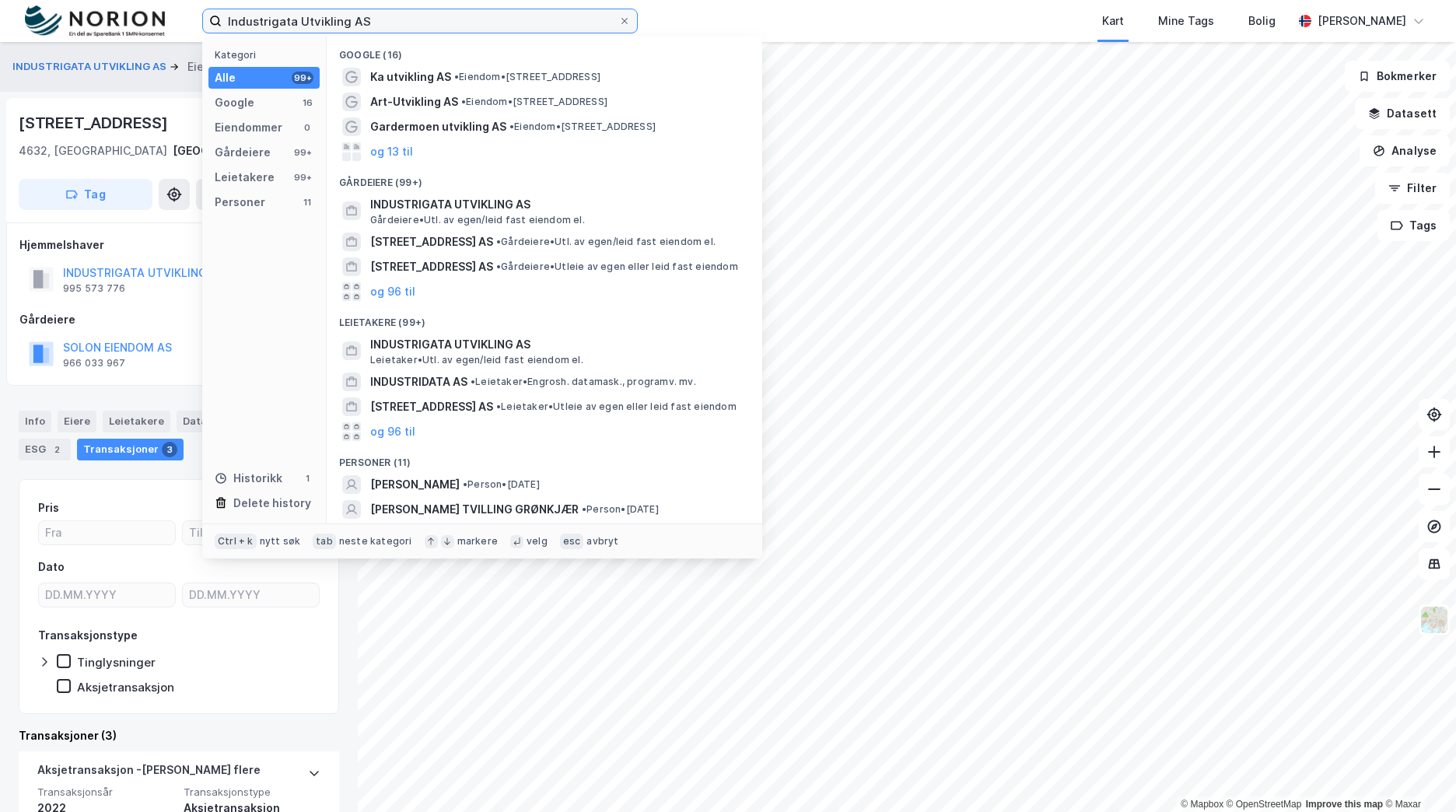
click at [284, 20] on input "Industrigata Utvikling AS" at bounding box center [419, 21] width 397 height 24
paste input "[STREET_ADDRESS]"
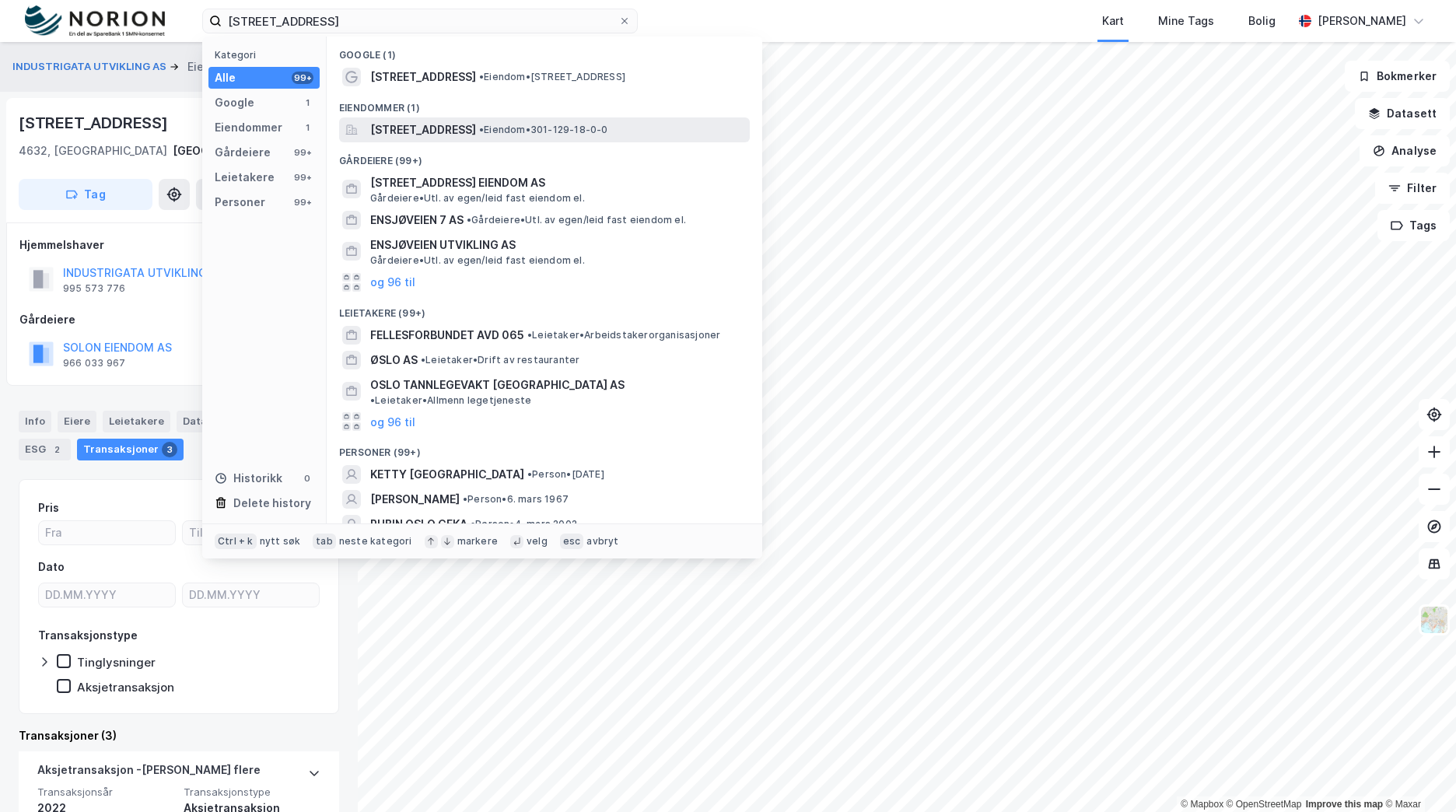
click at [419, 129] on span "[STREET_ADDRESS]" at bounding box center [423, 130] width 106 height 19
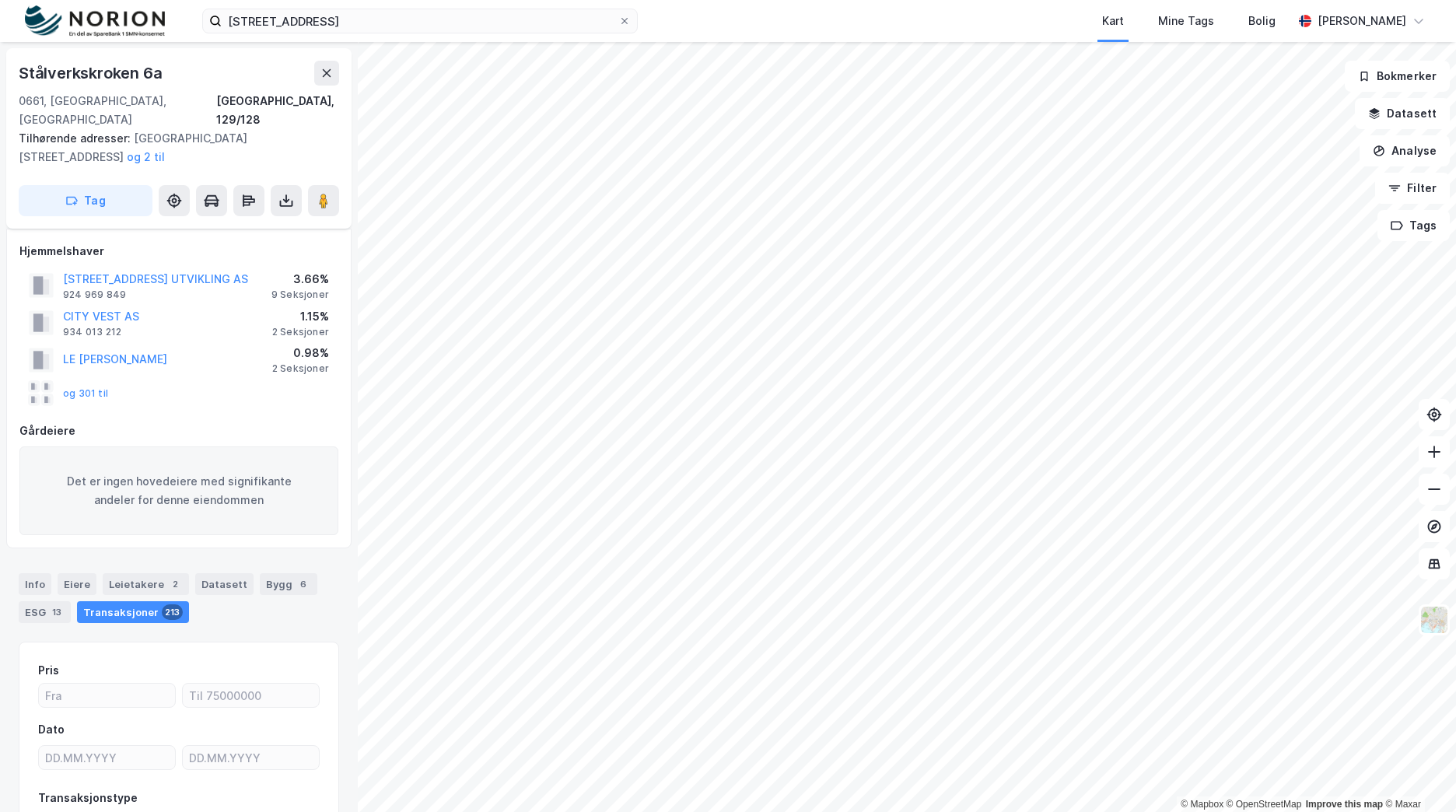
scroll to position [78, 0]
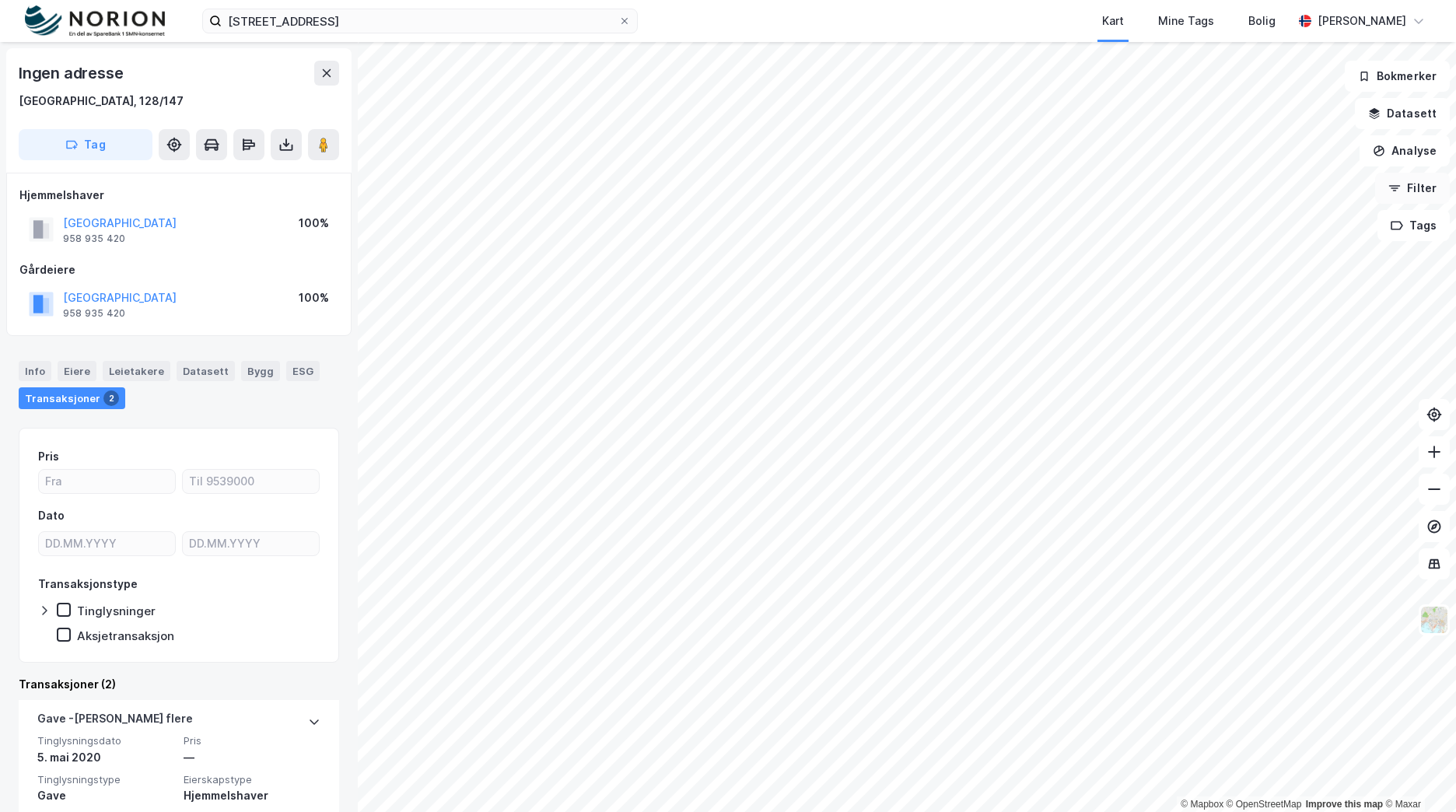
click at [1441, 182] on button "Filter" at bounding box center [1412, 188] width 74 height 31
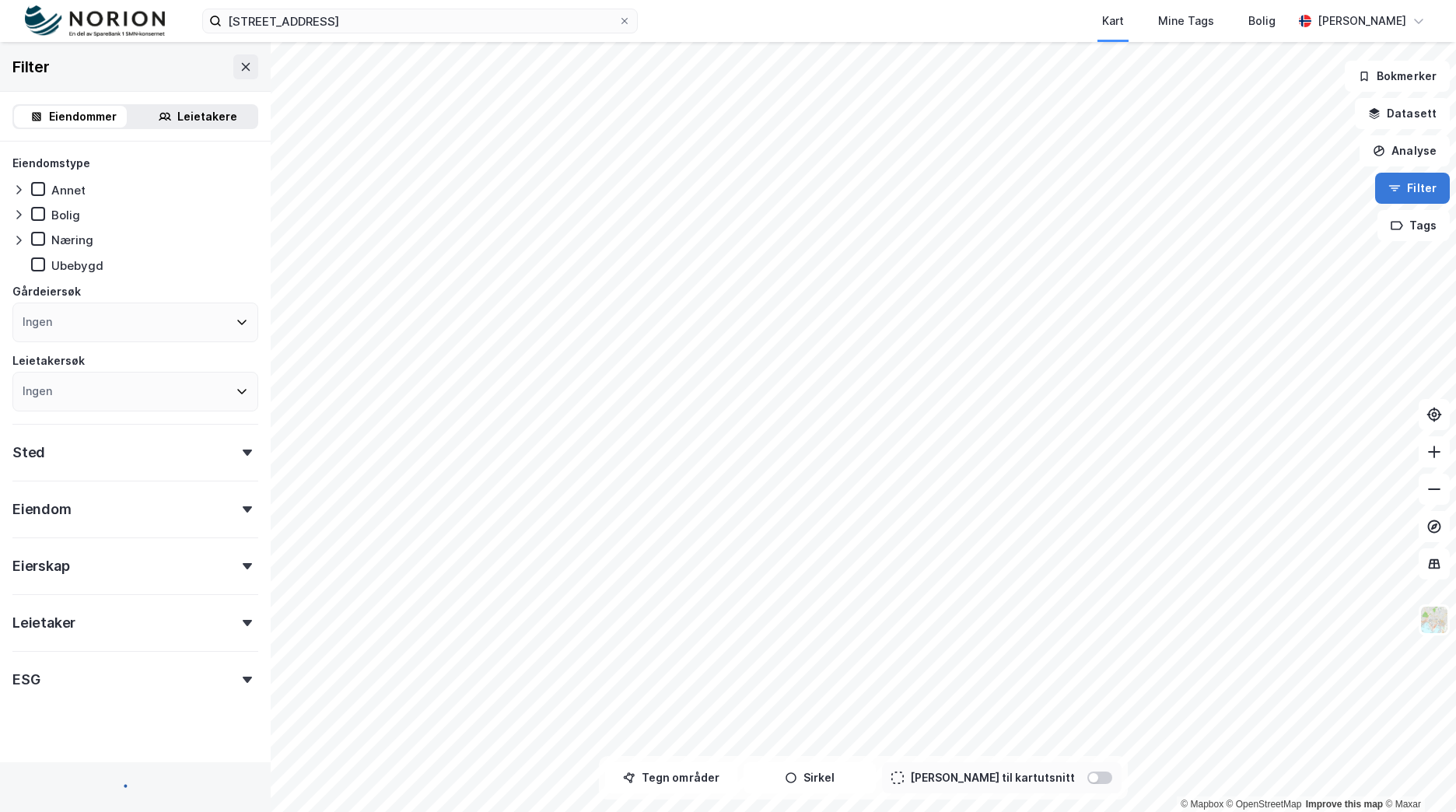
click at [1440, 182] on button "Filter" at bounding box center [1412, 188] width 74 height 31
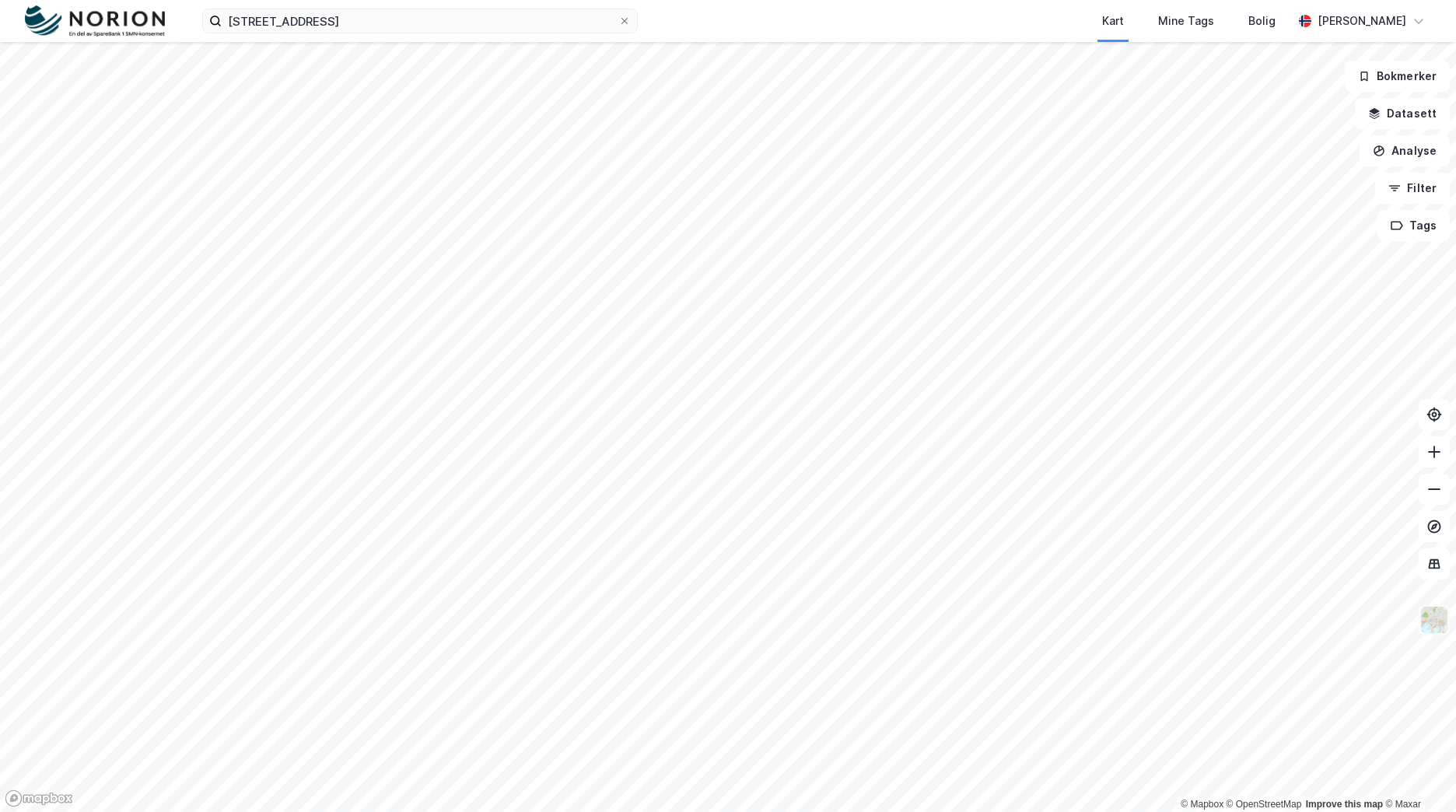
click at [1436, 629] on img at bounding box center [1434, 620] width 30 height 30
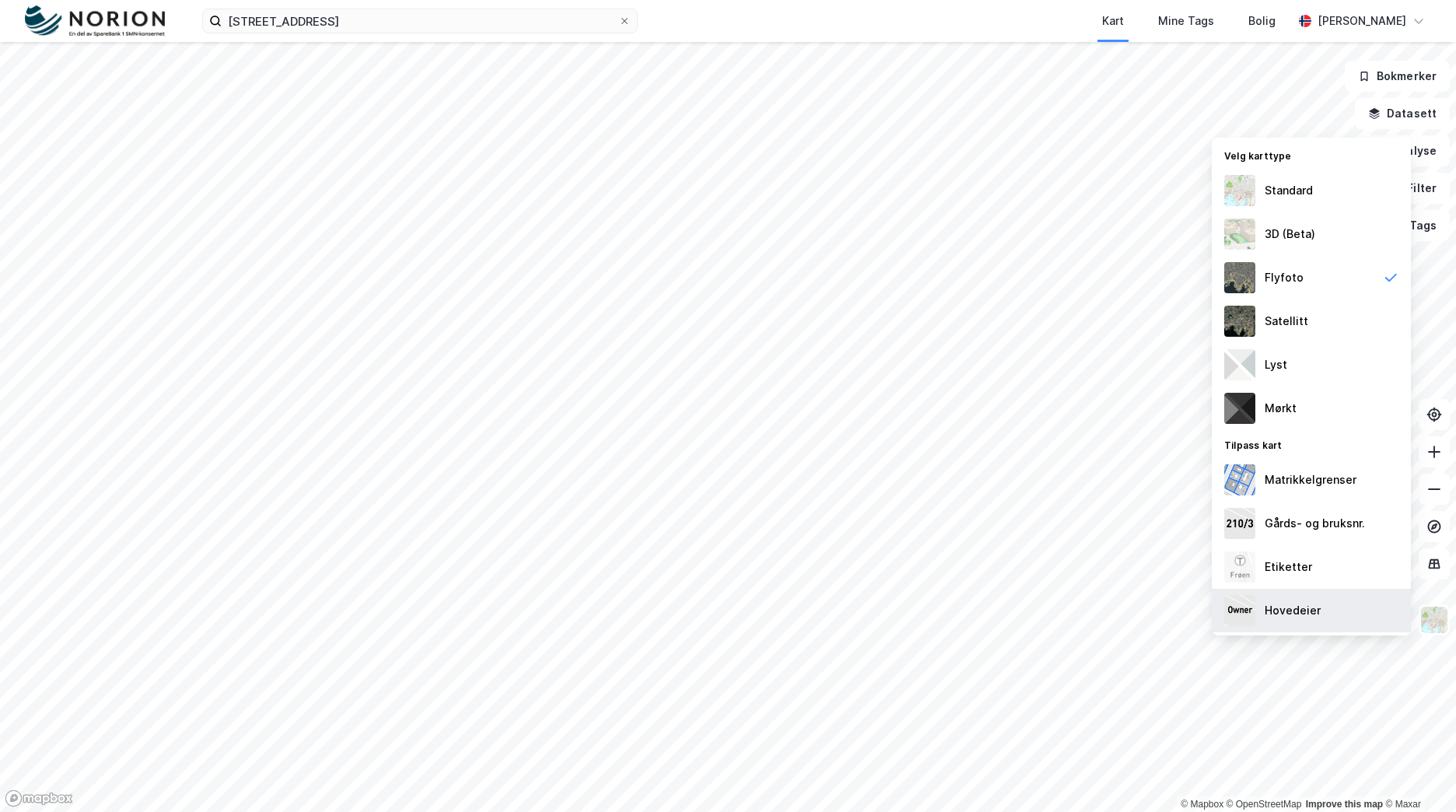
click at [1334, 611] on div "Hovedeier" at bounding box center [1311, 611] width 199 height 44
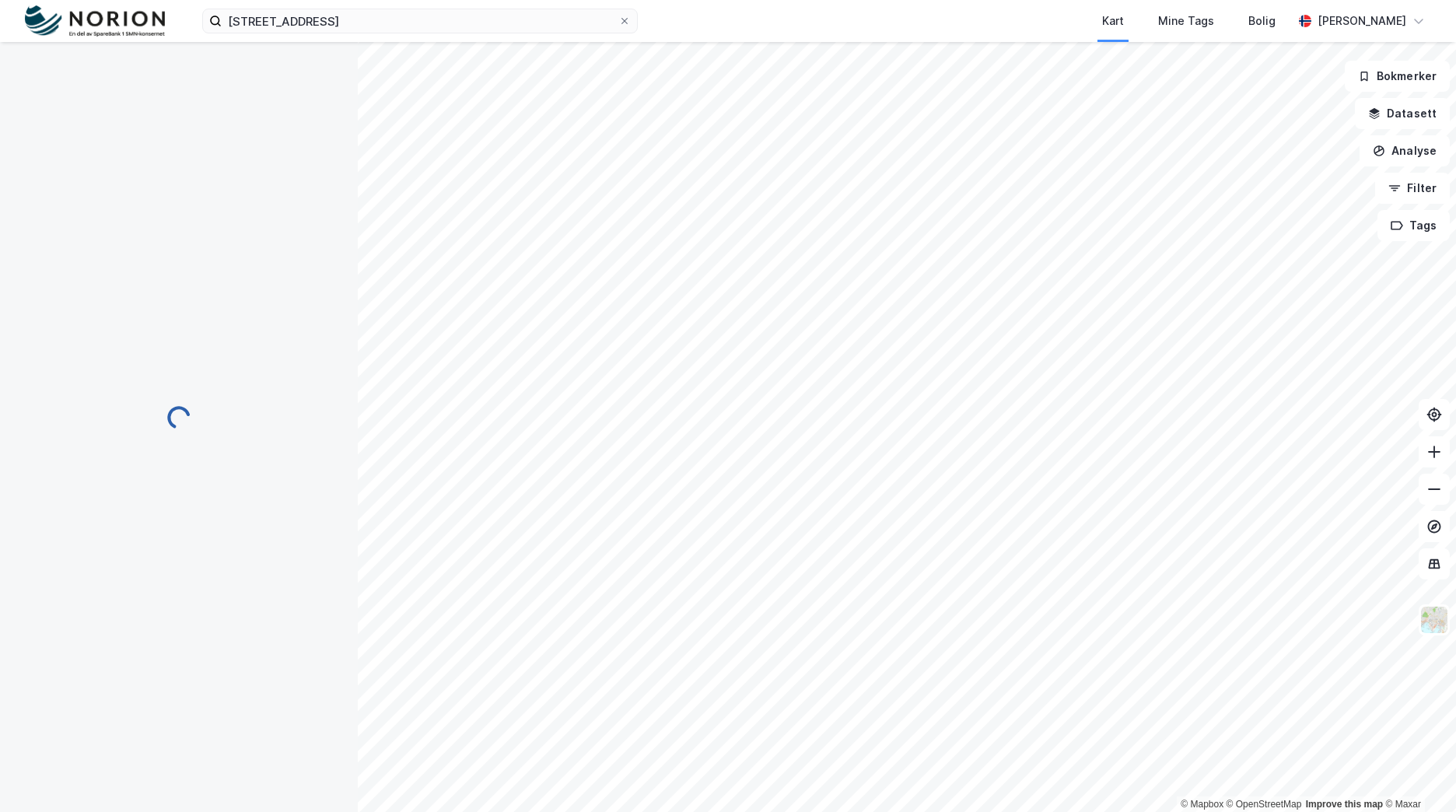
scroll to position [14, 0]
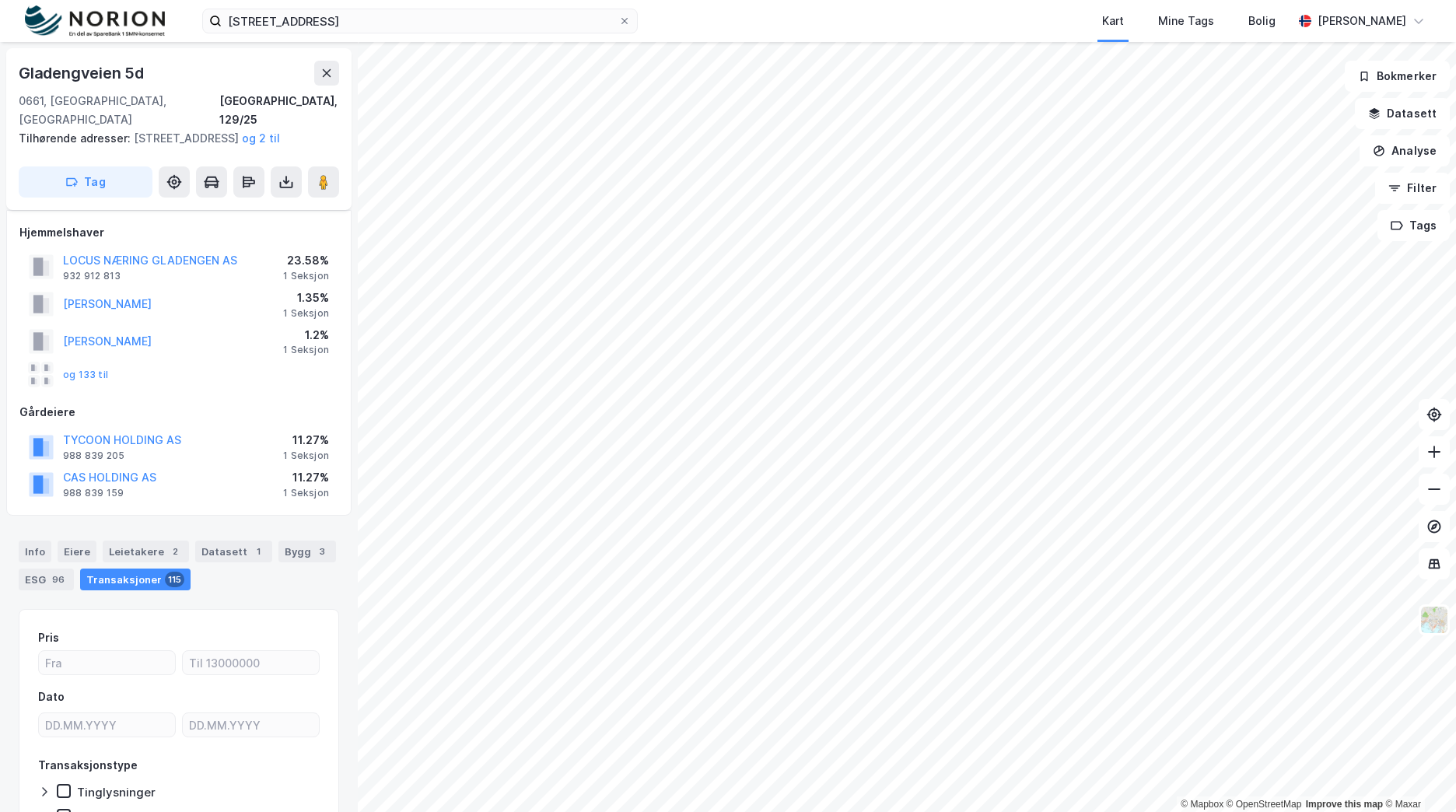
scroll to position [14, 0]
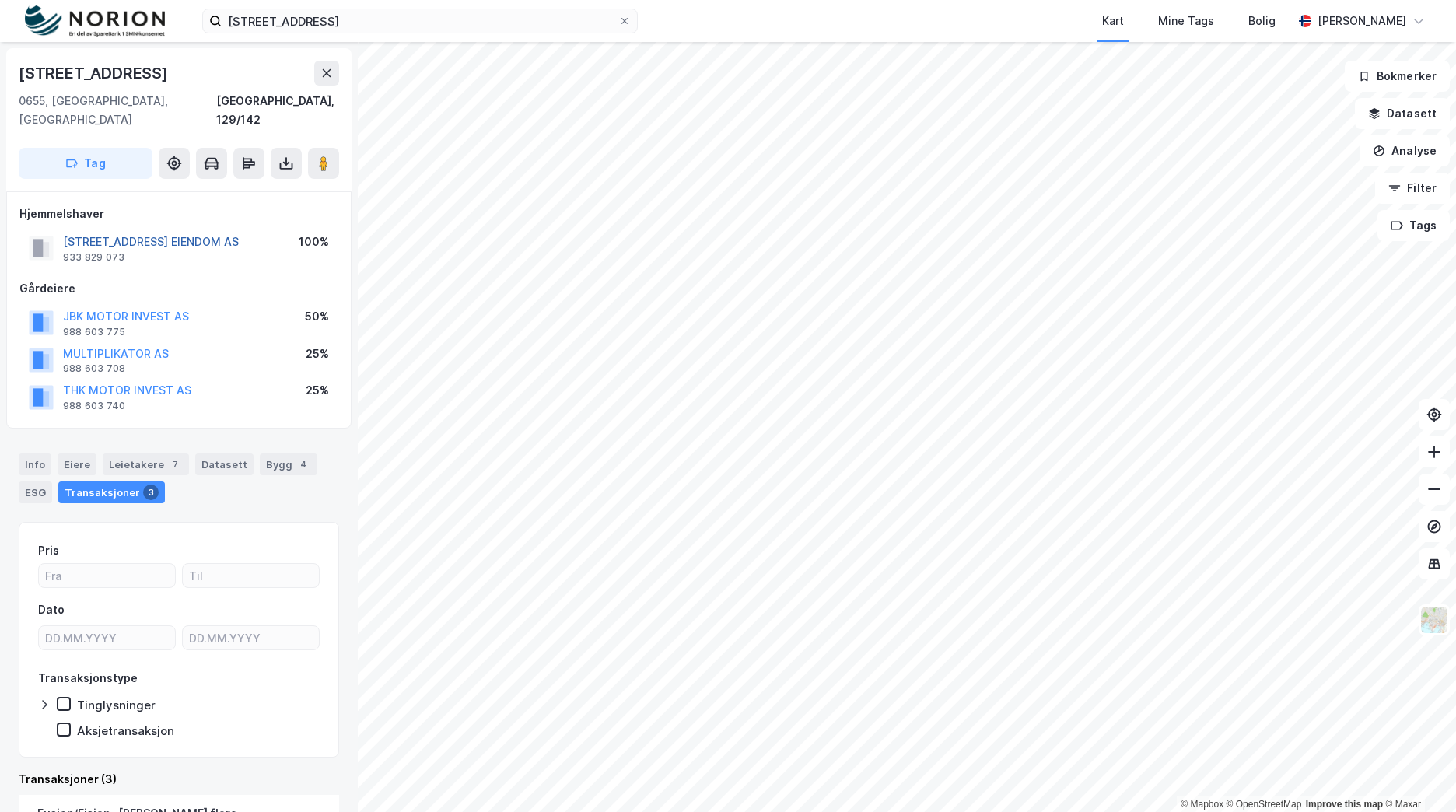
click at [0, 0] on button "[STREET_ADDRESS] EIENDOM AS" at bounding box center [0, 0] width 0 height 0
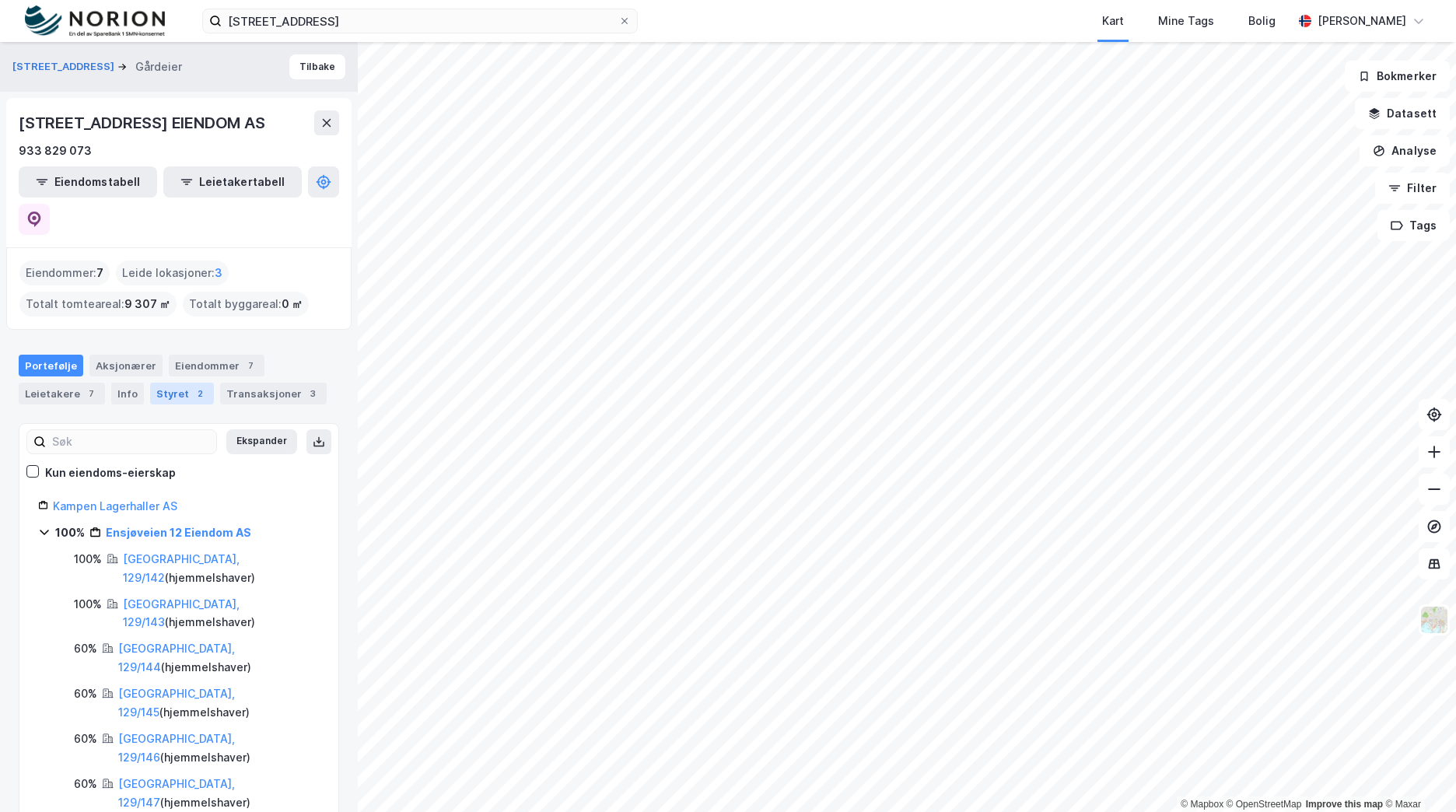
click at [165, 383] on div "Styret 2" at bounding box center [182, 394] width 64 height 22
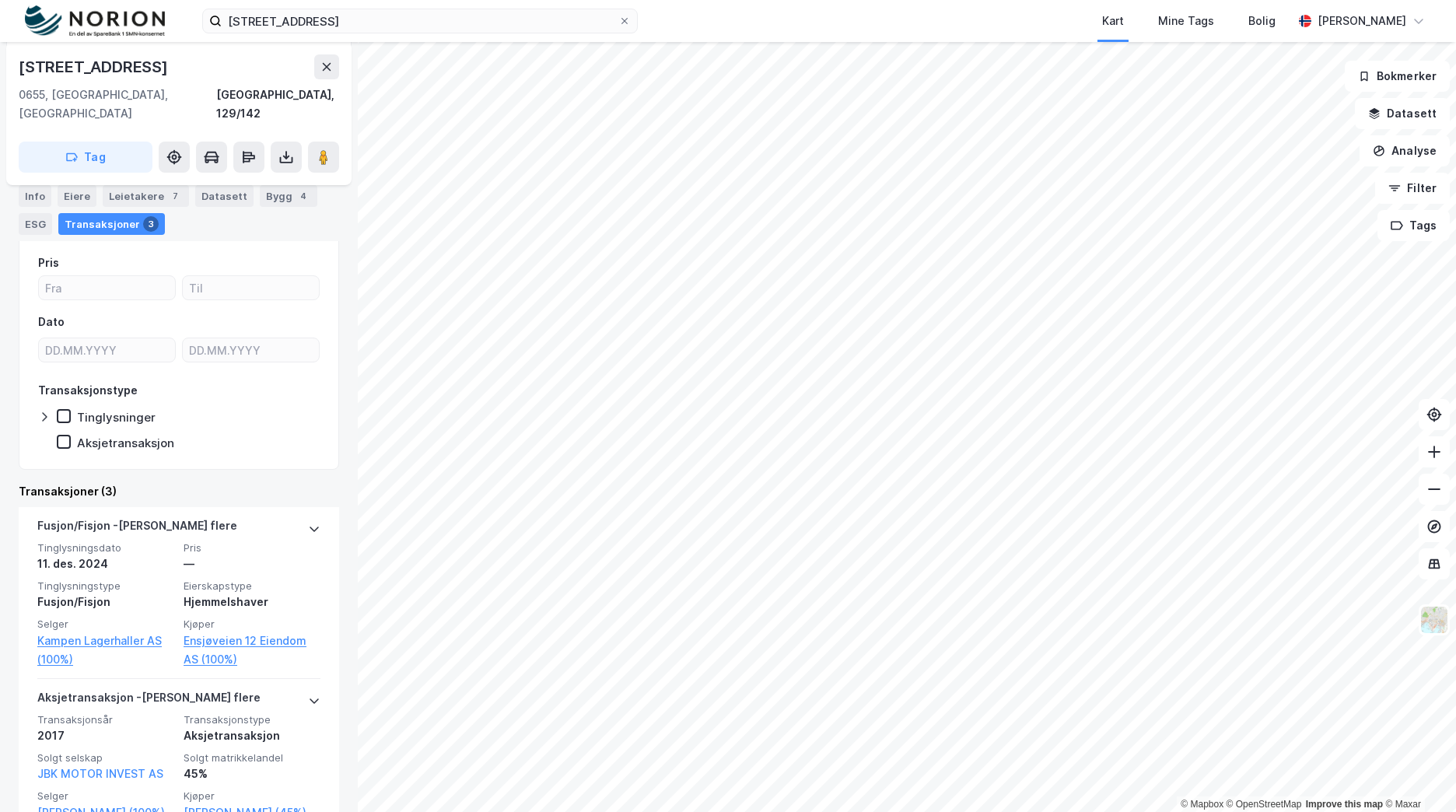
scroll to position [311, 0]
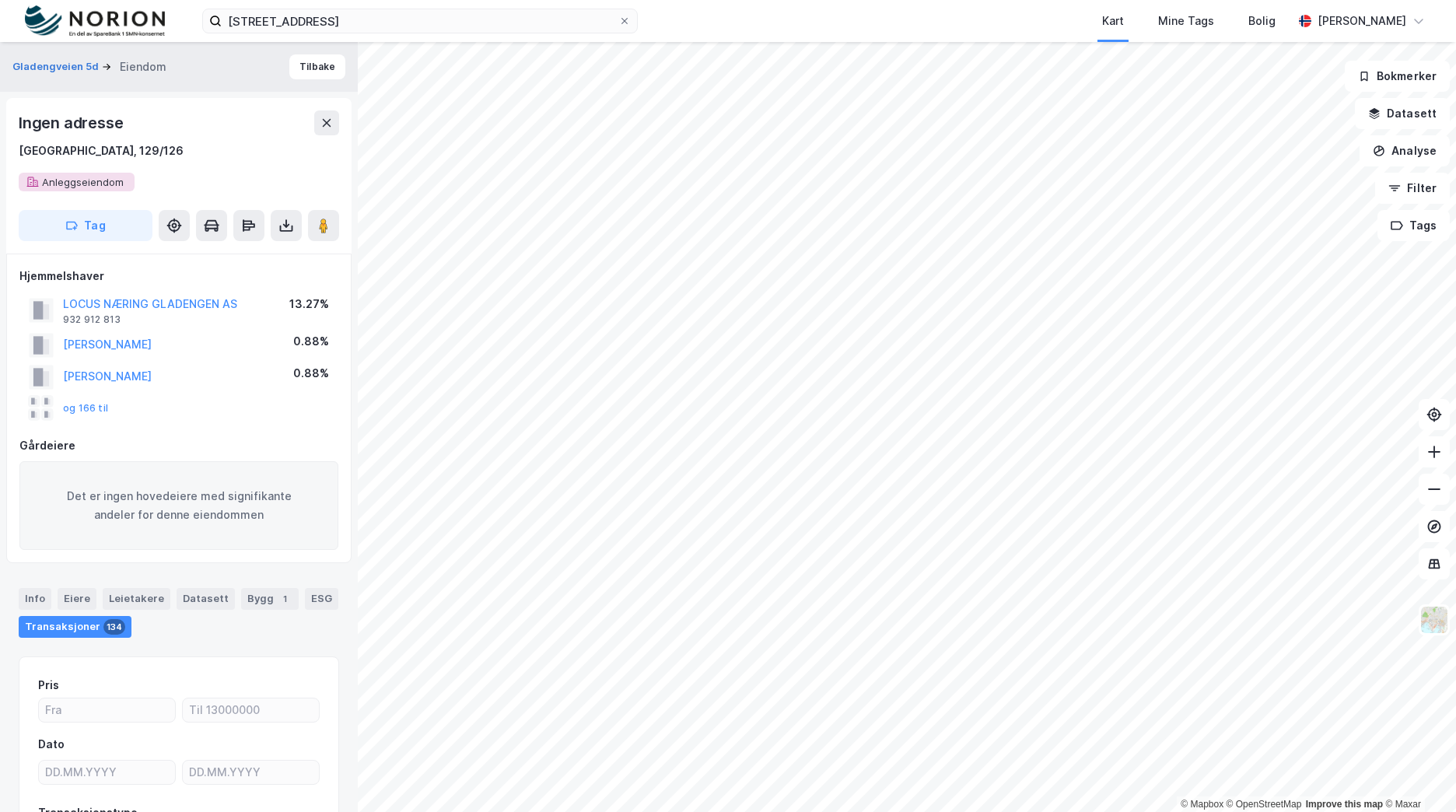
scroll to position [1, 0]
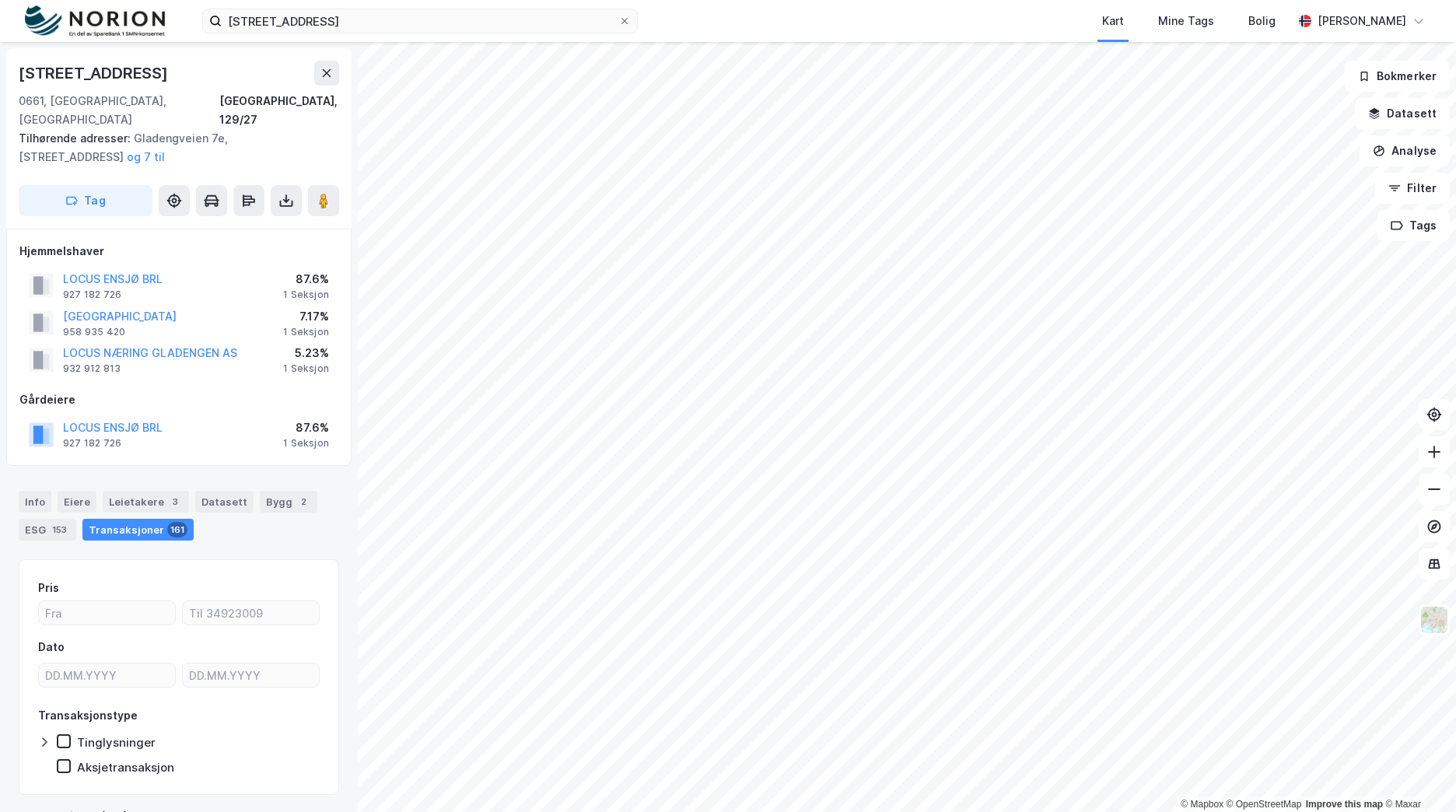
scroll to position [1, 0]
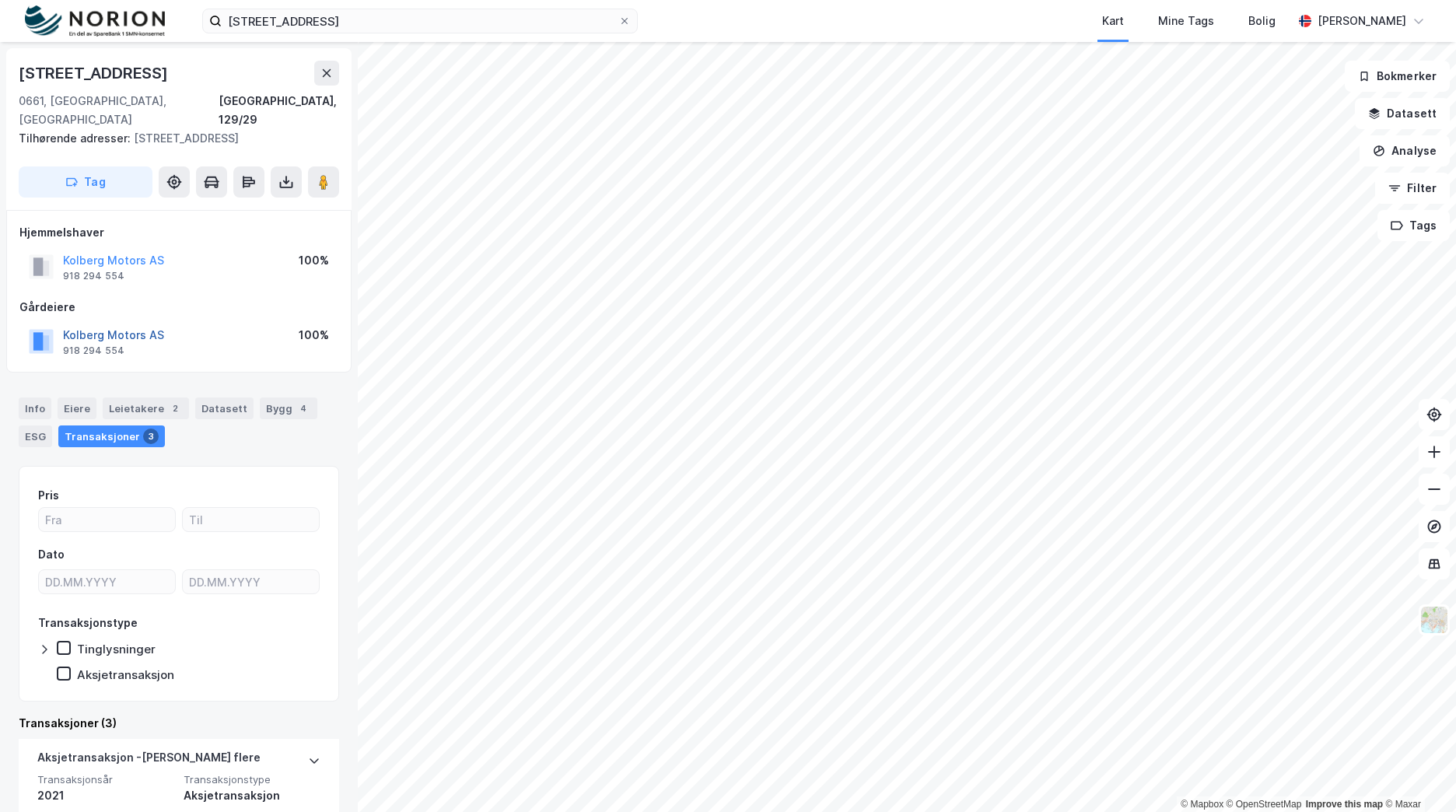
click at [0, 0] on button "Kolberg Motors AS" at bounding box center [0, 0] width 0 height 0
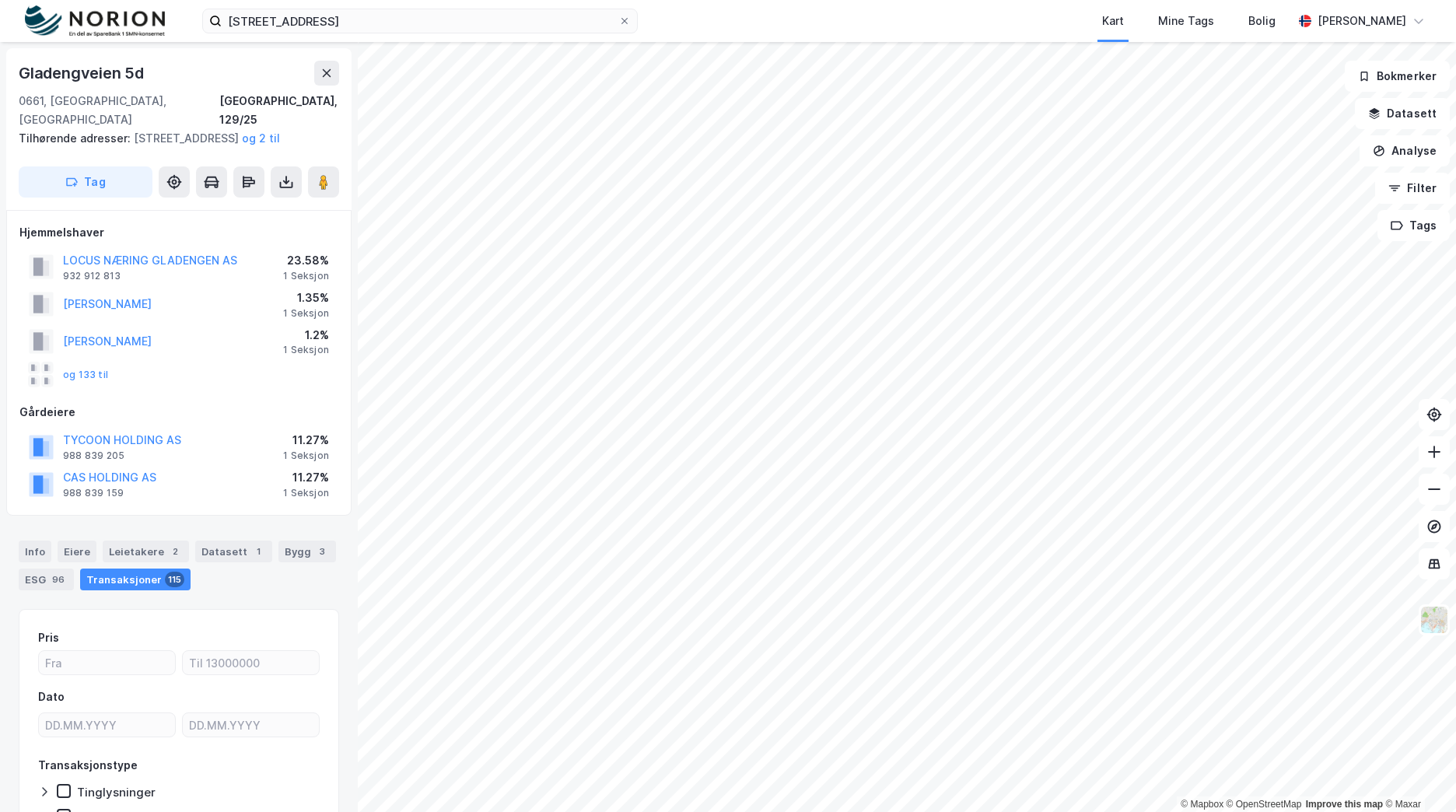
scroll to position [1, 0]
click at [0, 0] on button "og 133 til" at bounding box center [0, 0] width 0 height 0
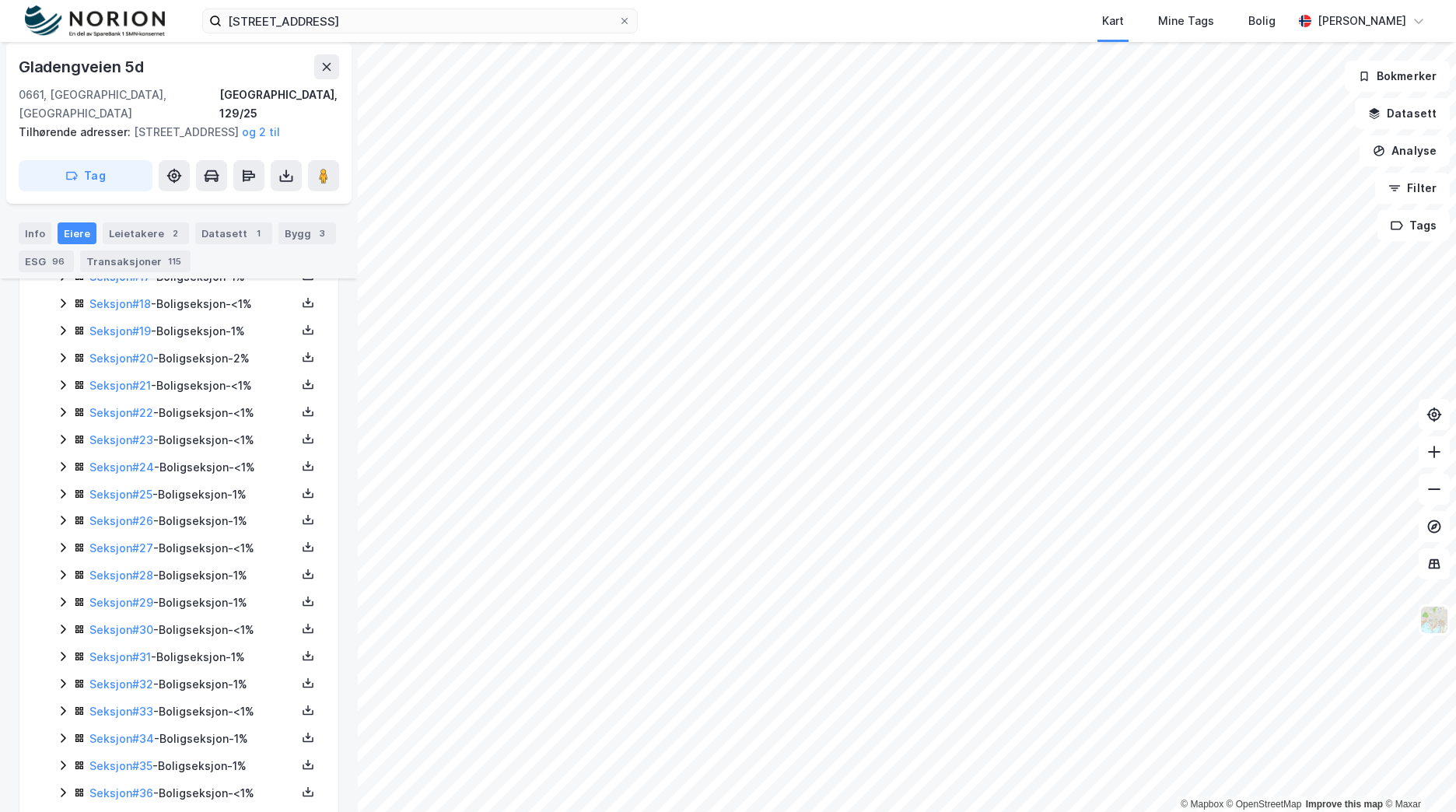
scroll to position [1414, 0]
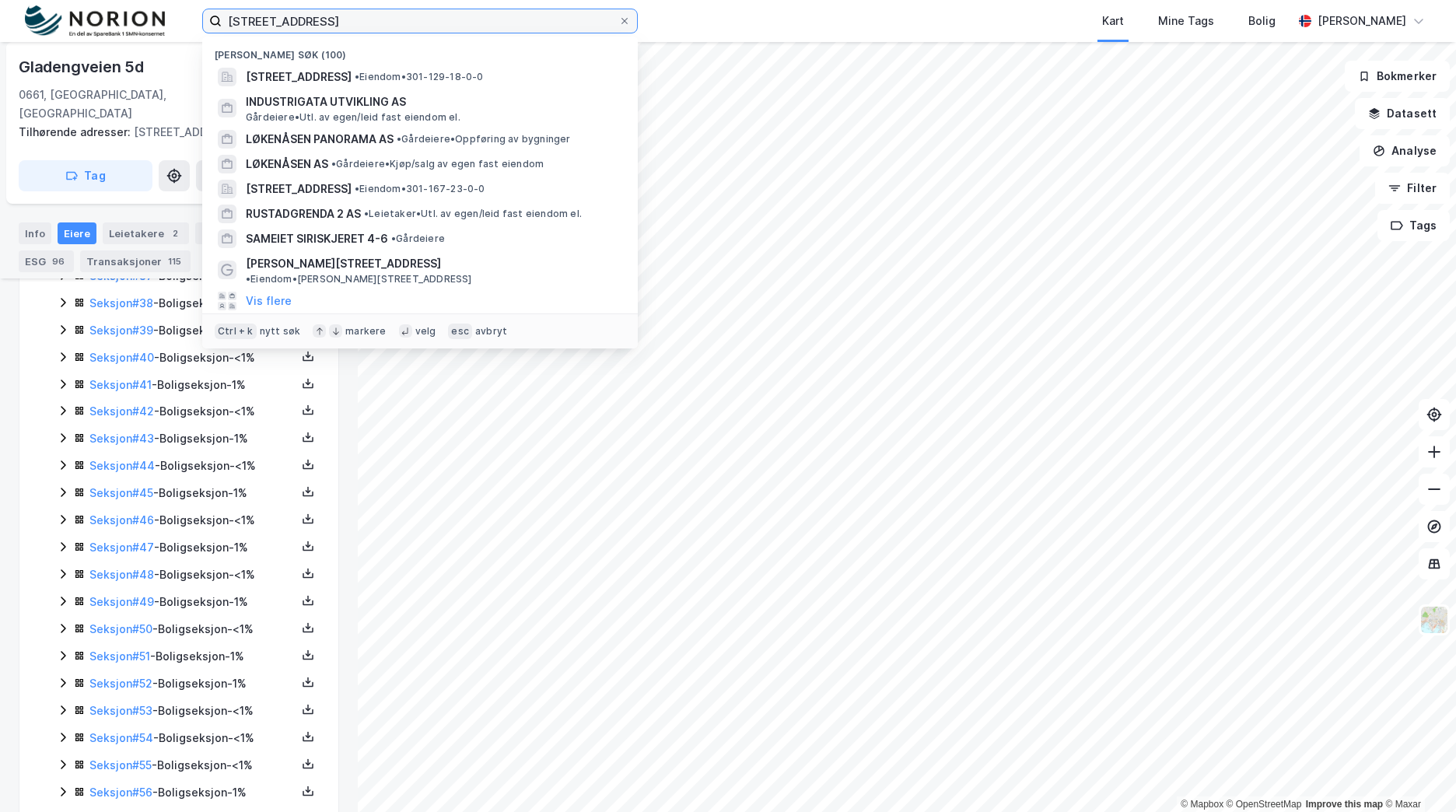
drag, startPoint x: 394, startPoint y: 29, endPoint x: 72, endPoint y: 48, distance: 322.6
click at [72, 48] on div "[STREET_ADDRESS] Nylige søk (100) [STREET_ADDRESS] • Eiendom • 301-129-18-0-0 I…" at bounding box center [728, 406] width 1456 height 812
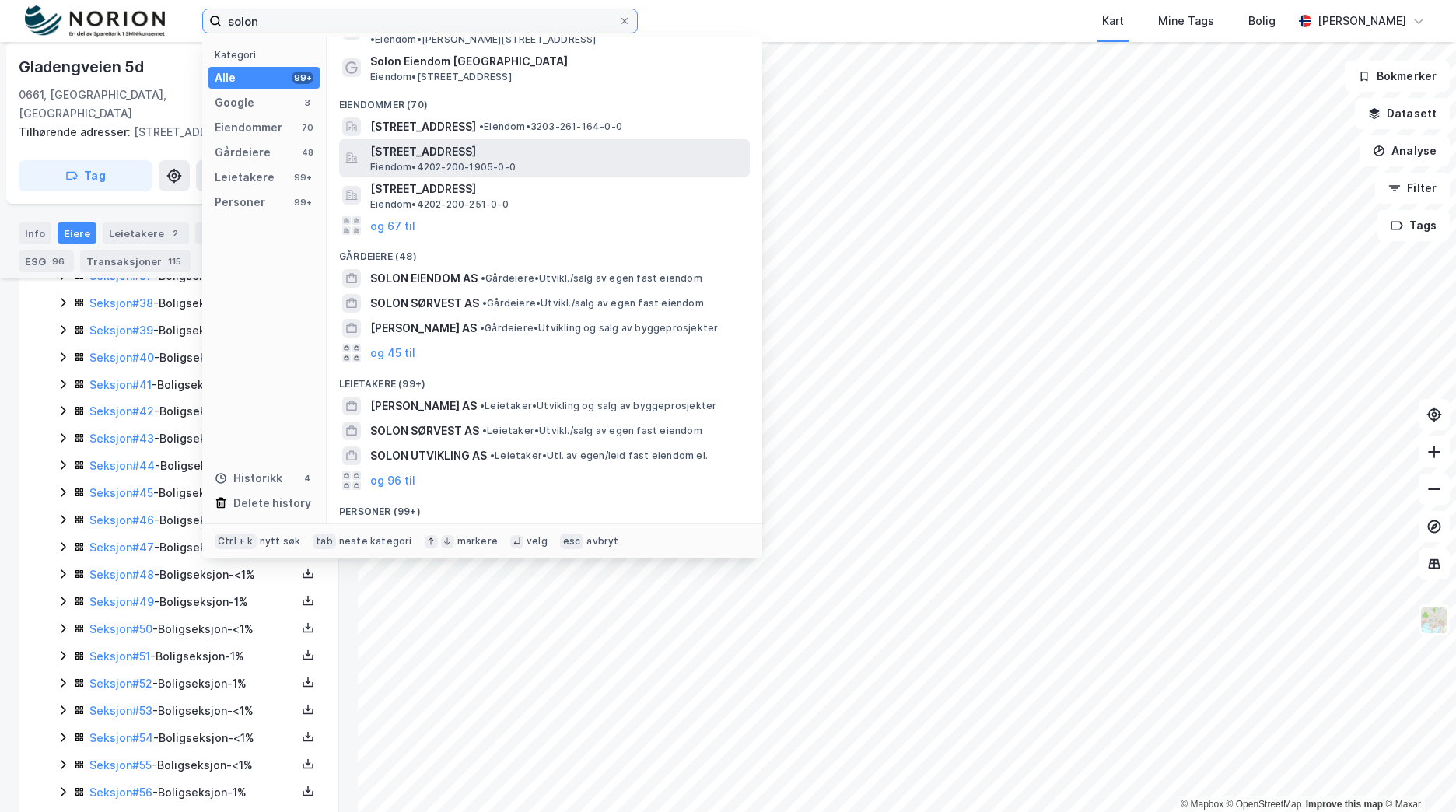
scroll to position [0, 0]
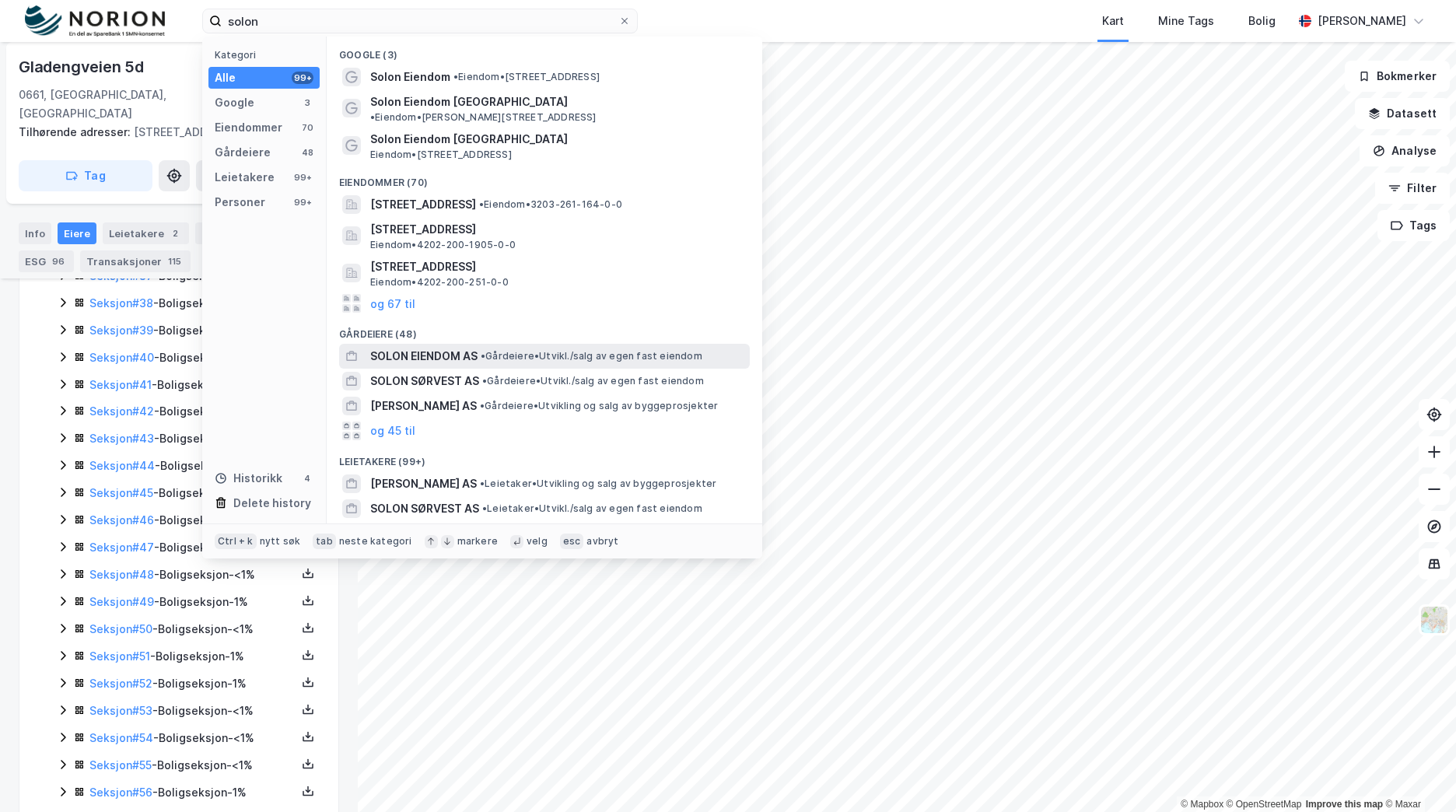
click at [486, 350] on span "•" at bounding box center [483, 356] width 5 height 12
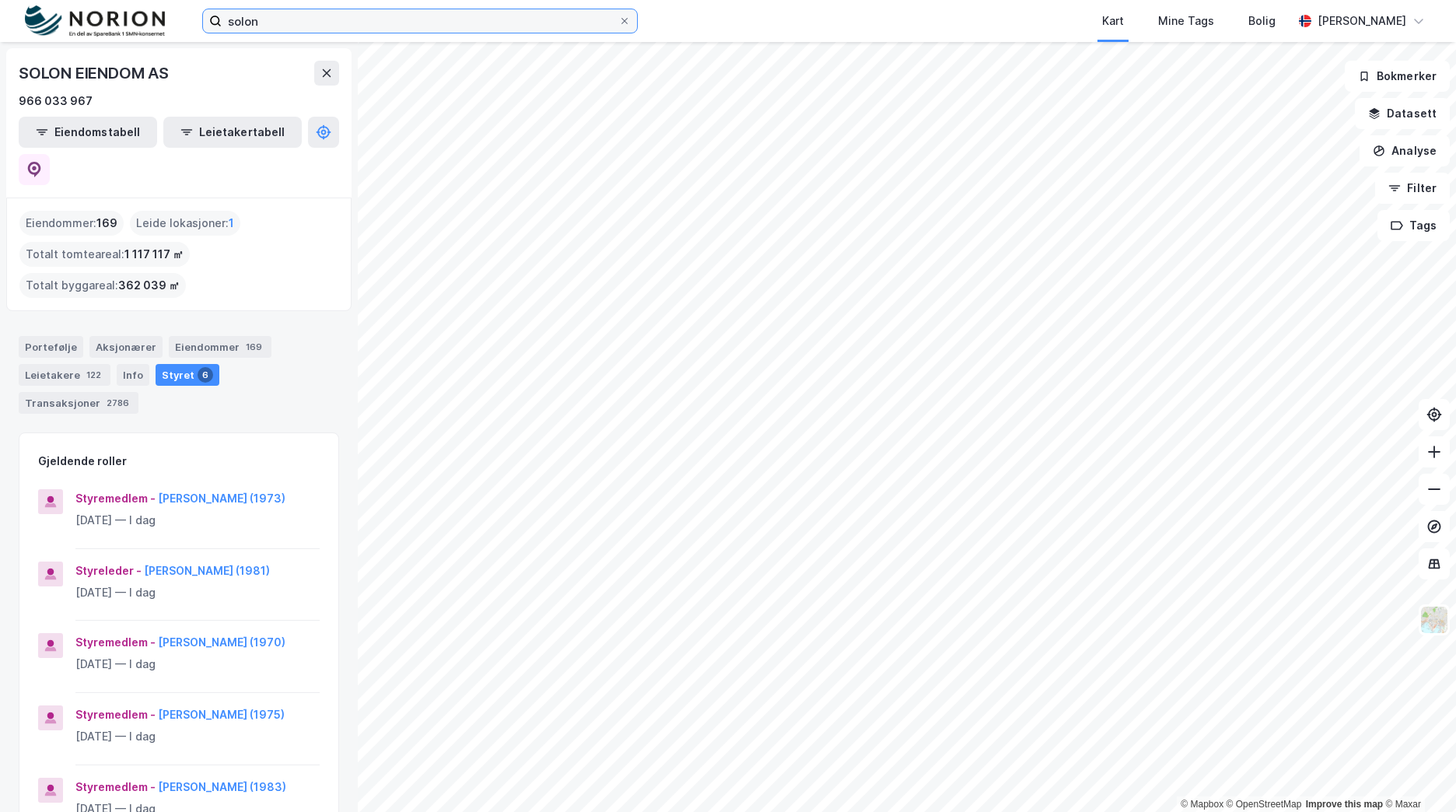
drag, startPoint x: 266, startPoint y: 21, endPoint x: 186, endPoint y: 21, distance: 80.0
click at [186, 21] on div "solon Kart Mine Tags Bolig [PERSON_NAME]" at bounding box center [728, 21] width 1456 height 42
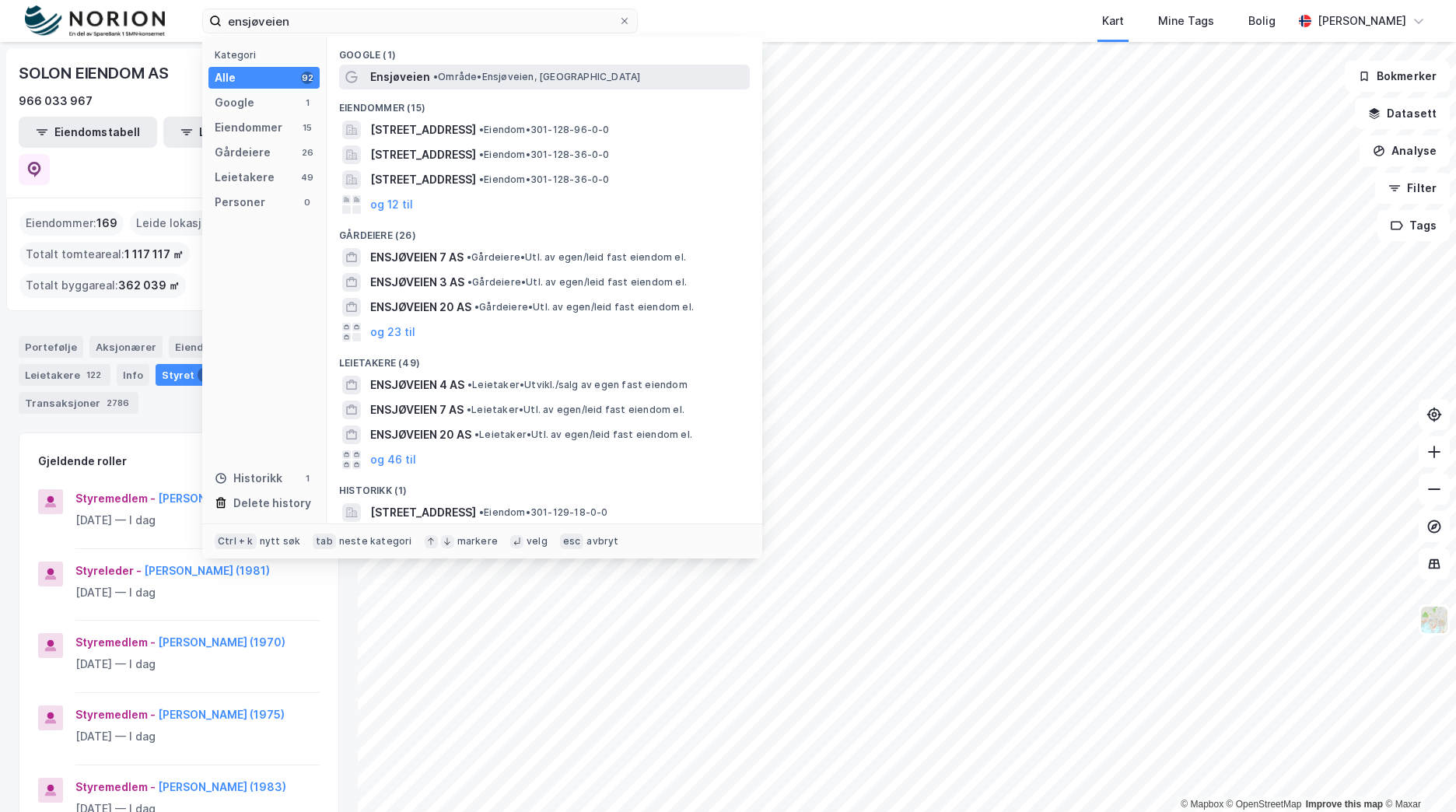
click at [454, 77] on span "• Område • Ensjøveien, [GEOGRAPHIC_DATA]" at bounding box center [536, 77] width 207 height 13
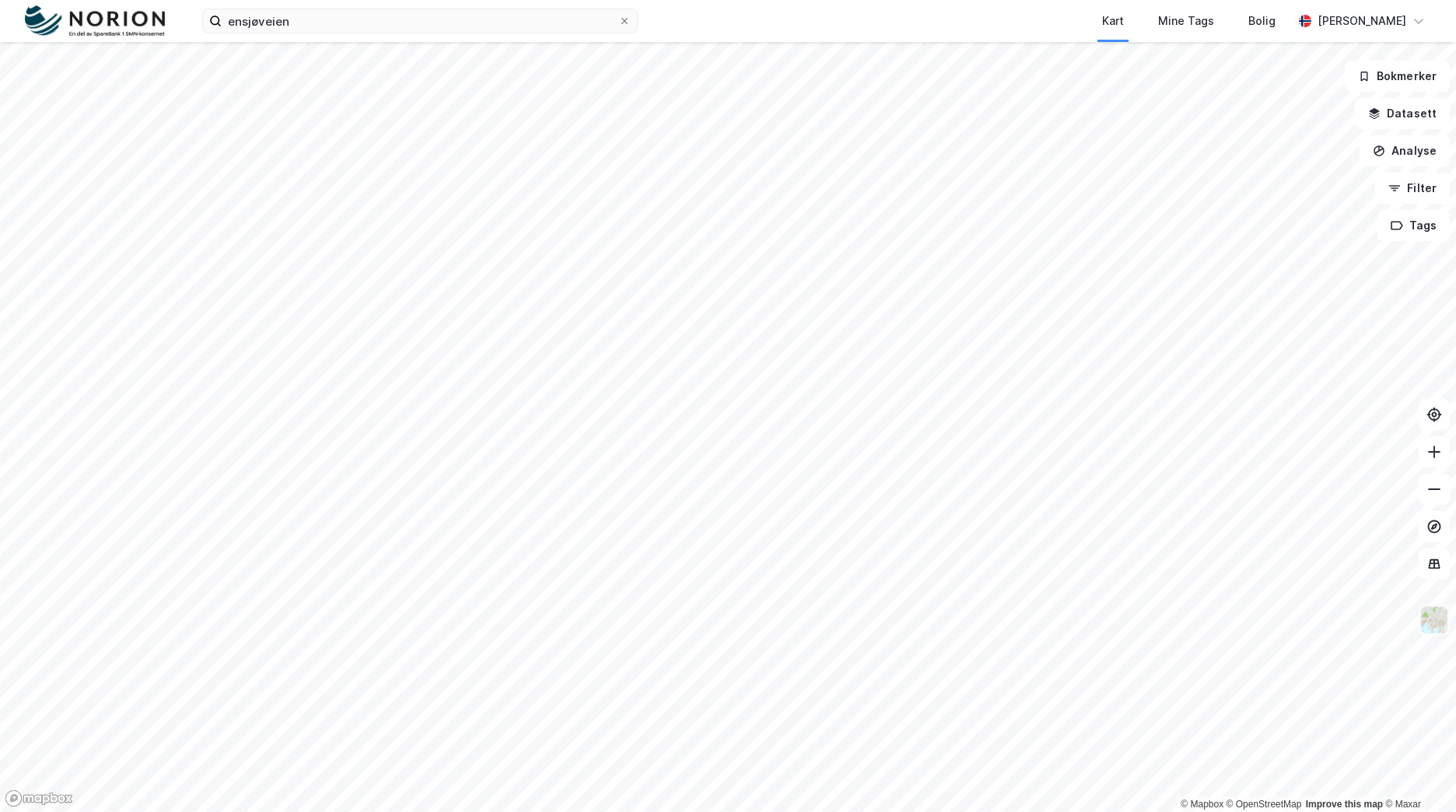
click at [1435, 633] on img at bounding box center [1434, 620] width 30 height 30
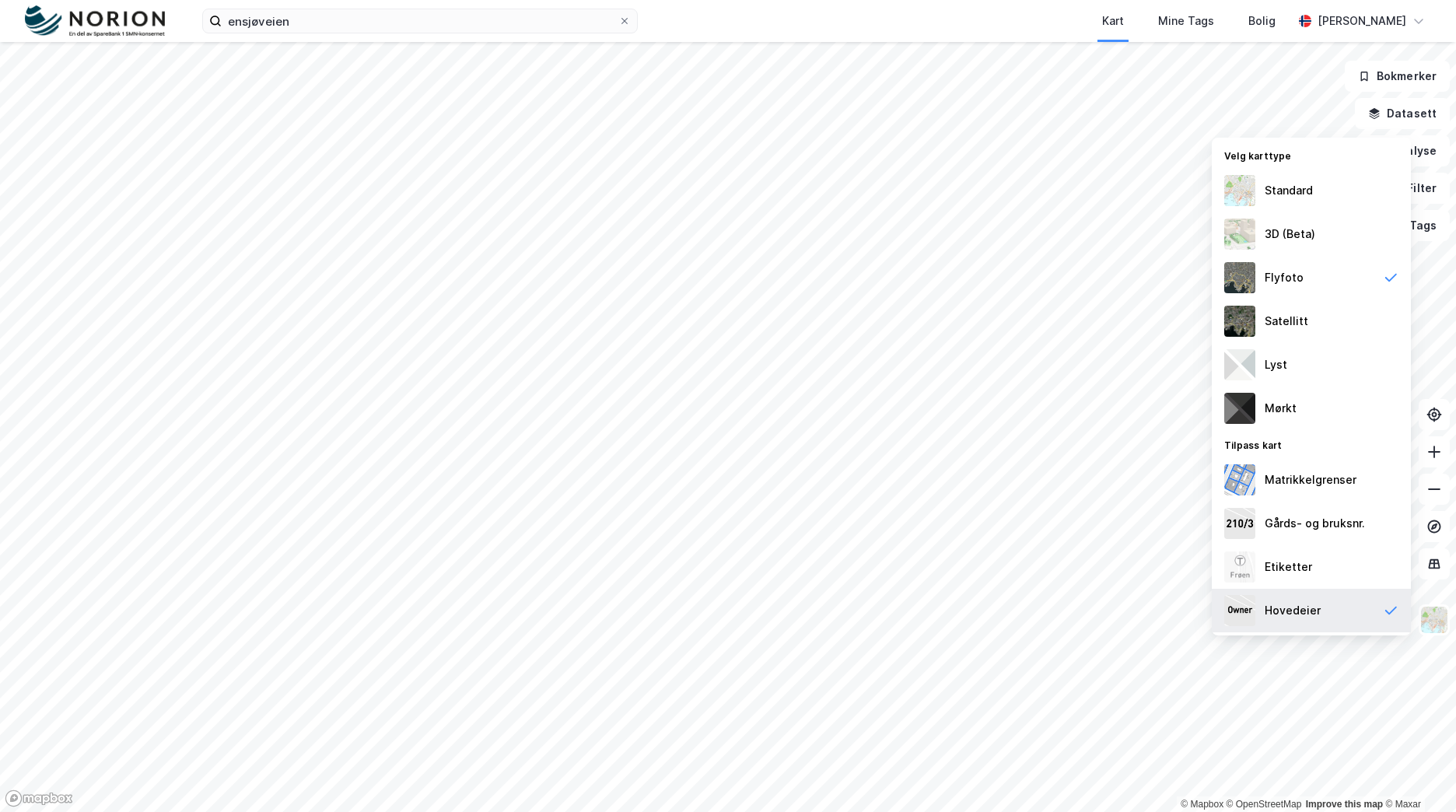
click at [1352, 607] on div "Hovedeier" at bounding box center [1311, 611] width 199 height 44
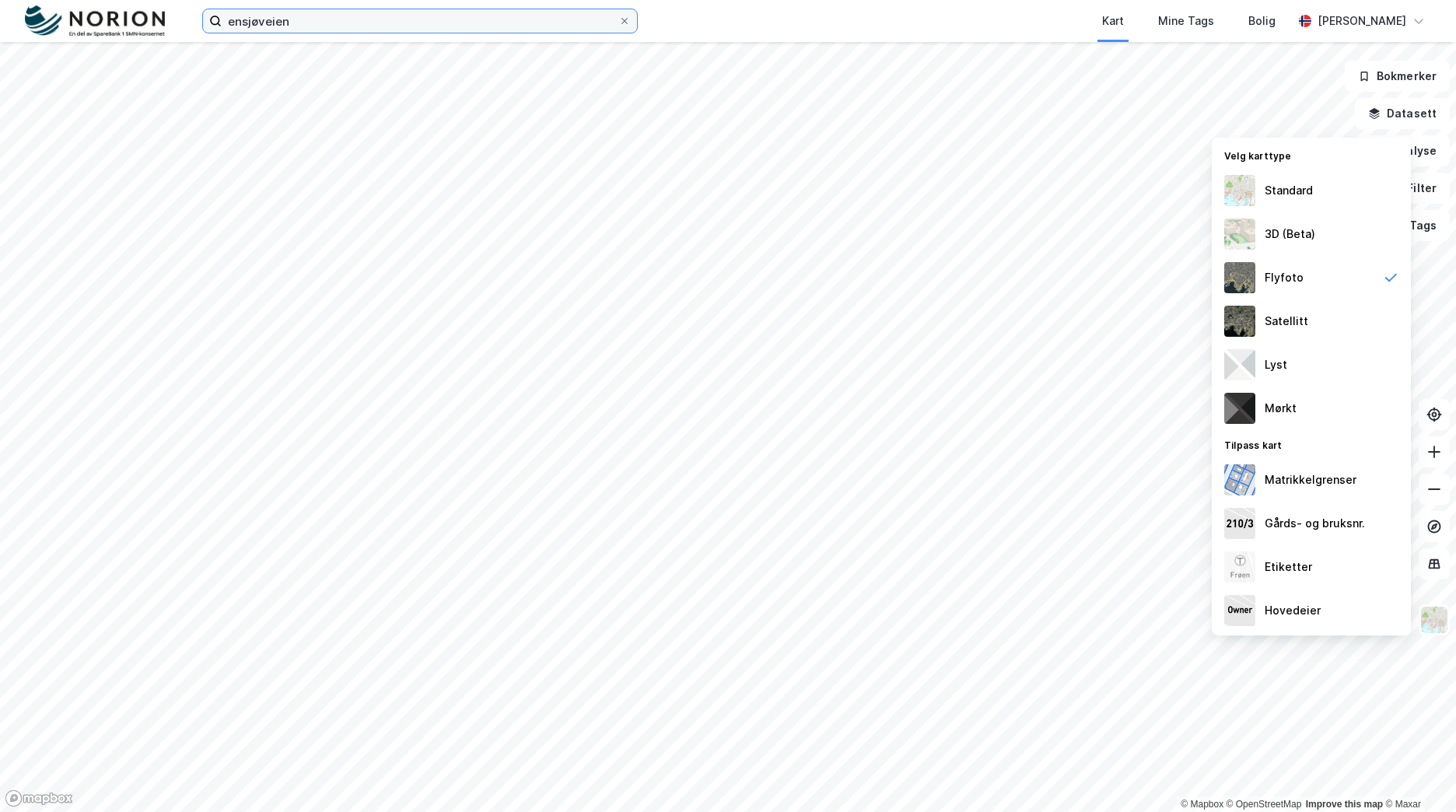
click at [395, 16] on input "ensjøveien" at bounding box center [419, 21] width 397 height 24
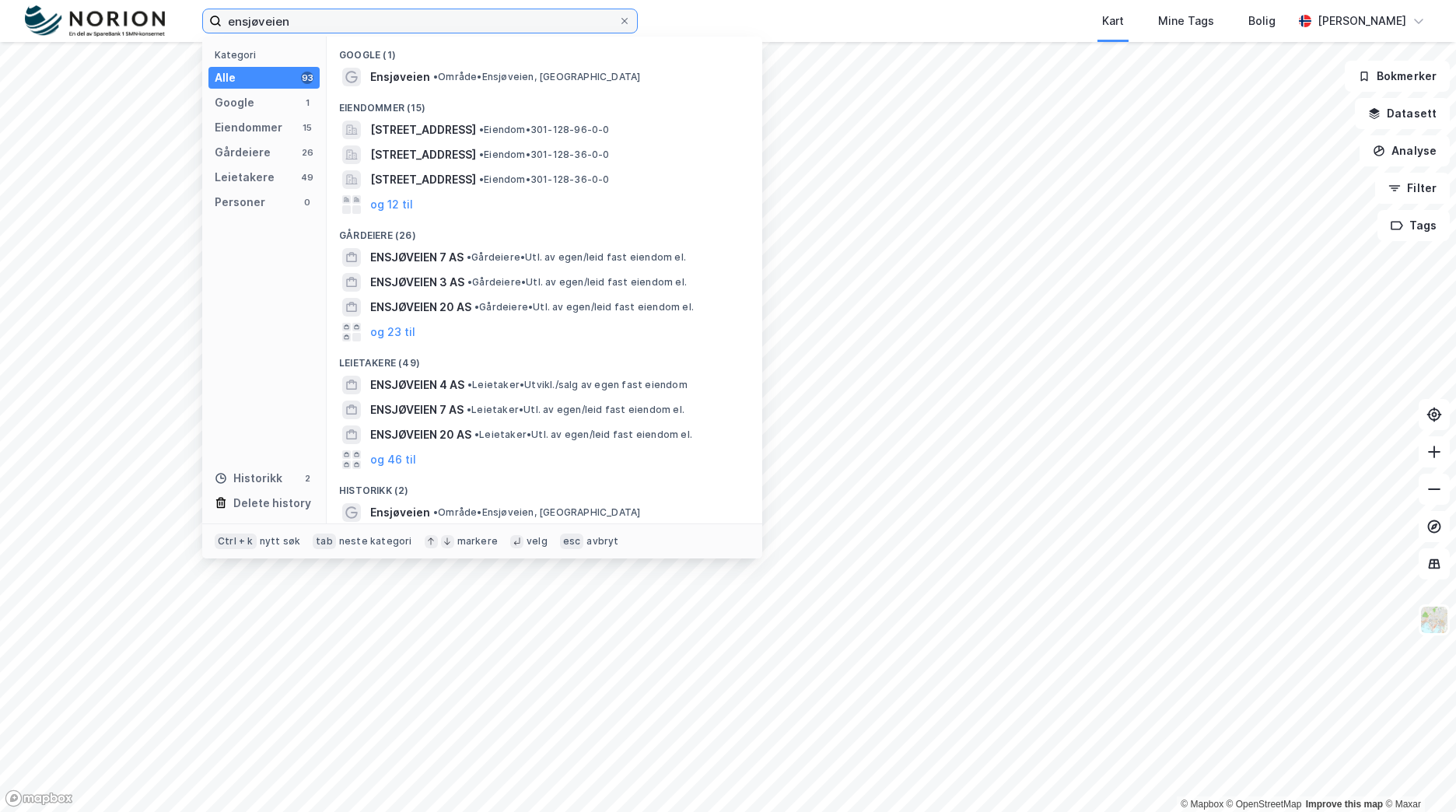
click at [395, 16] on input "ensjøveien" at bounding box center [419, 21] width 397 height 24
paste input "[PHONE_NUMBER]"
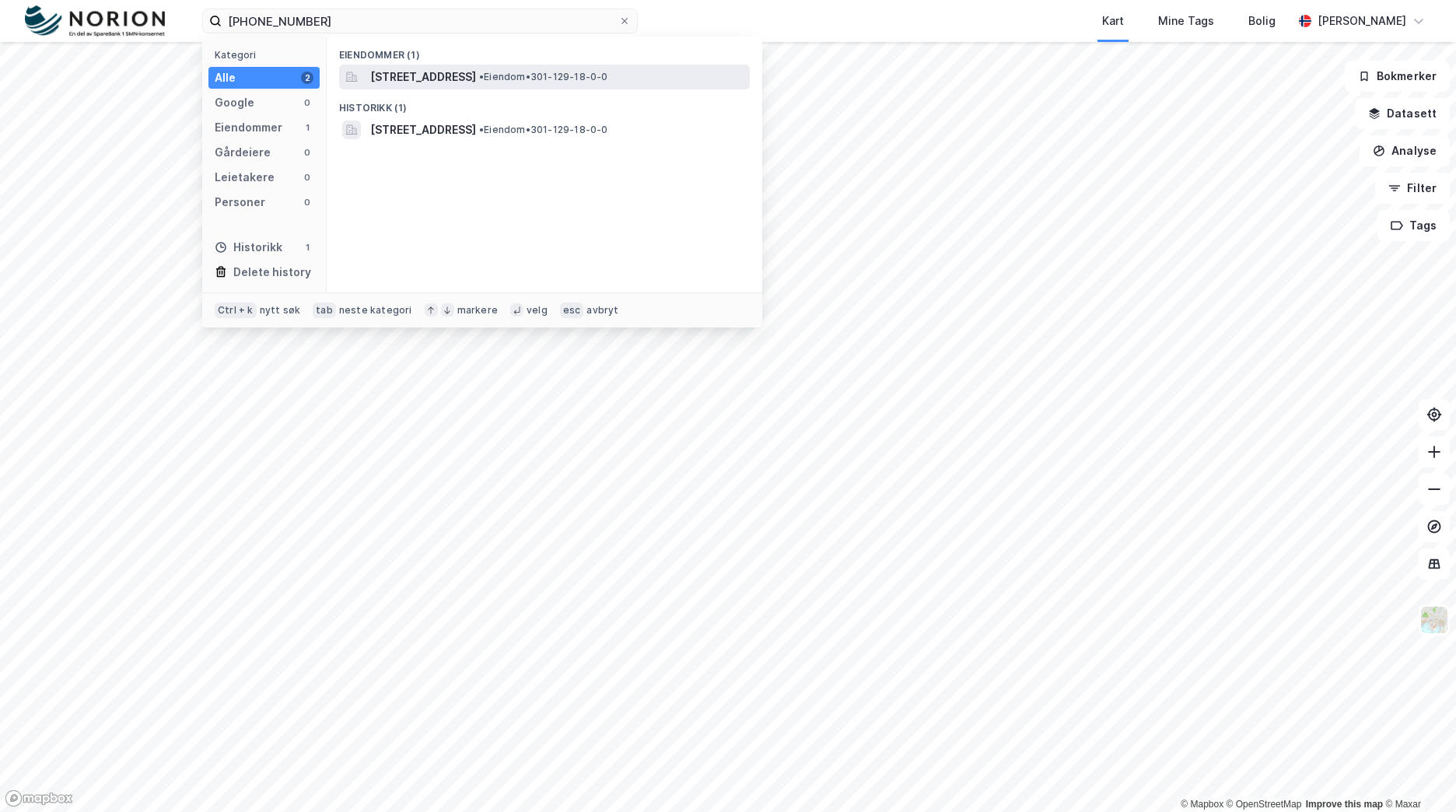
click at [476, 83] on span "[STREET_ADDRESS]" at bounding box center [423, 77] width 106 height 19
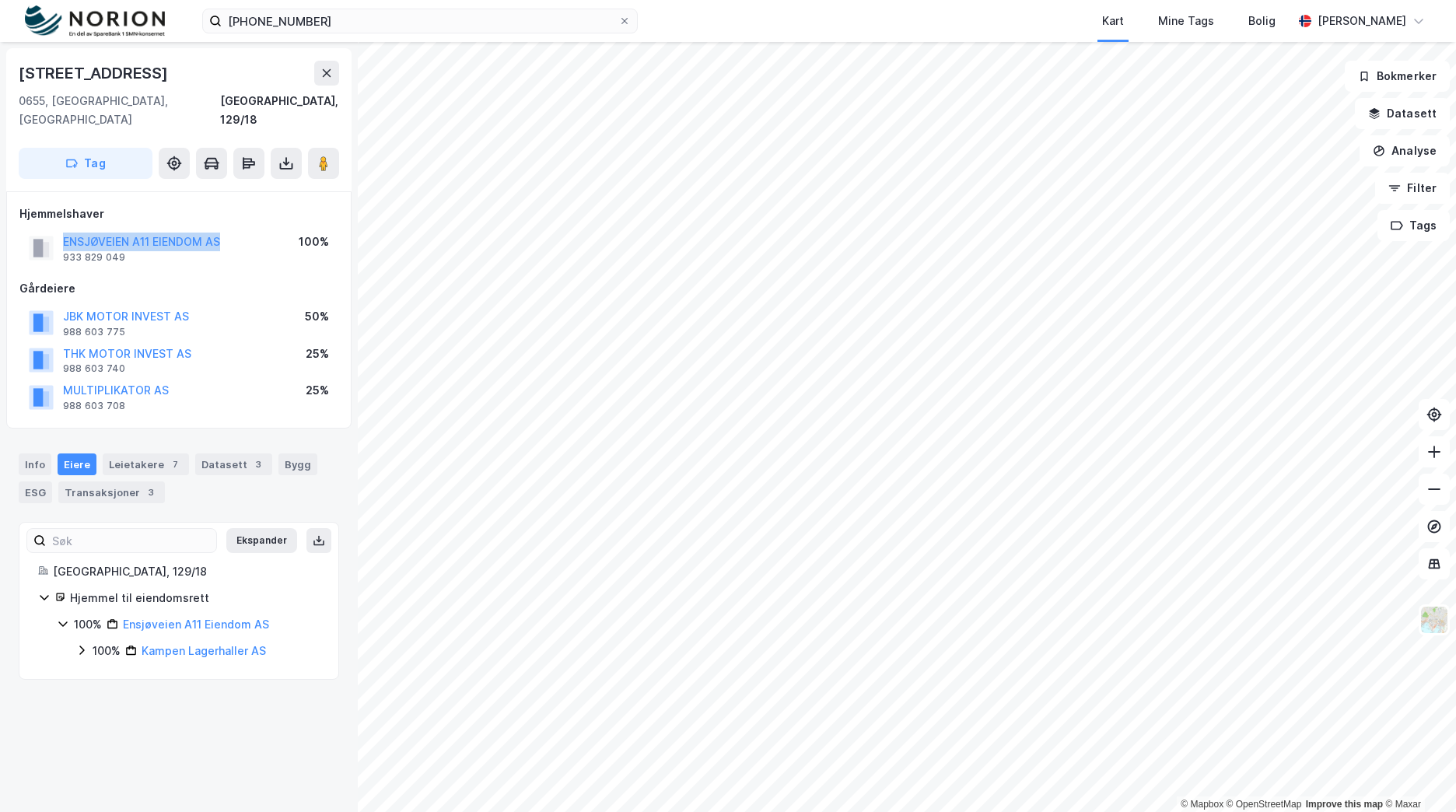
drag, startPoint x: 234, startPoint y: 220, endPoint x: 65, endPoint y: 210, distance: 169.3
click at [64, 210] on div "Hjemmelshaver ENSJØVEIEN A11 EIENDOM AS 933 829 049 100%" at bounding box center [178, 235] width 319 height 63
copy button "ENSJØVEIEN A11 EIENDOM AS"
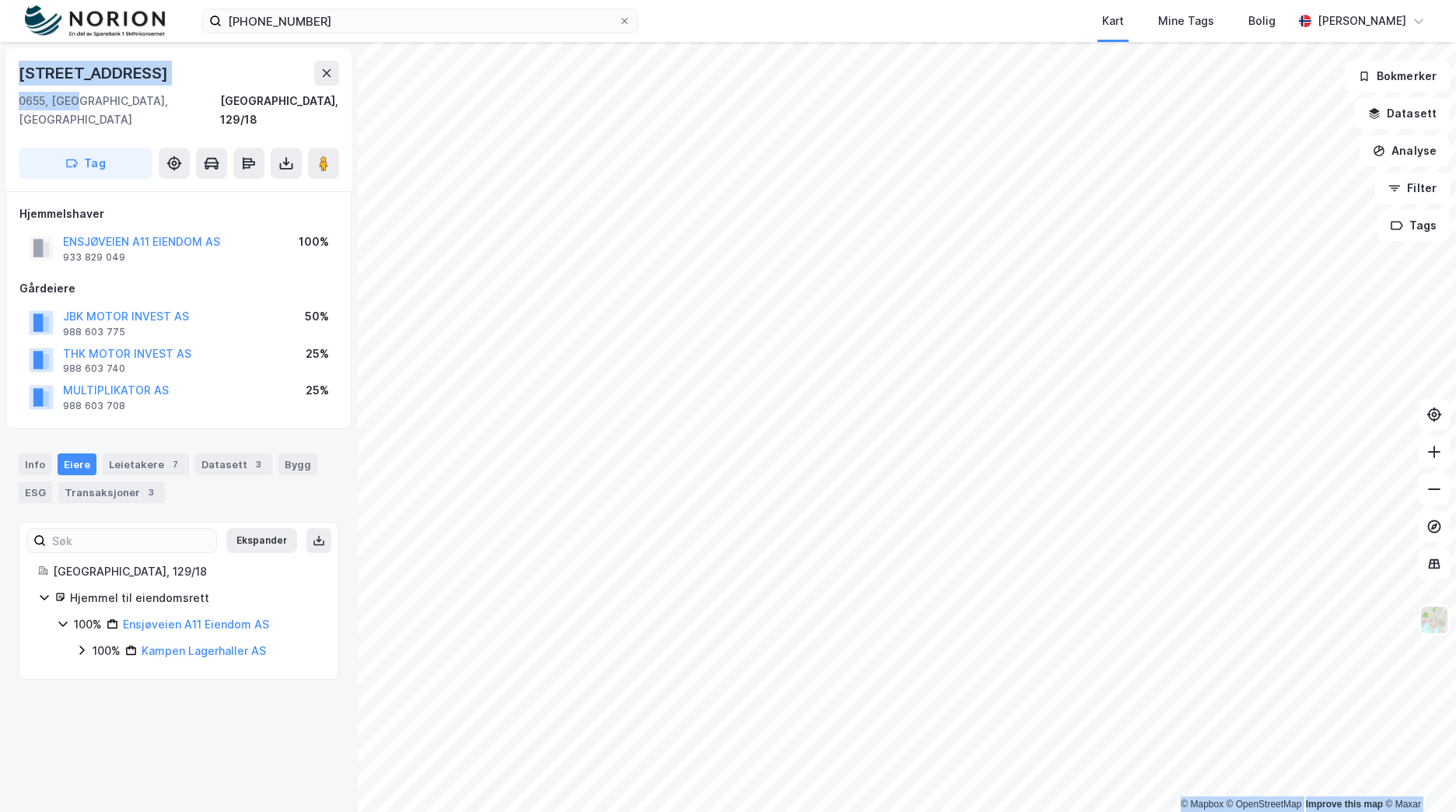
drag, startPoint x: 74, startPoint y: 101, endPoint x: -3, endPoint y: 68, distance: 83.8
click at [0, 68] on html "[PHONE_NUMBER] Kart Mine Tags Bolig [PERSON_NAME] © Mapbox © OpenStreetMap Impr…" at bounding box center [728, 406] width 1456 height 812
copy div "© Mapbox © OpenStreetMap Improve this map © [STREET_ADDRESS]"
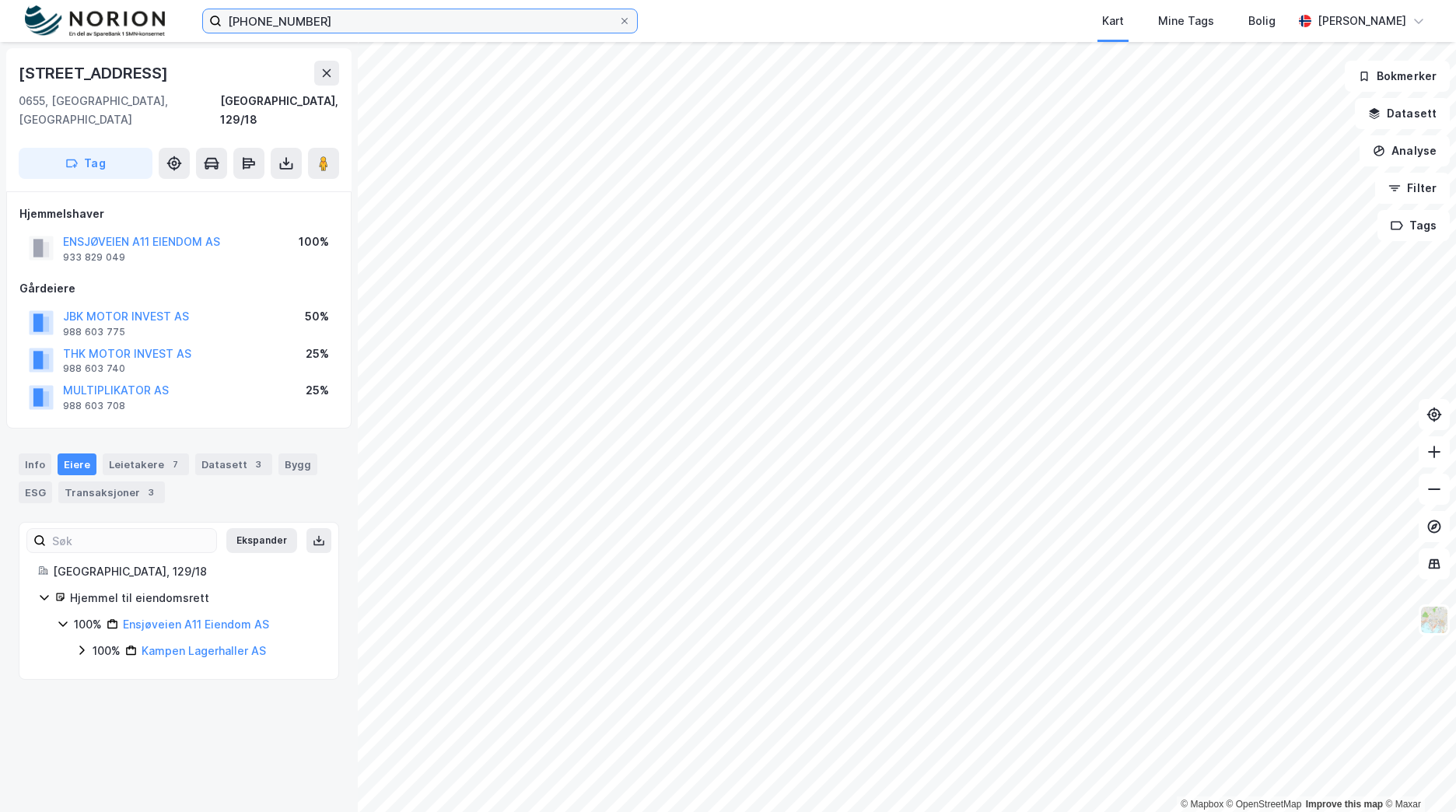
click at [256, 14] on input "[PHONE_NUMBER]" at bounding box center [419, 21] width 397 height 24
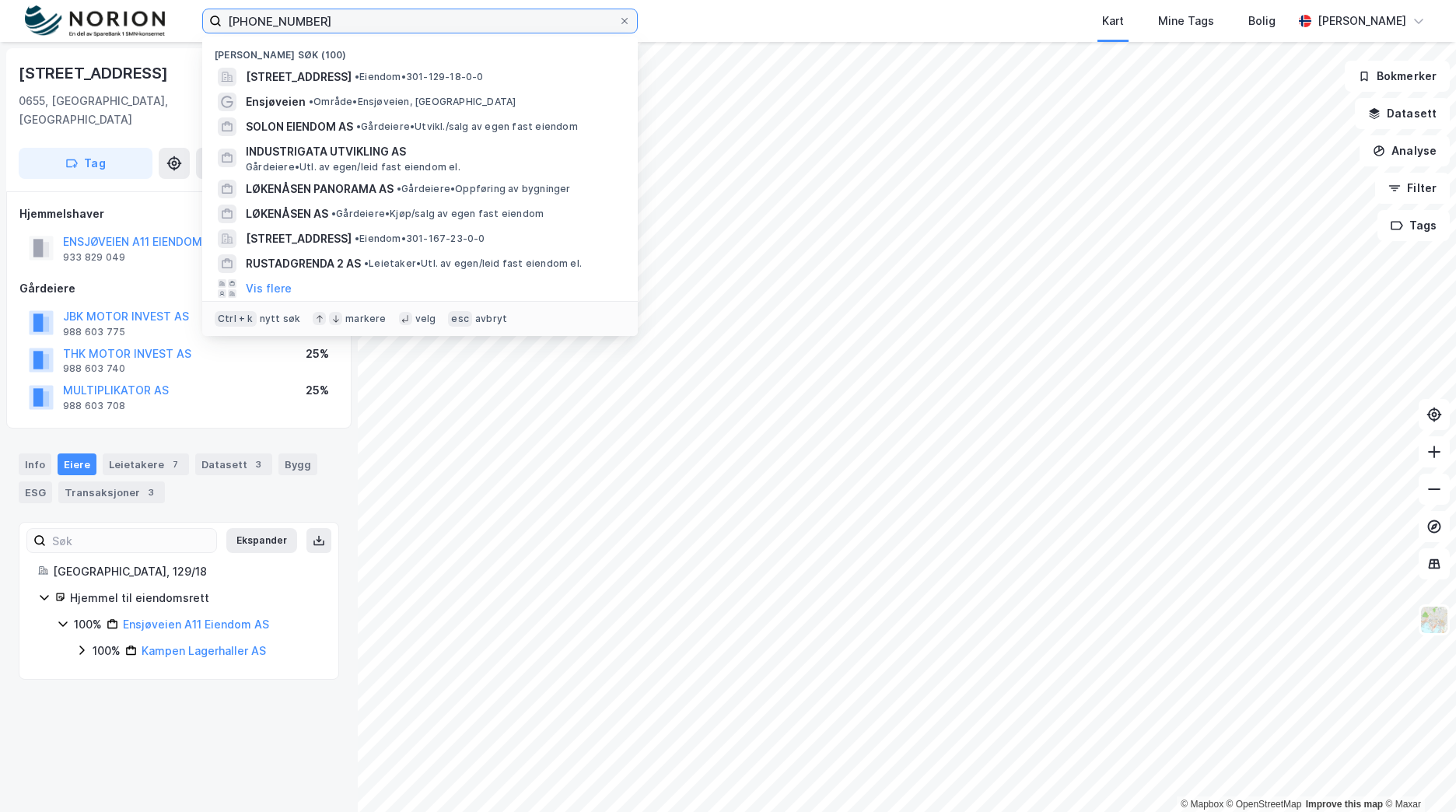
click at [256, 14] on input "[PHONE_NUMBER]" at bounding box center [419, 21] width 397 height 24
paste input "[PERSON_NAME] KOHTS PLASS 3A"
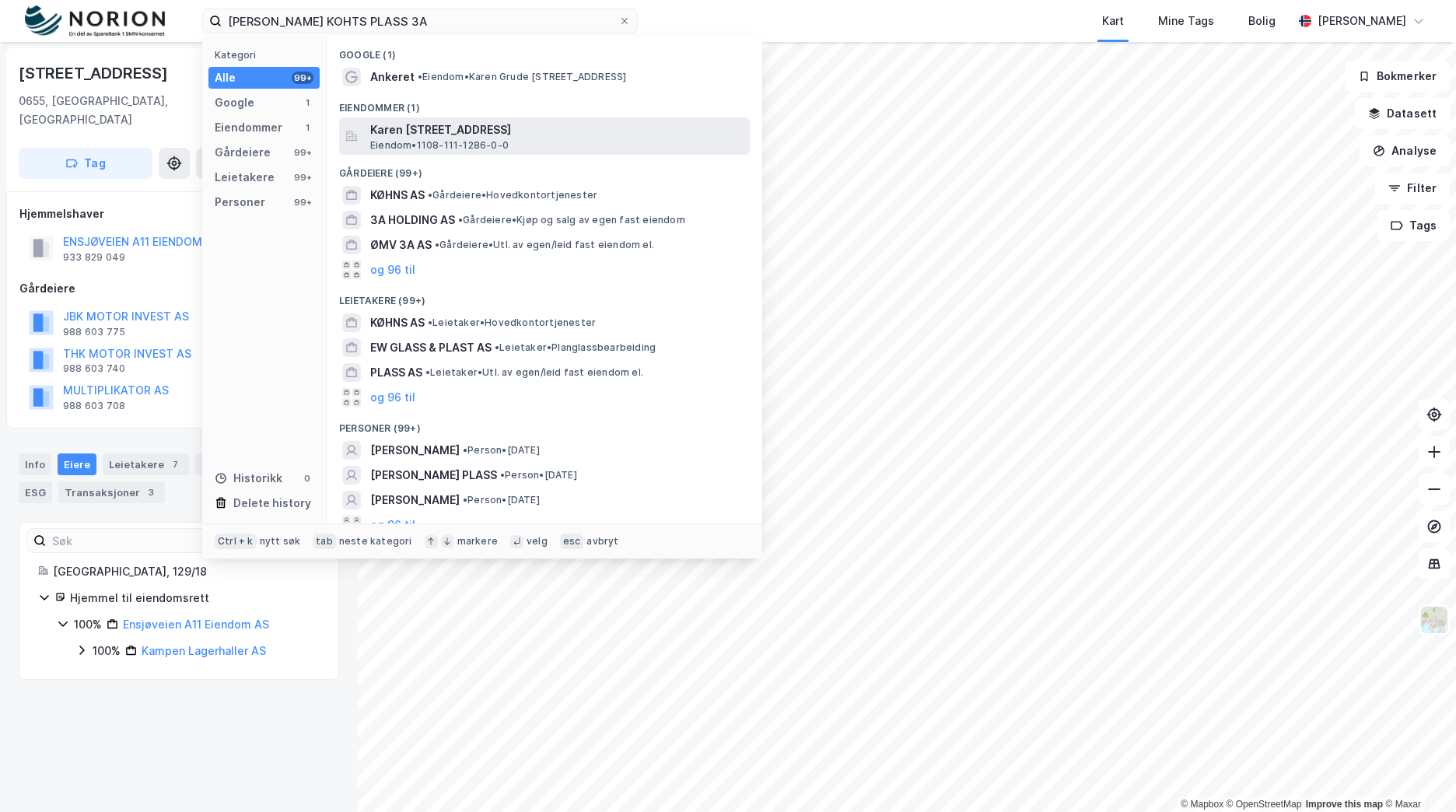
click at [425, 130] on span "Karen [STREET_ADDRESS]" at bounding box center [556, 130] width 373 height 19
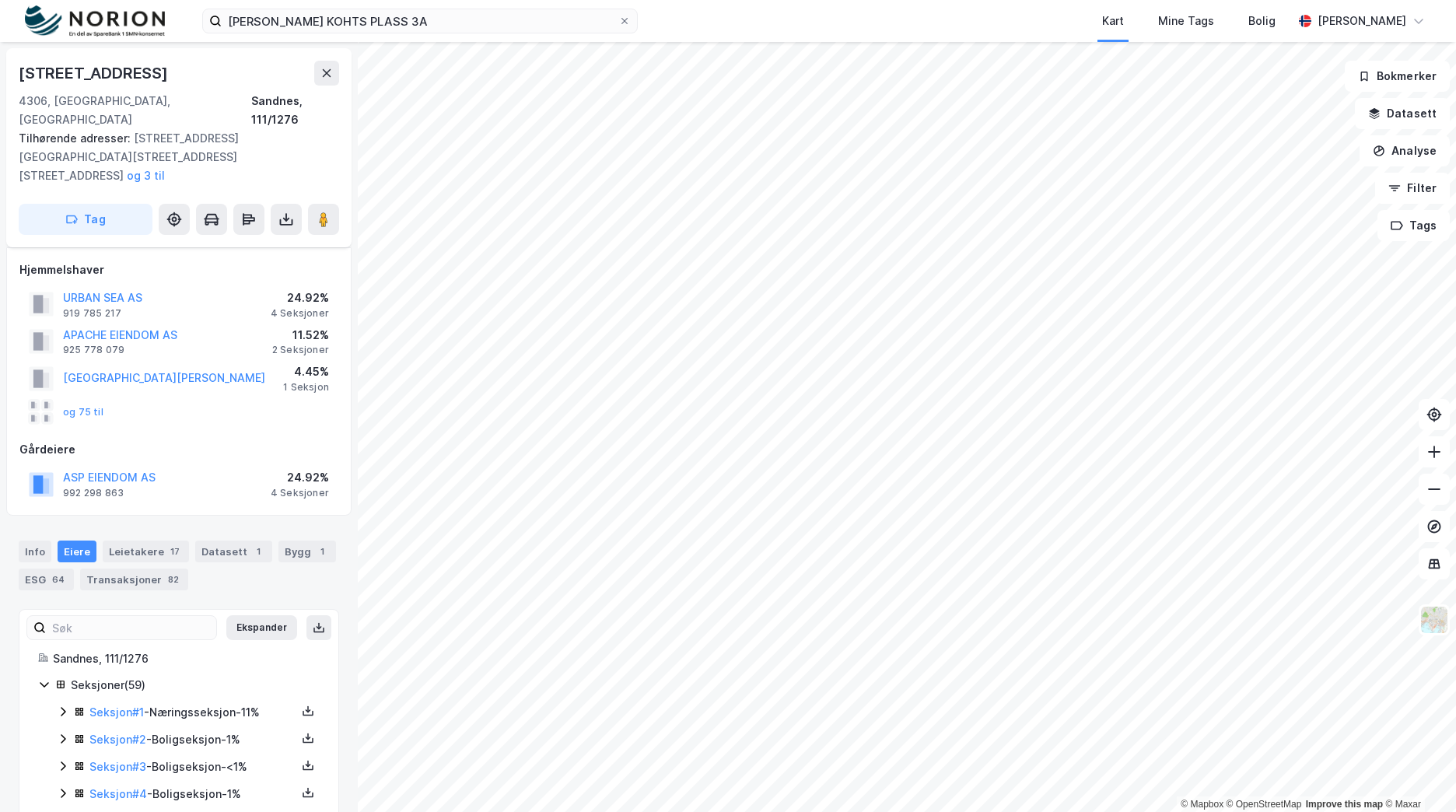
scroll to position [1414, 0]
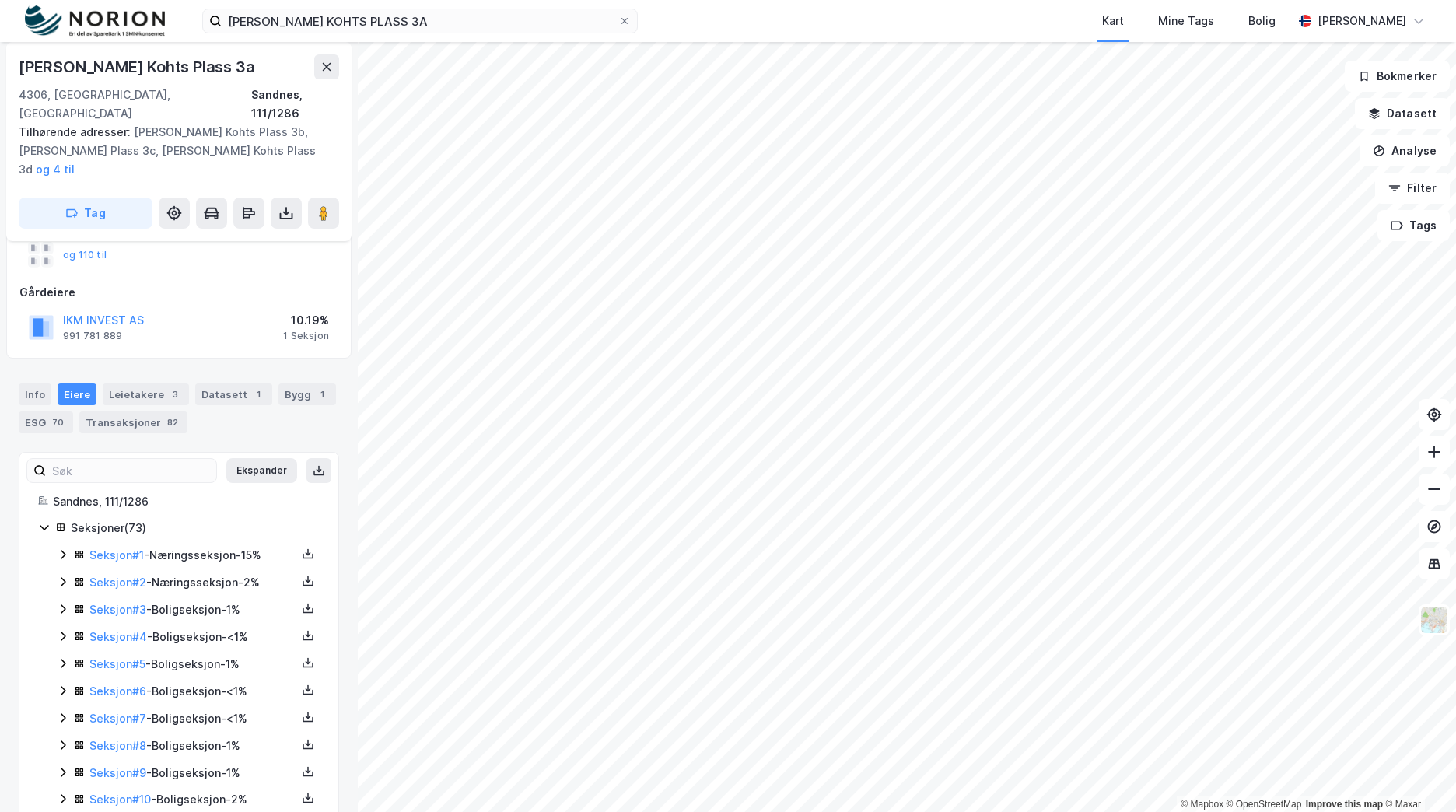
click at [153, 411] on div "Transaksjoner 82" at bounding box center [133, 422] width 108 height 22
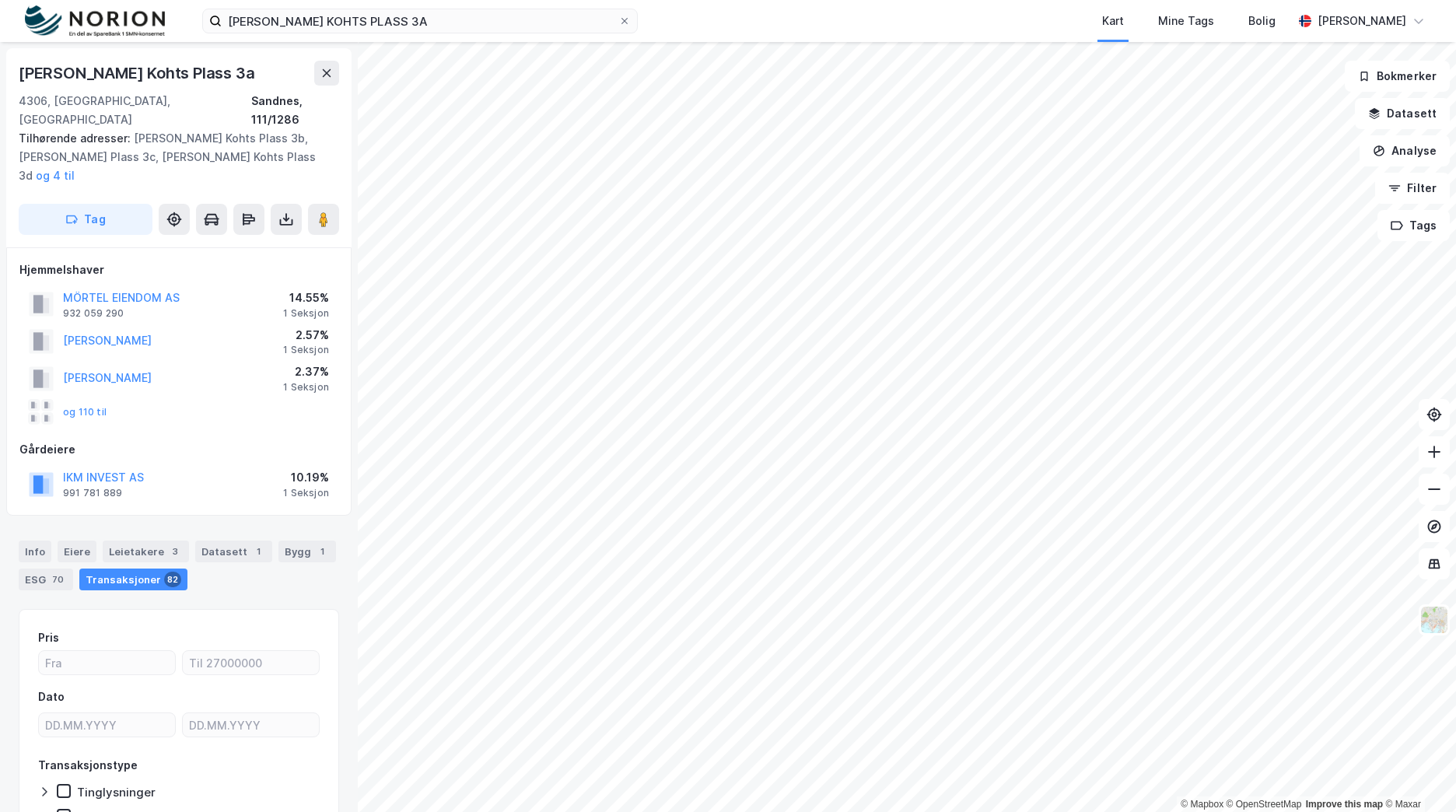
scroll to position [2, 0]
drag, startPoint x: 237, startPoint y: 71, endPoint x: 221, endPoint y: 67, distance: 16.5
click at [221, 67] on div "[PERSON_NAME] Kohts Plass 3a" at bounding box center [179, 71] width 320 height 24
drag, startPoint x: 97, startPoint y: 99, endPoint x: 17, endPoint y: 68, distance: 85.8
click at [17, 68] on div "[PERSON_NAME] Kohts Plass 3a 4306, [GEOGRAPHIC_DATA], [GEOGRAPHIC_DATA] Sandnes…" at bounding box center [179, 145] width 345 height 199
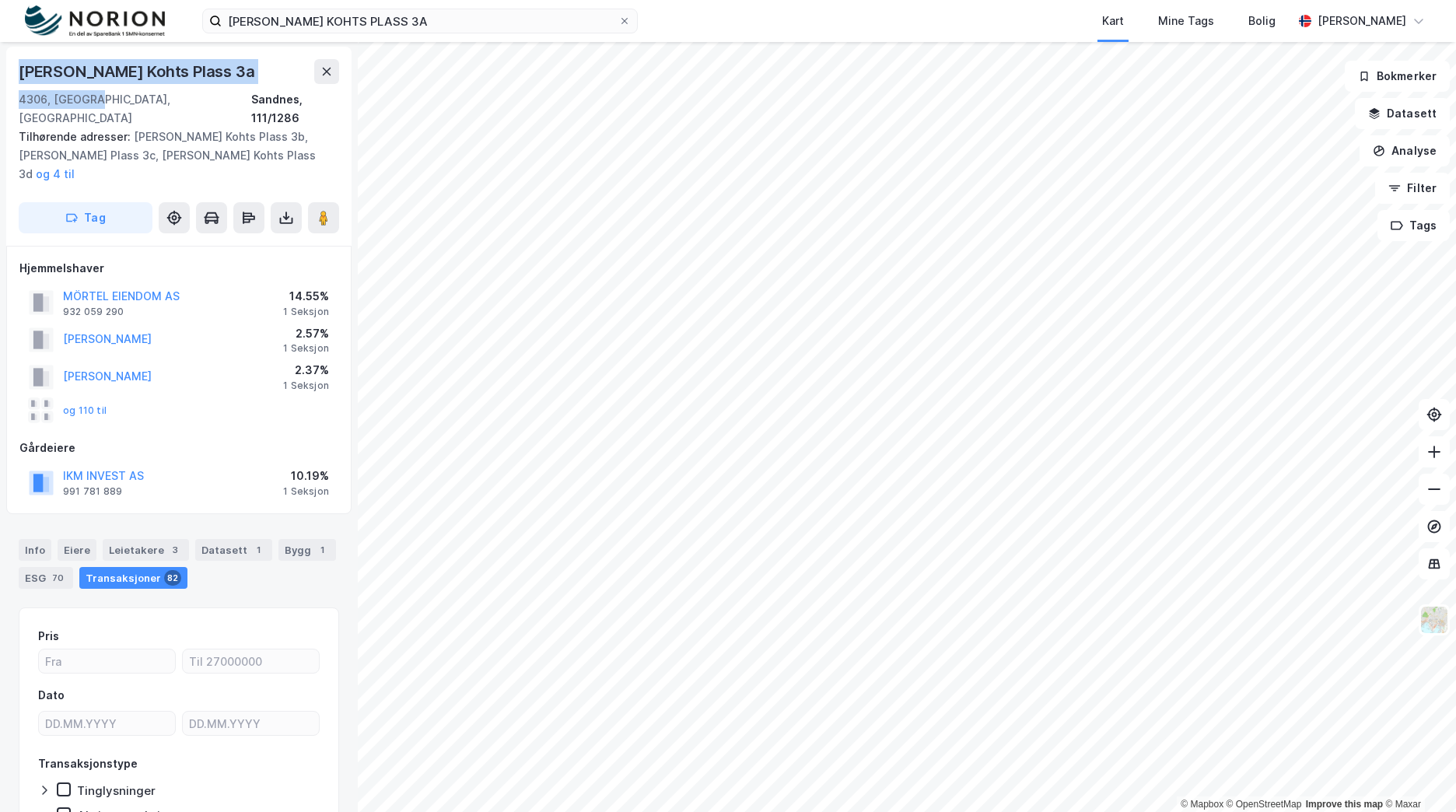
copy div "[PERSON_NAME] Kohts [STREET_ADDRESS]"
click at [280, 15] on input "[PERSON_NAME] KOHTS PLASS 3A" at bounding box center [419, 21] width 397 height 24
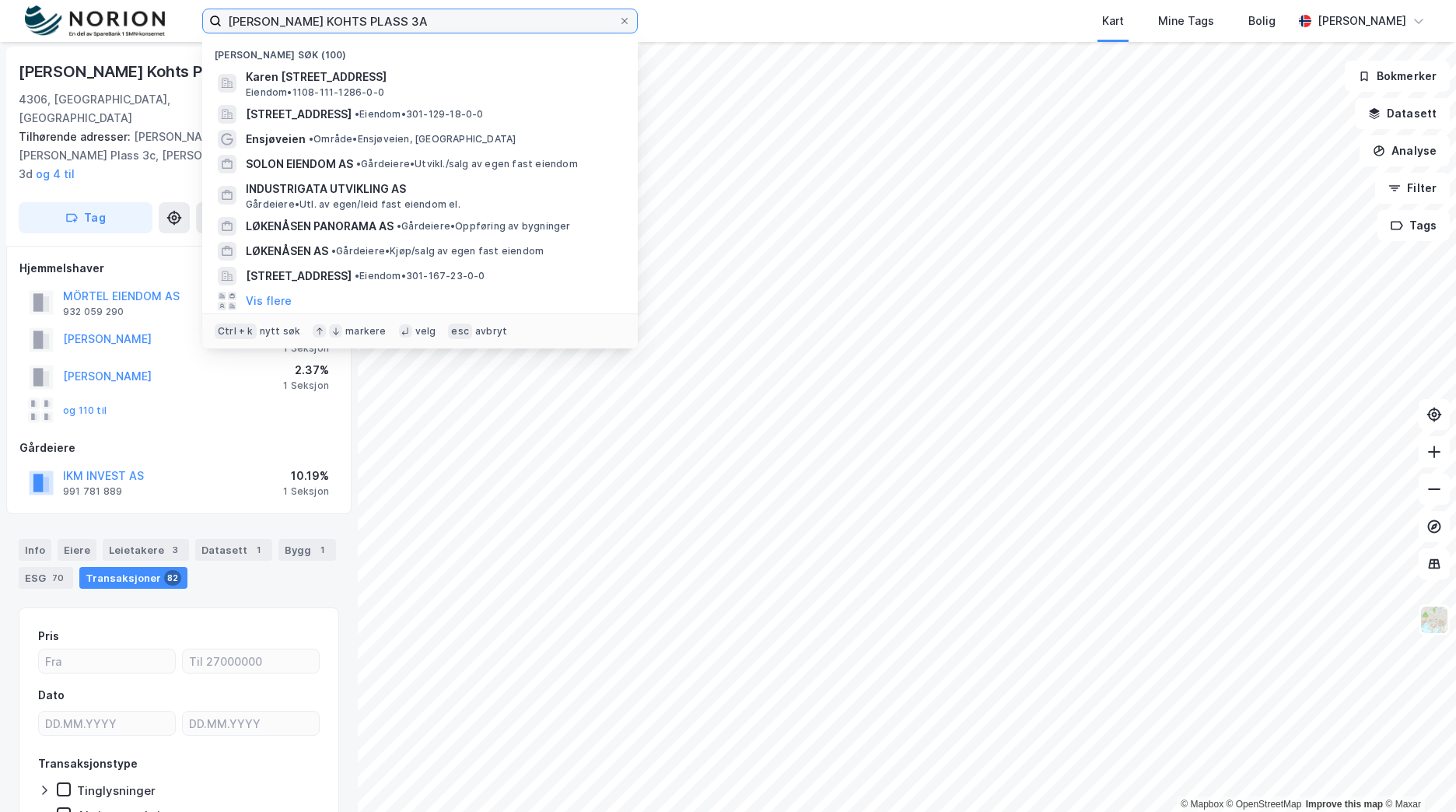
click at [280, 15] on input "[PERSON_NAME] KOHTS PLASS 3A" at bounding box center [419, 21] width 397 height 24
paste input "[PHONE_NUMBER]"
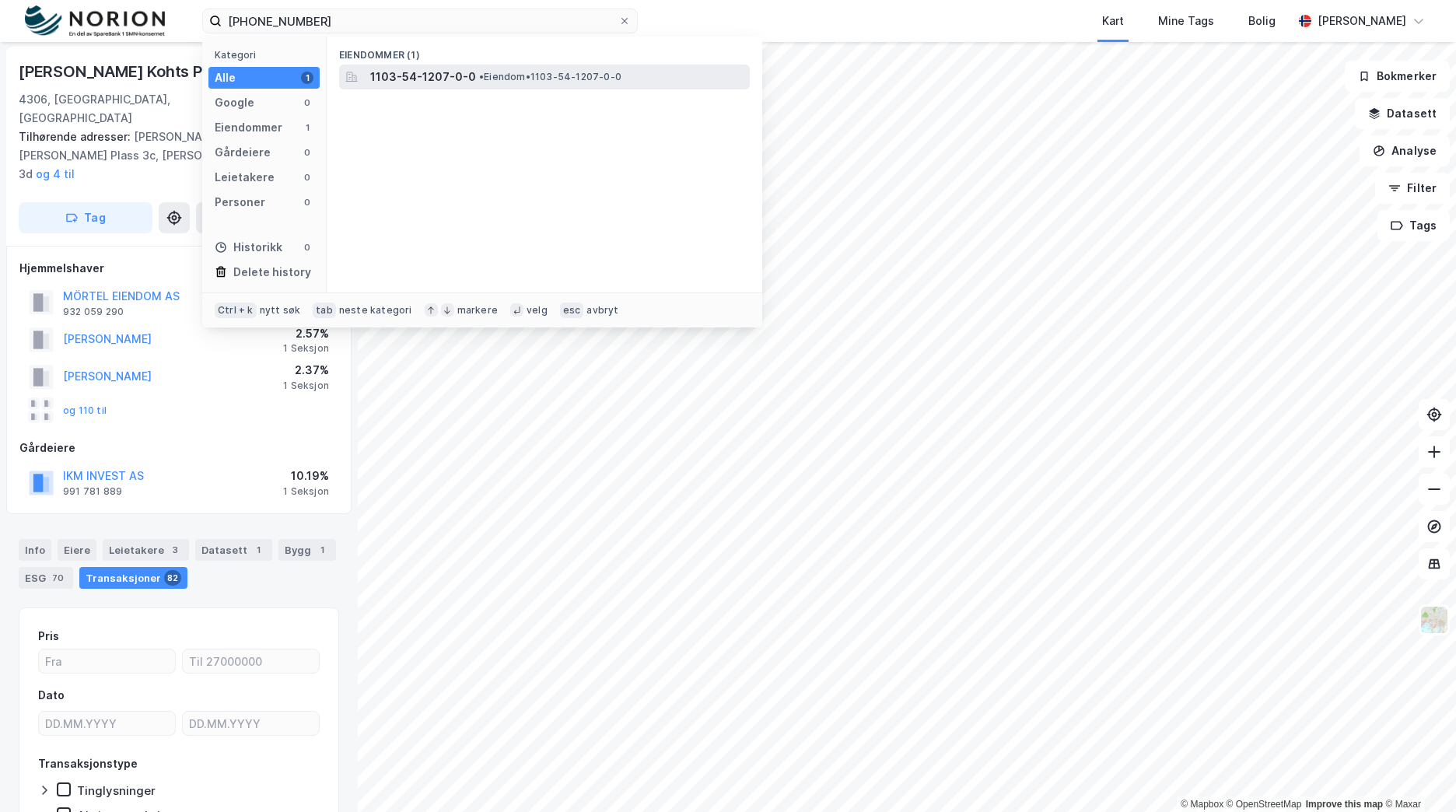
click at [421, 74] on span "1103-54-1207-0-0" at bounding box center [423, 77] width 106 height 19
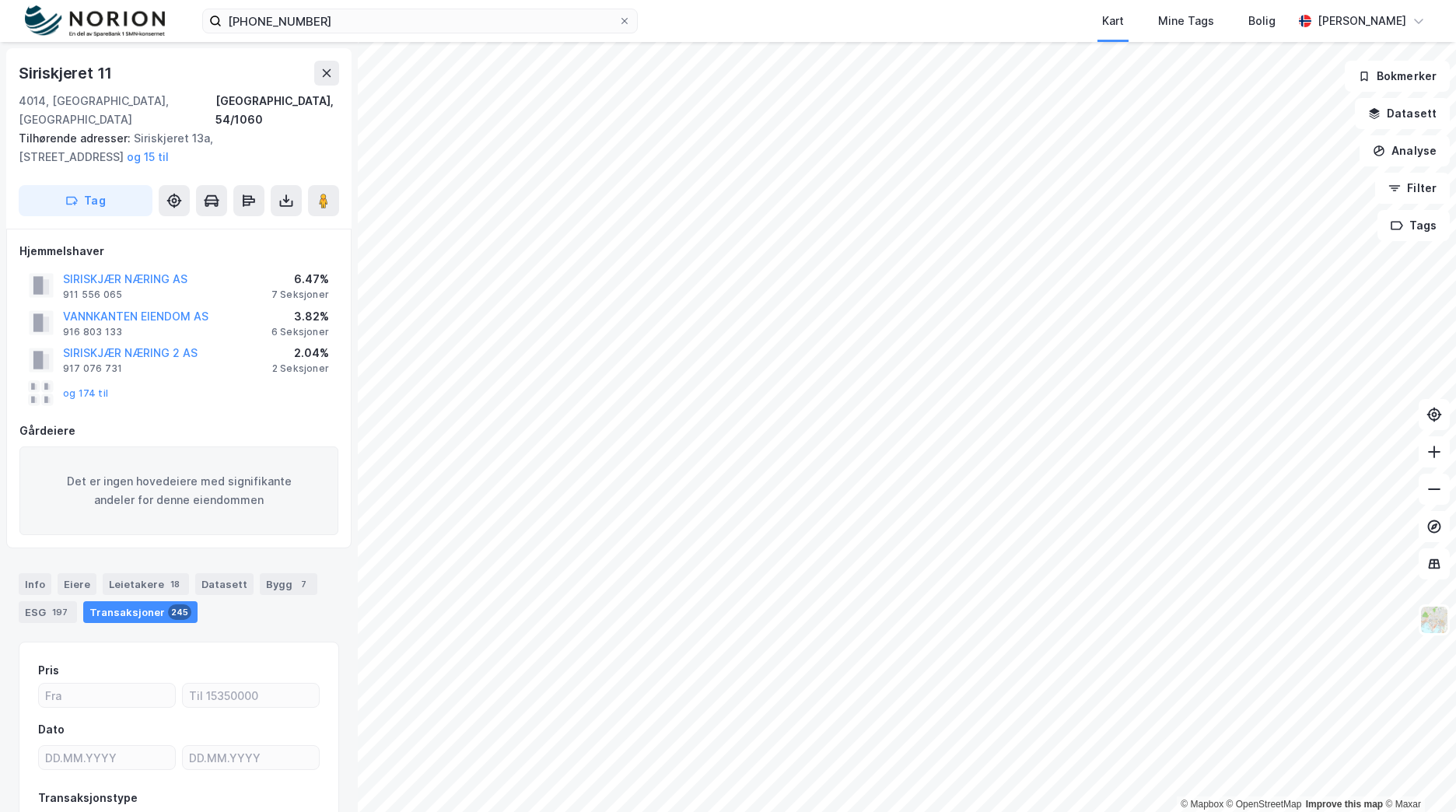
scroll to position [2, 0]
drag, startPoint x: 102, startPoint y: 95, endPoint x: 11, endPoint y: 68, distance: 94.9
click at [11, 68] on div "[STREET_ADDRESS], 54/1060 Tilhørende adresser: [STREET_ADDRESS], Siriskjeret 15…" at bounding box center [179, 136] width 345 height 181
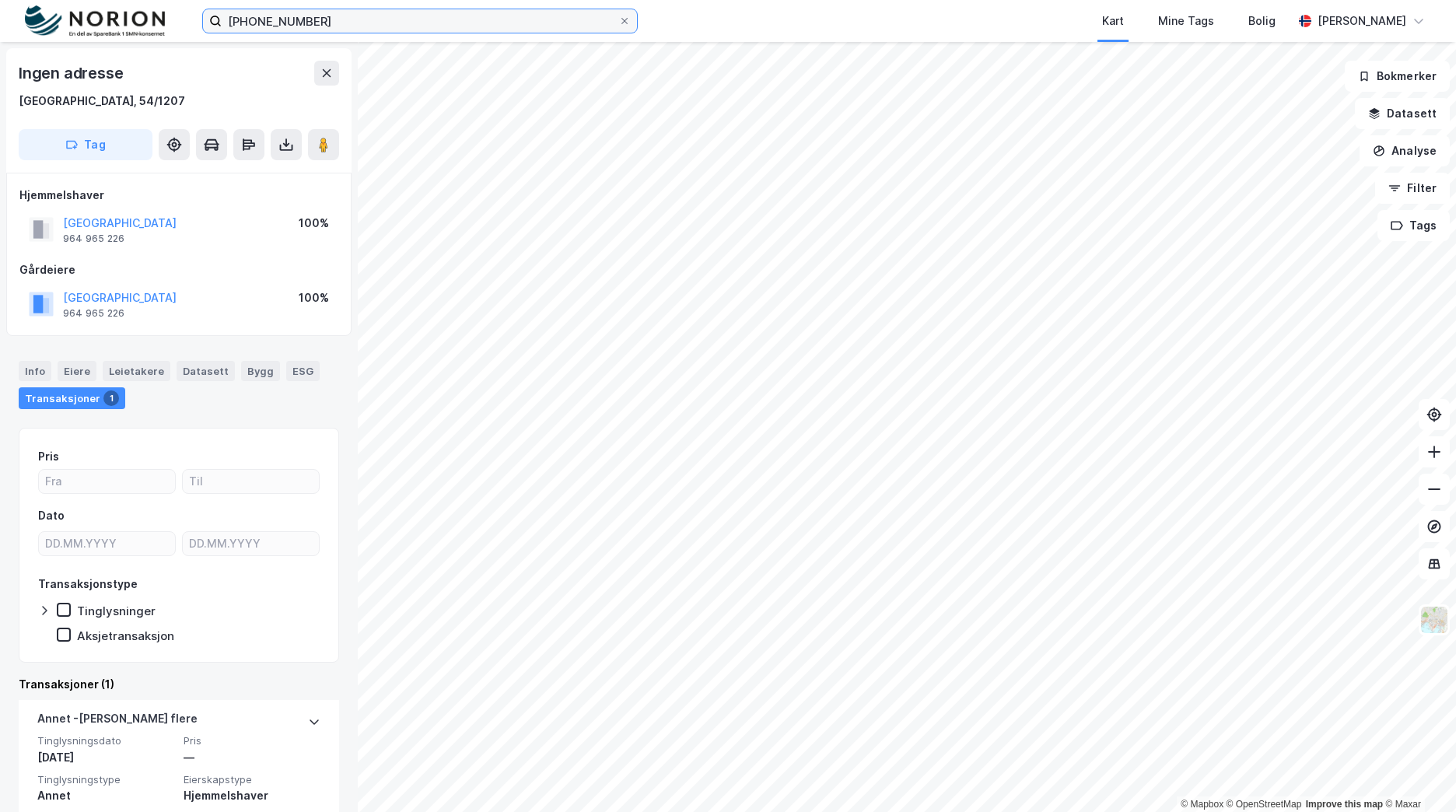
drag, startPoint x: 356, startPoint y: 17, endPoint x: 379, endPoint y: 26, distance: 24.7
click at [356, 17] on input "[PHONE_NUMBER]" at bounding box center [419, 21] width 397 height 24
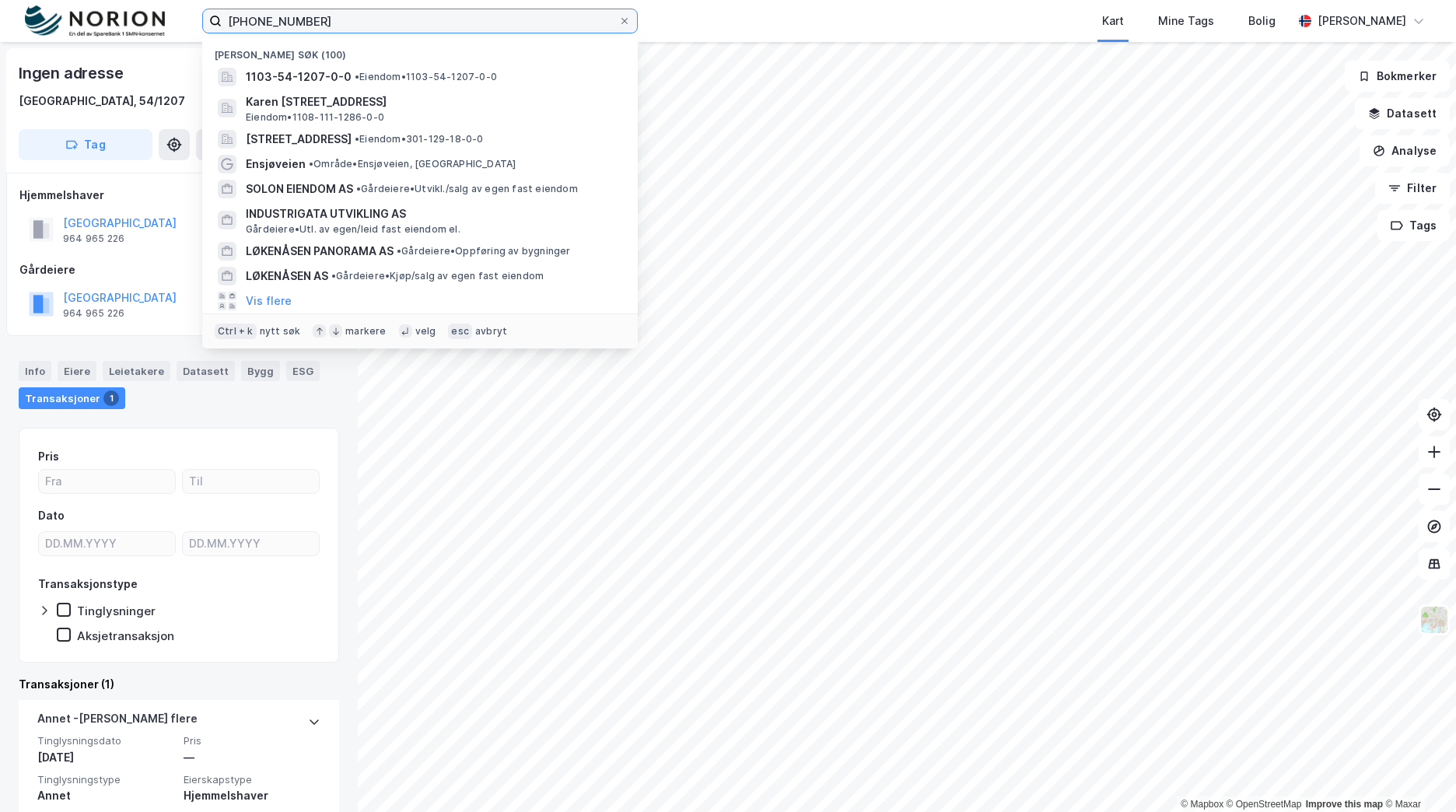
drag, startPoint x: 23, startPoint y: 38, endPoint x: -3, endPoint y: 41, distance: 26.2
click at [0, 41] on html "[PHONE_NUMBER] Nylige søk [PHONE_NUMBER] • Eiendom • 1103-54-1207-0-0 Karen [ST…" at bounding box center [728, 406] width 1456 height 812
paste input "Strandgaten, [GEOGRAPHIC_DATA]"
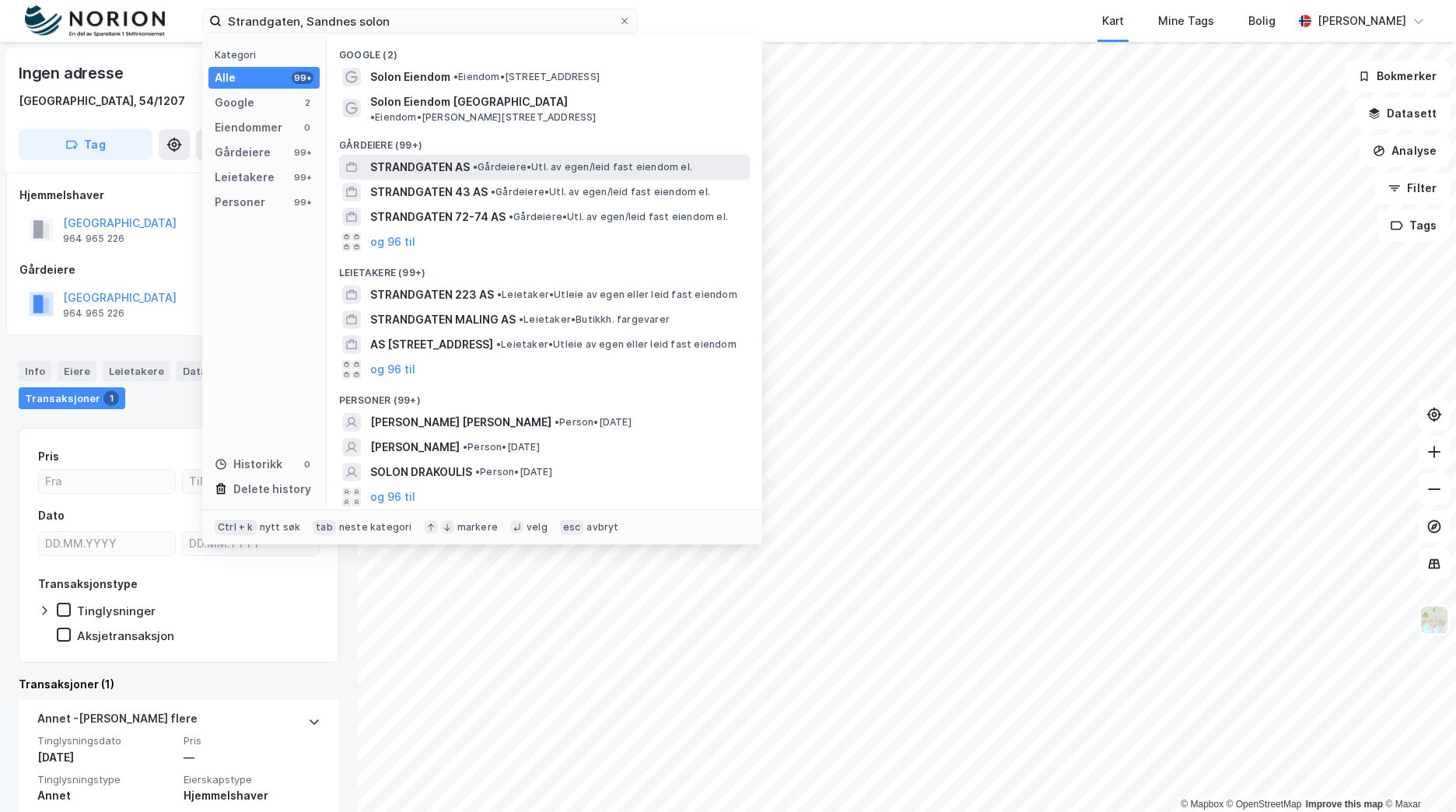
click at [482, 161] on div "STRANDGATEN AS • Gårdeiere • Utl. av egen/leid fast eiendom el." at bounding box center [558, 167] width 377 height 19
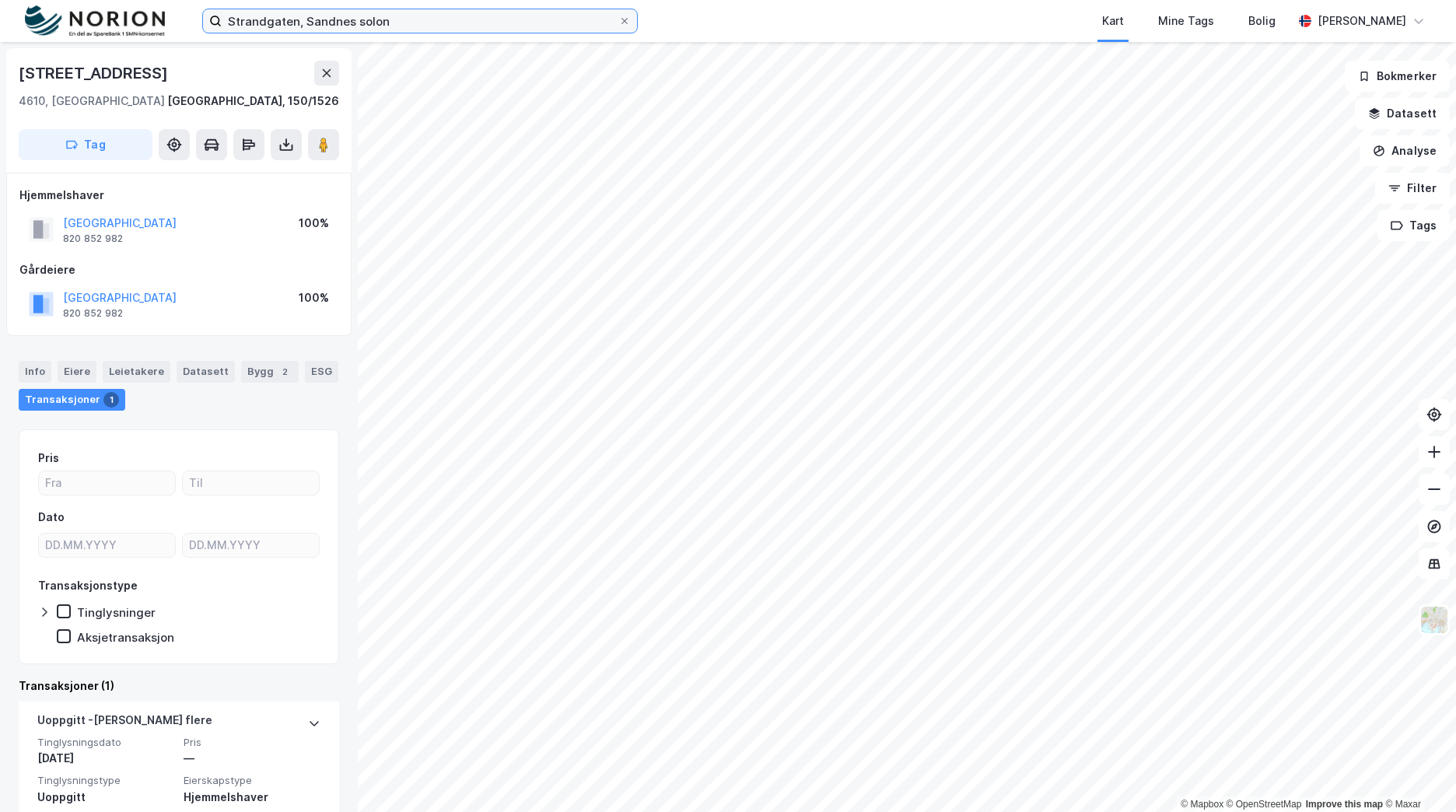
click at [249, 14] on input "Strandgaten, Sandnes solon" at bounding box center [419, 21] width 397 height 24
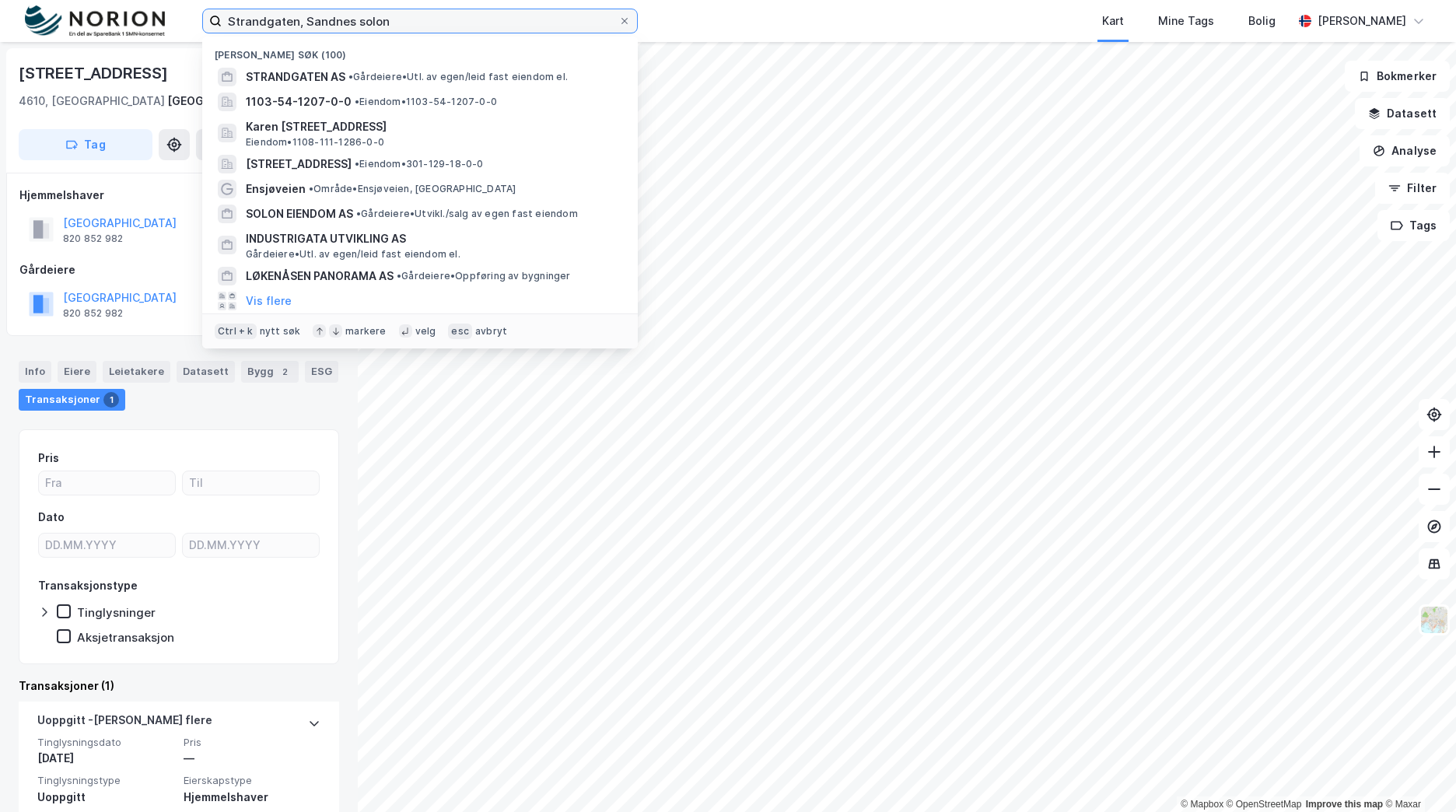
click at [249, 14] on input "Strandgaten, Sandnes solon" at bounding box center [419, 21] width 397 height 24
paste input "Bergstien 28 og 30"
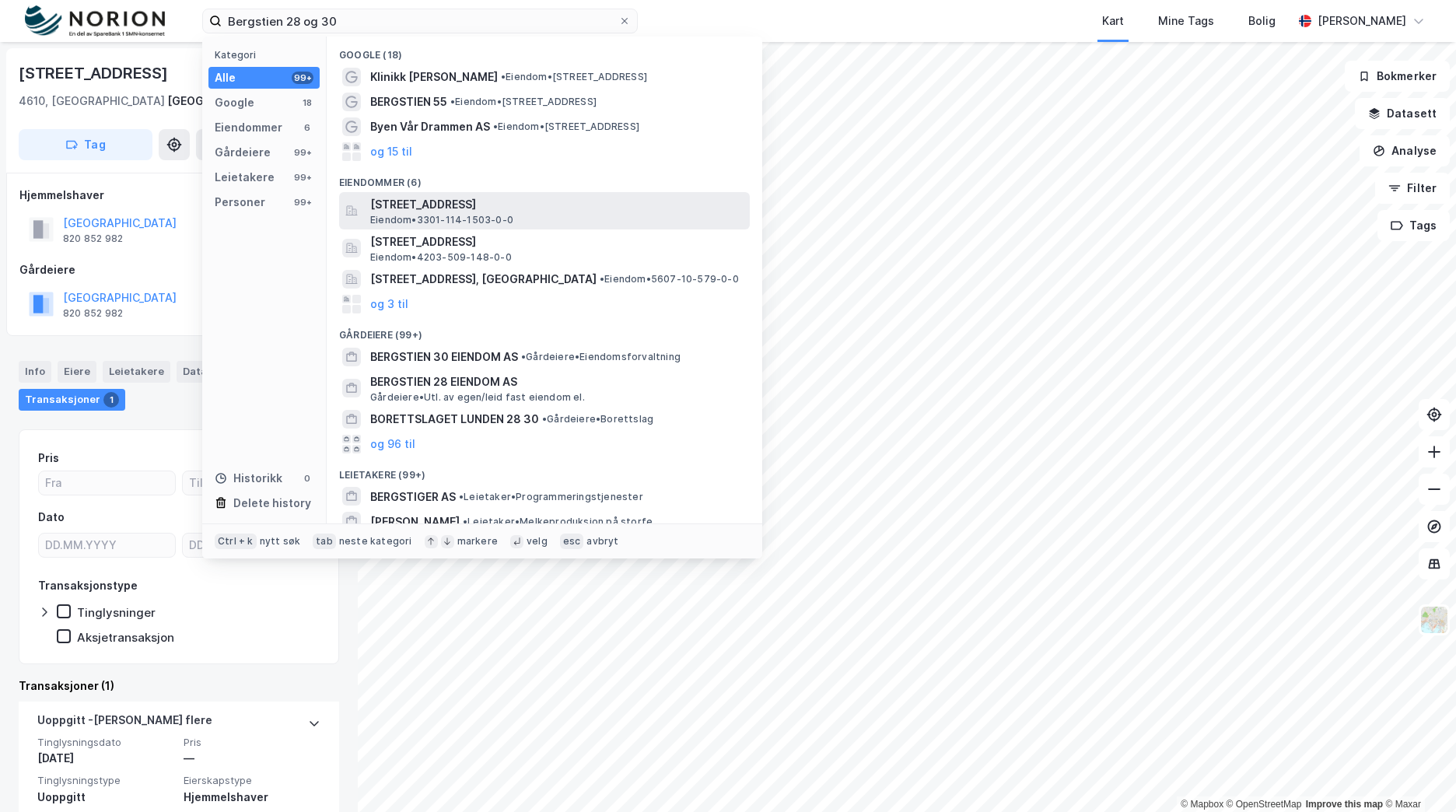
click at [503, 205] on span "[STREET_ADDRESS]" at bounding box center [556, 204] width 373 height 19
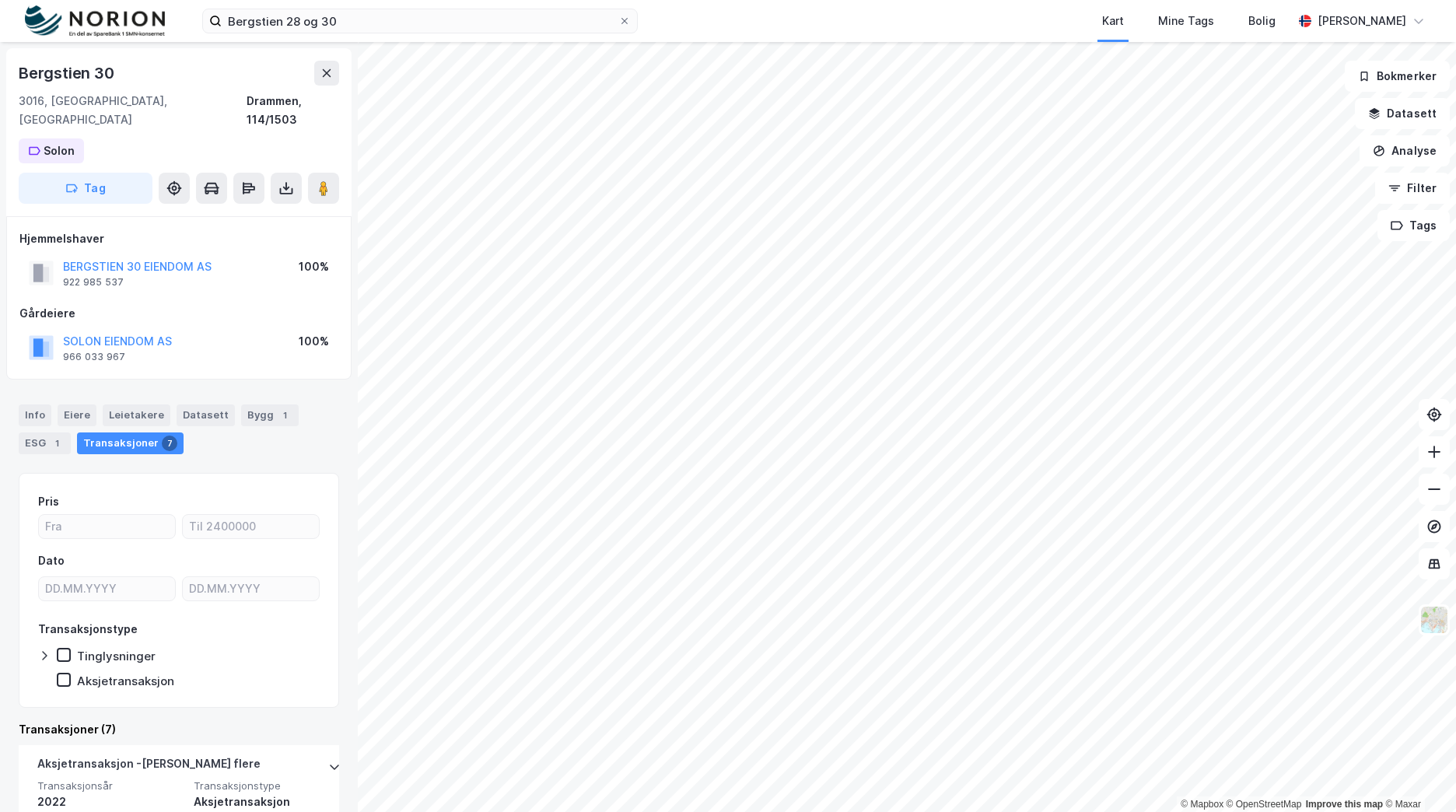
click at [41, 386] on div "Info [PERSON_NAME] Datasett Bygg 1 ESG 1 Transaksjoner 7" at bounding box center [179, 423] width 358 height 74
click at [33, 405] on div "Info" at bounding box center [35, 416] width 33 height 22
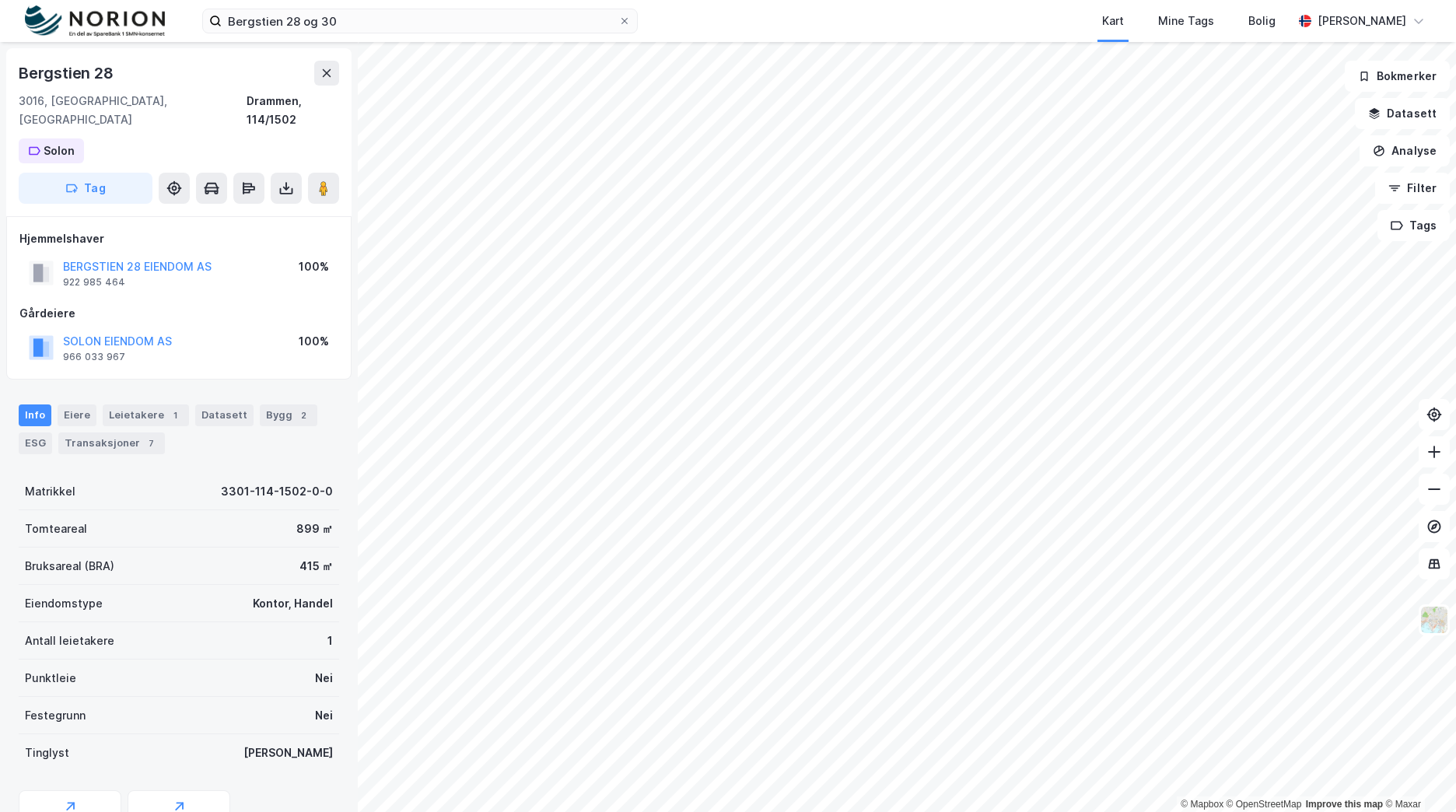
scroll to position [2, 0]
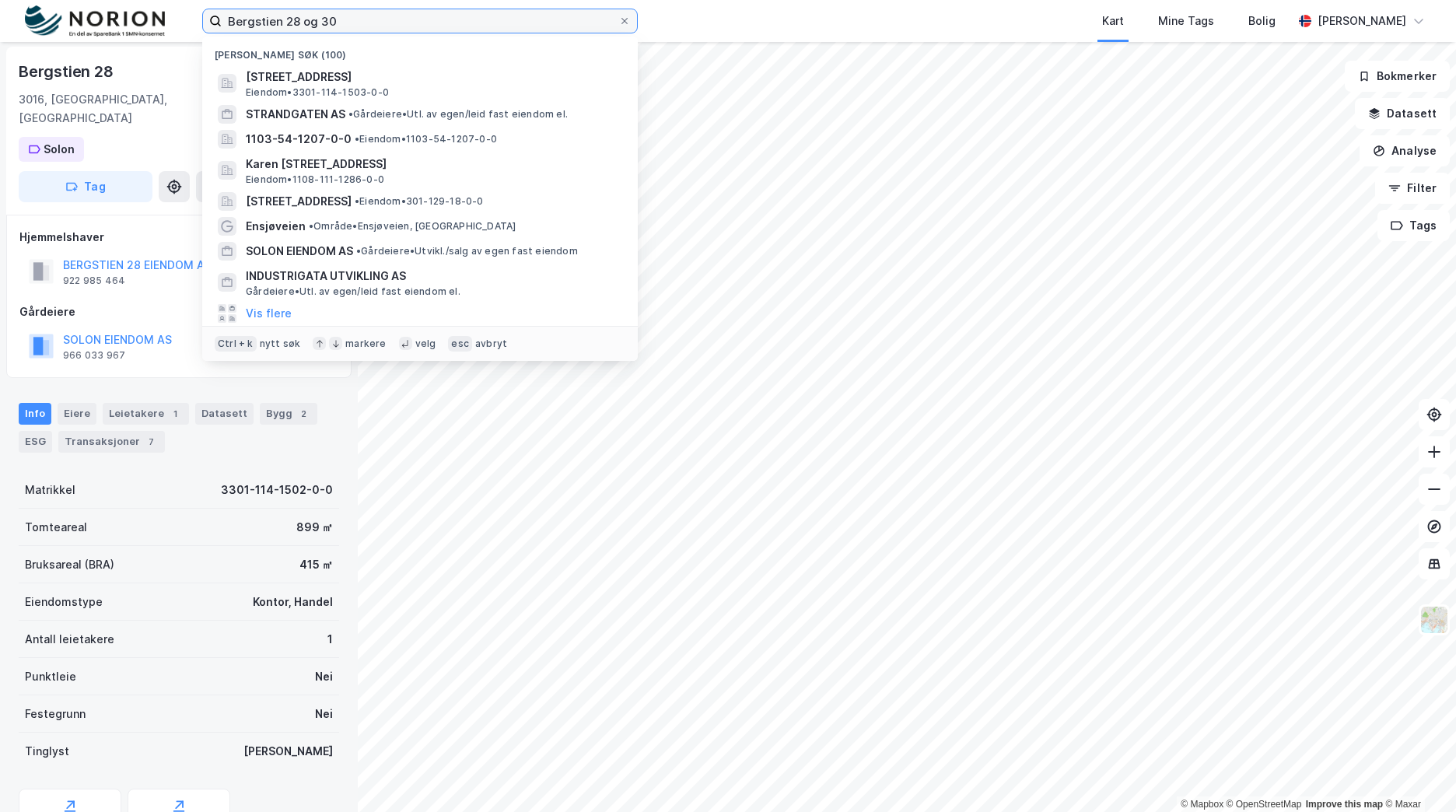
click at [264, 21] on input "Bergstien 28 og 30" at bounding box center [419, 21] width 397 height 24
paste input "HAFJELL FRONT AS"
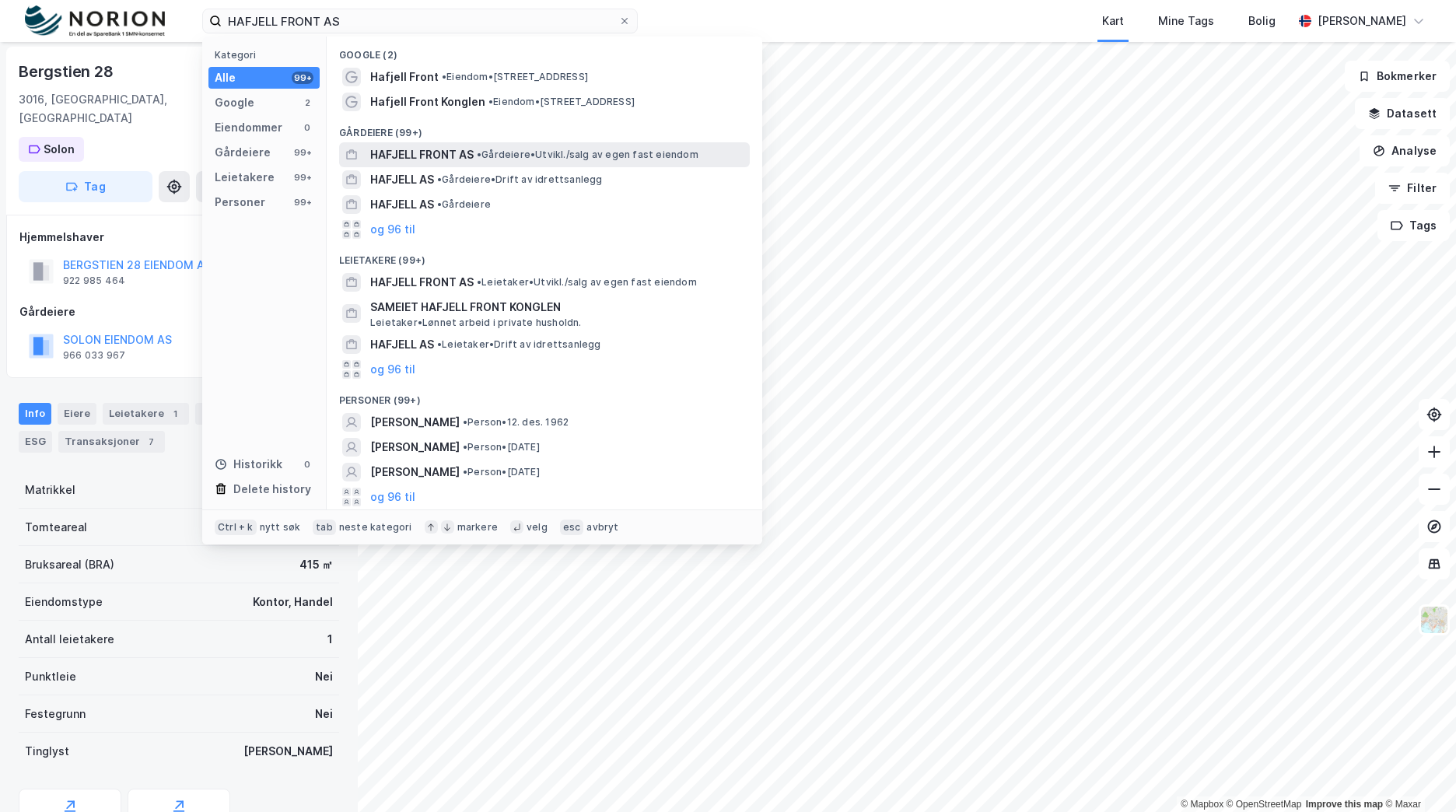
click at [443, 154] on span "HAFJELL FRONT AS" at bounding box center [422, 154] width 103 height 19
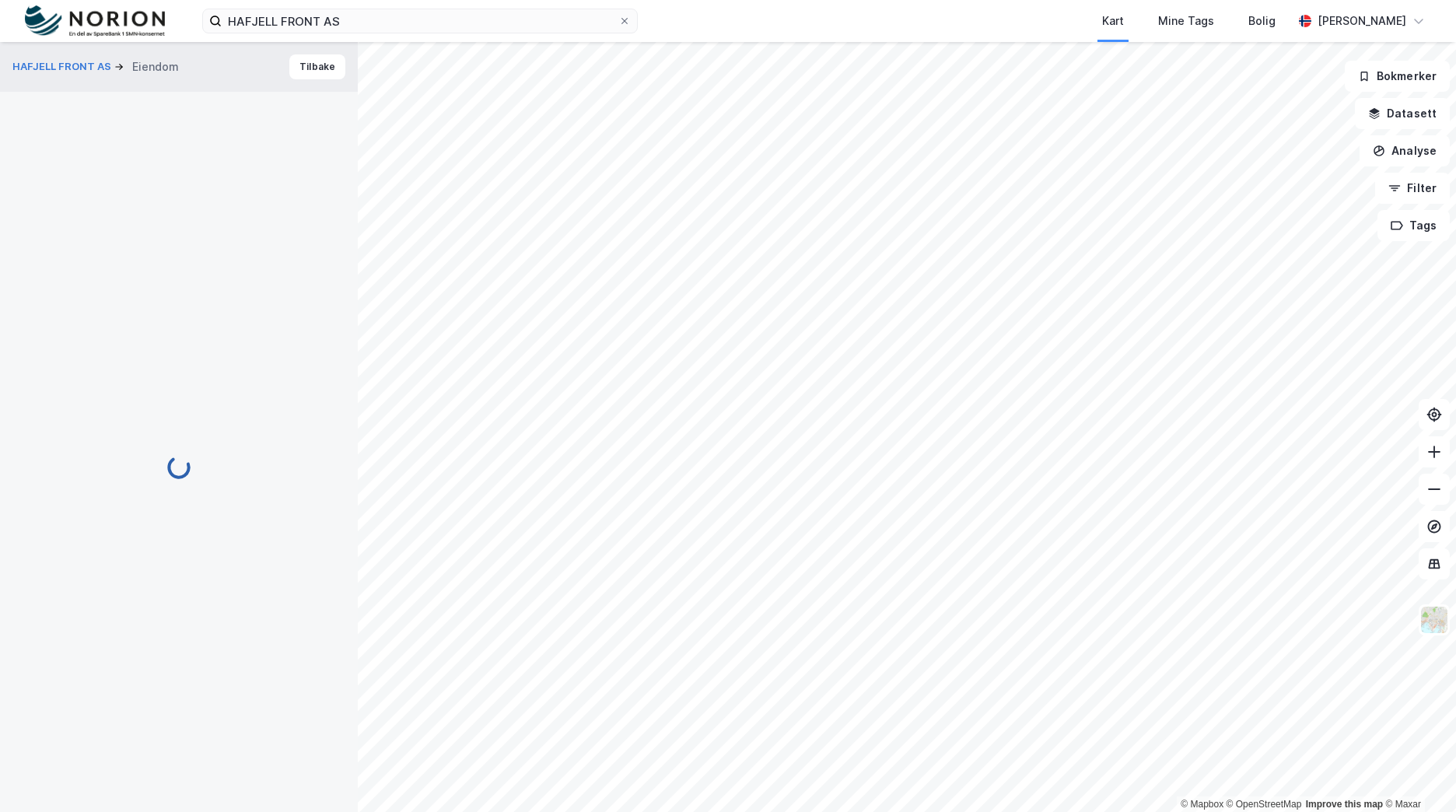
scroll to position [2, 0]
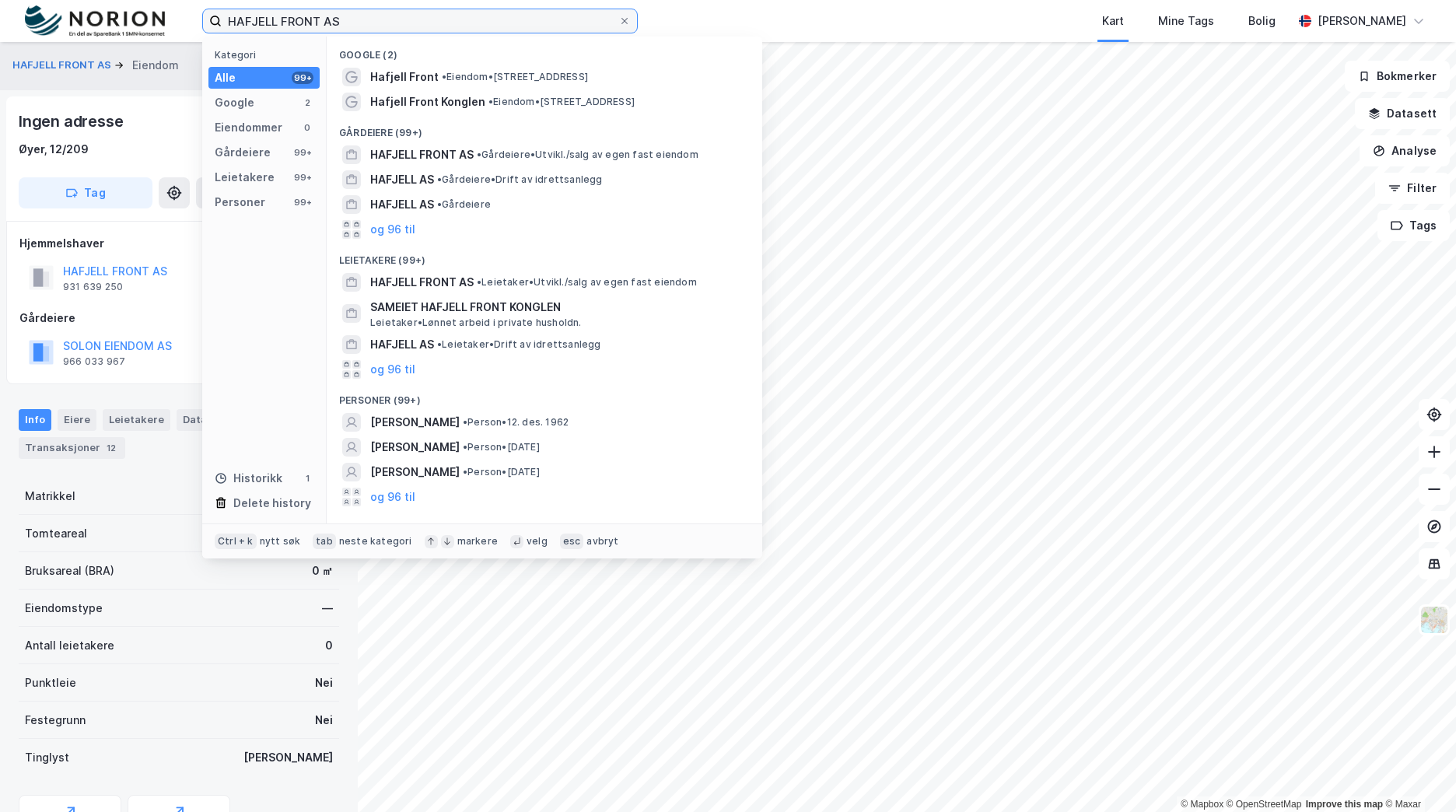
drag, startPoint x: 352, startPoint y: 26, endPoint x: 115, endPoint y: 34, distance: 237.1
click at [115, 34] on div "HAFJELL FRONT AS Kategori Alle 99+ Google 2 Eiendommer 0 Gårdeiere 99+ Leietake…" at bounding box center [728, 21] width 1456 height 42
paste input "VESLEBUKTA BOLIGUTVIKLING II"
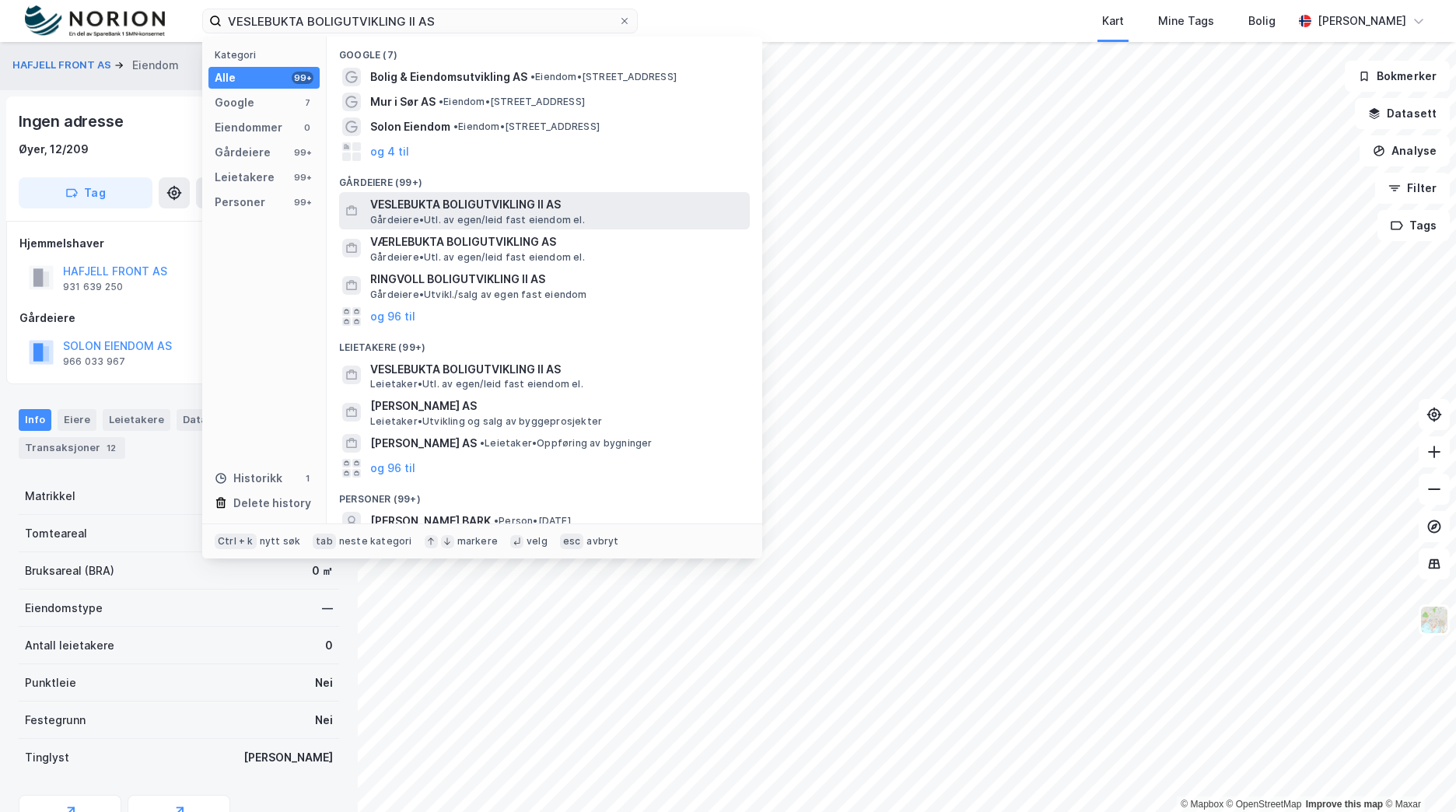
click at [579, 203] on span "VESLEBUKTA BOLIGUTVIKLING II AS" at bounding box center [556, 204] width 373 height 19
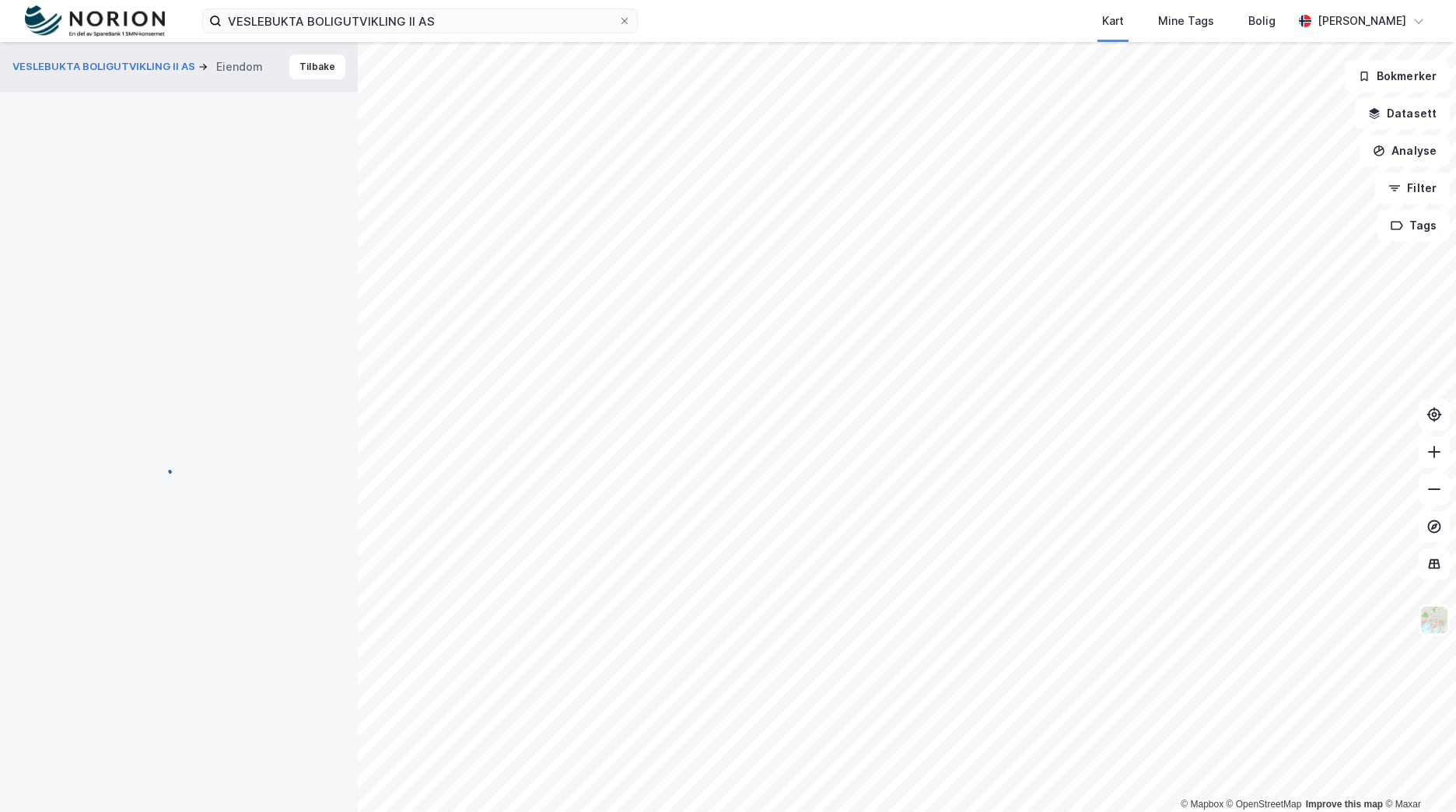
scroll to position [2, 0]
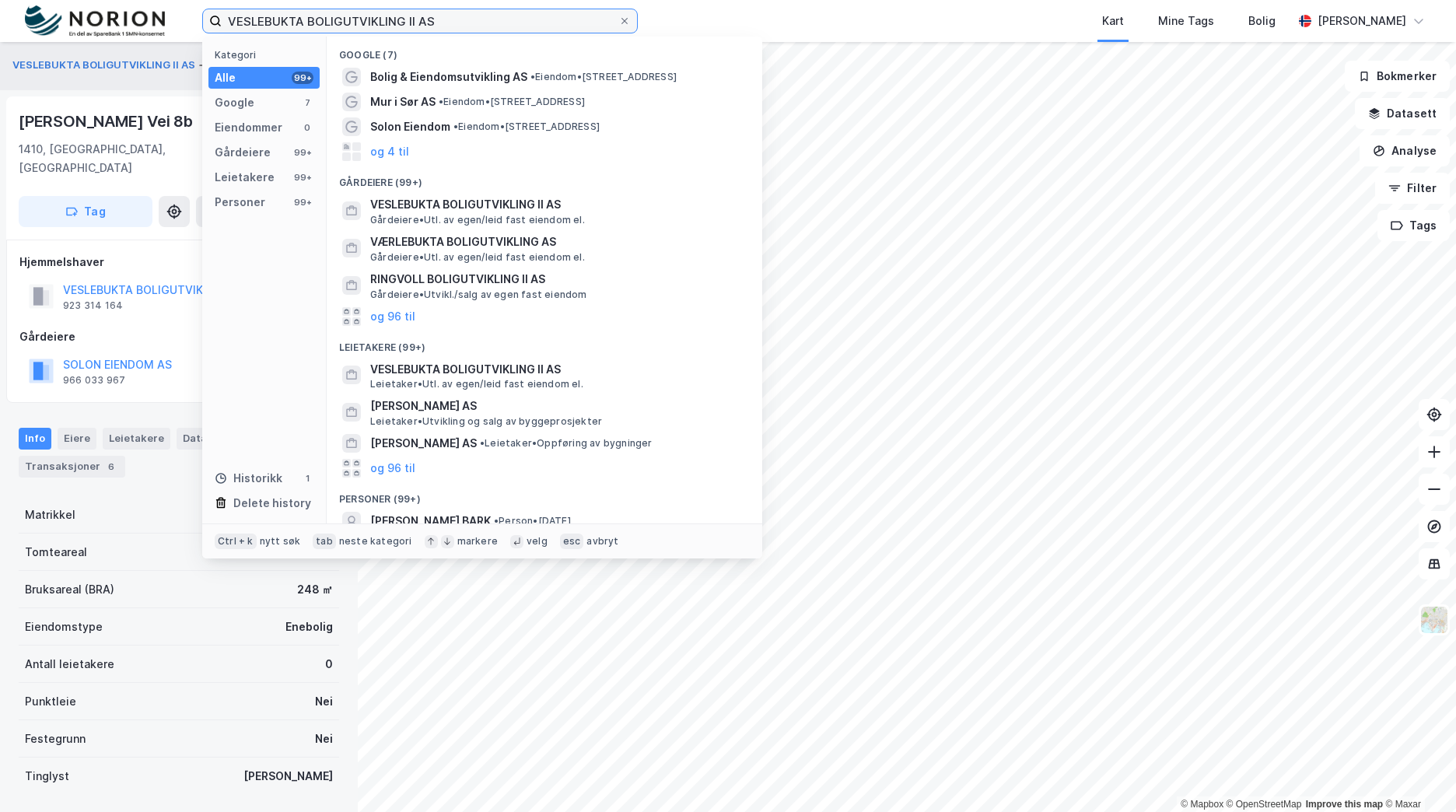
drag, startPoint x: 457, startPoint y: 24, endPoint x: 3, endPoint y: 64, distance: 455.8
click at [0, 58] on html "VESLEBUKTA BOLIGUTVIKLING II AS Kategori Alle 99+ Google 7 Eiendommer 0 Gårdeie…" at bounding box center [728, 406] width 1456 height 812
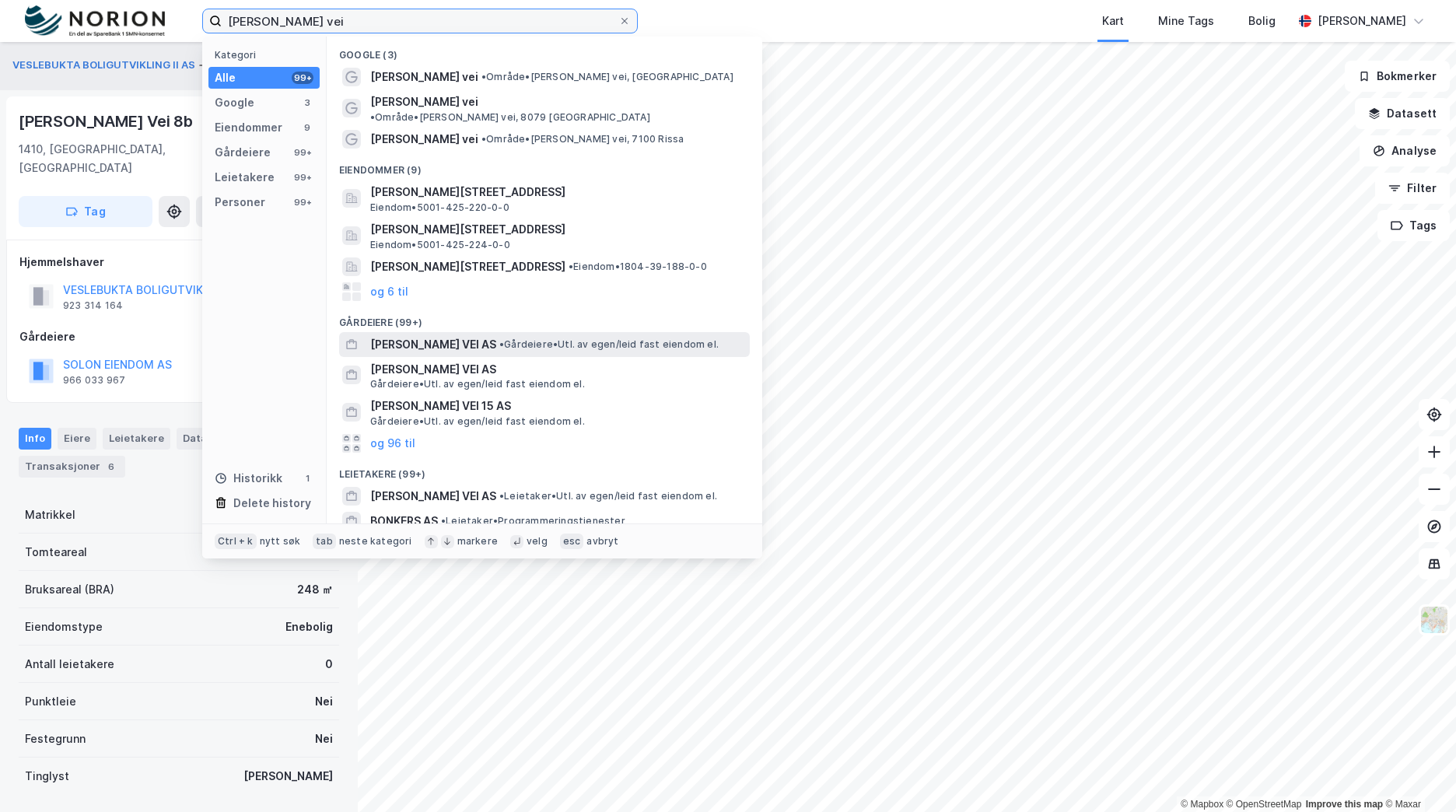
type input "[PERSON_NAME] vei"
click at [459, 335] on span "[PERSON_NAME] VEI AS" at bounding box center [433, 344] width 126 height 19
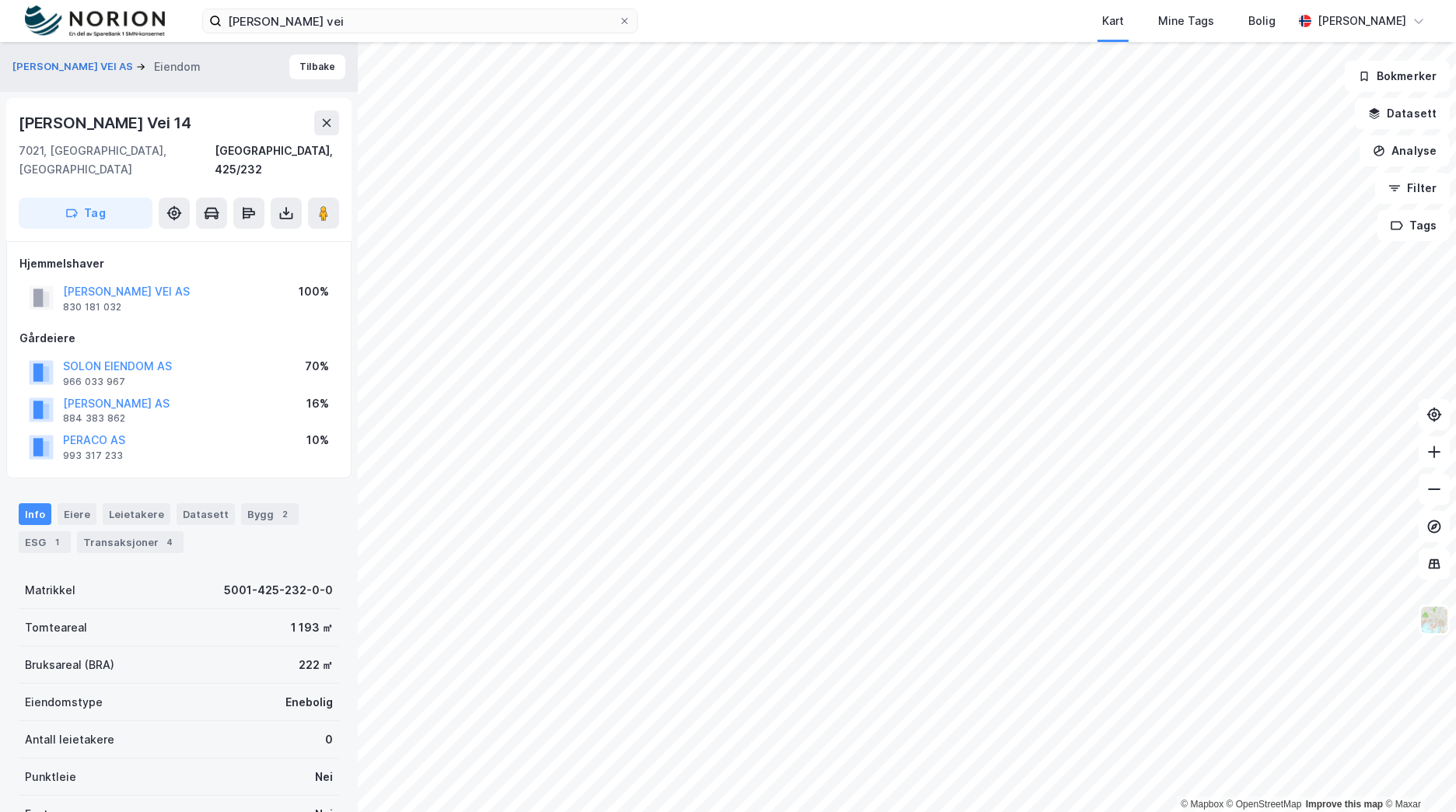
scroll to position [2, 0]
click at [166, 533] on div "4" at bounding box center [169, 540] width 15 height 15
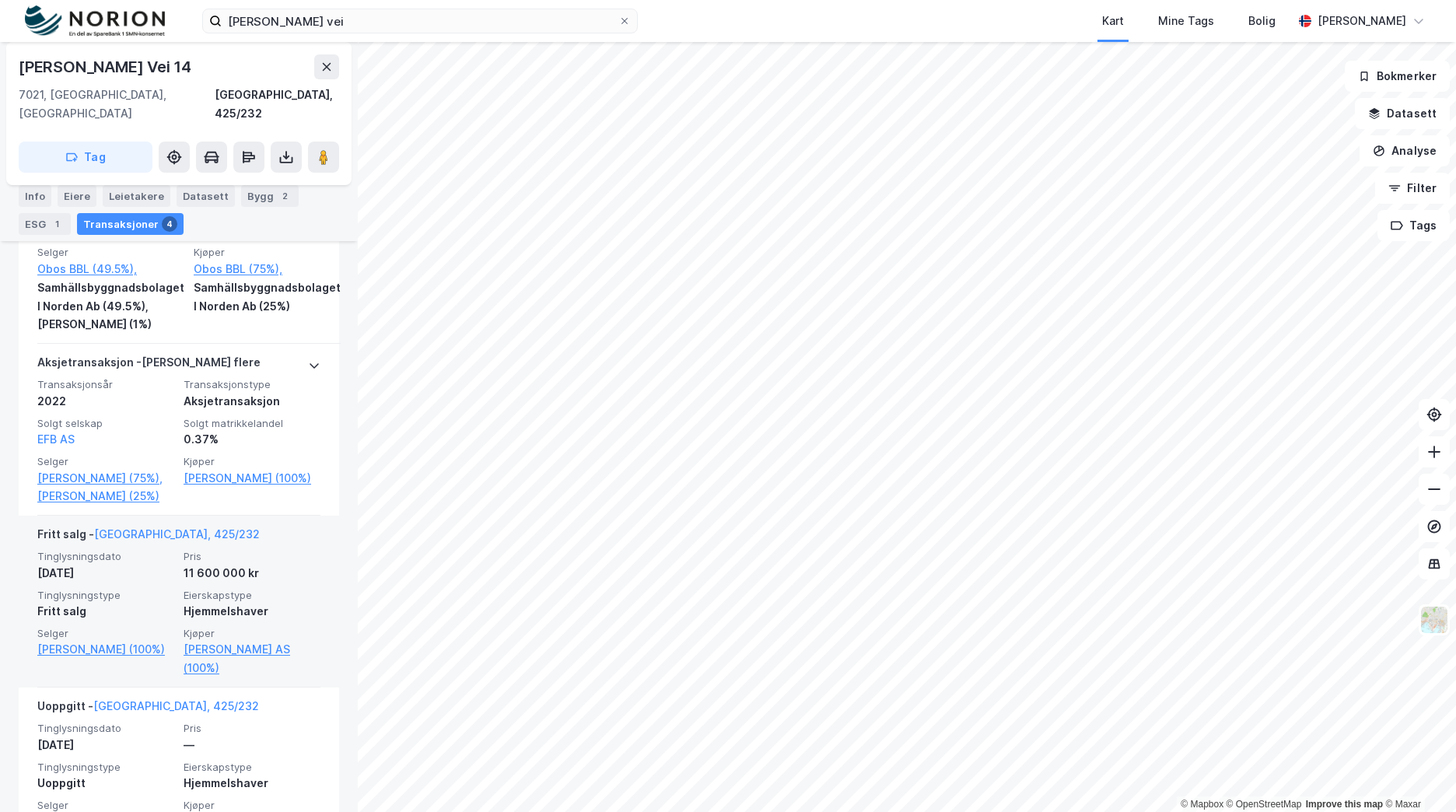
scroll to position [775, 0]
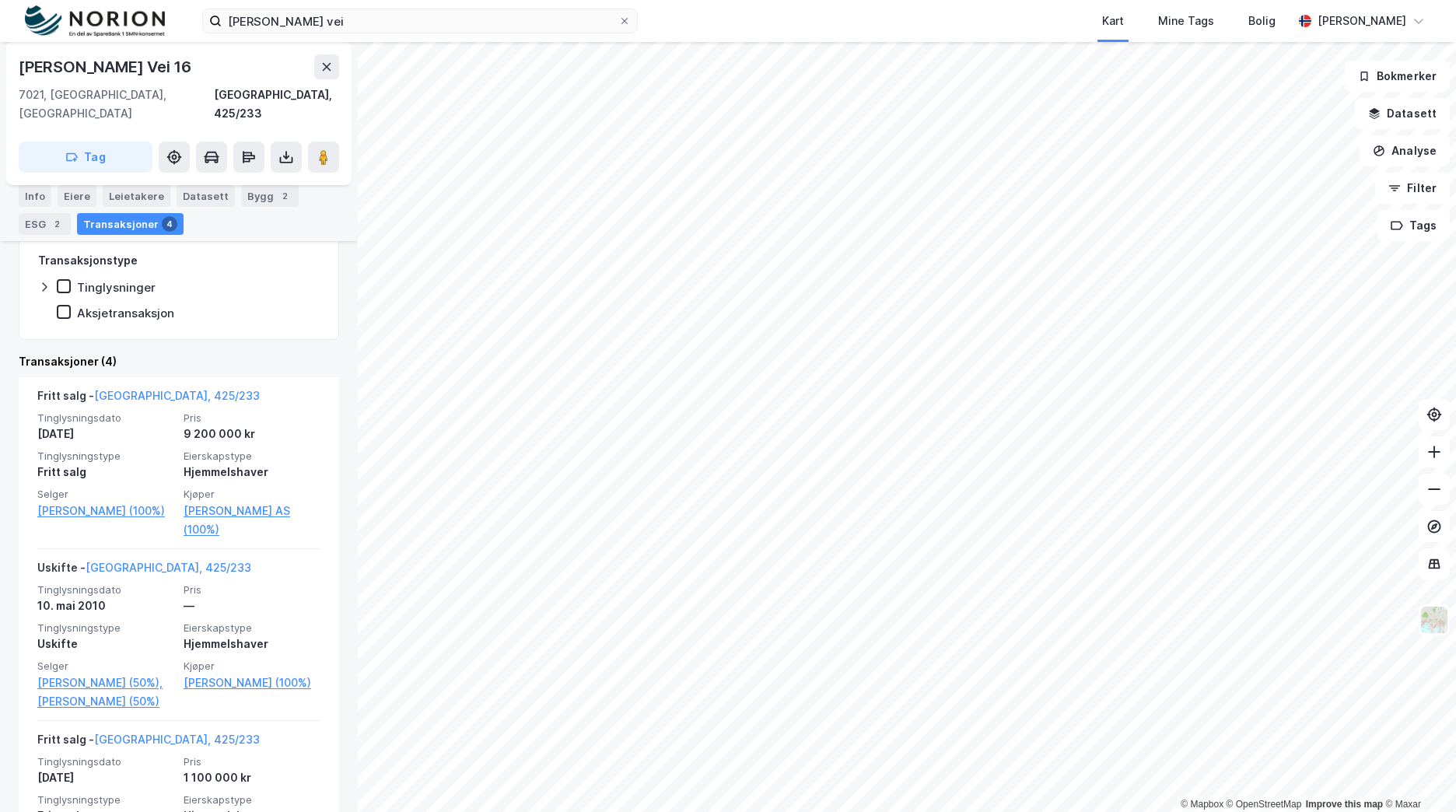
scroll to position [262, 0]
